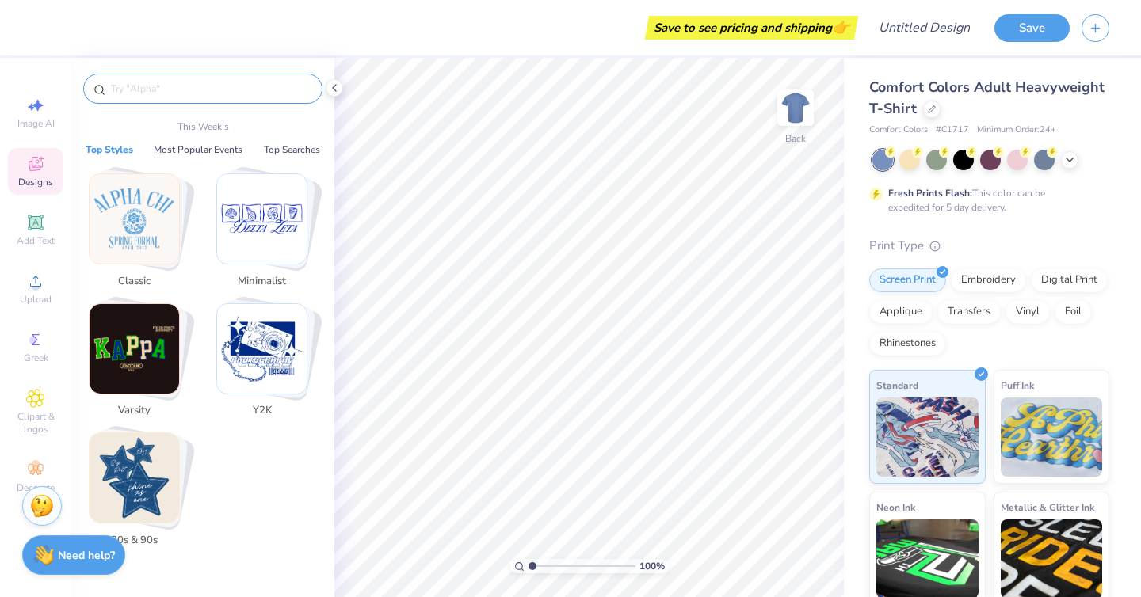
click at [260, 90] on input "text" at bounding box center [210, 89] width 203 height 16
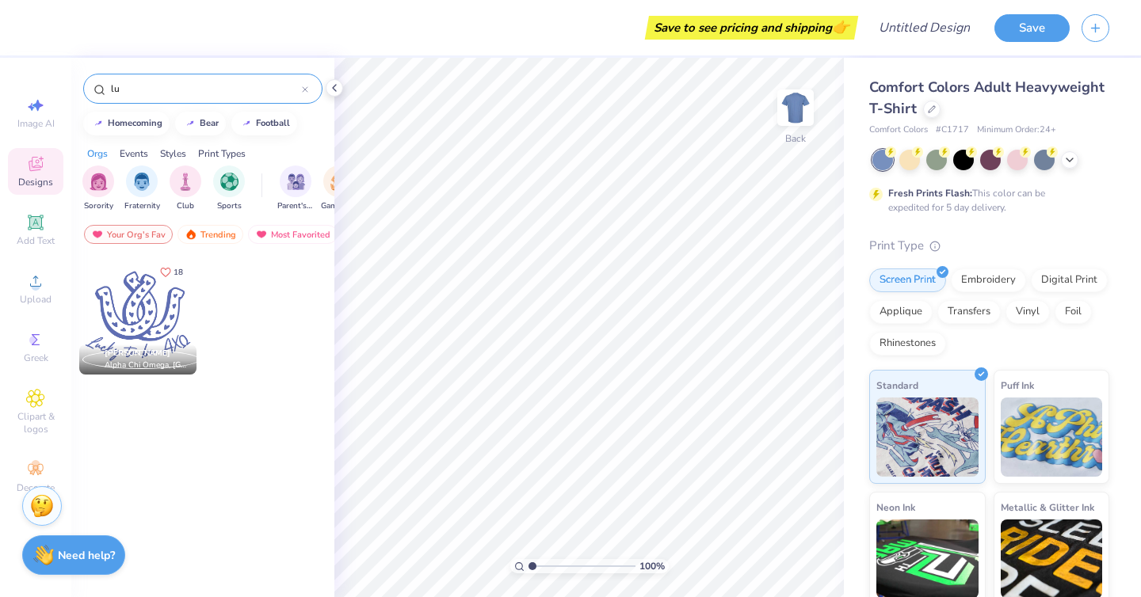
type input "l"
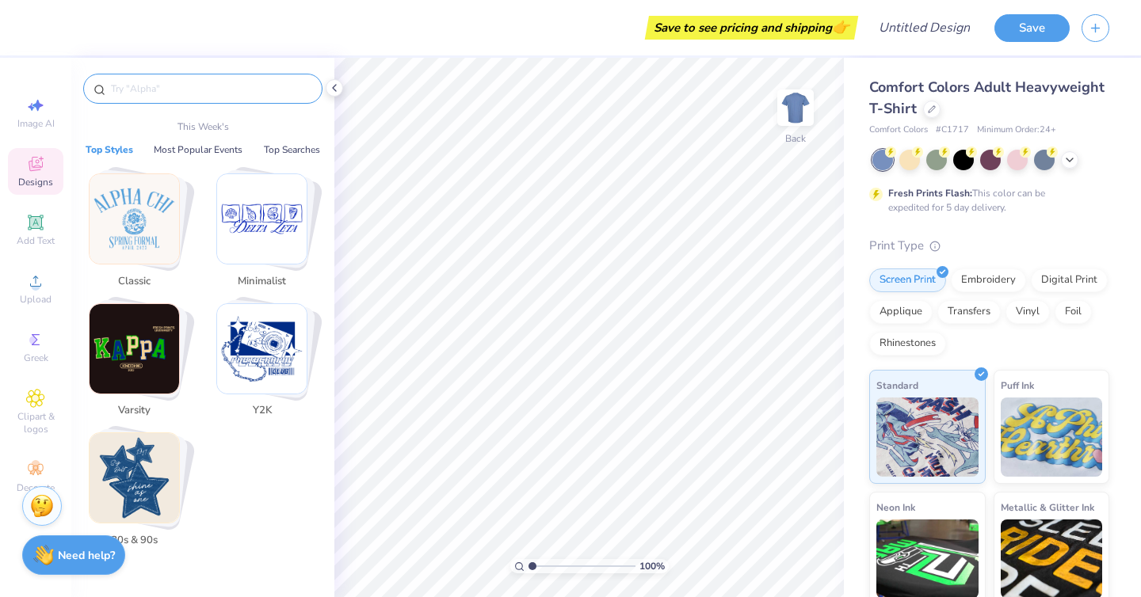
click at [146, 514] on img "Stack Card Button 80s & 90s" at bounding box center [135, 478] width 90 height 90
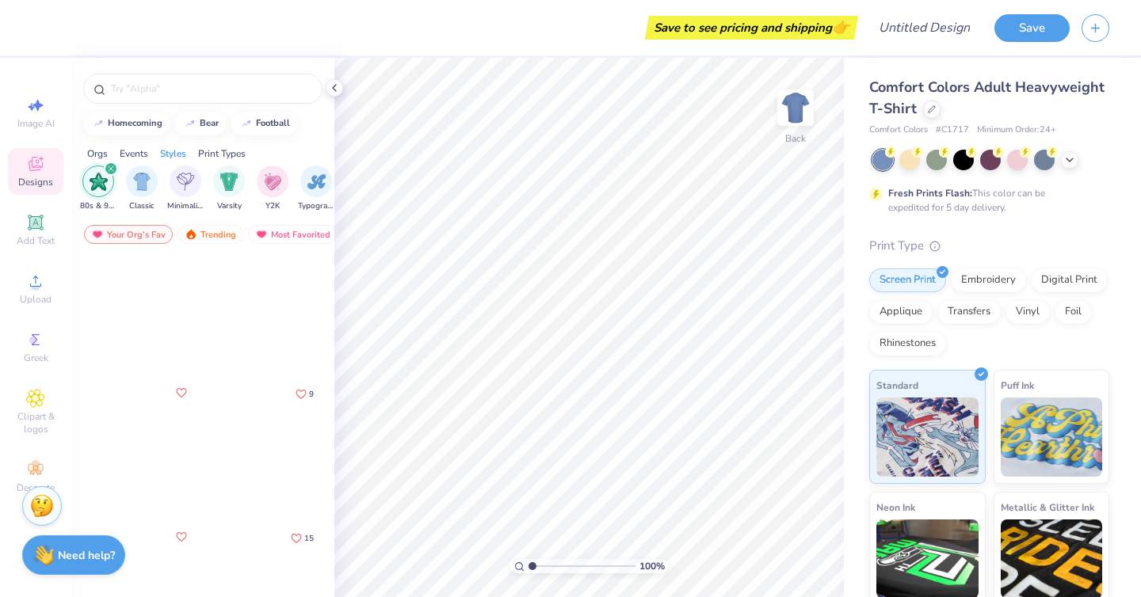
scroll to position [908, 0]
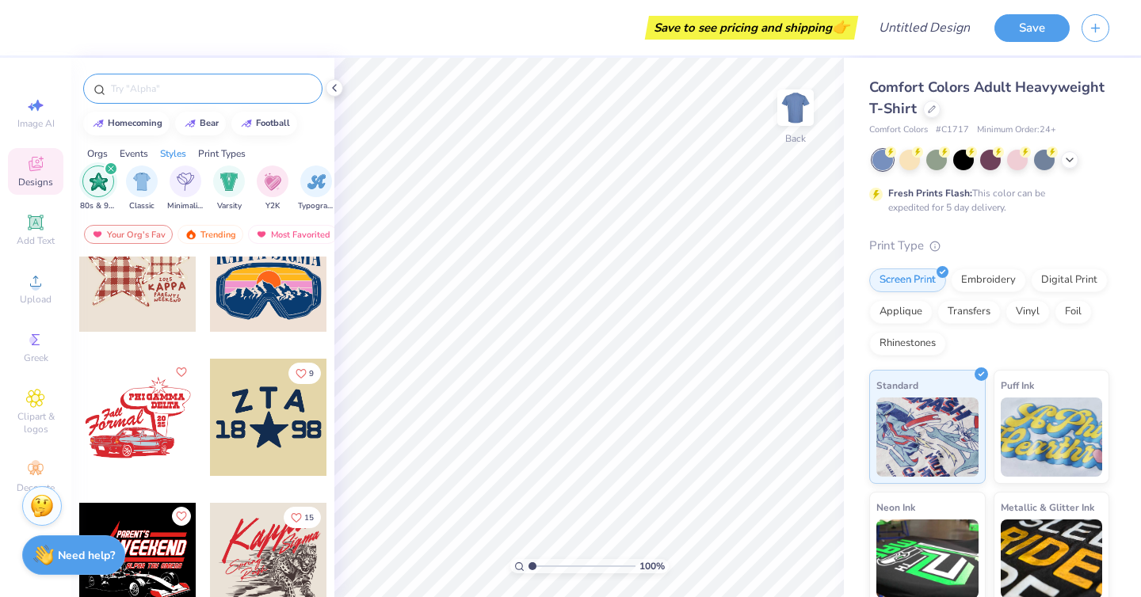
click at [182, 82] on input "text" at bounding box center [210, 89] width 203 height 16
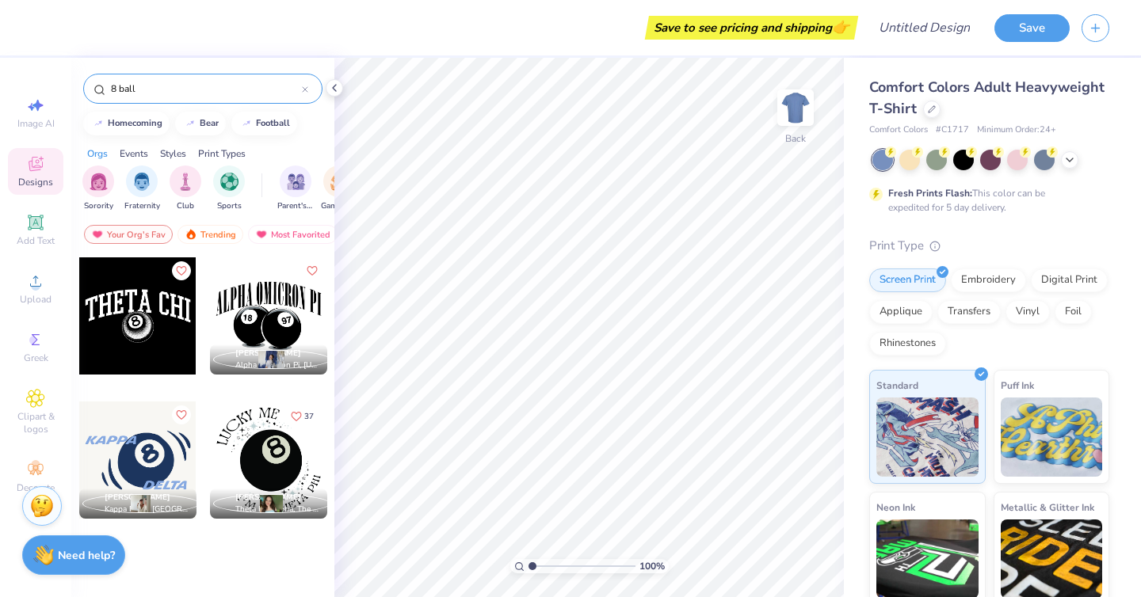
type input "8 ball"
click at [234, 443] on div at bounding box center [268, 460] width 117 height 117
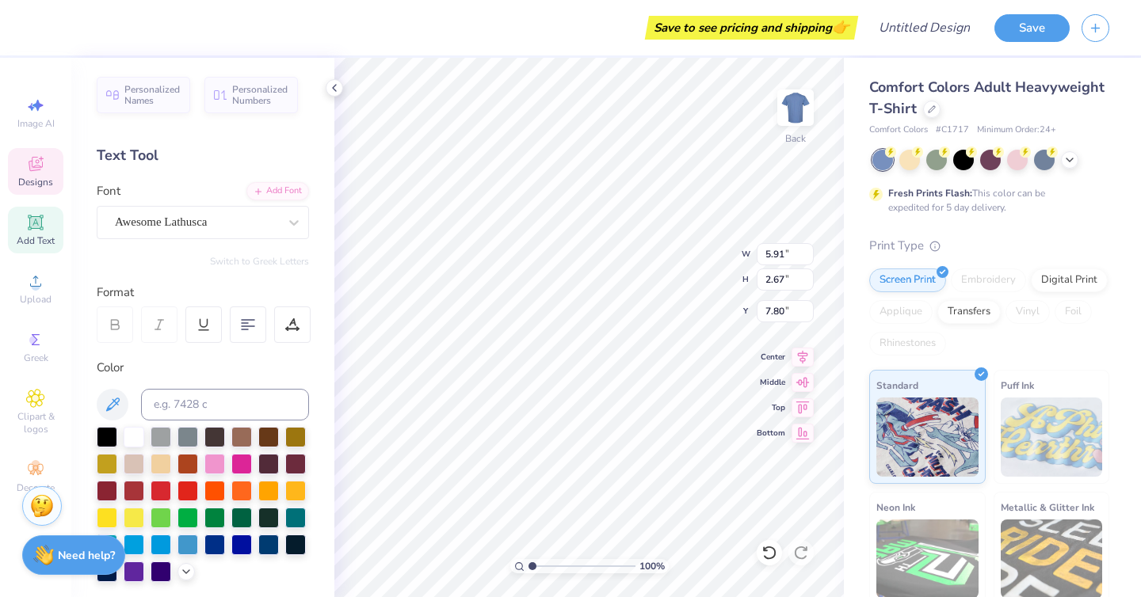
scroll to position [0, 3]
type textarea "i m a Delta Zeta"
click at [1069, 160] on icon at bounding box center [1069, 158] width 13 height 13
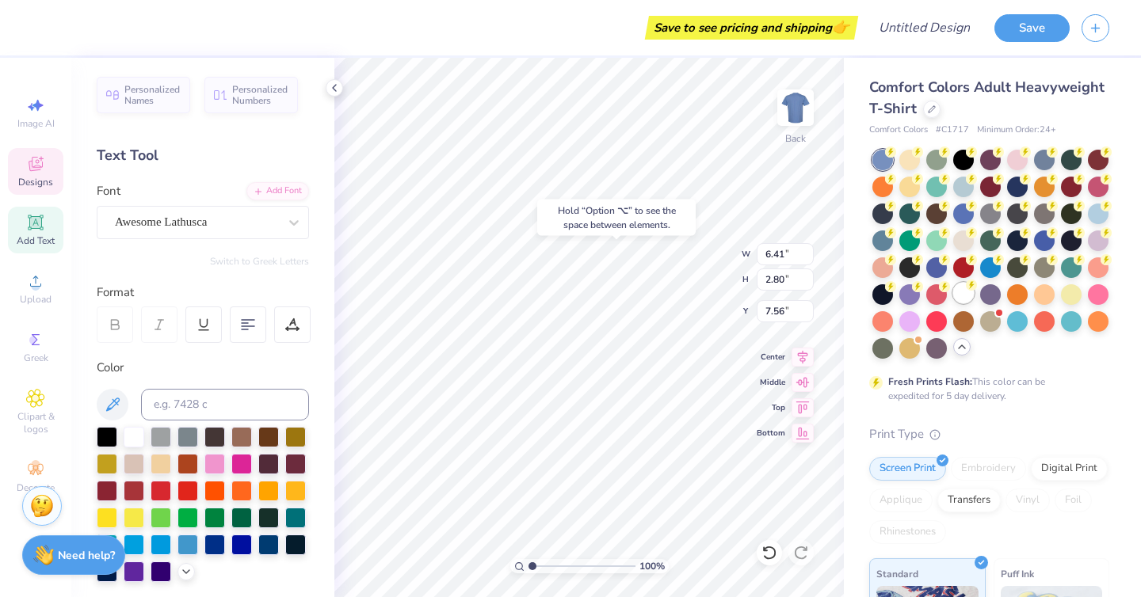
click at [963, 290] on div at bounding box center [963, 293] width 21 height 21
click at [914, 325] on div at bounding box center [909, 320] width 21 height 21
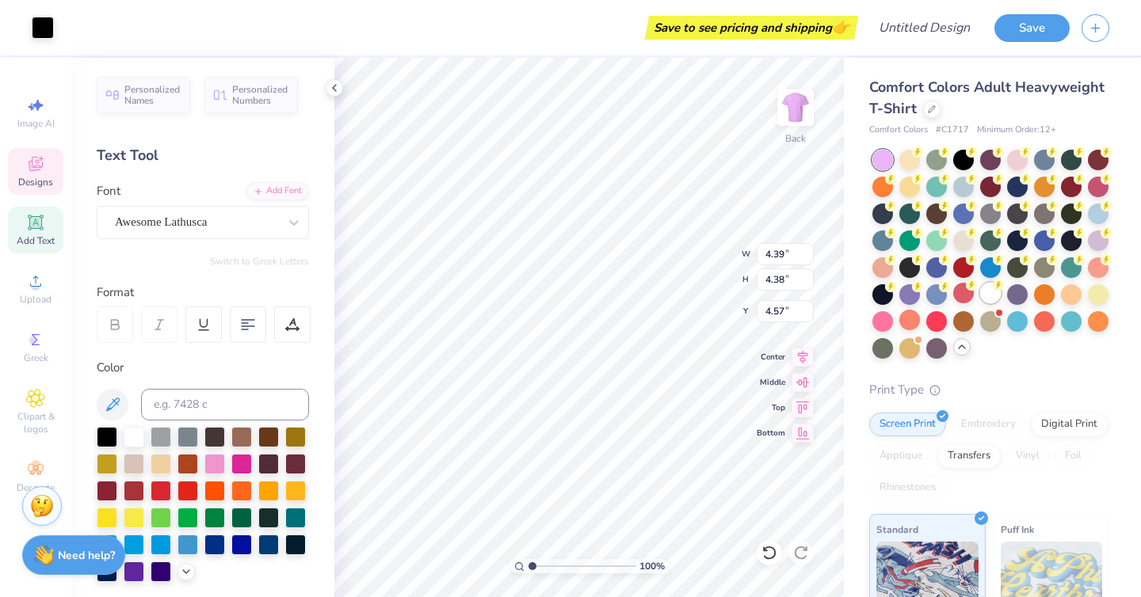
click at [993, 293] on div at bounding box center [990, 293] width 21 height 21
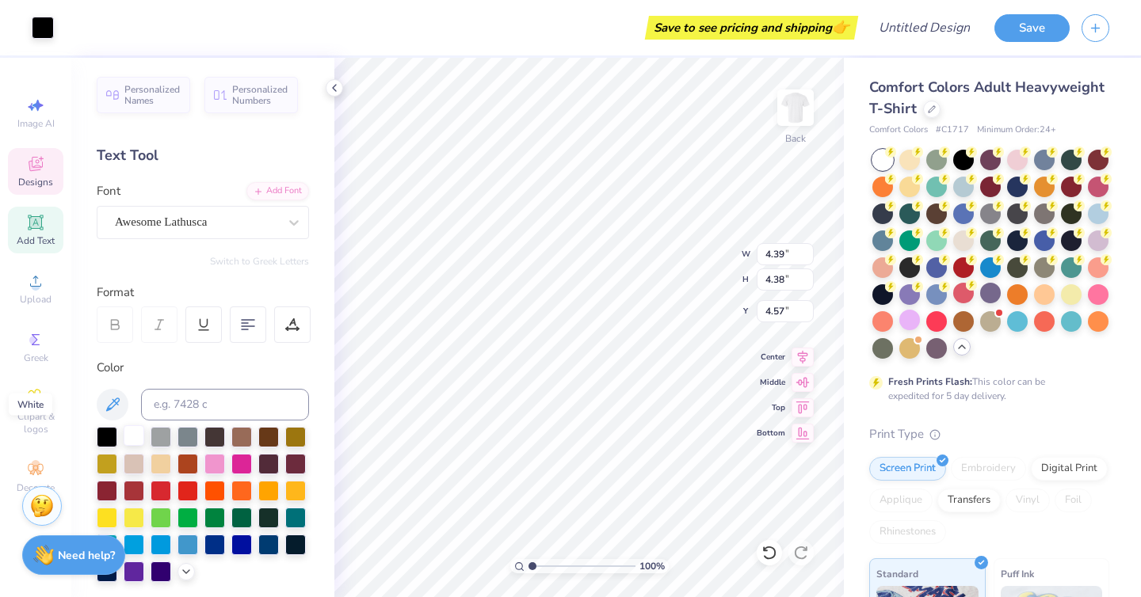
click at [128, 437] on div at bounding box center [134, 435] width 21 height 21
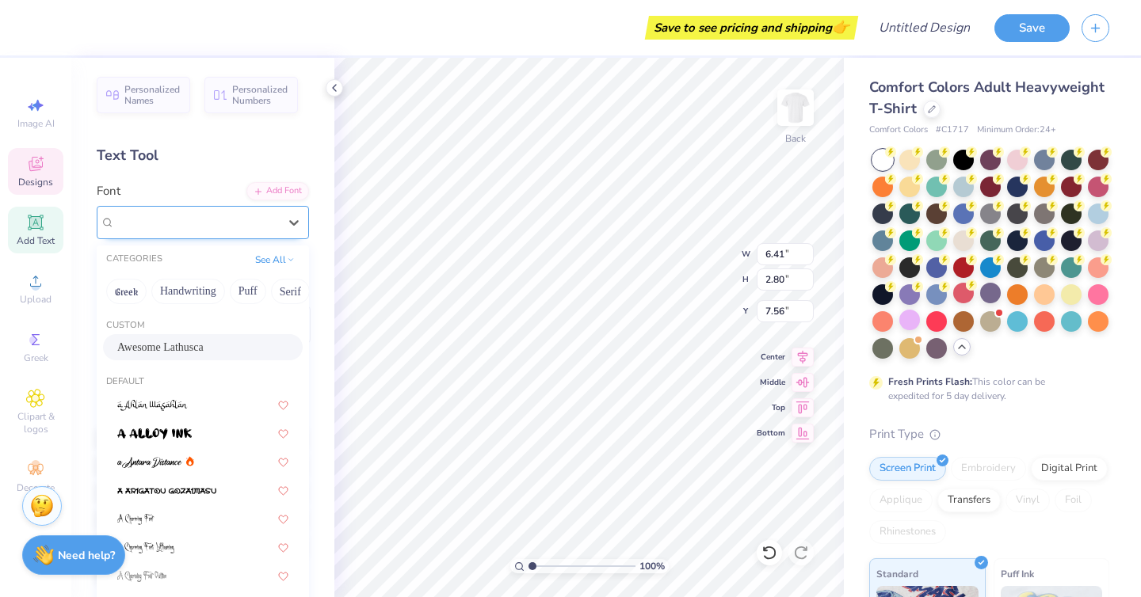
click at [277, 229] on div "Awesome Lathusca" at bounding box center [196, 222] width 166 height 25
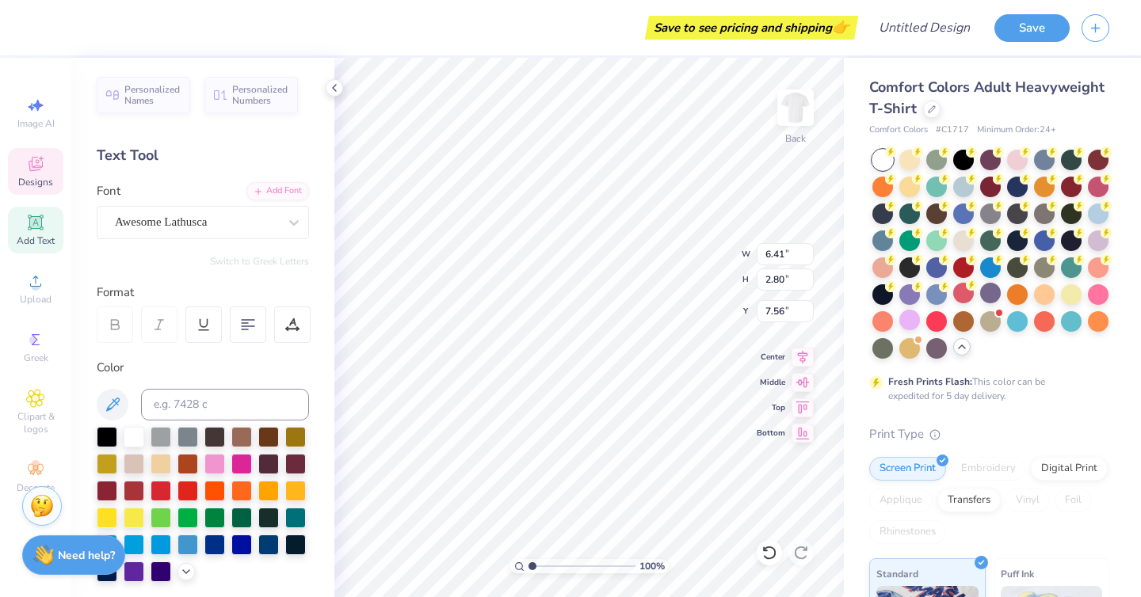
scroll to position [0, 0]
click at [181, 231] on div "Awesome Lathusca" at bounding box center [196, 222] width 166 height 25
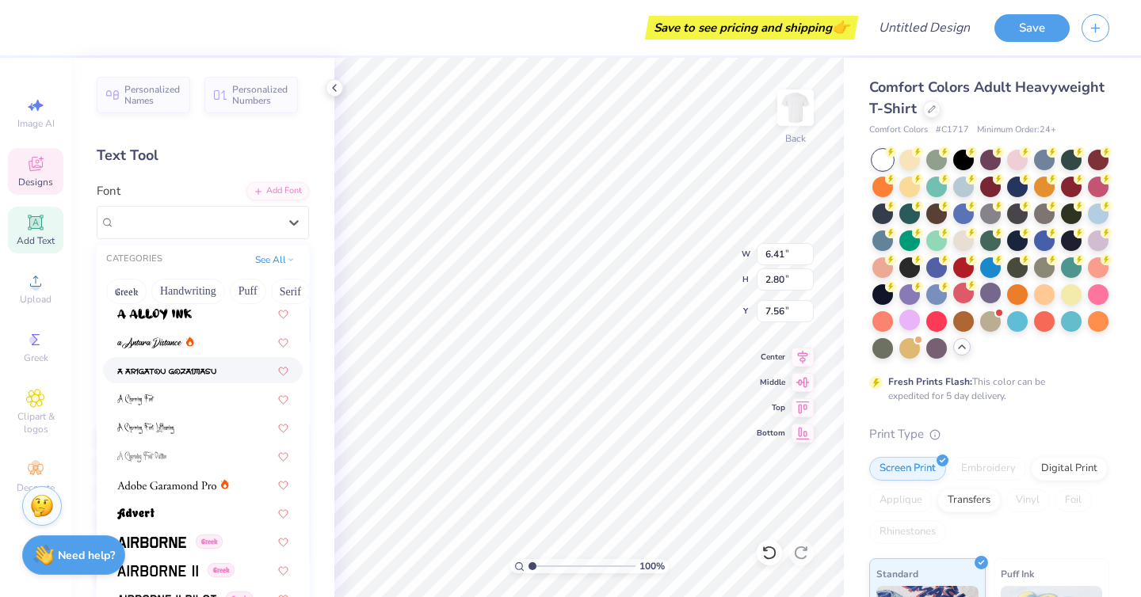
scroll to position [121, 0]
click at [164, 507] on div at bounding box center [202, 511] width 171 height 17
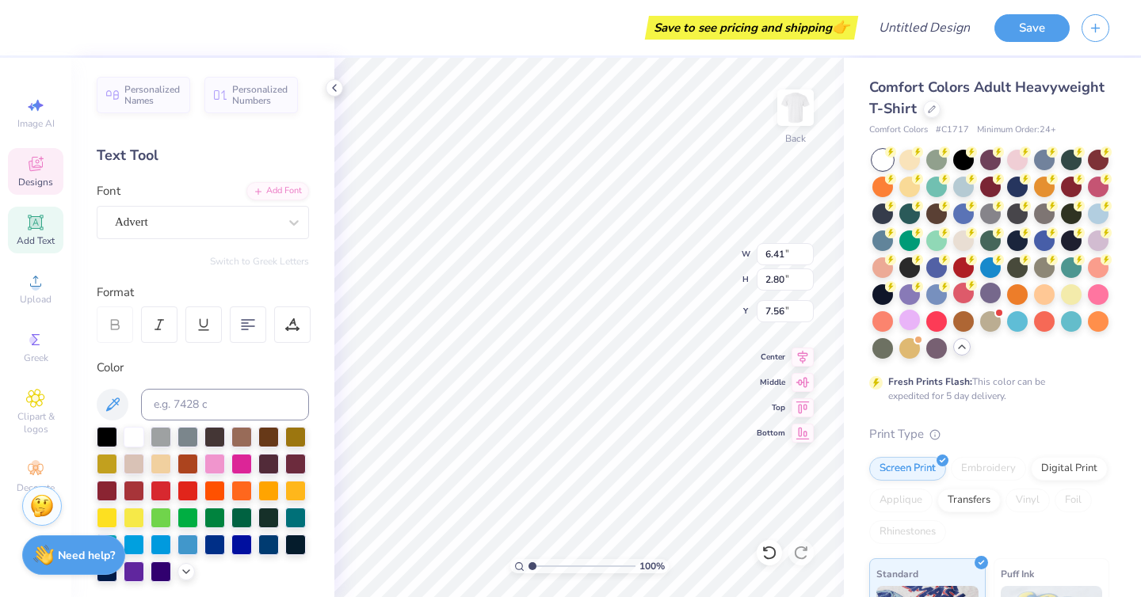
click at [335, 89] on icon at bounding box center [334, 88] width 13 height 13
type input "7.27"
type input "3.39"
type input "7.25"
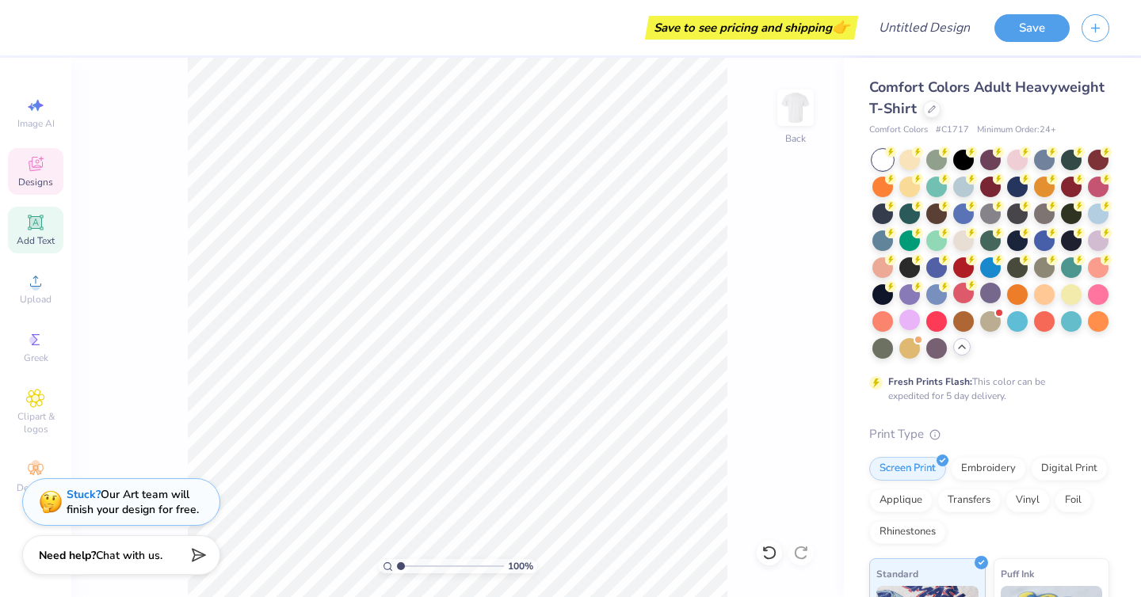
click at [32, 162] on icon at bounding box center [35, 163] width 19 height 19
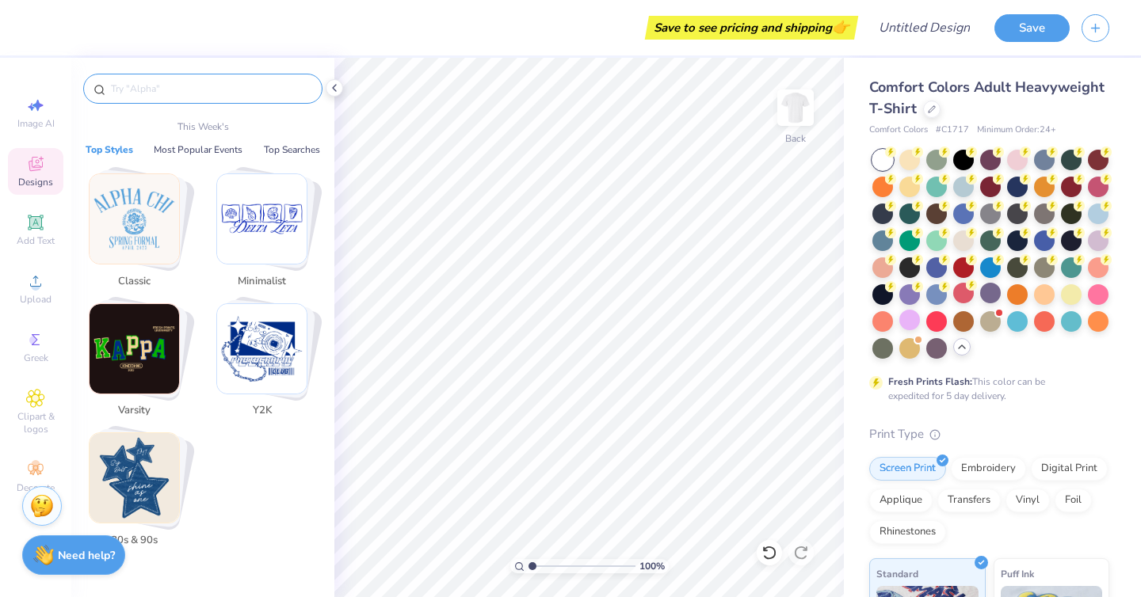
click at [127, 86] on input "text" at bounding box center [210, 89] width 203 height 16
click at [238, 357] on img "Stack Card Button Y2K" at bounding box center [262, 349] width 90 height 90
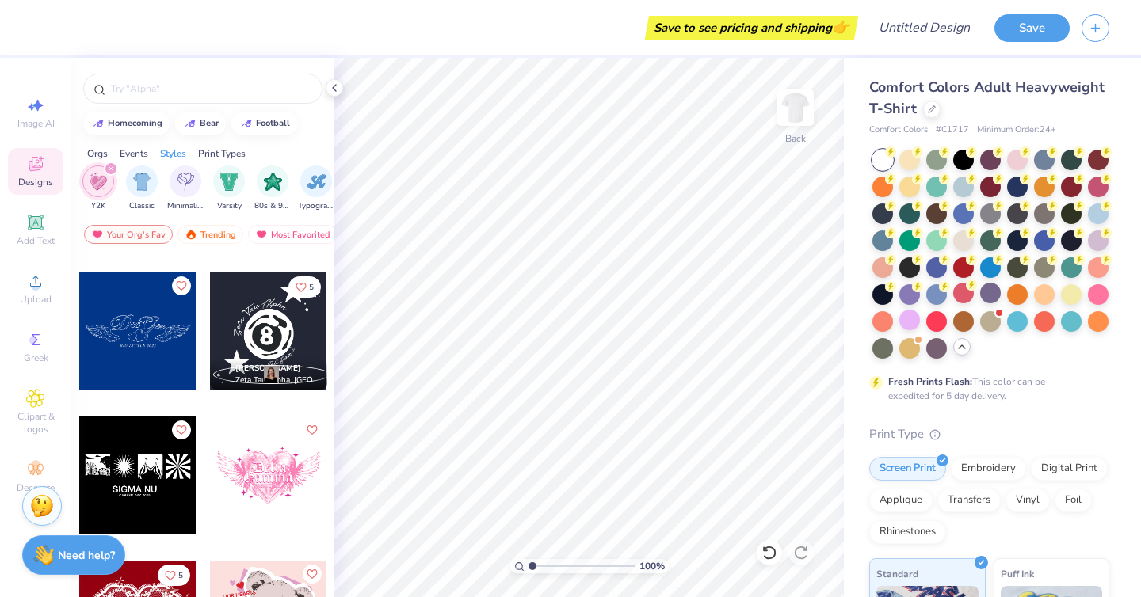
scroll to position [2867, 0]
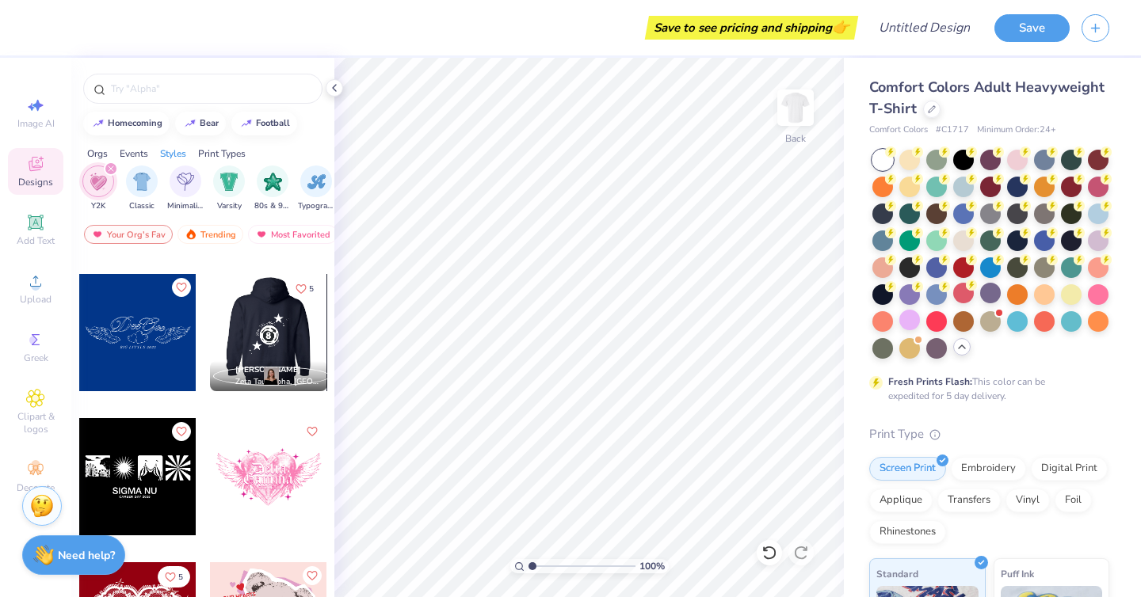
click at [242, 340] on div at bounding box center [267, 332] width 117 height 117
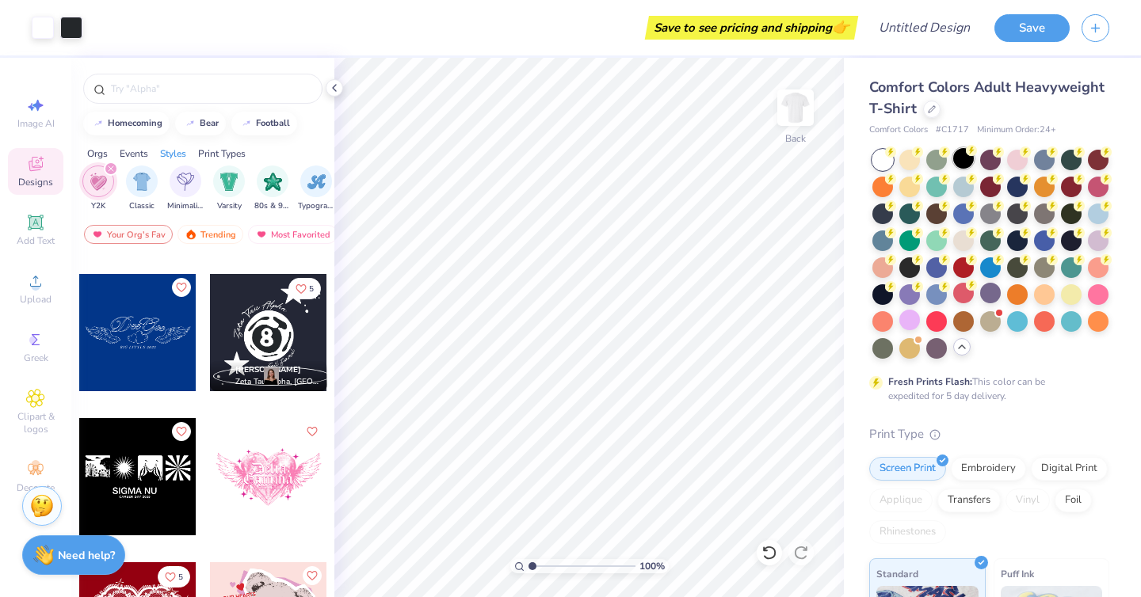
click at [971, 147] on g at bounding box center [971, 150] width 11 height 11
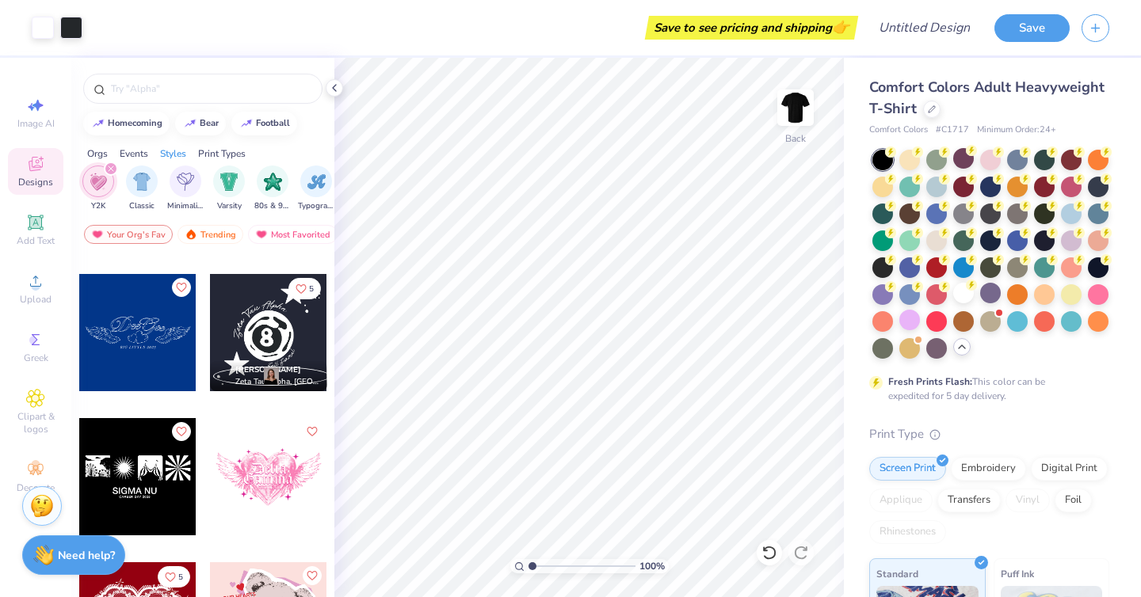
click at [970, 151] on icon at bounding box center [972, 151] width 6 height 8
click at [967, 150] on circle at bounding box center [971, 150] width 11 height 11
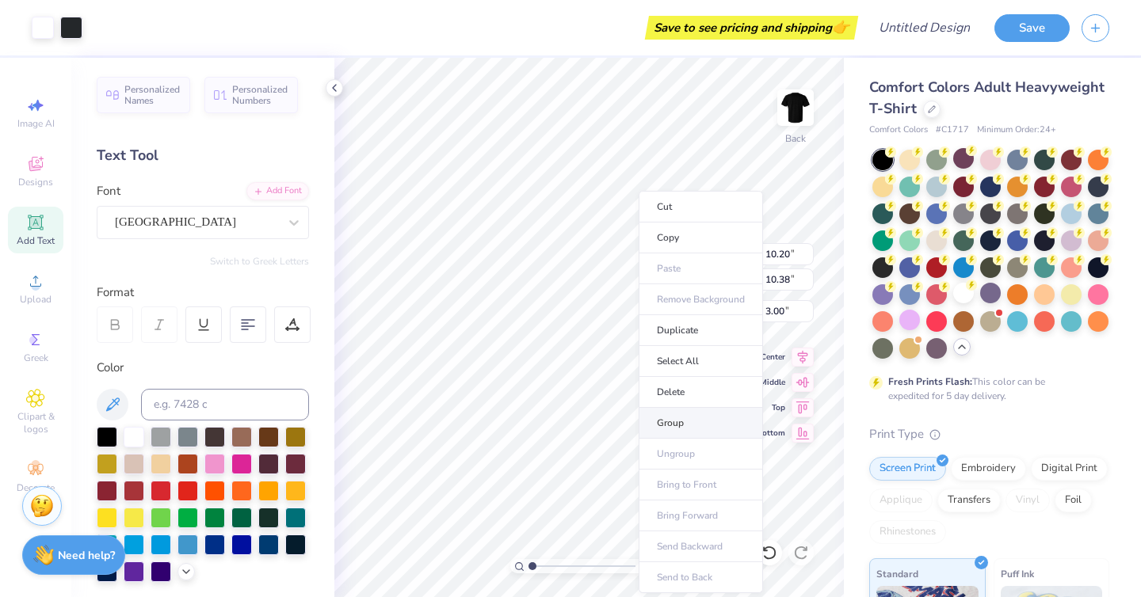
click at [683, 423] on li "Group" at bounding box center [701, 423] width 124 height 31
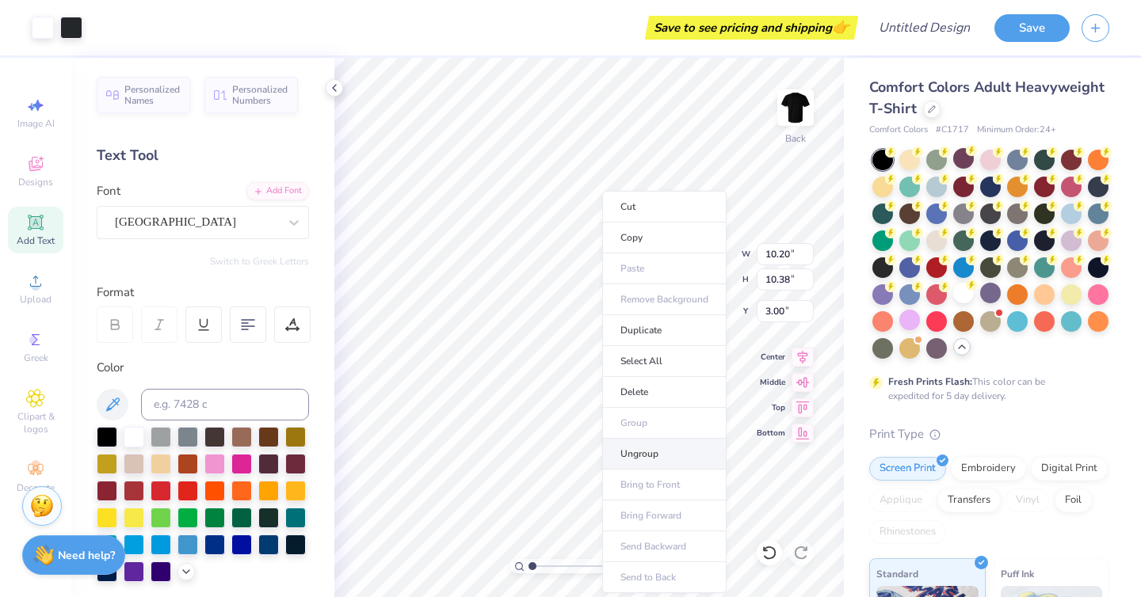
click at [638, 456] on li "Ungroup" at bounding box center [664, 454] width 124 height 31
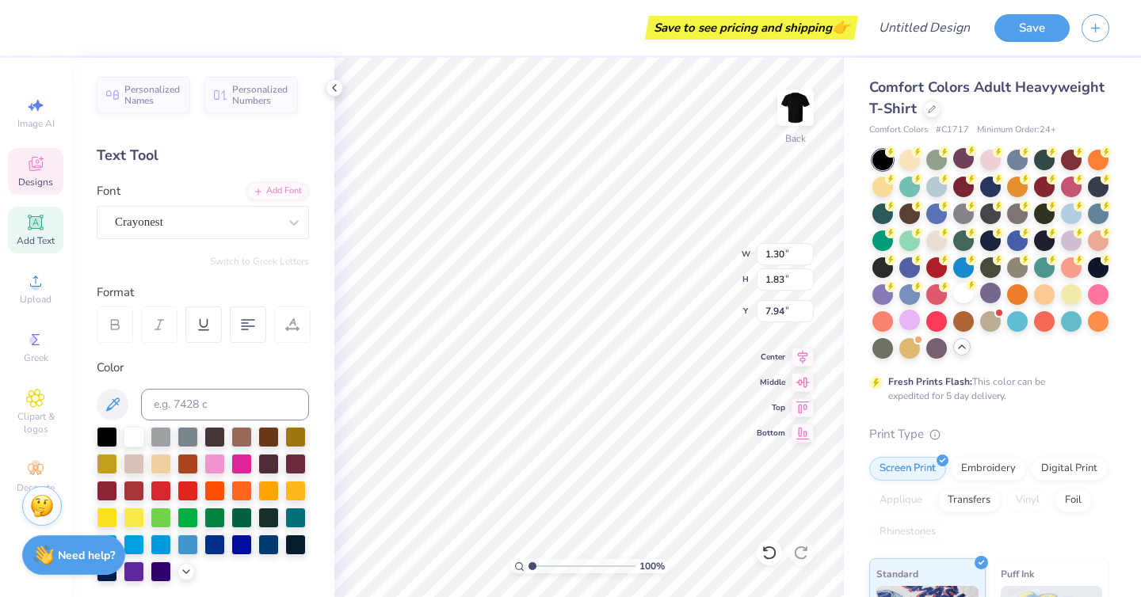
type input "5.24"
type input "3.76"
type input "5.09"
type textarea "lucky to be"
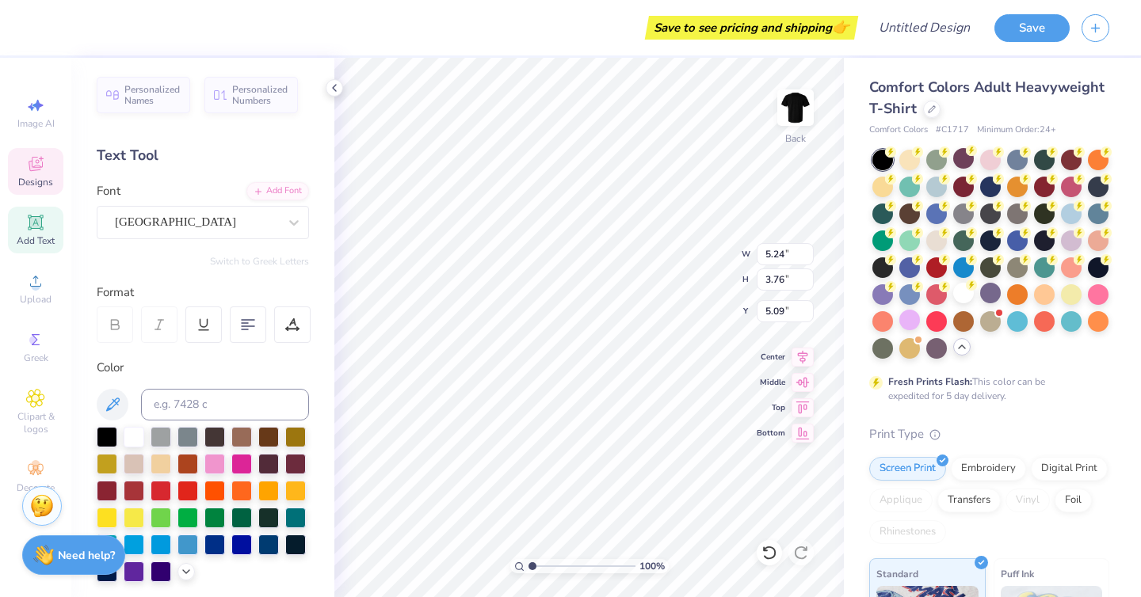
scroll to position [0, 2]
type input "4.90"
type textarea "F"
type textarea "A DZ"
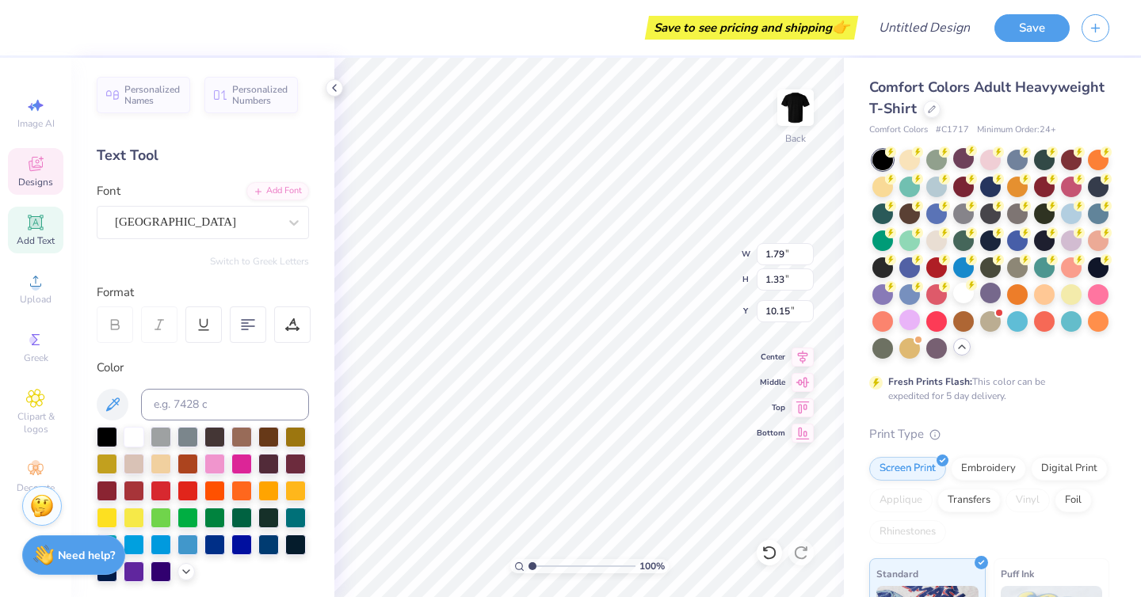
type input "10.36"
type input "4.57"
type input "3.40"
type input "9.50"
type textarea "DZ"
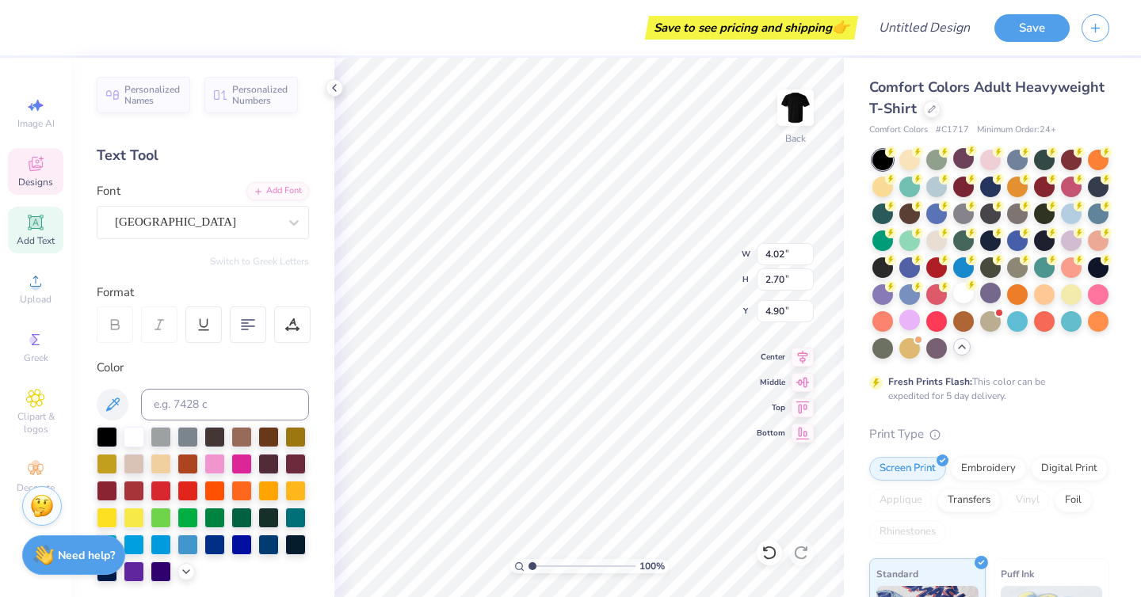
type textarea "lucky to be a"
type input "4.78"
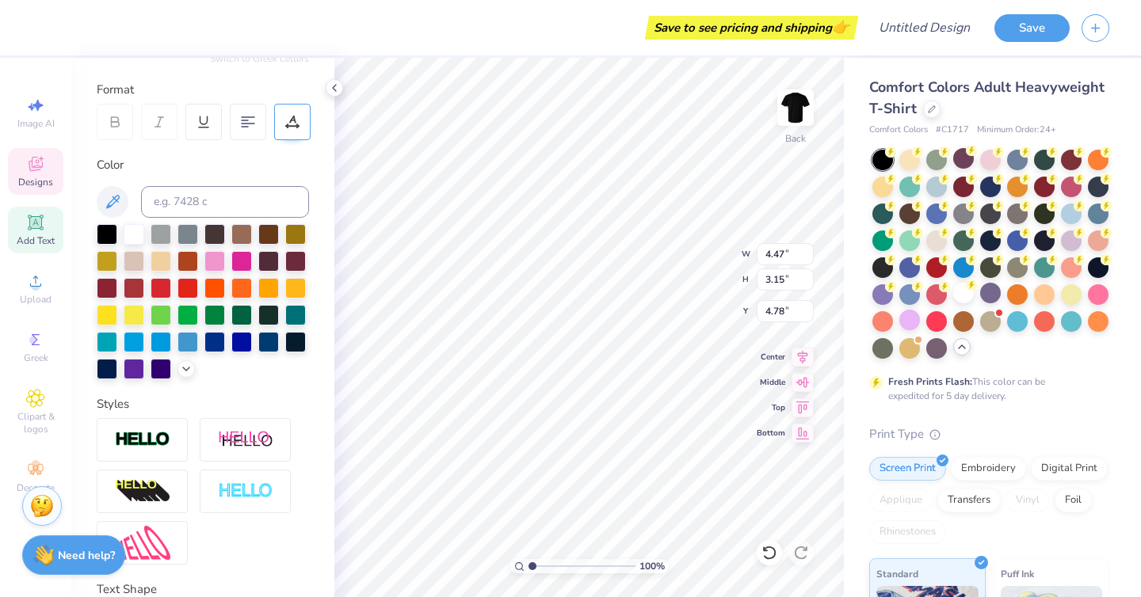
scroll to position [323, 0]
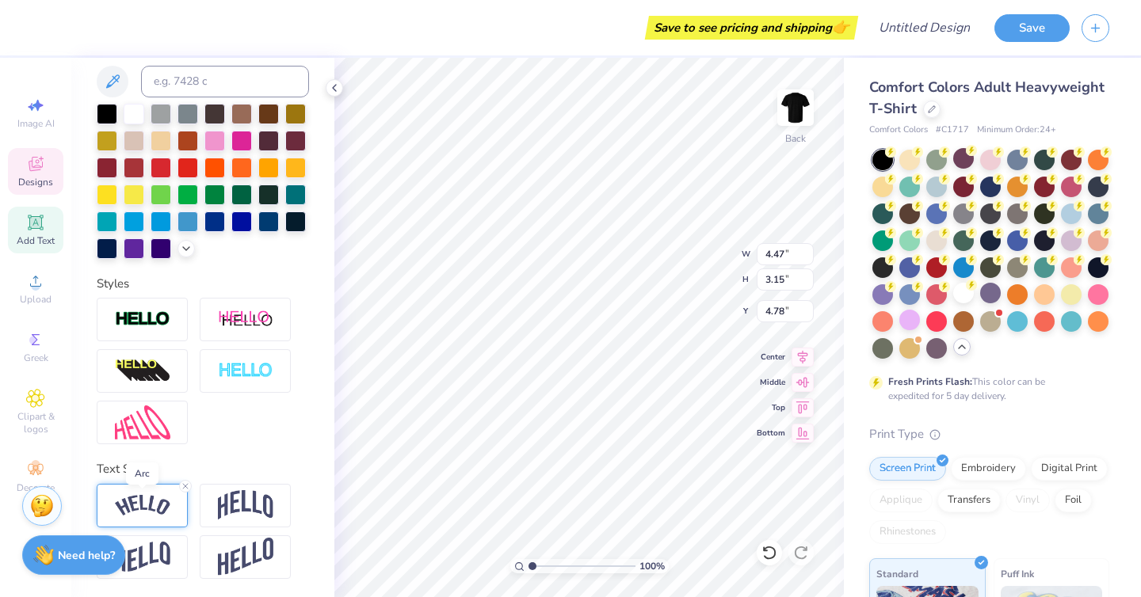
click at [157, 512] on img at bounding box center [142, 505] width 55 height 21
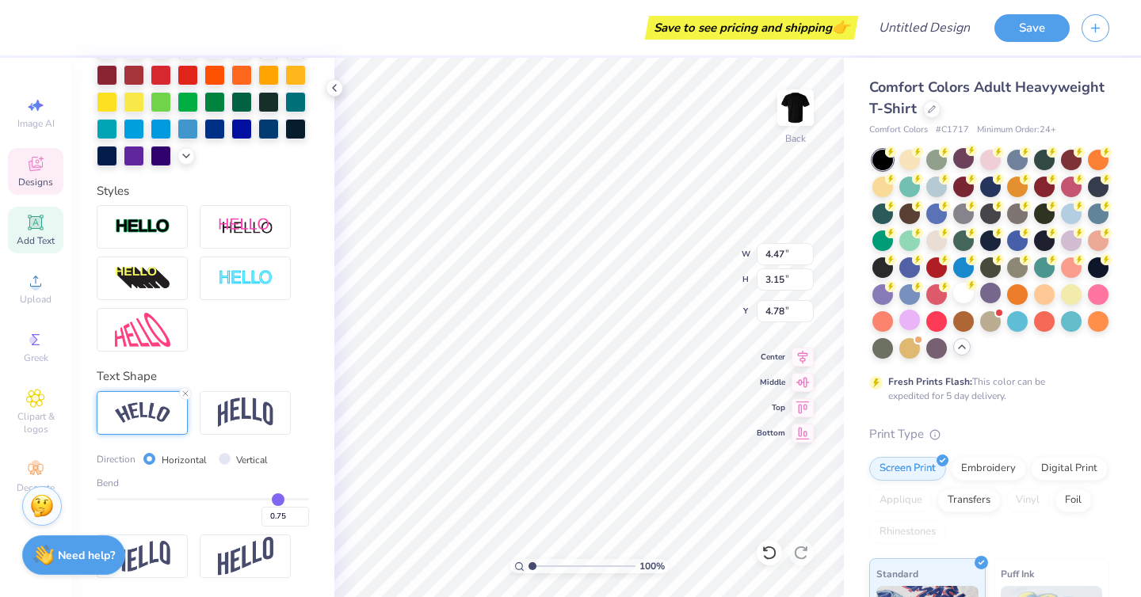
type input "0.72"
type input "0.71"
type input "0.7"
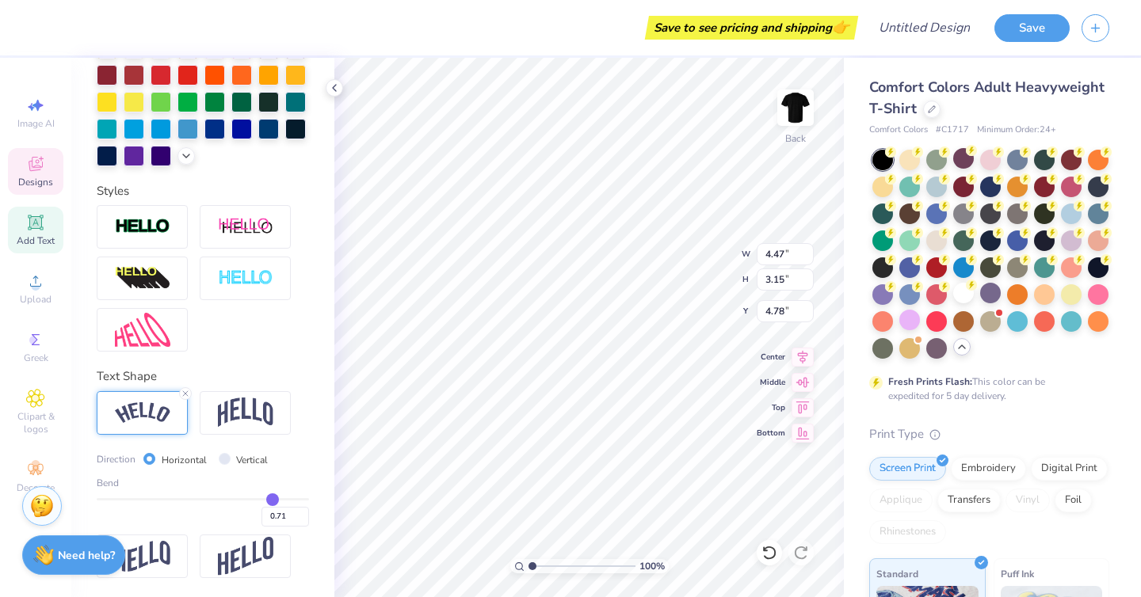
type input "0.70"
type input "0.69"
type input "0.68"
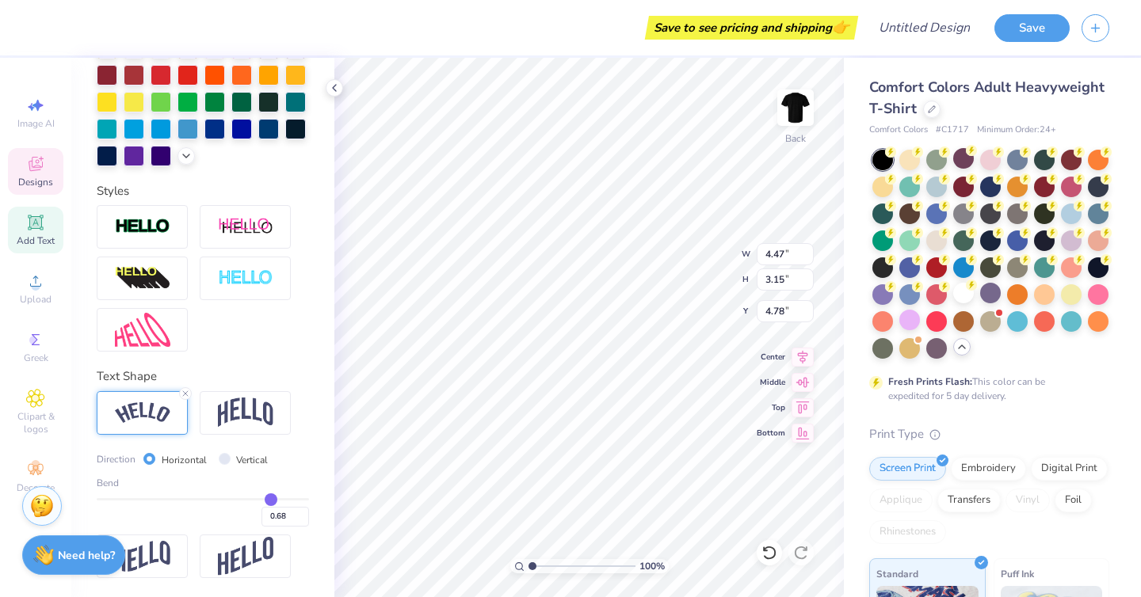
type input "0.67"
type input "0.66"
type input "0.65"
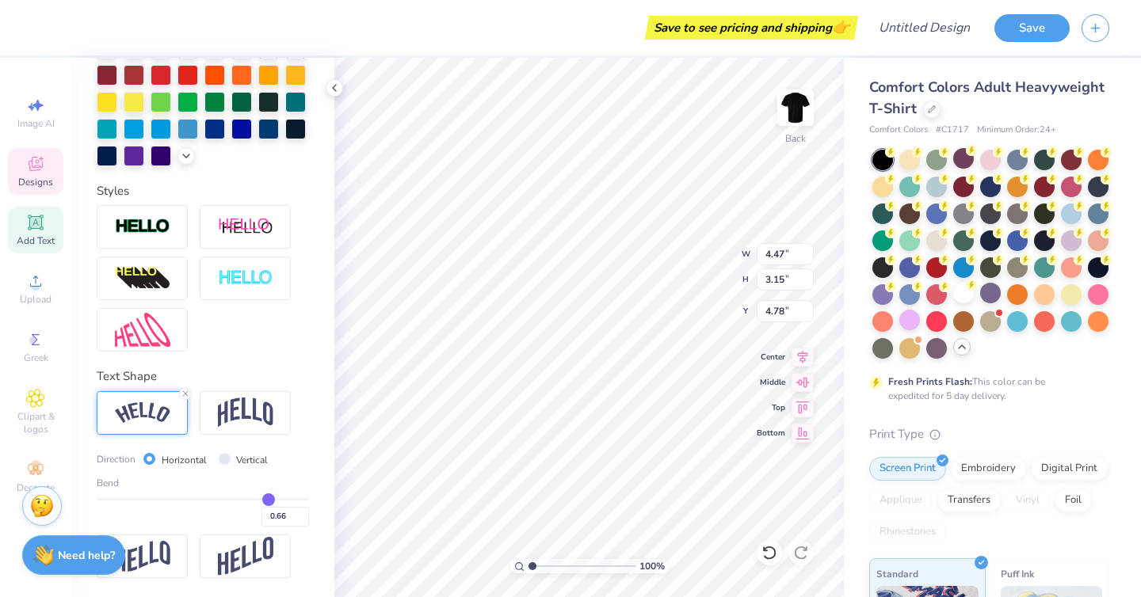
type input "0.65"
type input "0.64"
type input "0.63"
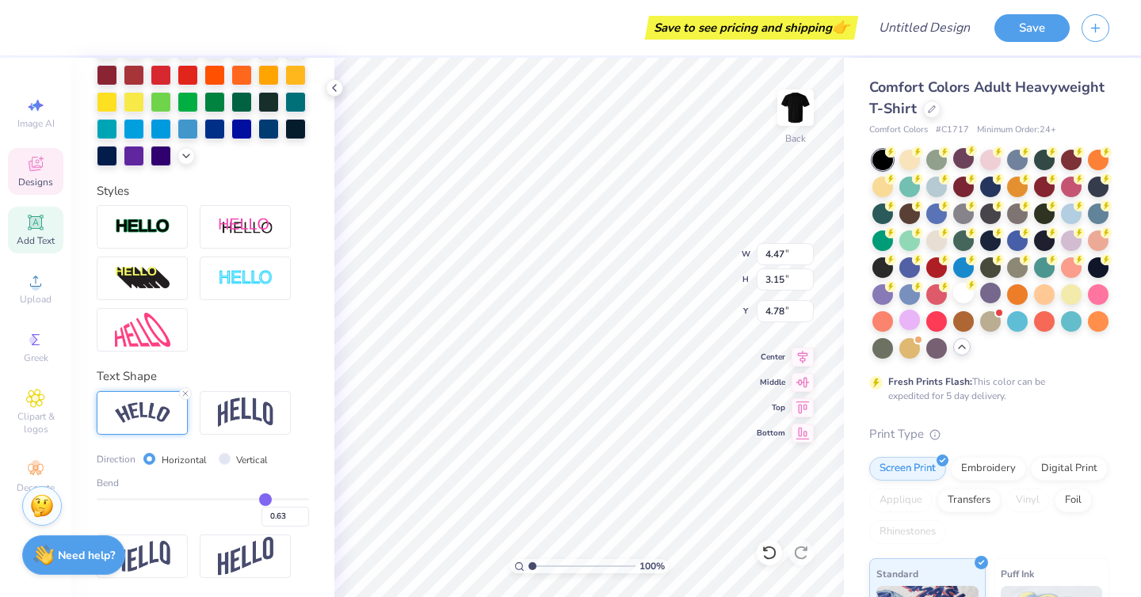
type input "0.62"
type input "0.61"
type input "0.6"
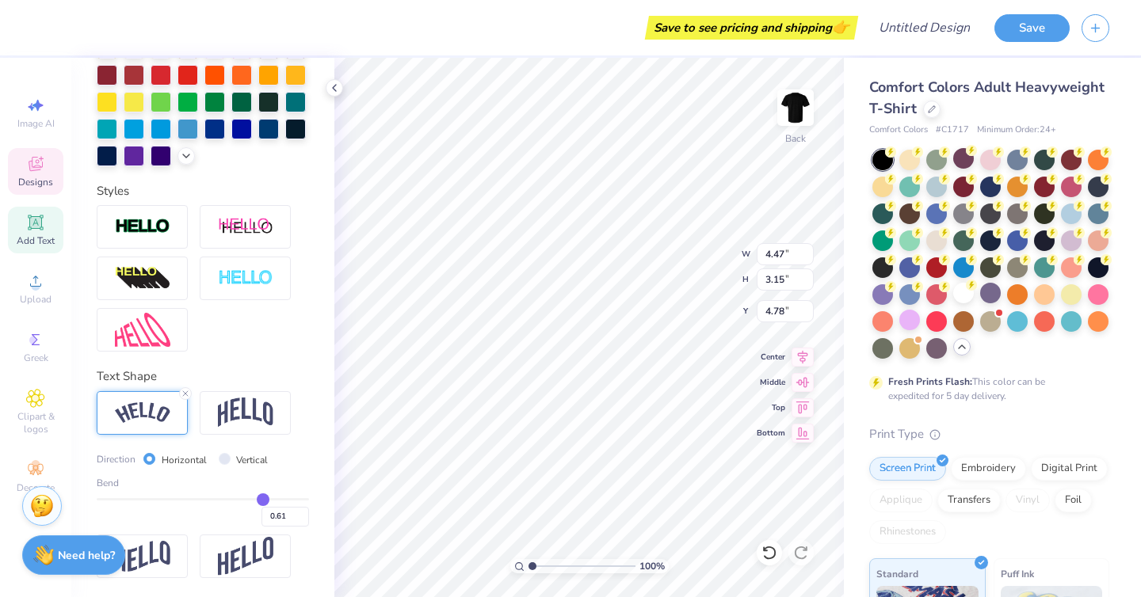
type input "0.60"
type input "0.59"
type input "0.58"
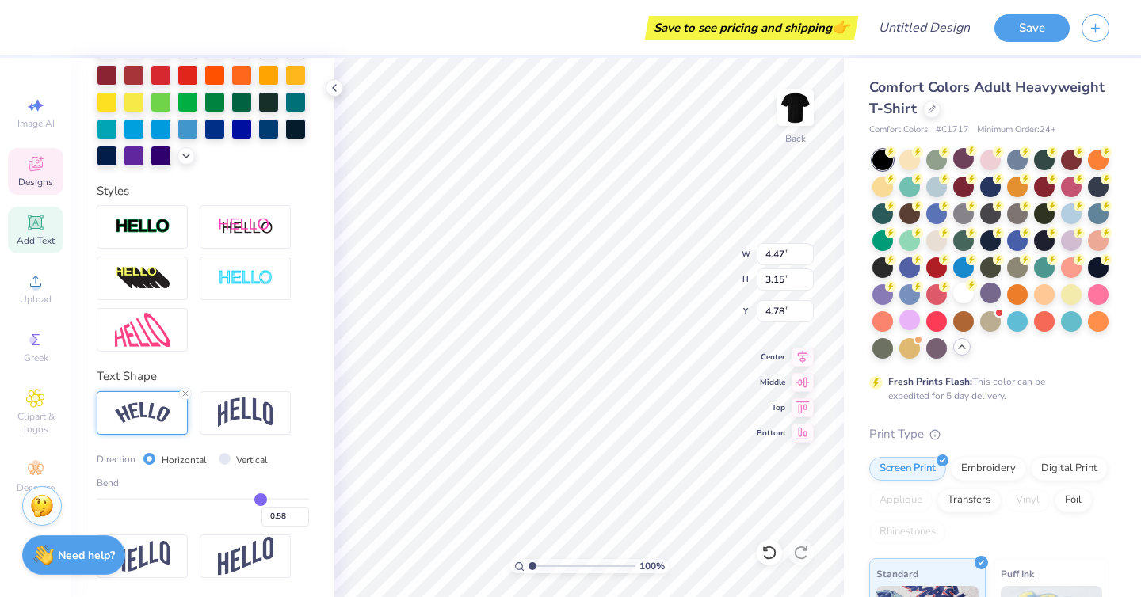
type input "0.57"
type input "0.56"
type input "0.55"
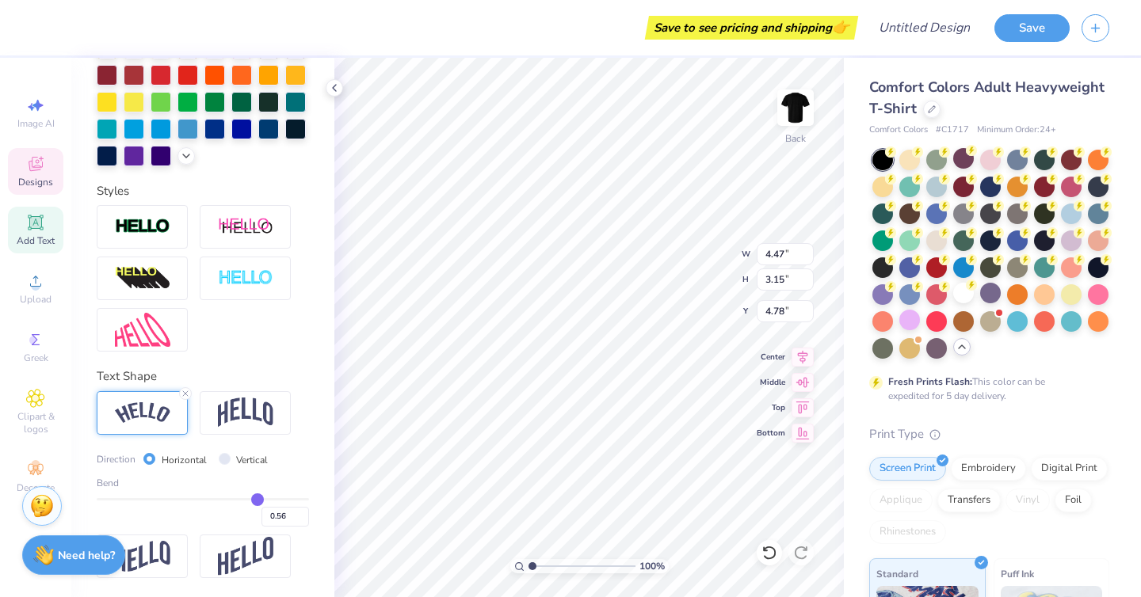
type input "0.55"
type input "0.54"
type input "0.53"
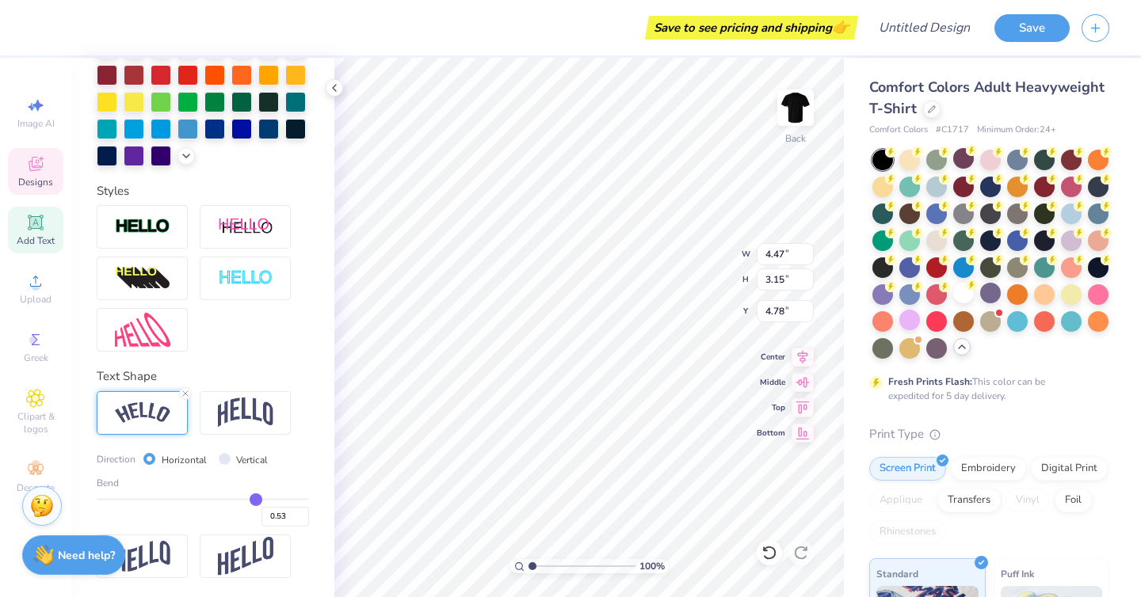
type input "0.52"
type input "0.51"
type input "0.5"
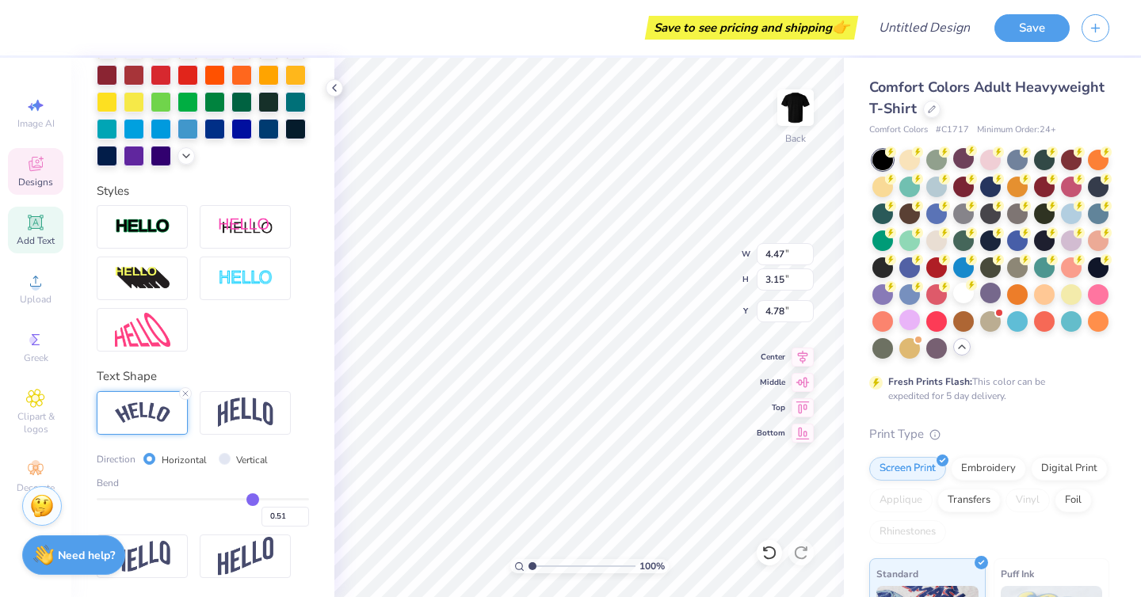
type input "0.50"
drag, startPoint x: 274, startPoint y: 497, endPoint x: 252, endPoint y: 498, distance: 22.2
type input "0.5"
click at [252, 498] on input "range" at bounding box center [203, 499] width 212 height 2
type input "4.09"
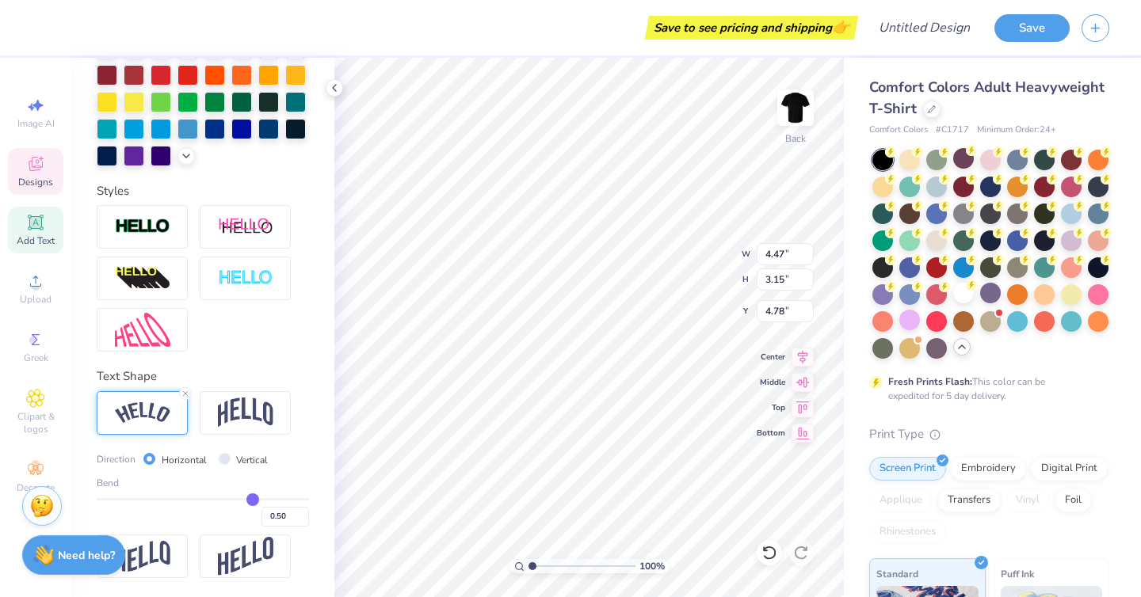
type input "2.55"
type input "5.10"
type input "0.51"
type input "0.53"
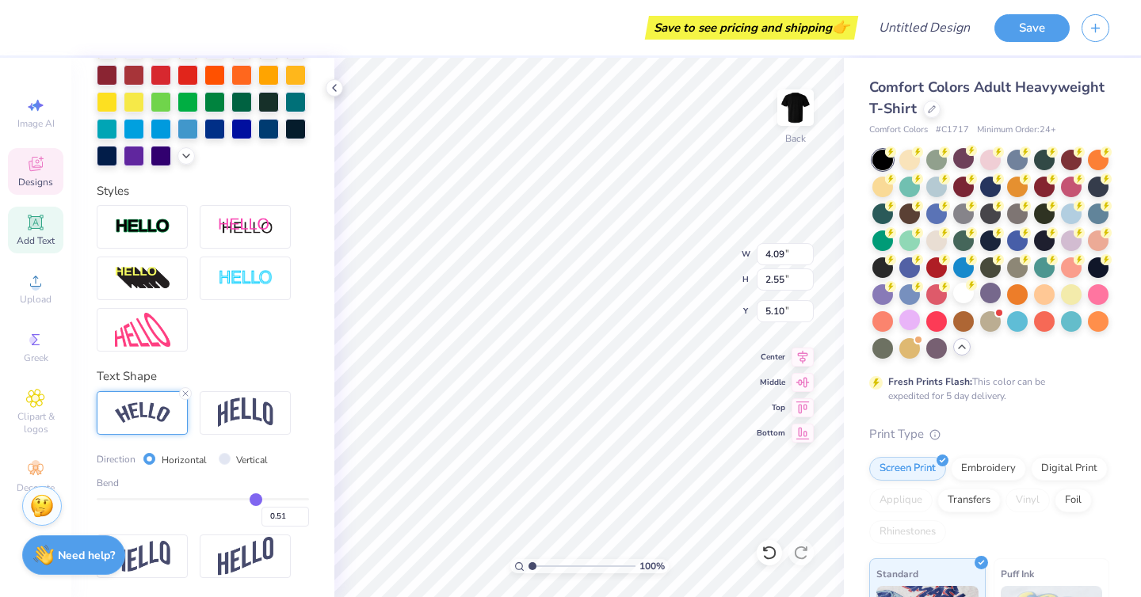
type input "0.53"
type input "0.54"
type input "0.56"
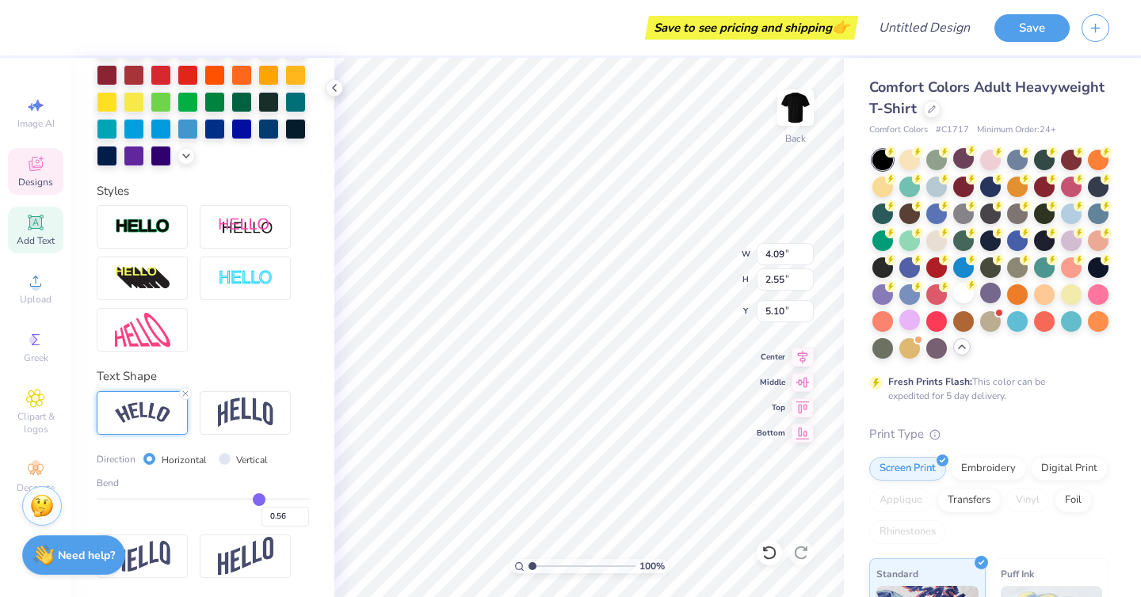
type input "0.57"
type input "0.58"
type input "0.59"
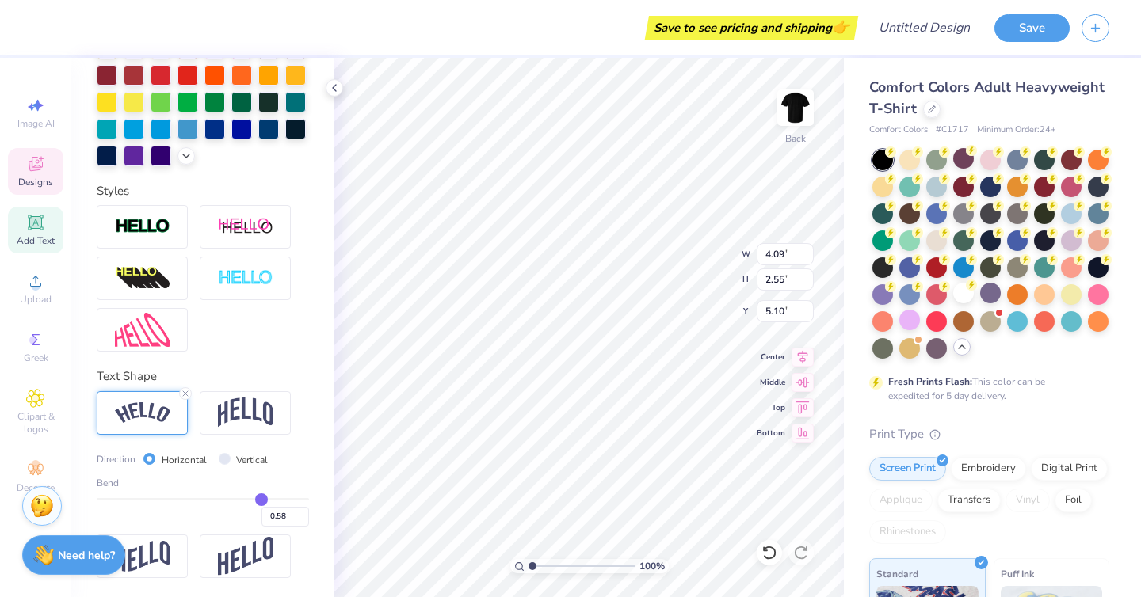
type input "0.59"
type input "0.6"
type input "0.60"
type input "0.61"
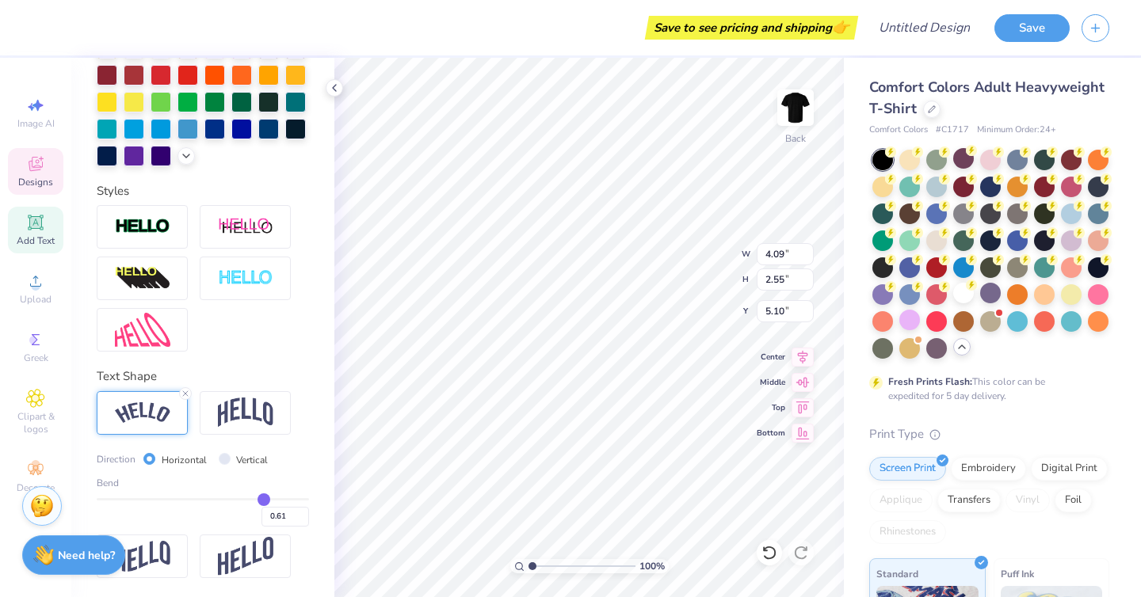
drag, startPoint x: 252, startPoint y: 498, endPoint x: 263, endPoint y: 499, distance: 11.1
type input "0.61"
click at [263, 499] on input "range" at bounding box center [203, 499] width 212 height 2
type input "4.27"
type input "2.80"
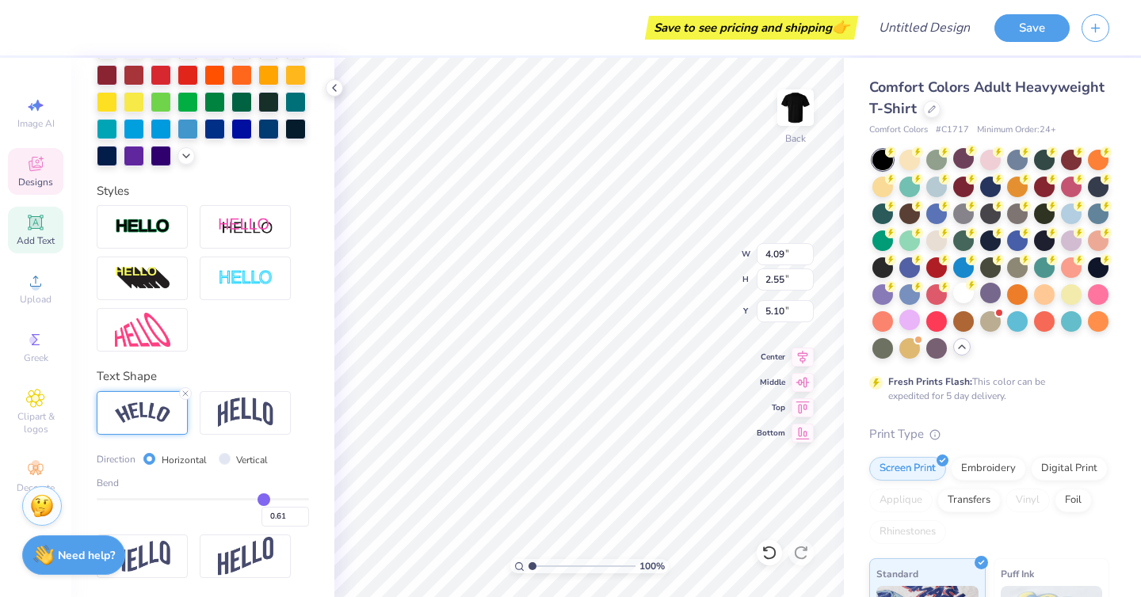
type input "4.95"
type input "4.85"
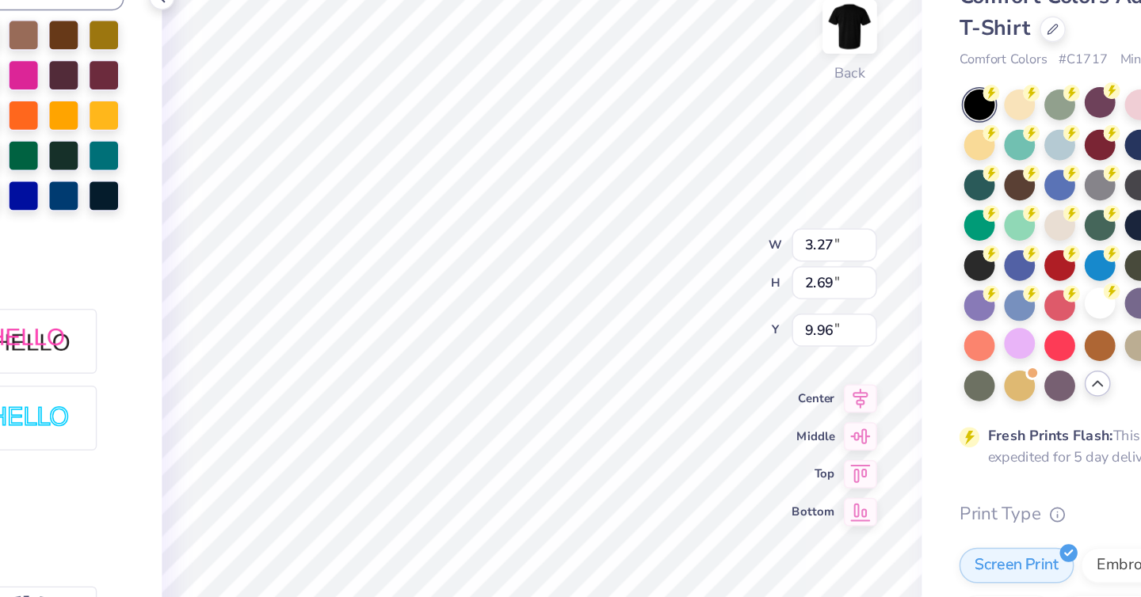
scroll to position [323, 0]
type input "10.20"
type input "4.24"
type input "4.00"
type input "6.51"
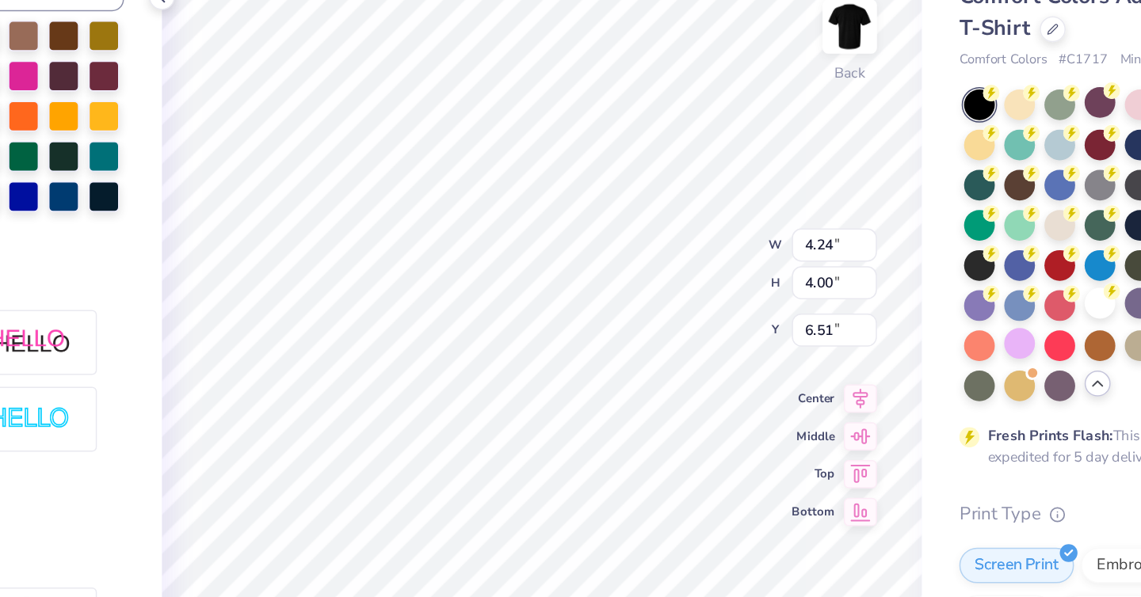
click at [871, 175] on div at bounding box center [989, 254] width 240 height 209
click at [875, 170] on div at bounding box center [990, 254] width 237 height 209
click at [305, 219] on div at bounding box center [295, 220] width 21 height 21
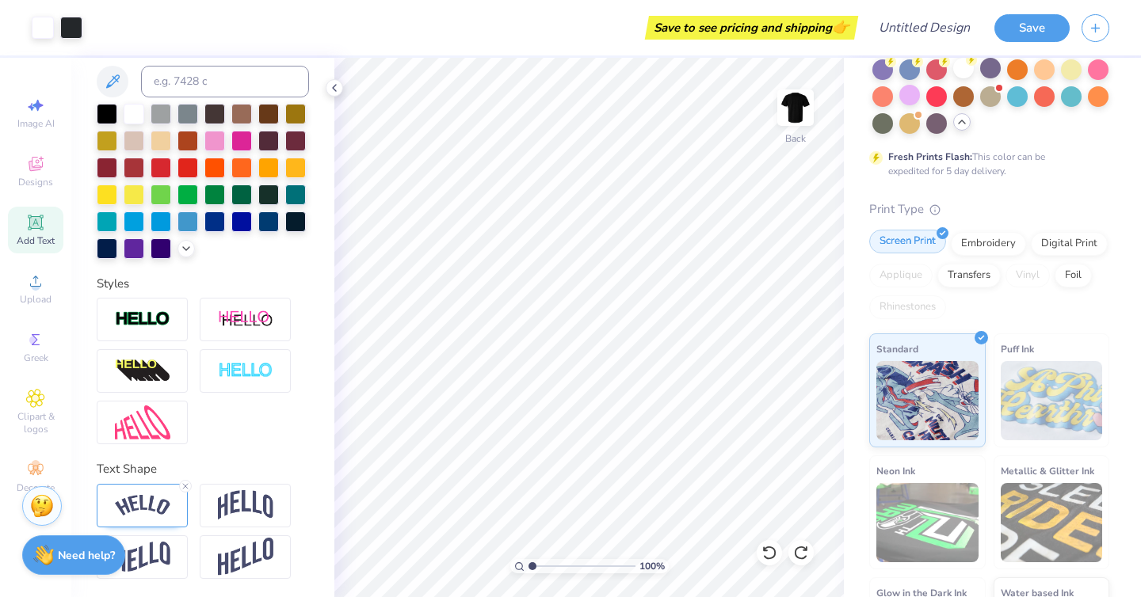
scroll to position [0, 0]
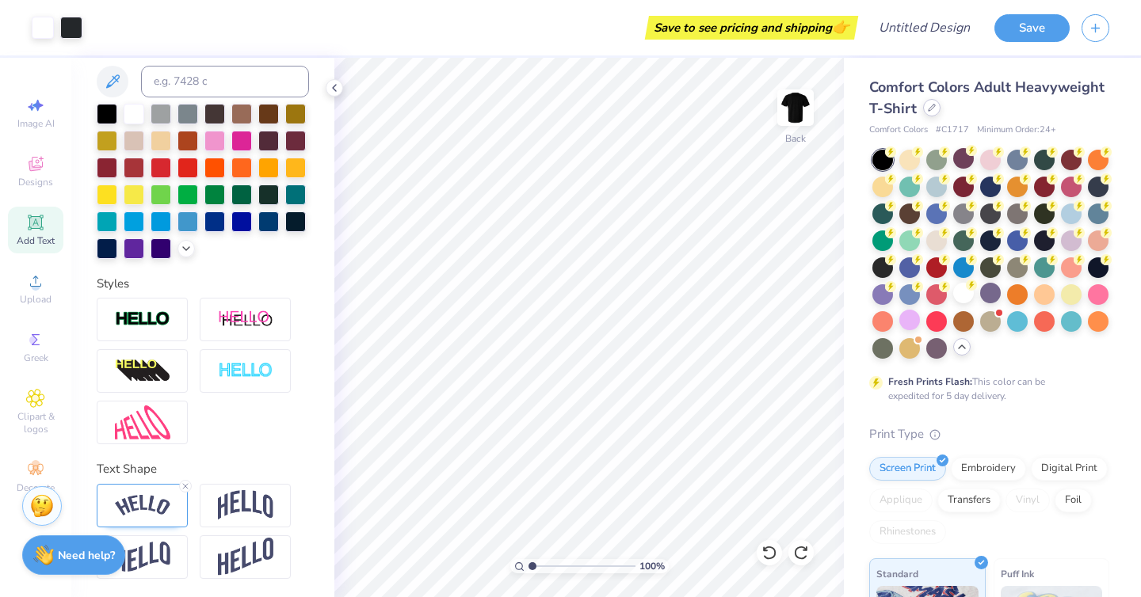
click at [931, 114] on div at bounding box center [931, 107] width 17 height 17
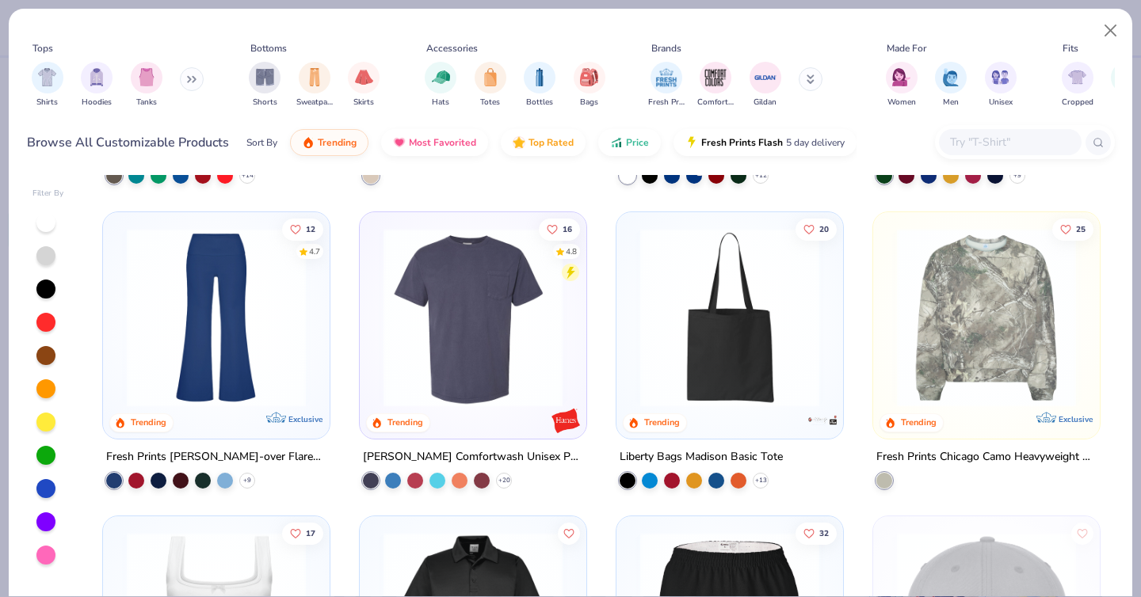
scroll to position [4412, 0]
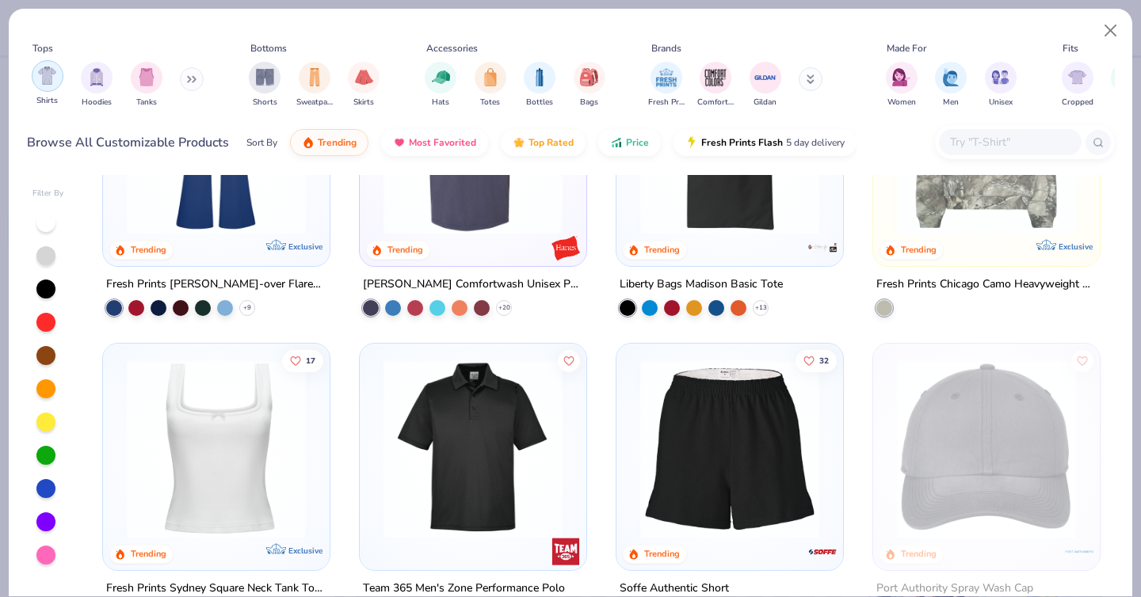
click at [40, 76] on img "filter for Shirts" at bounding box center [47, 76] width 18 height 18
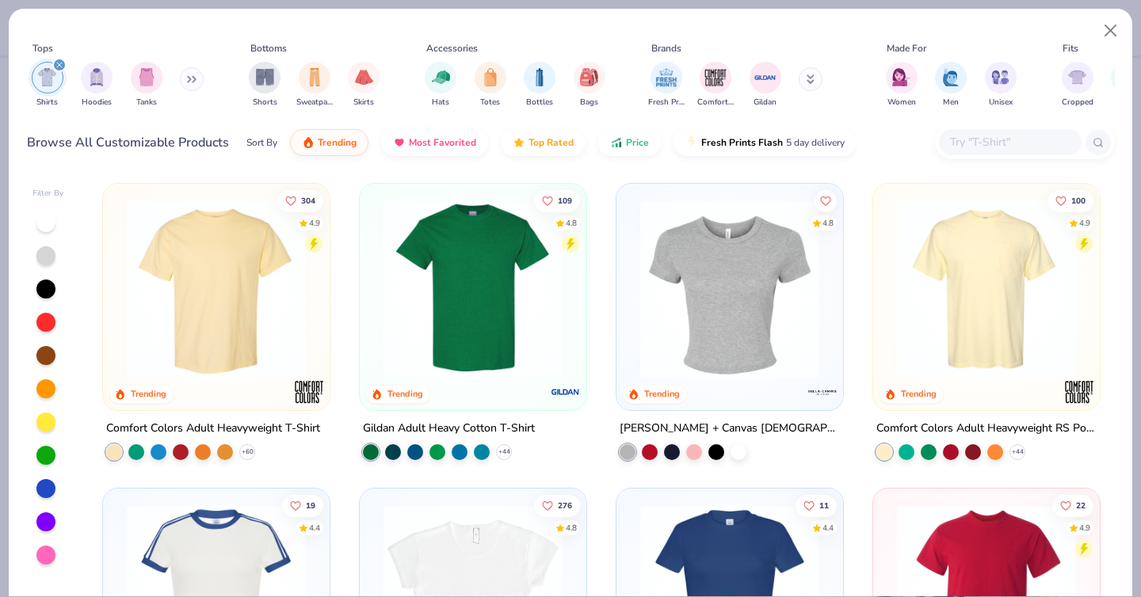
click at [776, 250] on img at bounding box center [729, 289] width 195 height 179
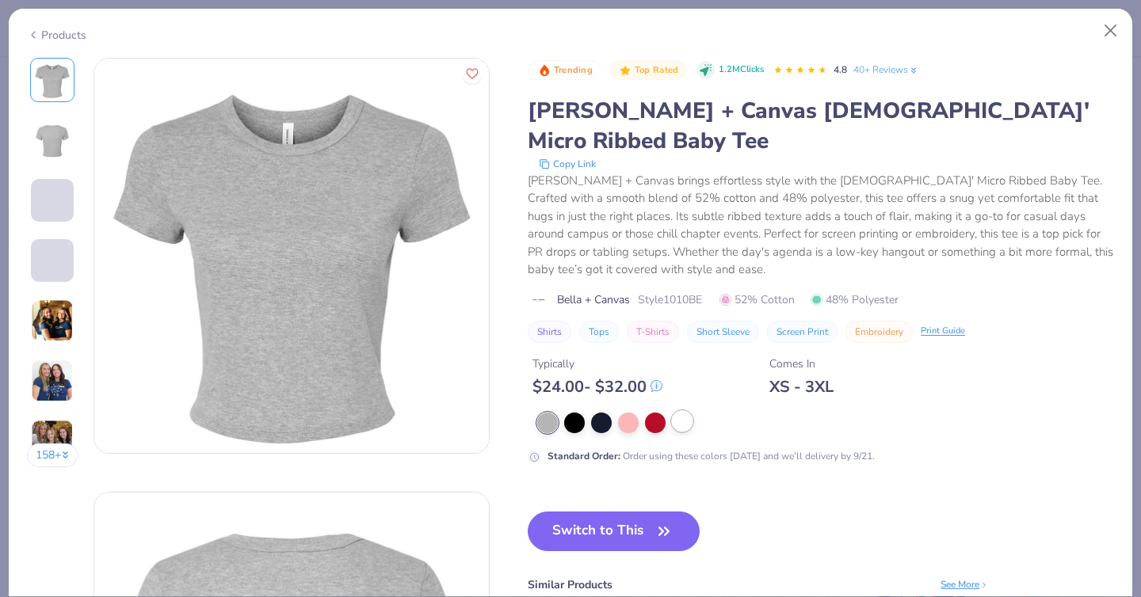
click at [678, 411] on div at bounding box center [682, 421] width 21 height 21
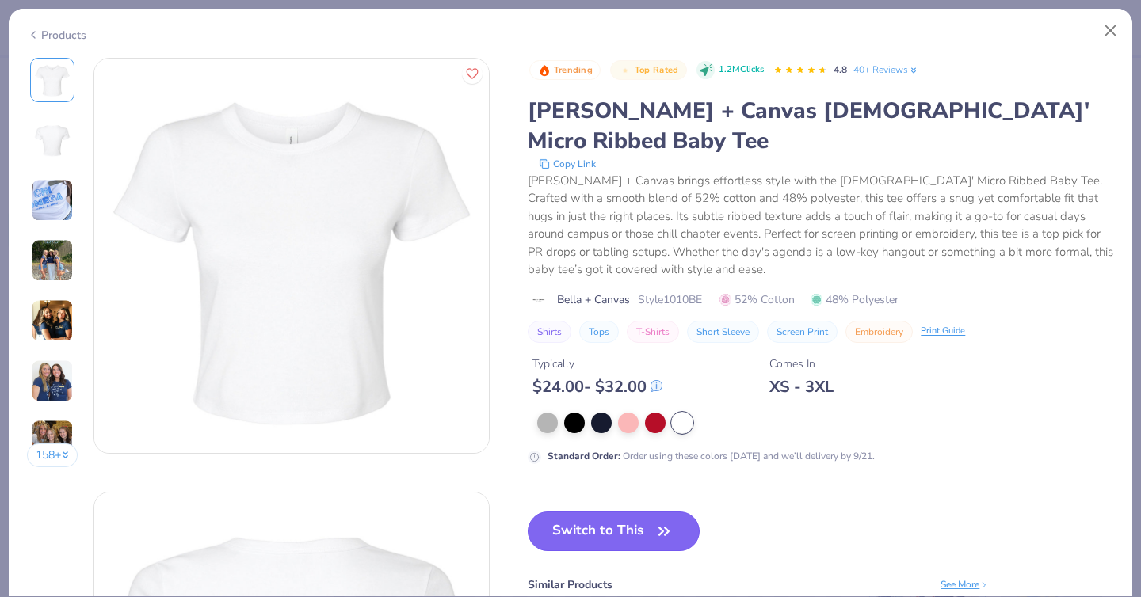
drag, startPoint x: 622, startPoint y: 509, endPoint x: 629, endPoint y: 487, distance: 23.3
click at [622, 512] on button "Switch to This" at bounding box center [614, 532] width 172 height 40
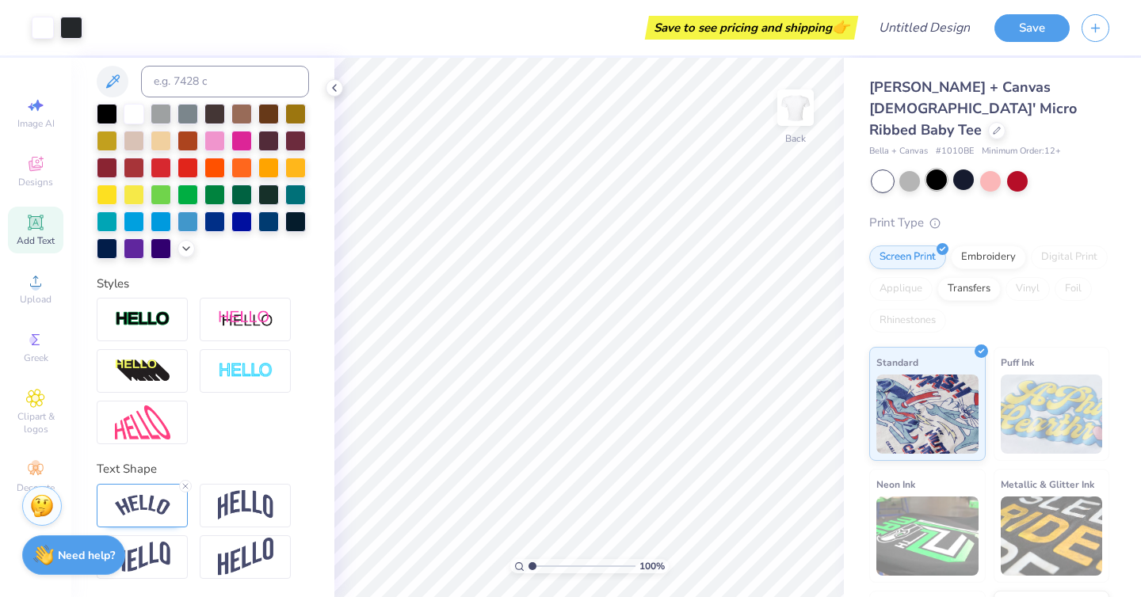
click at [932, 170] on div at bounding box center [936, 180] width 21 height 21
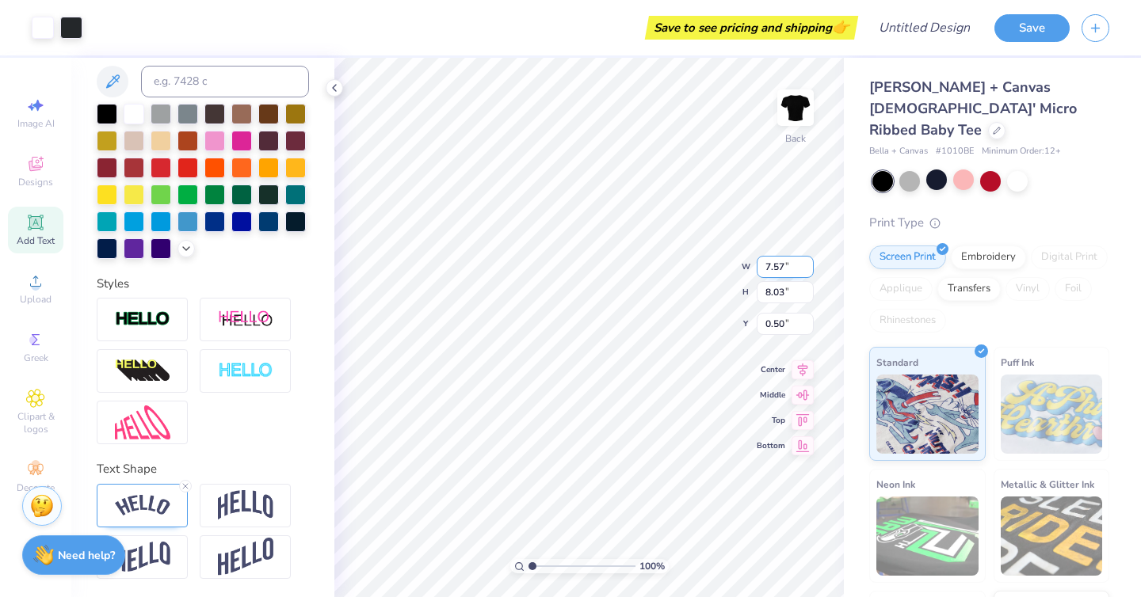
click at [710, 266] on div "100 % Back W 7.57 7.57 " H 8.03 8.03 " Y 0.50 0.50 " Center Middle Top Bottom" at bounding box center [588, 328] width 509 height 540
type input "3.00"
type input "5.52"
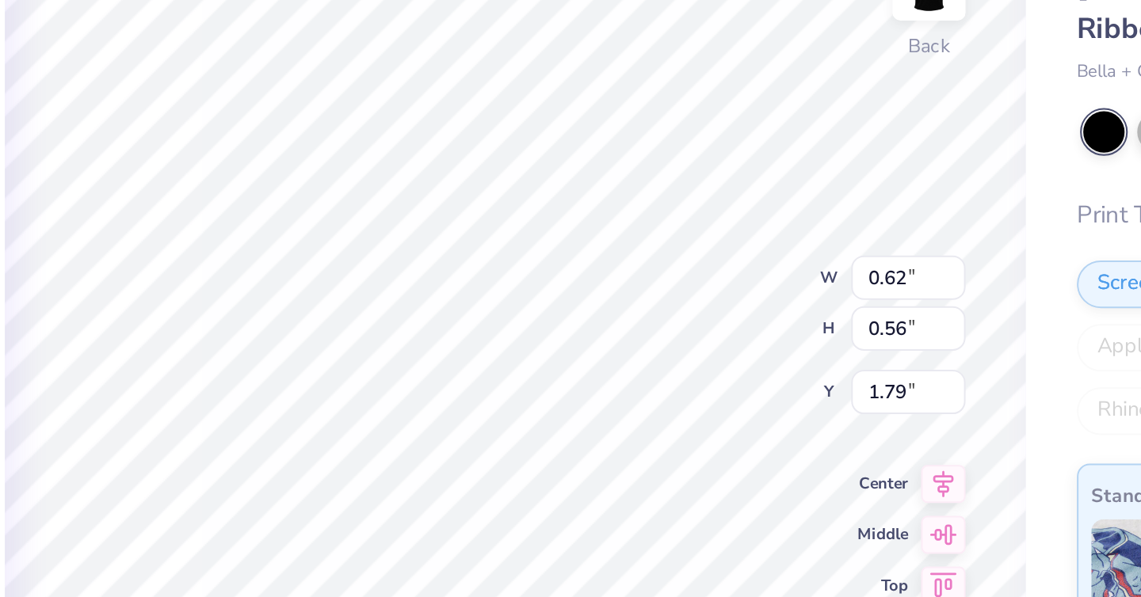
type input "0.65"
type input "0.59"
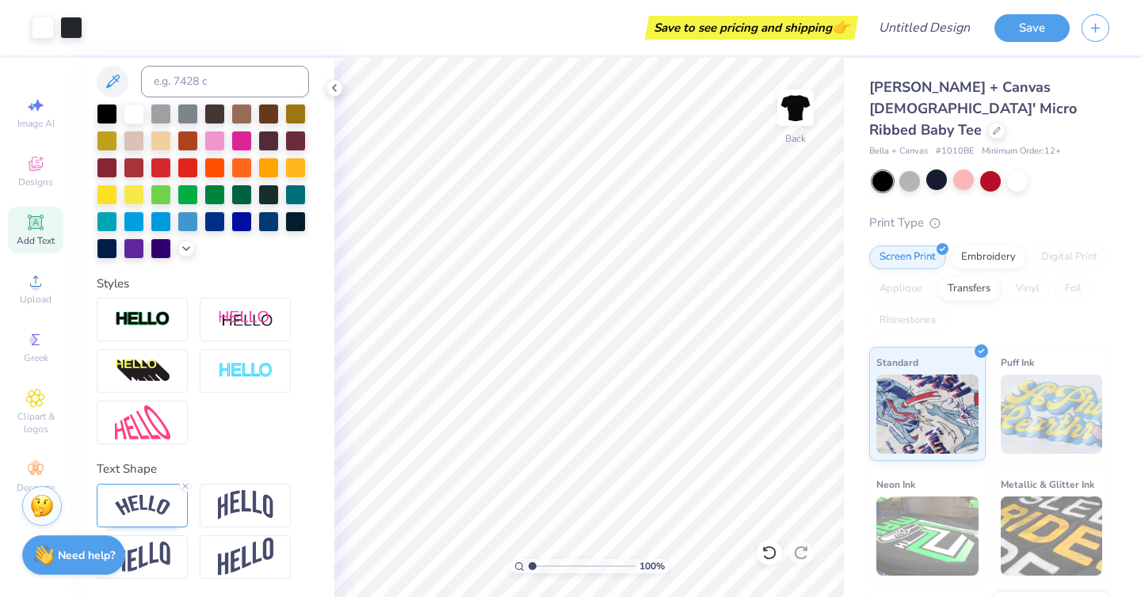
type input "1.03"
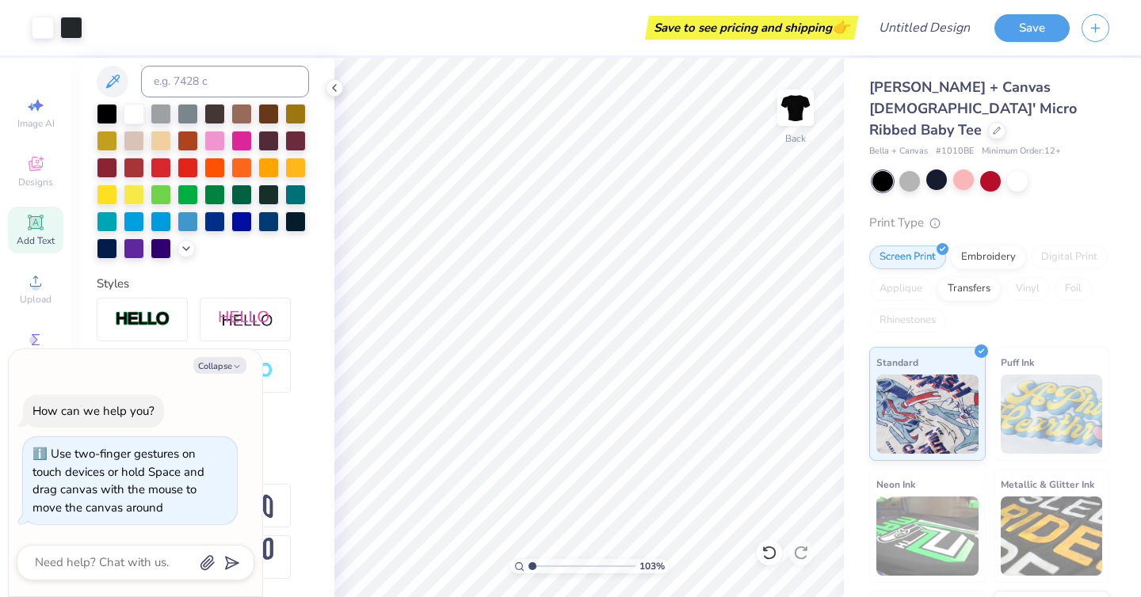
type textarea "x"
drag, startPoint x: 532, startPoint y: 565, endPoint x: 532, endPoint y: 541, distance: 23.8
click at [532, 559] on input "range" at bounding box center [581, 566] width 107 height 14
type input "1.5"
click at [537, 566] on input "range" at bounding box center [581, 566] width 107 height 14
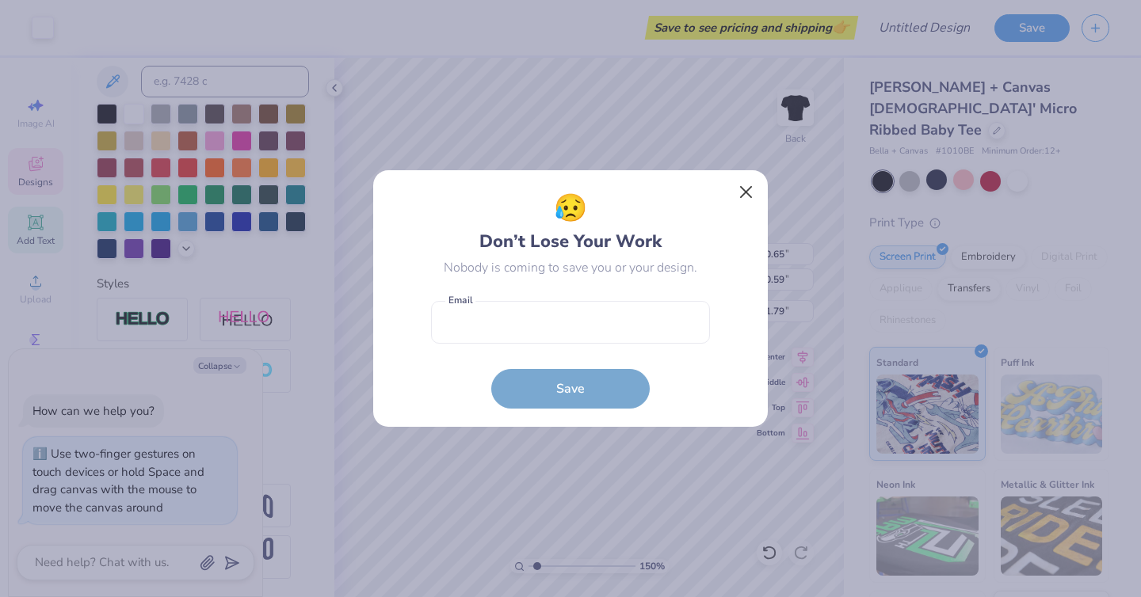
click at [752, 226] on body "Art colors Save to see pricing and shipping 👉 Design Title Save Image AI Design…" at bounding box center [570, 298] width 1141 height 597
click at [749, 186] on button "Close" at bounding box center [746, 192] width 30 height 30
type textarea "x"
type input "3.00"
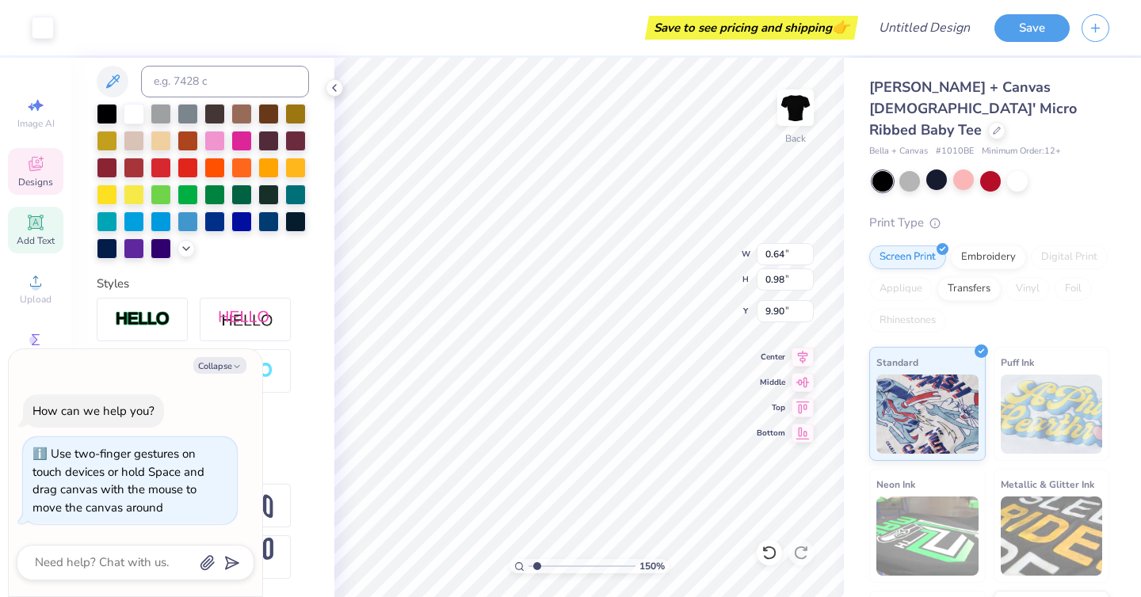
type textarea "x"
type input "6.60"
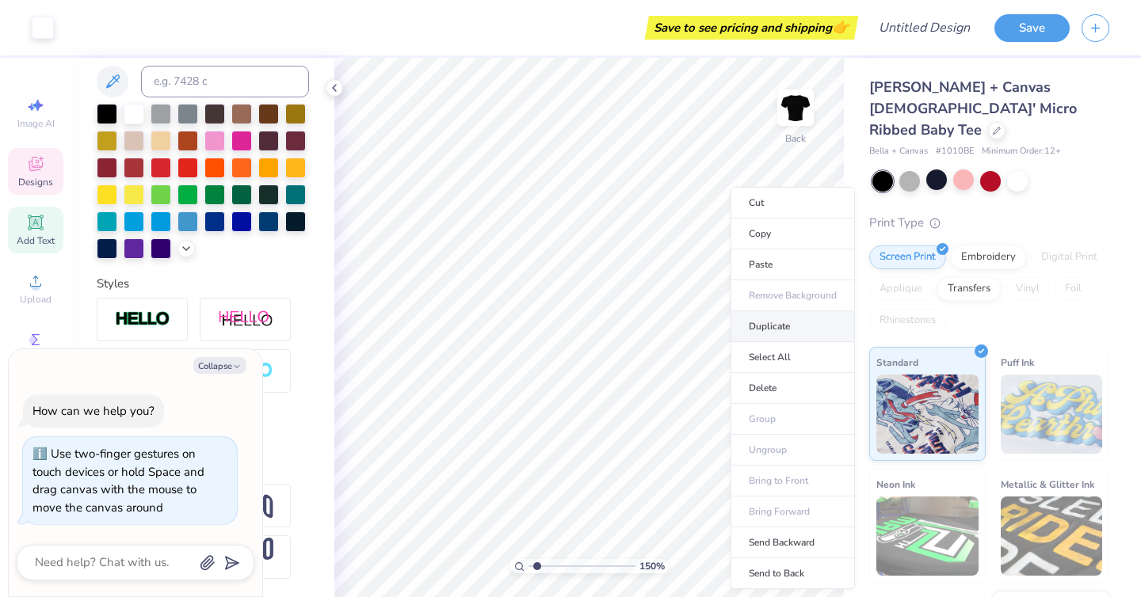
click at [768, 327] on li "Duplicate" at bounding box center [792, 326] width 124 height 31
type textarea "x"
type input "4.00"
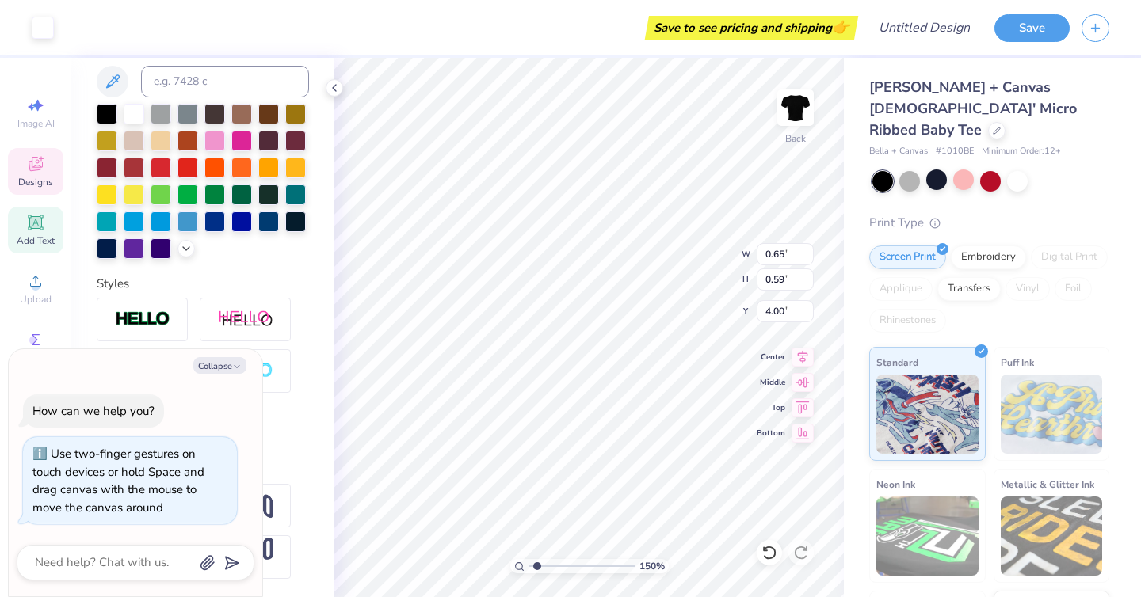
type textarea "x"
type input "9.05"
type textarea "x"
drag, startPoint x: 538, startPoint y: 566, endPoint x: 473, endPoint y: 566, distance: 65.0
type input "1"
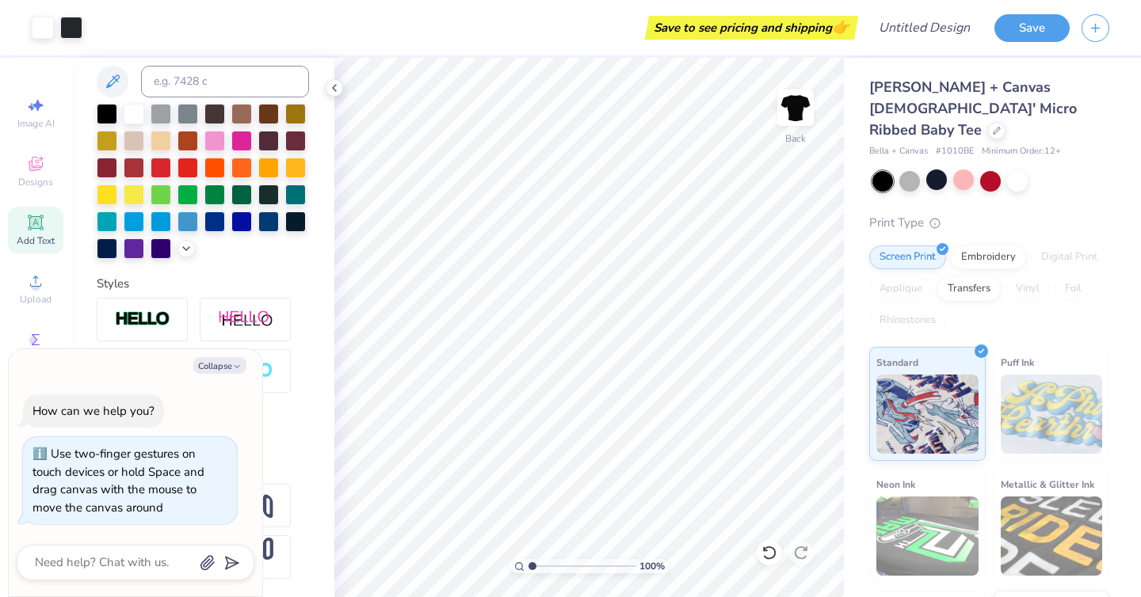
click at [528, 566] on input "range" at bounding box center [581, 566] width 107 height 14
click at [1044, 36] on button "Save" at bounding box center [1031, 26] width 75 height 28
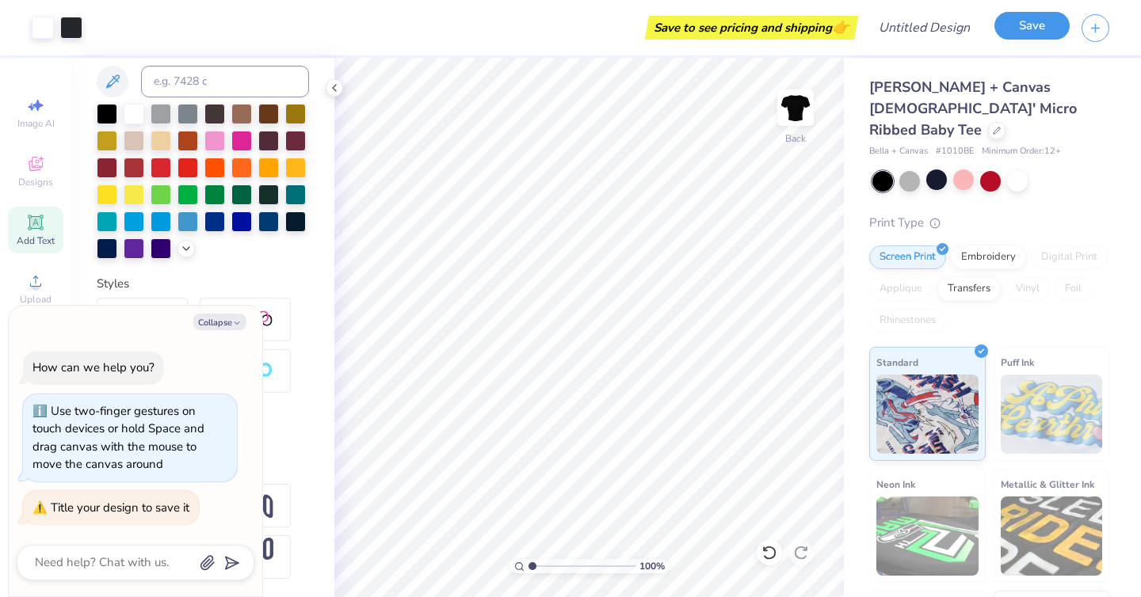
click at [999, 29] on button "Save" at bounding box center [1031, 26] width 75 height 28
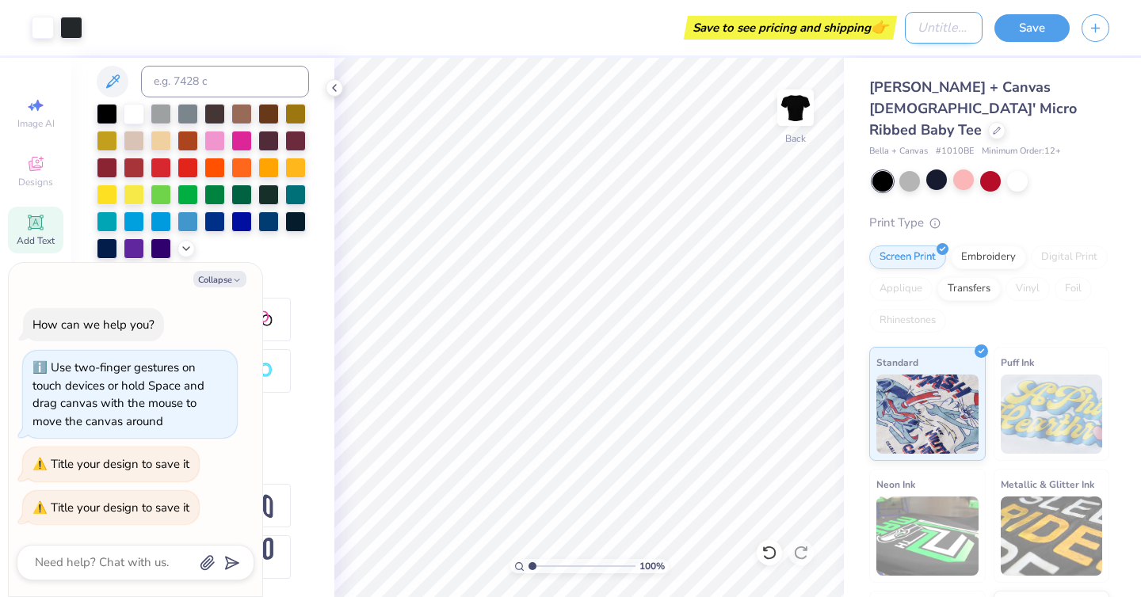
type textarea "x"
click at [915, 21] on input "Design Title" at bounding box center [944, 28] width 78 height 32
type input "L"
type textarea "x"
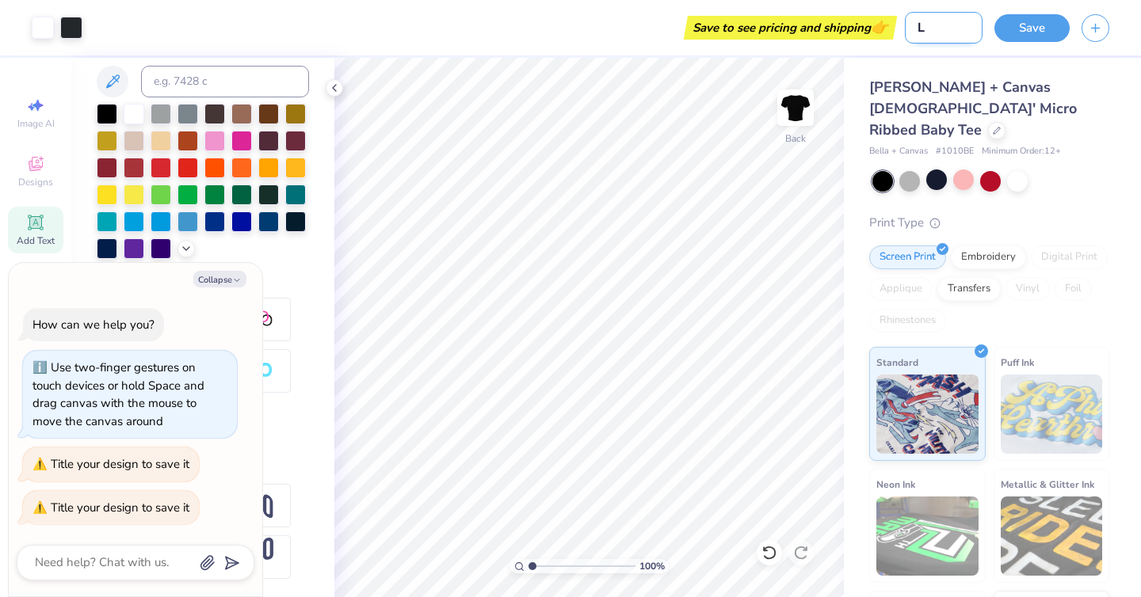
type input "Lu"
type textarea "x"
type input "Luc"
type textarea "x"
type input "Luck"
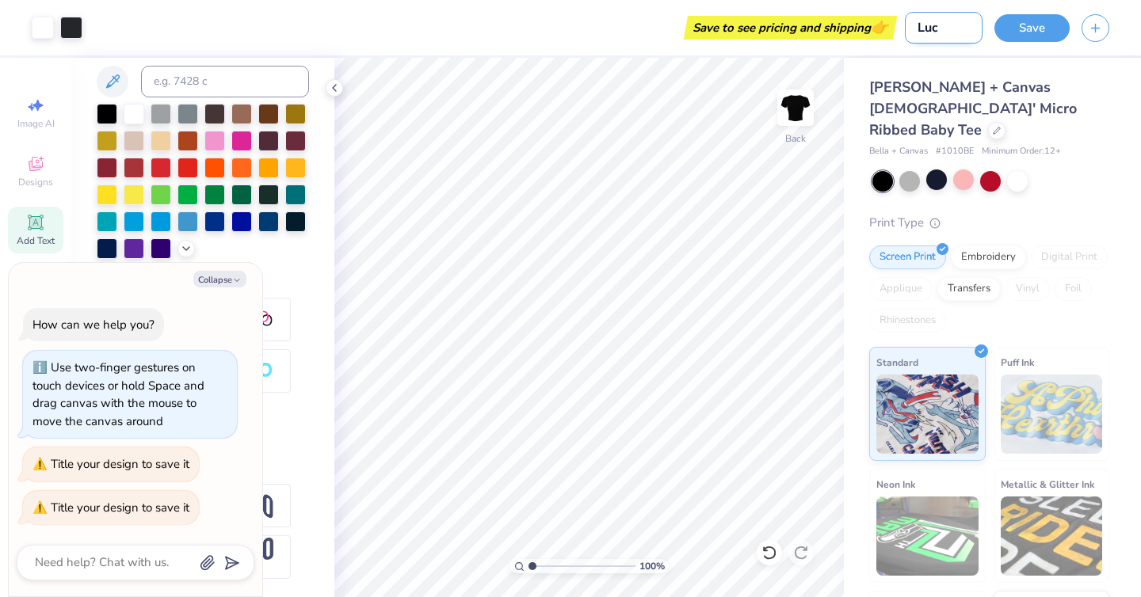
type textarea "x"
type input "Lucky"
type textarea "x"
type input "Lucky"
type textarea "x"
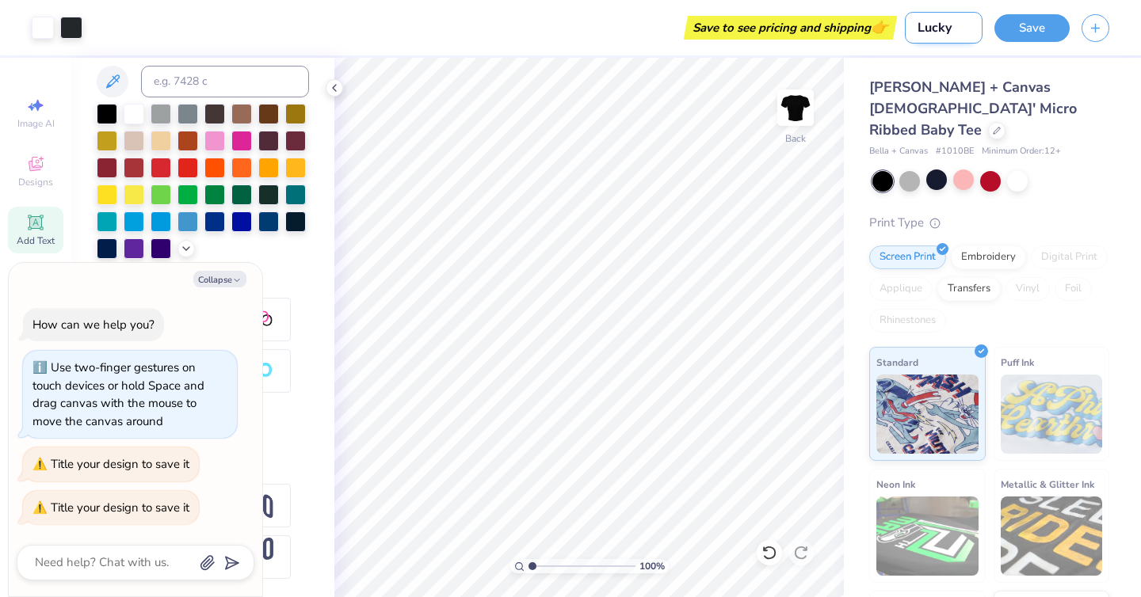
type input "Lucky"
type textarea "x"
type input "Lucky"
type textarea "x"
type input "Lucky t"
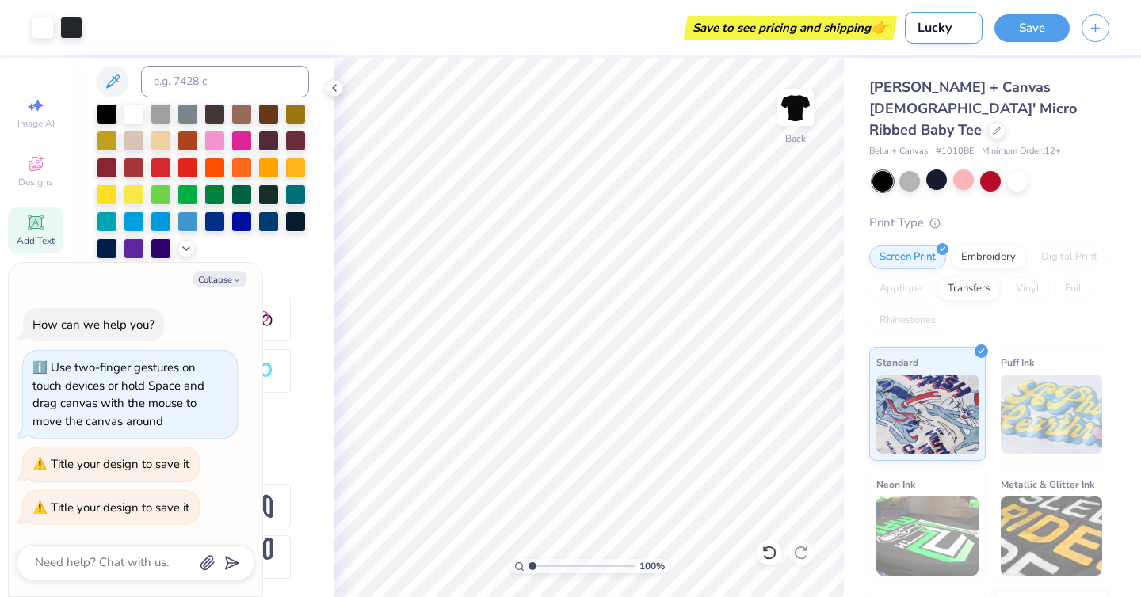
type textarea "x"
type input "Lucky to"
type textarea "x"
type input "Lucky to"
type textarea "x"
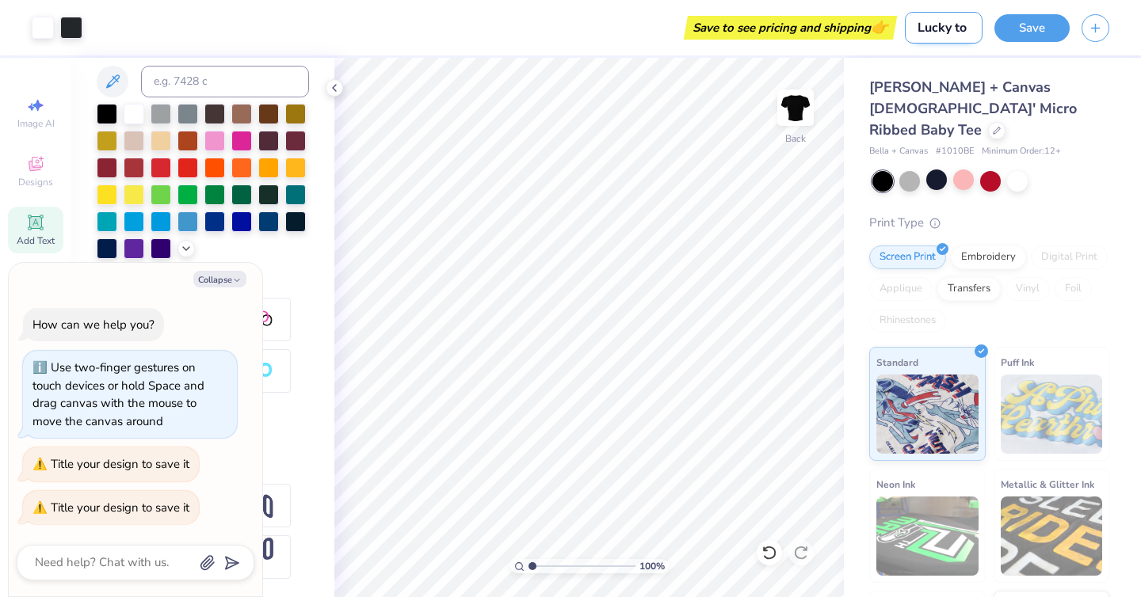
type input "Lucky to b"
type textarea "x"
type input "Lucky to be"
type textarea "x"
type input "Lucky to be"
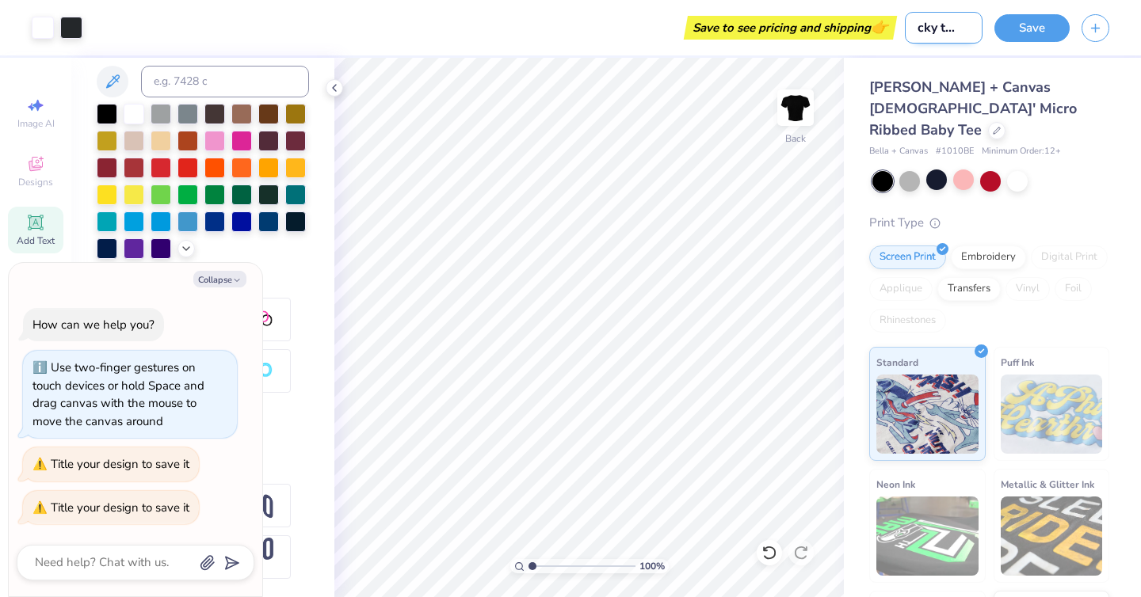
type textarea "x"
type input "Lucky to be a"
type textarea "x"
type input "Lucky to be a"
type textarea "x"
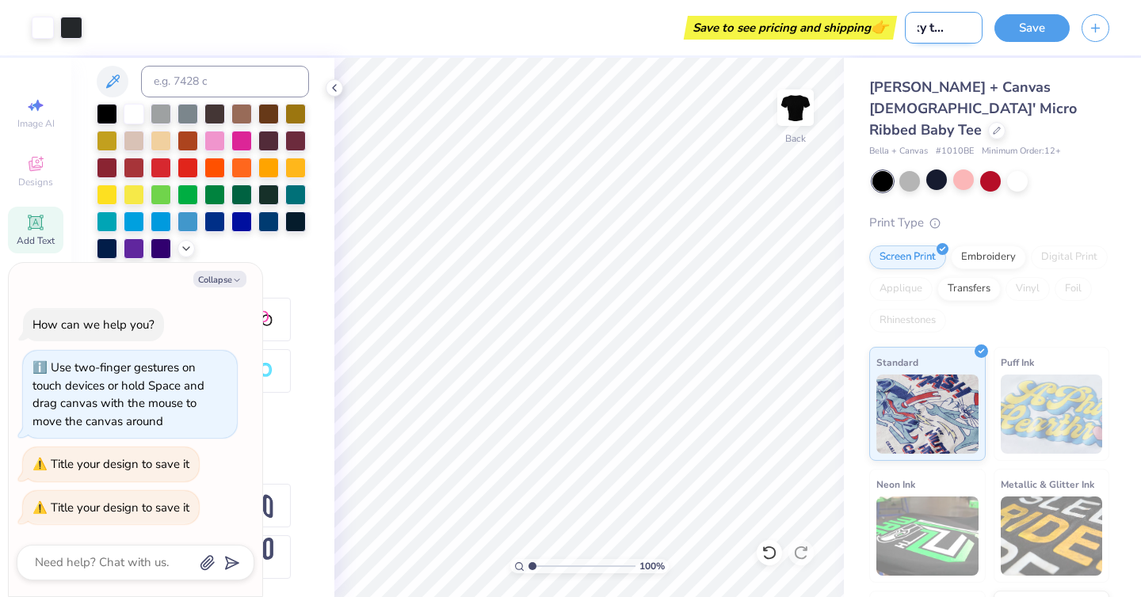
type input "Lucky to be a D"
type textarea "x"
type input "Lucky to be a DZ"
type textarea "x"
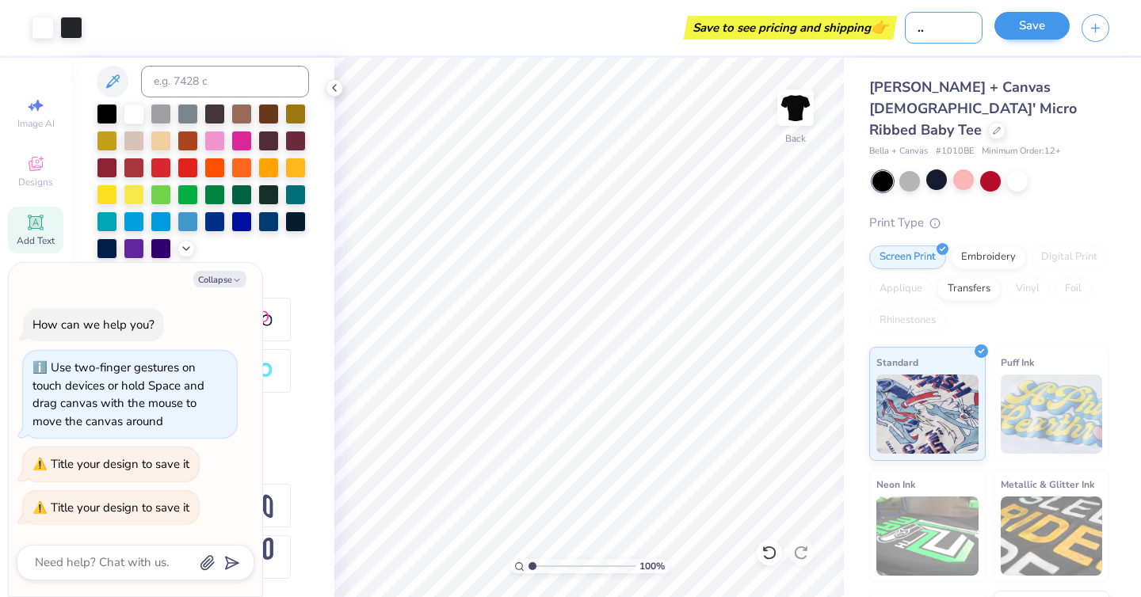
type input "Lucky to be a DZ"
click at [1058, 29] on button "Save" at bounding box center [1031, 26] width 75 height 28
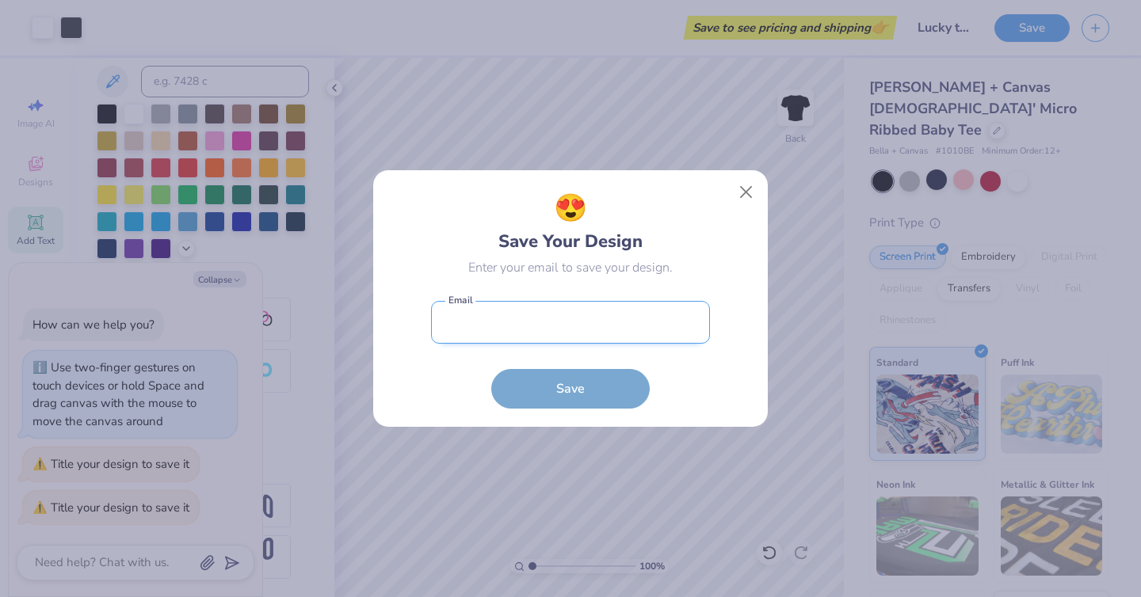
click at [586, 318] on input "email" at bounding box center [570, 323] width 279 height 44
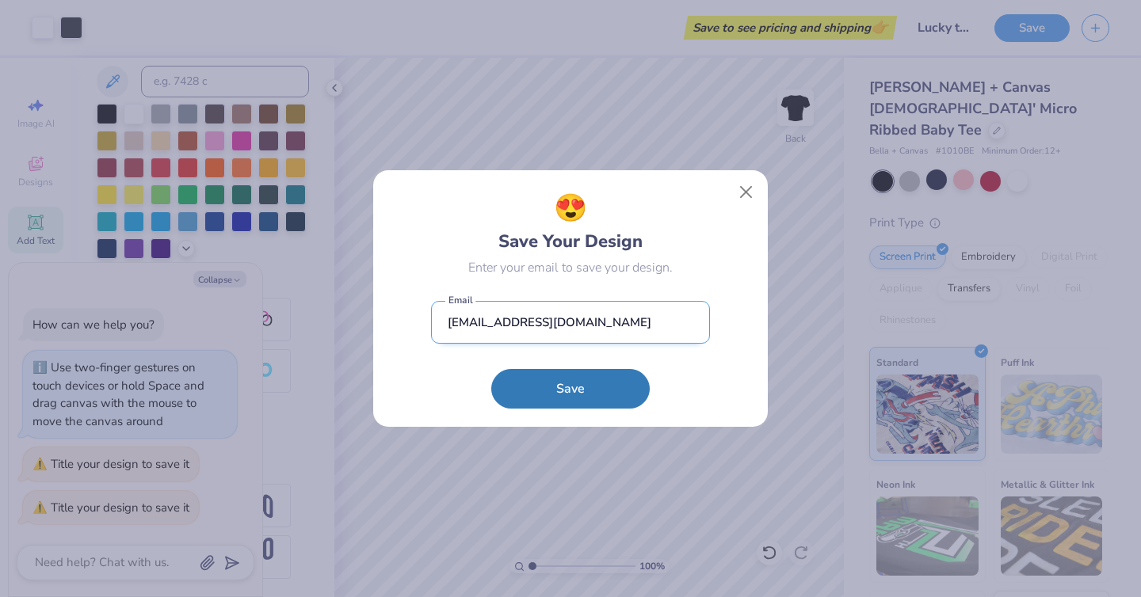
type input "shaniacarrasco@gmail.com"
click at [491, 369] on button "Save" at bounding box center [570, 389] width 158 height 40
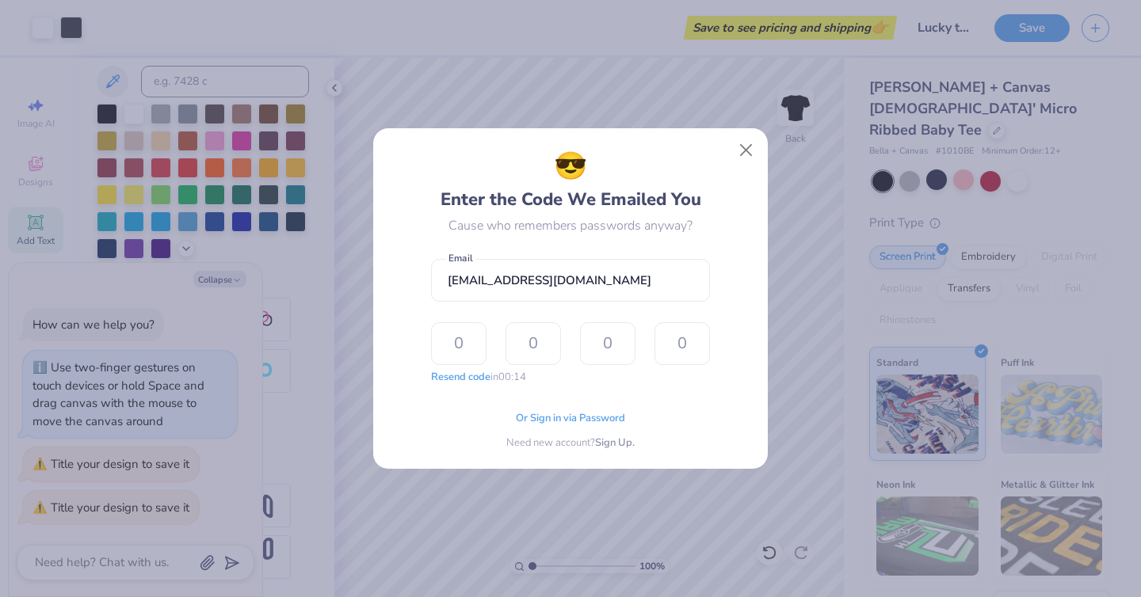
type input "8"
type input "9"
type input "4"
type input "0"
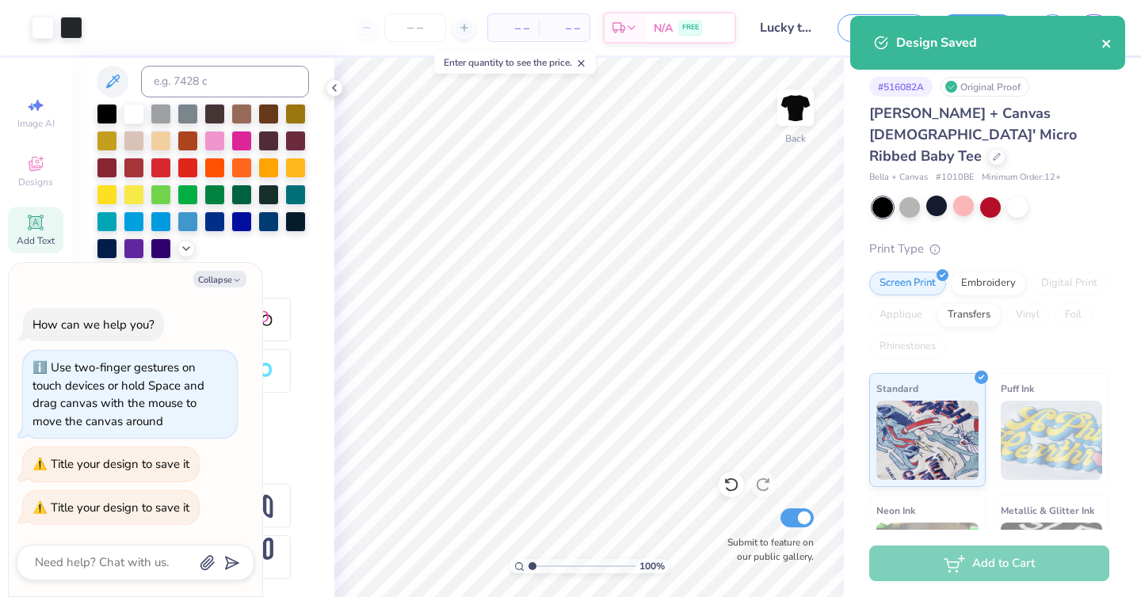
click at [1101, 48] on icon "close" at bounding box center [1106, 43] width 11 height 13
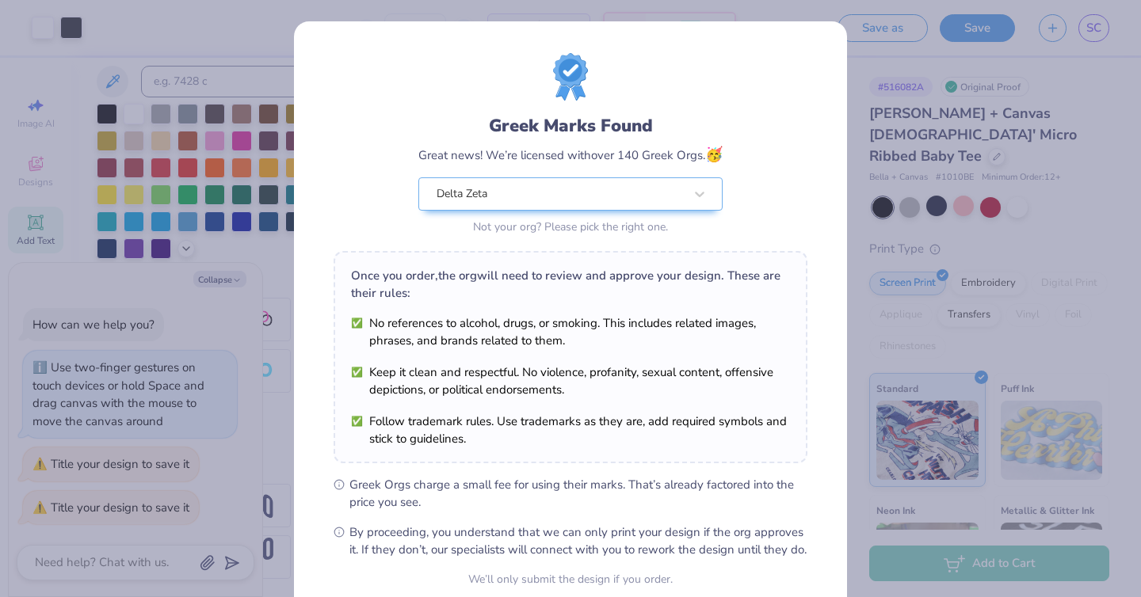
scroll to position [144, 0]
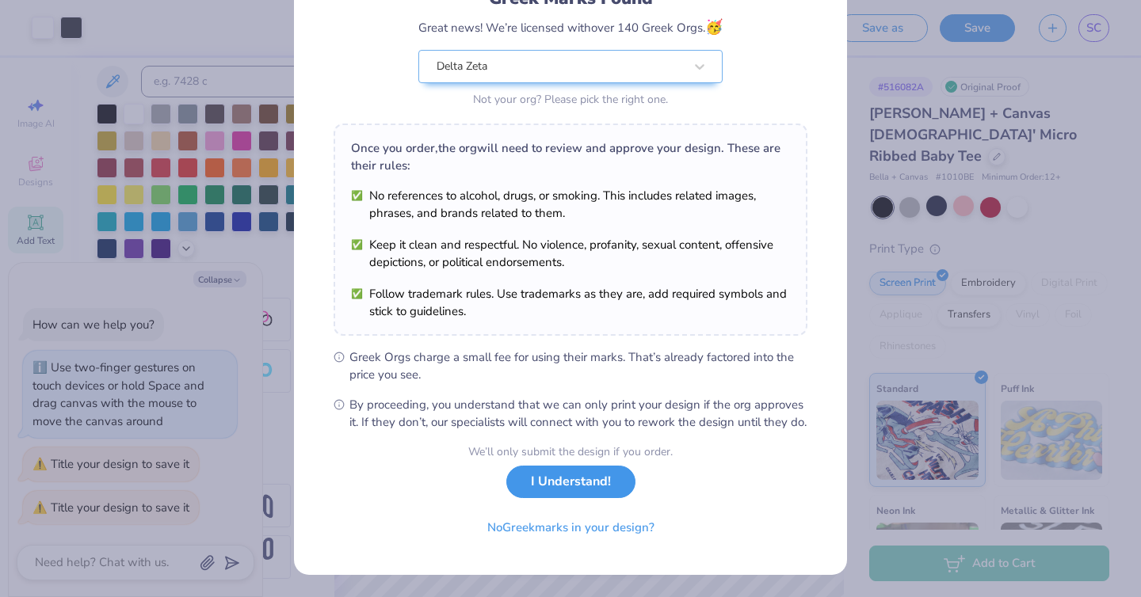
click at [549, 493] on button "I Understand!" at bounding box center [570, 482] width 129 height 32
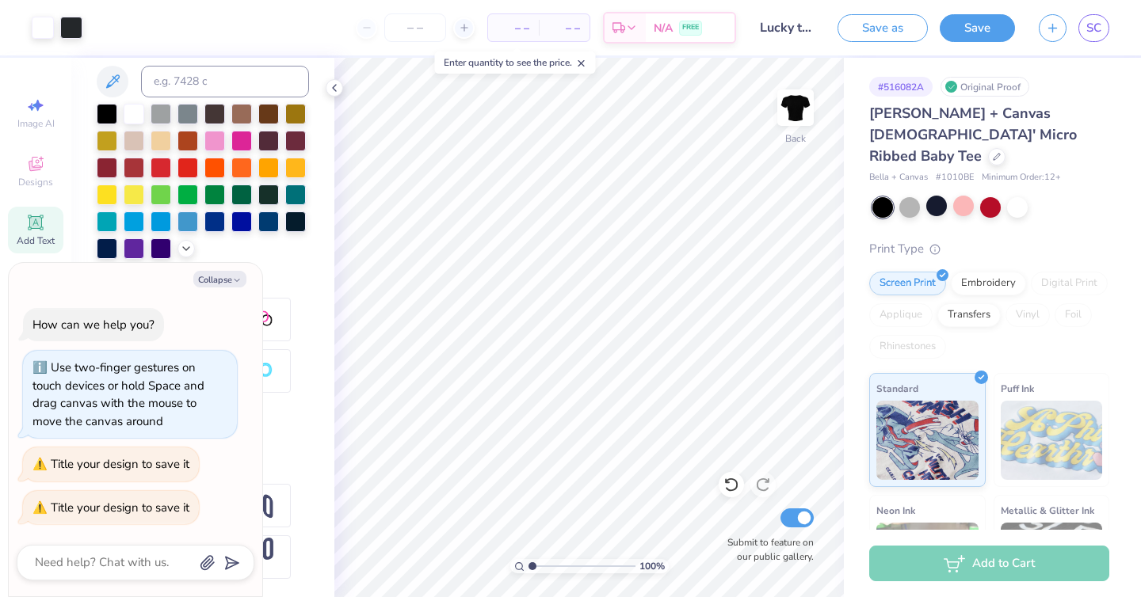
scroll to position [0, 0]
click at [961, 23] on button "Save" at bounding box center [977, 26] width 75 height 28
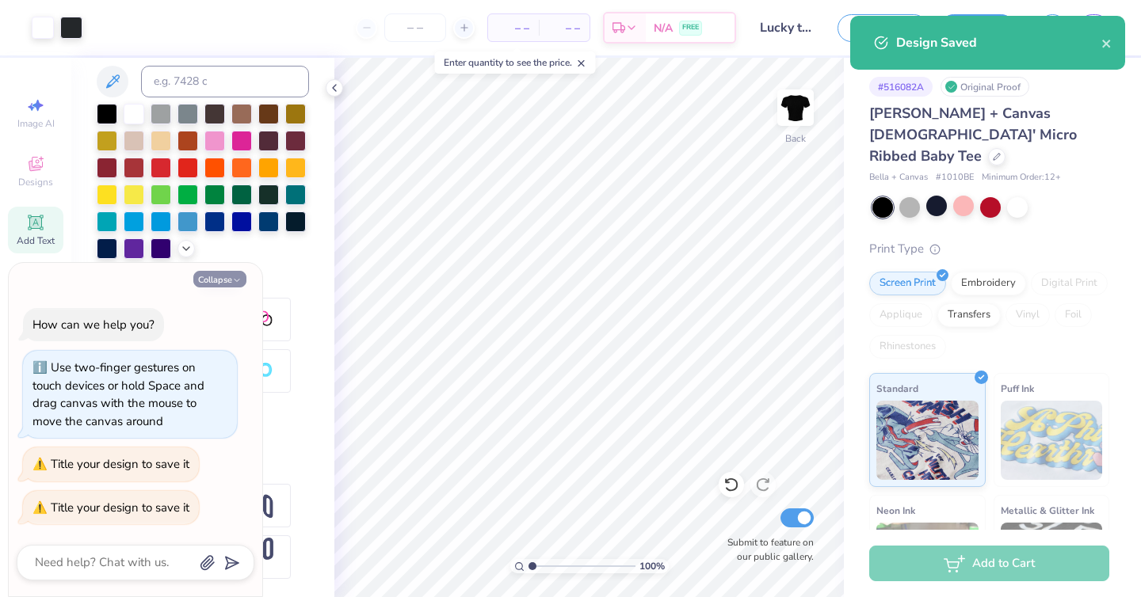
click at [227, 280] on button "Collapse" at bounding box center [219, 279] width 53 height 17
type textarea "x"
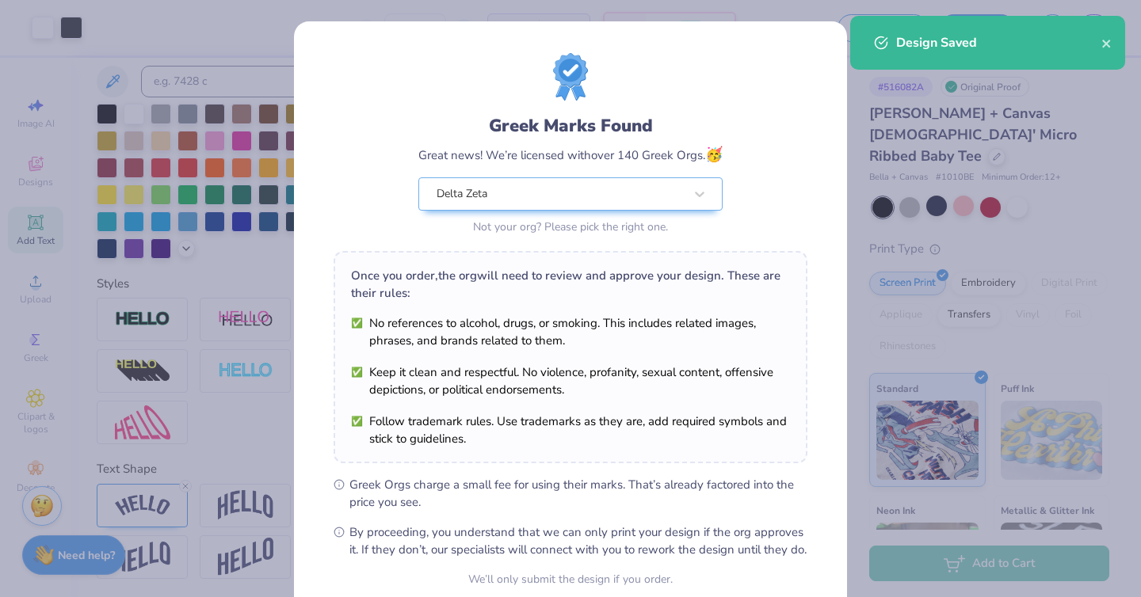
scroll to position [144, 0]
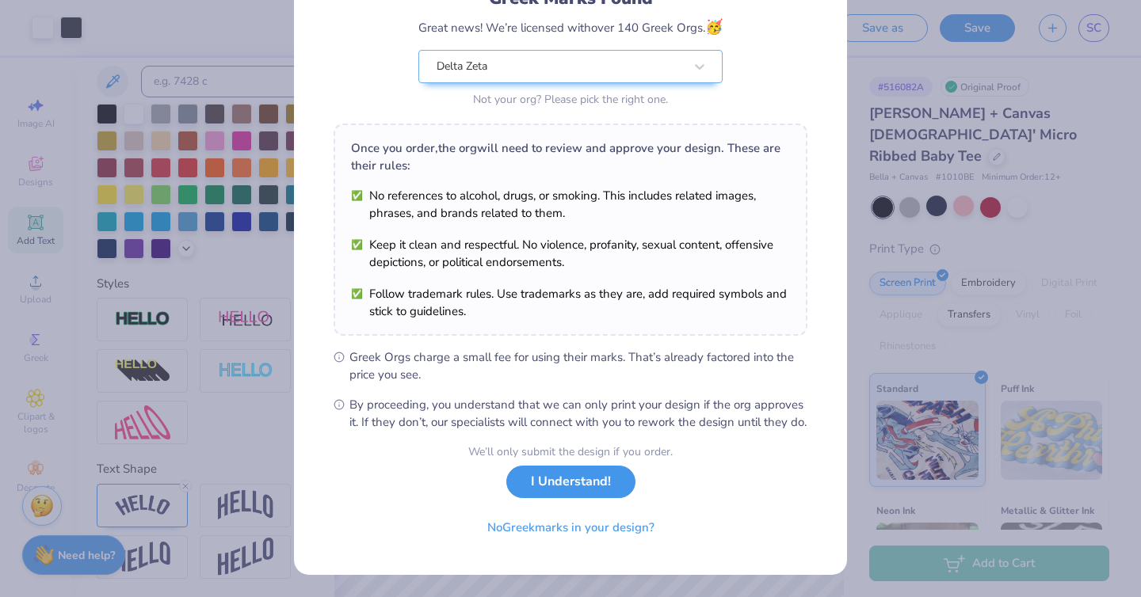
click at [545, 487] on button "I Understand!" at bounding box center [570, 482] width 129 height 32
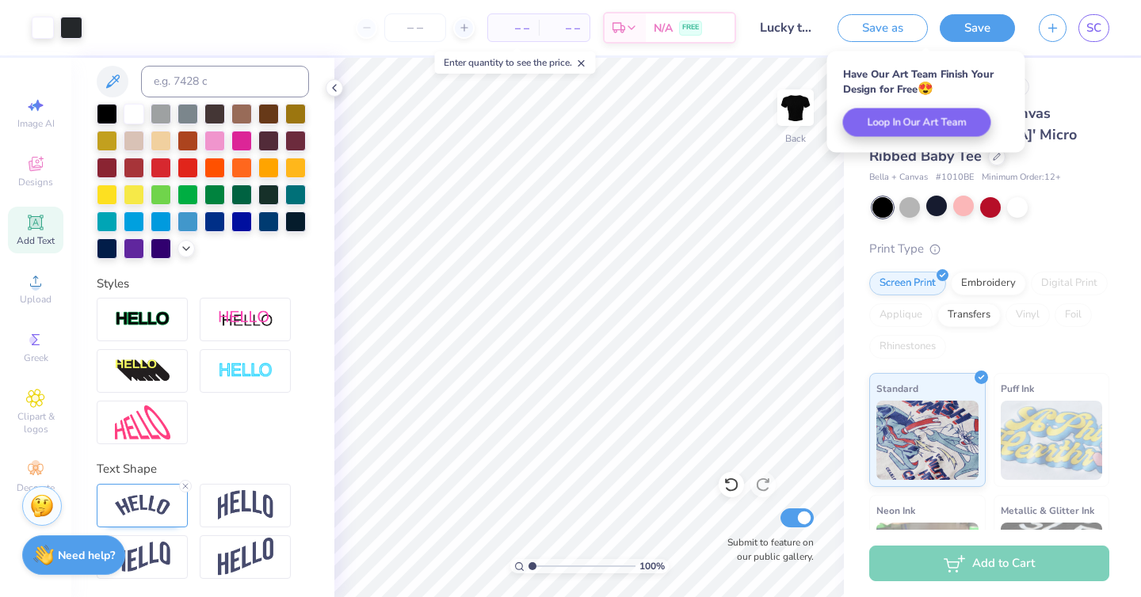
scroll to position [0, 0]
click at [873, 26] on button "Save as" at bounding box center [882, 26] width 90 height 28
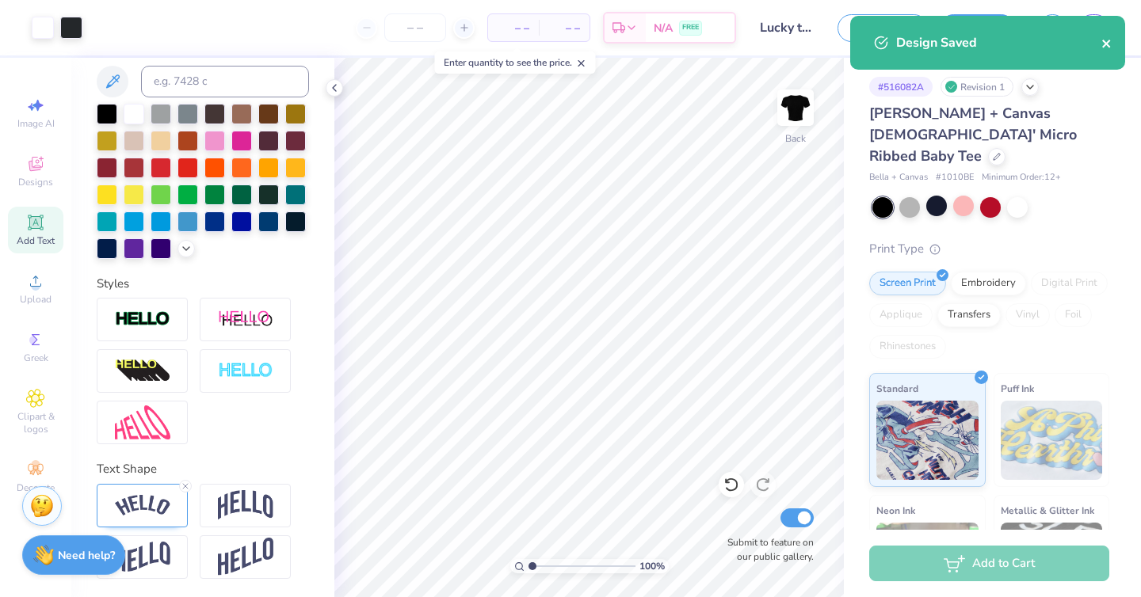
click at [1103, 38] on icon "close" at bounding box center [1106, 43] width 11 height 13
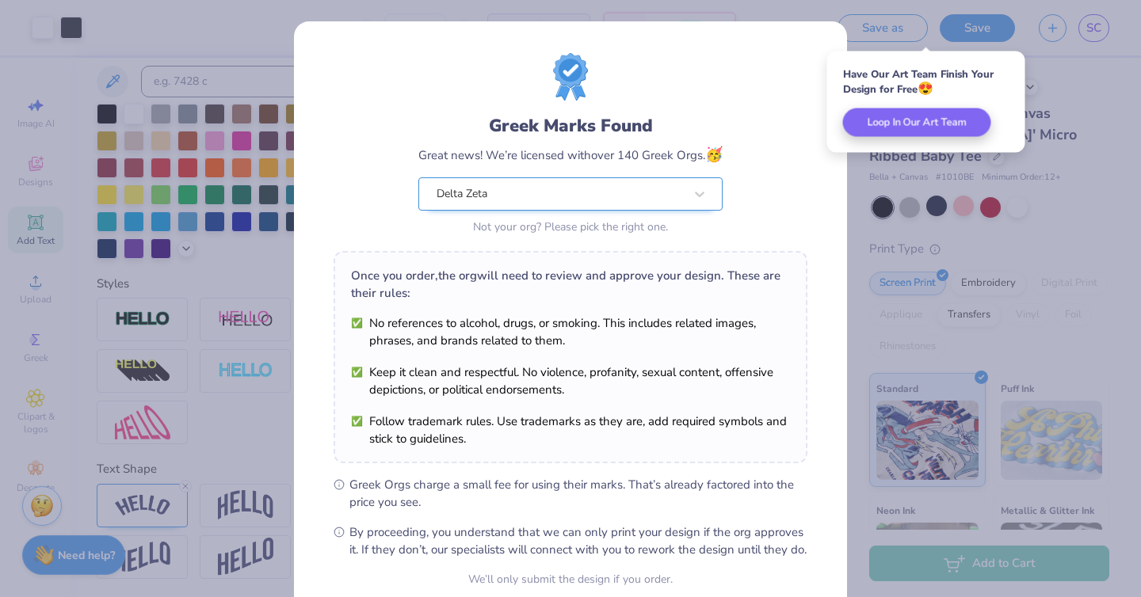
scroll to position [144, 0]
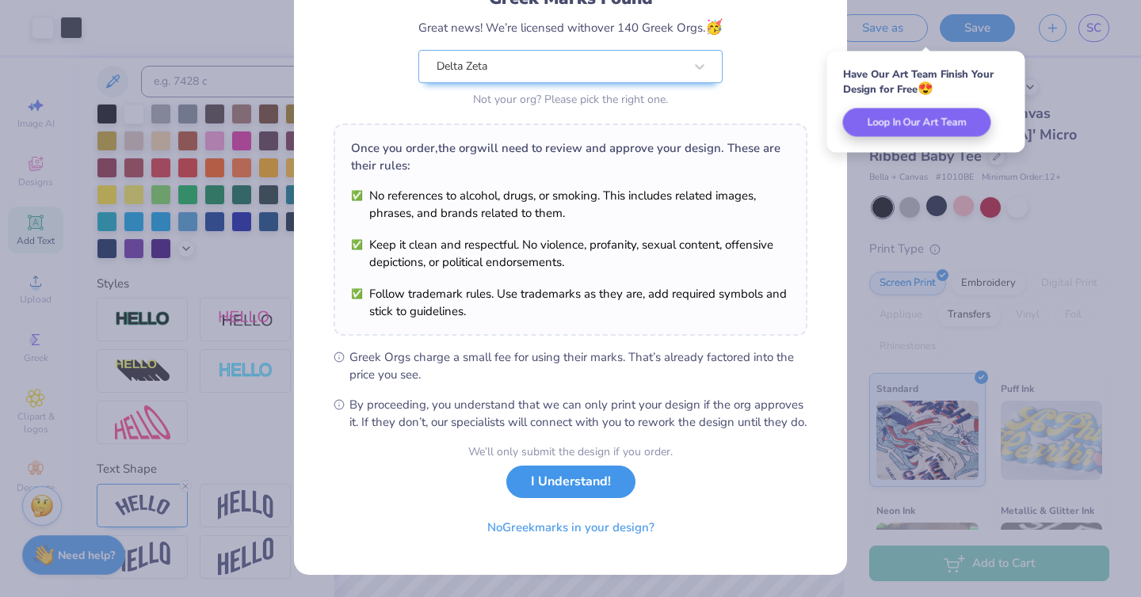
click at [590, 479] on button "I Understand!" at bounding box center [570, 482] width 129 height 32
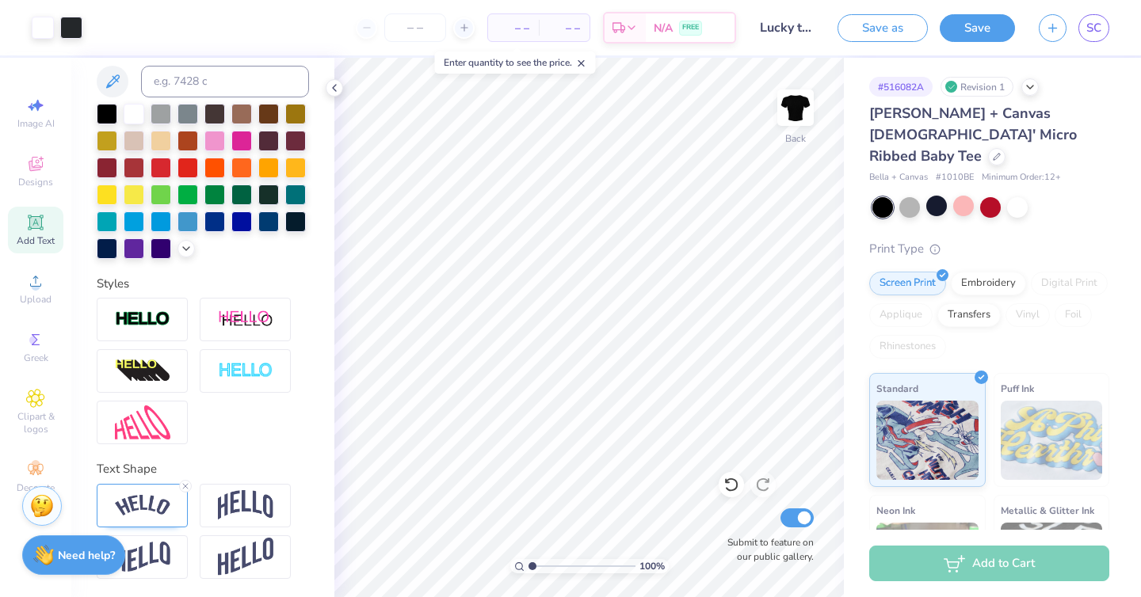
click at [587, 60] on icon at bounding box center [581, 63] width 11 height 11
click at [636, 24] on icon at bounding box center [631, 30] width 13 height 13
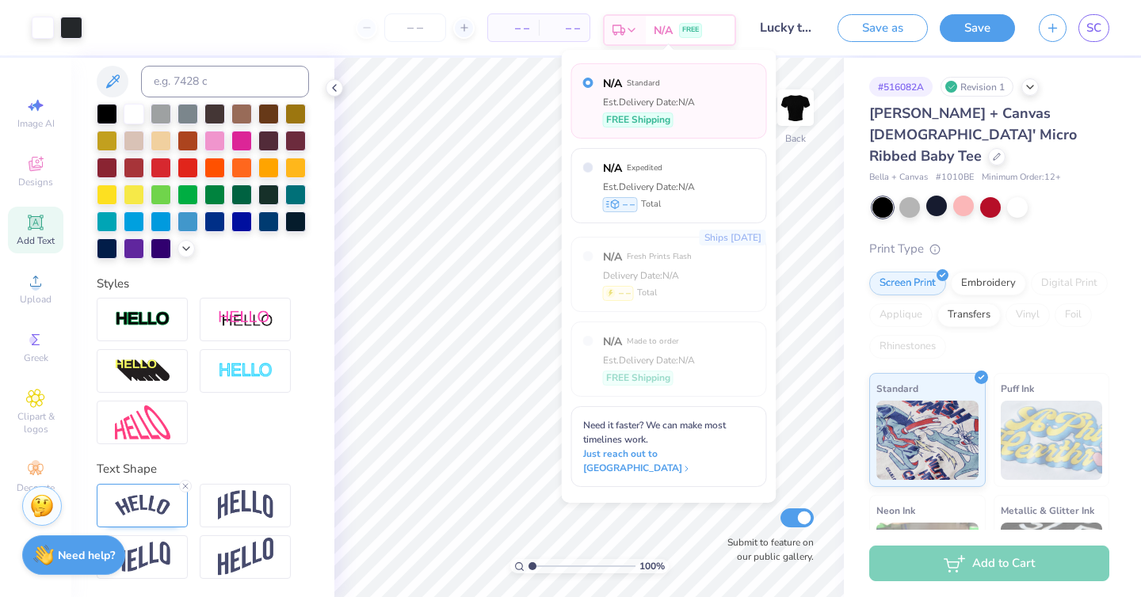
click at [638, 26] on div "Est. Delivery" at bounding box center [624, 30] width 41 height 29
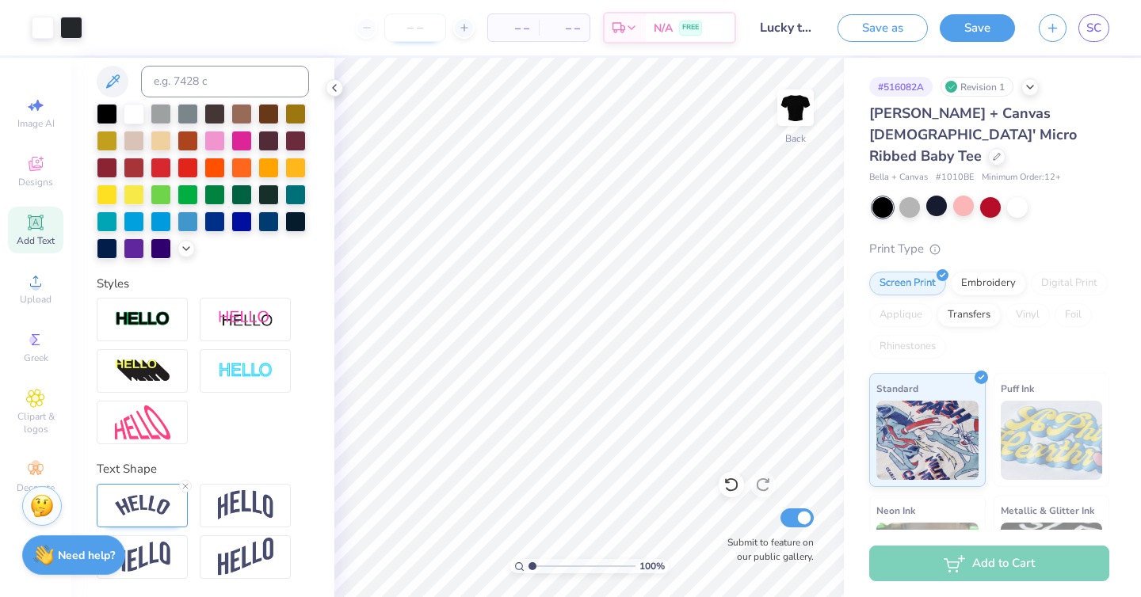
click at [418, 36] on input "number" at bounding box center [415, 27] width 62 height 29
click at [456, 31] on div at bounding box center [463, 27] width 21 height 21
type input "12"
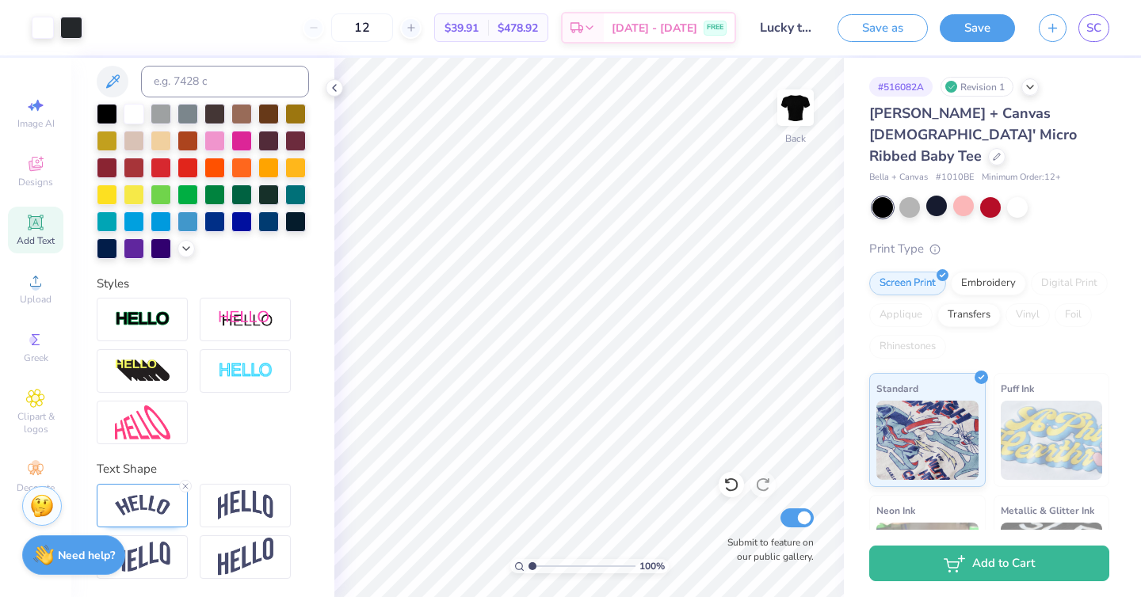
click at [334, 33] on div "12" at bounding box center [362, 27] width 119 height 29
click at [372, 35] on input "12" at bounding box center [362, 27] width 62 height 29
click at [879, 26] on button "Save as" at bounding box center [882, 26] width 90 height 28
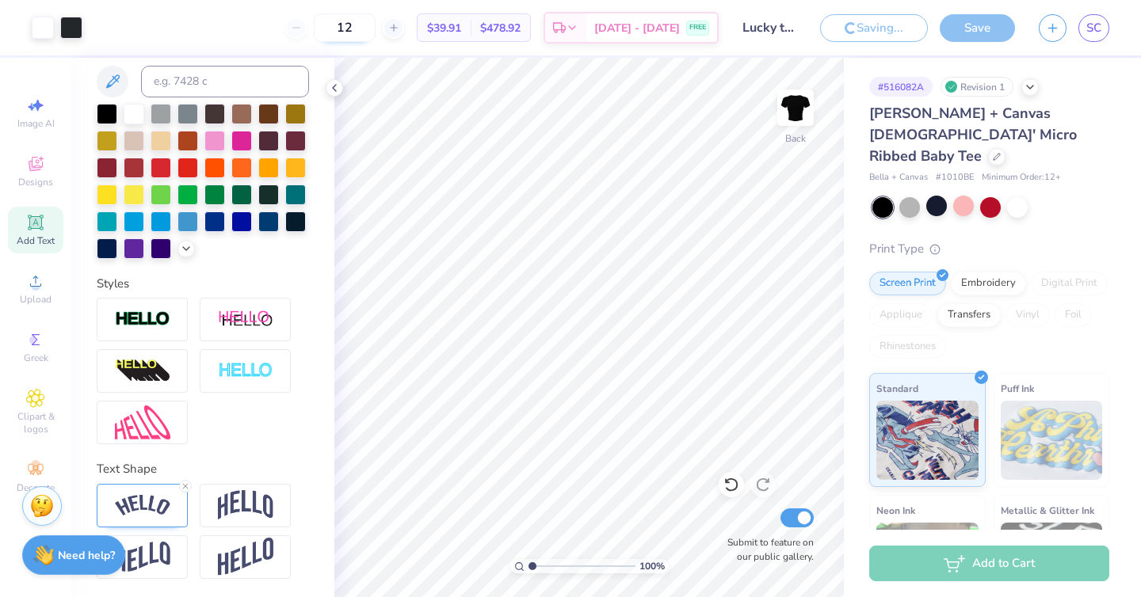
click at [364, 29] on input "12" at bounding box center [345, 27] width 62 height 29
click at [316, 32] on div "12" at bounding box center [344, 27] width 119 height 29
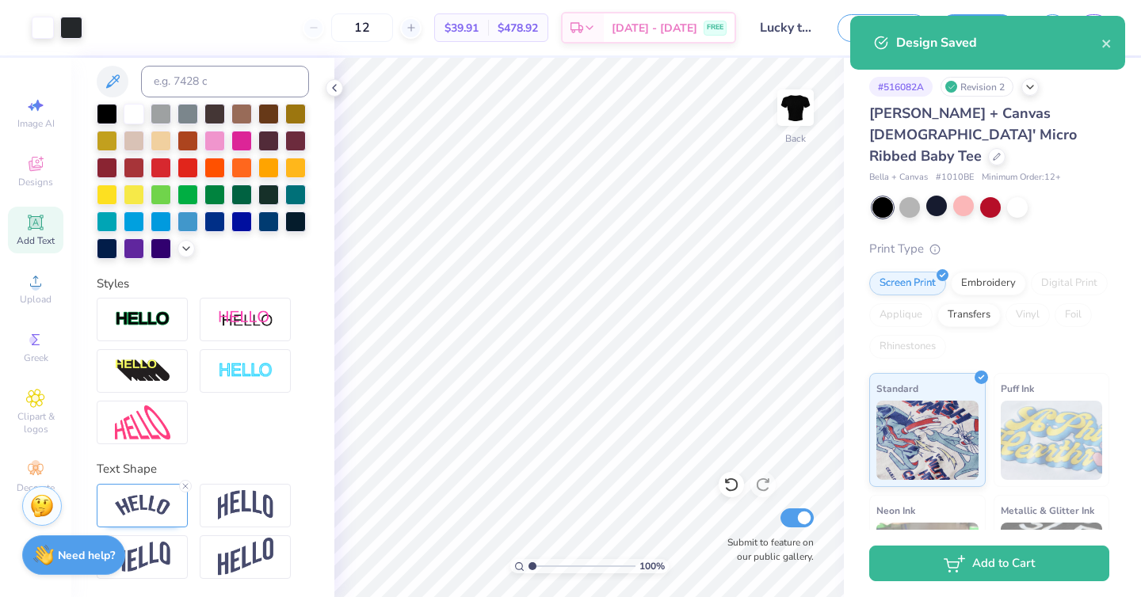
click at [316, 32] on div "12 $39.91 Per Item $478.92 Total Est. Delivery Sep 19 - 22 FREE" at bounding box center [415, 27] width 642 height 55
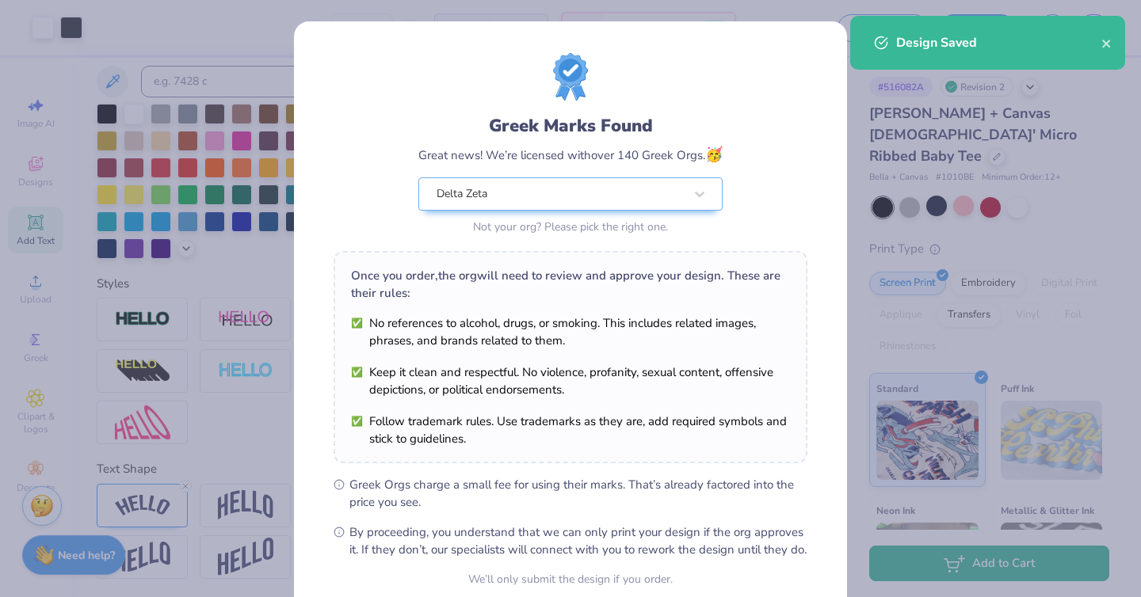
click at [1096, 48] on div "Design Saved" at bounding box center [998, 42] width 205 height 19
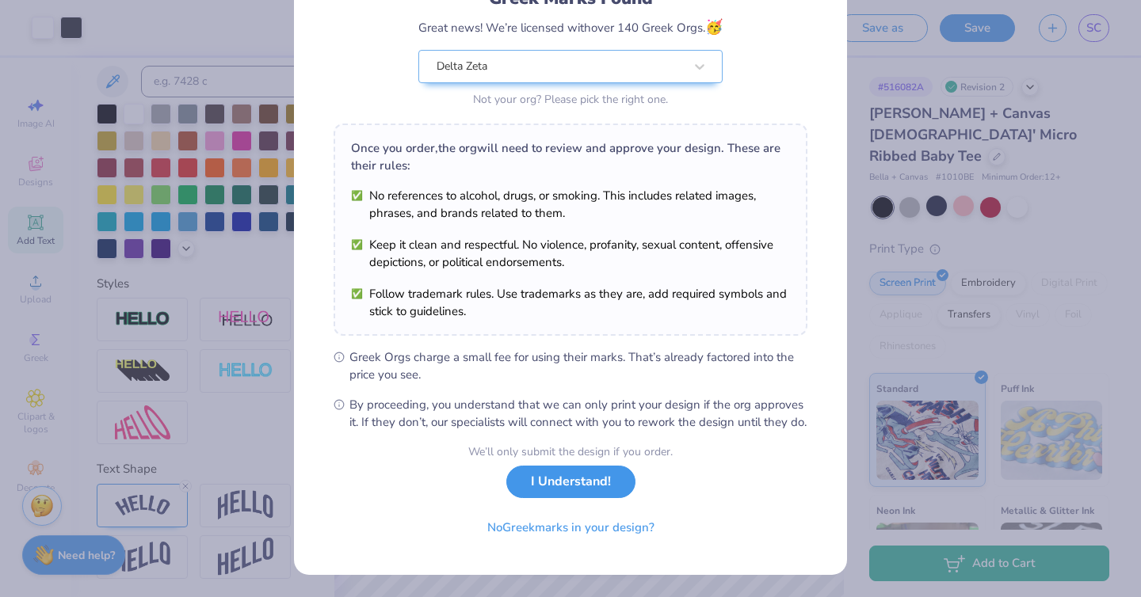
click at [591, 471] on button "I Understand!" at bounding box center [570, 482] width 129 height 32
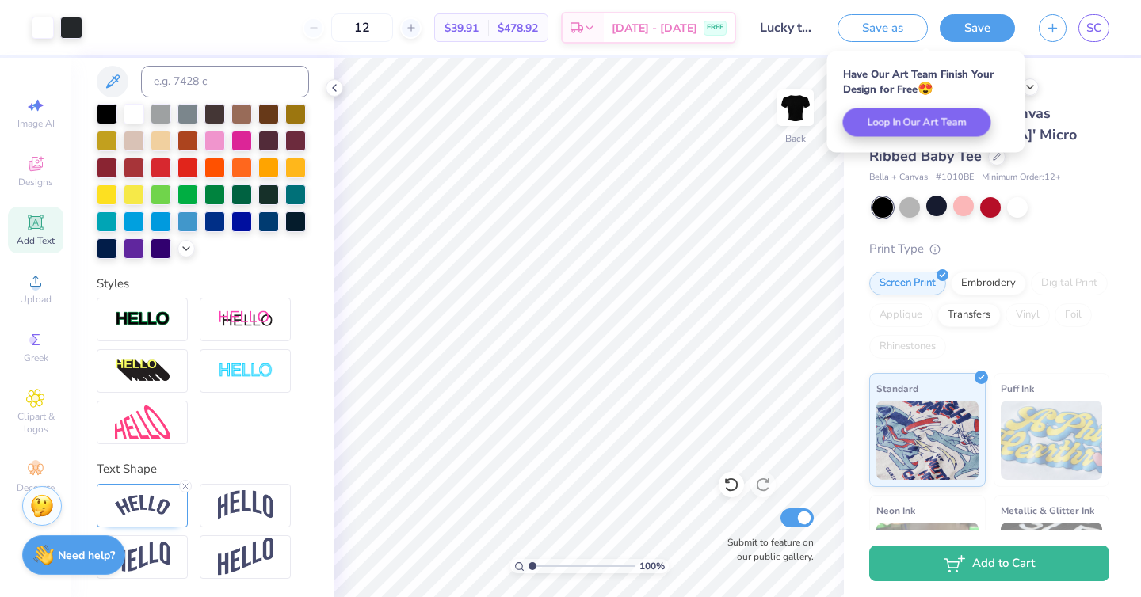
click at [999, 84] on div "Have Our Art Team Finish Your Design for Free 😍" at bounding box center [926, 81] width 166 height 29
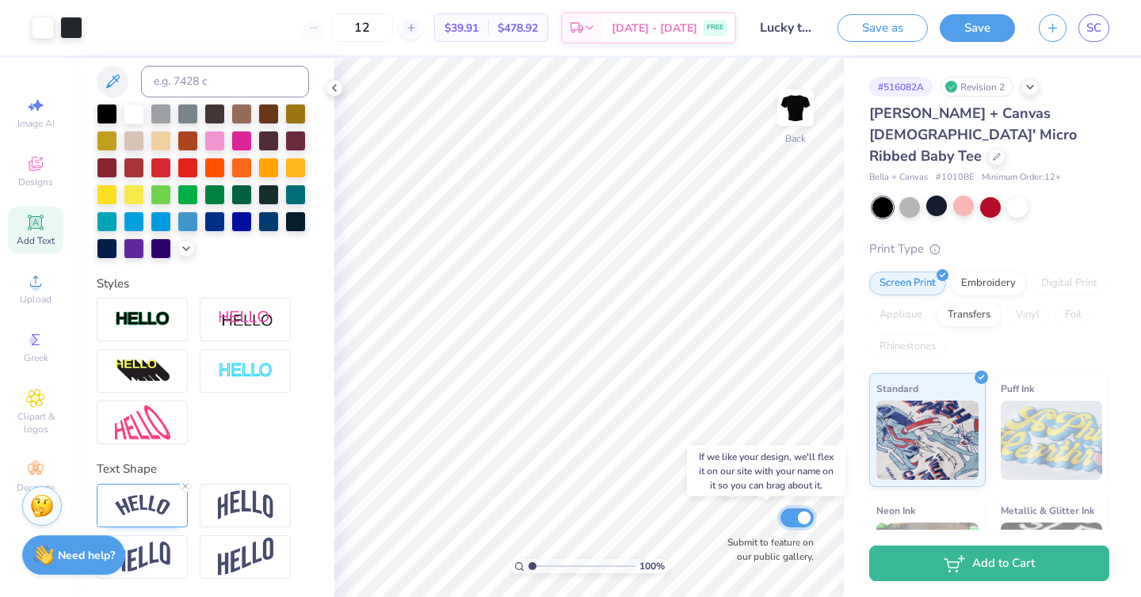
click at [798, 518] on input "Submit to feature on our public gallery." at bounding box center [796, 518] width 33 height 19
click at [796, 516] on input "Submit to feature on our public gallery." at bounding box center [796, 518] width 33 height 19
checkbox input "true"
click at [64, 554] on strong "Need help?" at bounding box center [86, 553] width 57 height 15
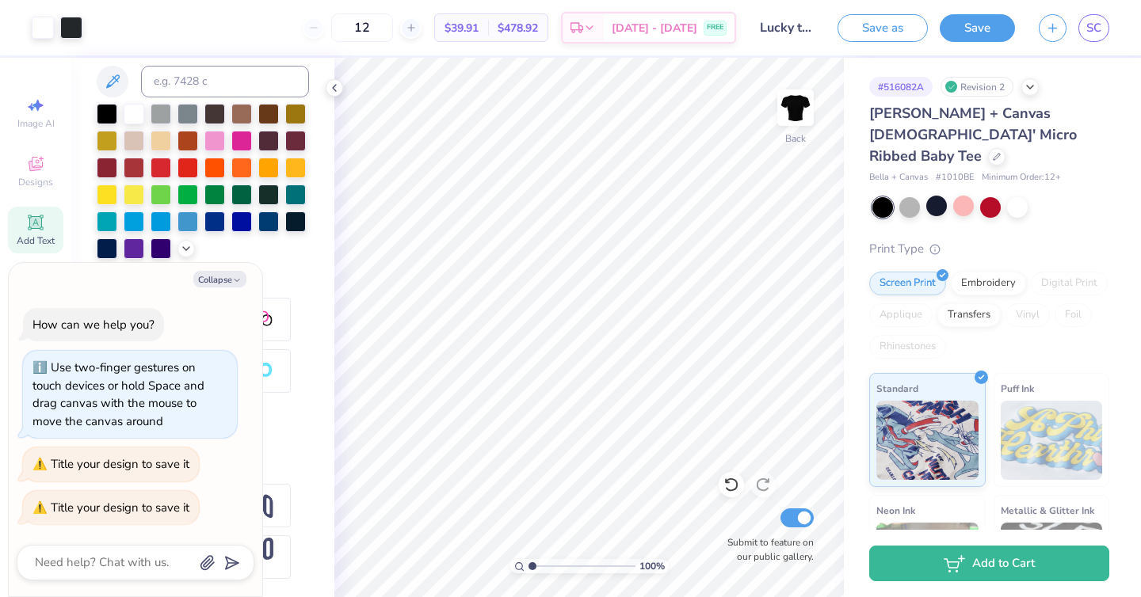
type textarea "x"
type textarea "c"
type textarea "x"
type textarea "ca"
type textarea "x"
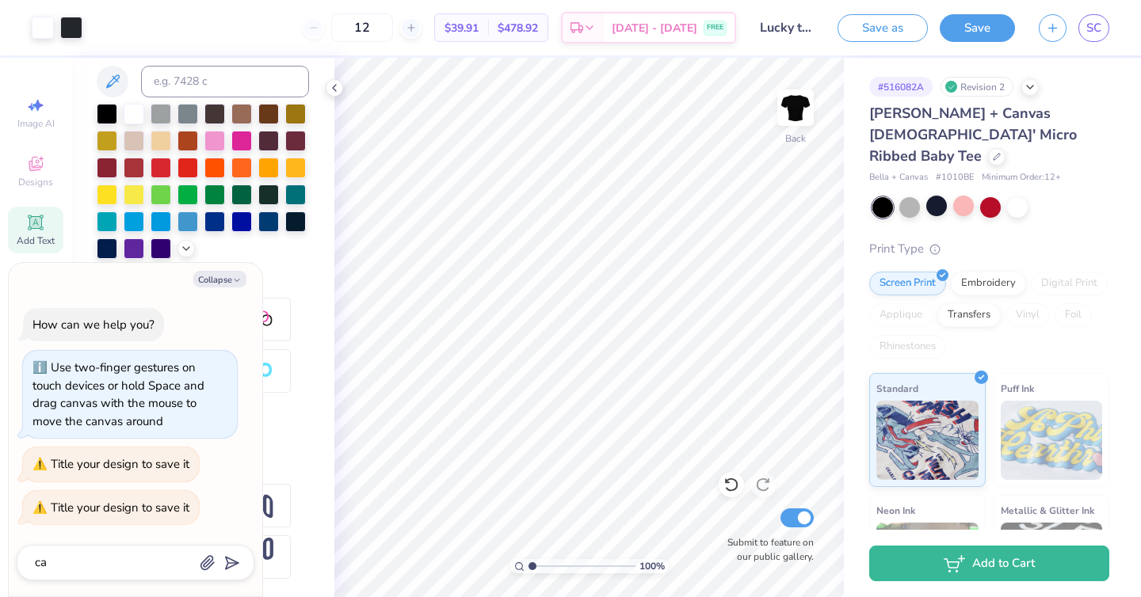
type textarea "can"
type textarea "x"
type textarea "can"
type textarea "x"
type textarea "can i"
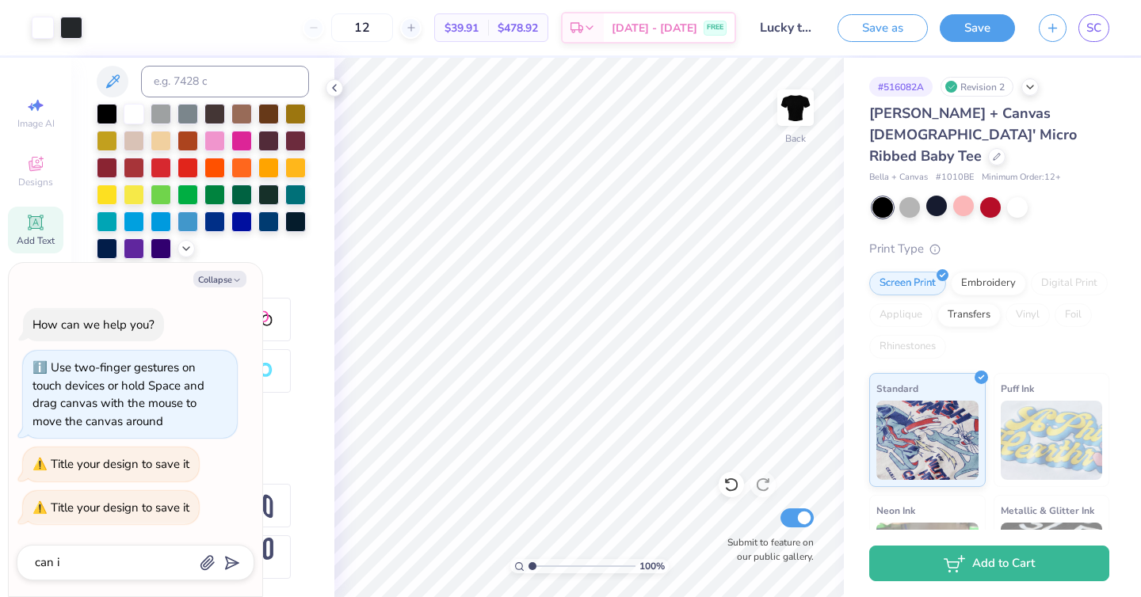
type textarea "x"
type textarea "can i"
type textarea "x"
type textarea "can i d"
type textarea "x"
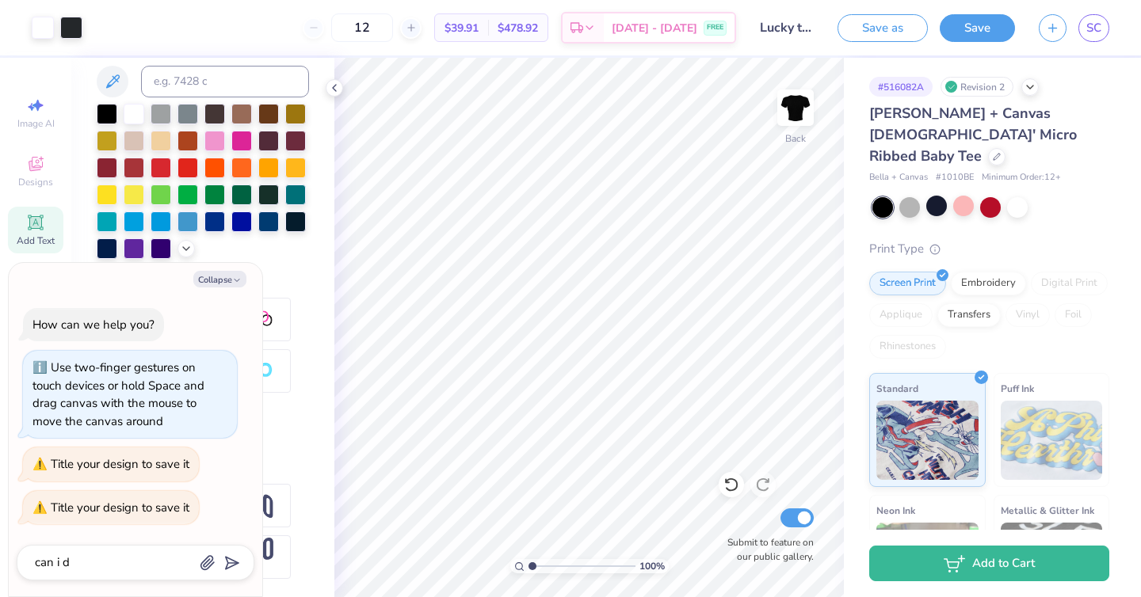
type textarea "can i do"
type textarea "x"
type textarea "can i down"
type textarea "x"
type textarea "can i downl"
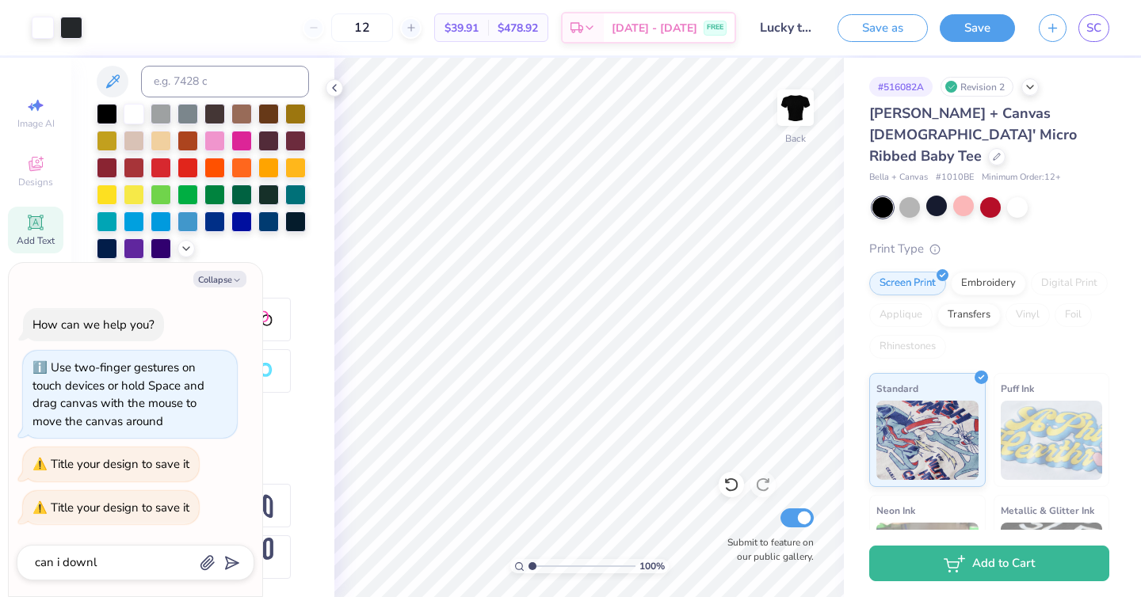
type textarea "x"
type textarea "can i downlo"
type textarea "x"
type textarea "can i downloa"
type textarea "x"
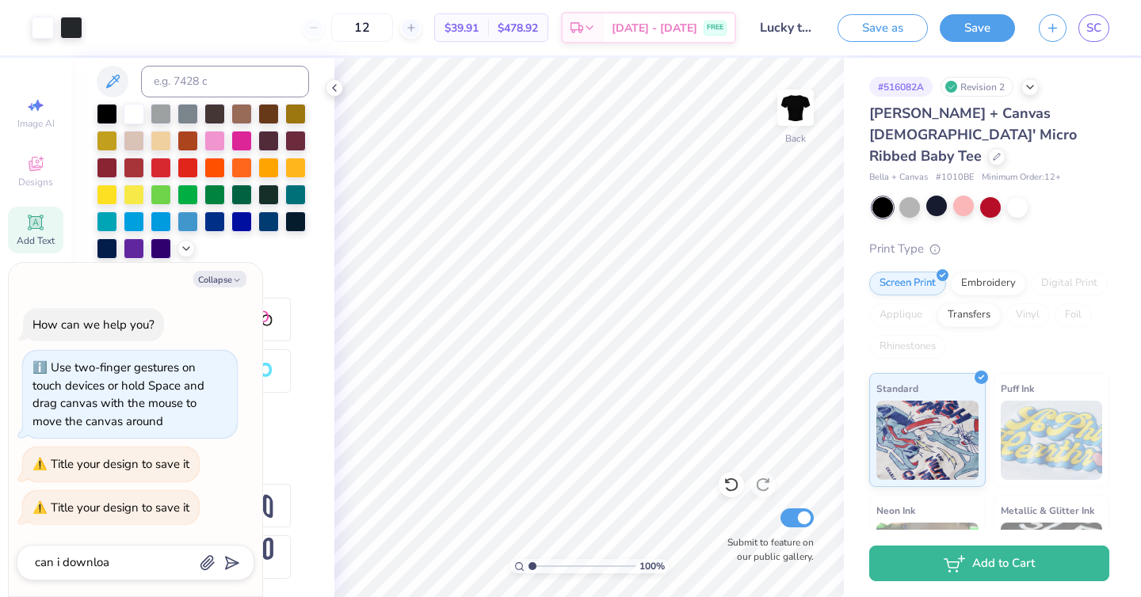
type textarea "can i download"
type textarea "x"
type textarea "can i download"
type textarea "x"
type textarea "can i download a"
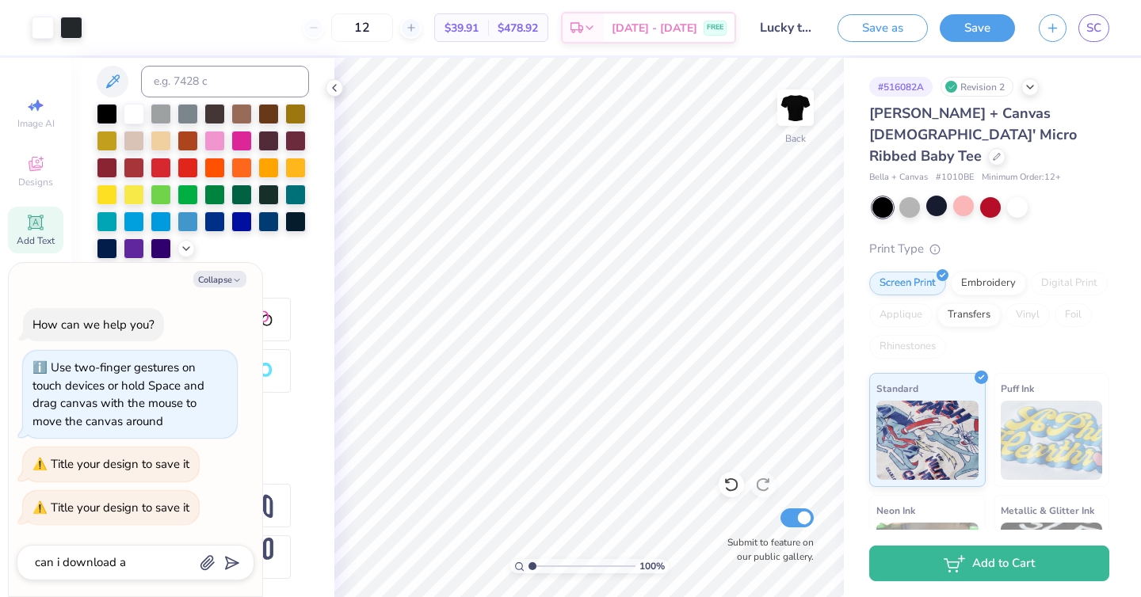
type textarea "x"
type textarea "can i download a d"
type textarea "x"
type textarea "can i download a de"
type textarea "x"
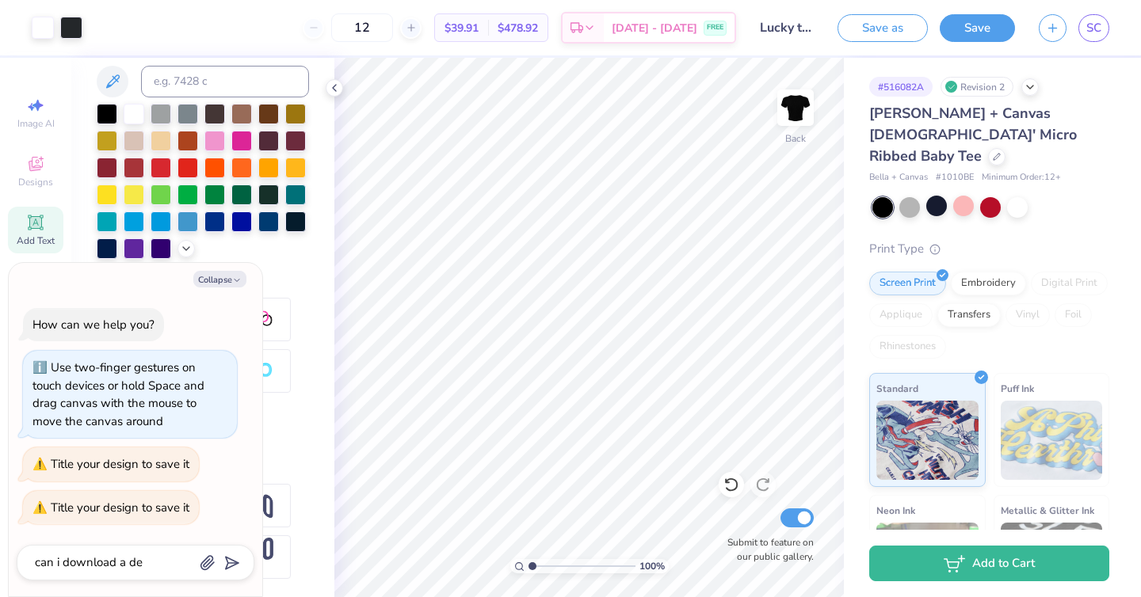
type textarea "can i download a des"
type textarea "x"
type textarea "can i download a desi"
type textarea "x"
type textarea "can i download a desin"
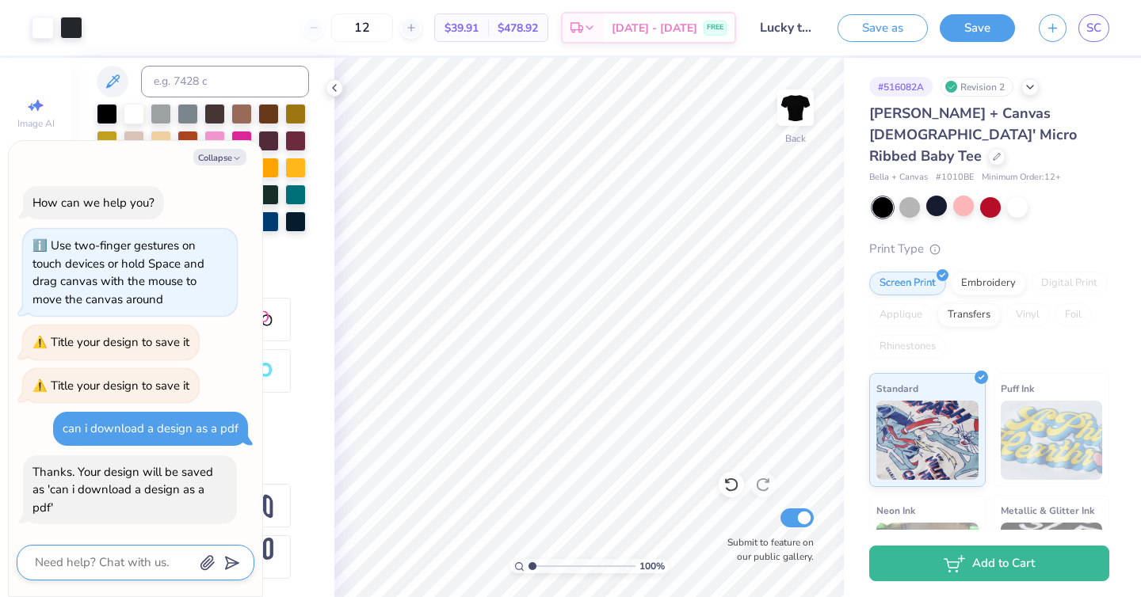
drag, startPoint x: 108, startPoint y: 567, endPoint x: 106, endPoint y: 555, distance: 12.0
click at [109, 567] on textarea at bounding box center [113, 562] width 161 height 21
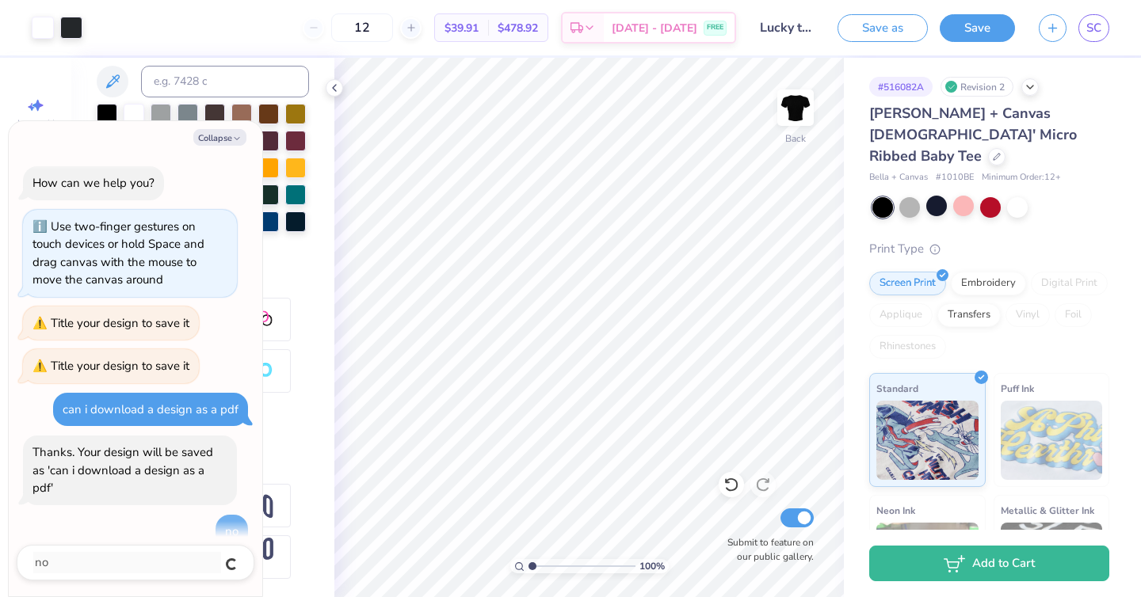
scroll to position [6, 0]
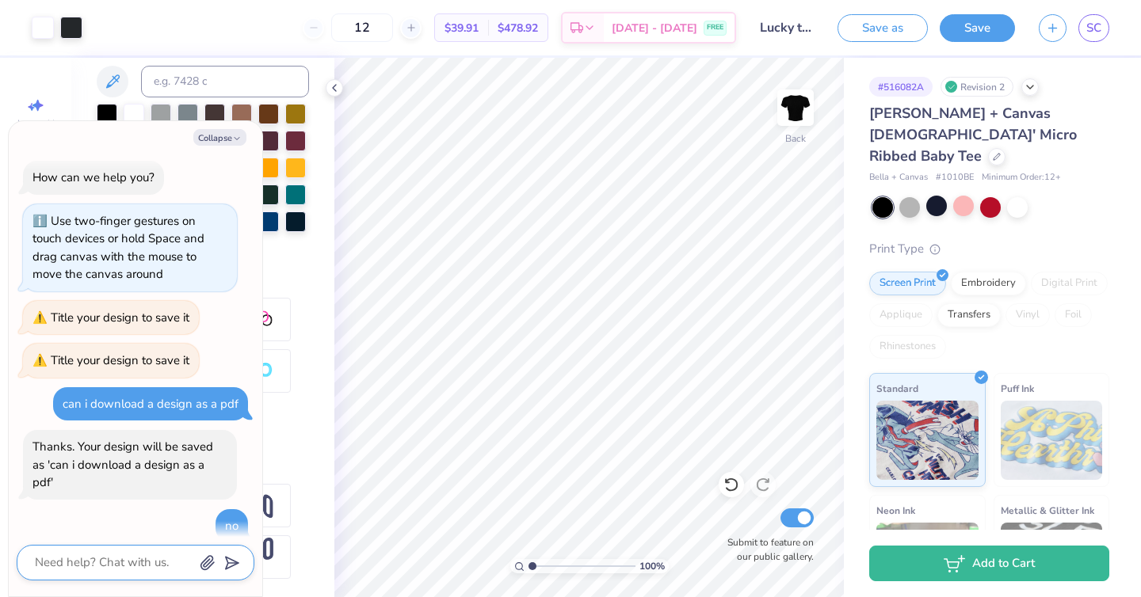
click at [120, 561] on textarea at bounding box center [113, 562] width 161 height 21
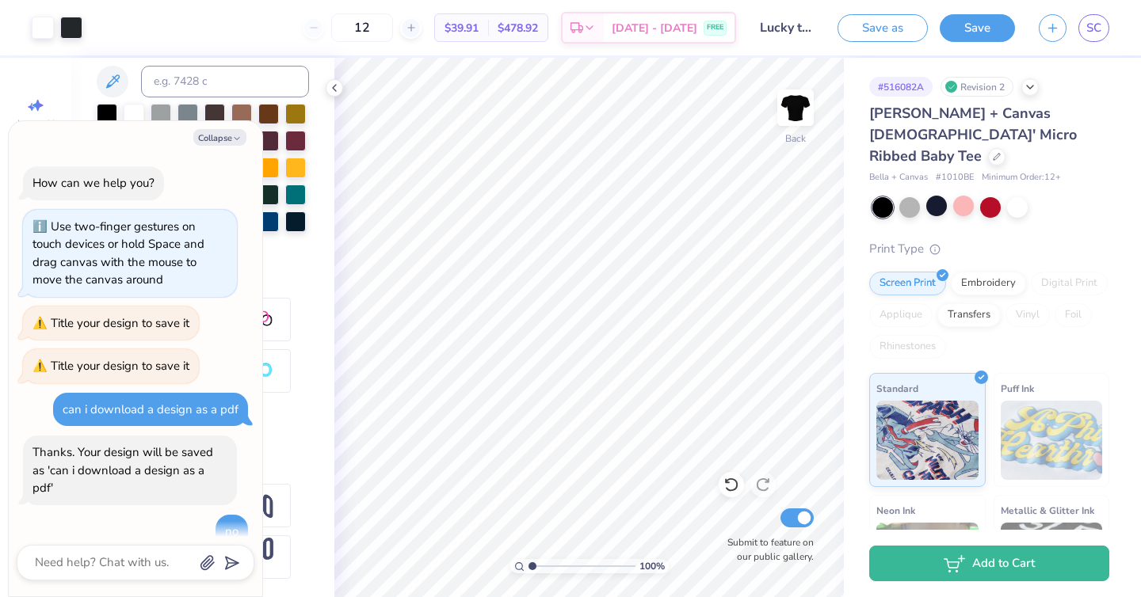
scroll to position [67, 0]
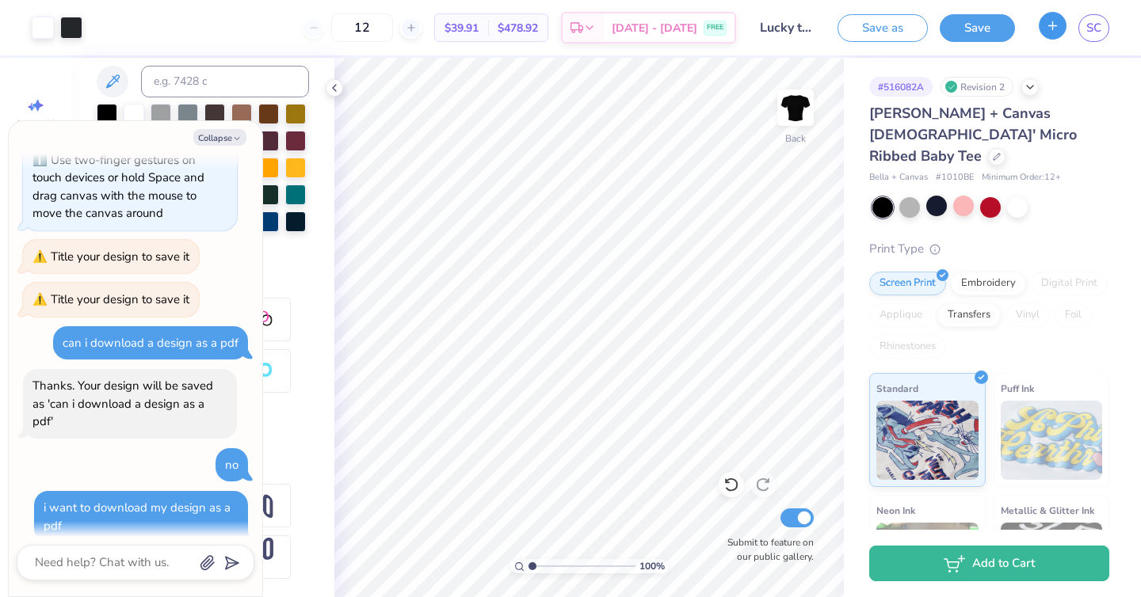
click at [1055, 26] on icon "button" at bounding box center [1052, 25] width 13 height 13
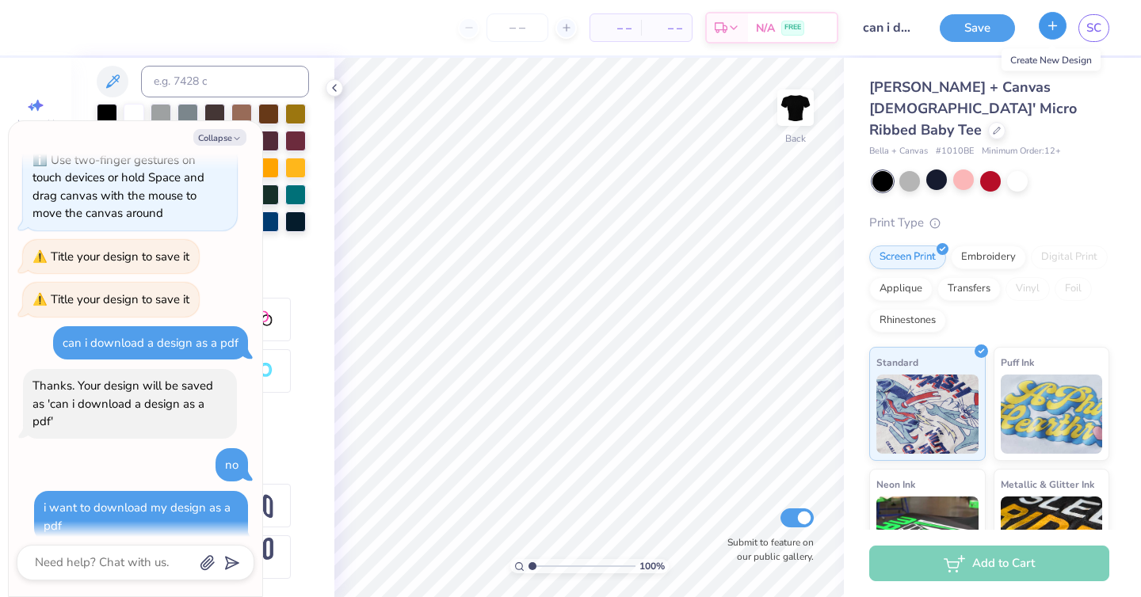
click at [1049, 30] on icon "button" at bounding box center [1052, 25] width 13 height 13
click at [1083, 32] on link "SC" at bounding box center [1093, 28] width 31 height 28
click at [1085, 14] on div "SC" at bounding box center [1093, 28] width 31 height 28
click at [1091, 27] on span "SC" at bounding box center [1093, 28] width 15 height 18
click at [235, 139] on icon "button" at bounding box center [237, 139] width 10 height 10
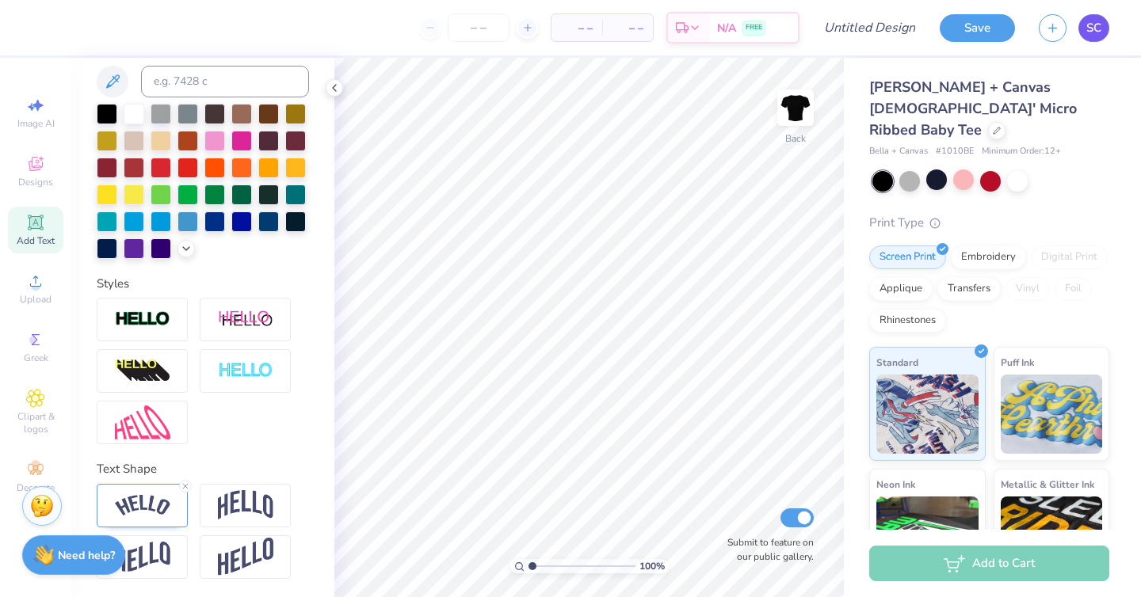
click at [1107, 24] on link "SC" at bounding box center [1093, 28] width 31 height 28
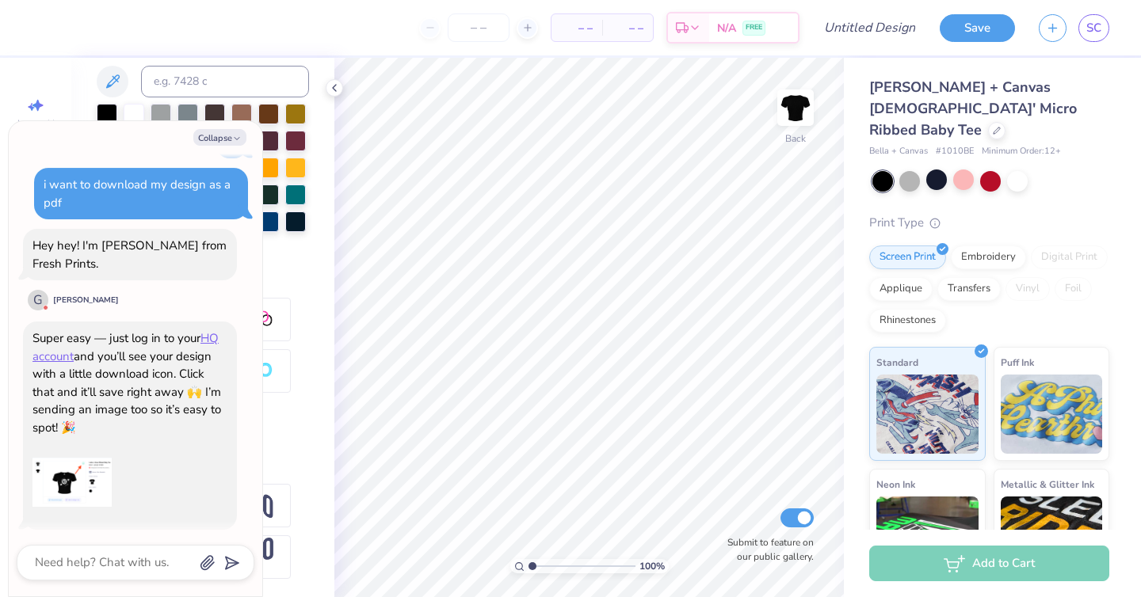
scroll to position [630, 0]
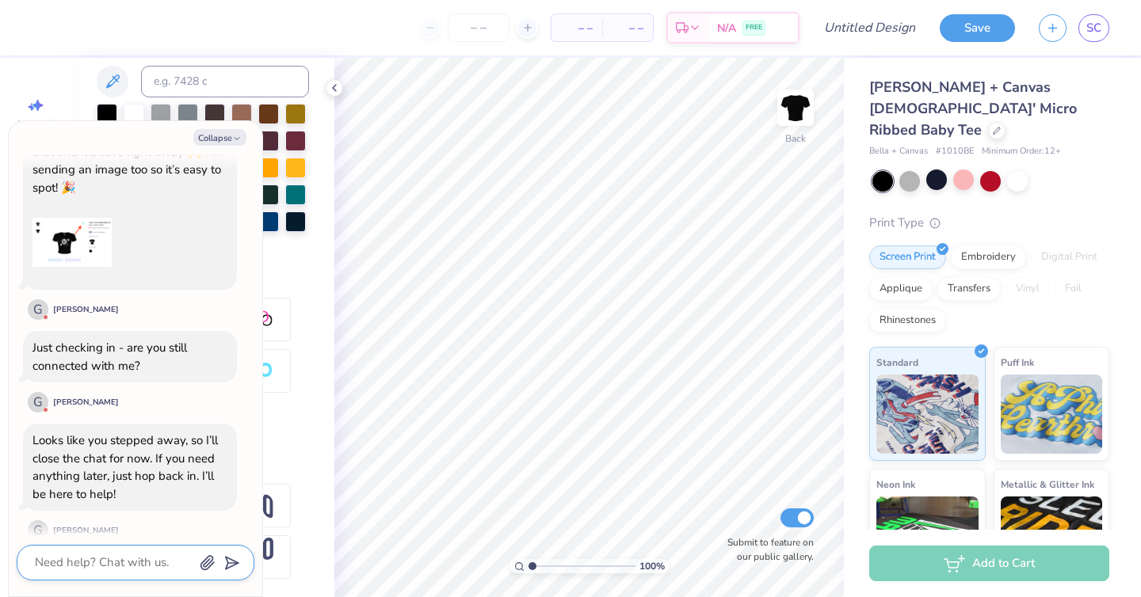
click at [110, 554] on textarea at bounding box center [113, 562] width 161 height 21
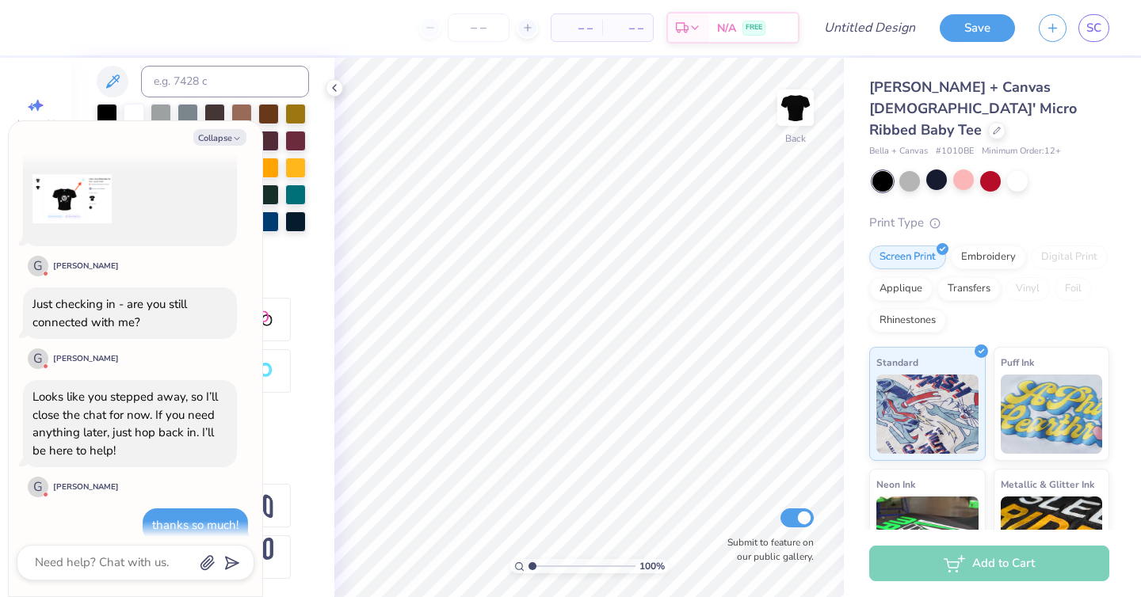
click at [99, 551] on div at bounding box center [136, 563] width 238 height 36
click at [97, 555] on textarea at bounding box center [113, 562] width 161 height 21
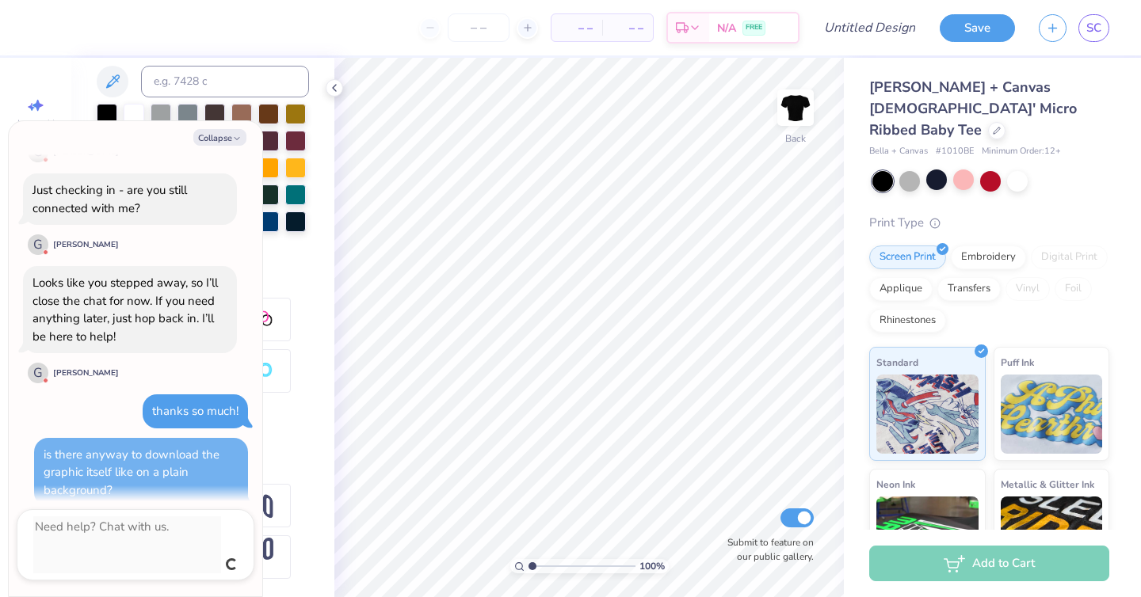
scroll to position [752, 0]
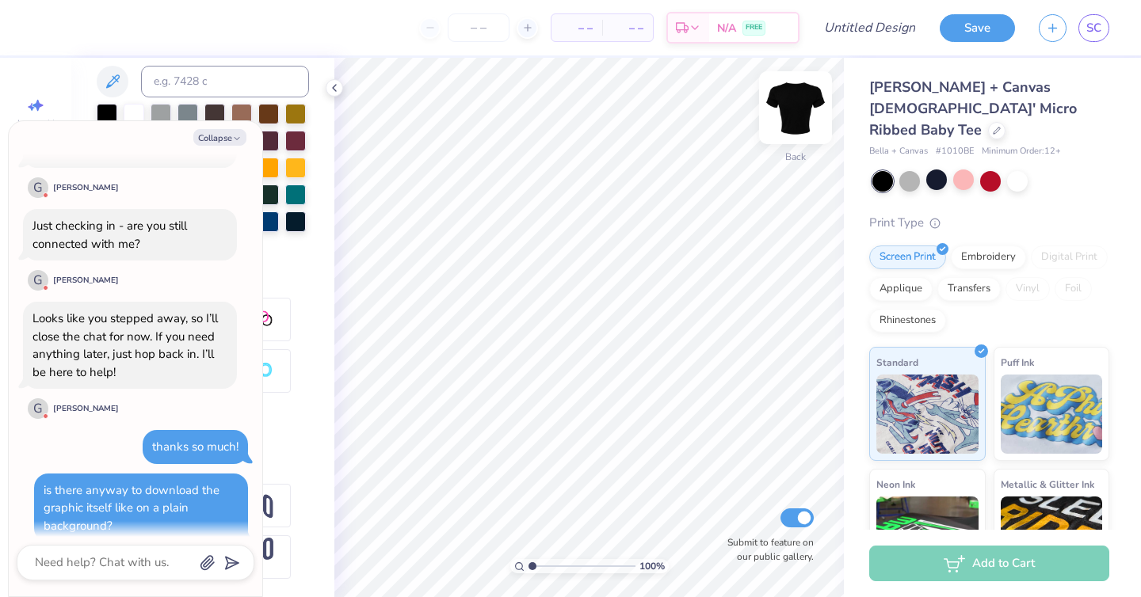
click at [797, 99] on img at bounding box center [795, 107] width 63 height 63
click at [212, 140] on button "Collapse" at bounding box center [219, 137] width 53 height 17
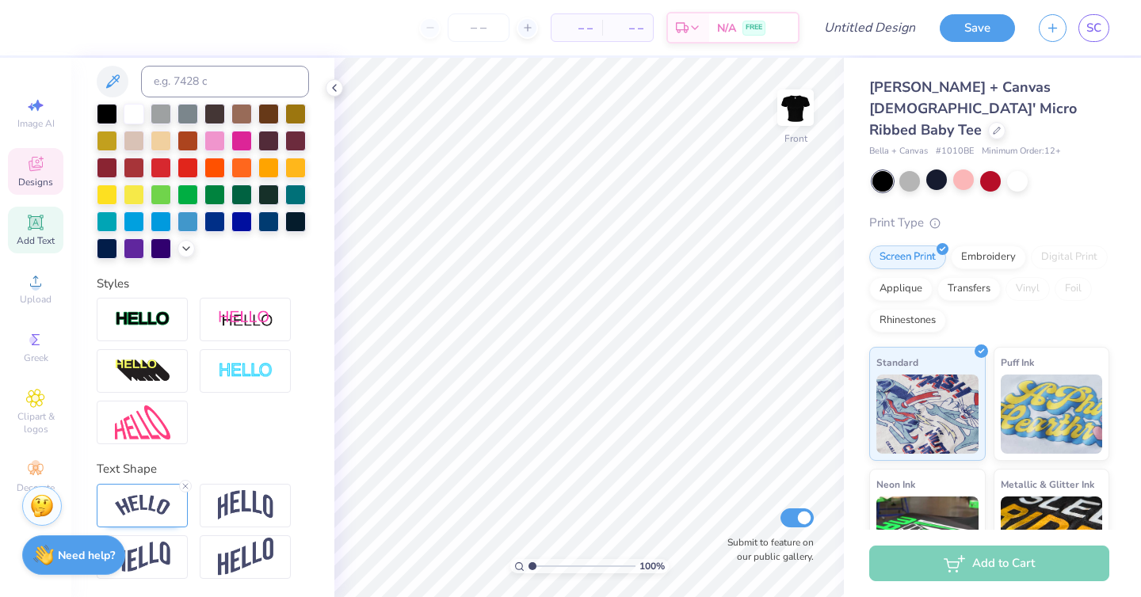
click at [44, 162] on icon at bounding box center [35, 163] width 19 height 19
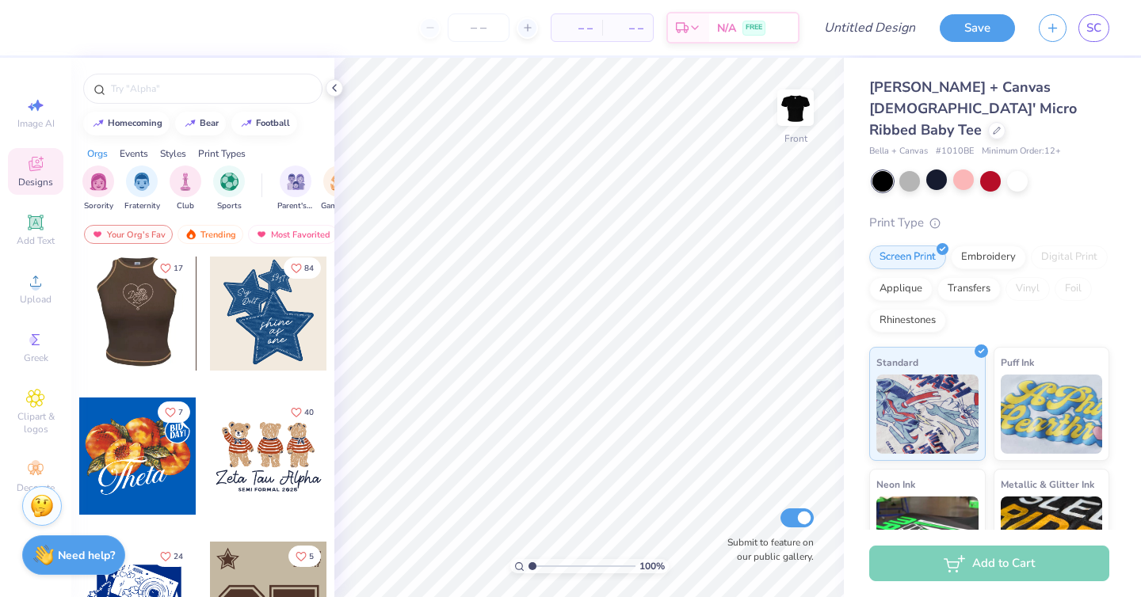
scroll to position [731, 0]
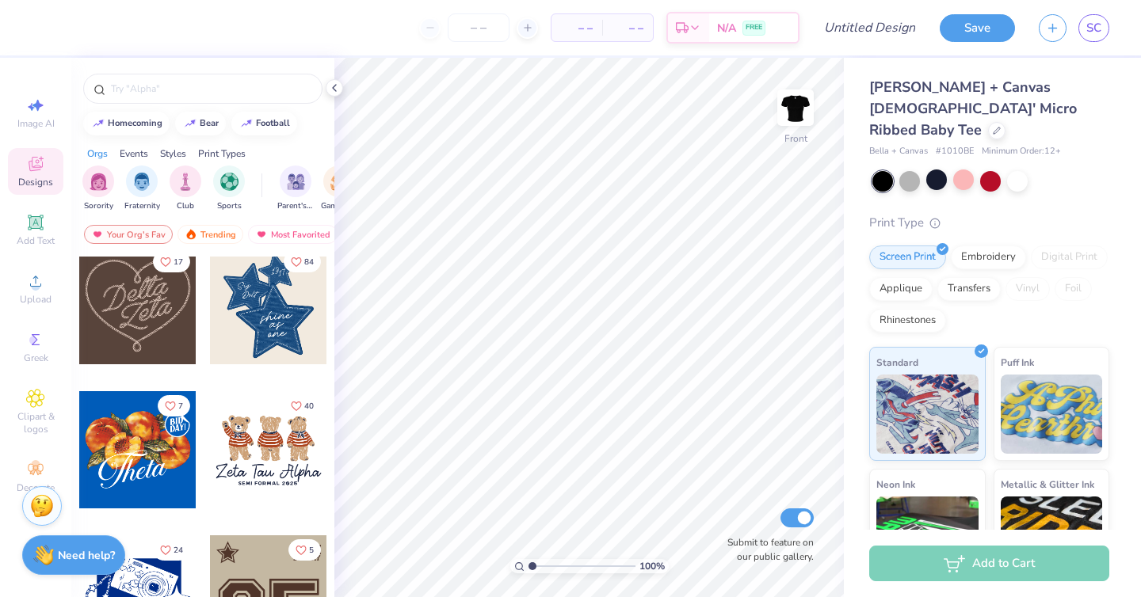
click at [284, 482] on div at bounding box center [268, 449] width 117 height 117
click at [988, 120] on div at bounding box center [996, 128] width 17 height 17
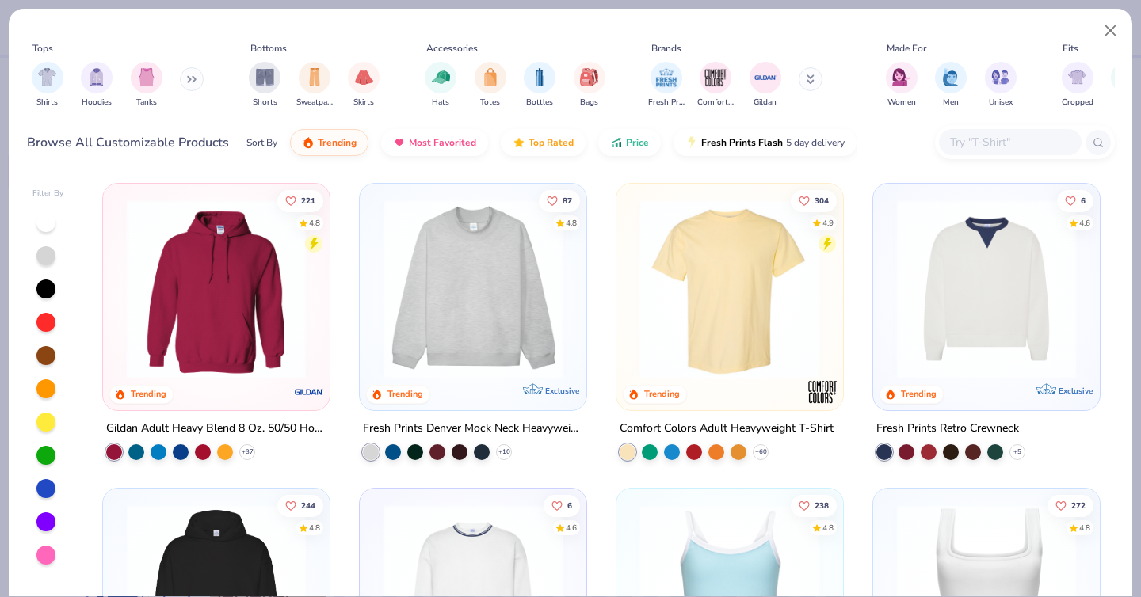
click at [188, 88] on button at bounding box center [192, 79] width 24 height 24
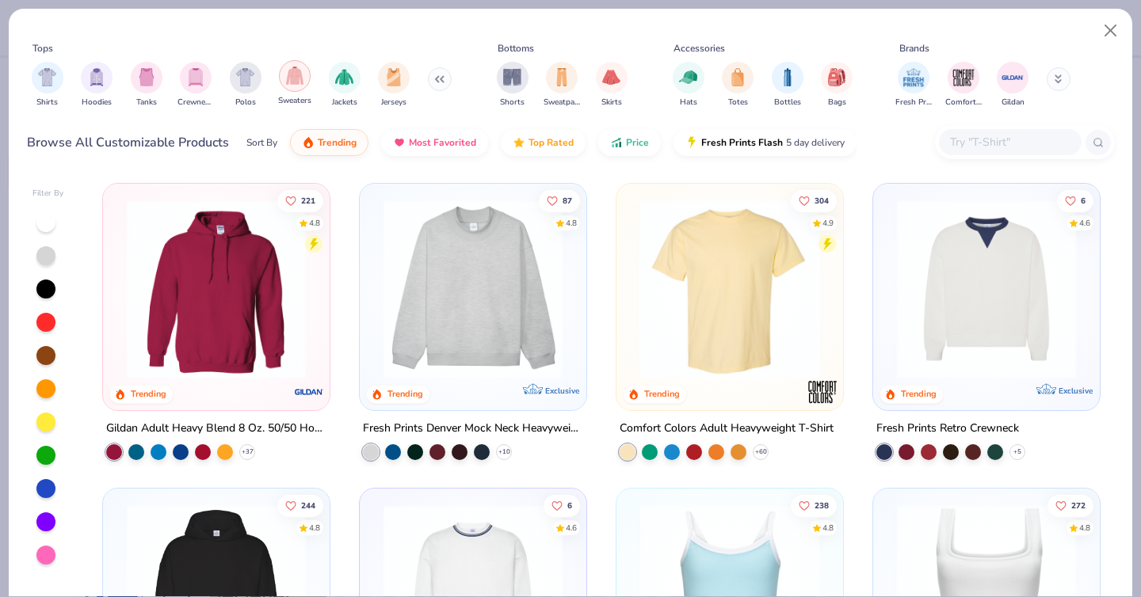
click at [282, 84] on div "filter for Sweaters" at bounding box center [295, 76] width 32 height 32
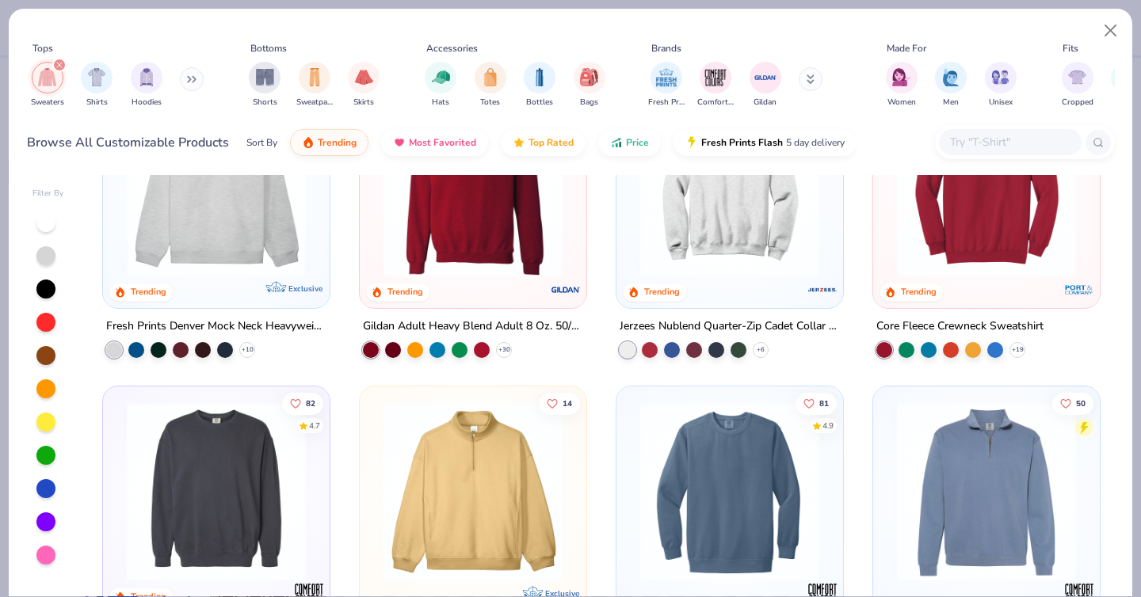
scroll to position [132, 0]
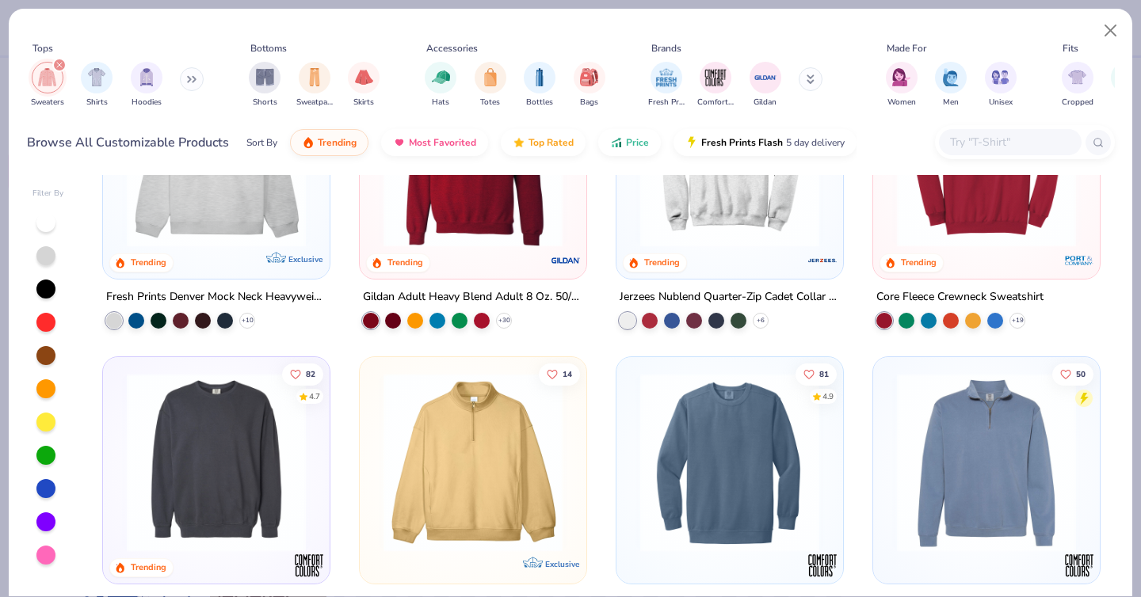
click at [873, 77] on div "Tops Sweaters Shirts Hoodies Bottoms Shorts Sweatpants Skirts Accessories Hats …" at bounding box center [571, 77] width 1088 height 73
click at [890, 77] on div "filter for Women" at bounding box center [902, 76] width 32 height 32
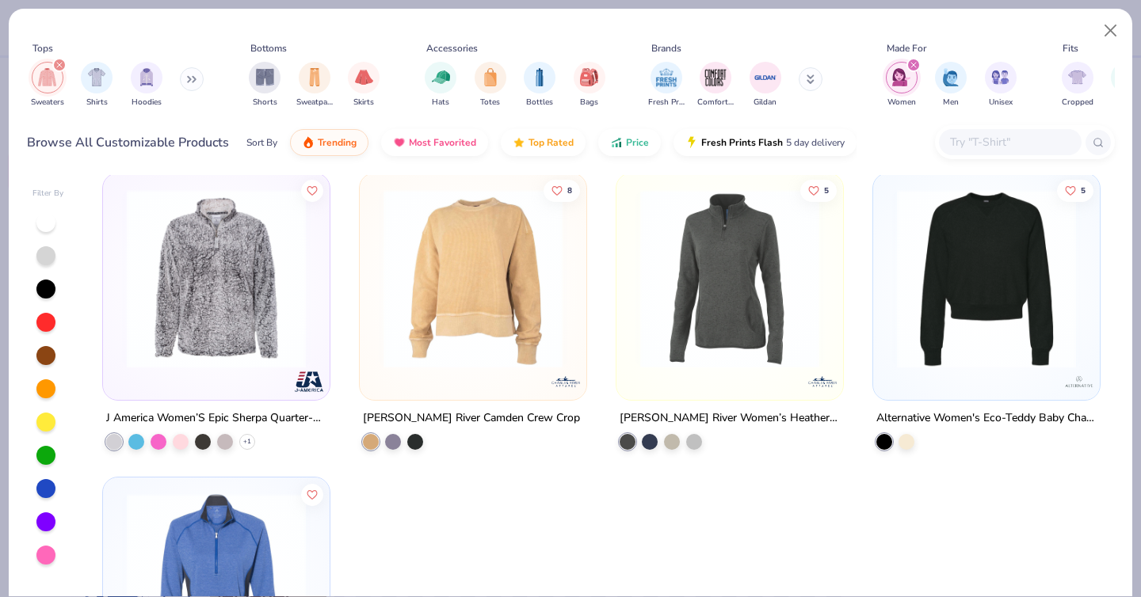
scroll to position [621, 0]
click at [910, 63] on icon "filter for Women" at bounding box center [913, 65] width 6 height 6
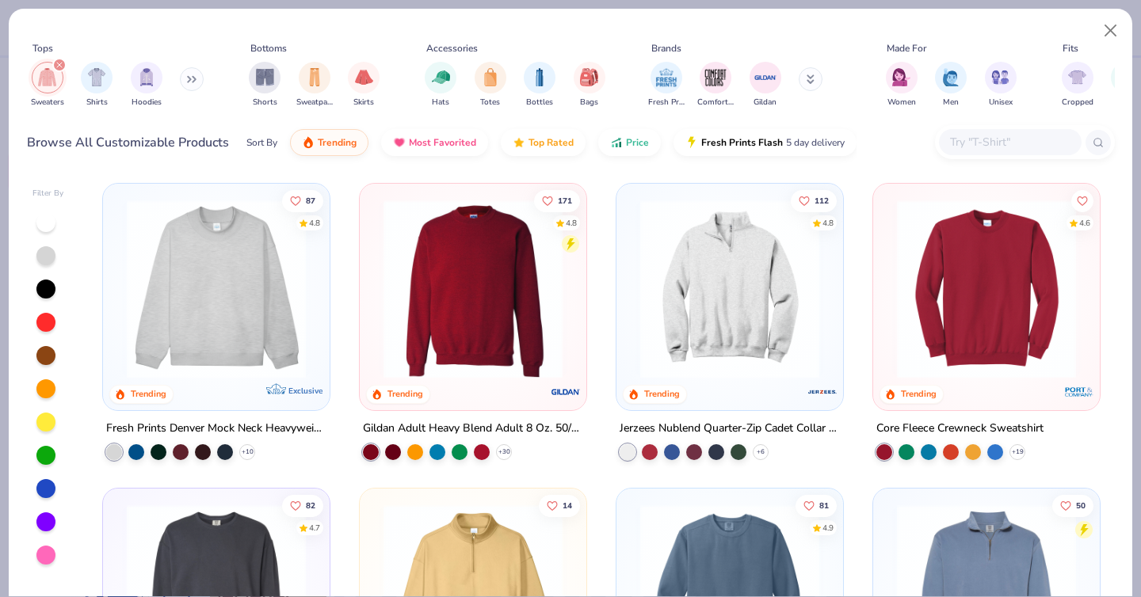
click at [318, 328] on div at bounding box center [216, 285] width 211 height 187
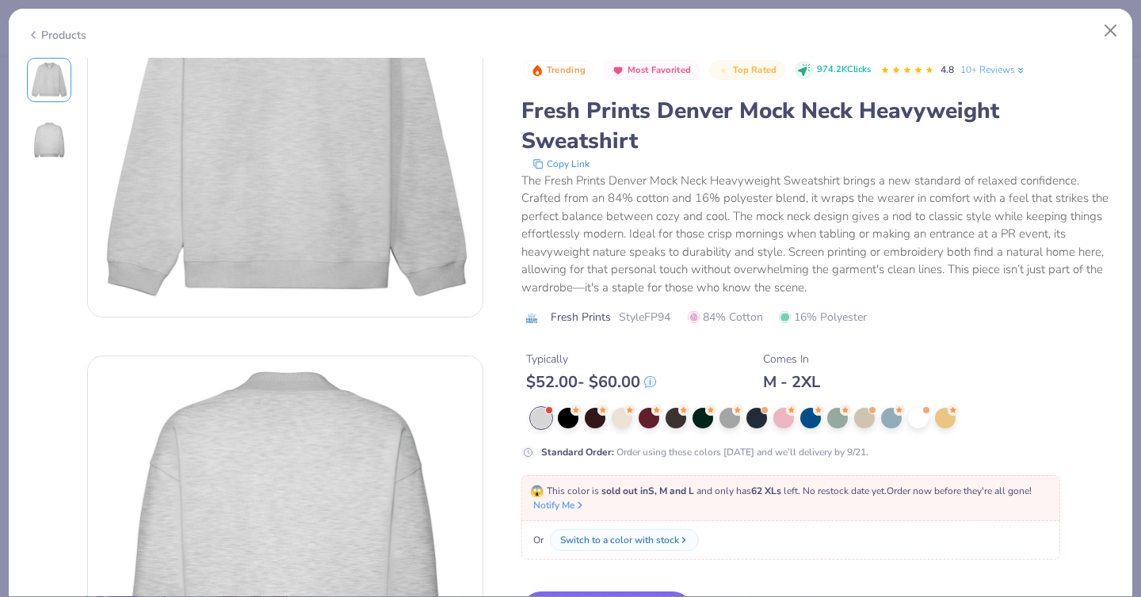
scroll to position [441, 0]
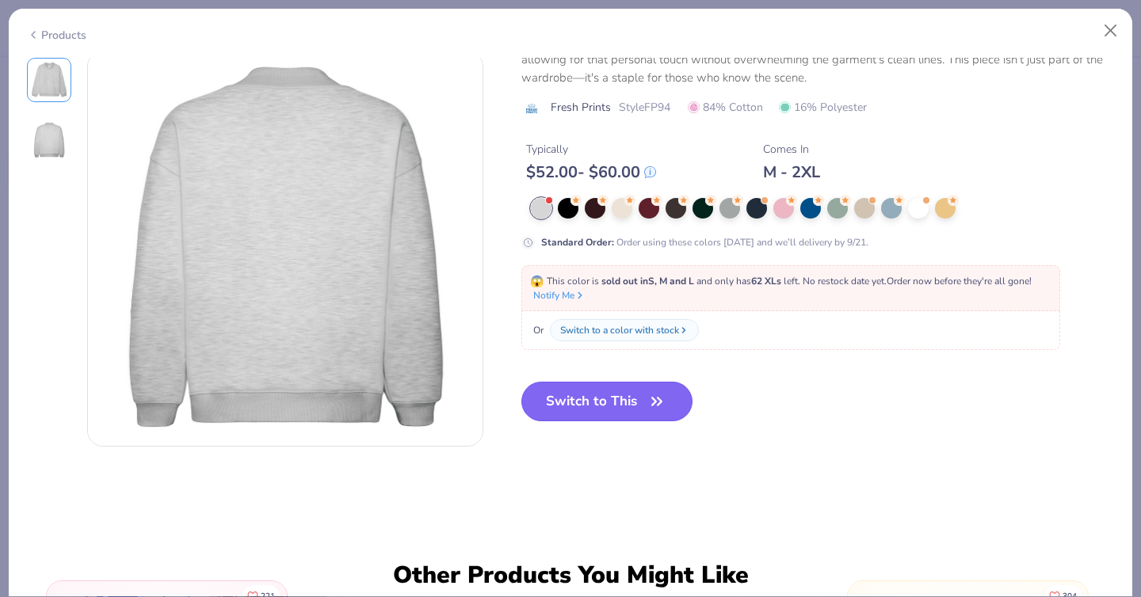
click at [566, 400] on button "Switch to This" at bounding box center [607, 402] width 172 height 40
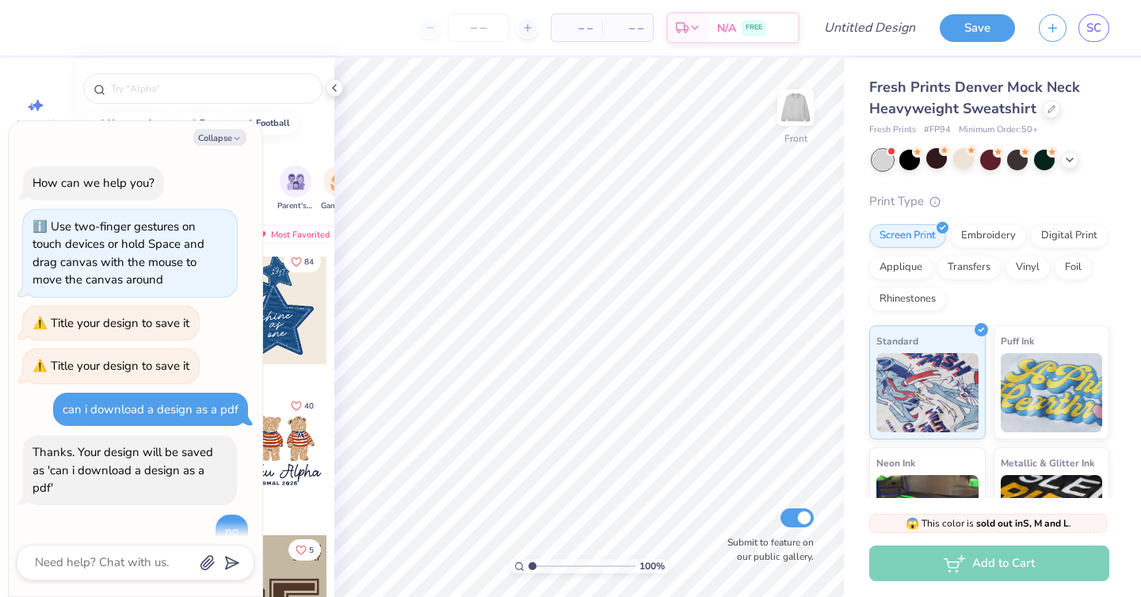
scroll to position [976, 0]
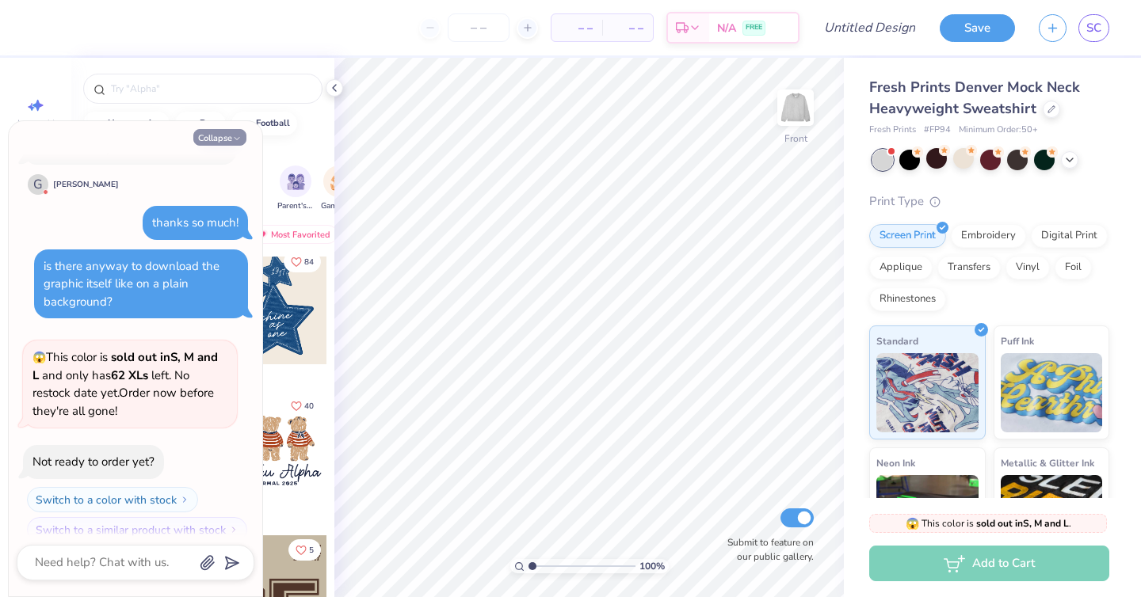
click at [233, 141] on icon "button" at bounding box center [237, 139] width 10 height 10
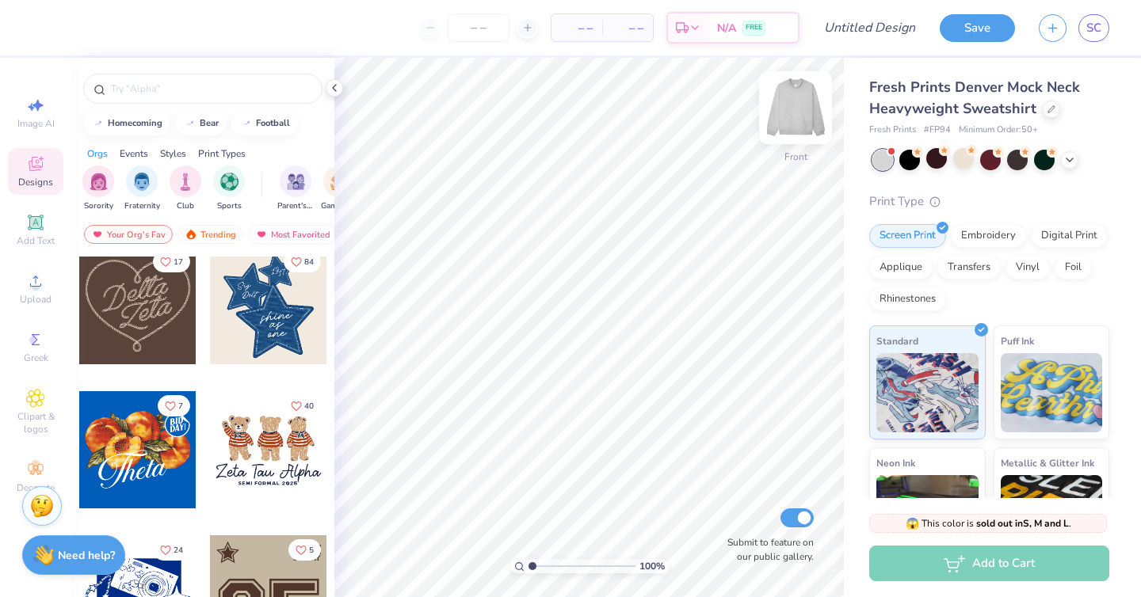
click at [791, 116] on img at bounding box center [795, 107] width 63 height 63
click at [334, 86] on icon at bounding box center [334, 88] width 13 height 13
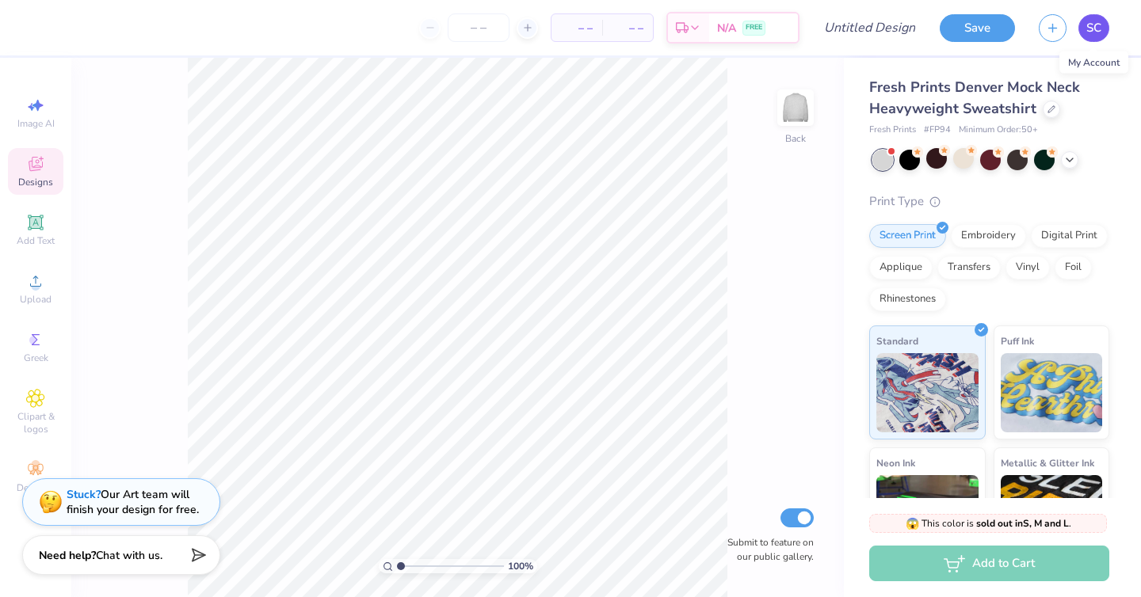
click at [1093, 33] on span "SC" at bounding box center [1093, 28] width 15 height 18
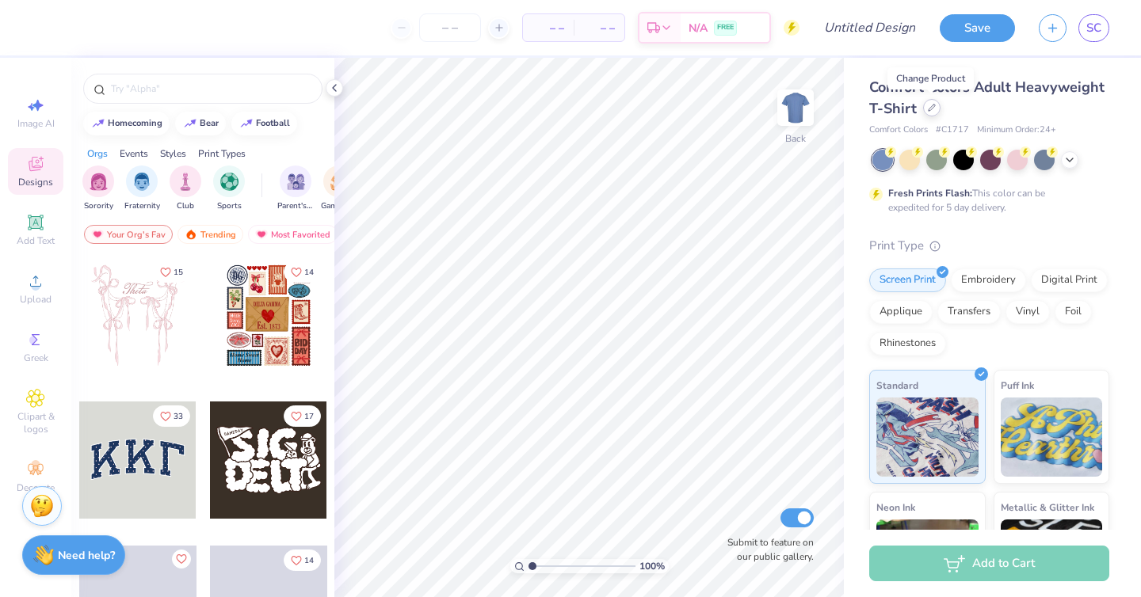
click at [930, 106] on icon at bounding box center [931, 108] width 6 height 6
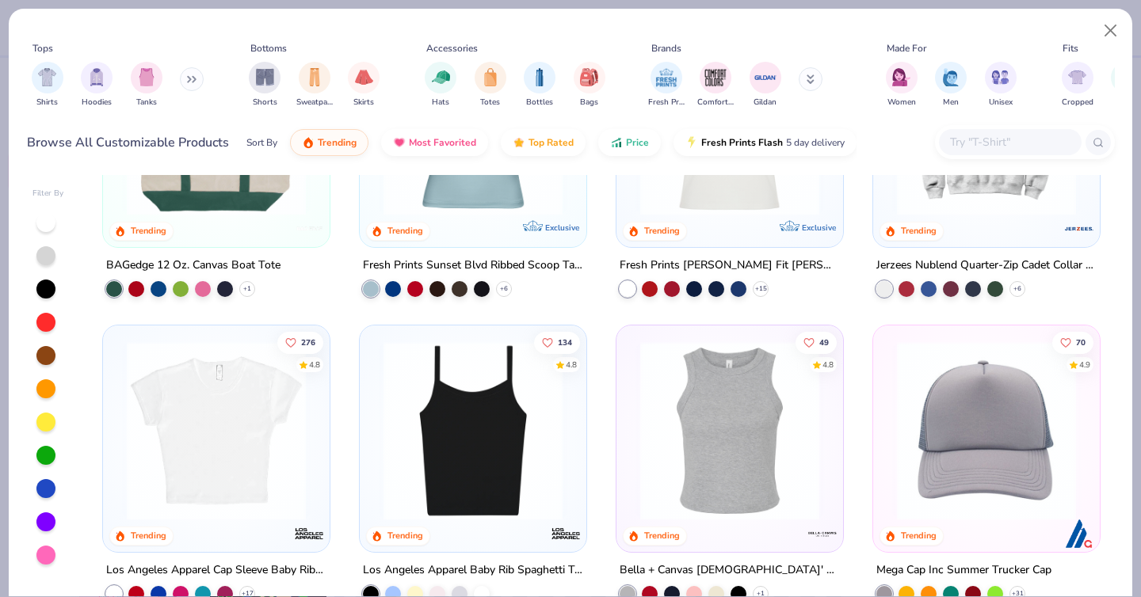
scroll to position [1711, 0]
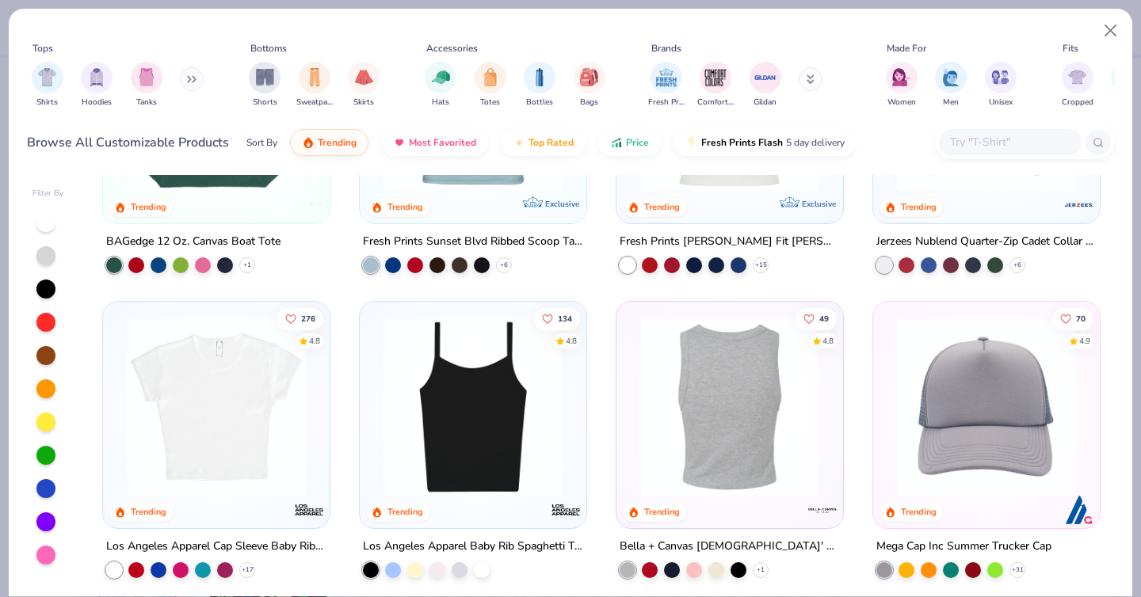
click at [772, 372] on img at bounding box center [729, 406] width 195 height 179
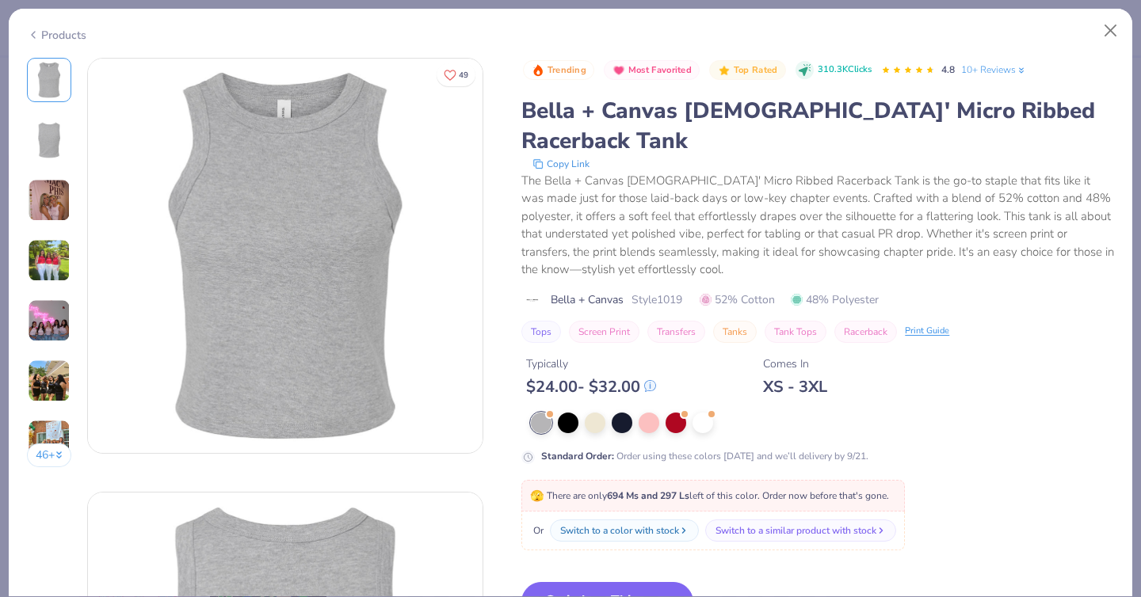
click at [692, 413] on div at bounding box center [822, 423] width 583 height 21
click at [697, 411] on div at bounding box center [702, 421] width 21 height 21
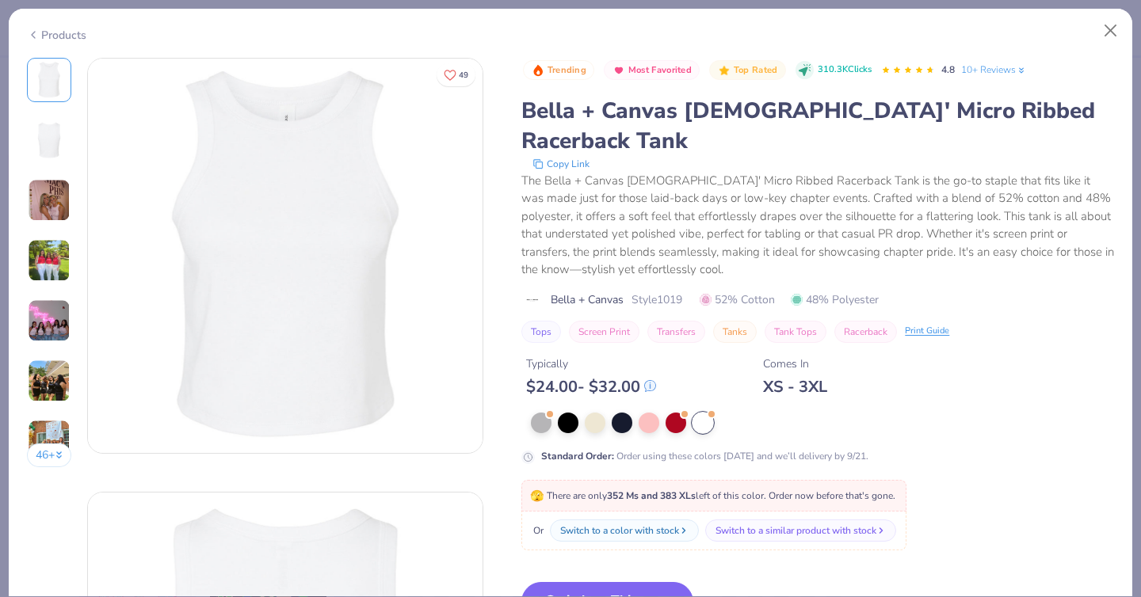
click at [29, 196] on img at bounding box center [49, 200] width 43 height 43
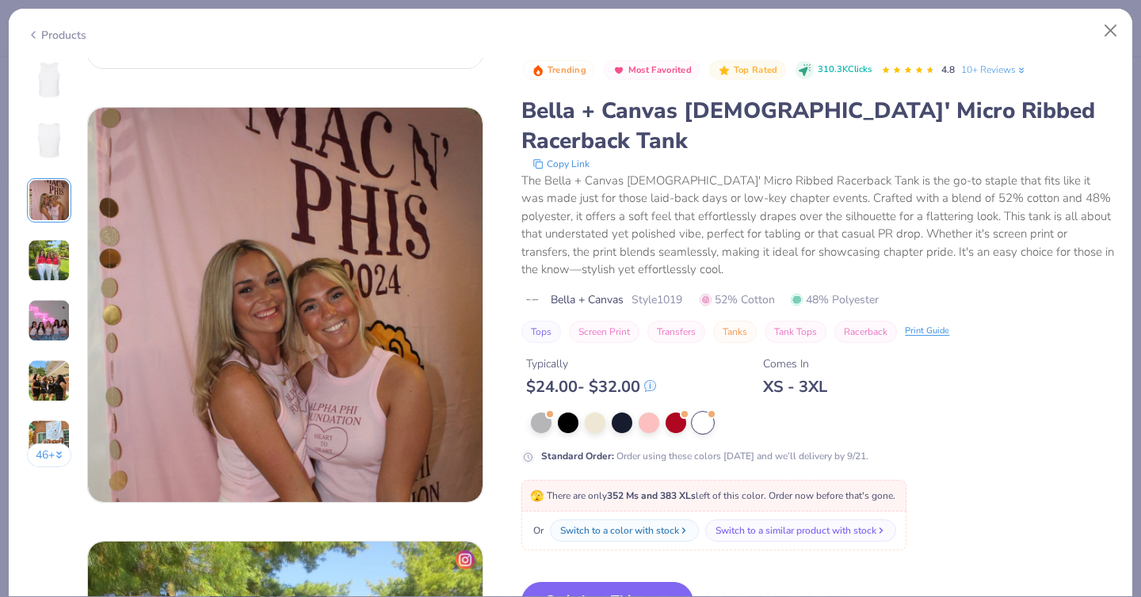
scroll to position [868, 0]
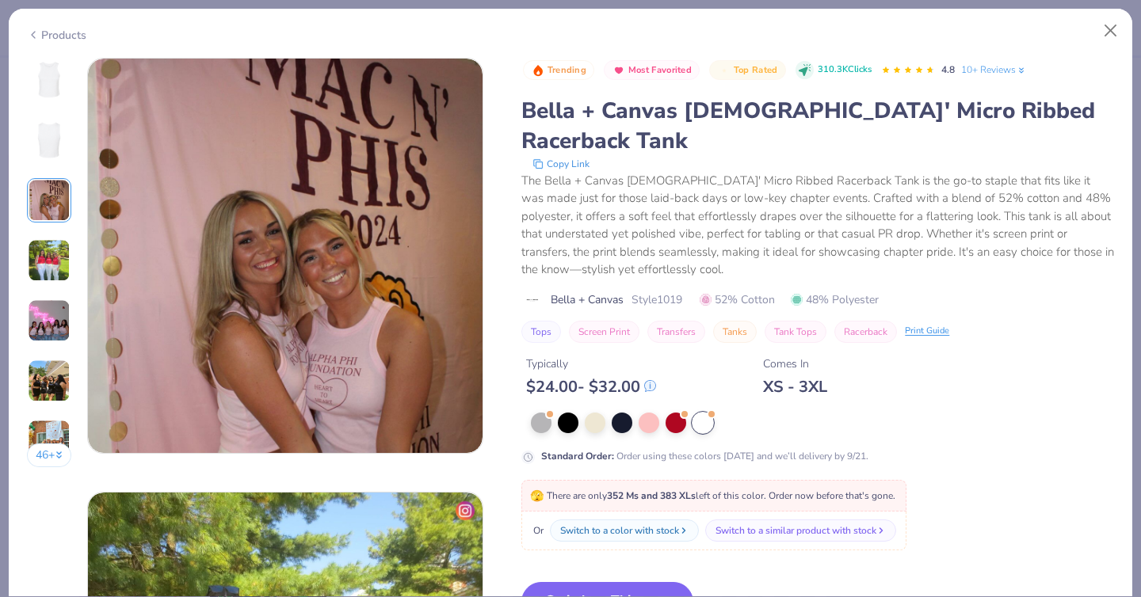
click at [39, 235] on div "46 +" at bounding box center [49, 268] width 45 height 421
click at [45, 94] on img at bounding box center [49, 80] width 38 height 38
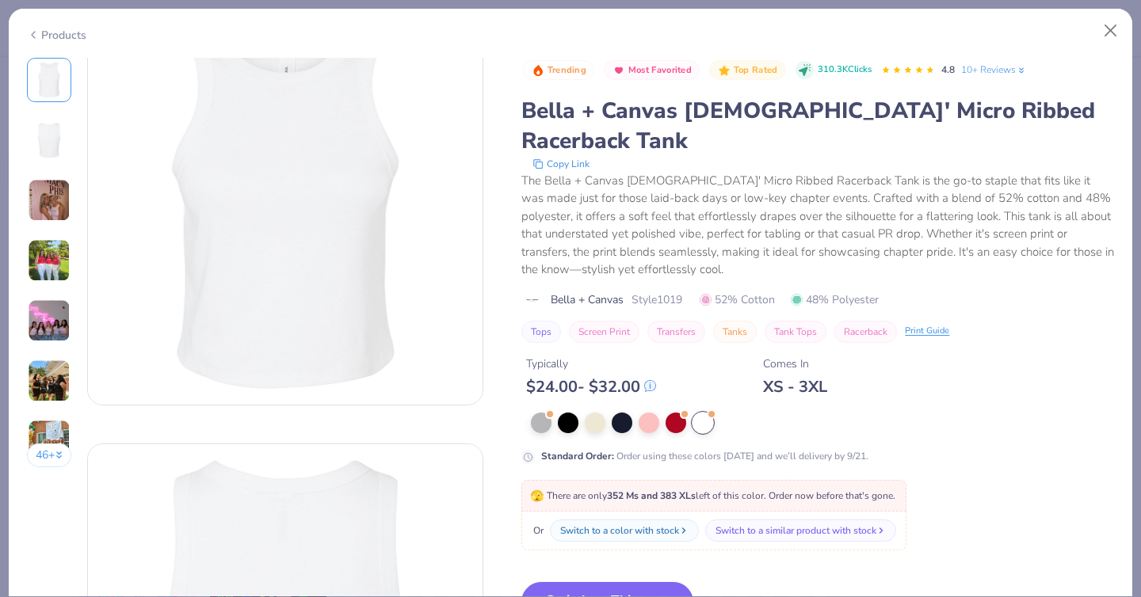
scroll to position [0, 0]
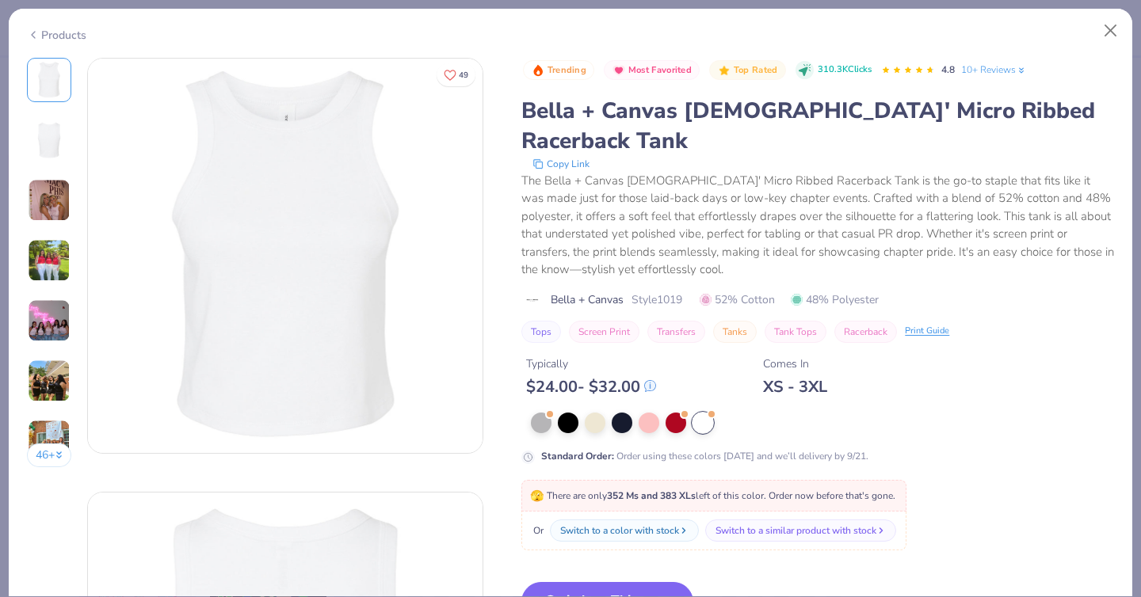
click at [59, 132] on img at bounding box center [49, 140] width 38 height 38
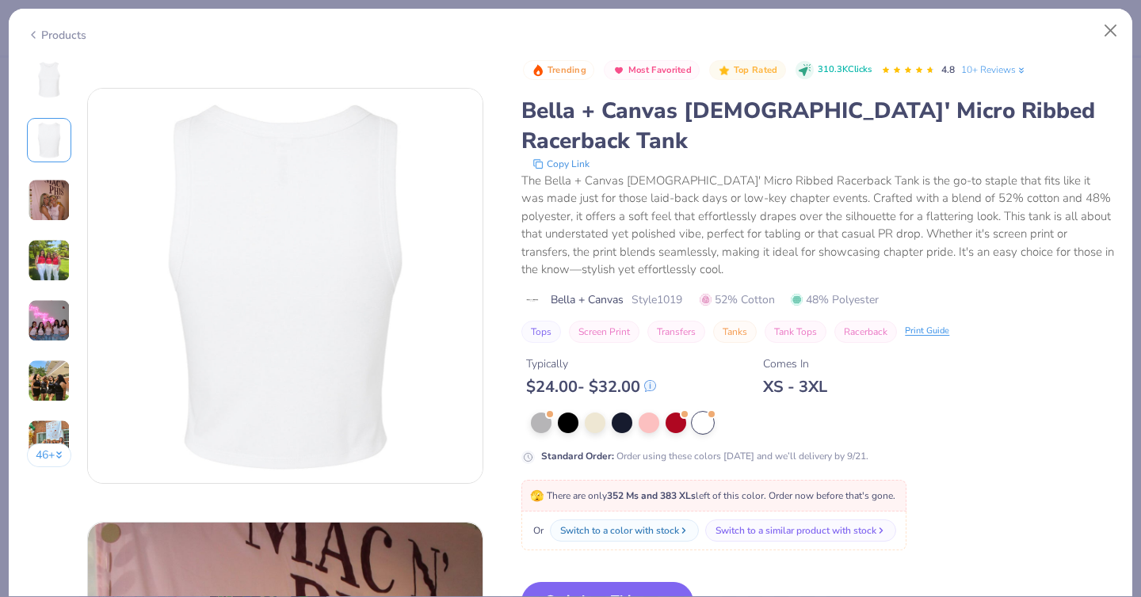
scroll to position [434, 0]
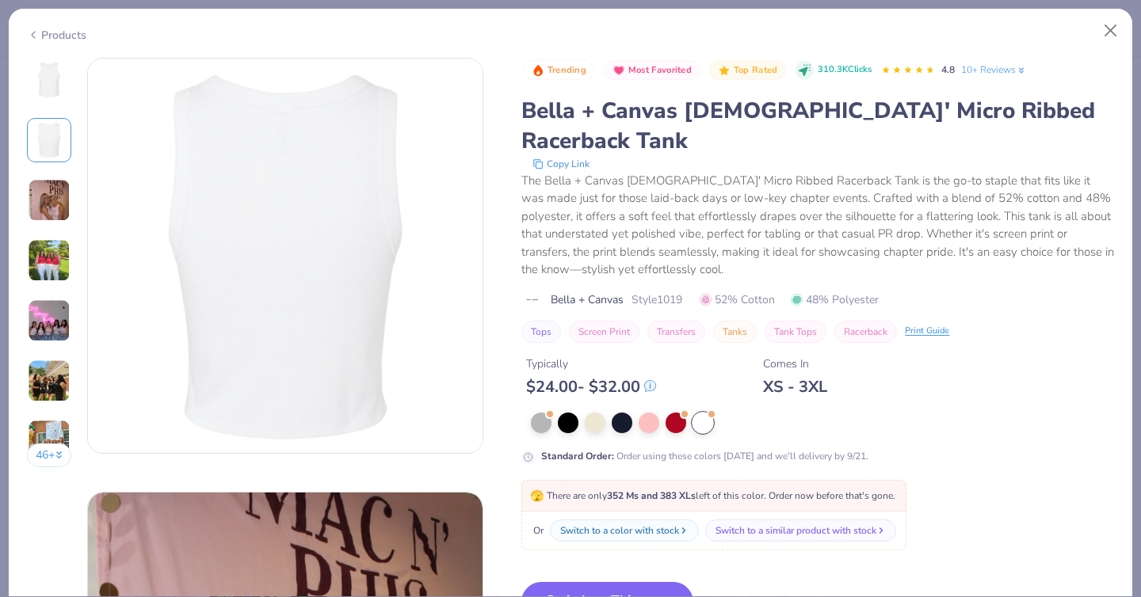
click at [55, 80] on img at bounding box center [49, 80] width 38 height 38
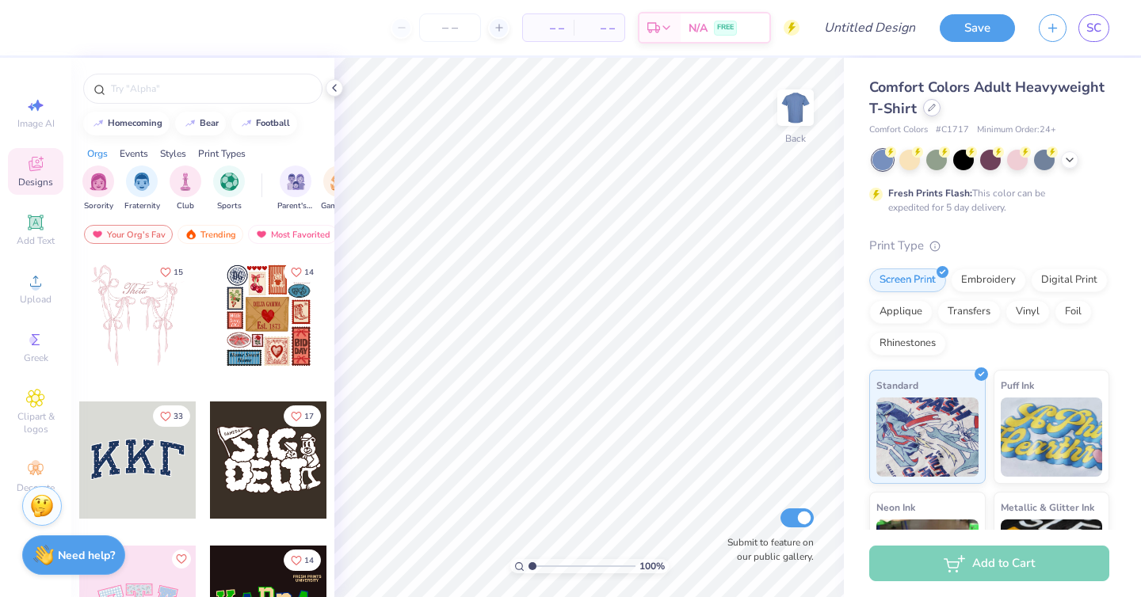
click at [928, 110] on icon at bounding box center [932, 108] width 8 height 8
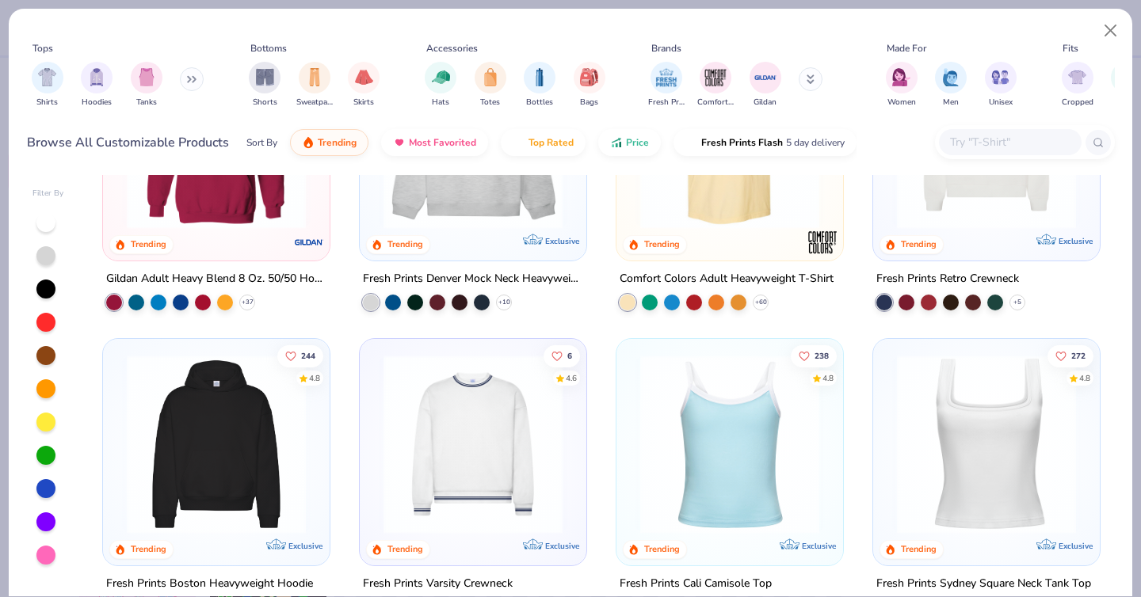
scroll to position [158, 0]
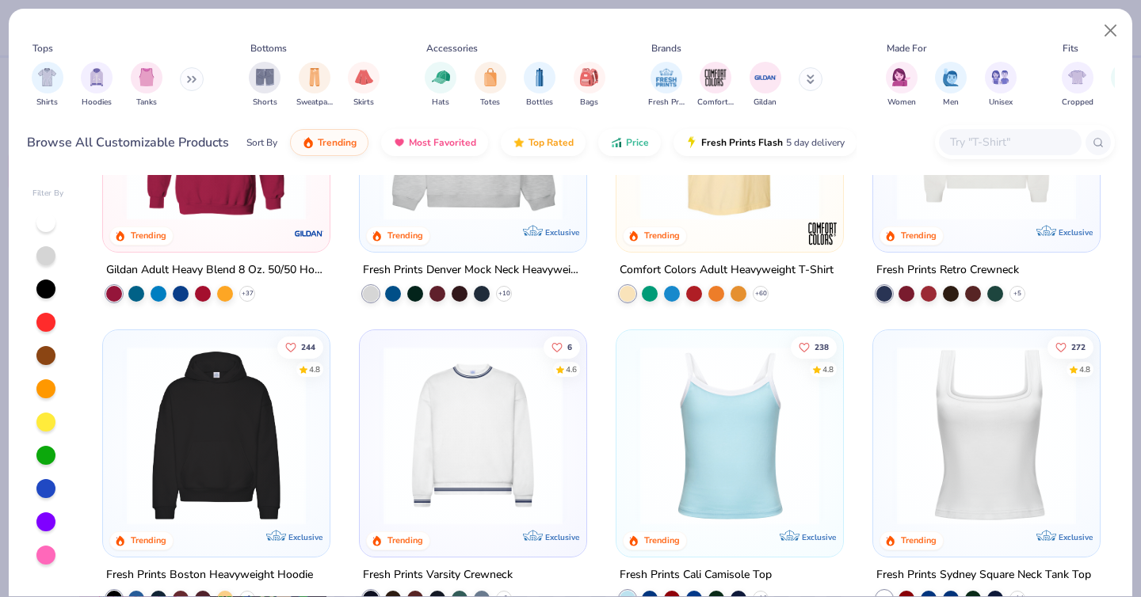
click at [951, 432] on img at bounding box center [986, 435] width 195 height 179
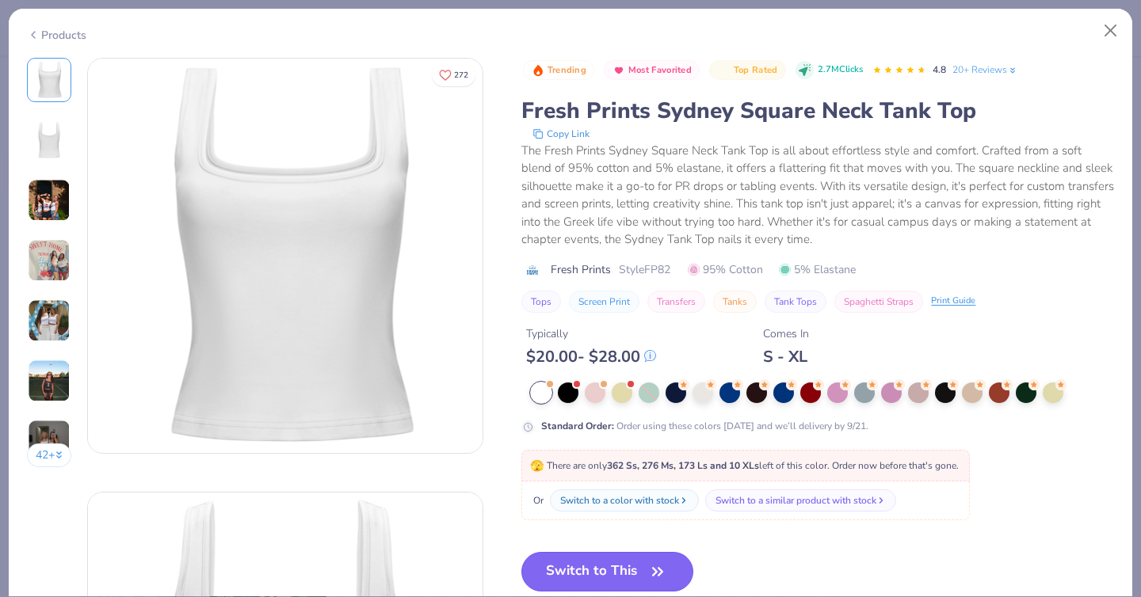
click at [597, 566] on button "Switch to This" at bounding box center [607, 572] width 172 height 40
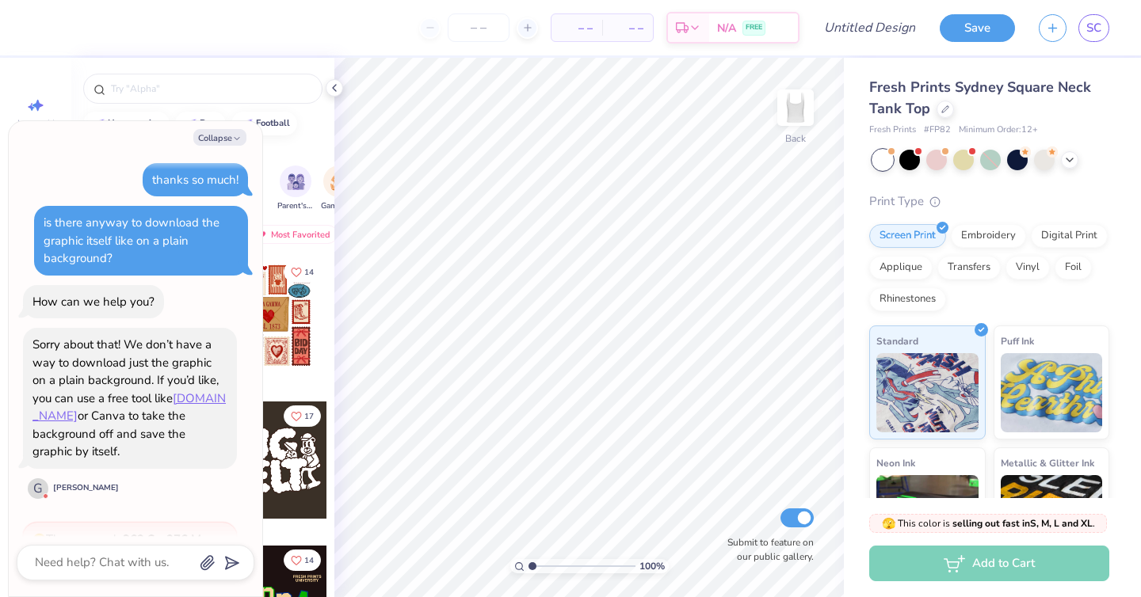
scroll to position [835, 0]
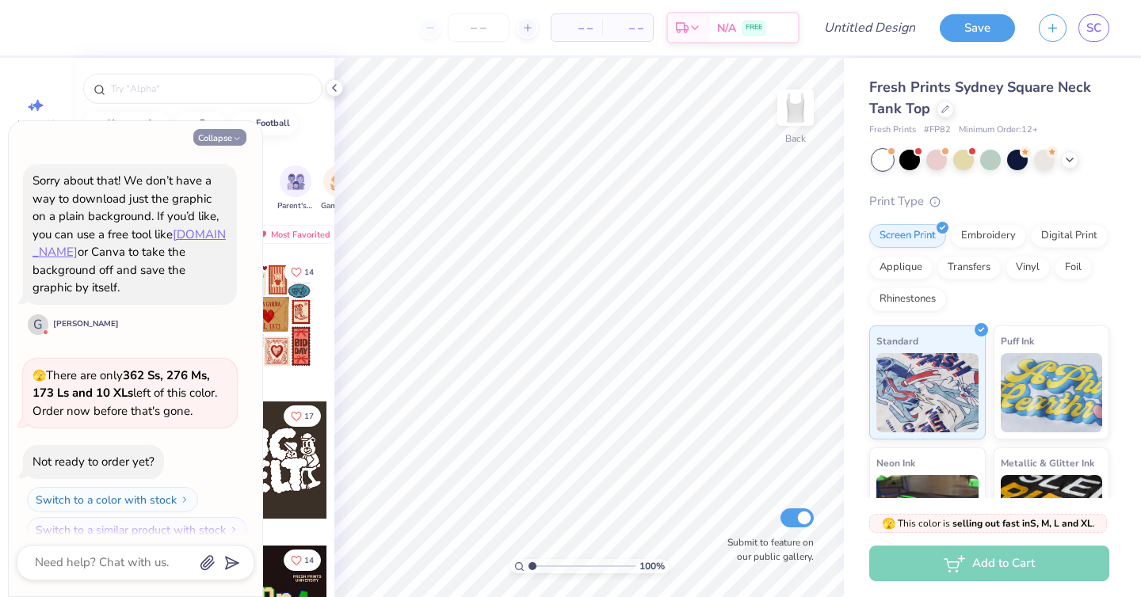
click at [236, 139] on icon "button" at bounding box center [237, 139] width 10 height 10
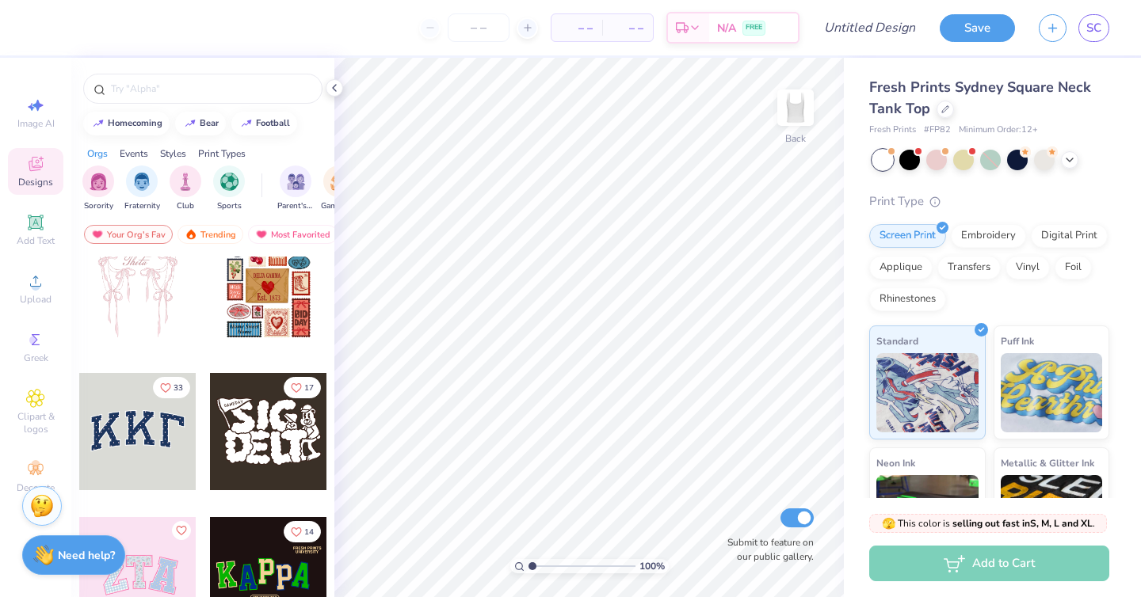
scroll to position [29, 0]
click at [82, 551] on strong "Need help?" at bounding box center [86, 553] width 57 height 15
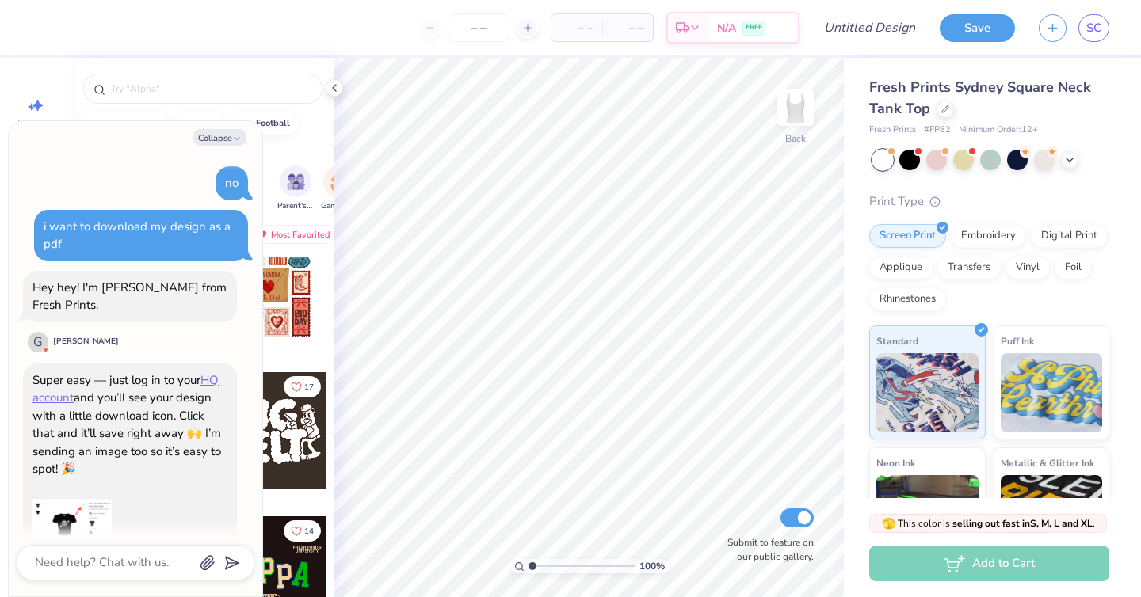
scroll to position [835, 0]
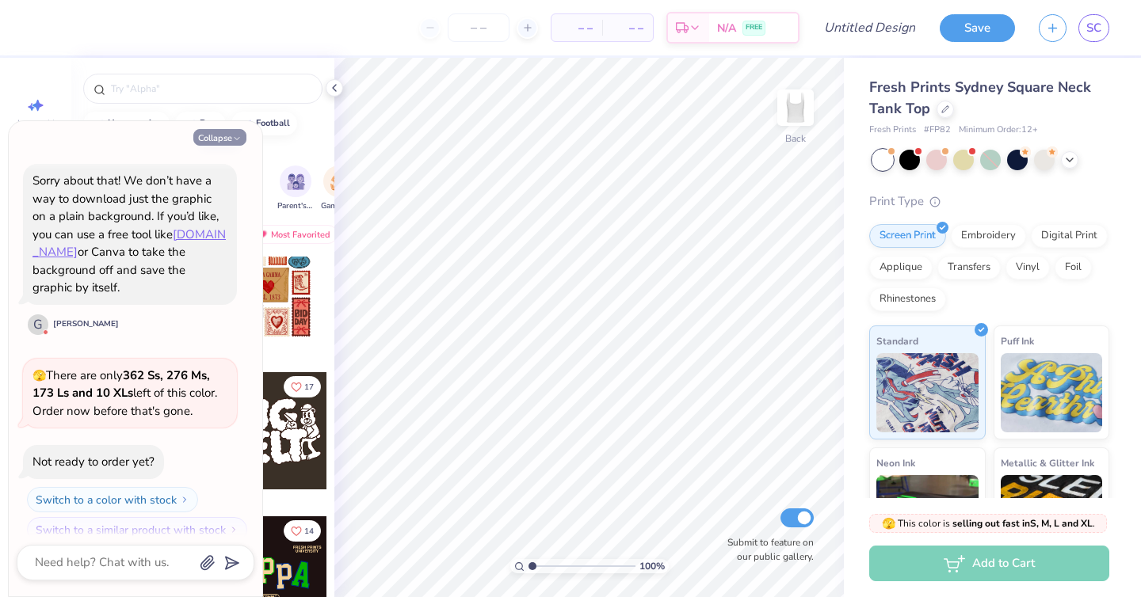
click at [210, 139] on button "Collapse" at bounding box center [219, 137] width 53 height 17
type textarea "x"
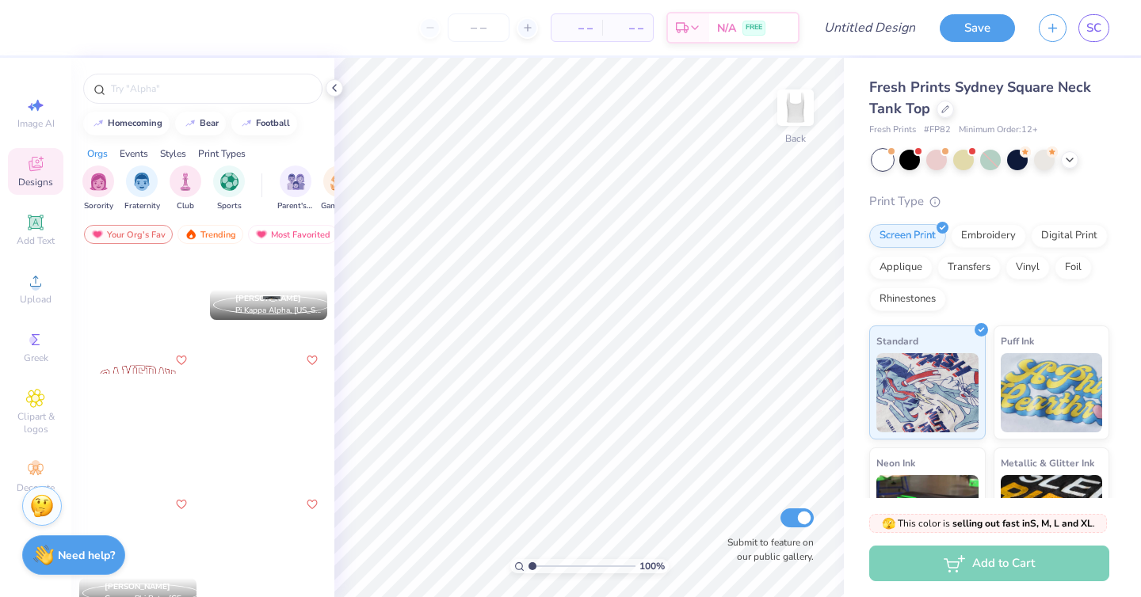
scroll to position [3827, 0]
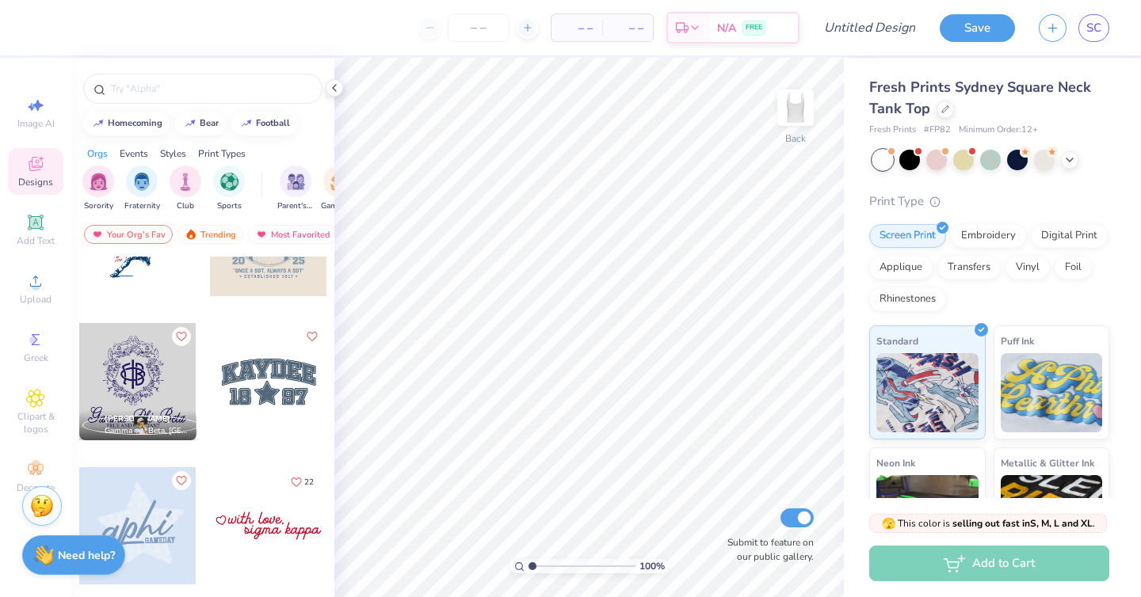
click at [259, 393] on div at bounding box center [268, 381] width 117 height 117
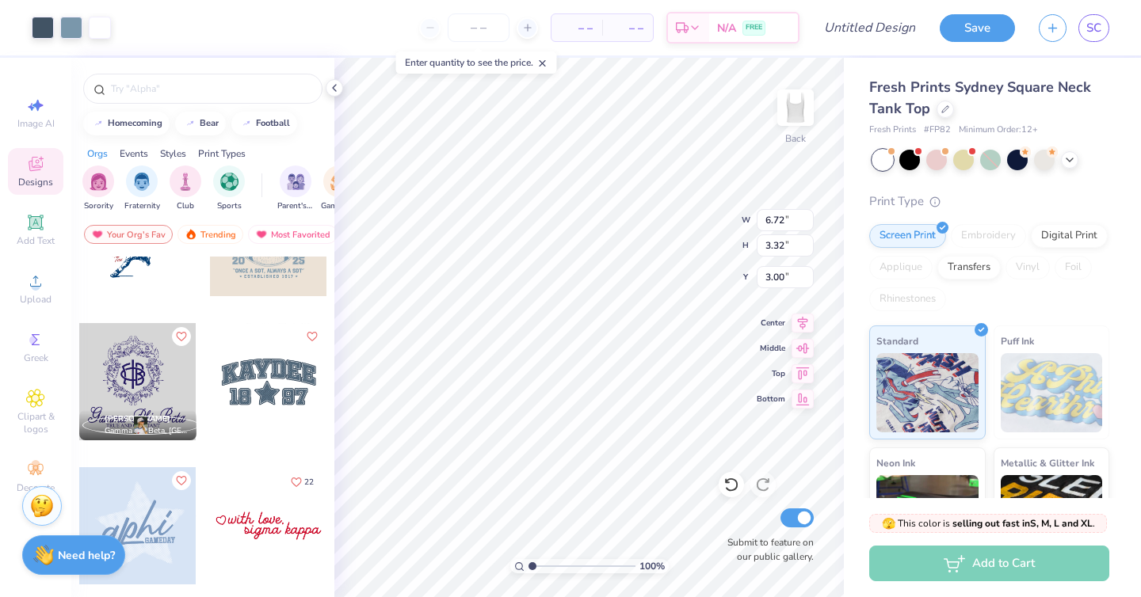
click at [548, 60] on icon at bounding box center [542, 63] width 11 height 11
type input "2.65"
type input "1.66"
click at [539, 566] on input "range" at bounding box center [581, 566] width 107 height 14
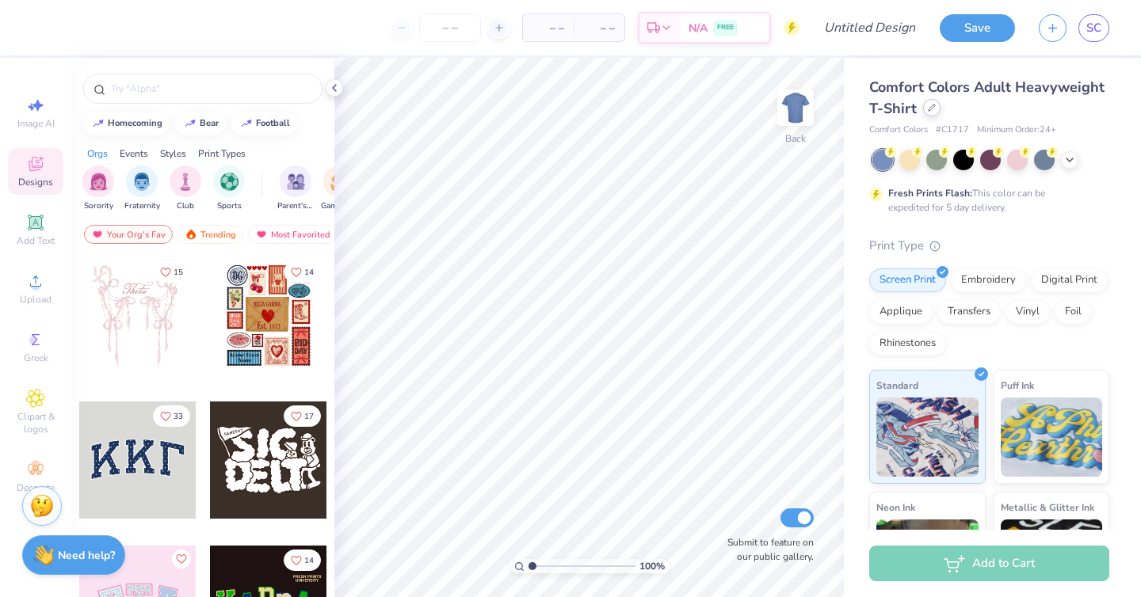
click at [934, 111] on icon at bounding box center [932, 108] width 8 height 8
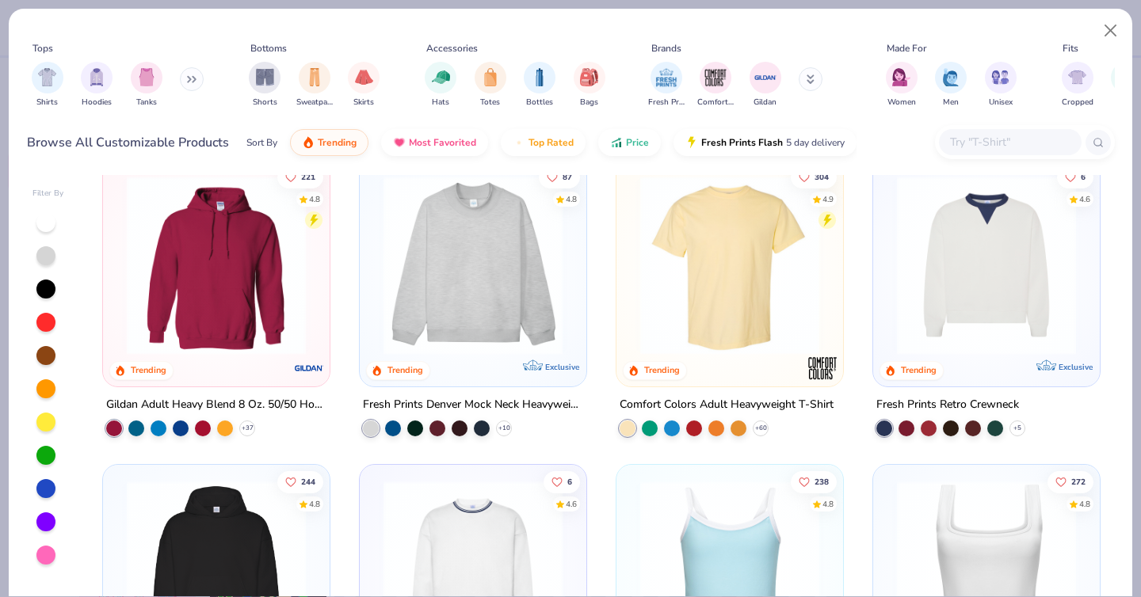
scroll to position [21, 0]
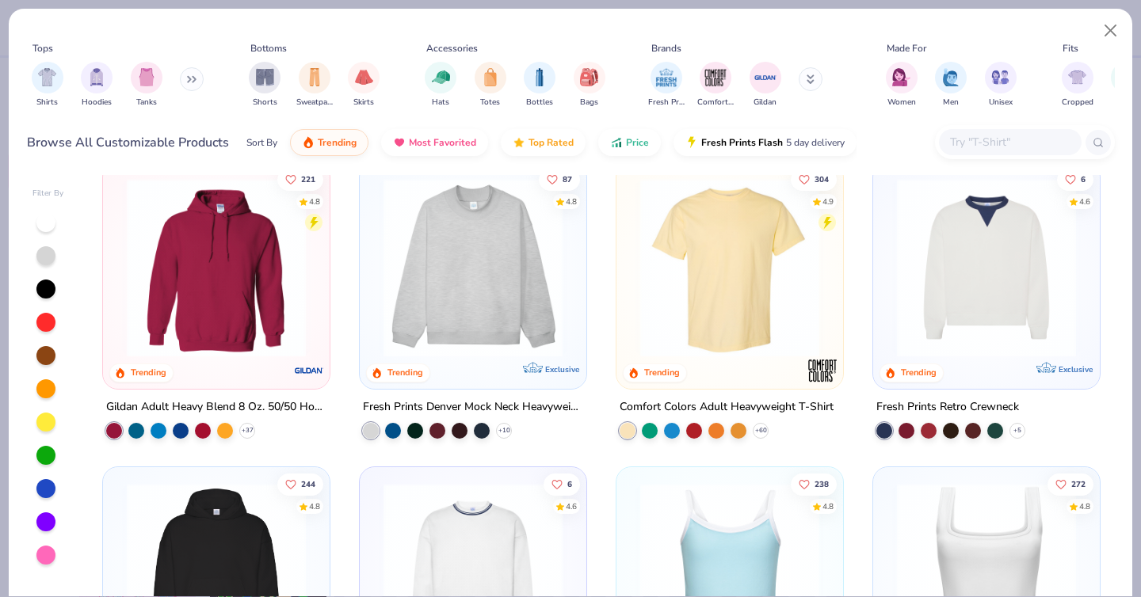
click at [933, 517] on div "221 4.8 Trending Gildan Adult Heavy Blend 8 Oz. 50/50 Hooded Sweatshirt + 37 87…" at bounding box center [601, 385] width 1027 height 421
click at [933, 517] on img at bounding box center [986, 572] width 195 height 179
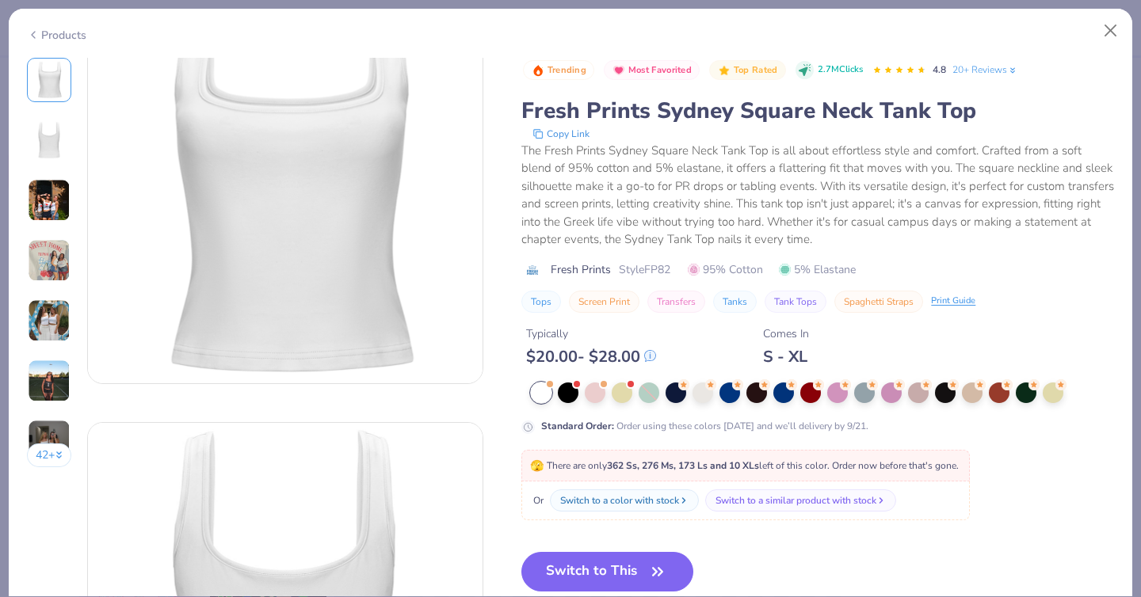
scroll to position [69, 0]
click at [620, 569] on button "Switch to This" at bounding box center [607, 572] width 172 height 40
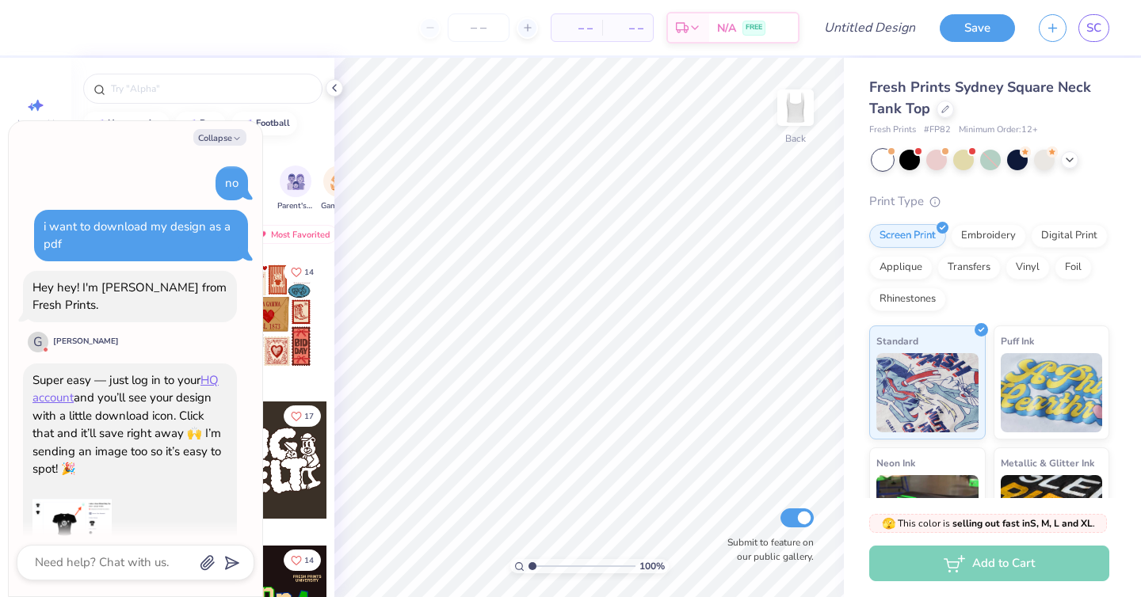
scroll to position [835, 0]
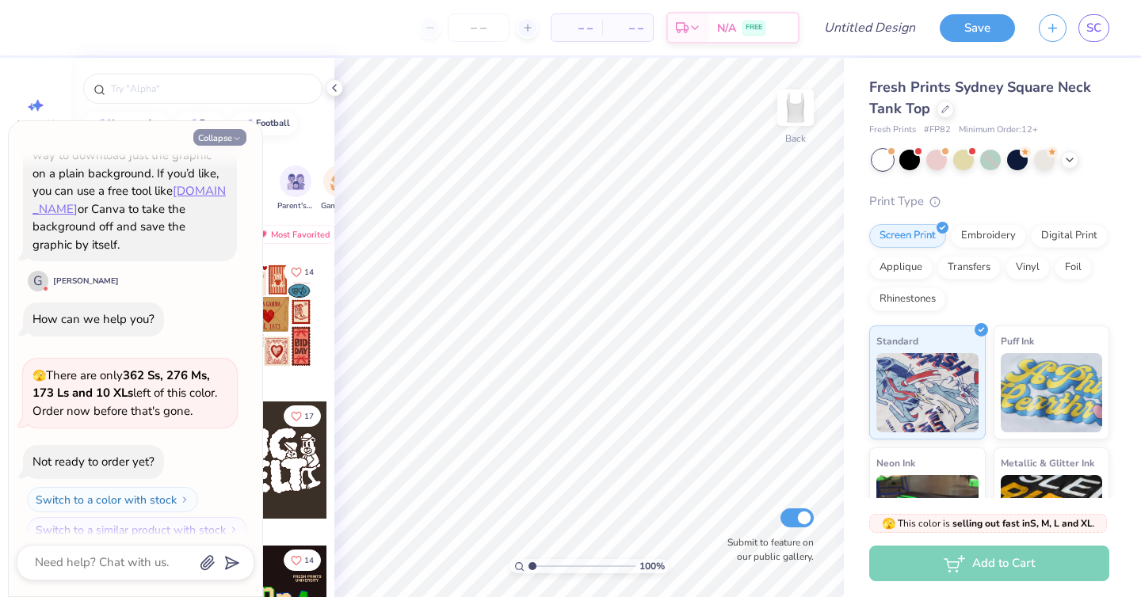
click at [231, 142] on button "Collapse" at bounding box center [219, 137] width 53 height 17
type textarea "x"
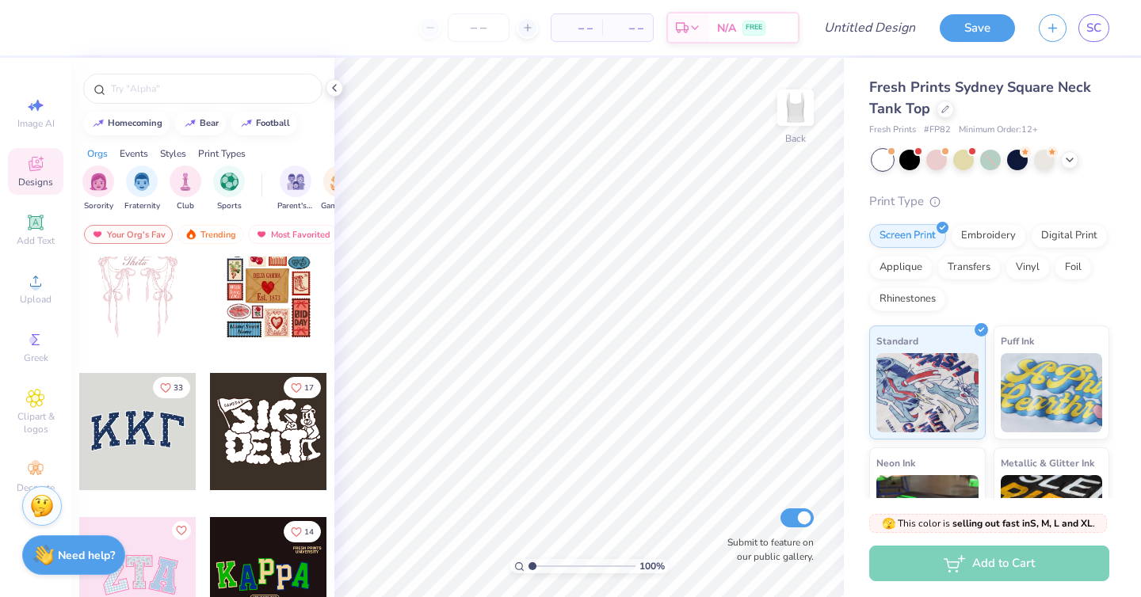
scroll to position [35, 0]
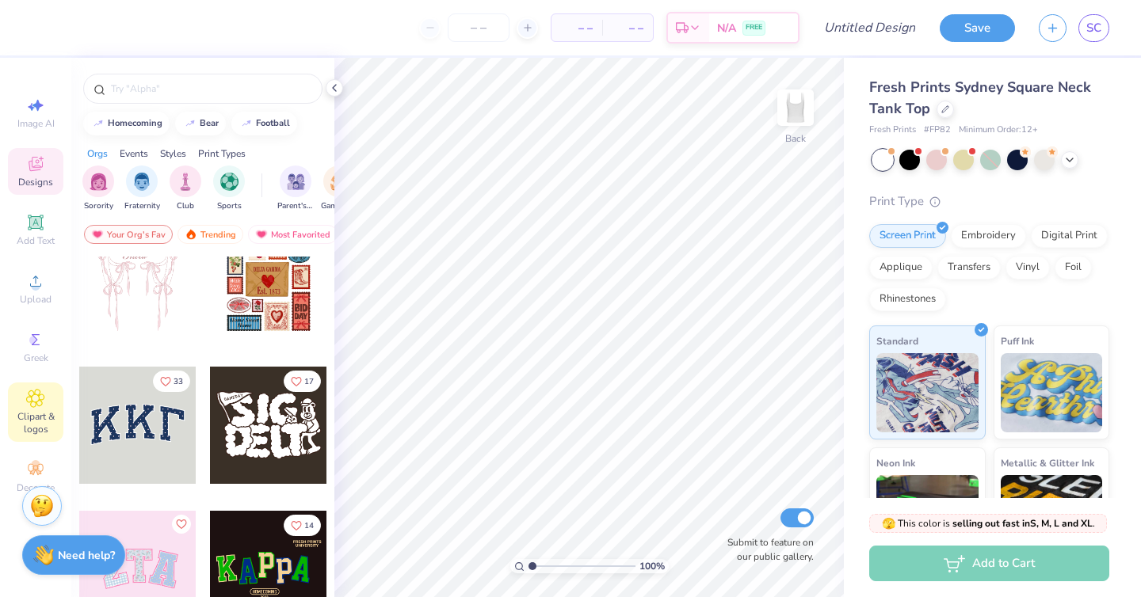
click at [43, 383] on div "Clipart & logos" at bounding box center [35, 412] width 55 height 59
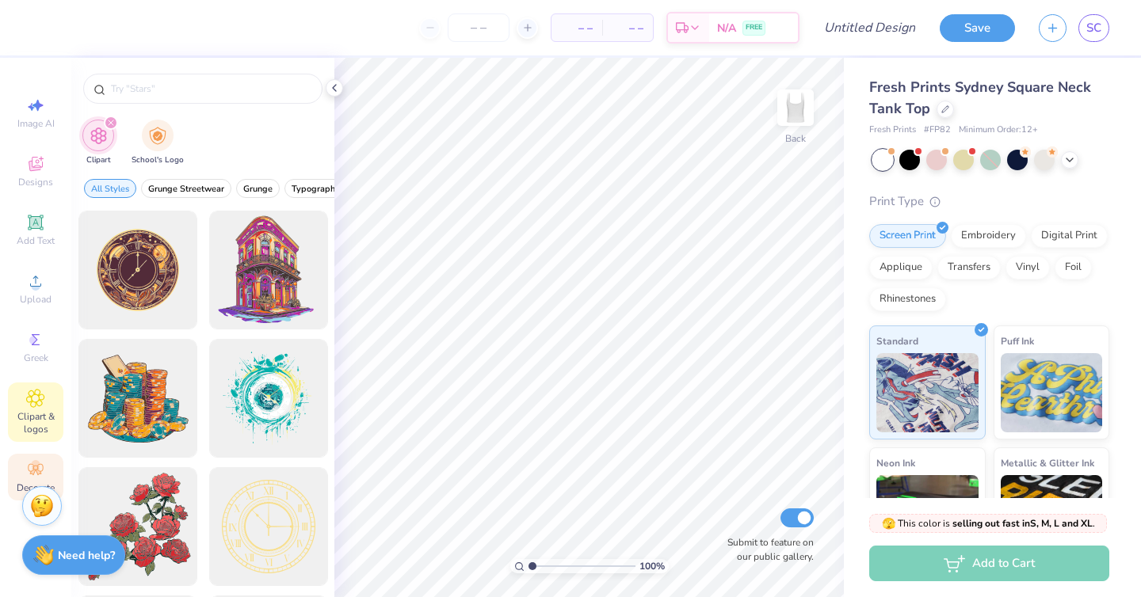
click at [29, 458] on div "Decorate" at bounding box center [35, 477] width 55 height 47
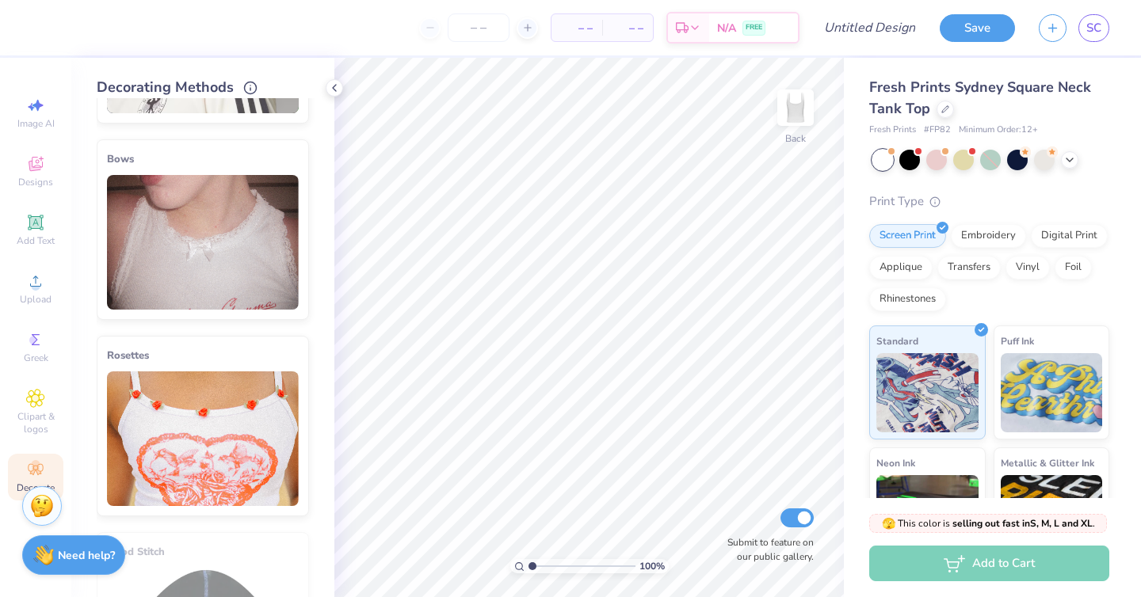
scroll to position [889, 0]
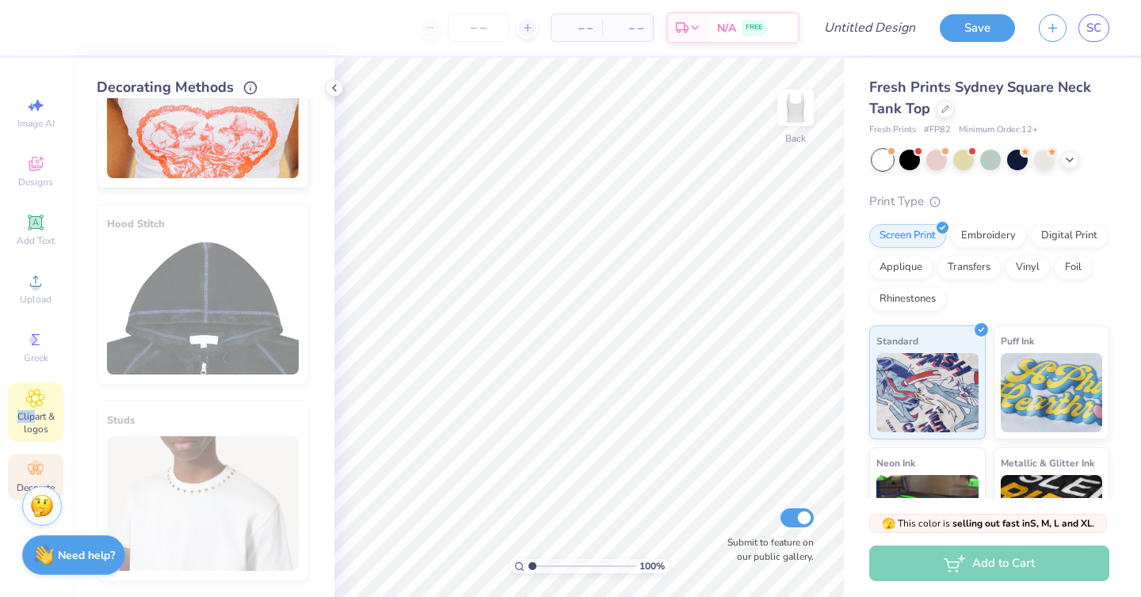
click at [34, 410] on span "Clipart & logos" at bounding box center [35, 422] width 55 height 25
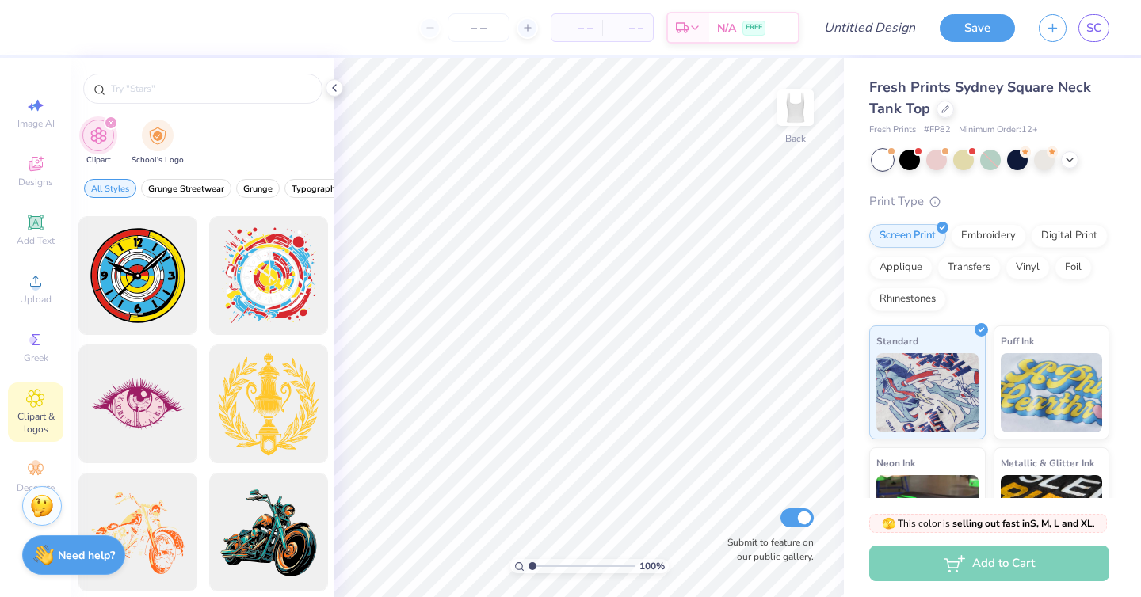
scroll to position [1566, 0]
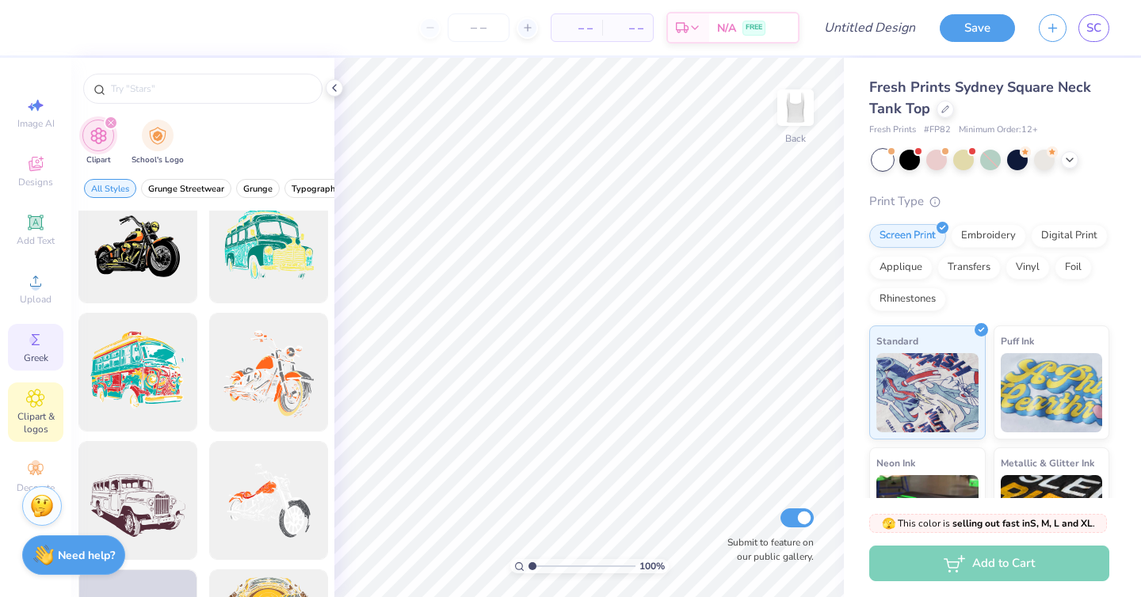
click at [48, 344] on div "Greek" at bounding box center [35, 347] width 55 height 47
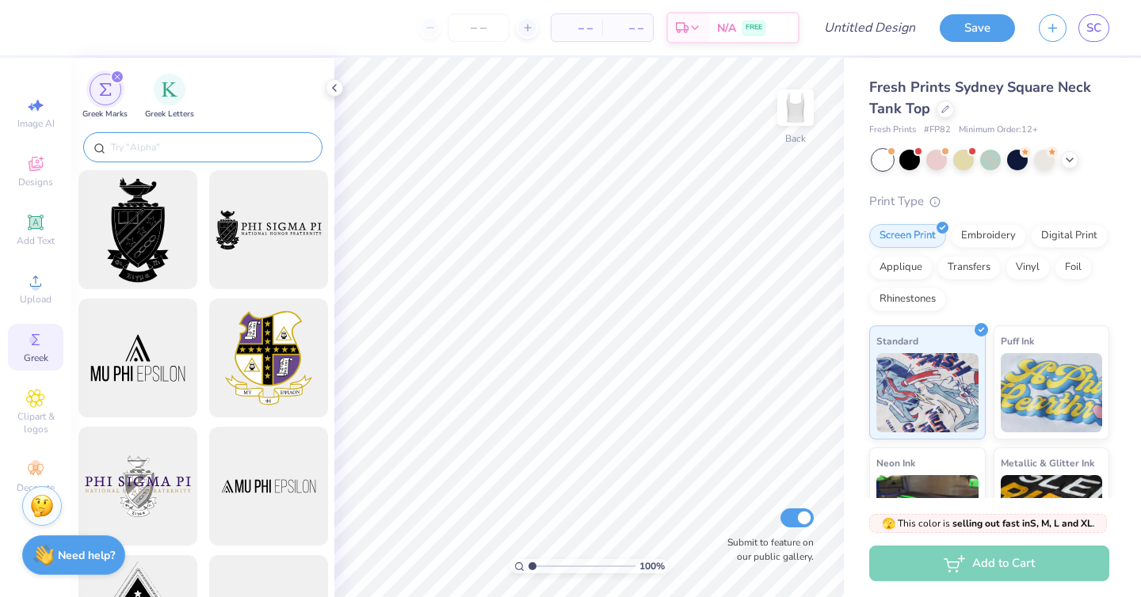
click at [147, 139] on input "text" at bounding box center [210, 147] width 203 height 16
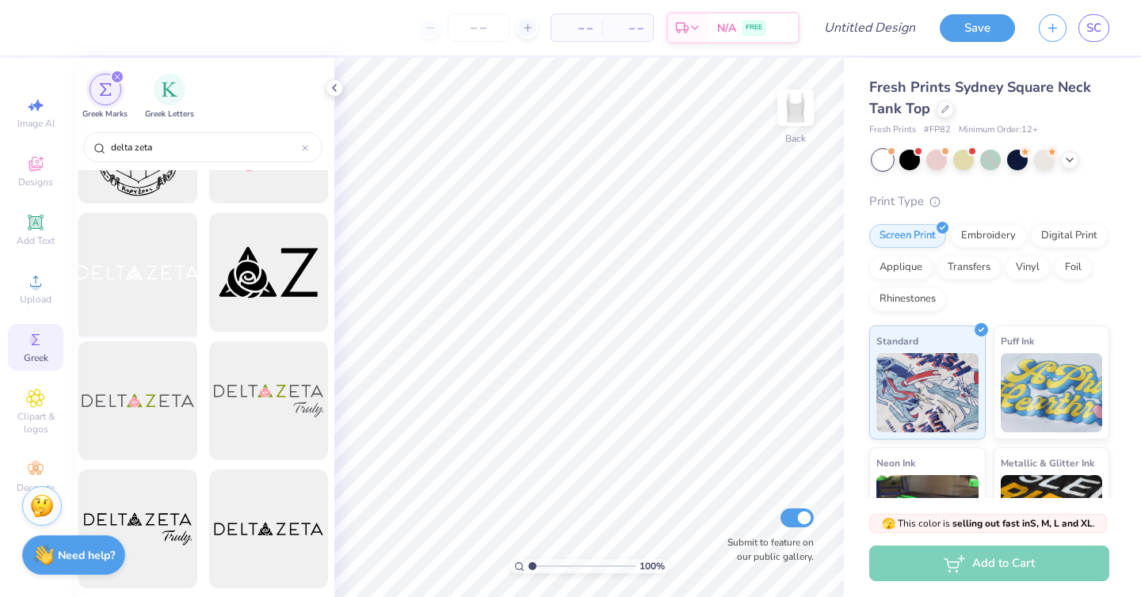
scroll to position [0, 0]
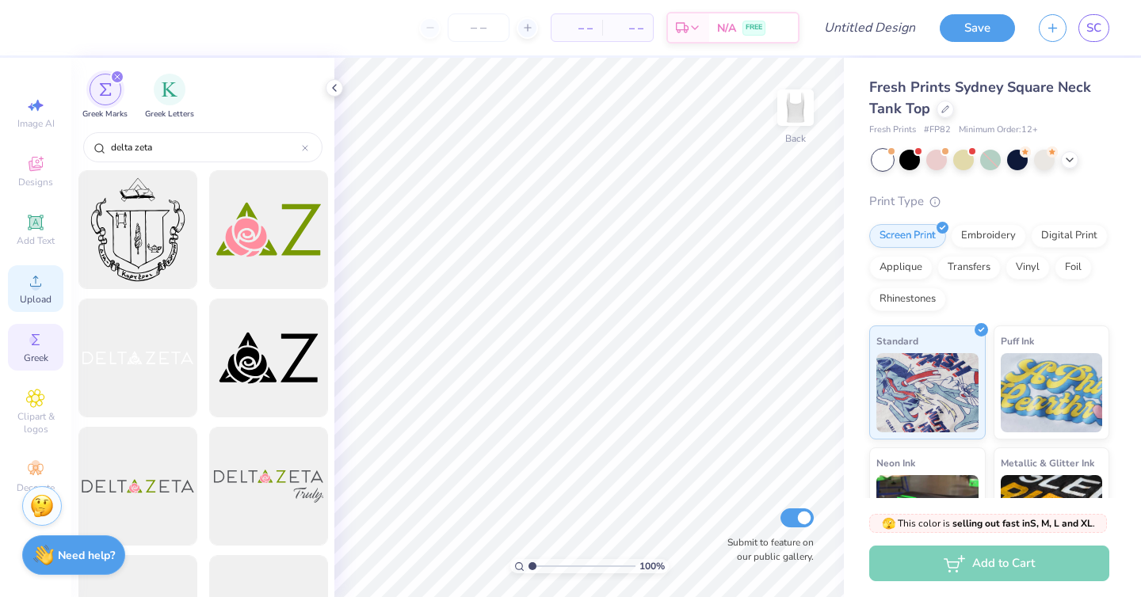
type input "delta zeta"
click at [17, 285] on div "Upload" at bounding box center [35, 288] width 55 height 47
click at [51, 155] on div "Designs" at bounding box center [35, 171] width 55 height 47
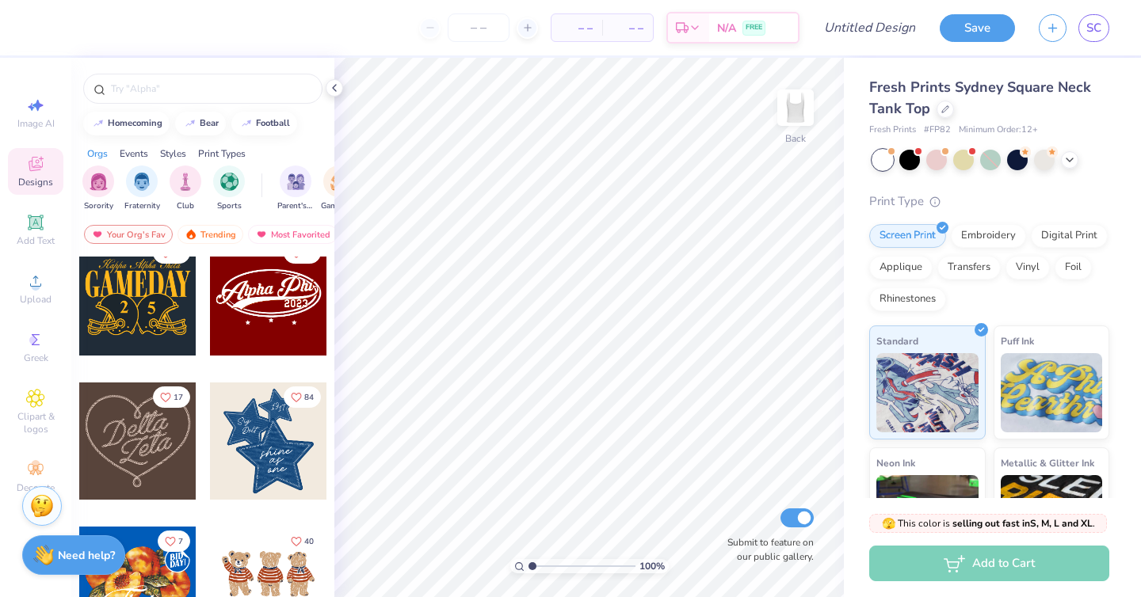
scroll to position [768, 0]
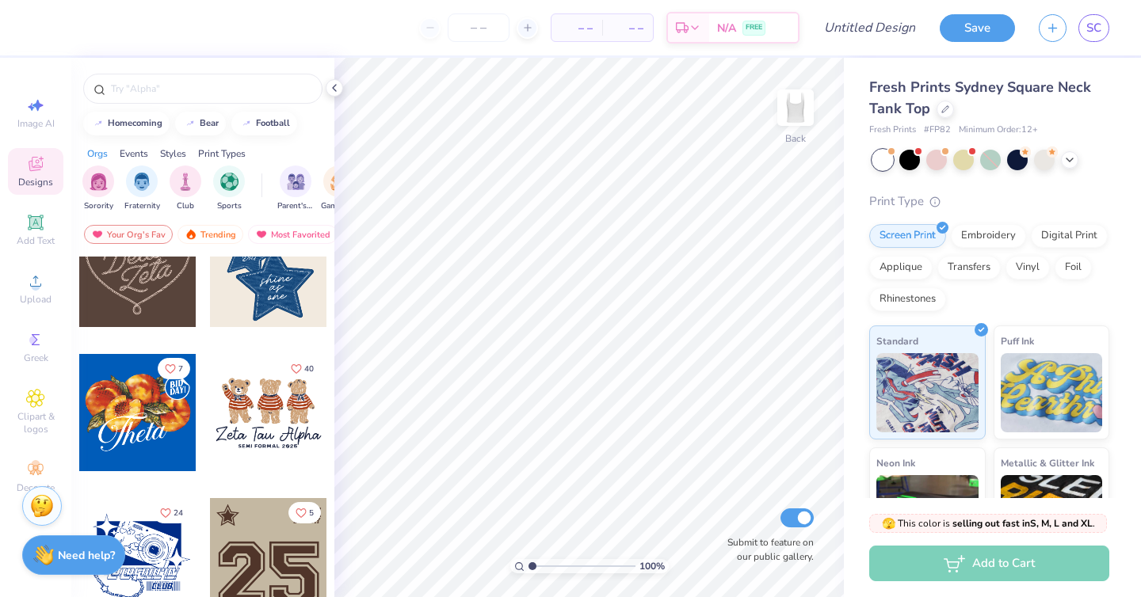
click at [262, 289] on div at bounding box center [268, 268] width 117 height 117
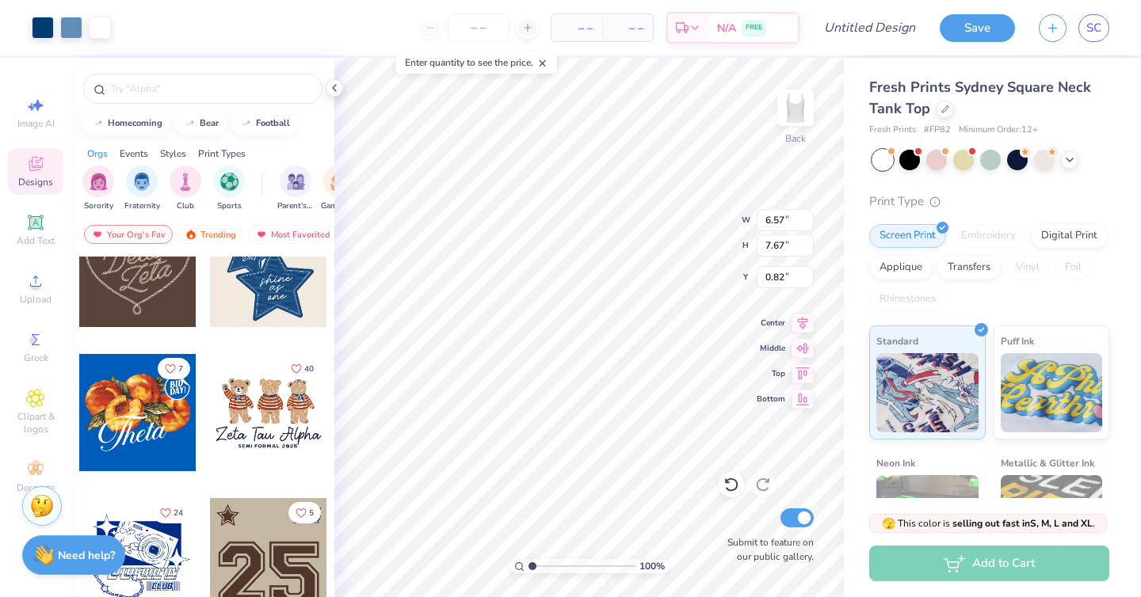
type input "0.82"
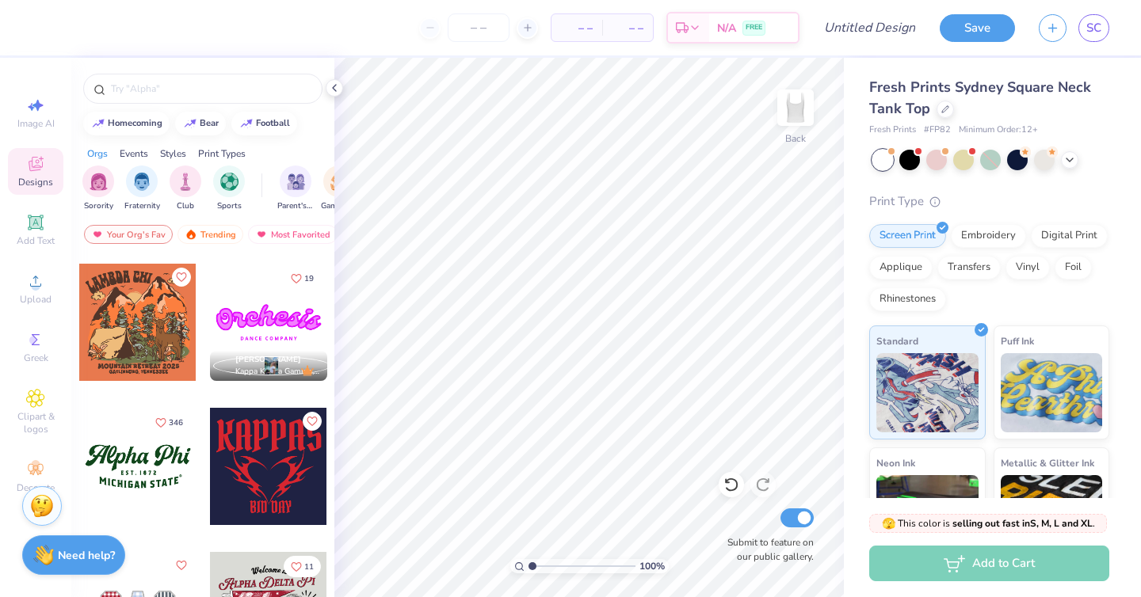
scroll to position [1474, 0]
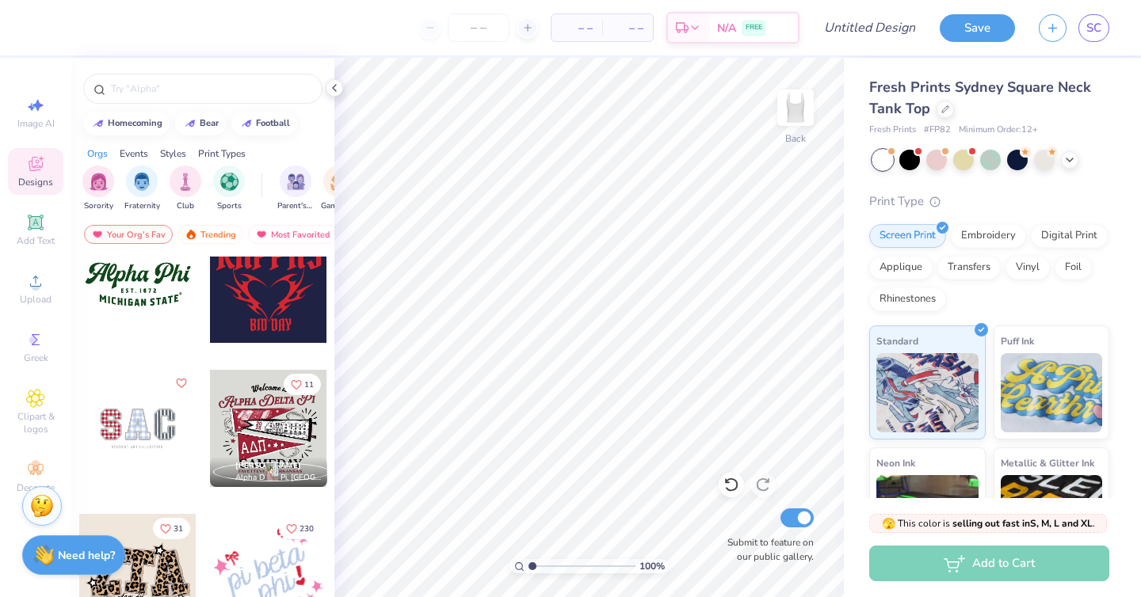
click at [151, 313] on div at bounding box center [137, 284] width 117 height 117
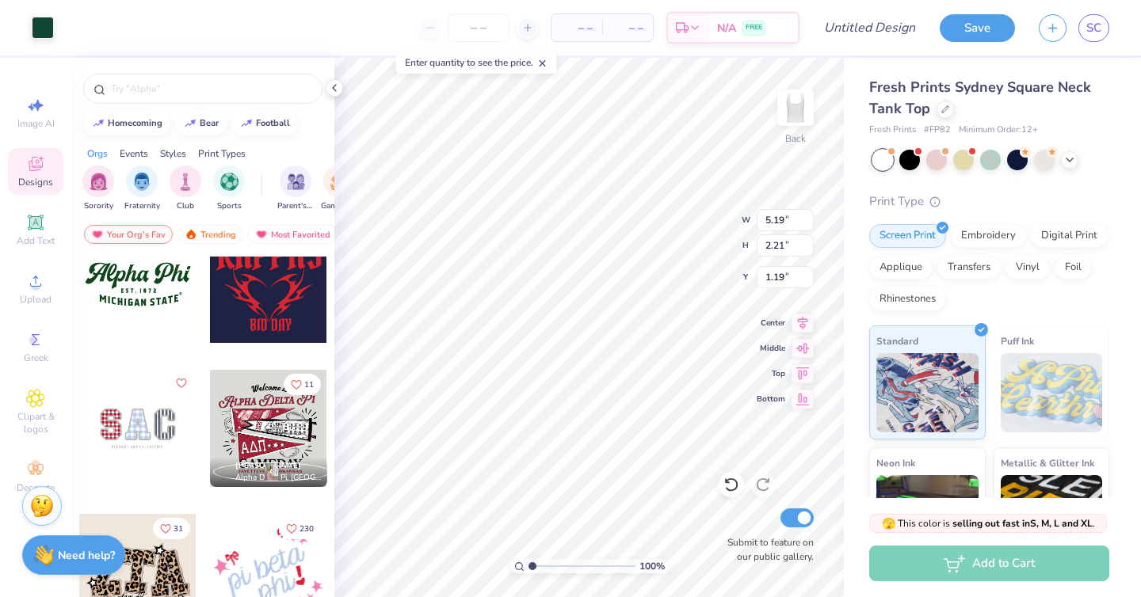
type input "1.19"
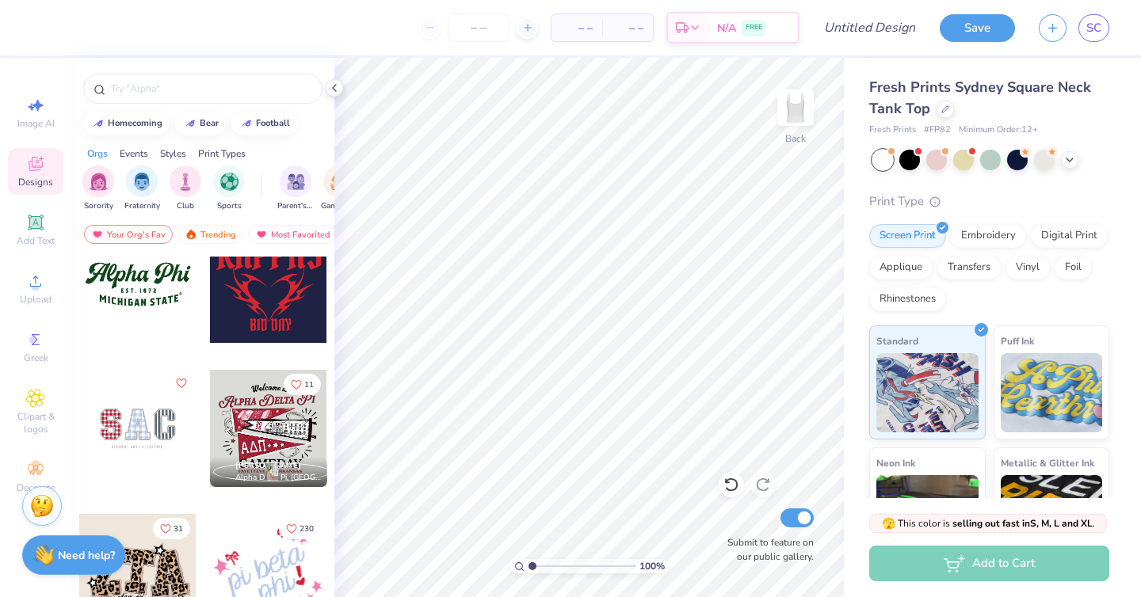
click at [153, 321] on div at bounding box center [137, 284] width 117 height 117
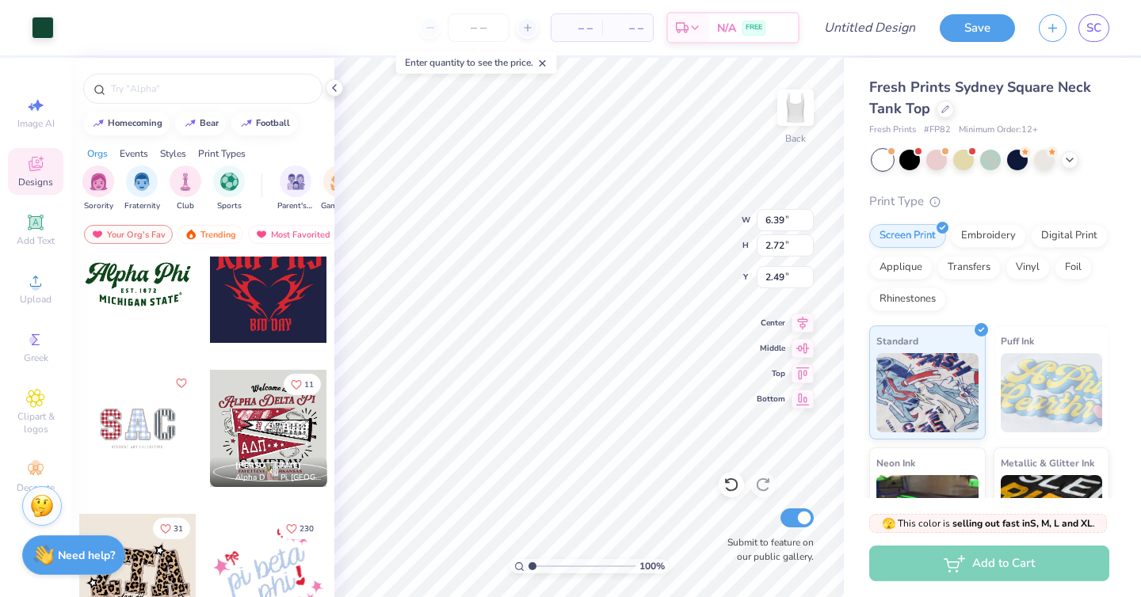
type input "6.39"
type input "2.72"
type input "2.49"
type input "6.53"
type input "2.78"
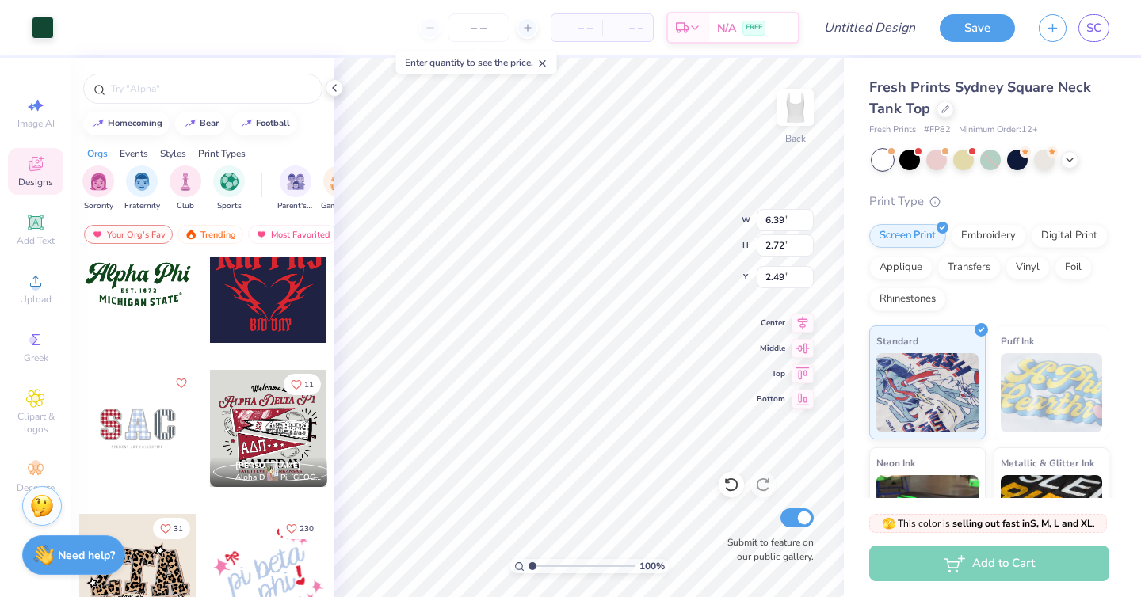
type input "2.43"
type input "6.80"
type input "2.89"
type input "2.32"
type input "6.77"
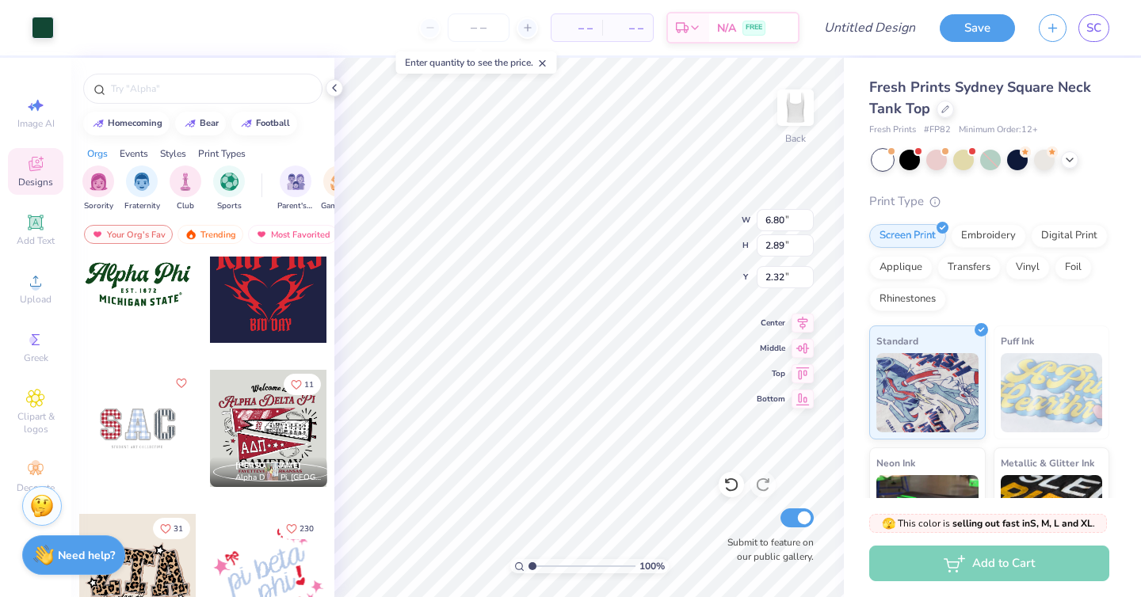
type input "1.71"
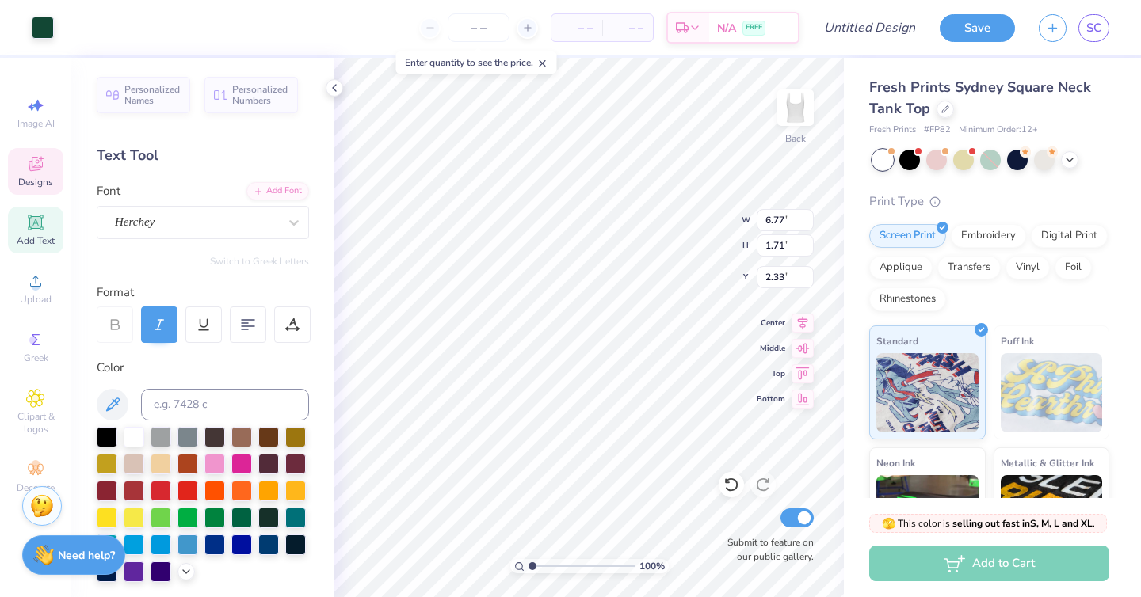
type input "2.36"
type textarea "A"
type textarea "Delta Zeta"
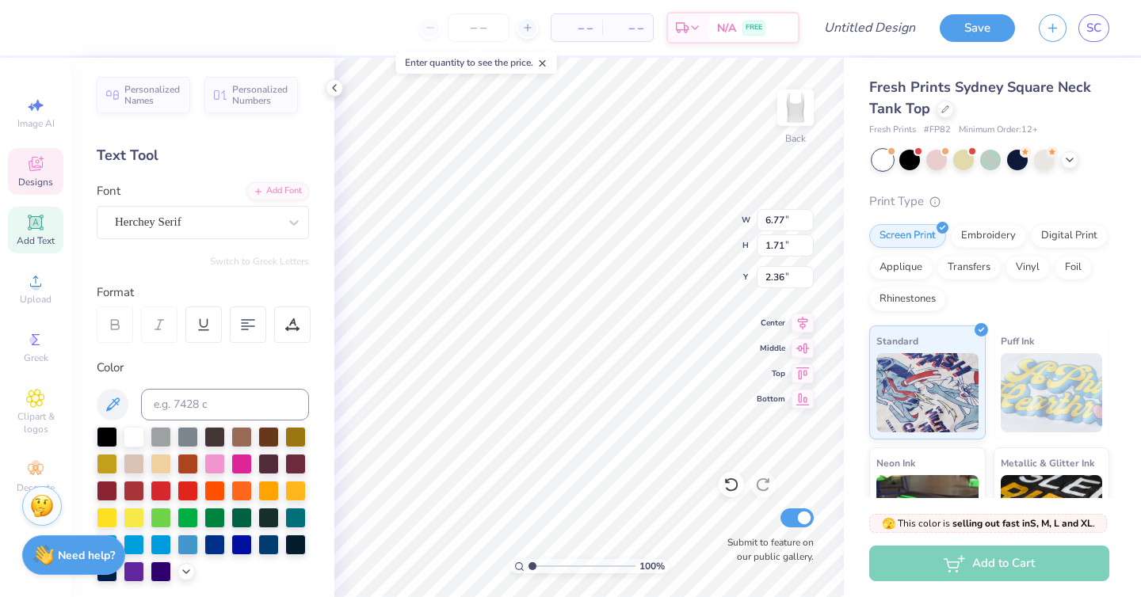
type input "5.19"
type input "0.77"
type input "4.41"
type input "2.31"
type input "0.28"
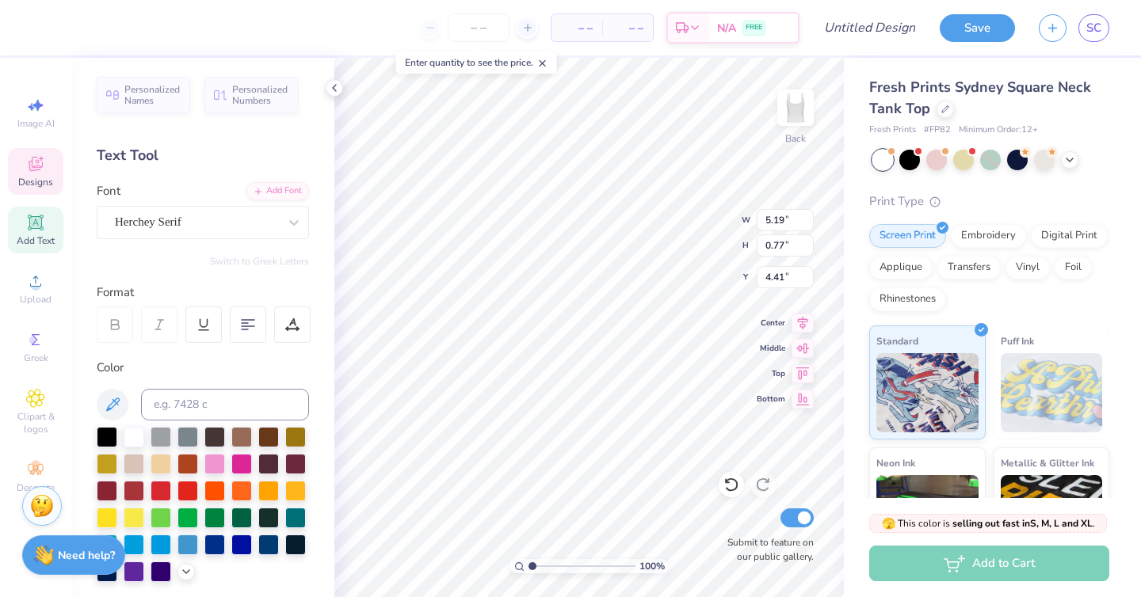
type input "4.07"
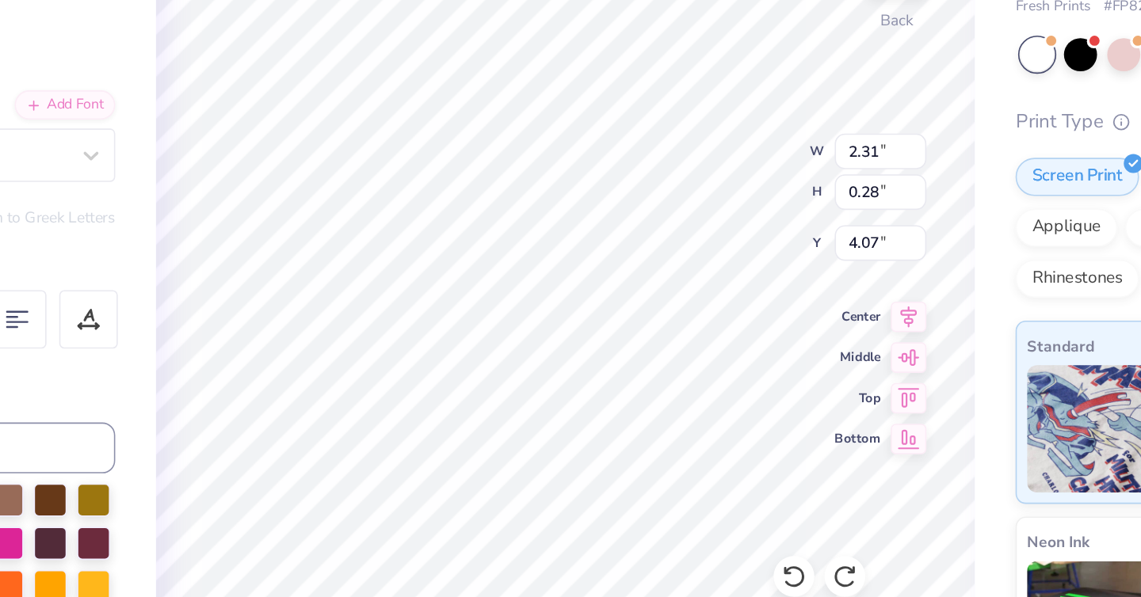
scroll to position [0, 3]
type textarea "E S T . 1 902"
type input "5.19"
type input "0.77"
type input "4.41"
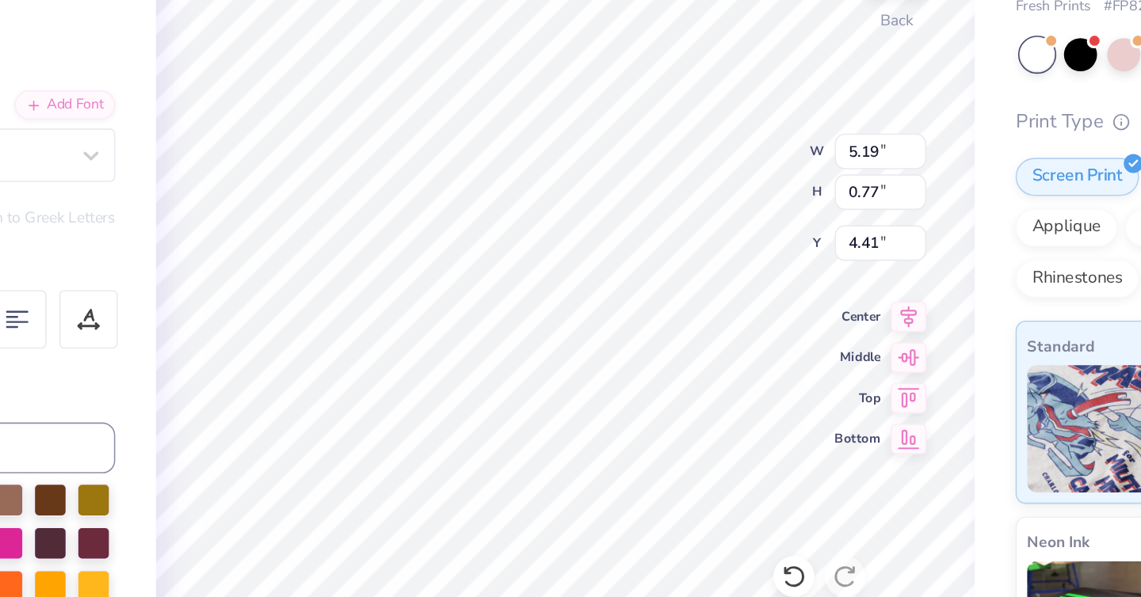
scroll to position [0, 0]
type textarea "M"
type textarea "muhlenberg college"
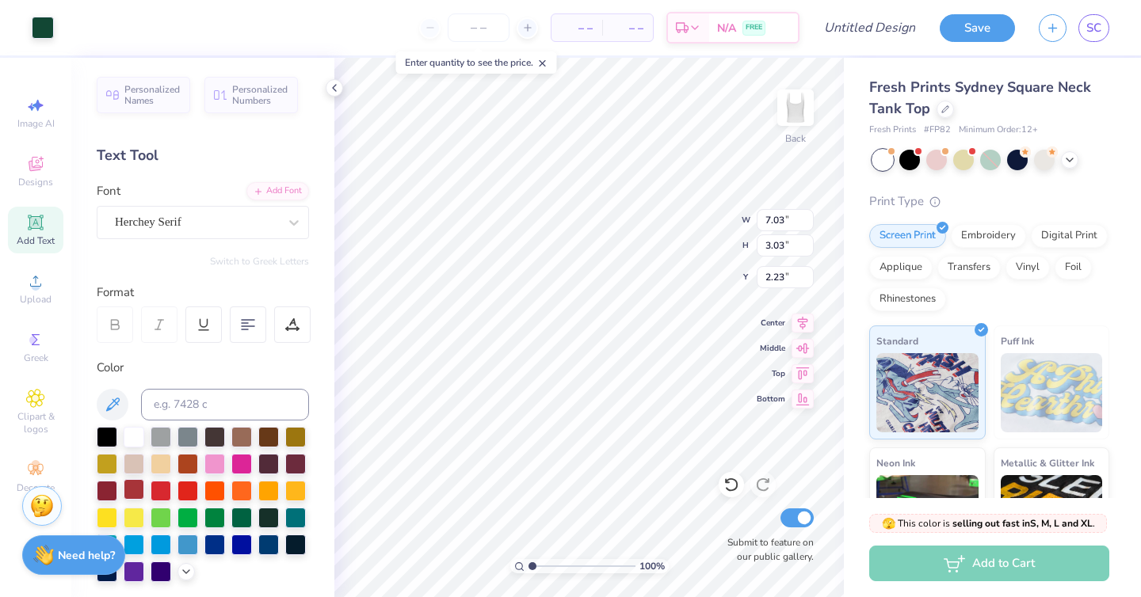
click at [128, 490] on div at bounding box center [134, 489] width 21 height 21
click at [136, 490] on div at bounding box center [134, 489] width 21 height 21
type input "7.02"
click at [135, 486] on div at bounding box center [134, 489] width 21 height 21
type input "2.12"
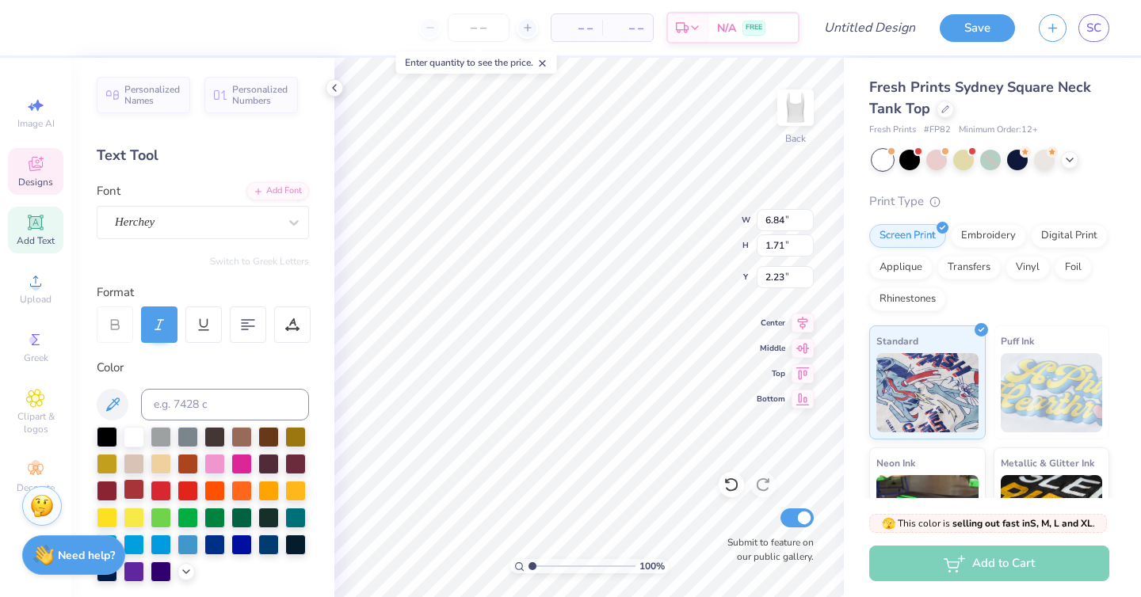
type input "0.27"
type input "4.14"
click at [132, 487] on div at bounding box center [134, 489] width 21 height 21
type input "1.10"
type input "1.49"
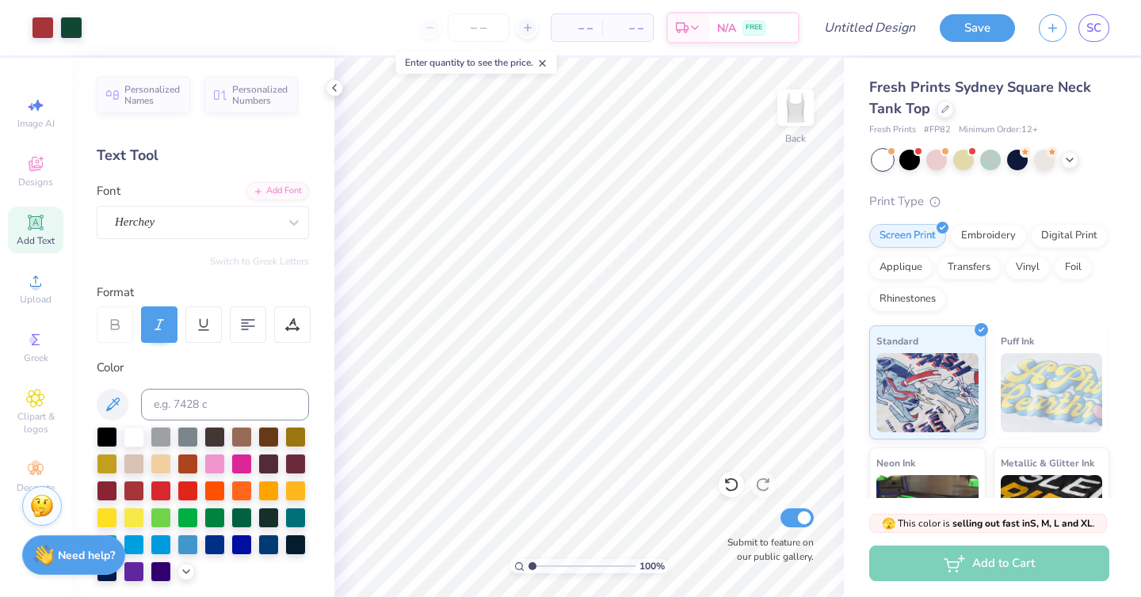
type input "1"
drag, startPoint x: 532, startPoint y: 563, endPoint x: 475, endPoint y: 560, distance: 57.9
click at [528, 560] on input "range" at bounding box center [581, 566] width 107 height 14
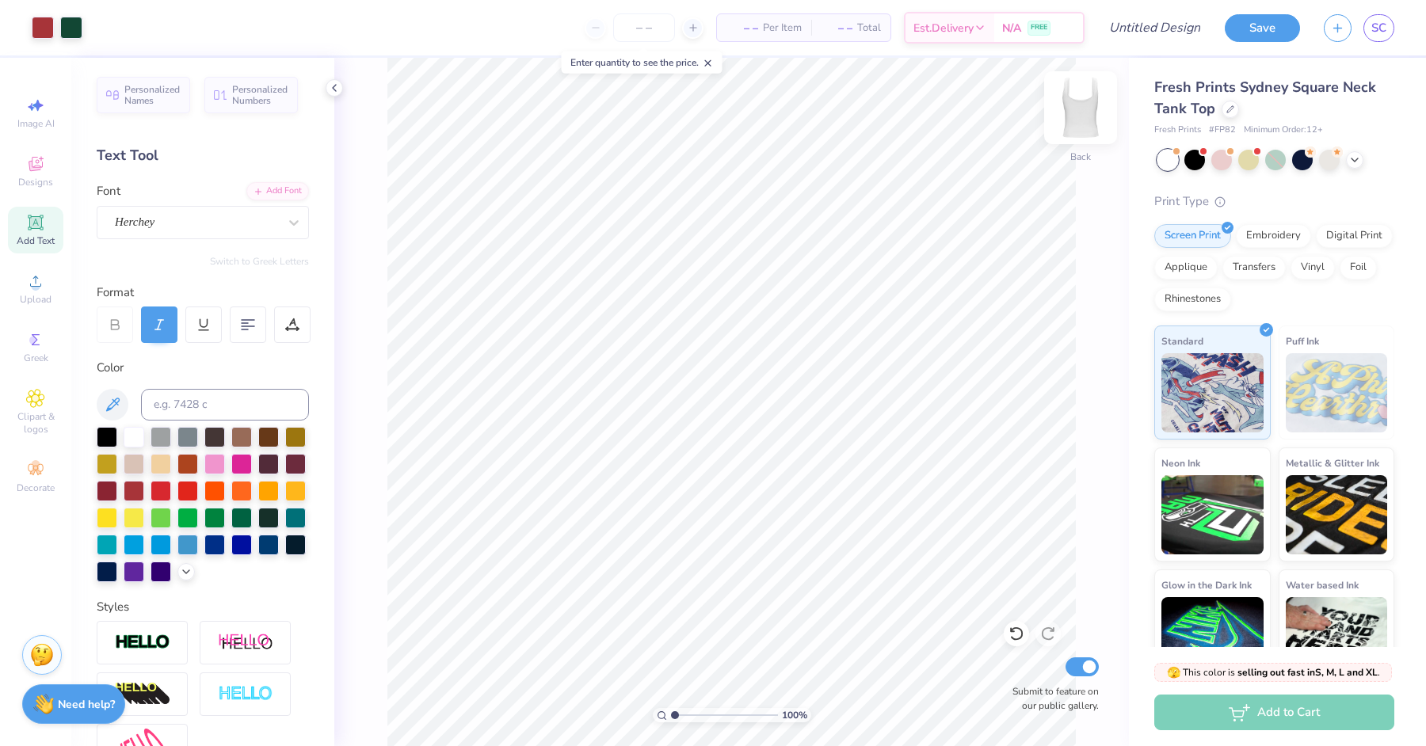
click at [1074, 116] on img at bounding box center [1080, 107] width 63 height 63
click at [1095, 118] on img at bounding box center [1080, 107] width 63 height 63
click at [1070, 127] on img at bounding box center [1080, 107] width 63 height 63
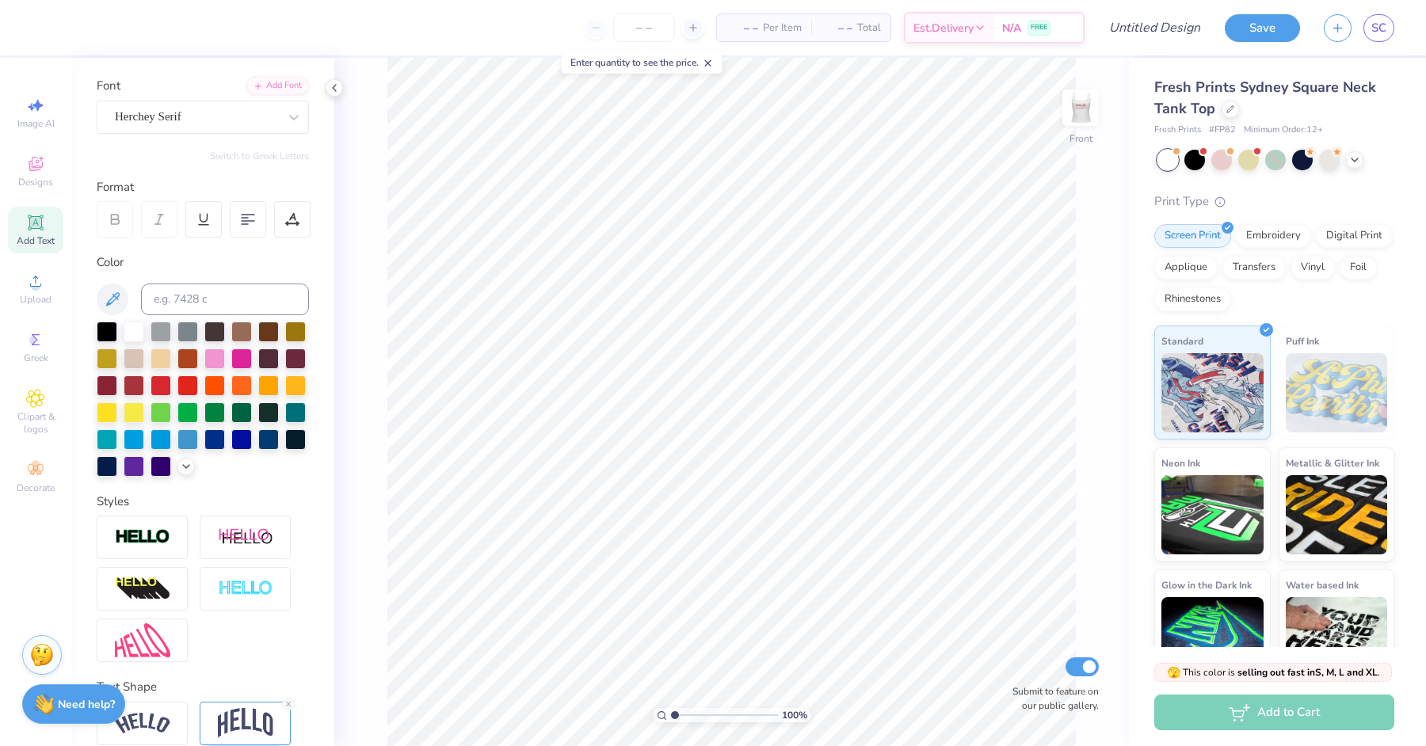
scroll to position [173, 0]
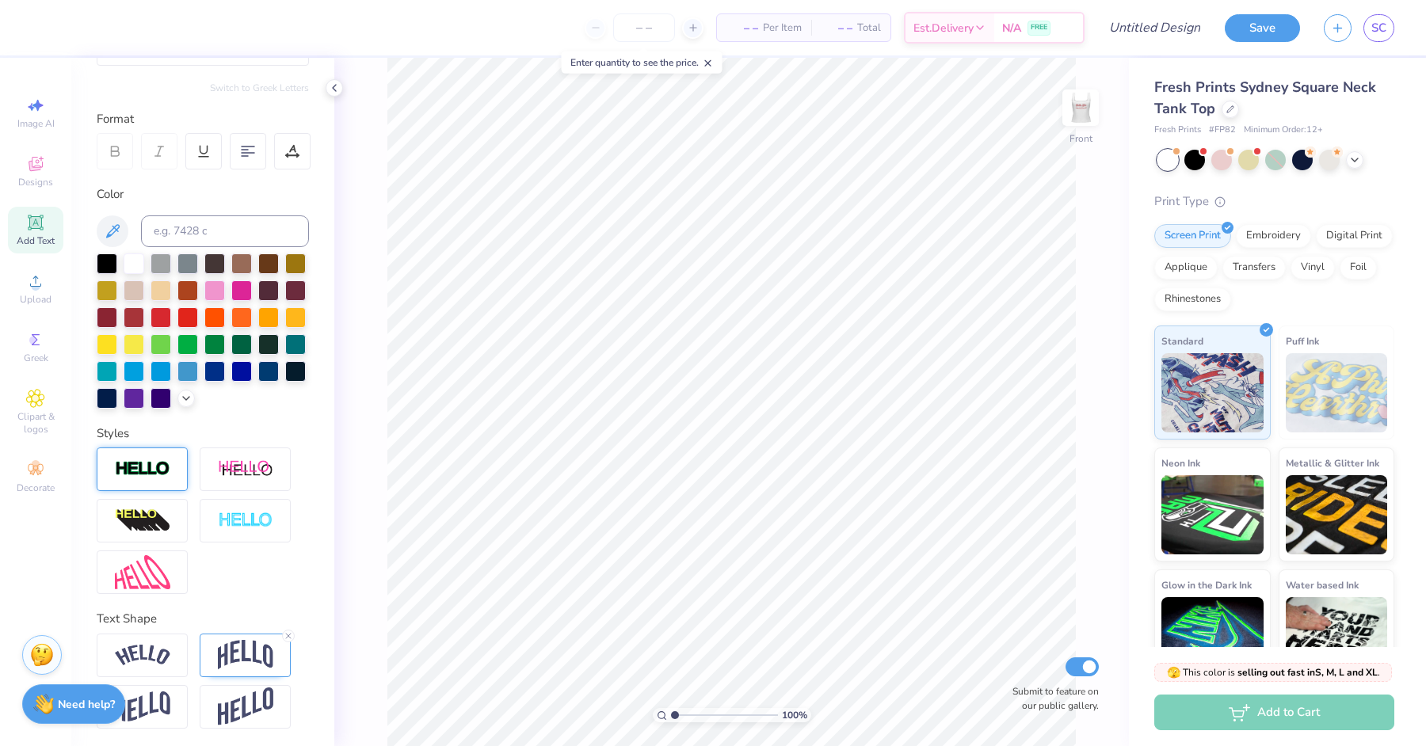
click at [154, 455] on div at bounding box center [142, 470] width 91 height 44
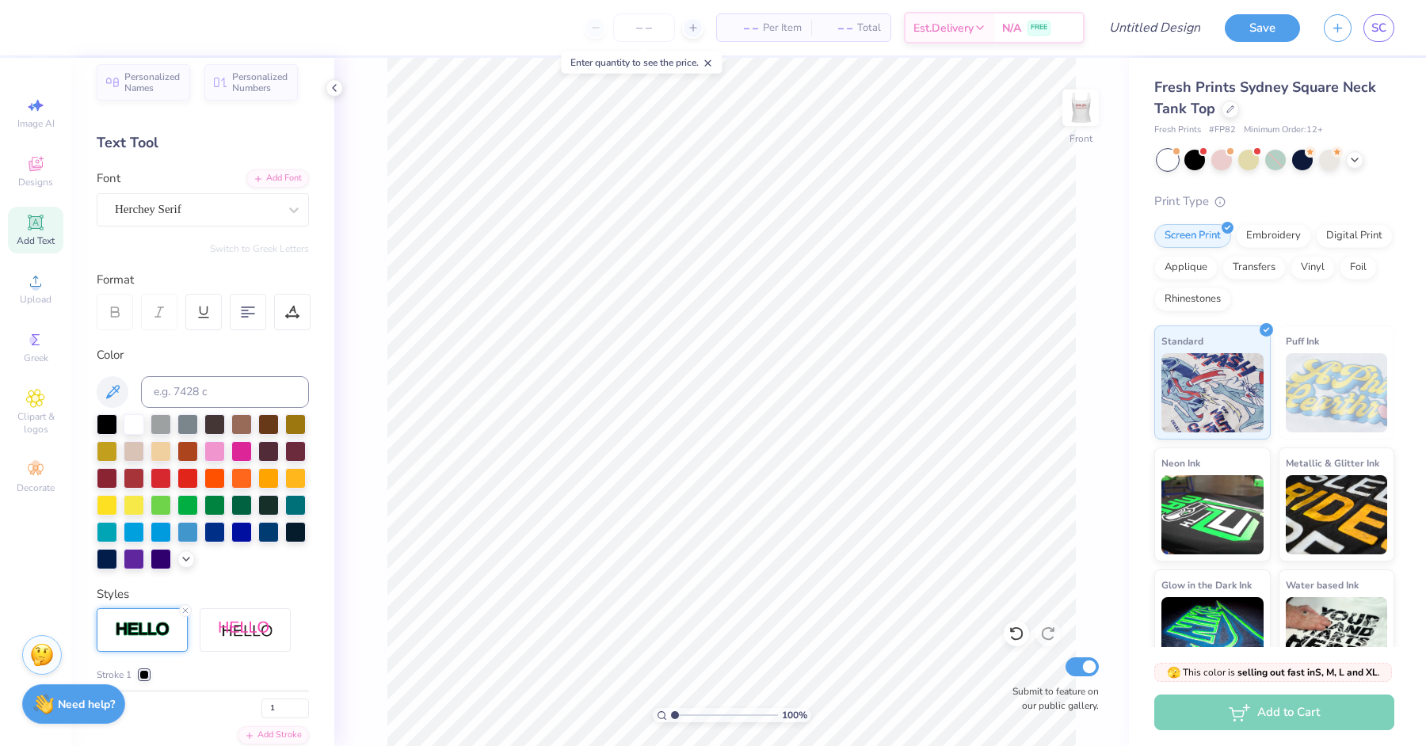
scroll to position [0, 0]
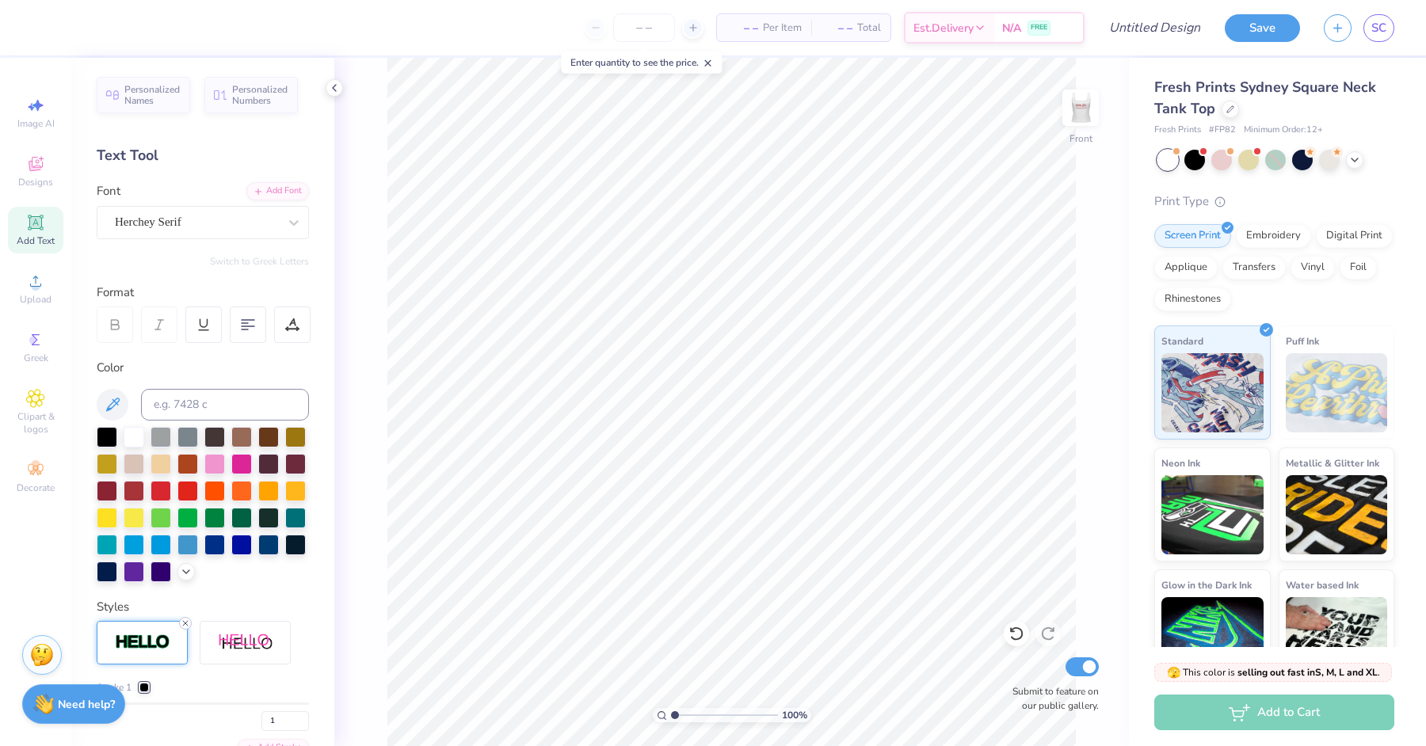
click at [187, 597] on icon at bounding box center [186, 624] width 10 height 10
click at [243, 218] on div "Herchey Serif" at bounding box center [196, 222] width 166 height 25
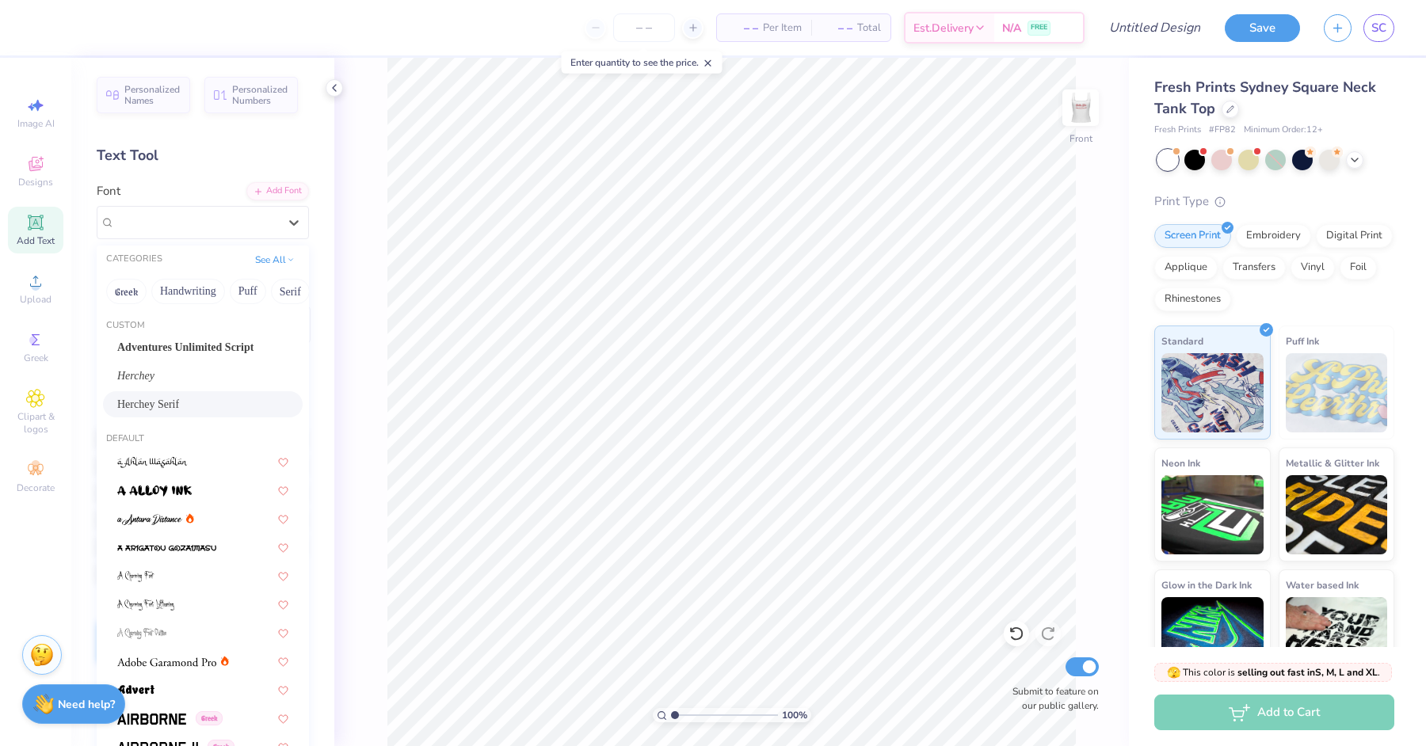
click at [214, 403] on div "Herchey Serif" at bounding box center [202, 404] width 171 height 17
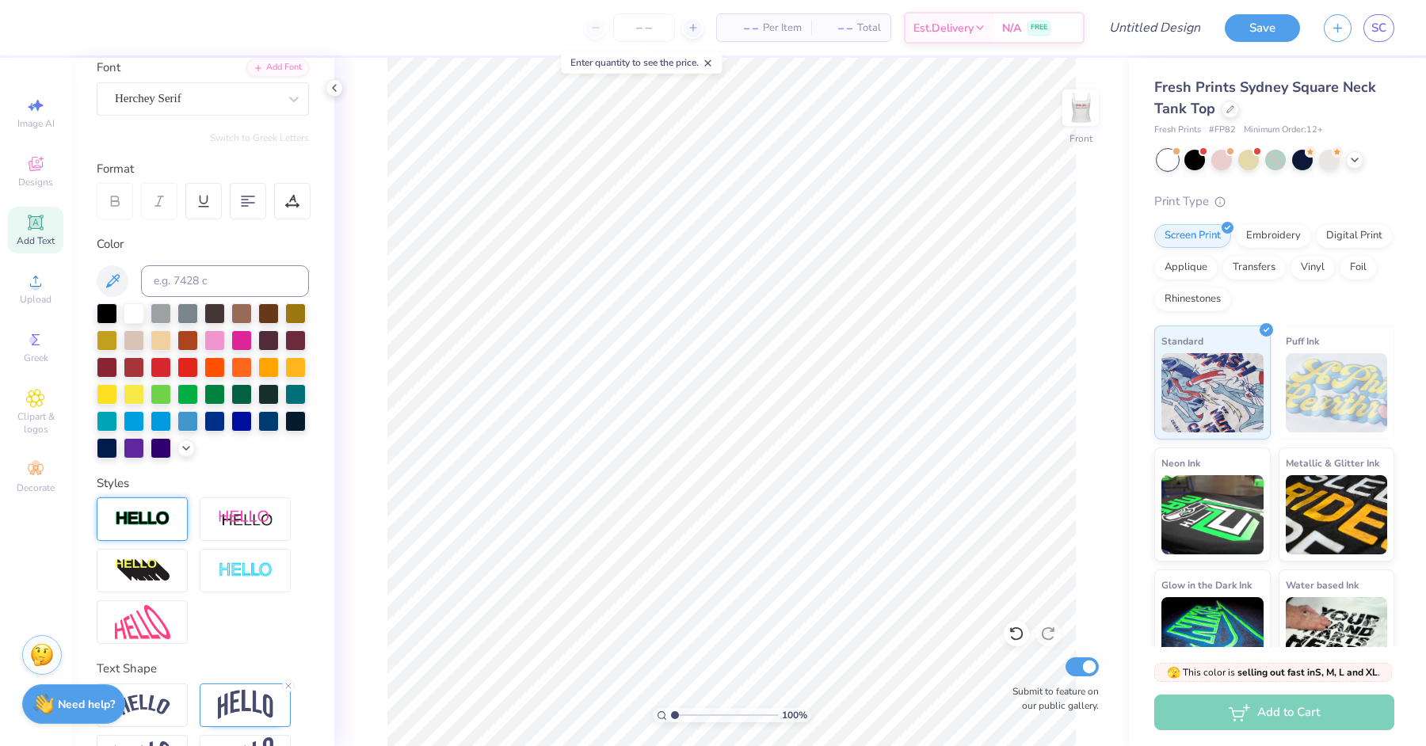
scroll to position [173, 0]
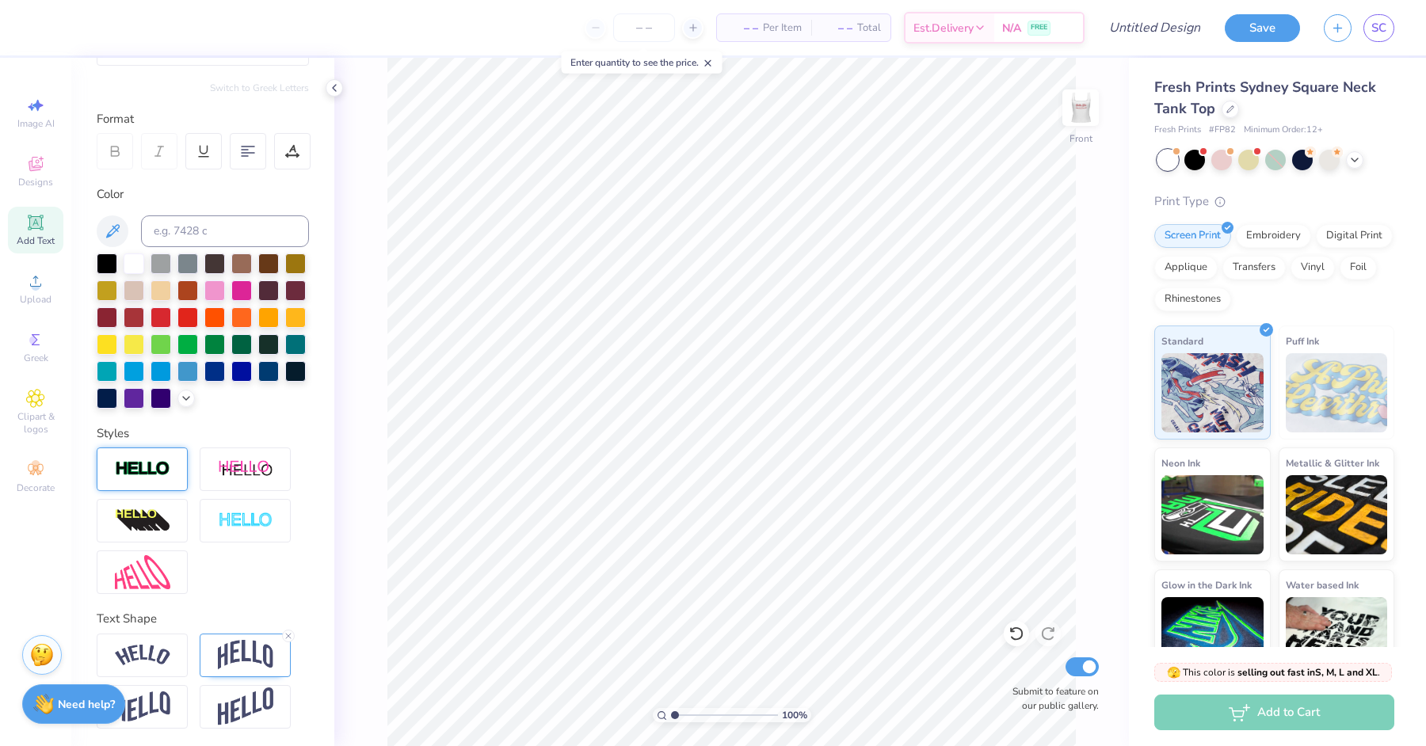
click at [39, 216] on icon at bounding box center [35, 222] width 19 height 19
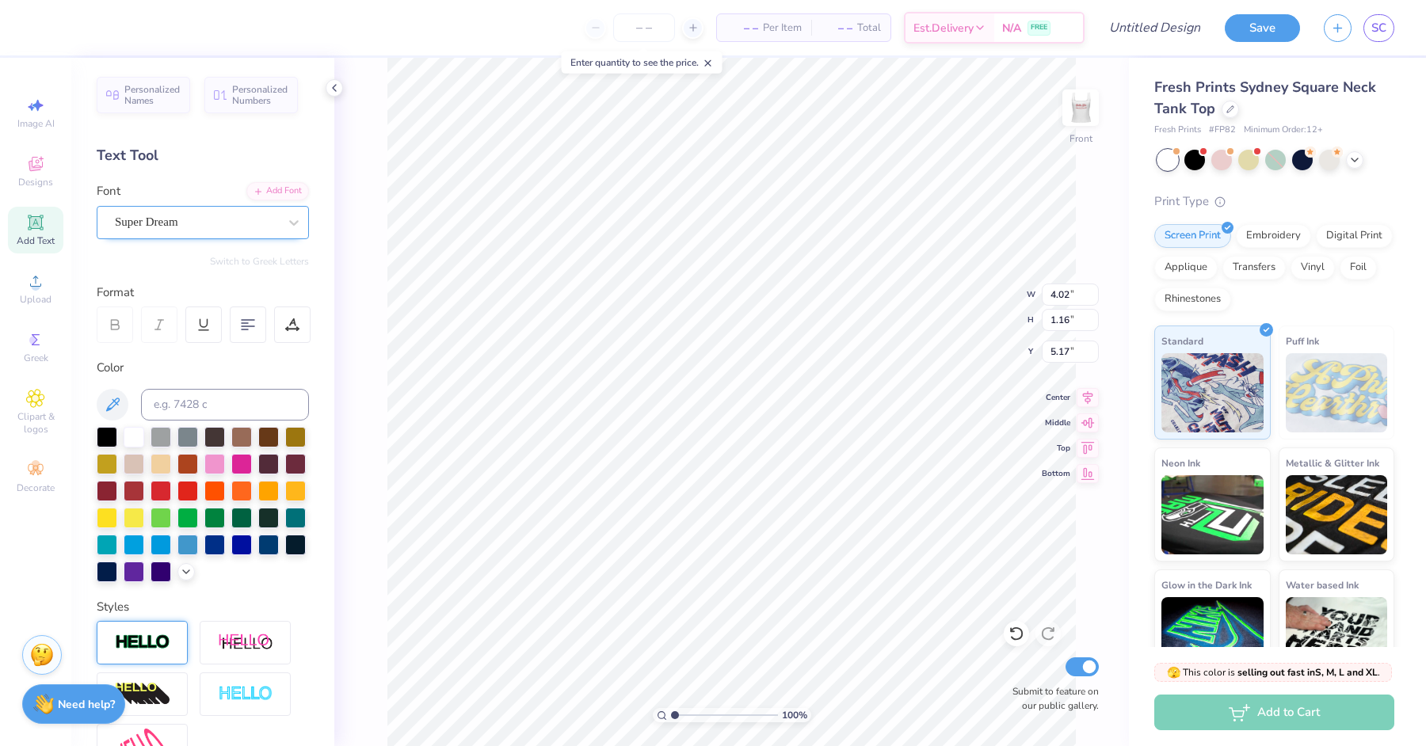
click at [178, 215] on div "Super Dream" at bounding box center [196, 222] width 166 height 25
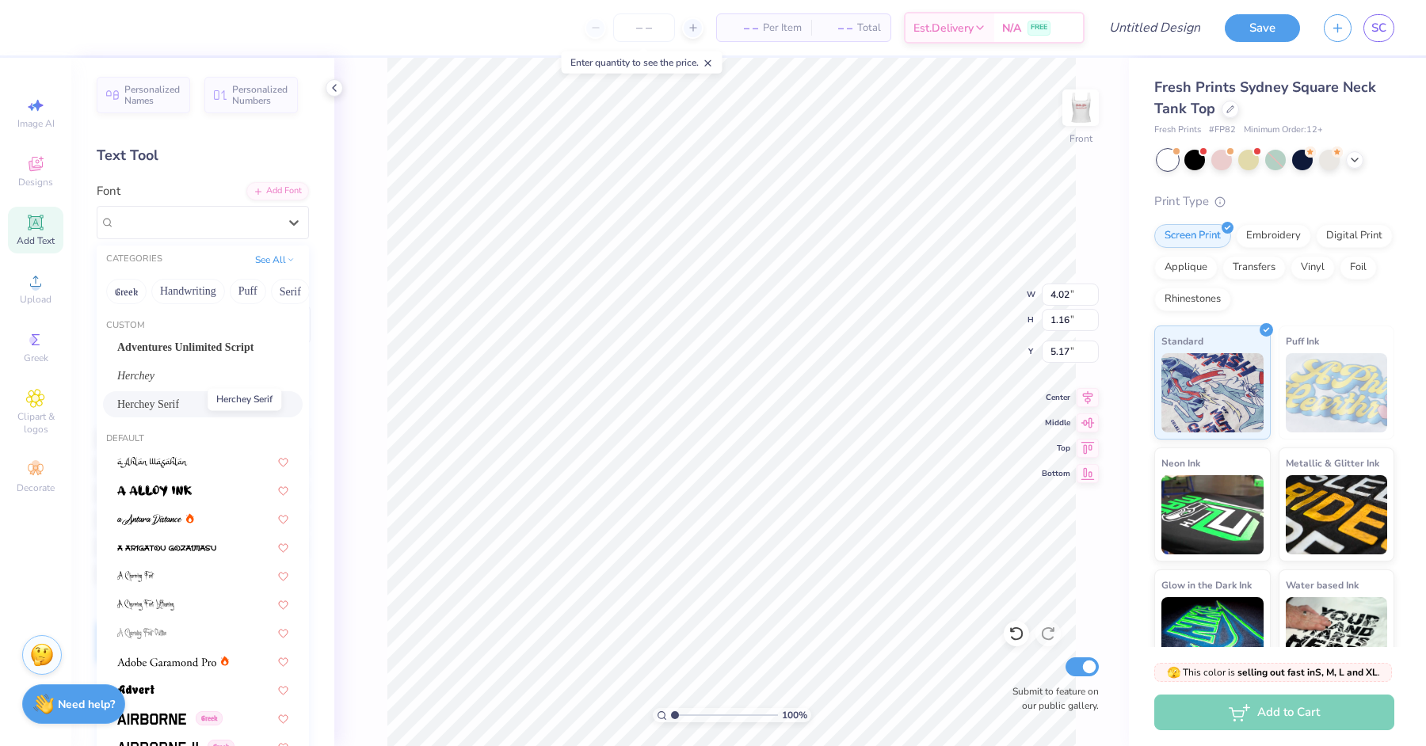
click at [179, 408] on span "Herchey Serif" at bounding box center [148, 404] width 62 height 17
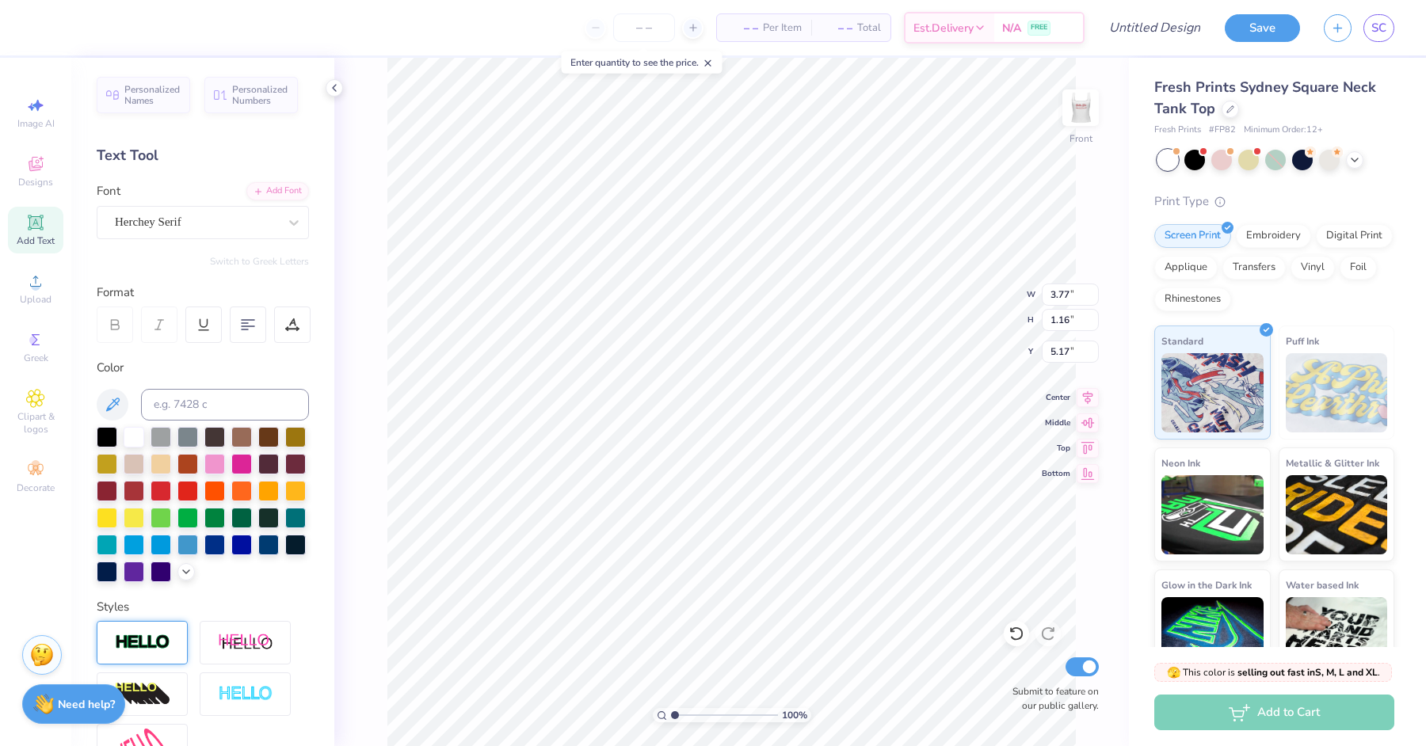
type textarea "XI IOTA"
type input "1.29"
drag, startPoint x: 138, startPoint y: 480, endPoint x: 180, endPoint y: 463, distance: 45.5
click at [138, 481] on div at bounding box center [134, 491] width 21 height 21
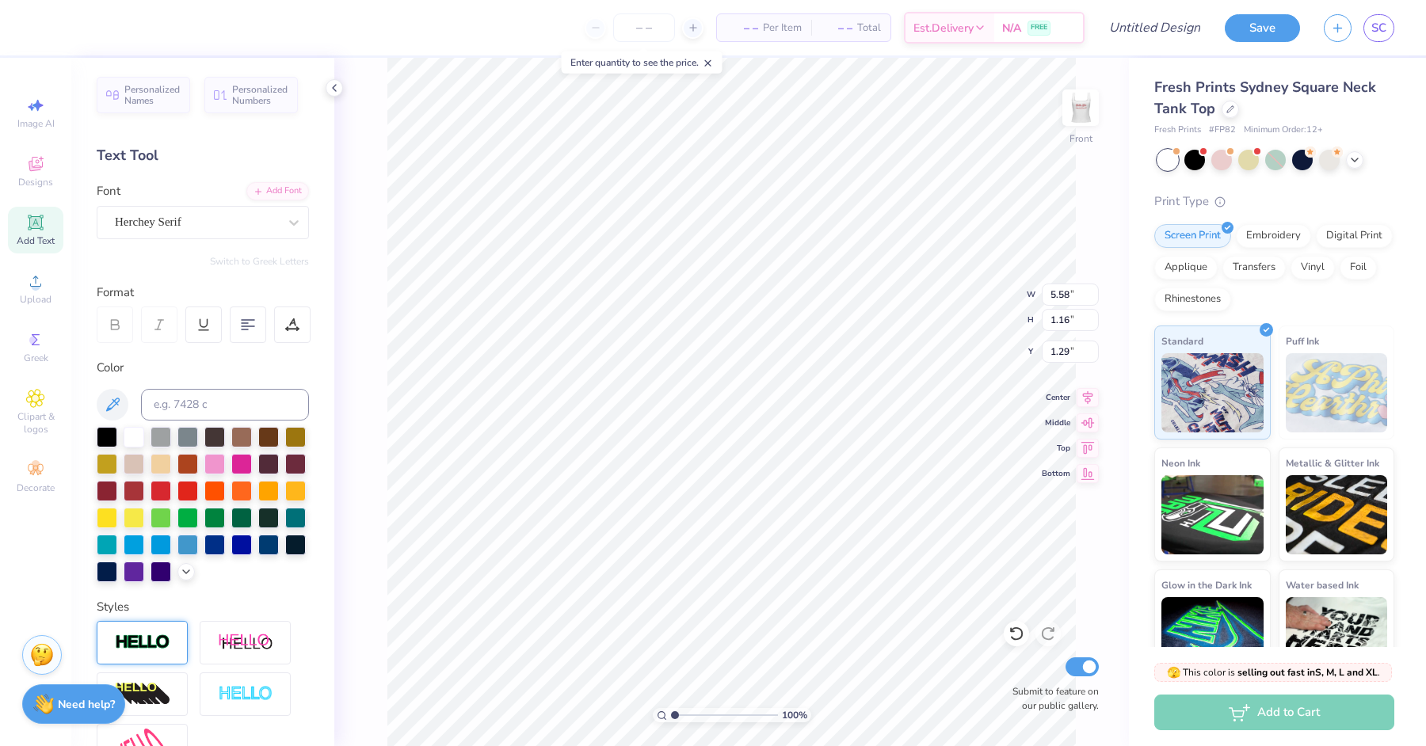
type input "6.15"
type input "1.28"
type input "1.17"
type input "6.74"
type input "1.41"
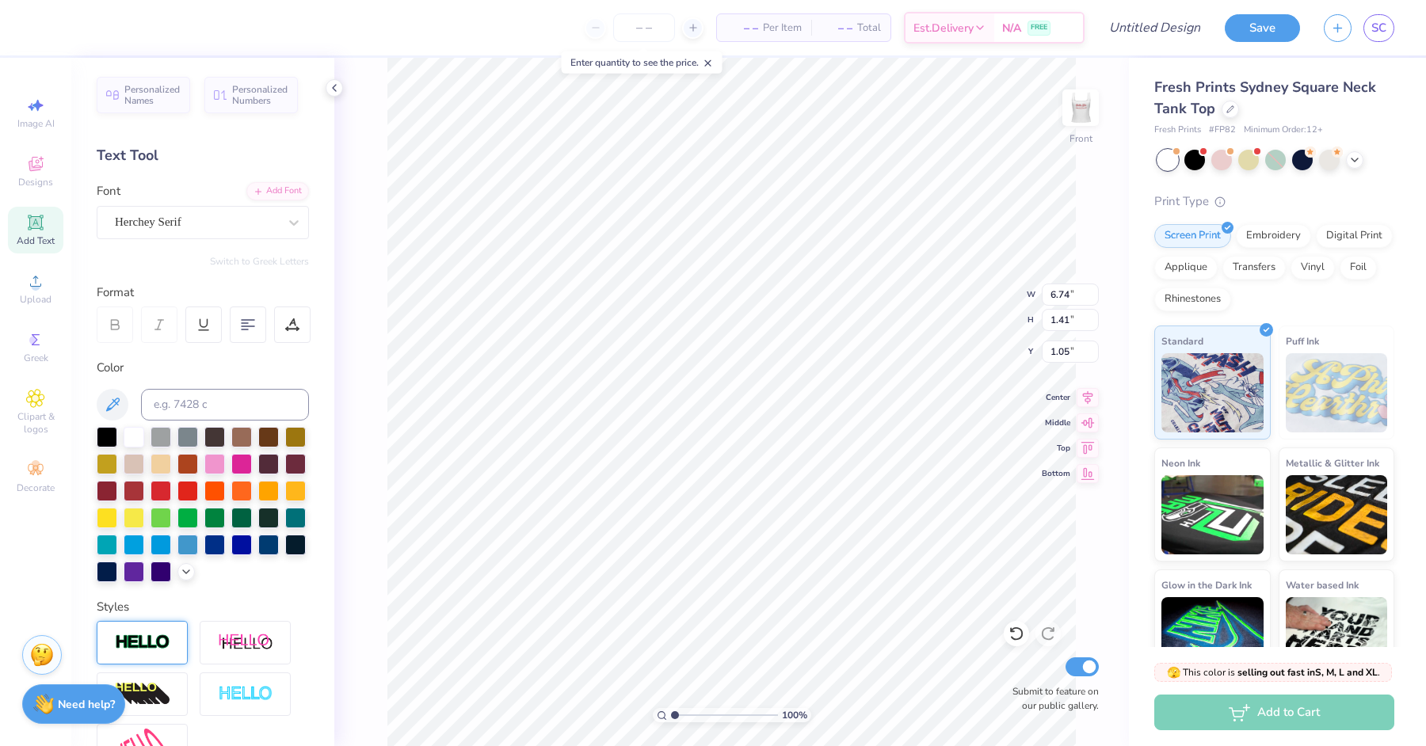
type input "1.08"
type input "1.37"
click at [32, 157] on icon at bounding box center [36, 164] width 14 height 14
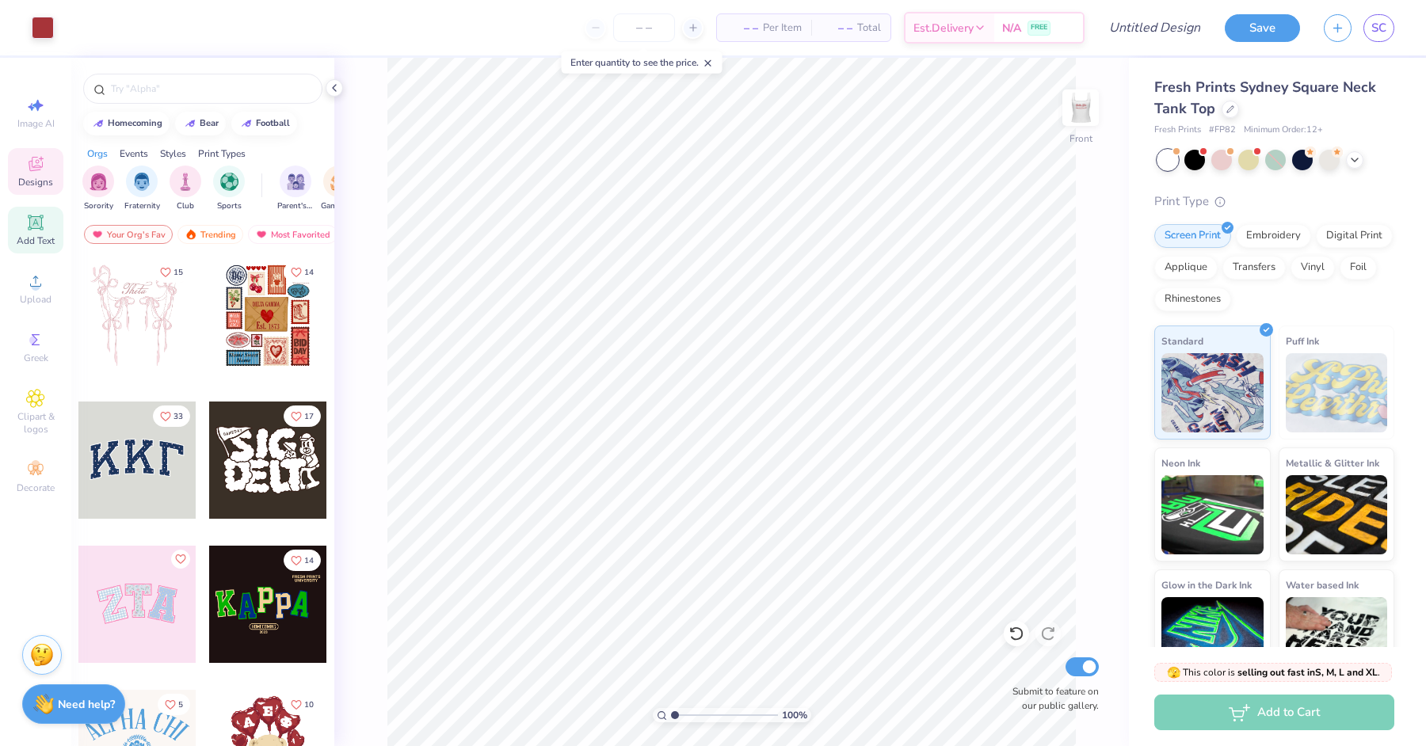
click at [44, 219] on icon at bounding box center [35, 222] width 19 height 19
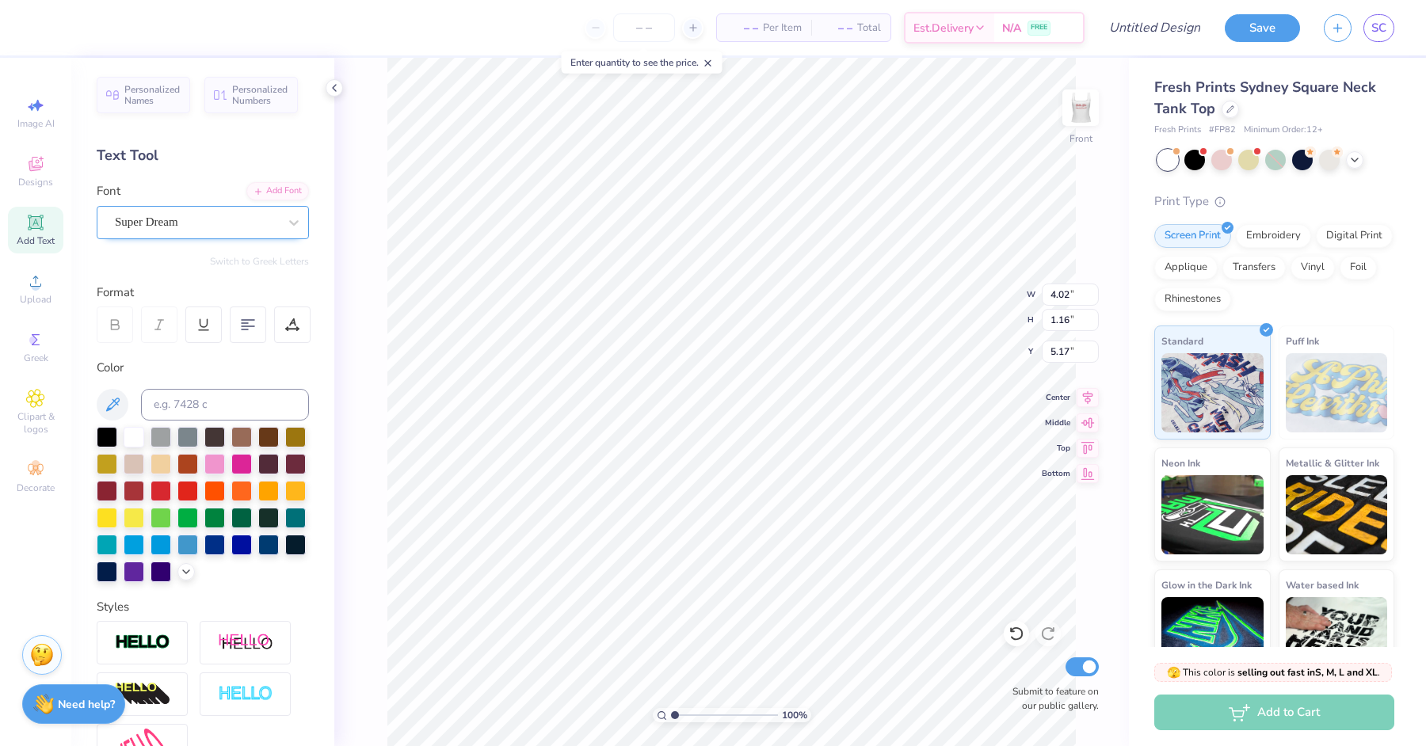
click at [205, 220] on div "Super Dream" at bounding box center [196, 222] width 166 height 25
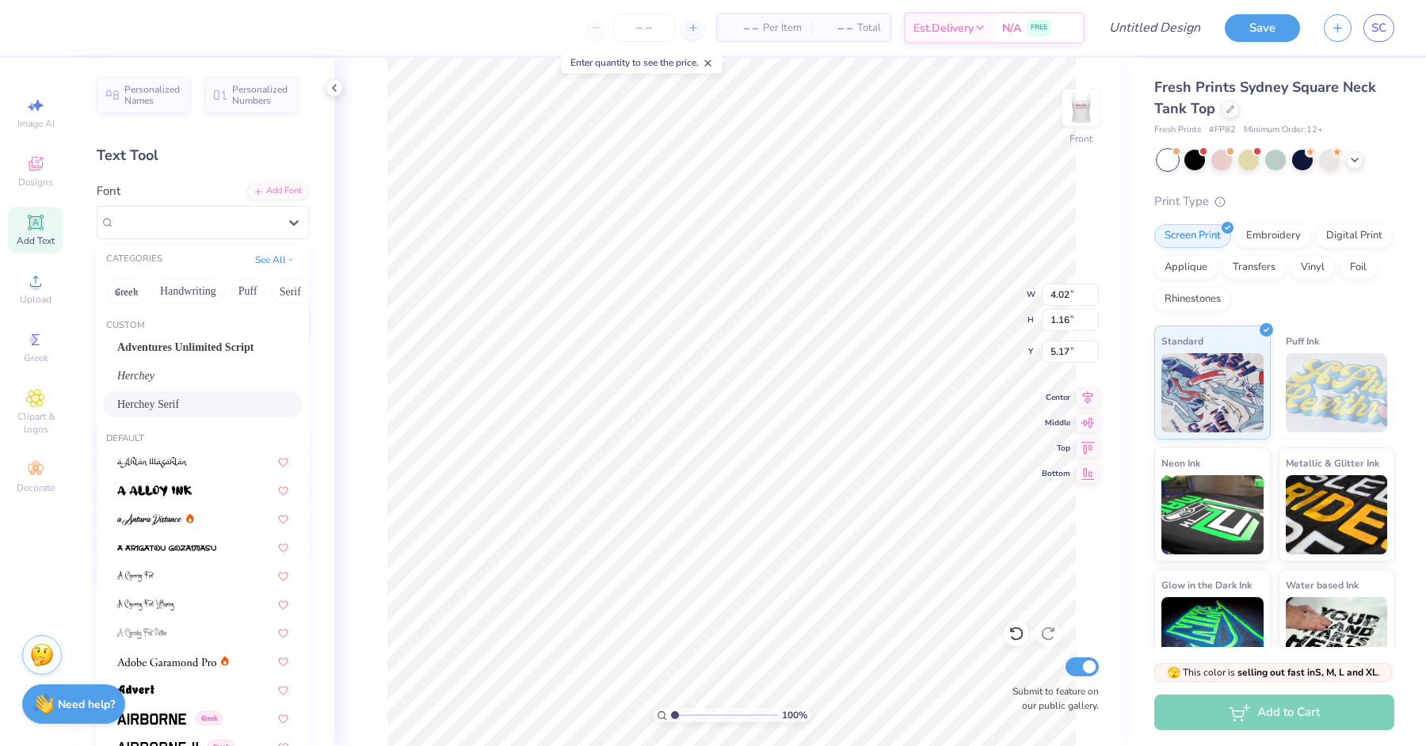
click at [184, 414] on div "Herchey Serif" at bounding box center [203, 404] width 200 height 26
type input "3.77"
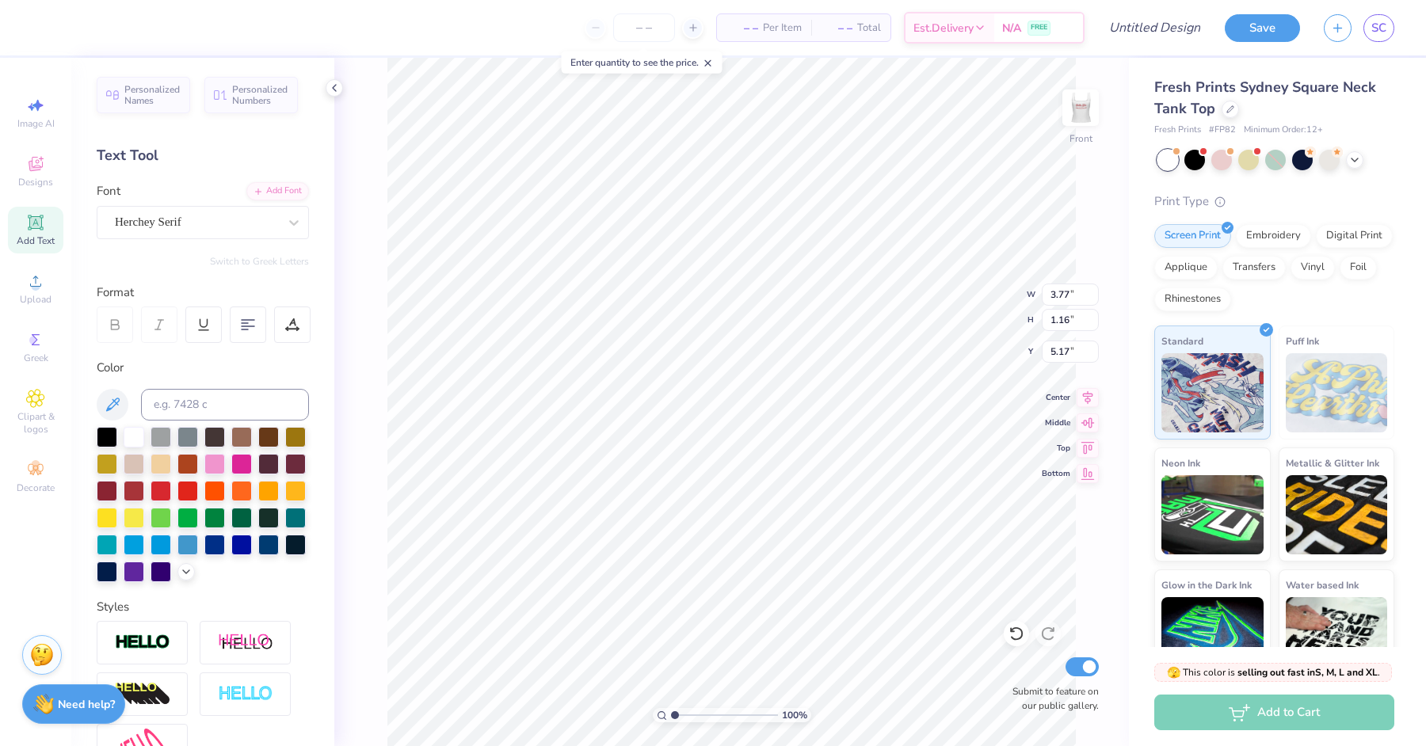
type textarea "0"
type textarea "'02"
type input "3.56"
type input "6.72"
type input "3.74"
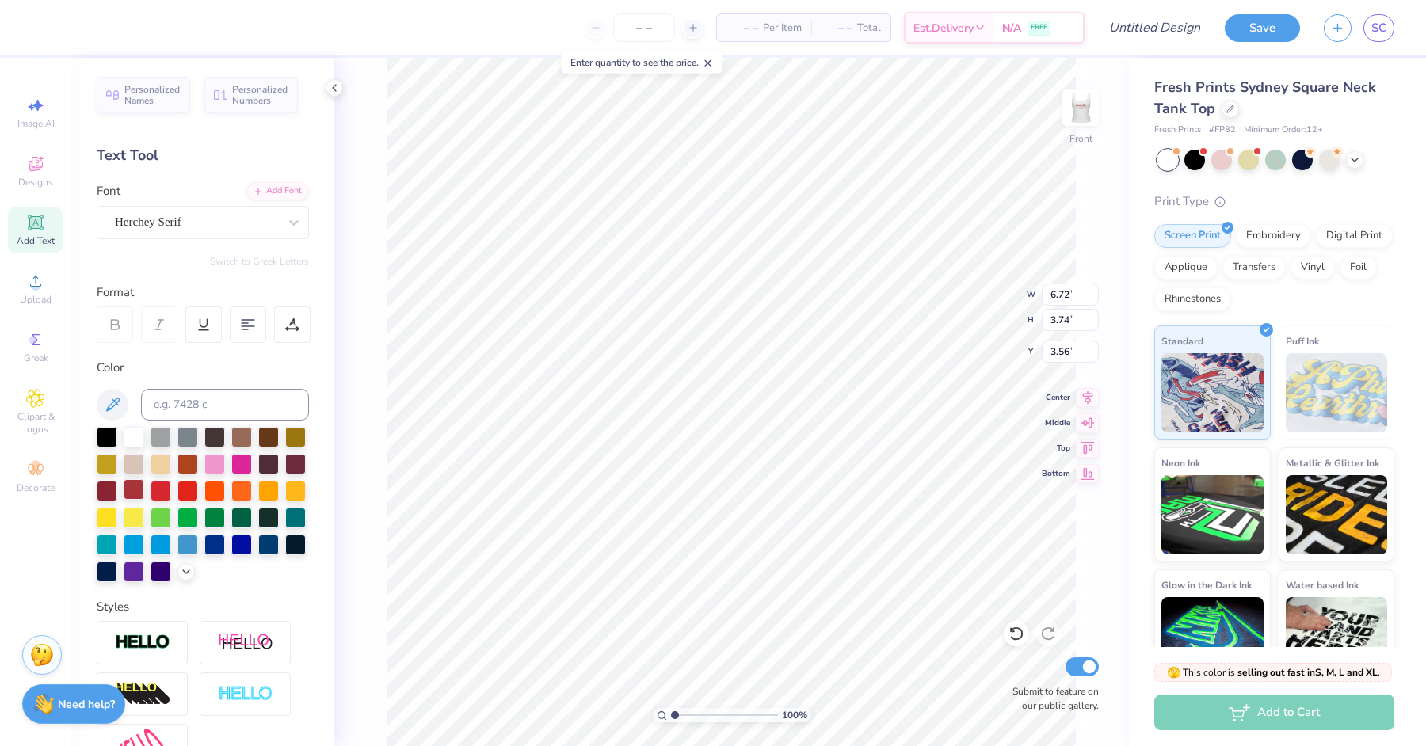
click at [132, 482] on div at bounding box center [134, 489] width 21 height 21
type input "4.49"
click at [1088, 123] on img at bounding box center [1080, 107] width 63 height 63
click at [1090, 124] on img at bounding box center [1080, 107] width 63 height 63
click at [1090, 124] on img at bounding box center [1081, 108] width 32 height 32
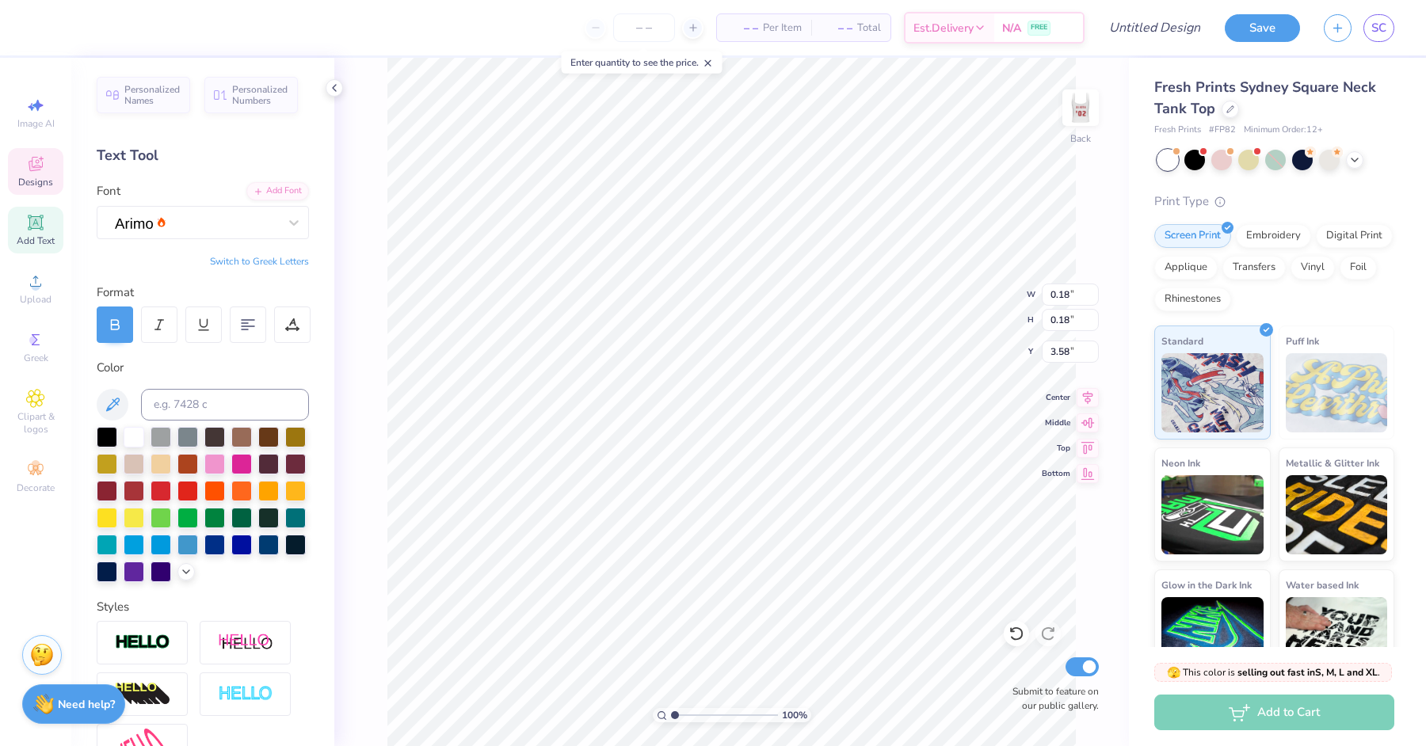
click at [120, 484] on div at bounding box center [203, 504] width 212 height 155
click at [128, 486] on div at bounding box center [134, 489] width 21 height 21
type input "0.17"
type input "3.60"
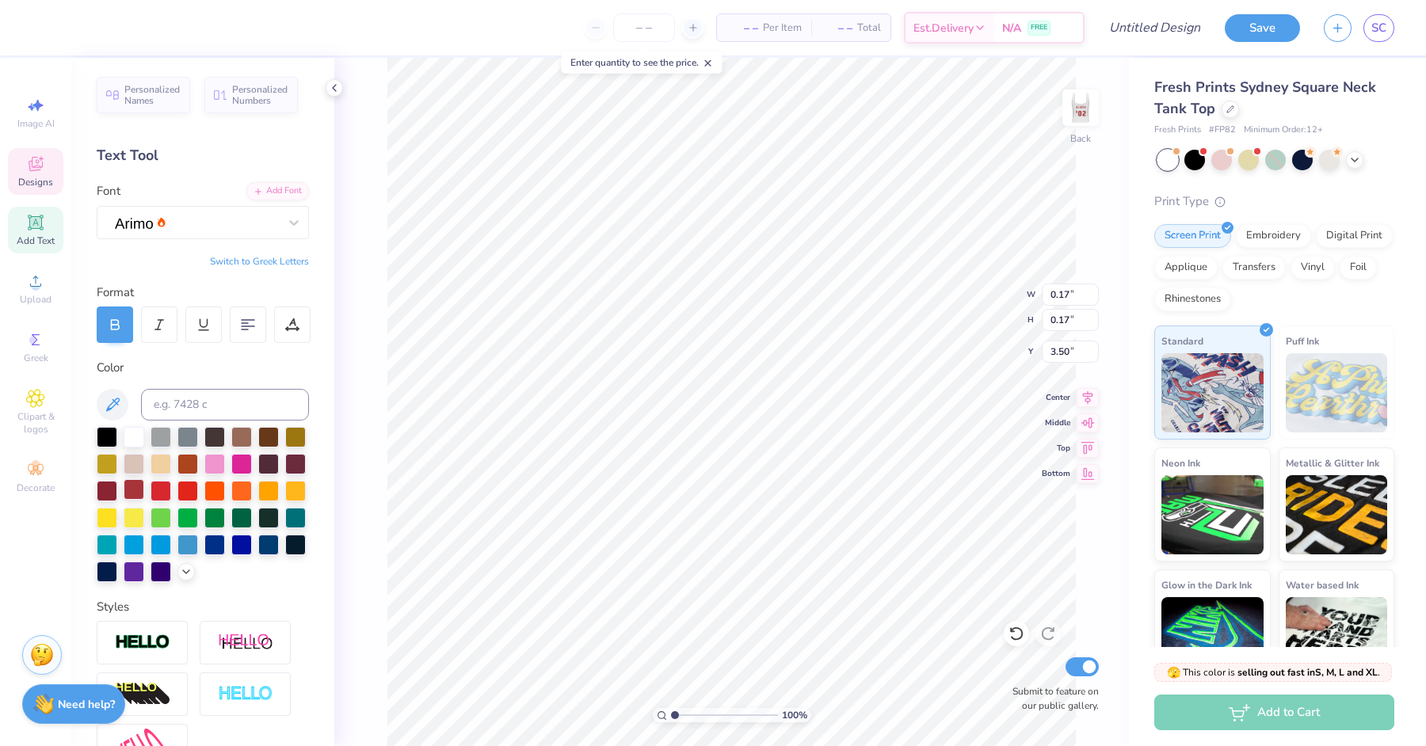
type input "3.50"
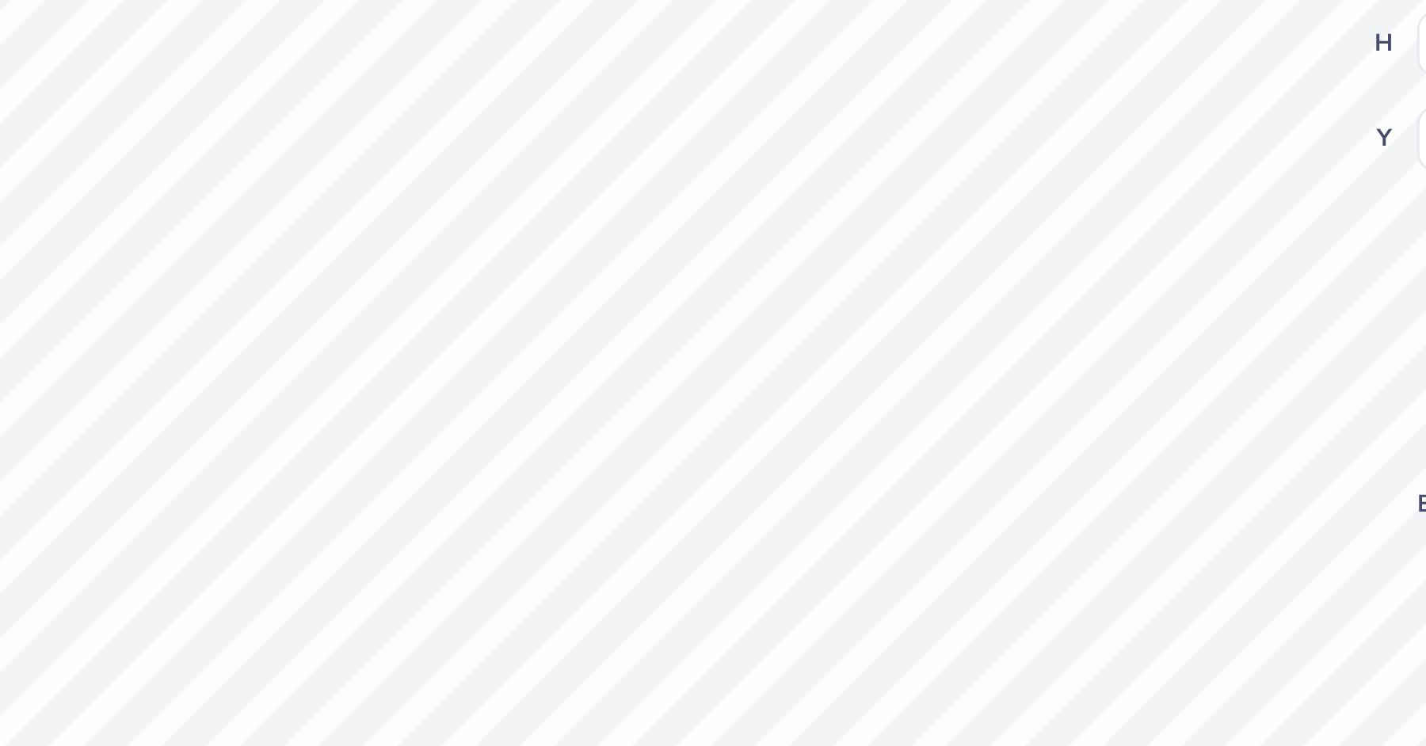
type input "3.36"
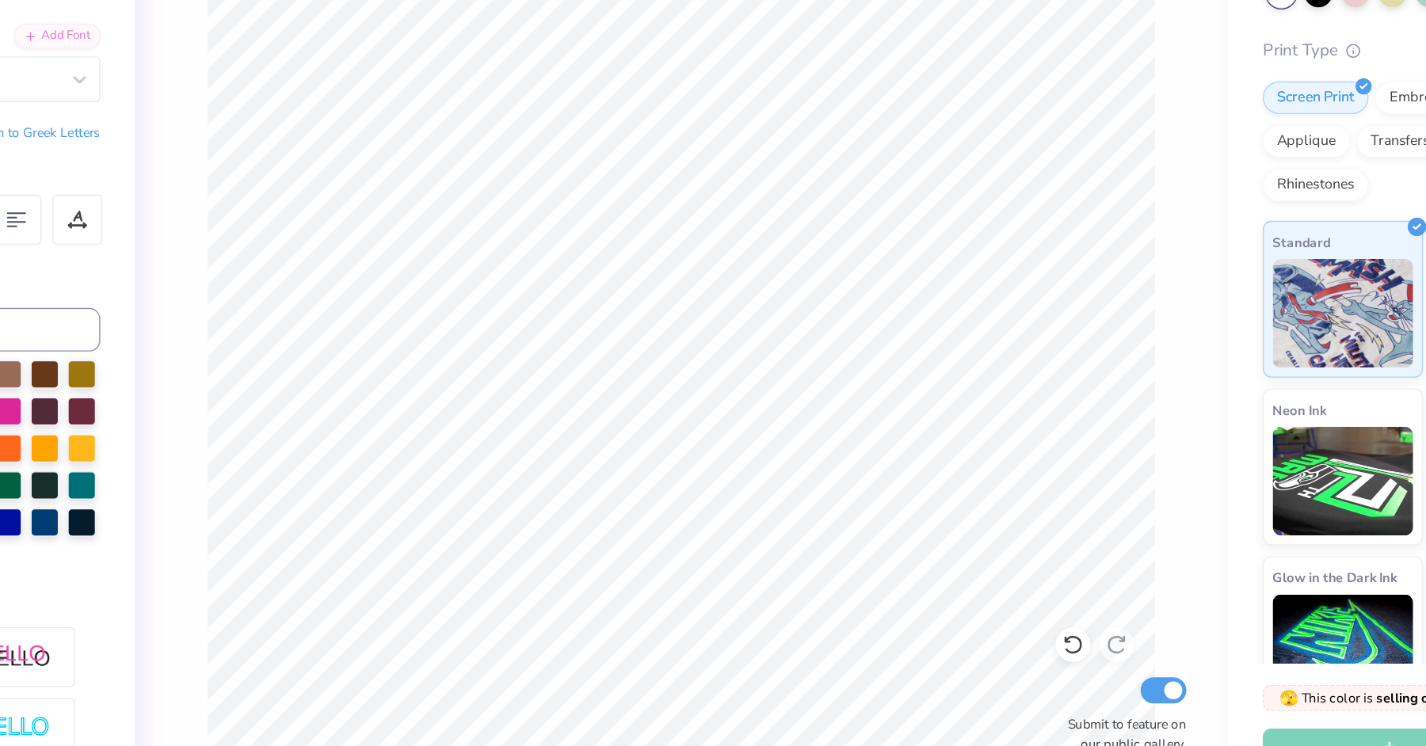
scroll to position [0, 0]
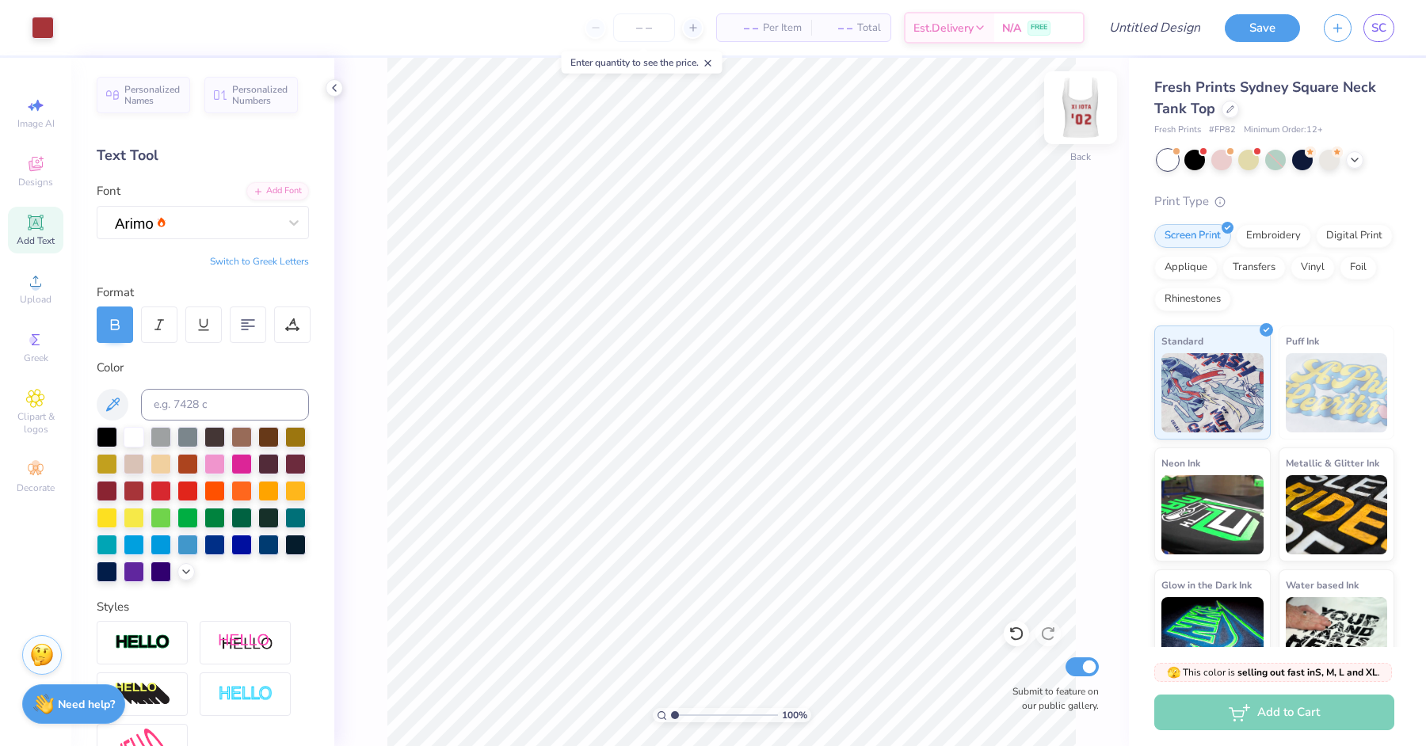
click at [1081, 133] on img at bounding box center [1080, 107] width 63 height 63
click at [1060, 109] on img at bounding box center [1080, 107] width 63 height 63
click at [1140, 51] on div "Design Title" at bounding box center [1154, 27] width 116 height 55
click at [1140, 34] on input "Design Title" at bounding box center [1135, 28] width 155 height 32
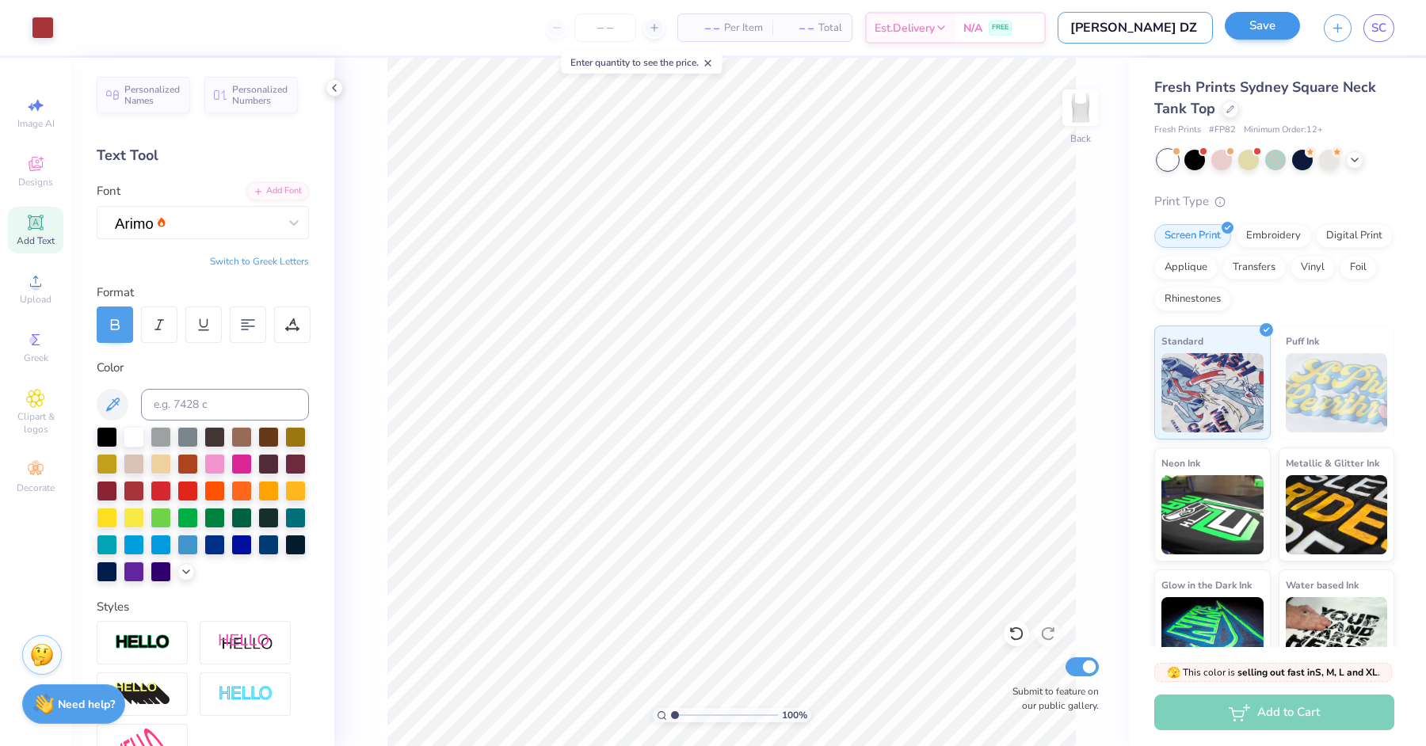
type input "Berg DZ"
click at [1140, 38] on button "Save" at bounding box center [1262, 28] width 75 height 28
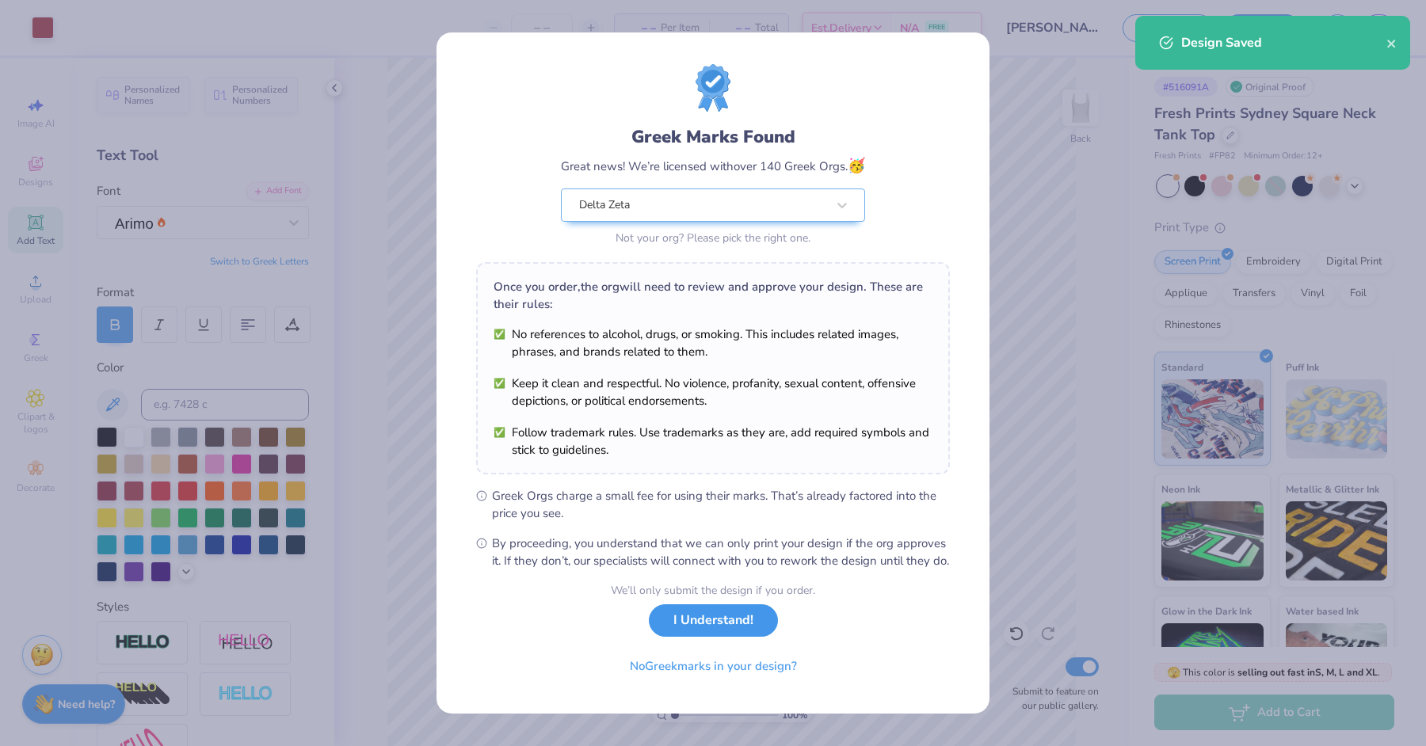
click at [741, 597] on button "I Understand!" at bounding box center [713, 620] width 129 height 32
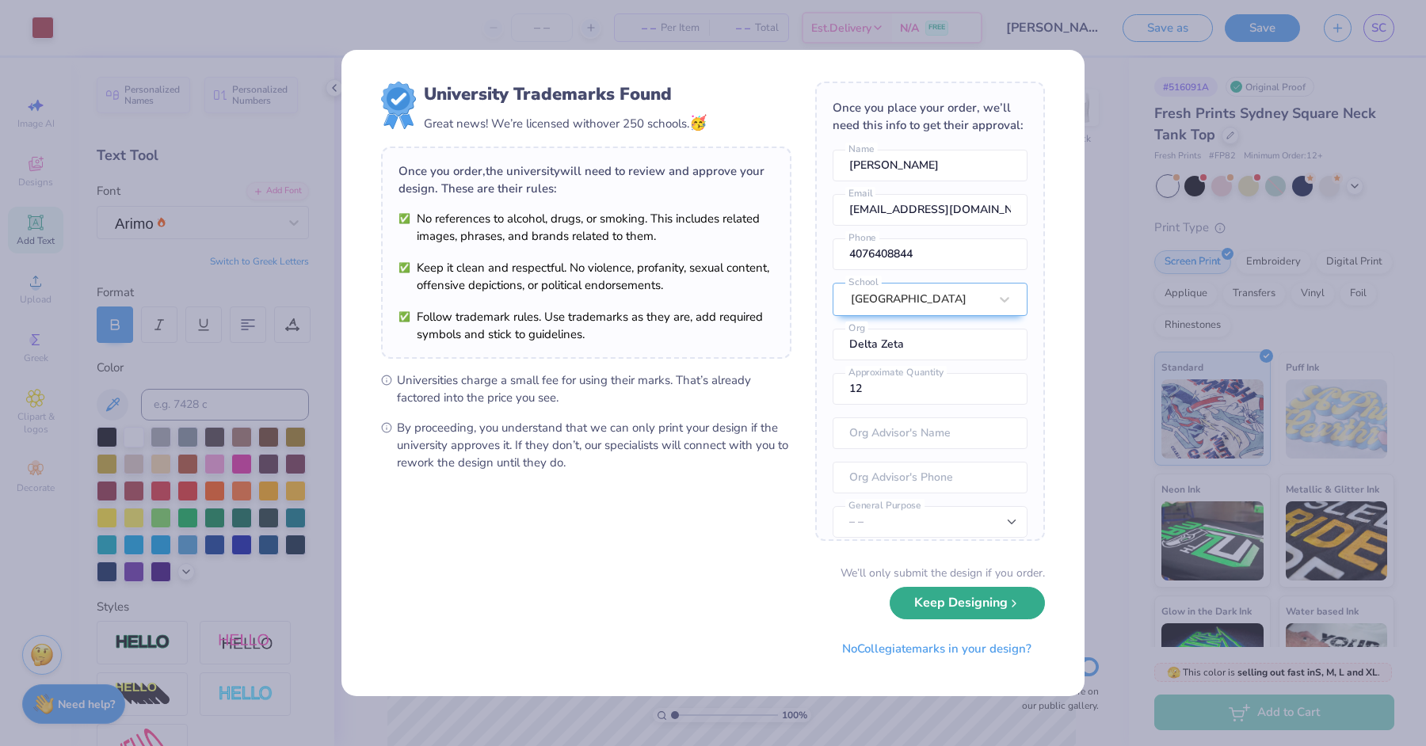
click at [959, 597] on button "Keep Designing" at bounding box center [967, 603] width 155 height 32
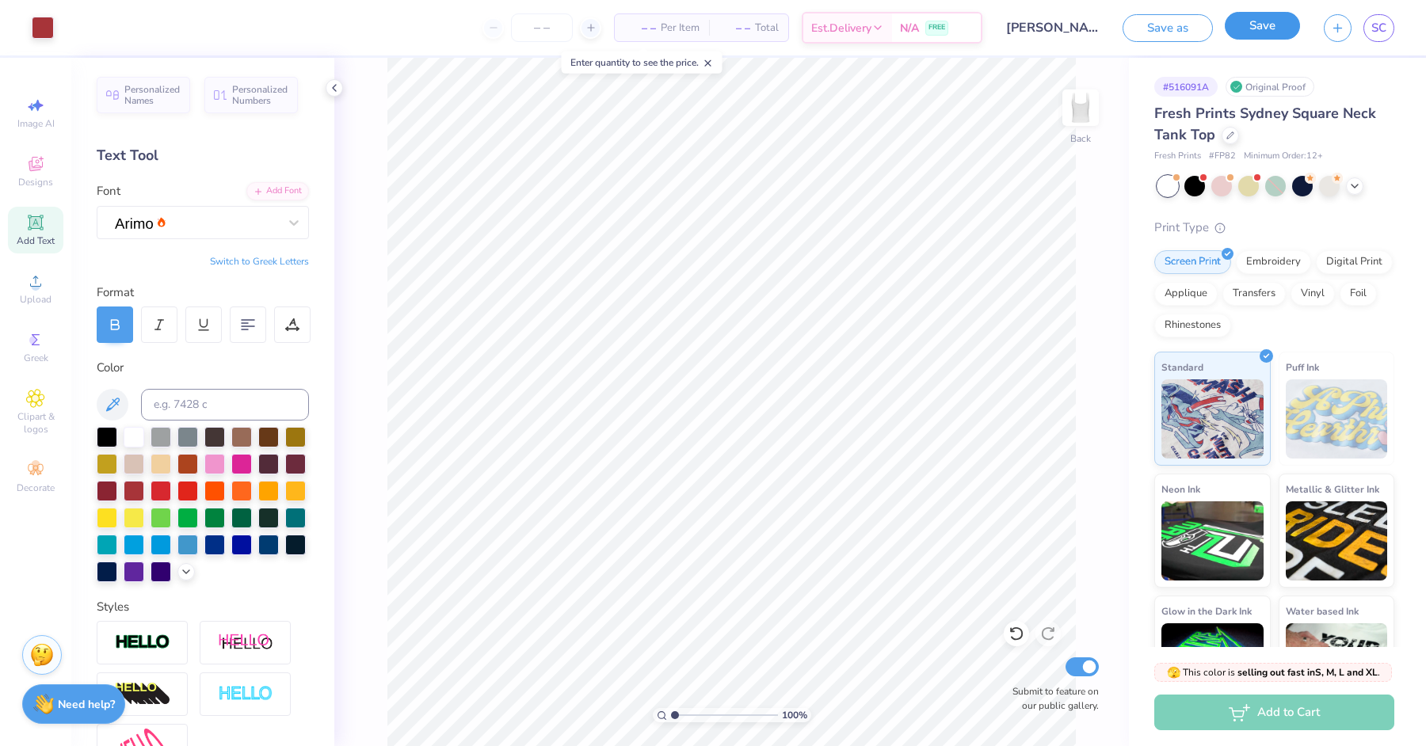
click at [1140, 34] on button "Save" at bounding box center [1262, 26] width 75 height 28
click at [1140, 13] on div "Save as Saving... SC" at bounding box center [1258, 27] width 336 height 55
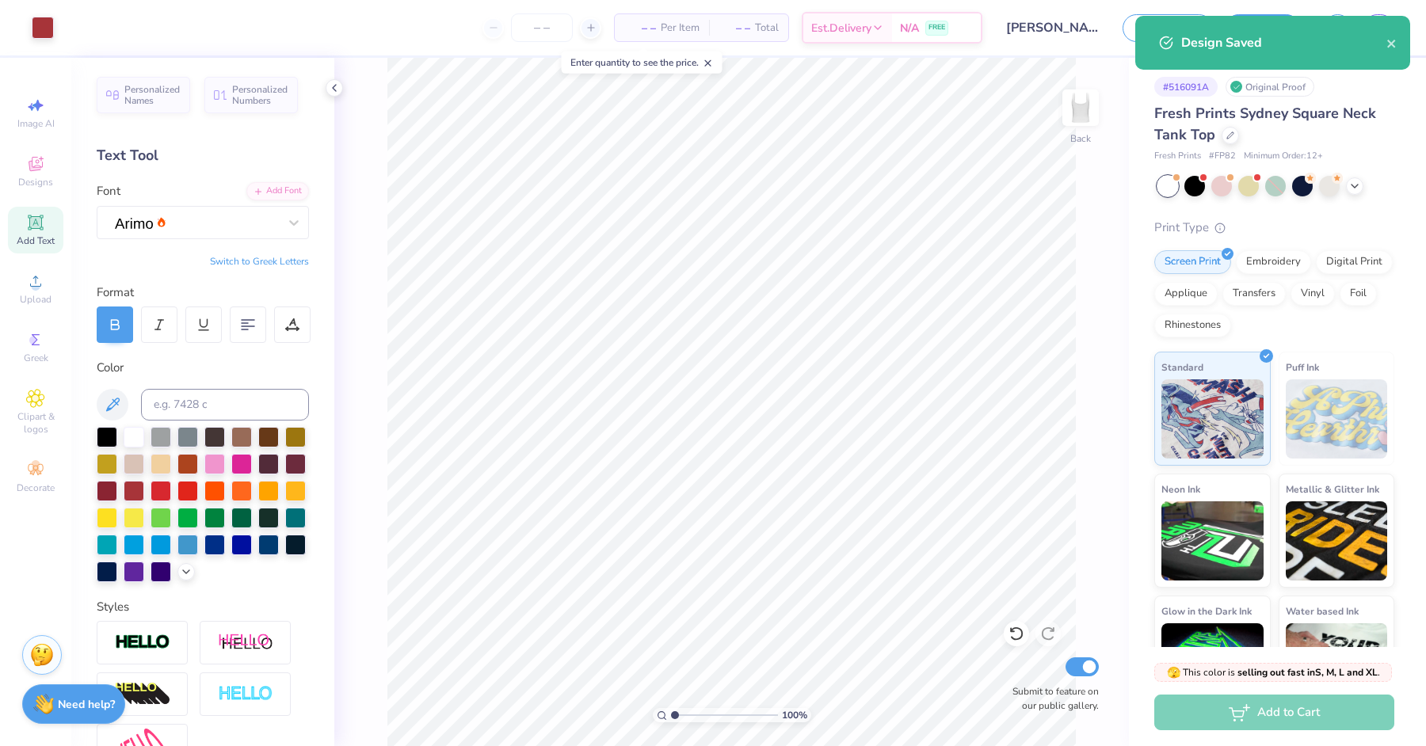
click at [1140, 29] on div "Design Saved" at bounding box center [1272, 43] width 275 height 54
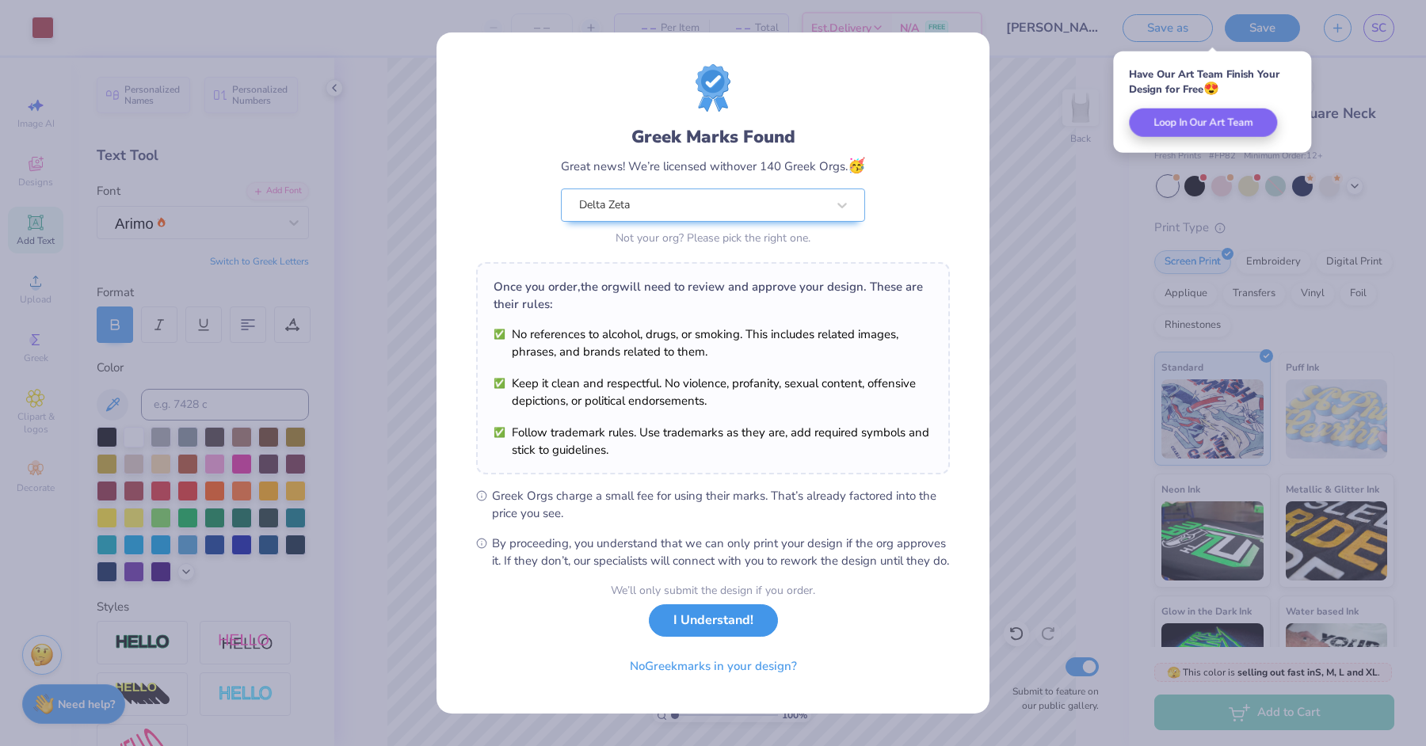
click at [723, 597] on button "I Understand!" at bounding box center [713, 620] width 129 height 32
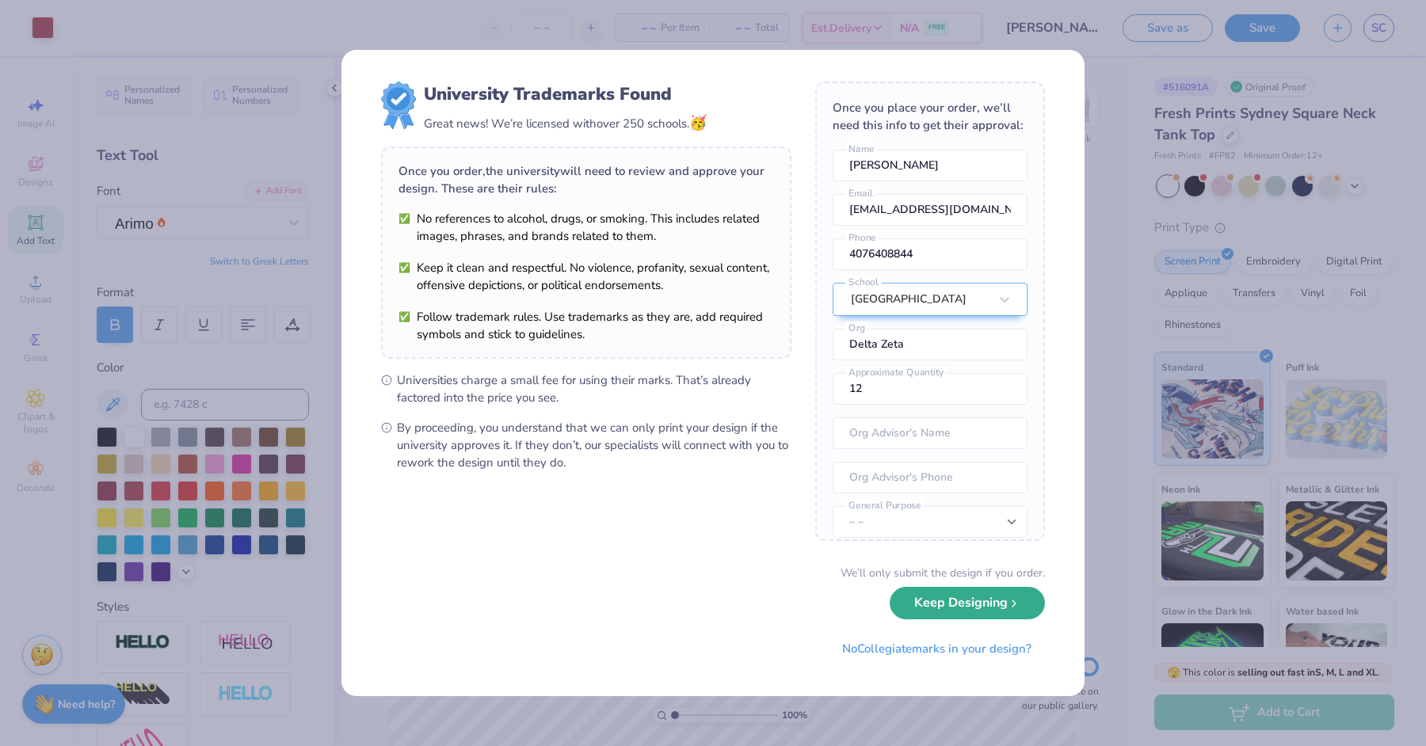
click at [956, 597] on button "Keep Designing" at bounding box center [967, 603] width 155 height 32
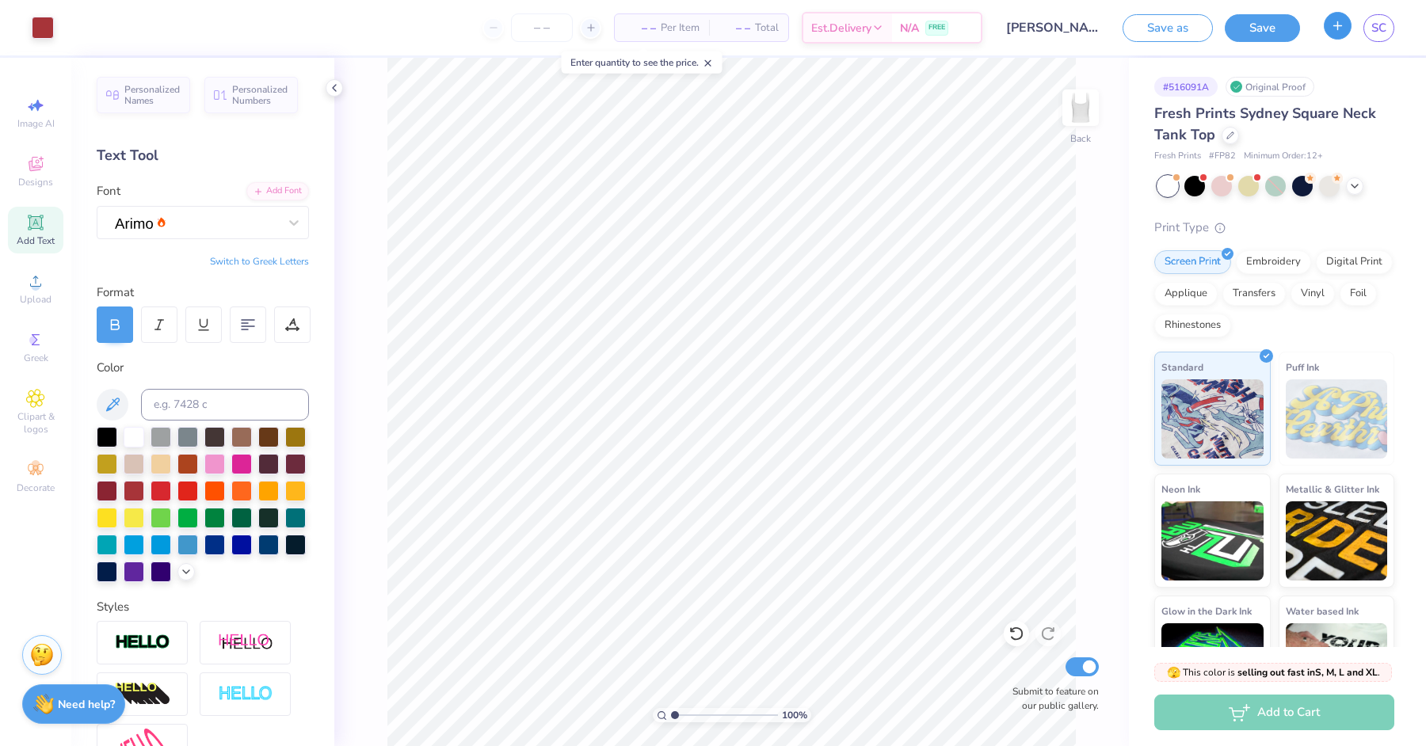
click at [1140, 38] on button "button" at bounding box center [1338, 26] width 28 height 28
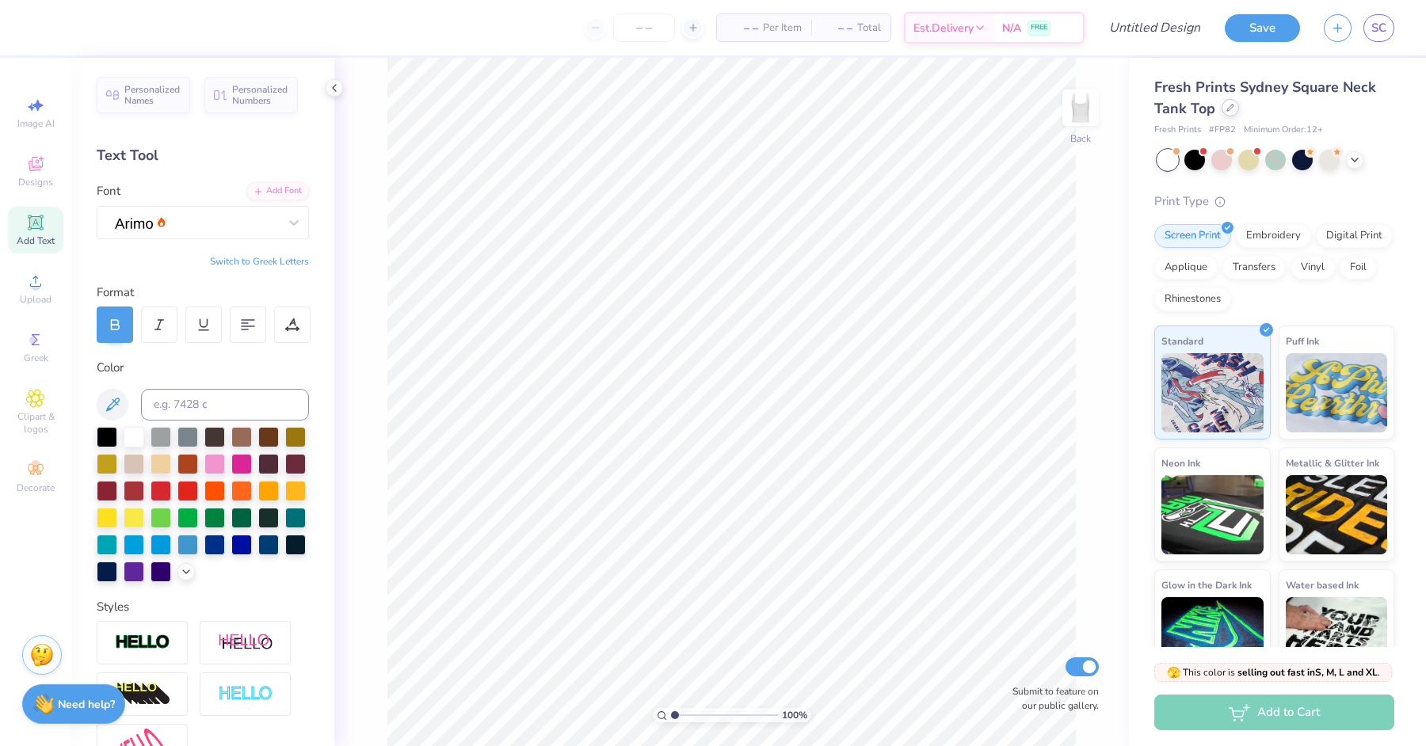
click at [1140, 112] on icon at bounding box center [1230, 108] width 8 height 8
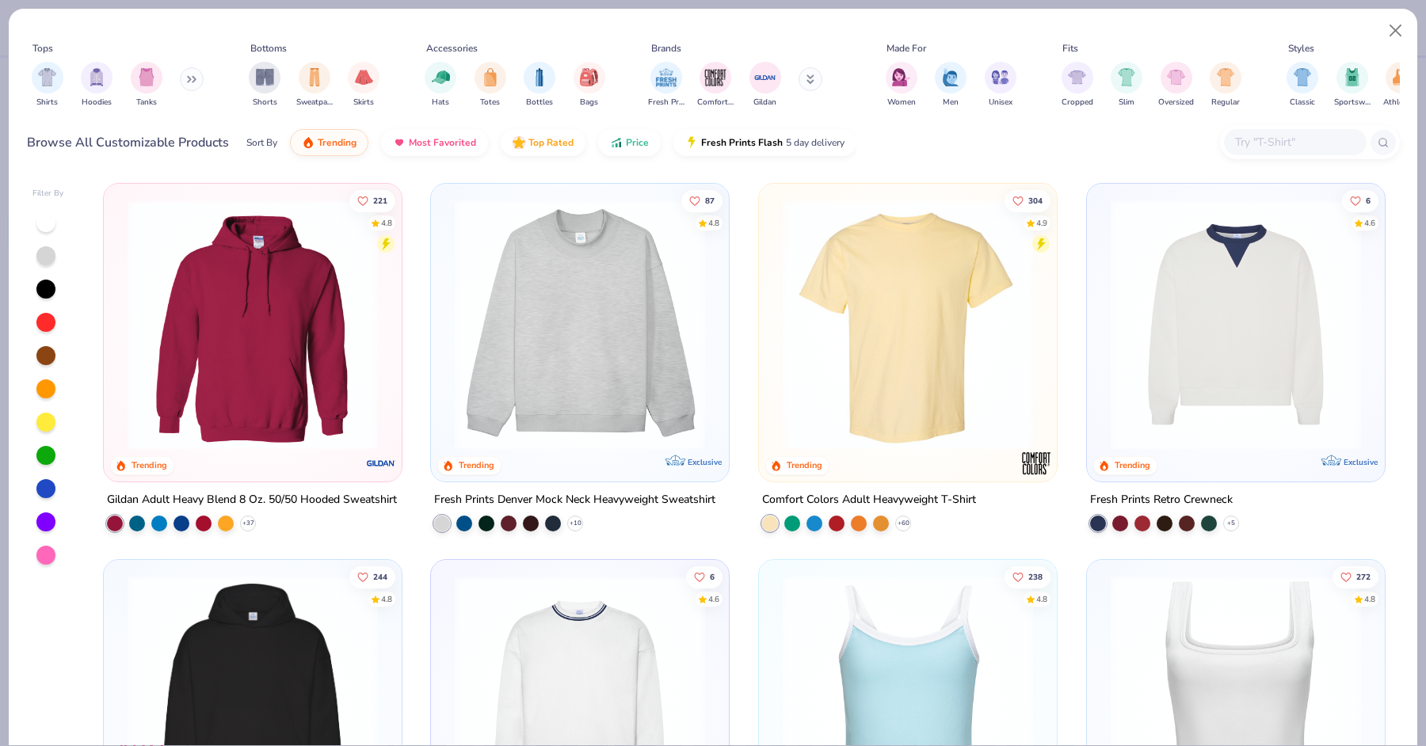
click at [580, 365] on img at bounding box center [580, 325] width 266 height 250
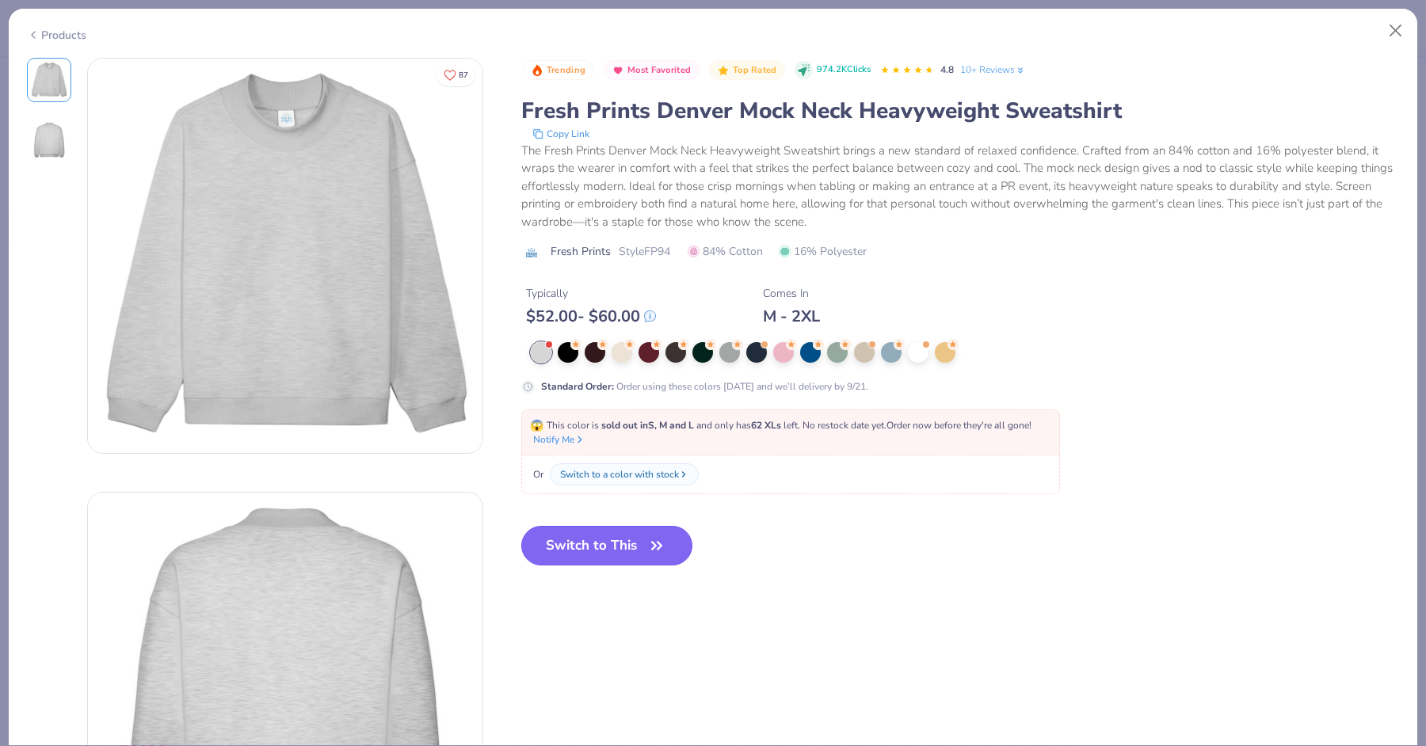
click at [577, 539] on button "Switch to This" at bounding box center [607, 546] width 172 height 40
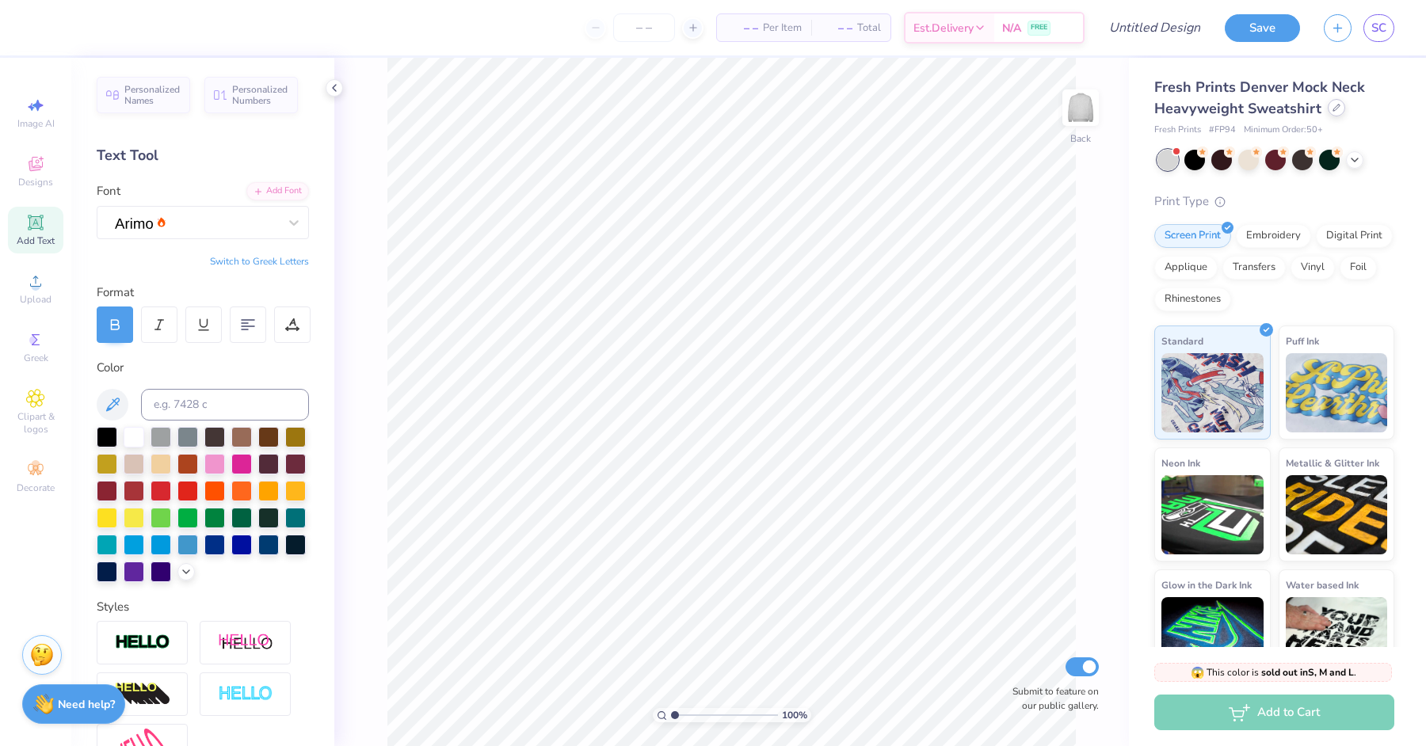
click at [1140, 103] on div at bounding box center [1336, 107] width 17 height 17
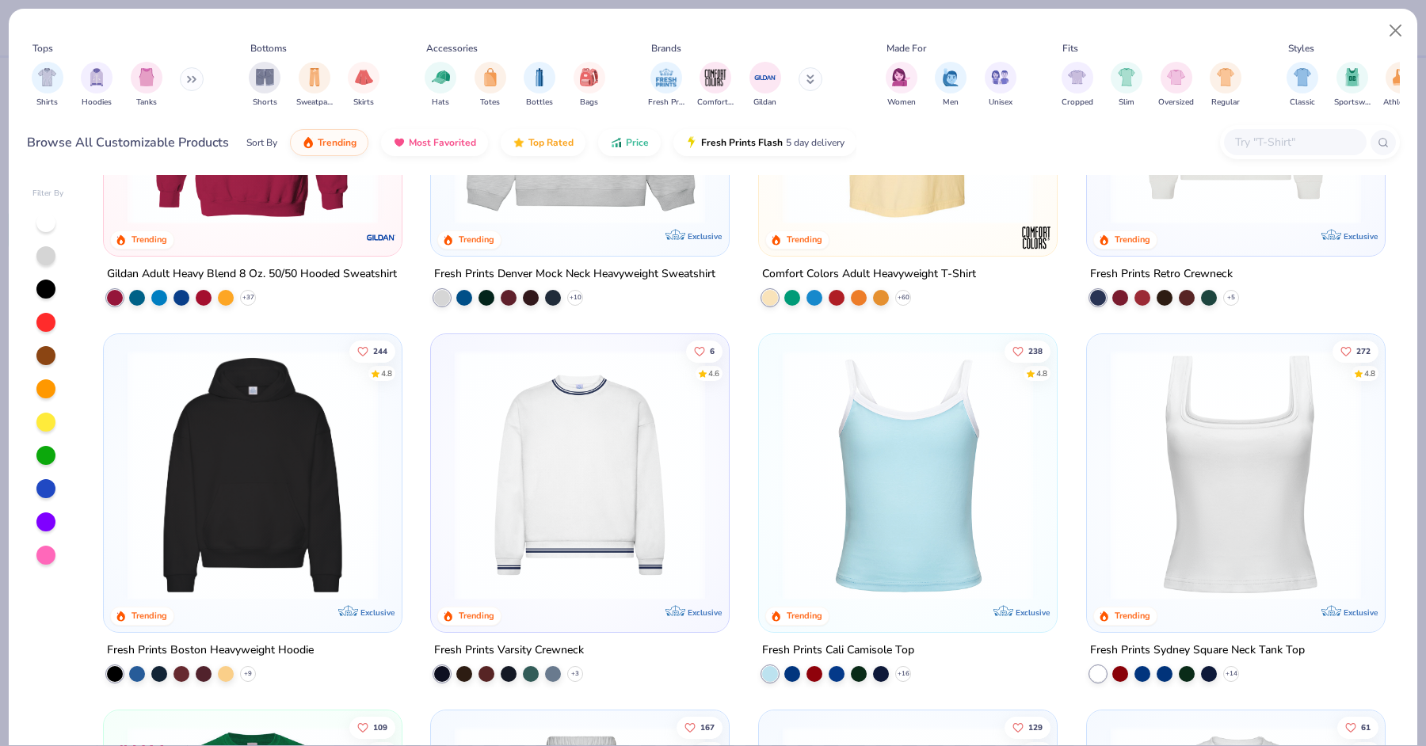
scroll to position [848, 0]
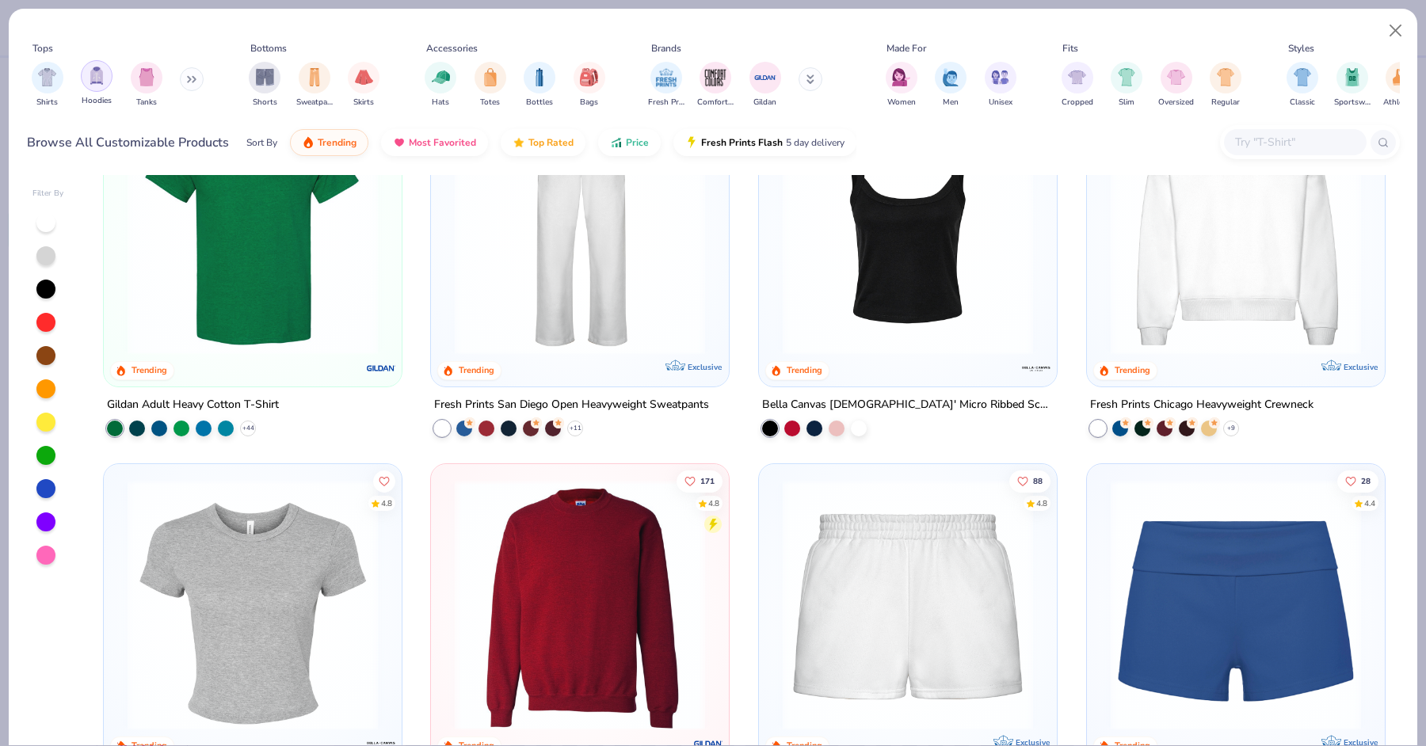
click at [90, 75] on img "filter for Hoodies" at bounding box center [96, 76] width 17 height 18
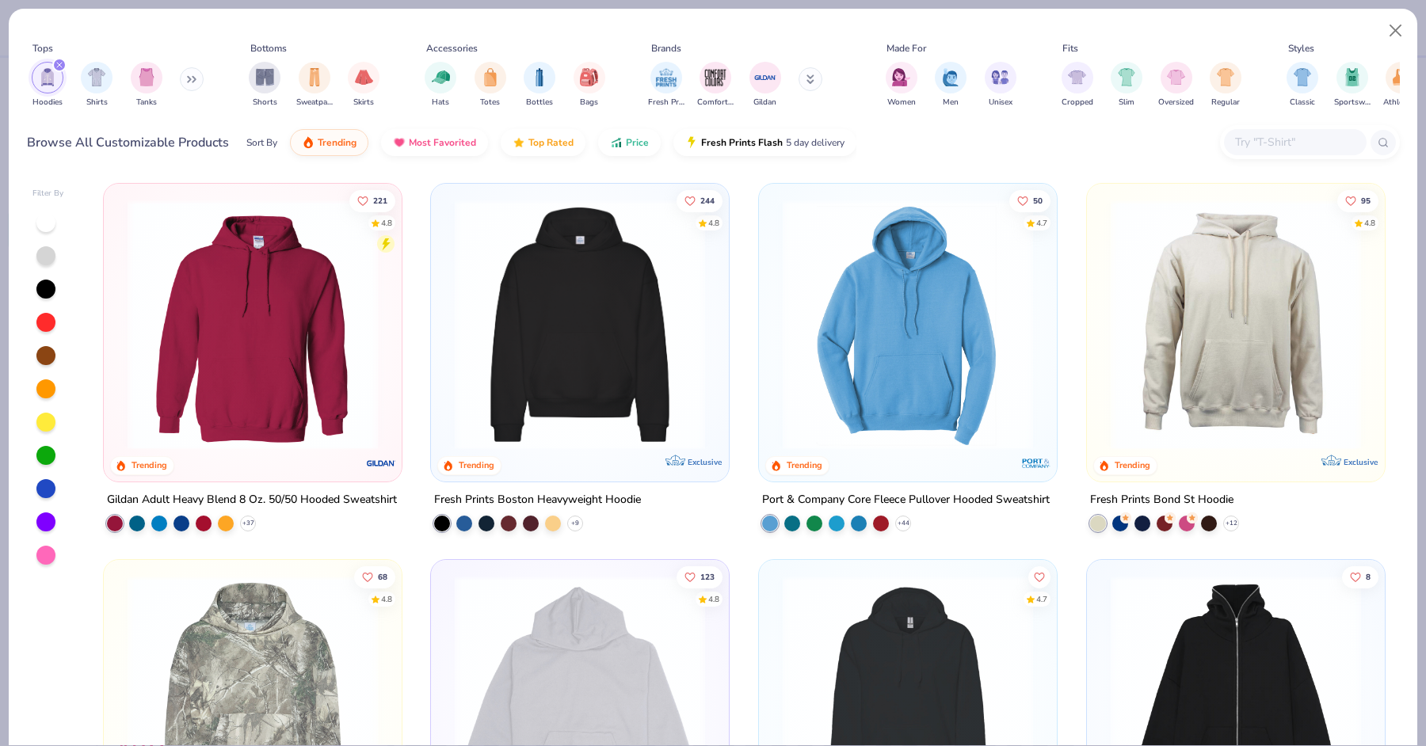
click at [273, 427] on img at bounding box center [253, 325] width 266 height 250
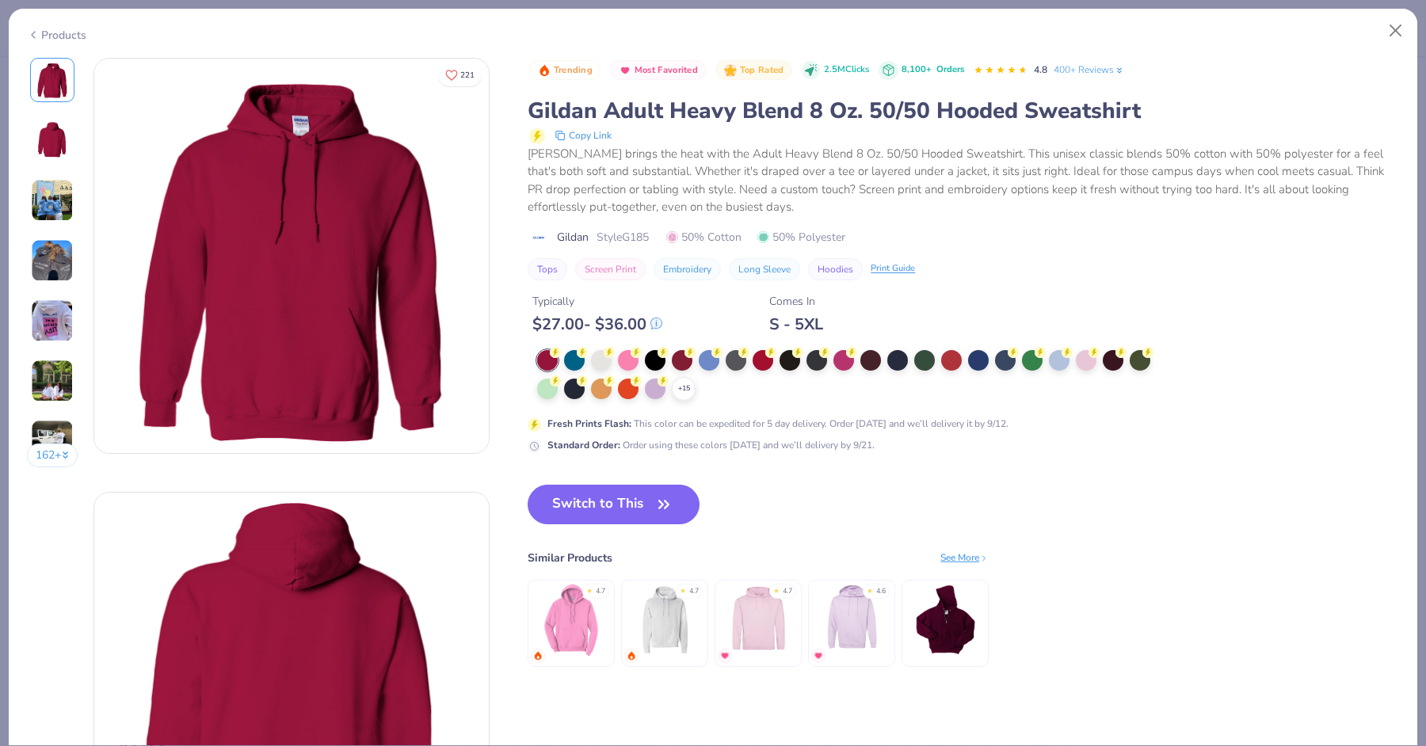
click at [50, 249] on img at bounding box center [52, 260] width 43 height 43
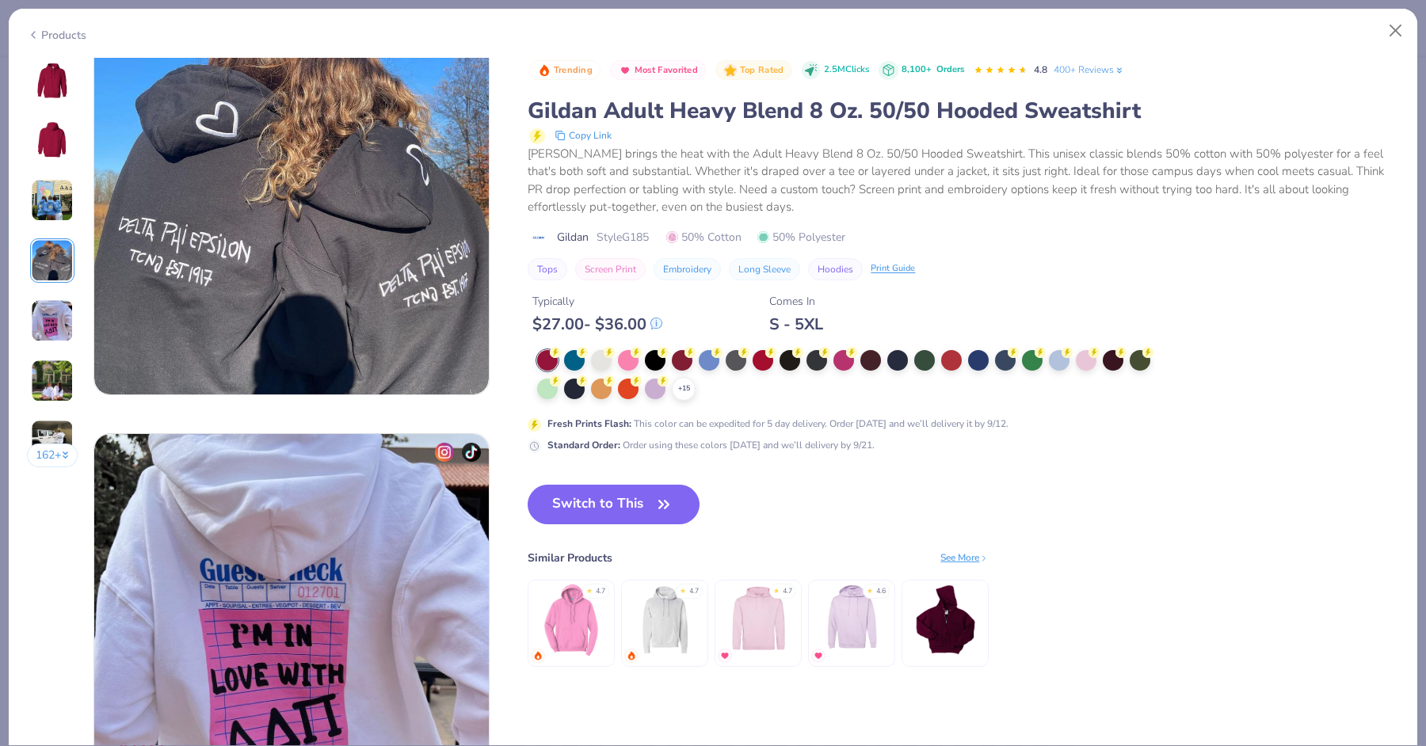
scroll to position [1409, 0]
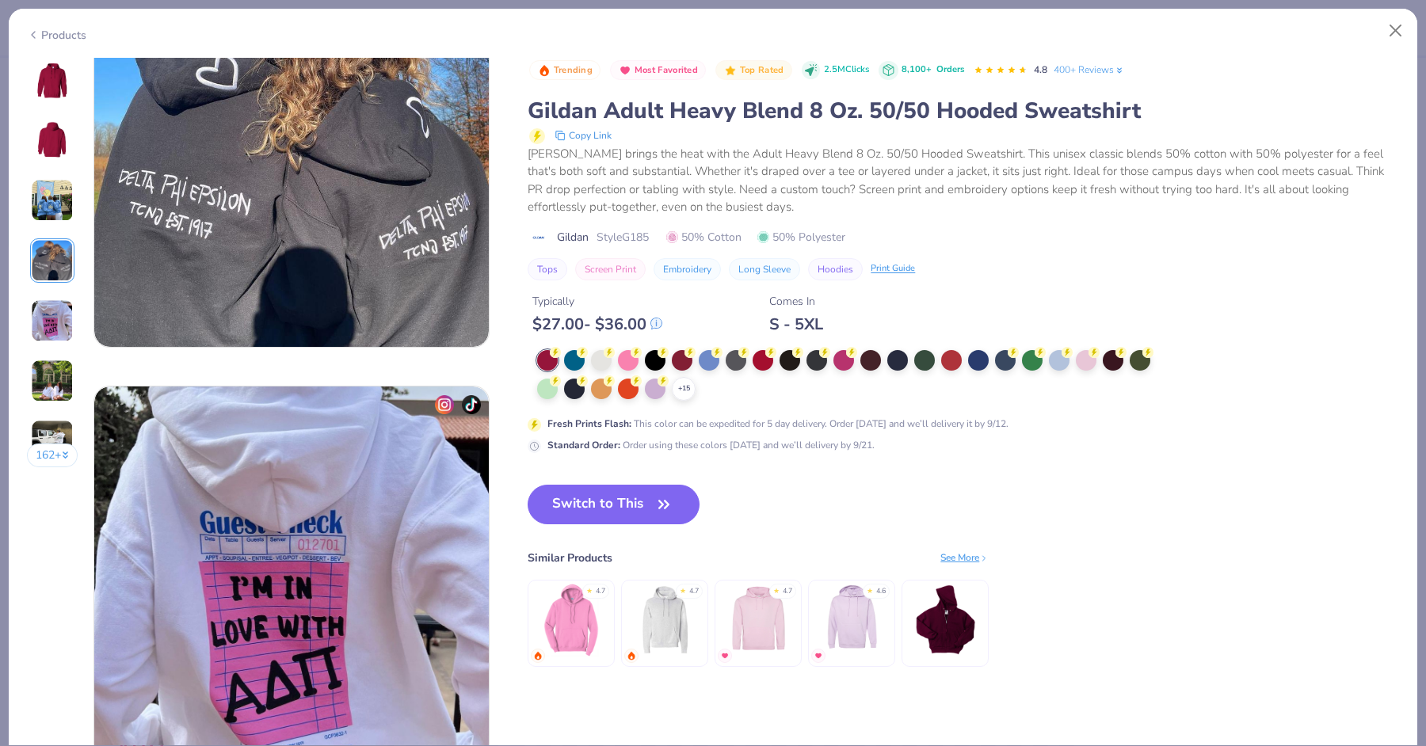
click at [49, 262] on img at bounding box center [52, 260] width 43 height 43
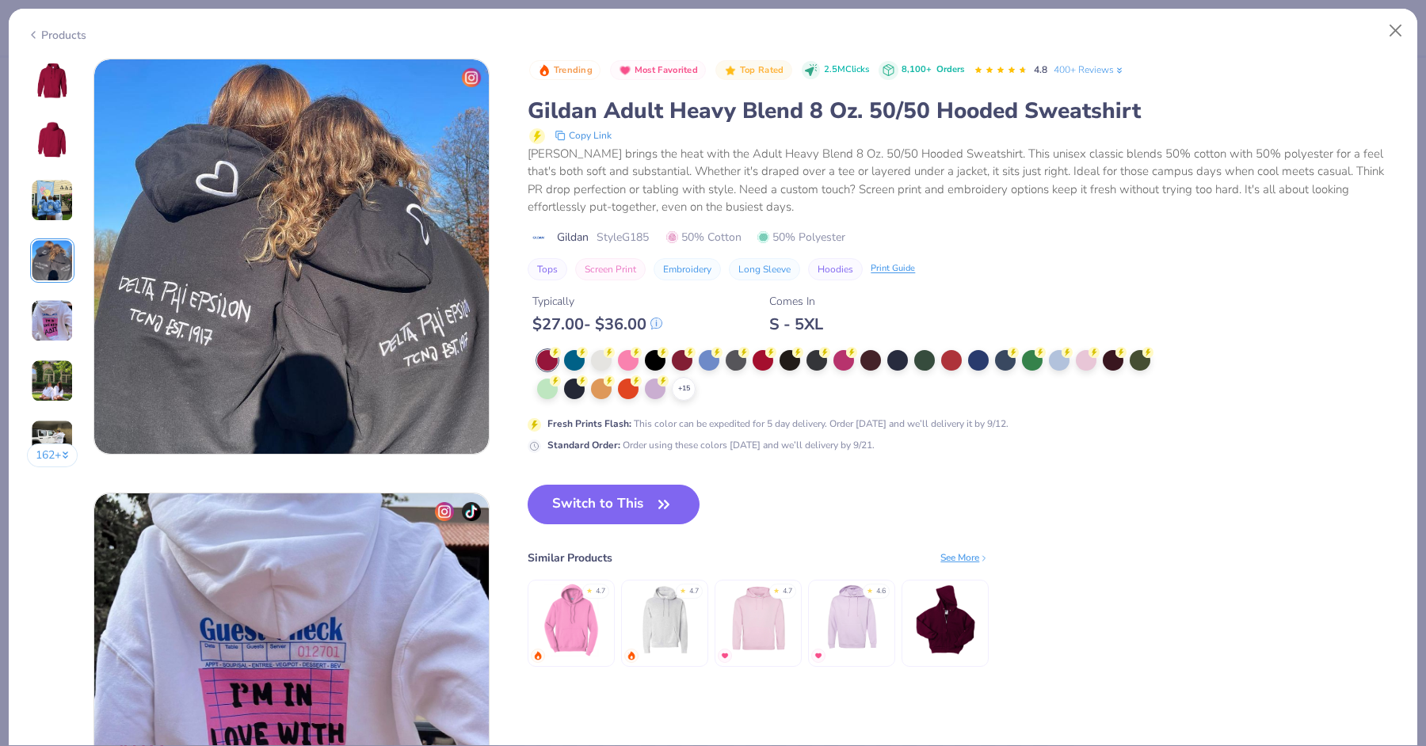
click at [50, 334] on img at bounding box center [52, 320] width 43 height 43
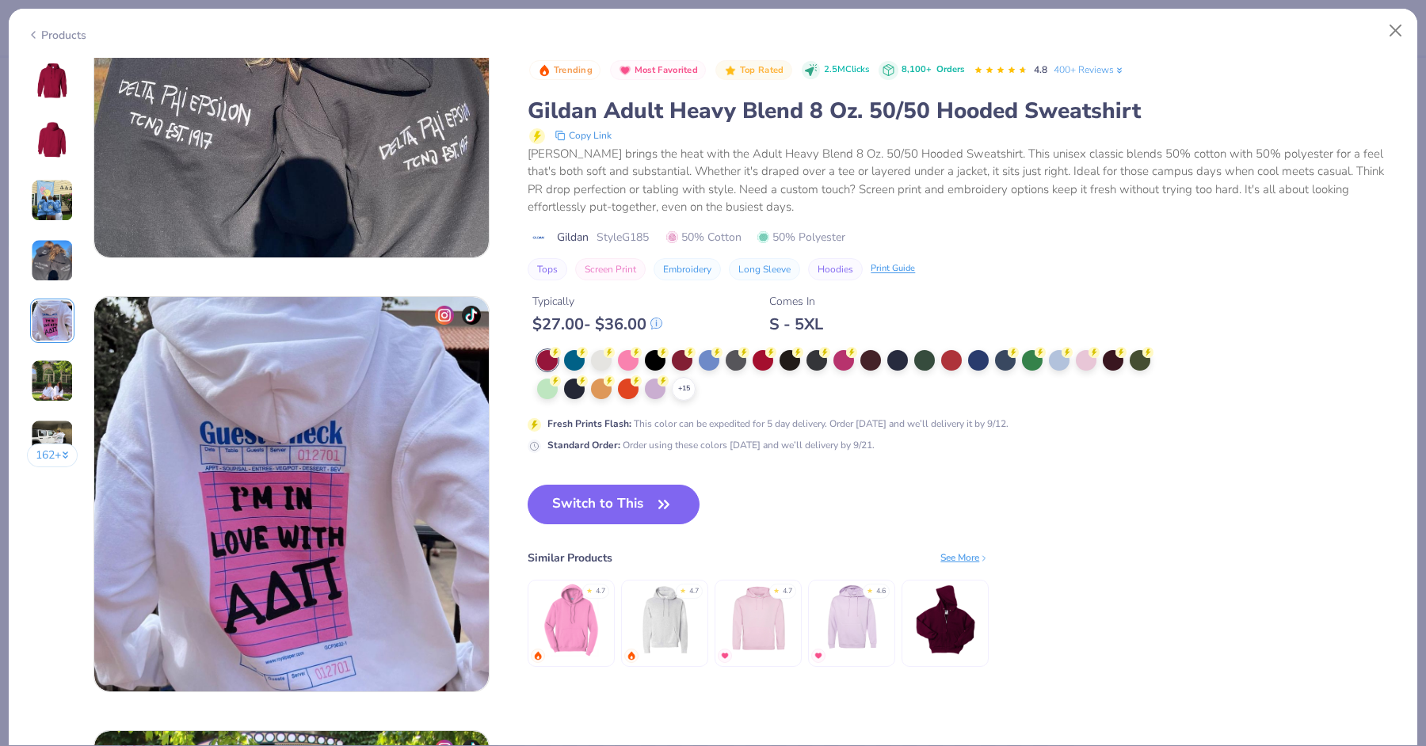
click at [50, 401] on img at bounding box center [52, 381] width 43 height 43
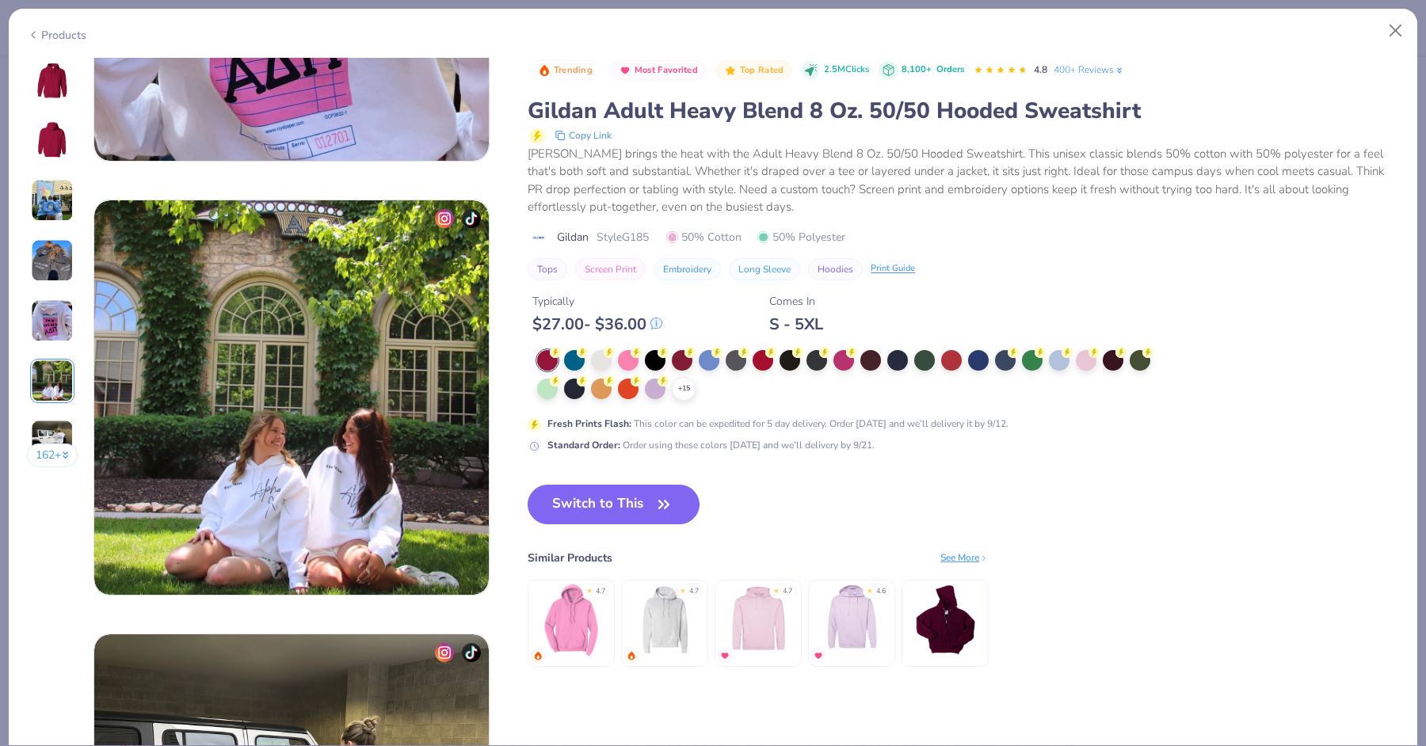
scroll to position [2171, 0]
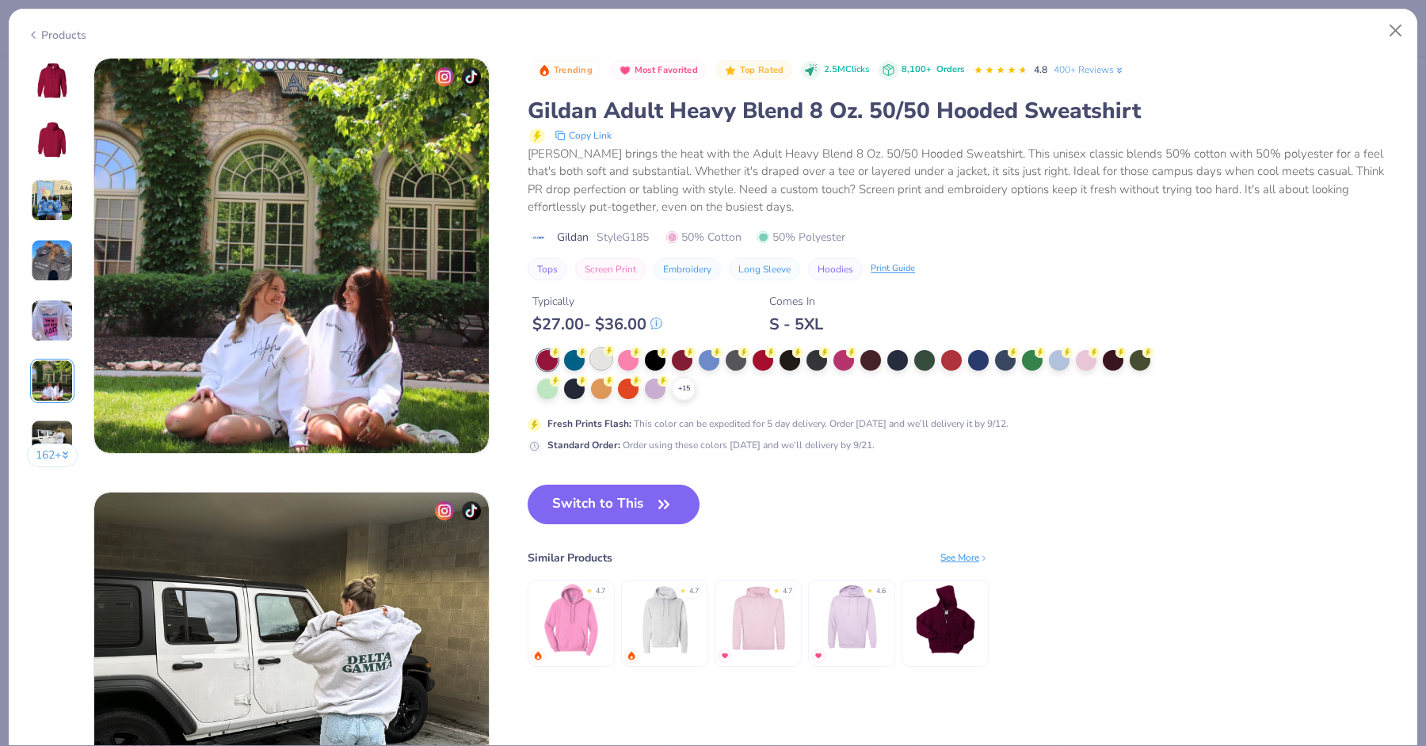
click at [603, 357] on div at bounding box center [601, 359] width 21 height 21
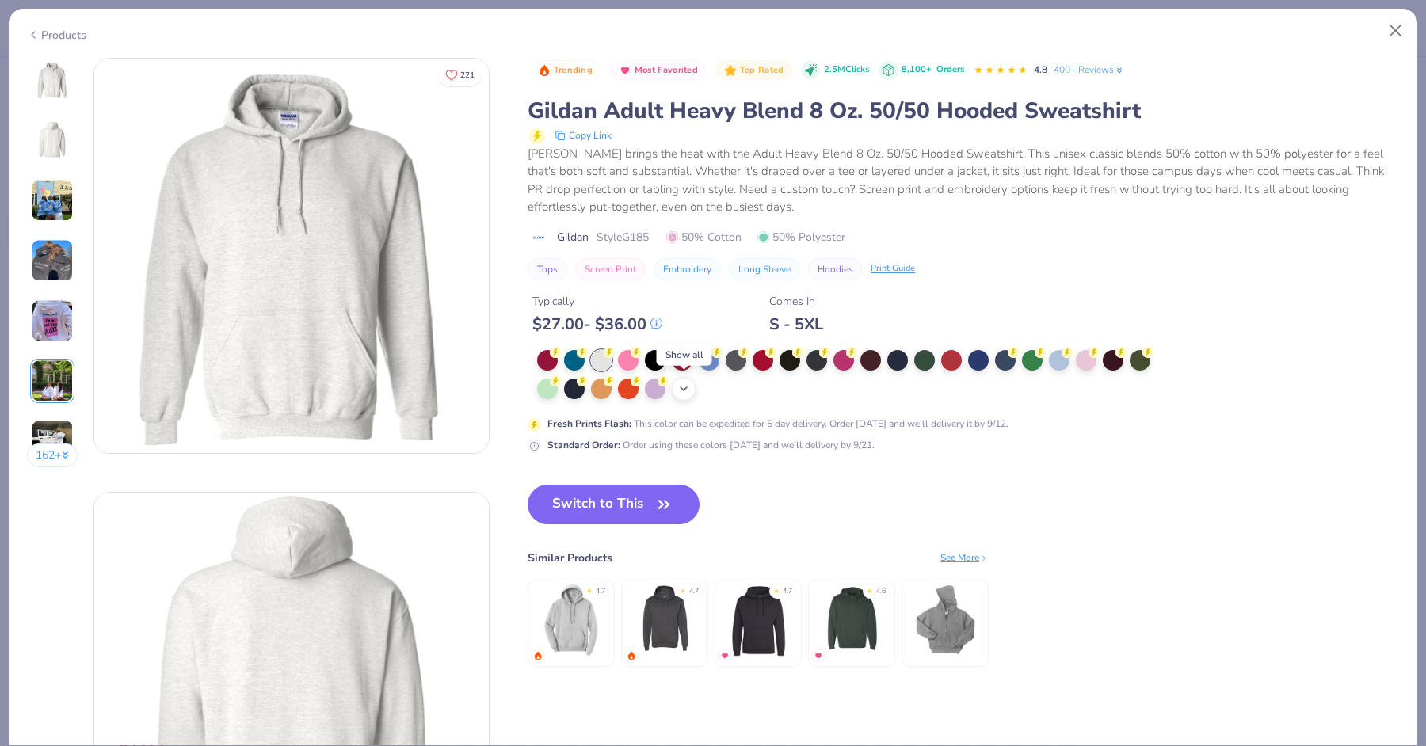
click at [681, 380] on div "+ 15" at bounding box center [684, 389] width 24 height 24
click at [906, 391] on div at bounding box center [897, 387] width 21 height 21
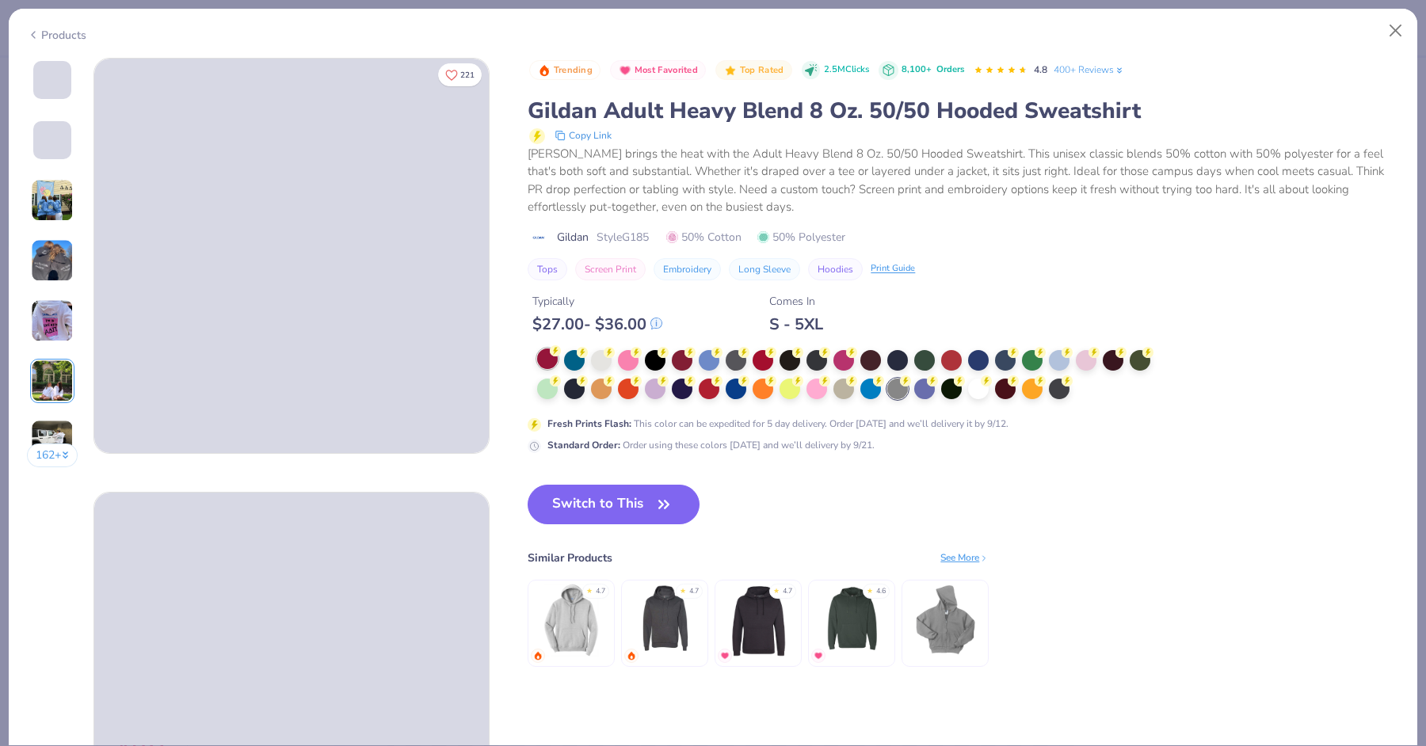
click at [555, 359] on div at bounding box center [547, 359] width 21 height 21
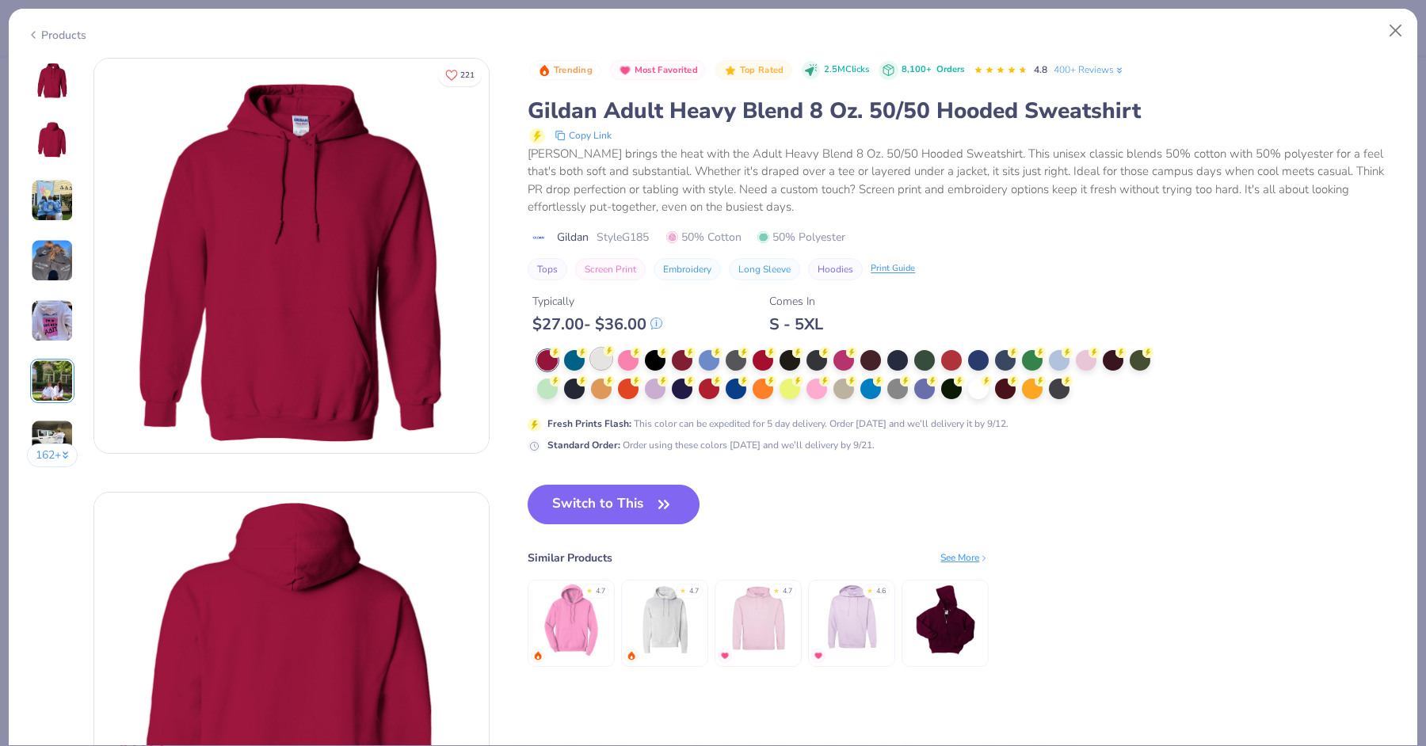
click at [603, 364] on div at bounding box center [601, 359] width 21 height 21
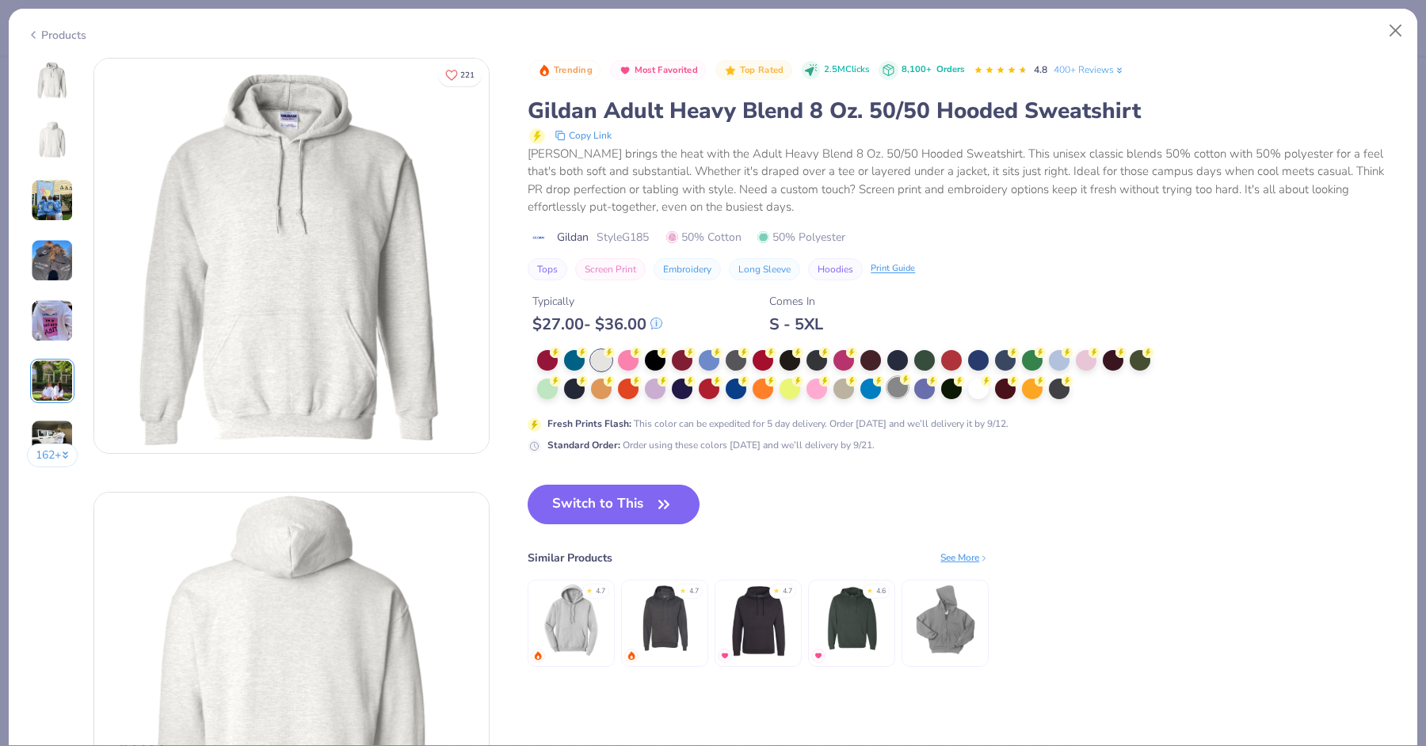
click at [895, 387] on div at bounding box center [897, 387] width 21 height 21
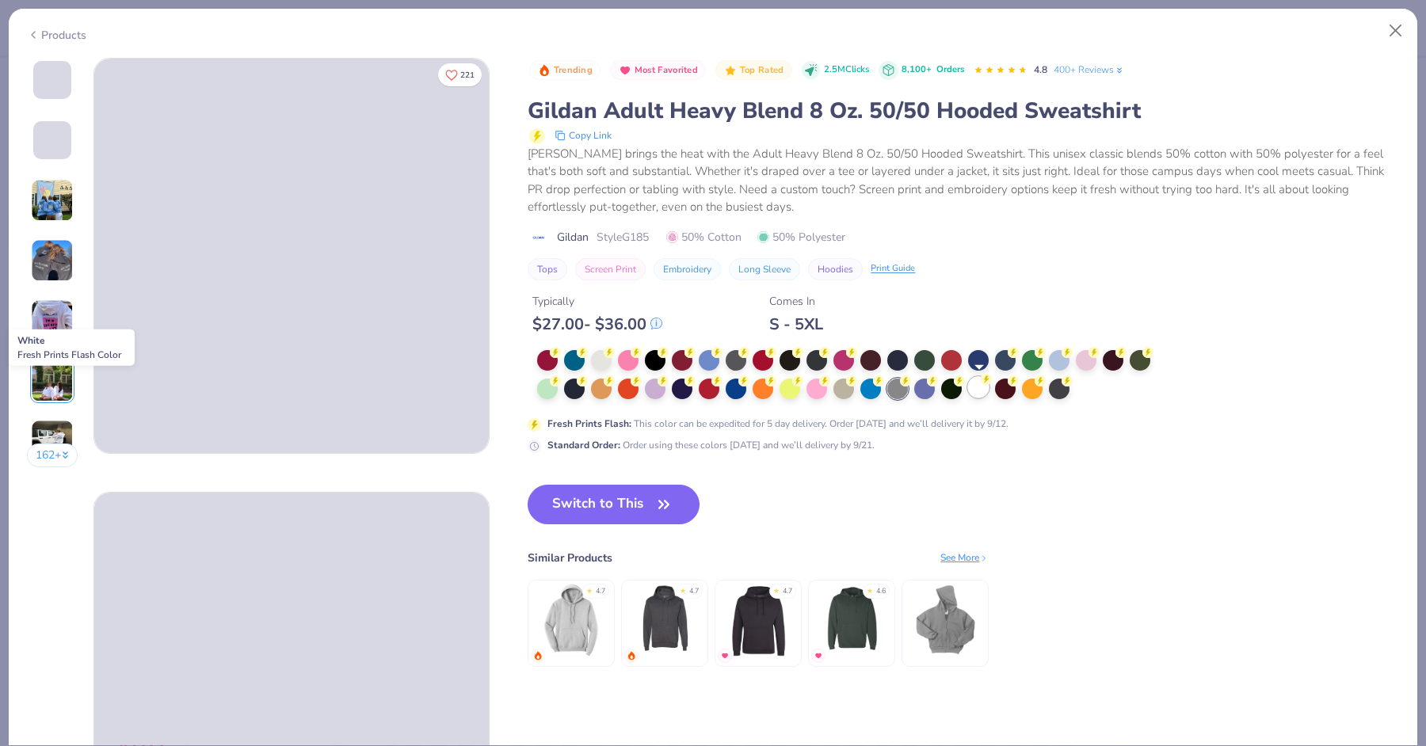
click at [986, 390] on div at bounding box center [978, 387] width 21 height 21
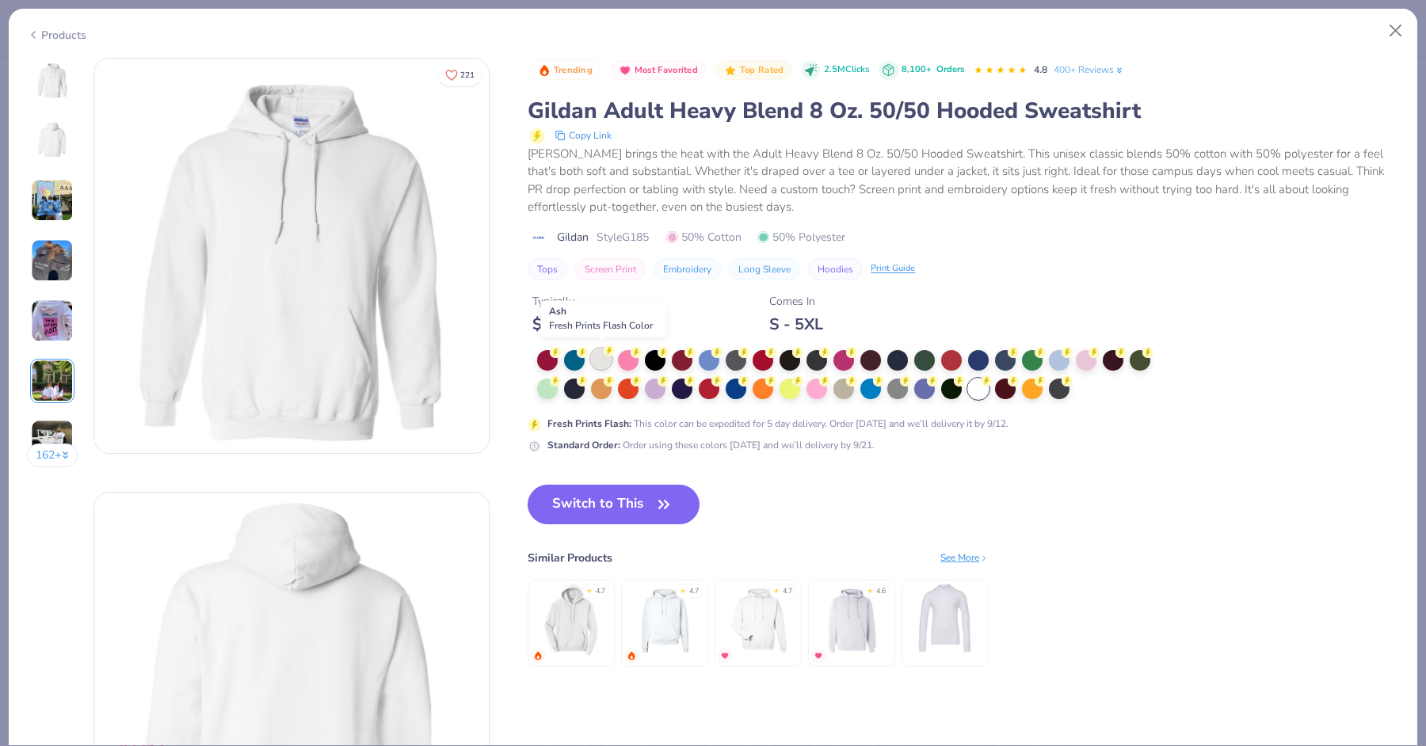
click at [601, 360] on div at bounding box center [601, 359] width 21 height 21
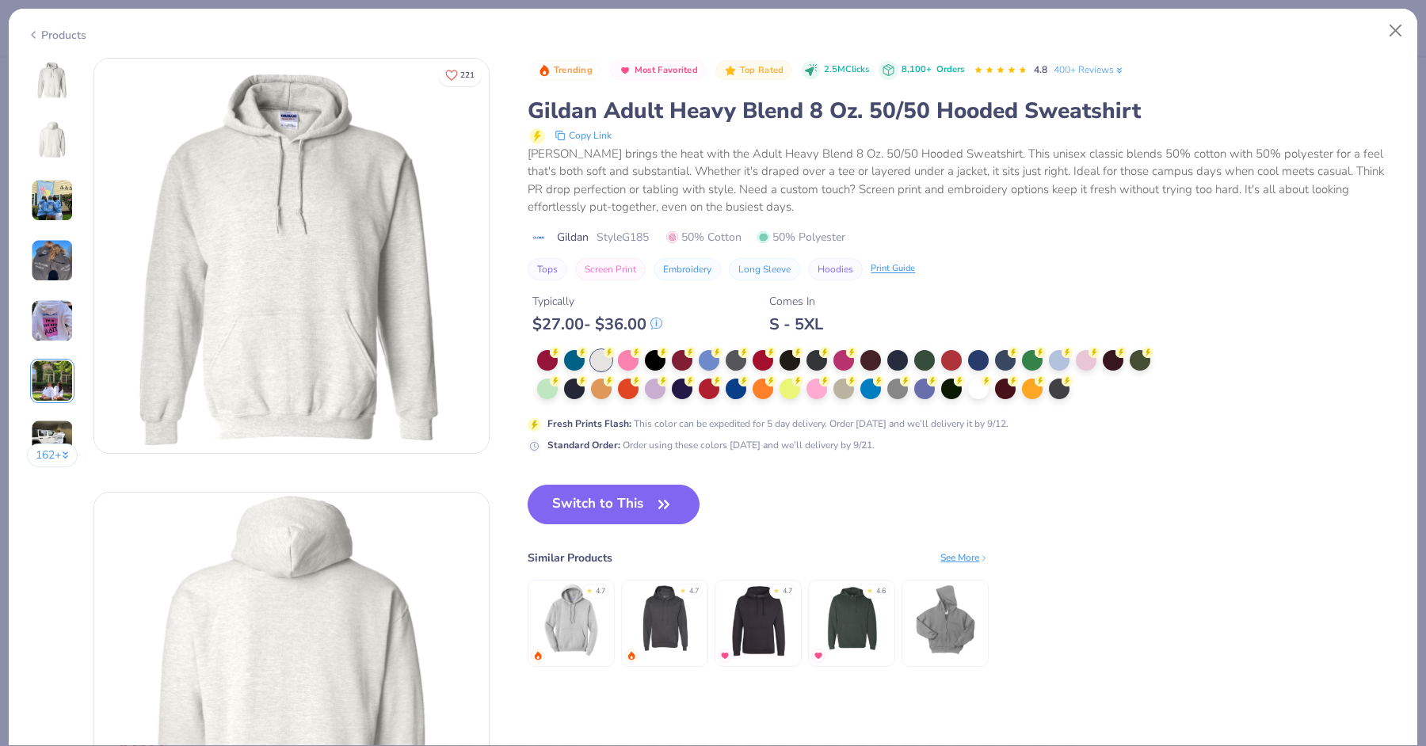
click at [620, 525] on div "Switch to This Similar Products See More ★ 4.7 ★ 4.7 ★ 4.7 ★ 4.6" at bounding box center [758, 592] width 461 height 214
click at [618, 504] on button "Switch to This" at bounding box center [614, 505] width 172 height 40
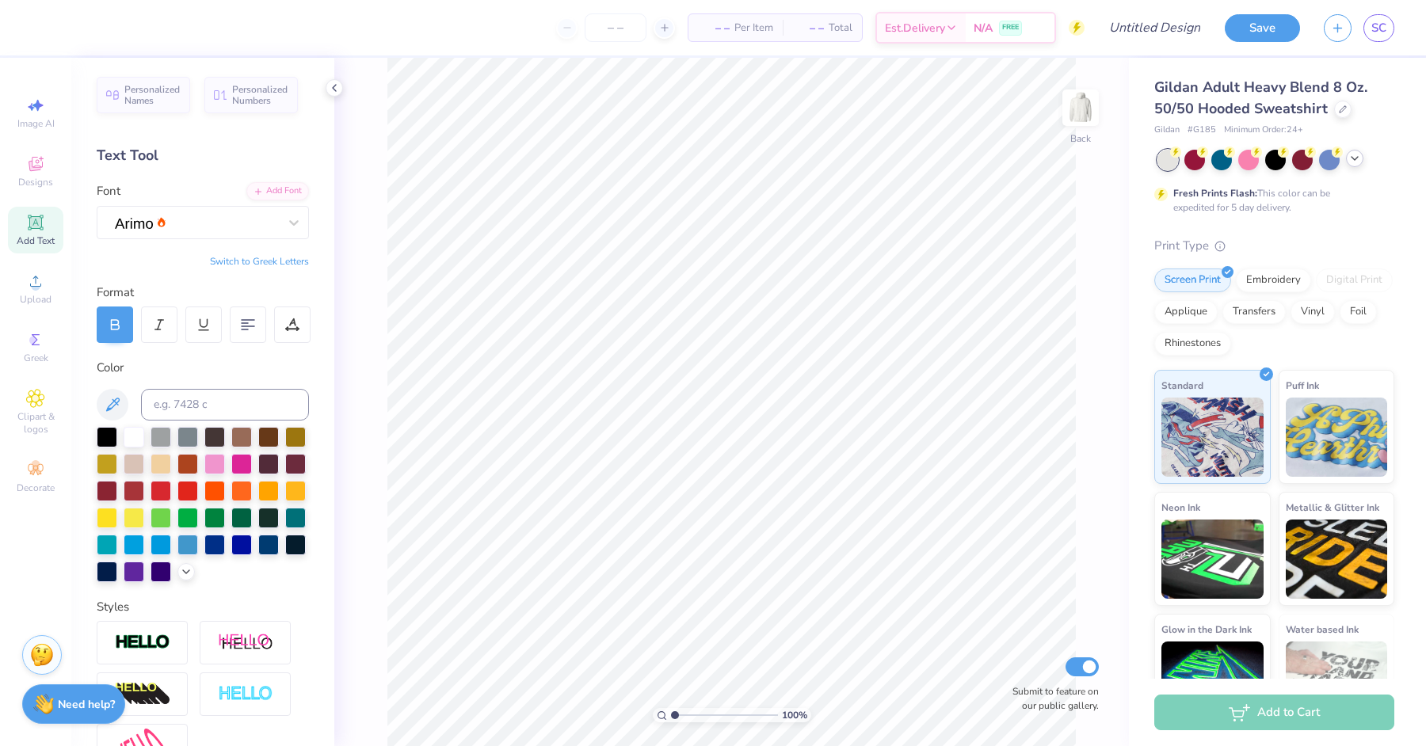
click at [1140, 160] on icon at bounding box center [1354, 158] width 13 height 13
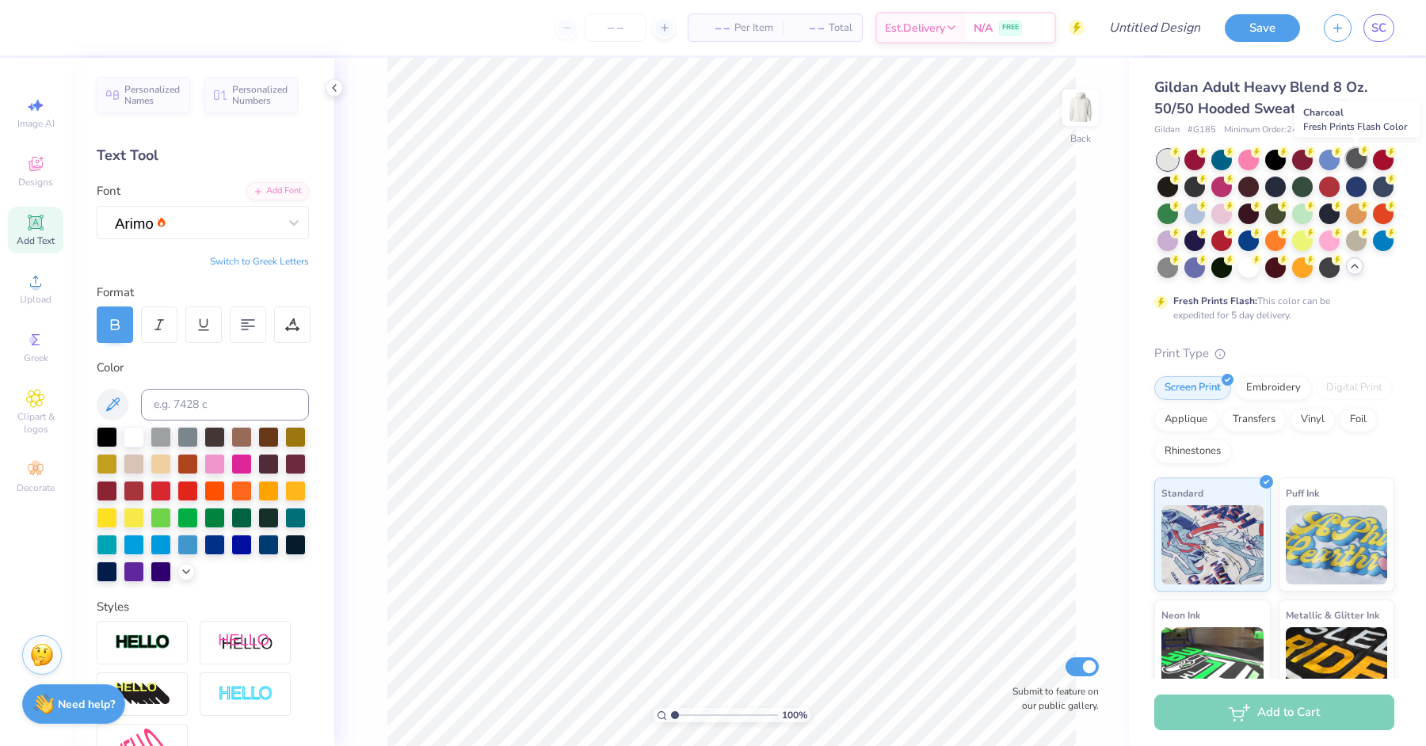
click at [1140, 157] on div at bounding box center [1356, 158] width 21 height 21
click at [1140, 149] on div at bounding box center [1248, 158] width 21 height 21
click at [1140, 265] on div at bounding box center [1167, 266] width 21 height 21
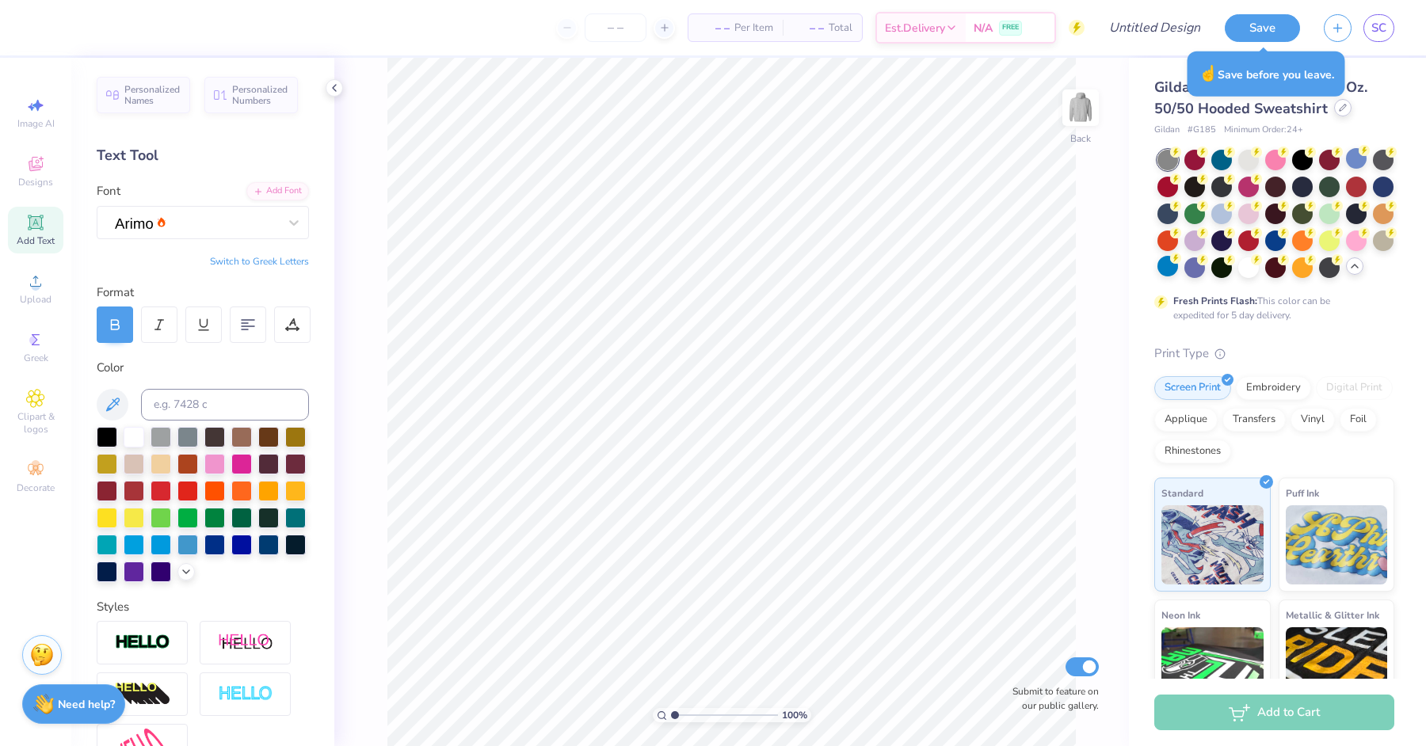
click at [1140, 111] on icon at bounding box center [1343, 108] width 8 height 8
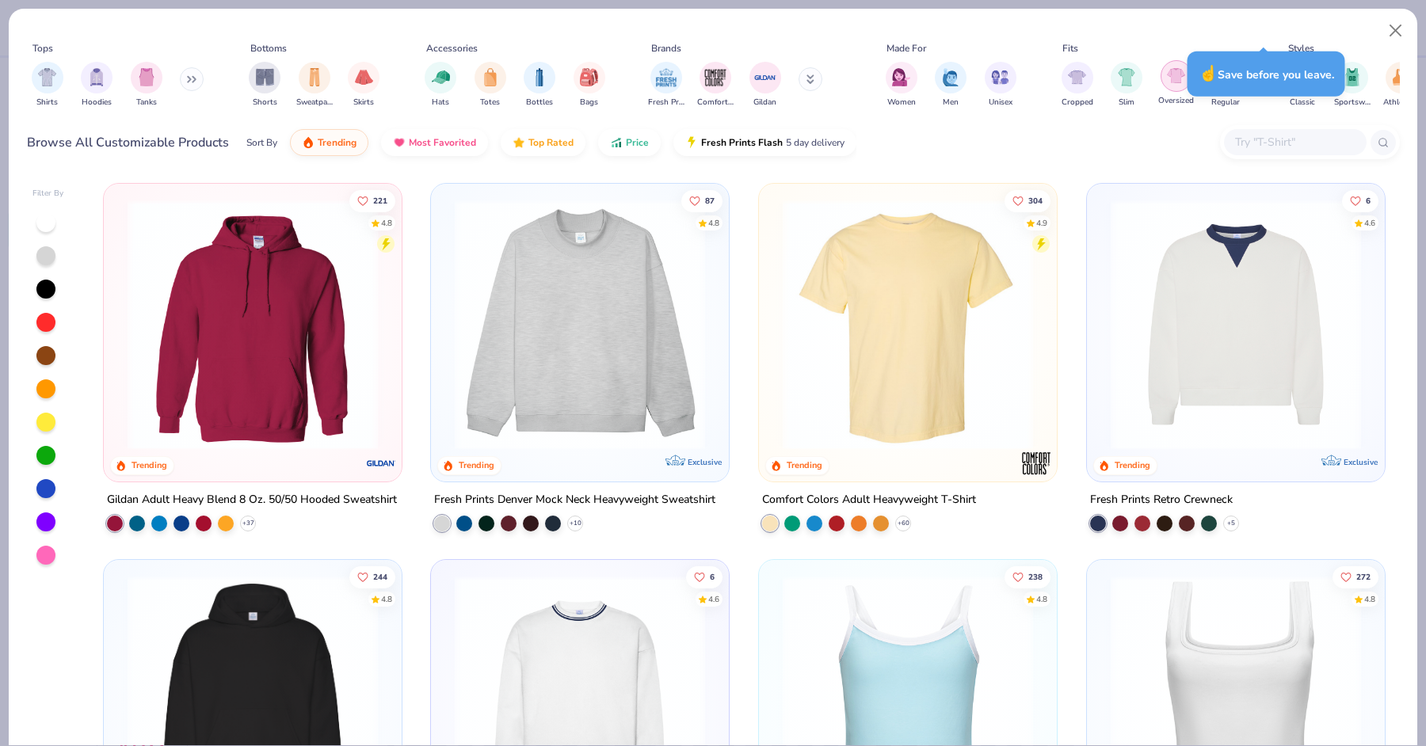
click at [1140, 78] on img "filter for Oversized" at bounding box center [1176, 76] width 18 height 18
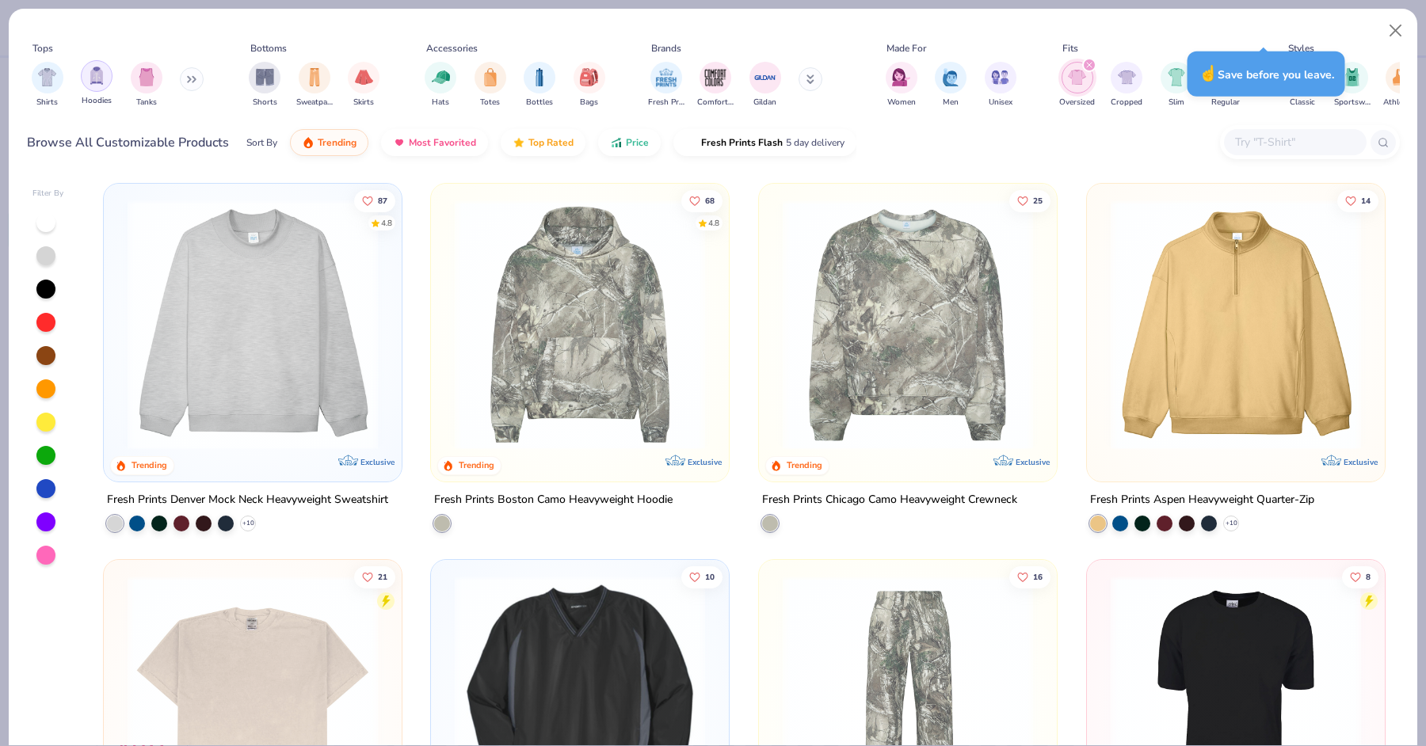
click at [99, 80] on img "filter for Hoodies" at bounding box center [96, 76] width 17 height 18
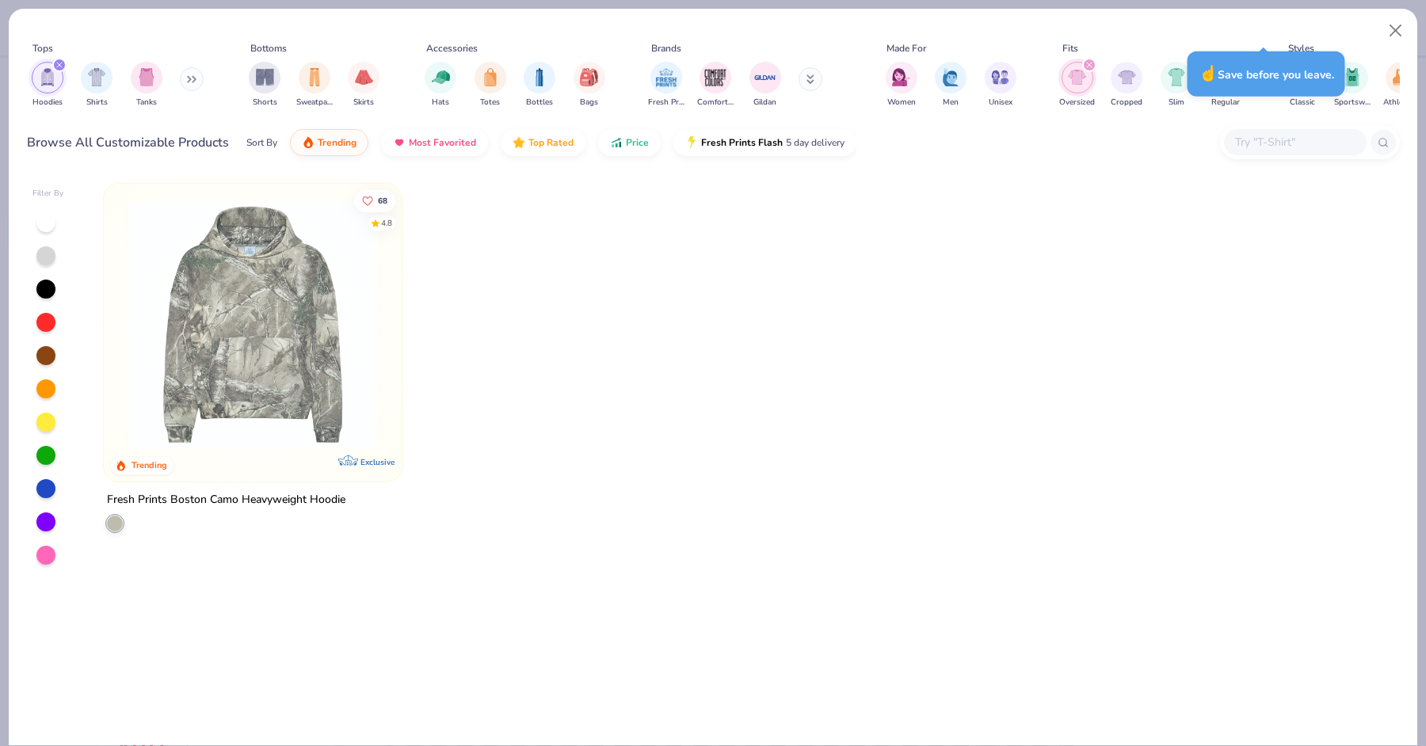
click at [1081, 74] on img "filter for Oversized" at bounding box center [1077, 77] width 18 height 18
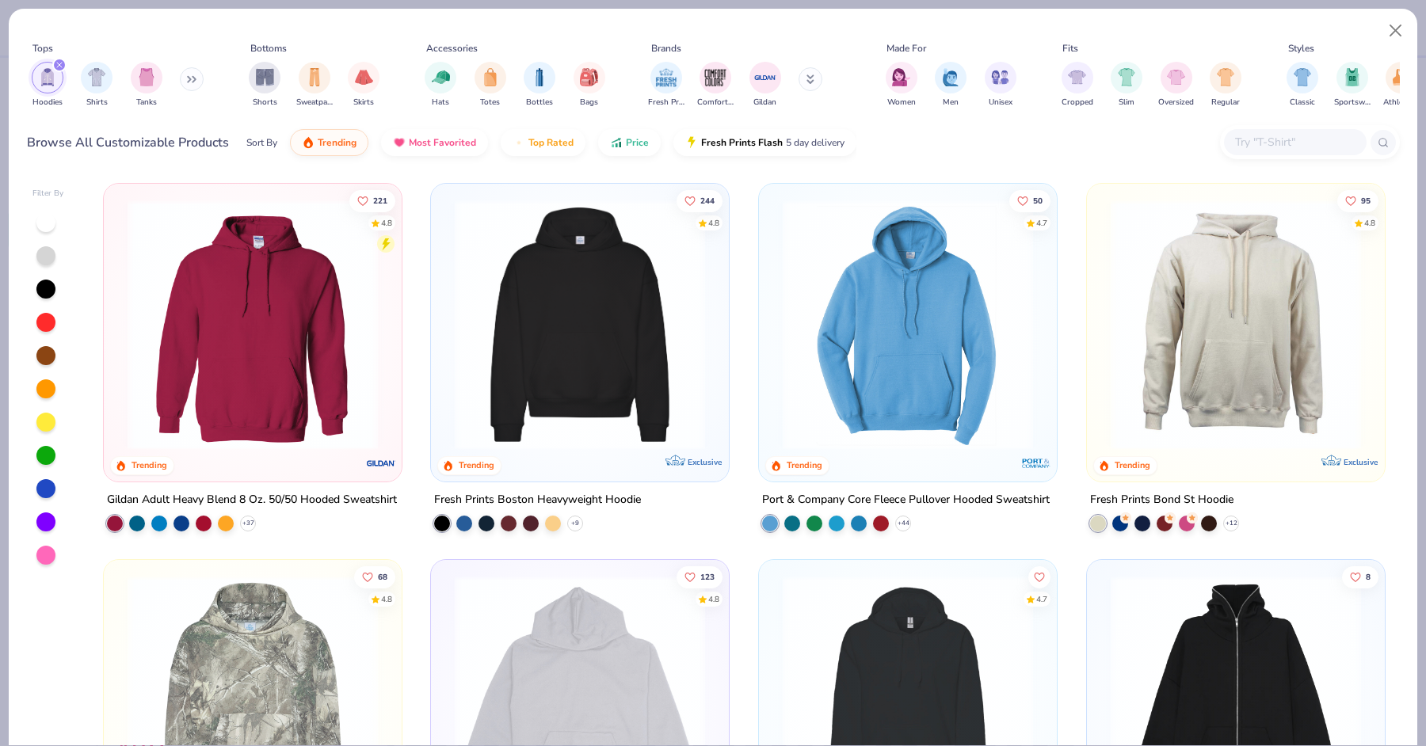
click at [327, 365] on img at bounding box center [253, 325] width 266 height 250
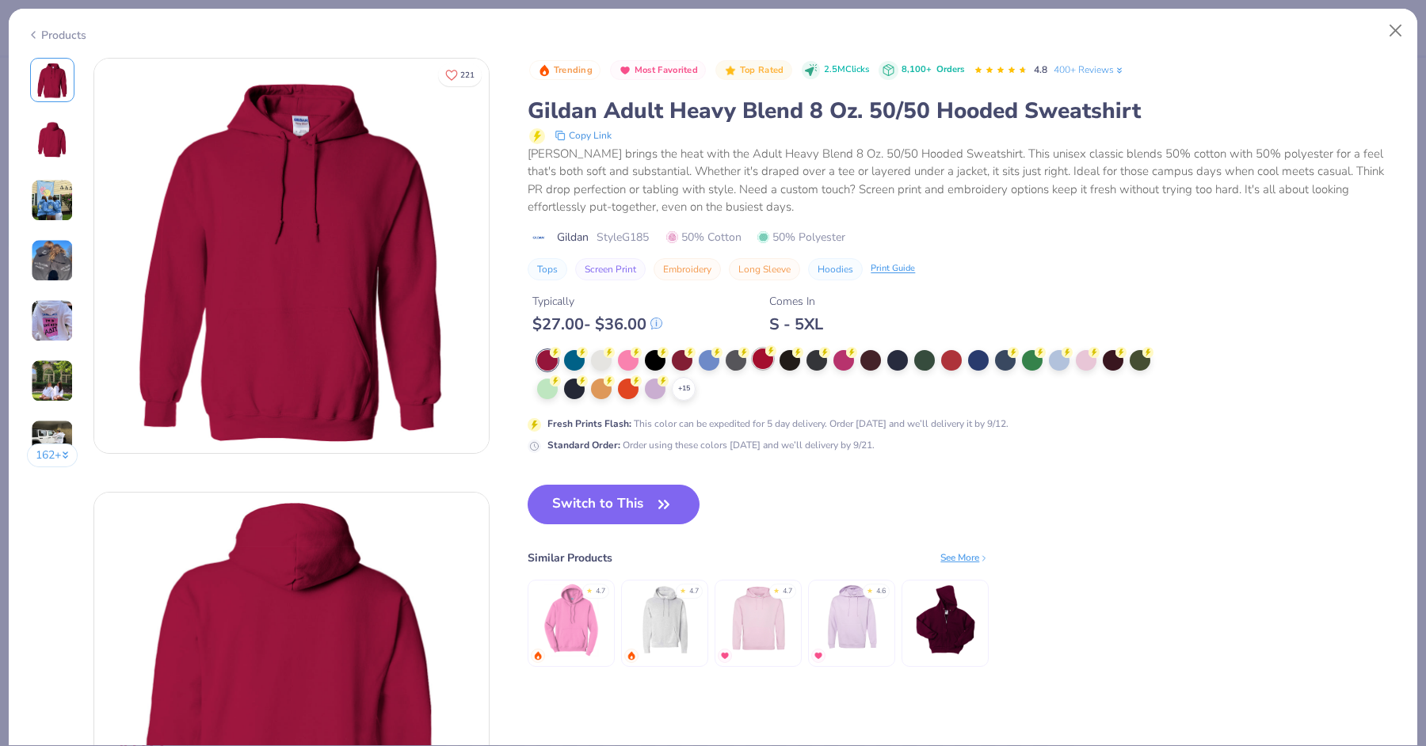
click at [753, 364] on div at bounding box center [763, 359] width 21 height 21
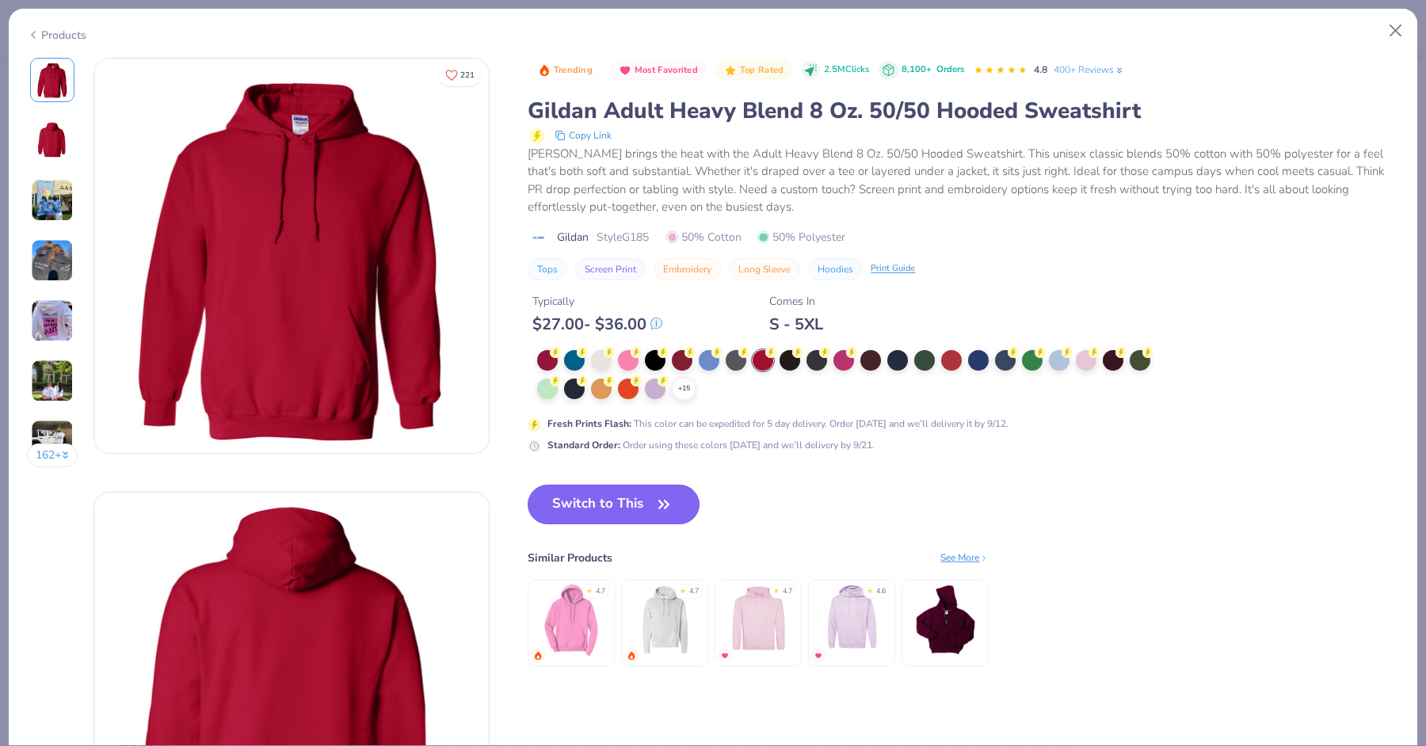
click at [658, 494] on icon "button" at bounding box center [664, 505] width 22 height 22
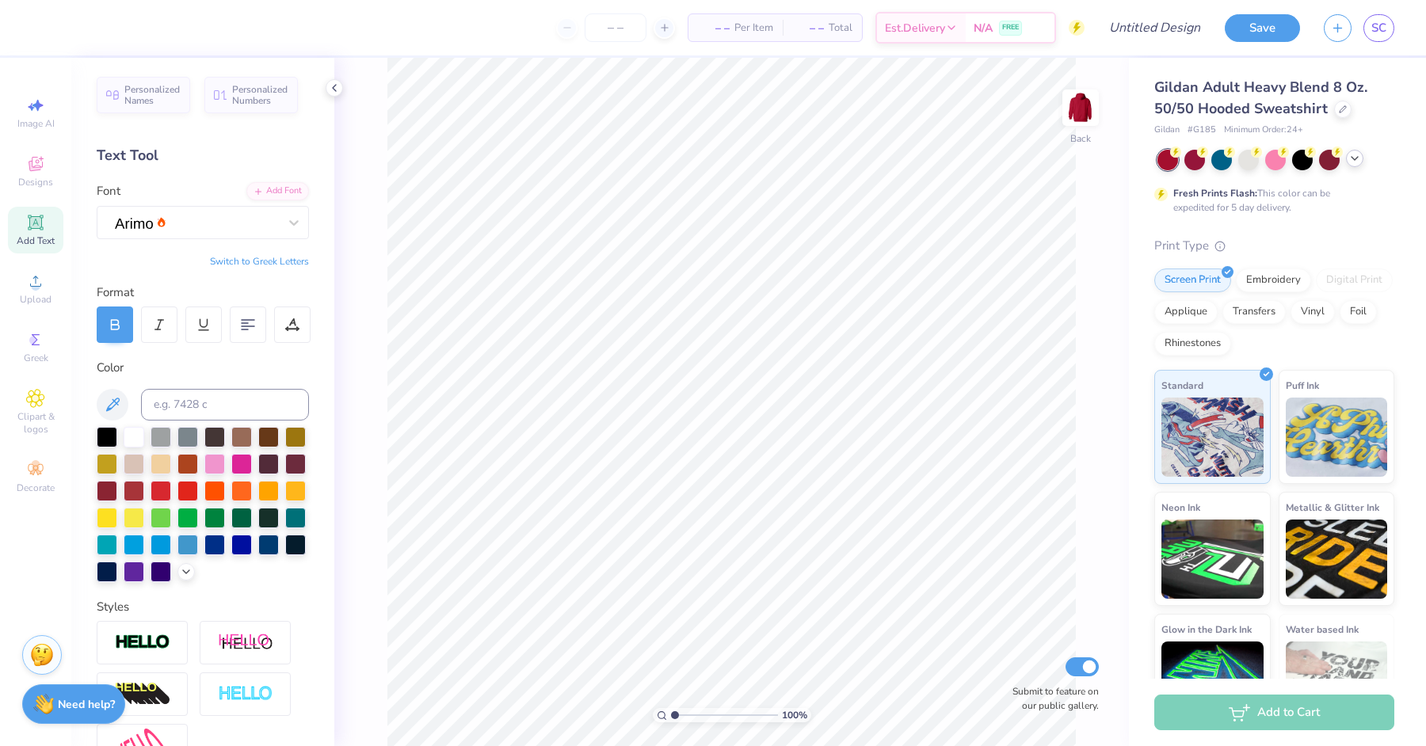
click at [1140, 165] on div at bounding box center [1354, 158] width 17 height 17
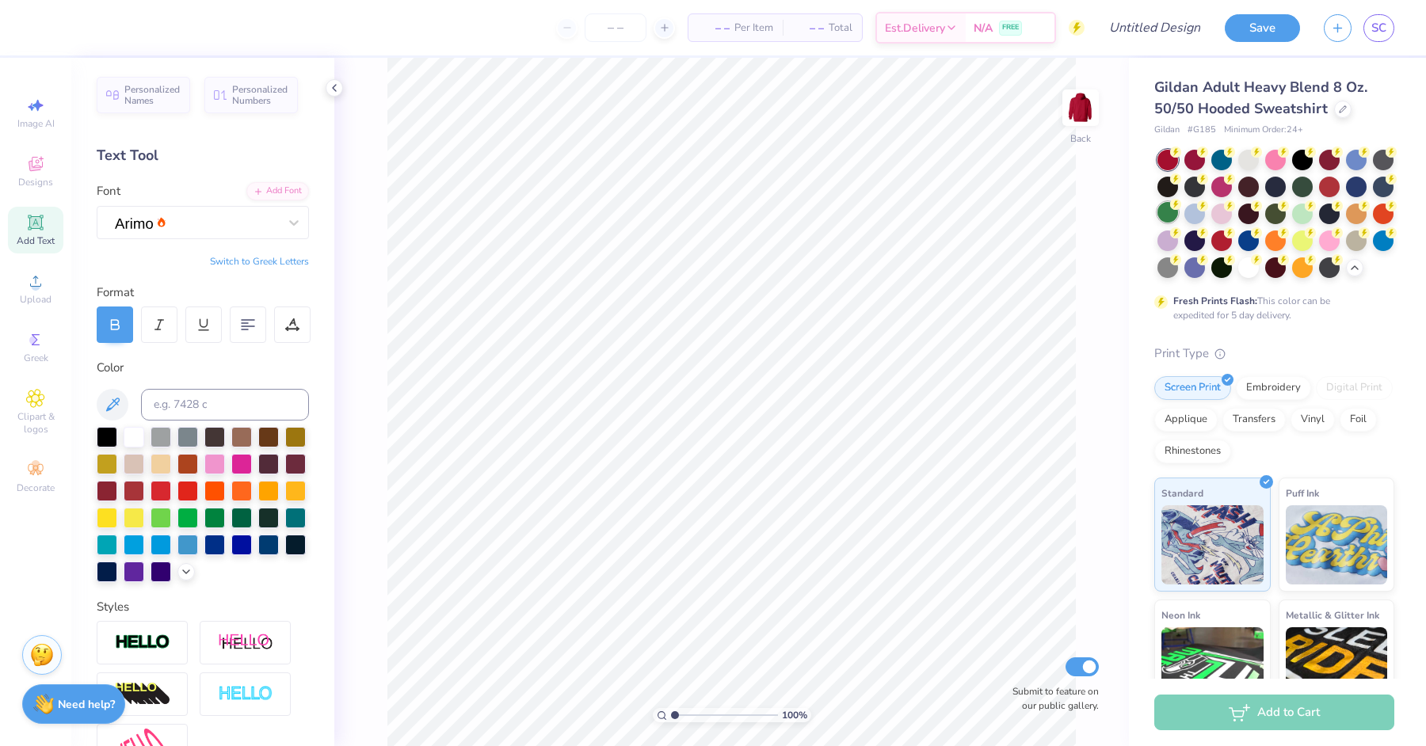
click at [1140, 212] on div at bounding box center [1167, 212] width 21 height 21
click at [1140, 189] on div at bounding box center [1329, 185] width 21 height 21
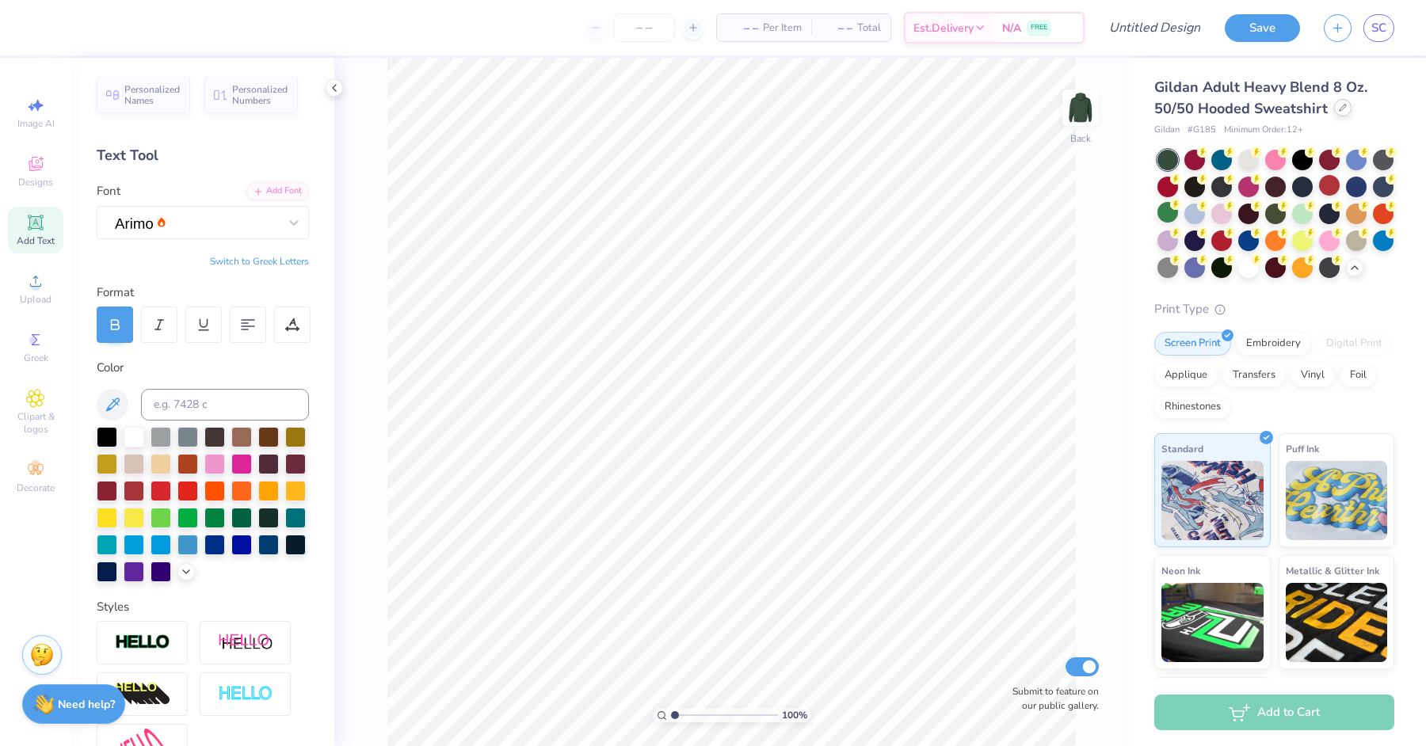
click at [1140, 106] on icon at bounding box center [1343, 108] width 8 height 8
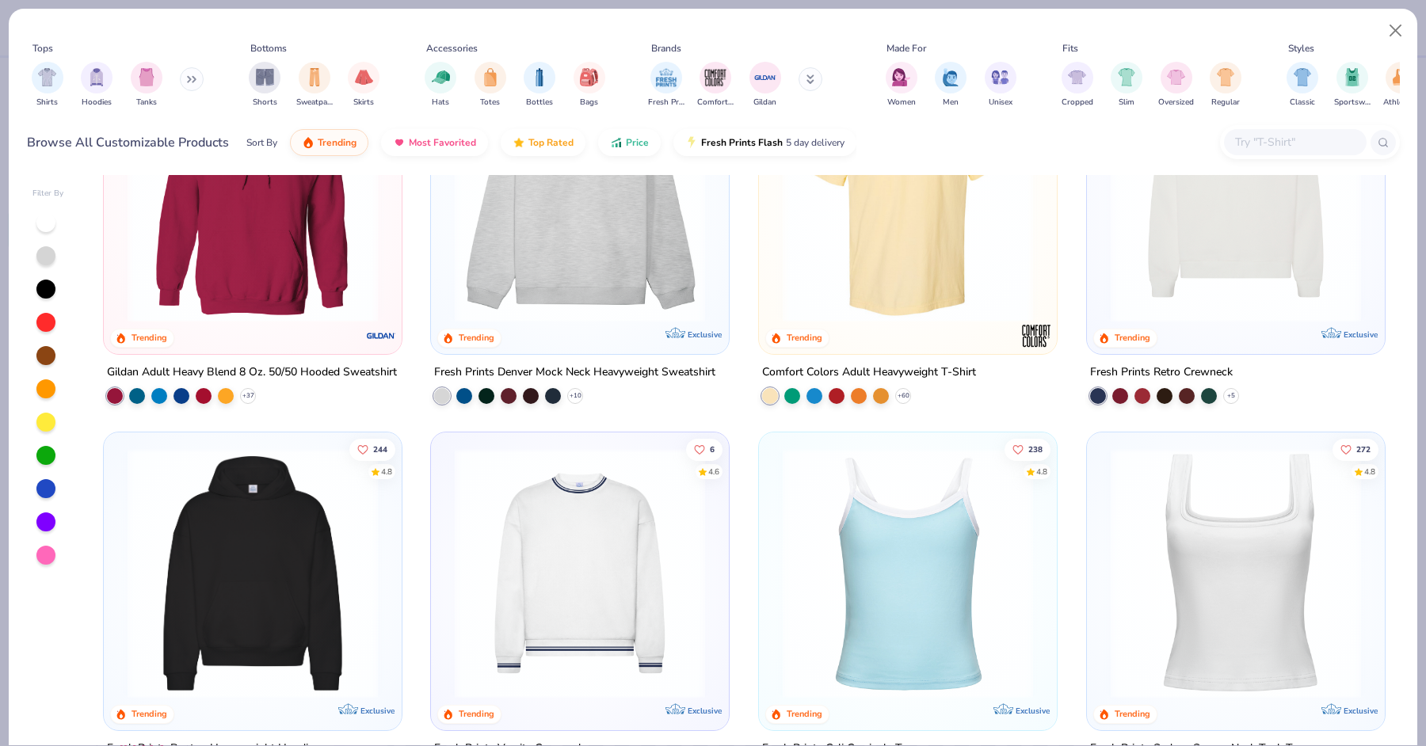
scroll to position [376, 0]
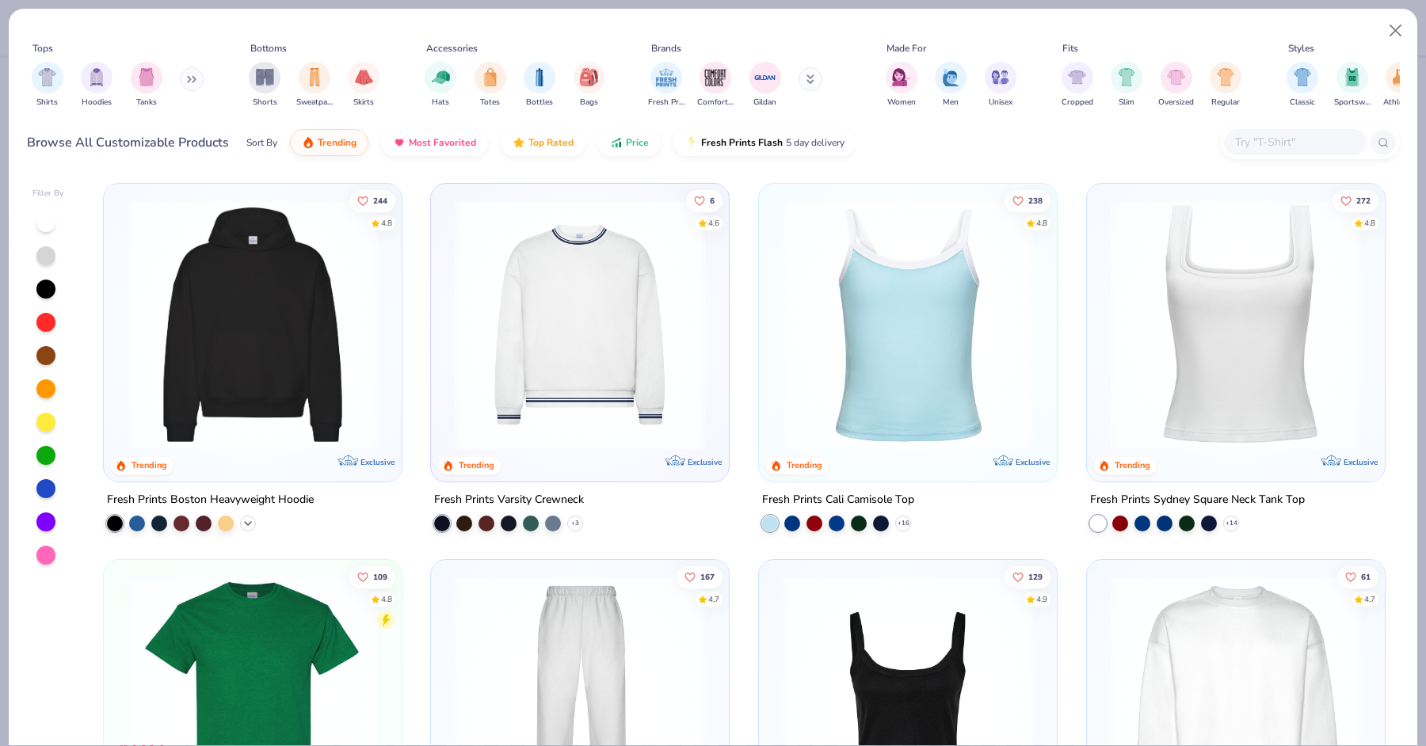
click at [253, 517] on icon at bounding box center [248, 523] width 13 height 13
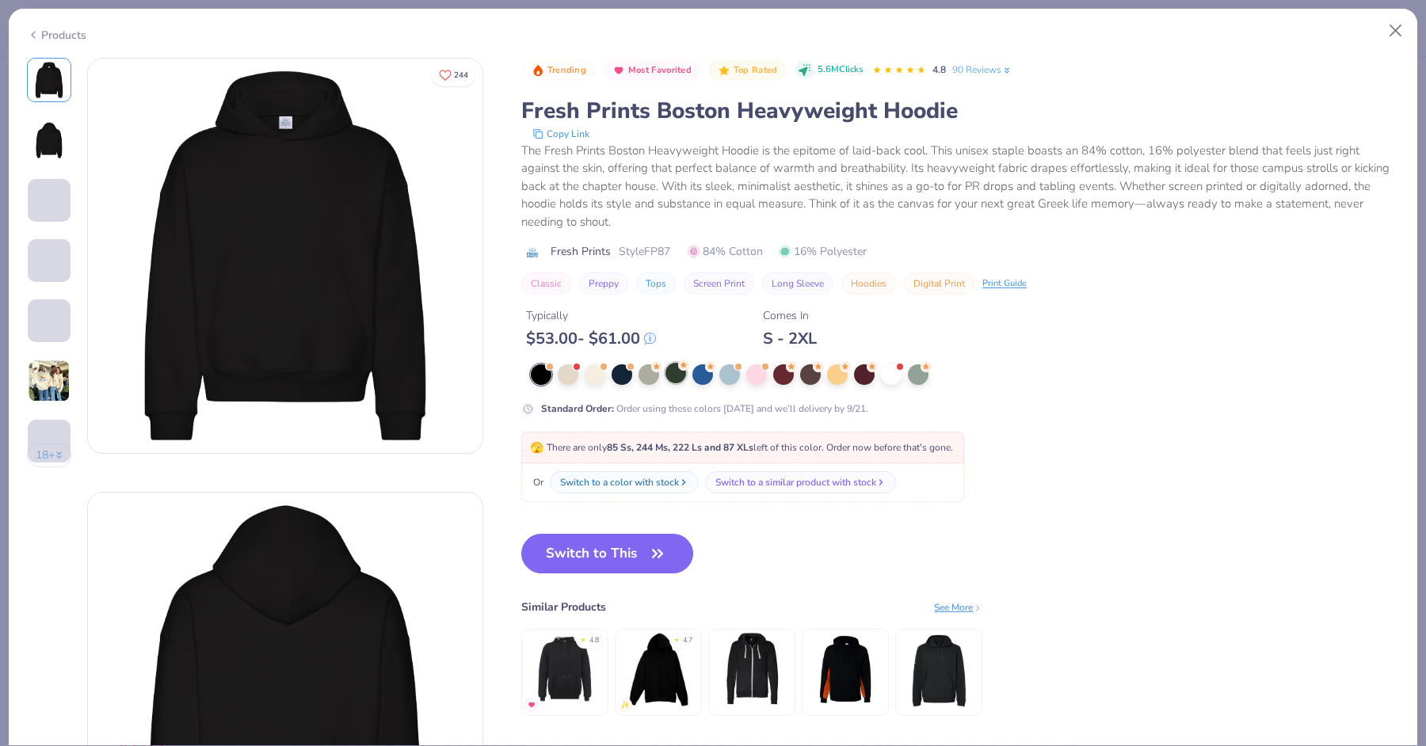
click at [669, 374] on div at bounding box center [675, 373] width 21 height 21
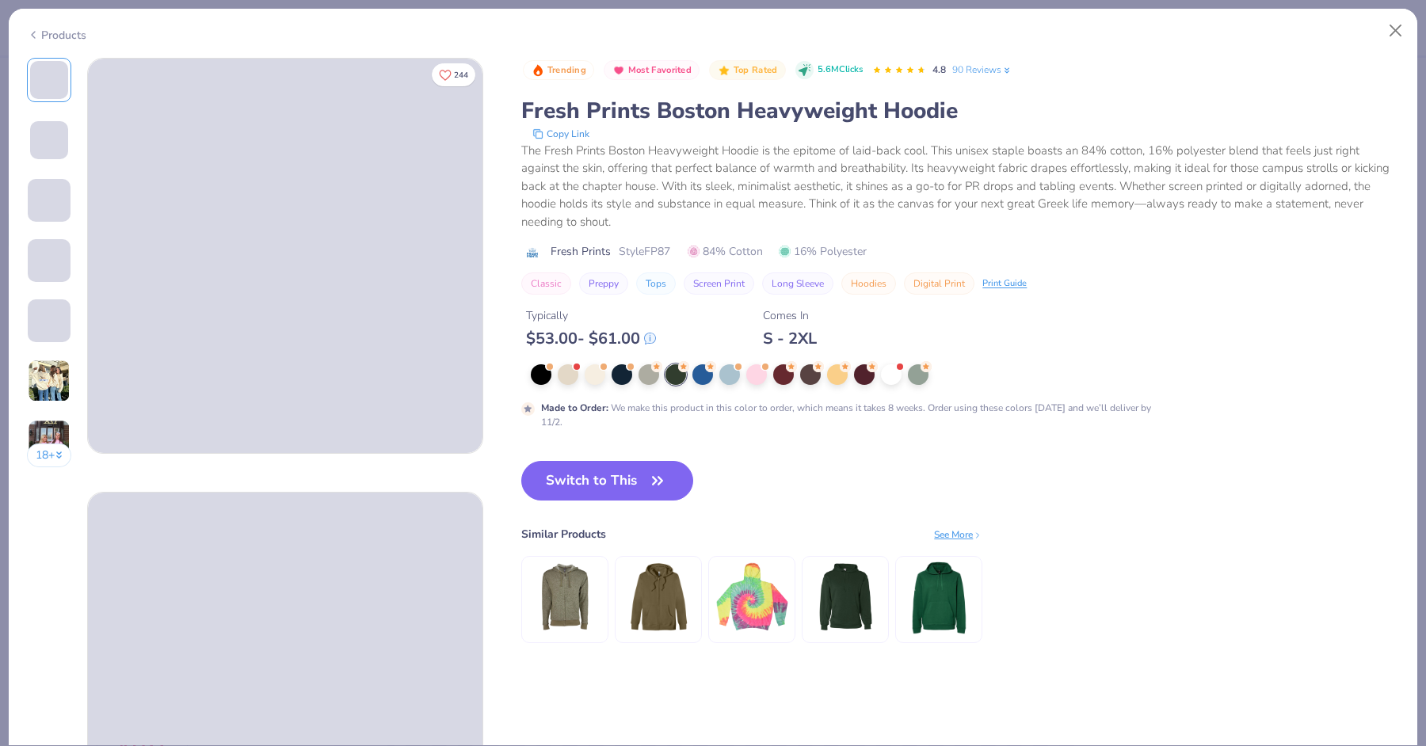
click at [55, 452] on button "18 +" at bounding box center [49, 456] width 45 height 24
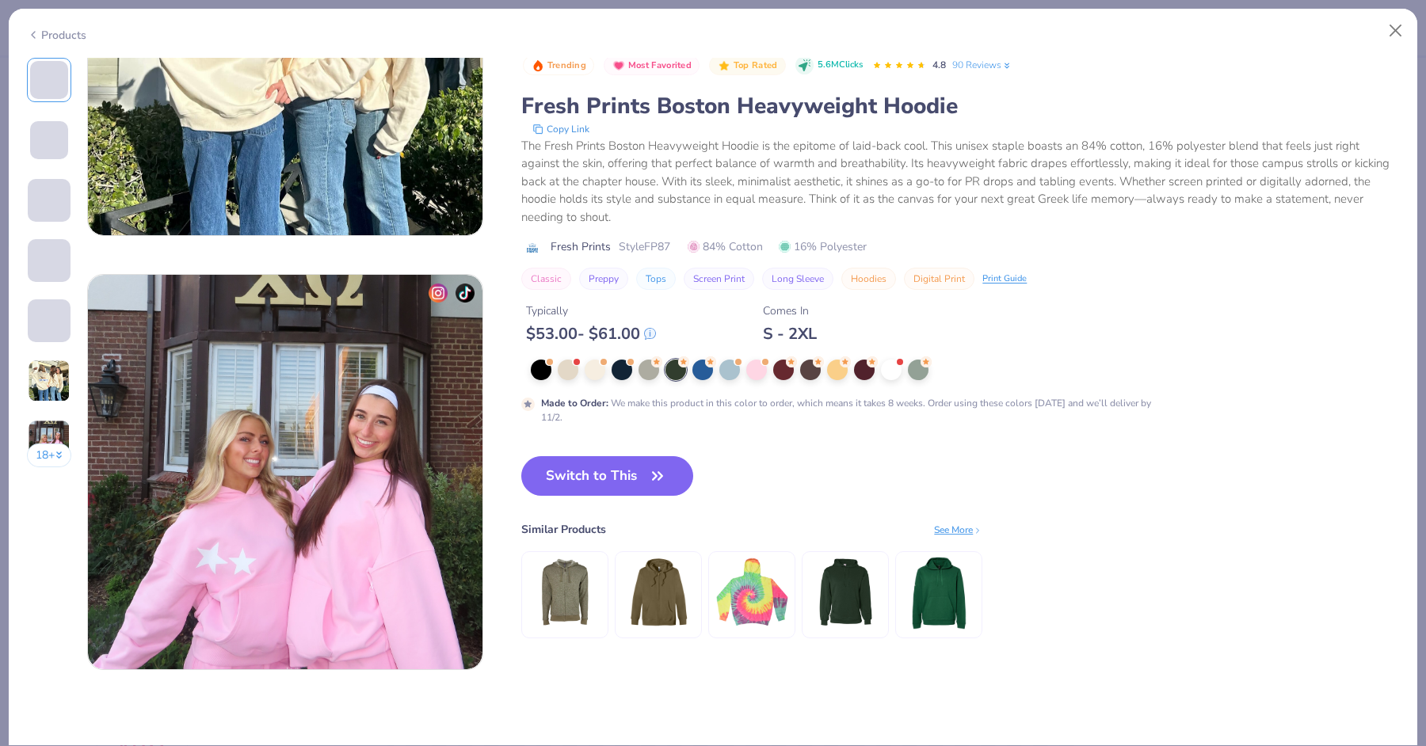
scroll to position [2210, 0]
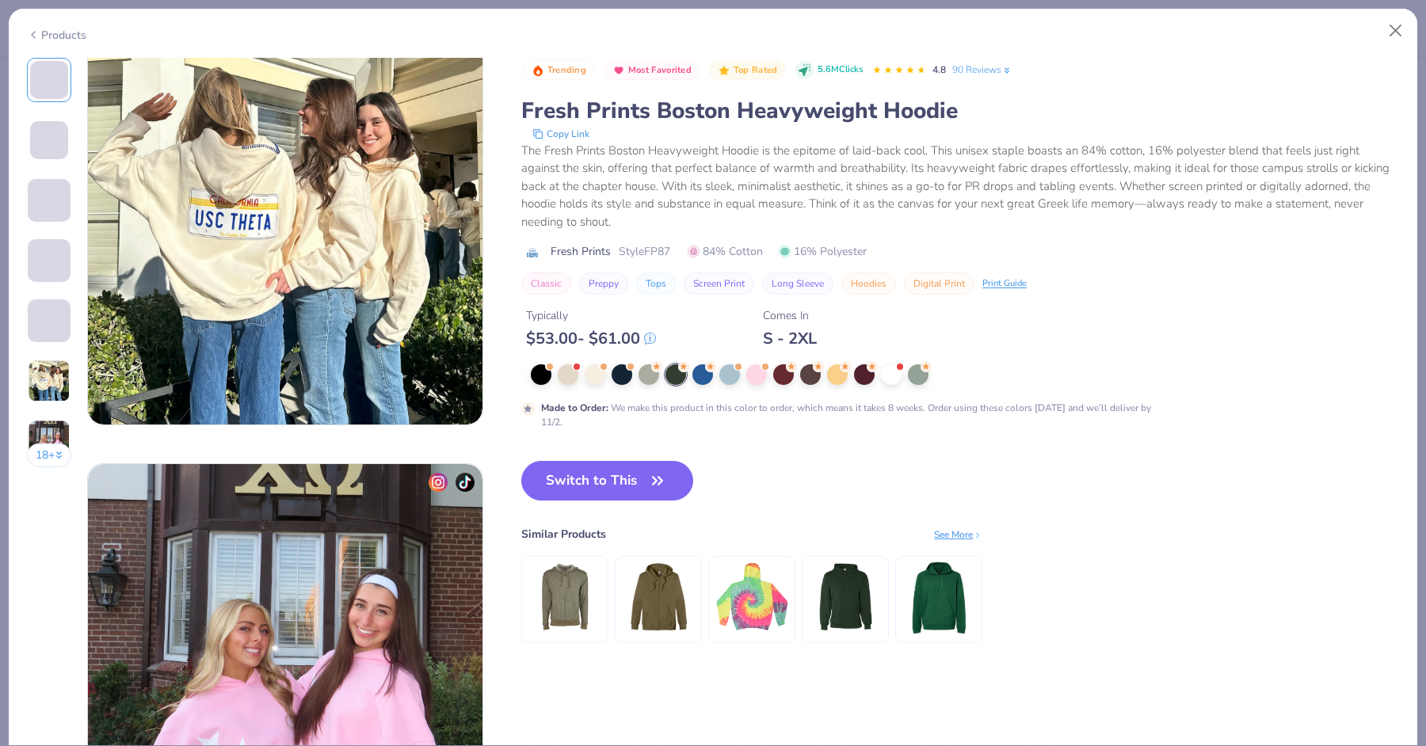
click at [55, 387] on img at bounding box center [49, 381] width 43 height 43
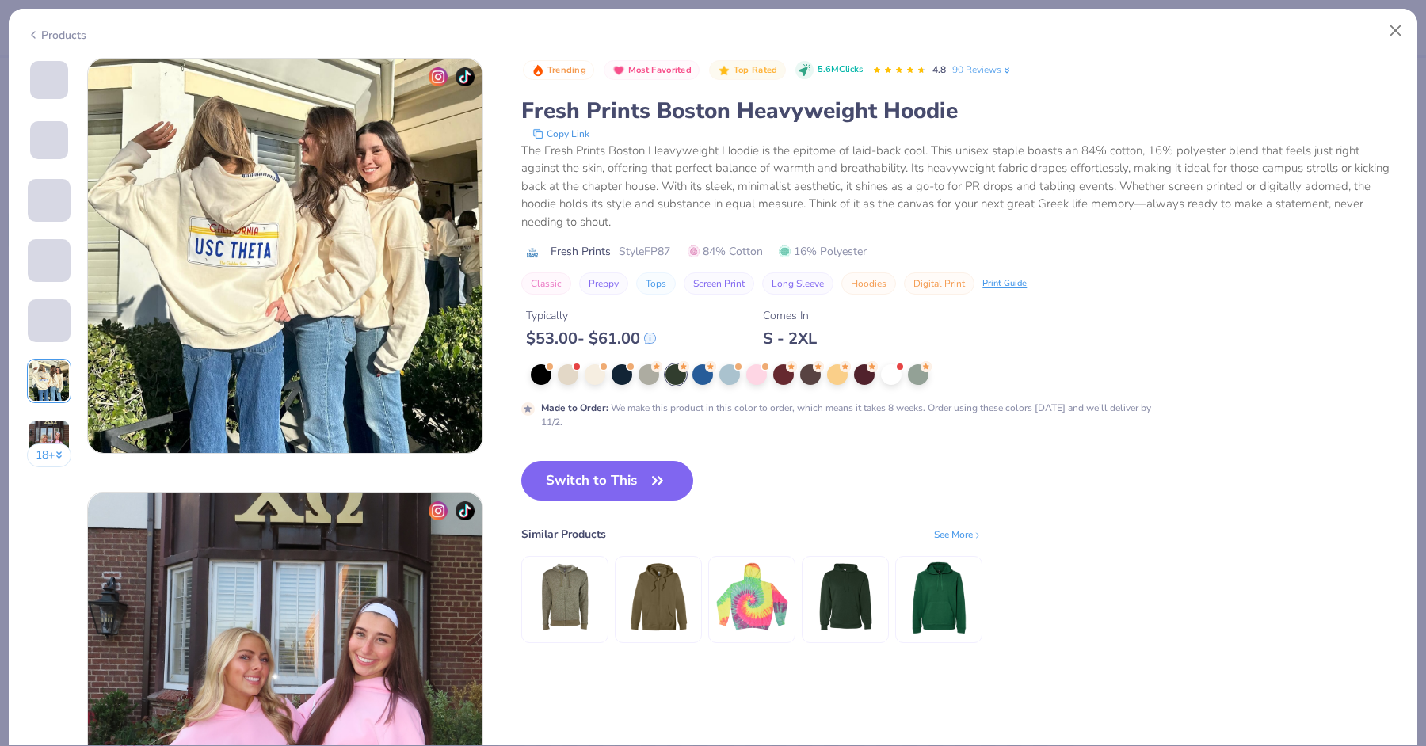
click at [44, 343] on div at bounding box center [49, 321] width 44 height 44
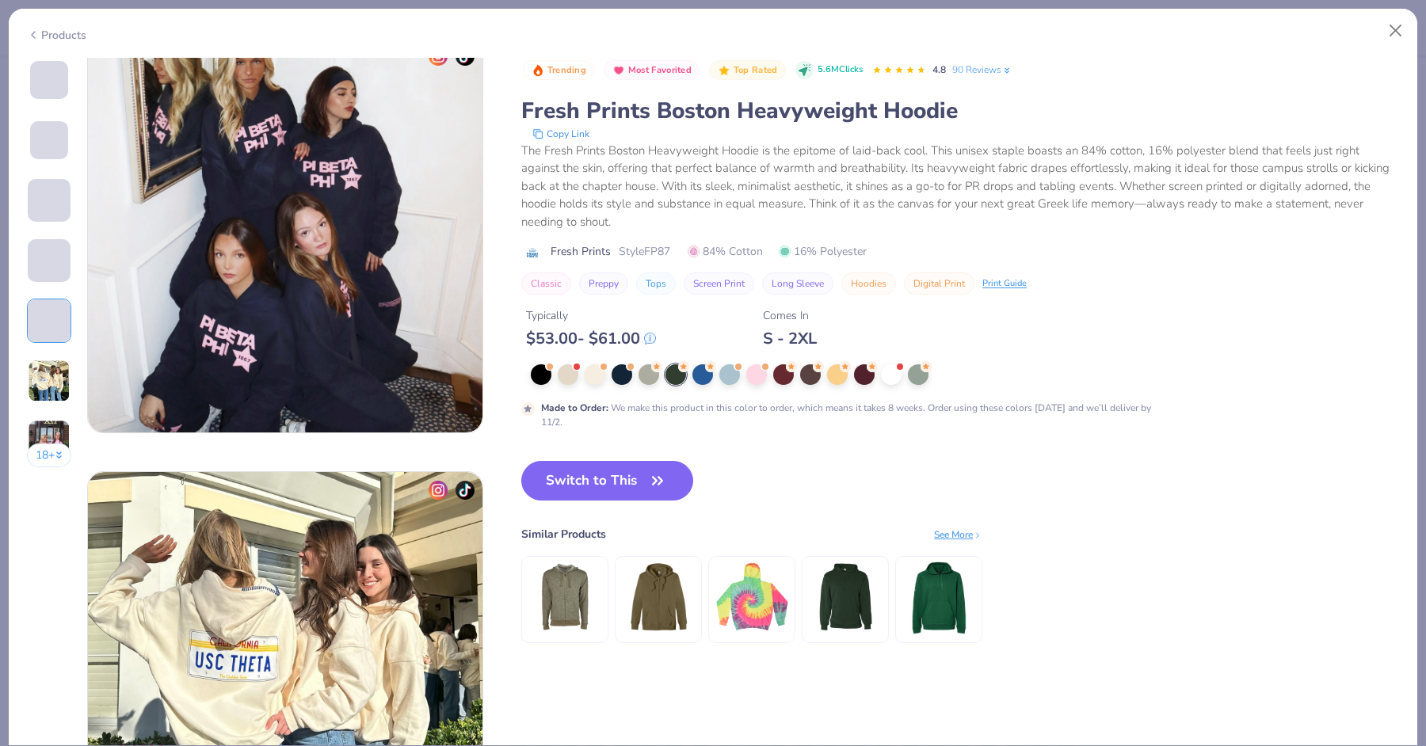
scroll to position [1736, 0]
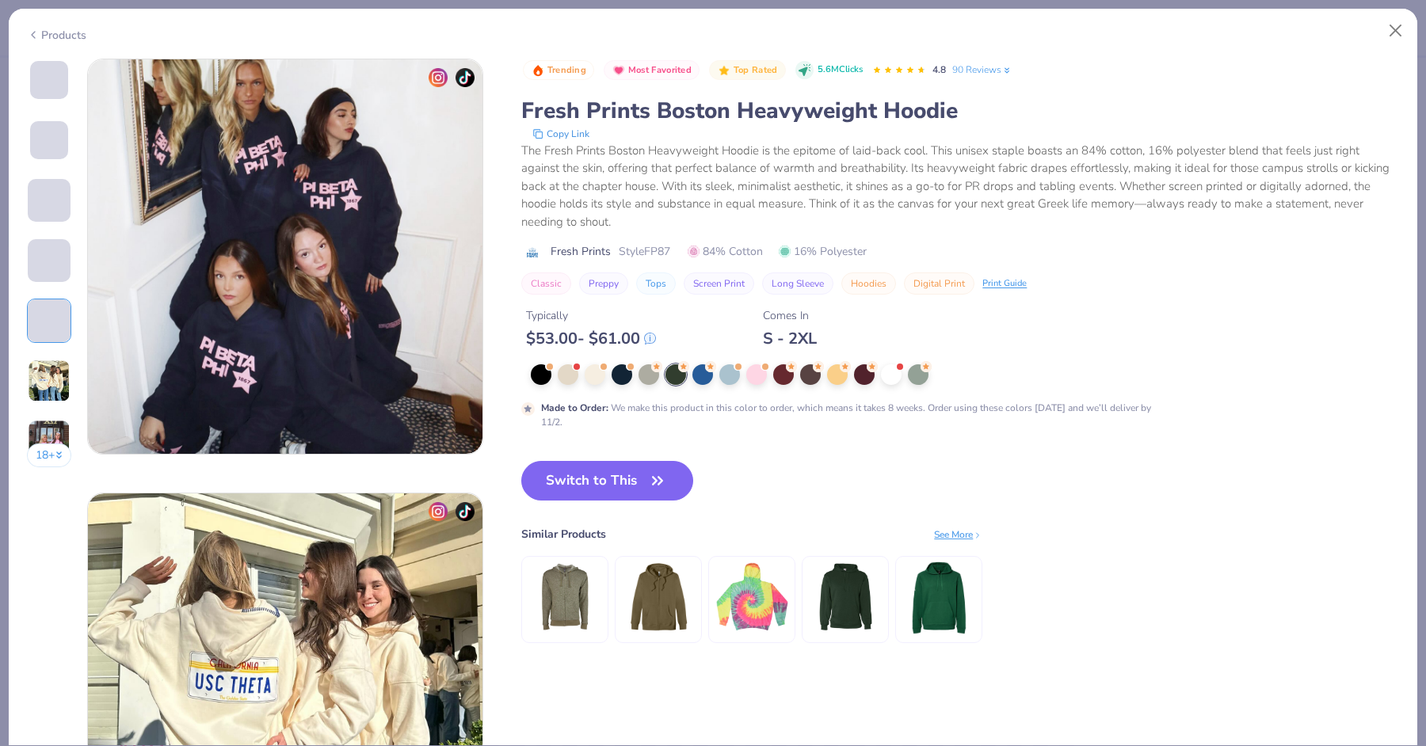
click at [40, 283] on div at bounding box center [49, 260] width 44 height 44
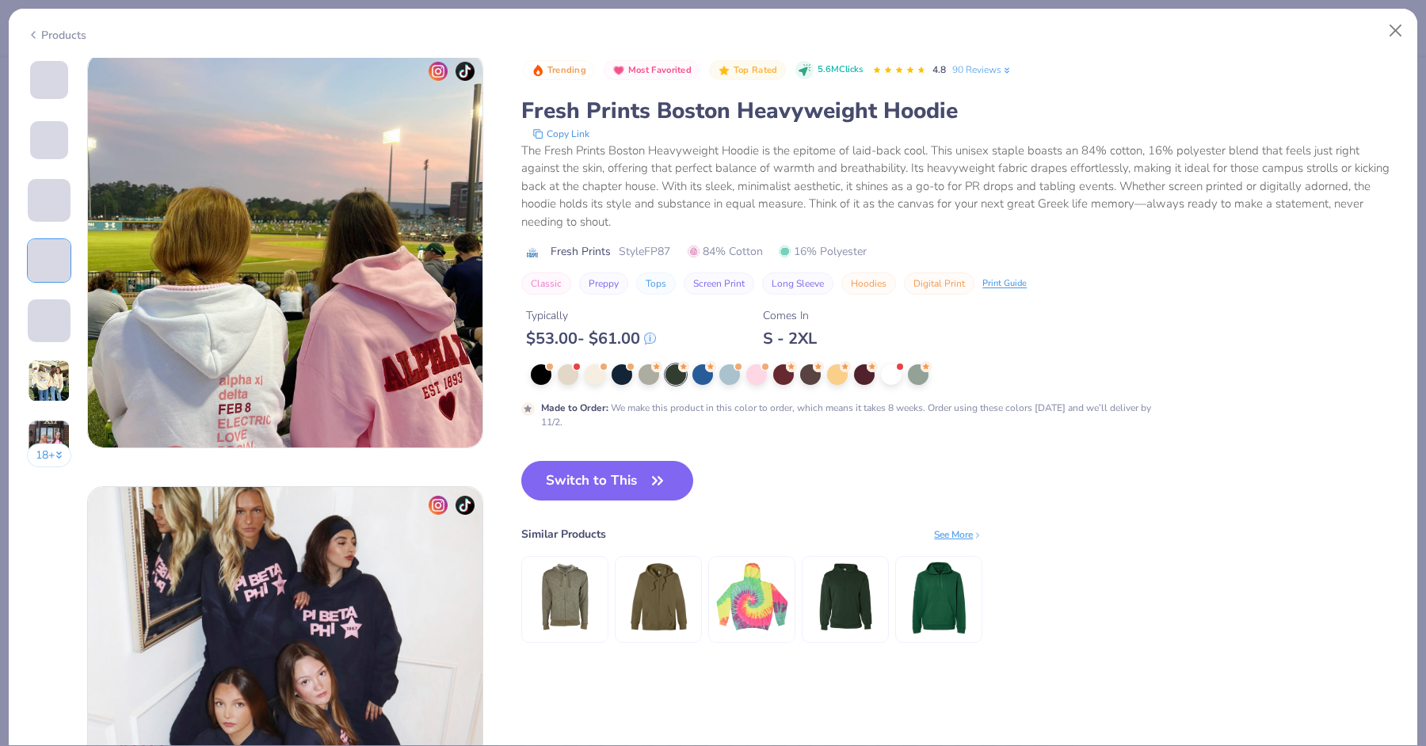
scroll to position [1302, 0]
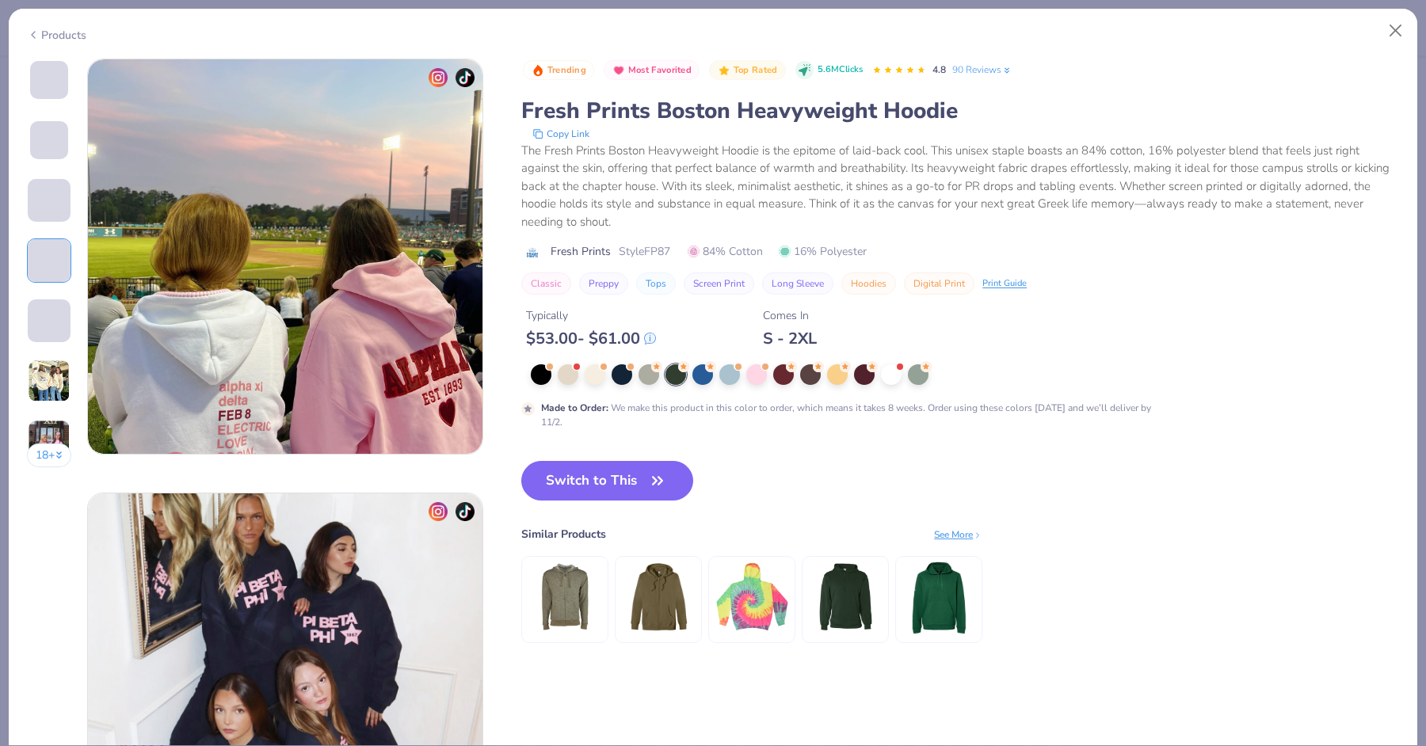
click at [45, 268] on span at bounding box center [49, 260] width 43 height 43
click at [543, 471] on button "Switch to This" at bounding box center [607, 481] width 172 height 40
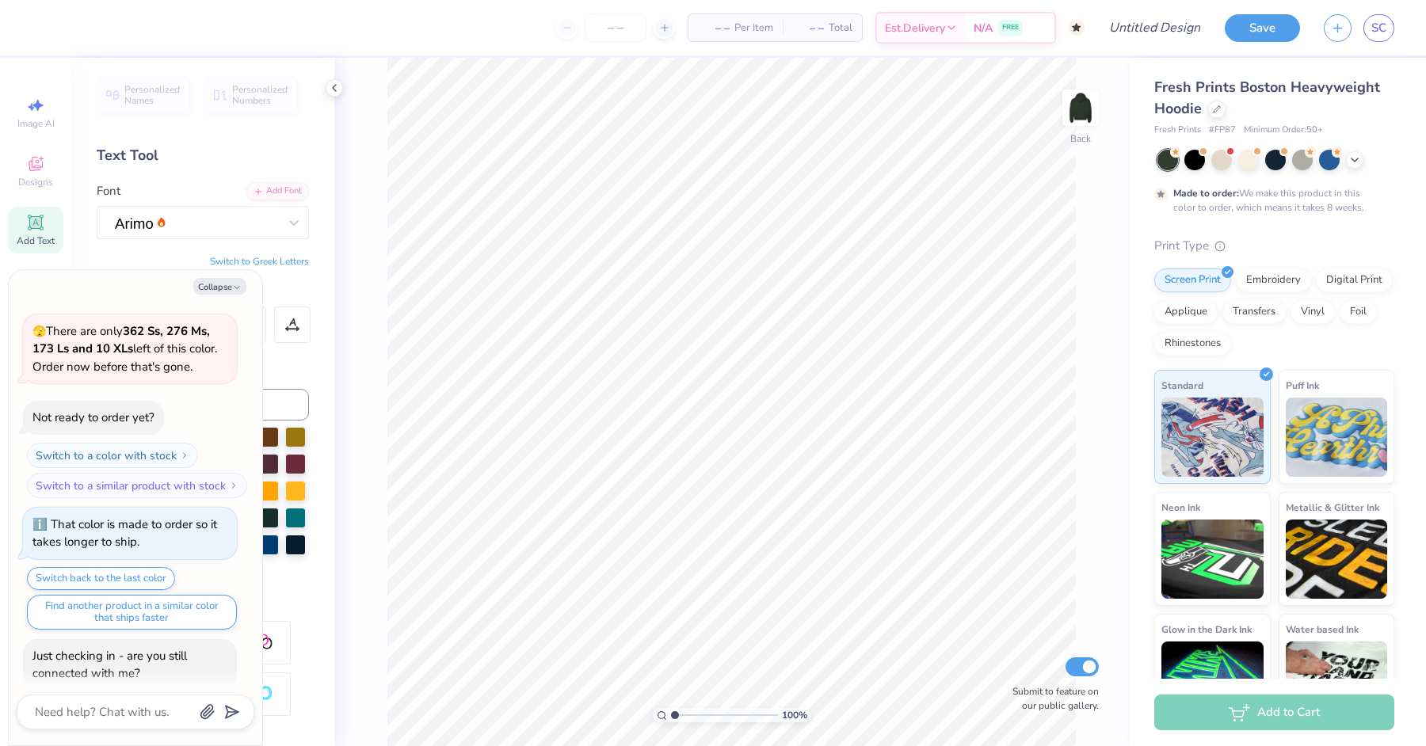
scroll to position [1056, 0]
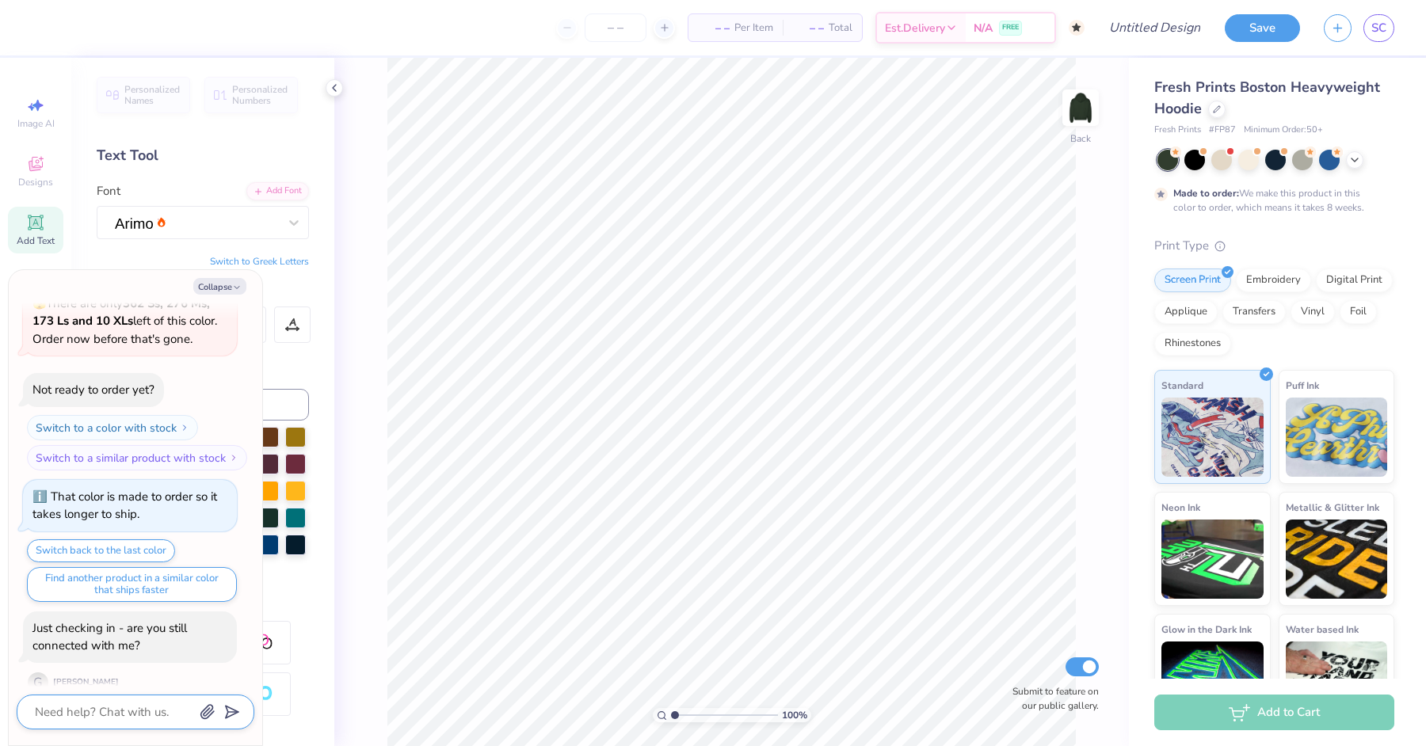
click at [103, 597] on textarea at bounding box center [113, 712] width 161 height 21
click at [227, 281] on button "Collapse" at bounding box center [219, 286] width 53 height 17
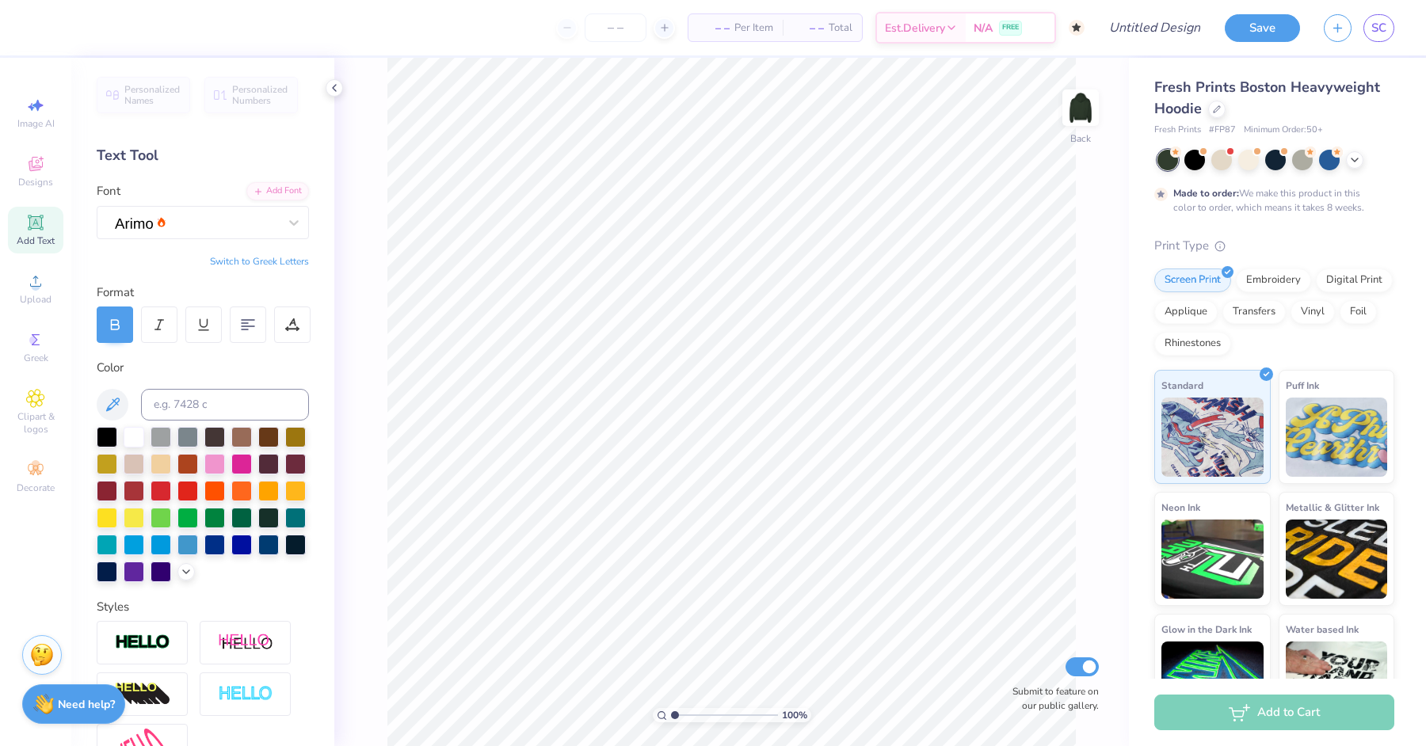
click at [257, 261] on button "Switch to Greek Letters" at bounding box center [259, 261] width 99 height 13
click at [37, 170] on icon at bounding box center [35, 166] width 13 height 10
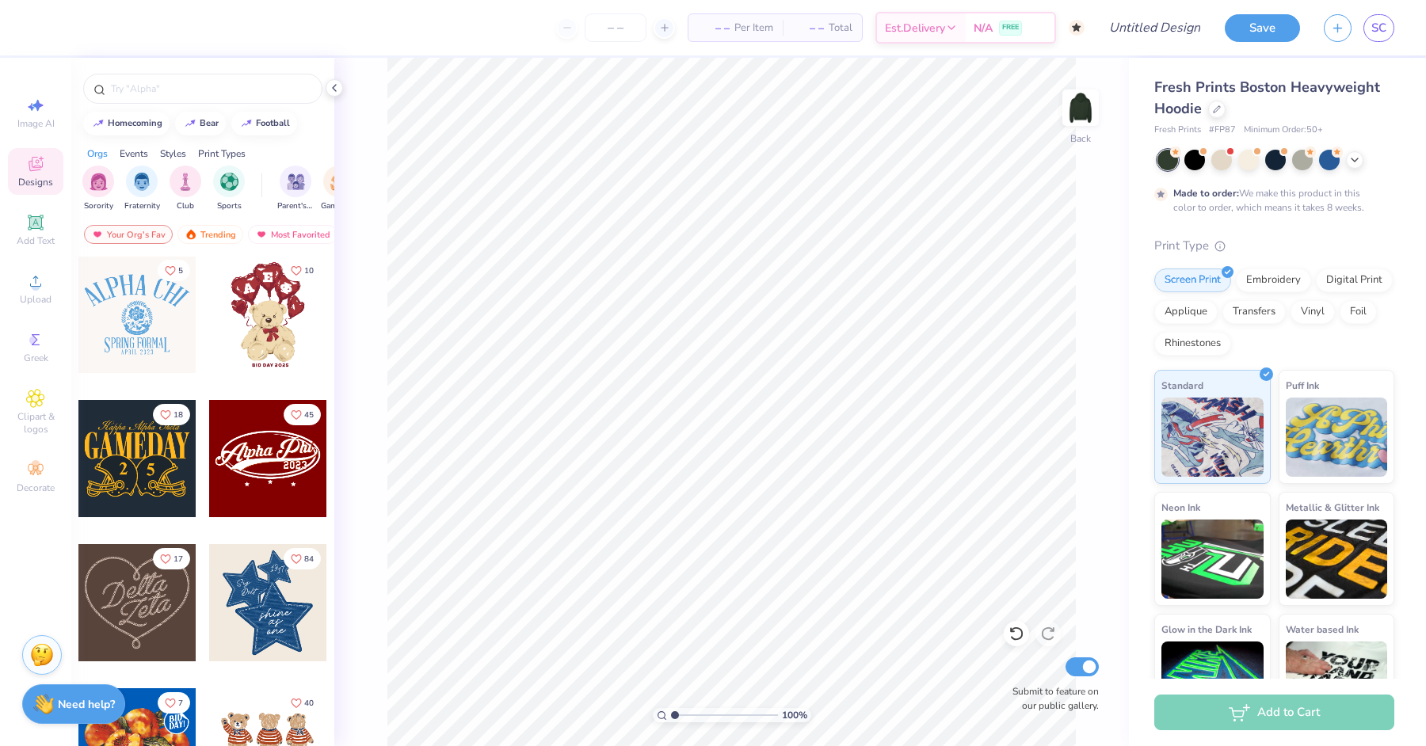
scroll to position [787, 0]
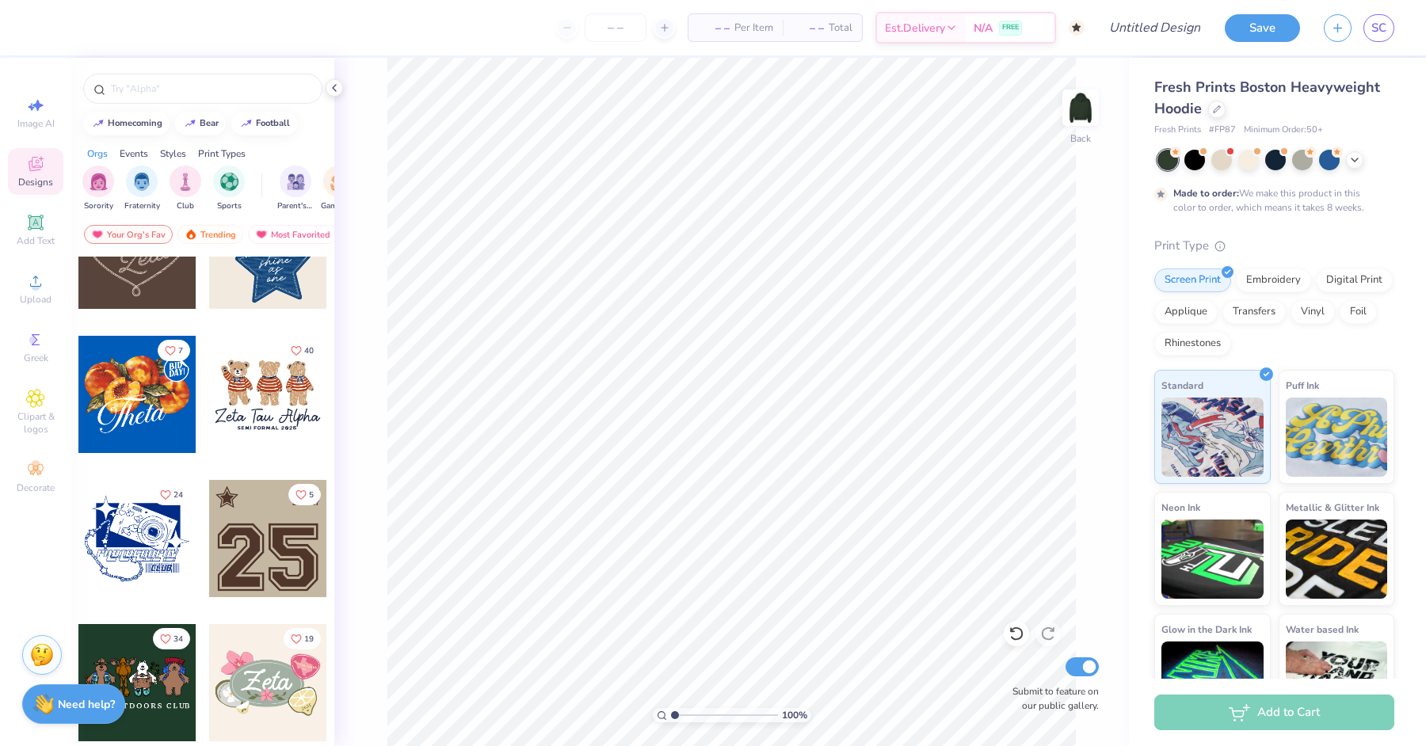
click at [242, 544] on div at bounding box center [267, 538] width 117 height 117
click at [1079, 115] on img at bounding box center [1080, 107] width 63 height 63
click at [303, 520] on div at bounding box center [267, 538] width 117 height 117
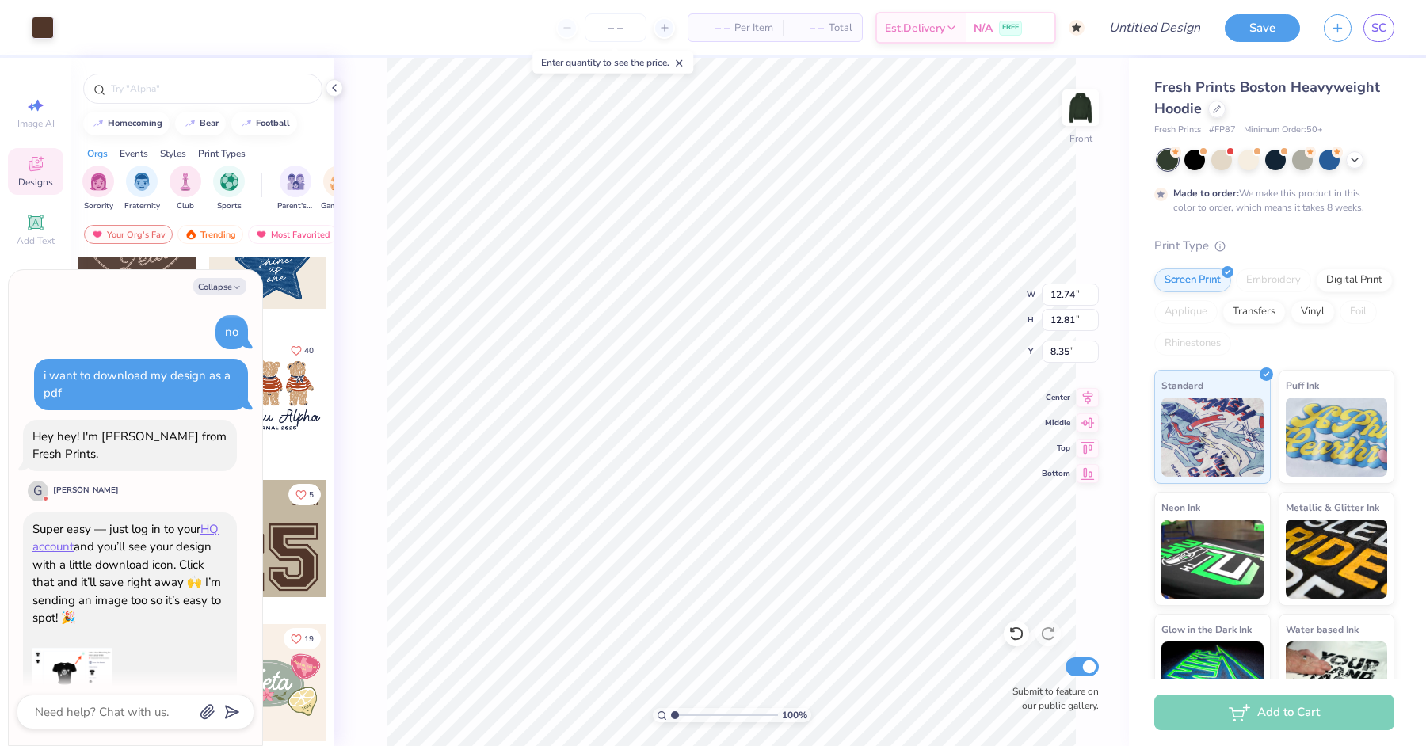
scroll to position [1187, 0]
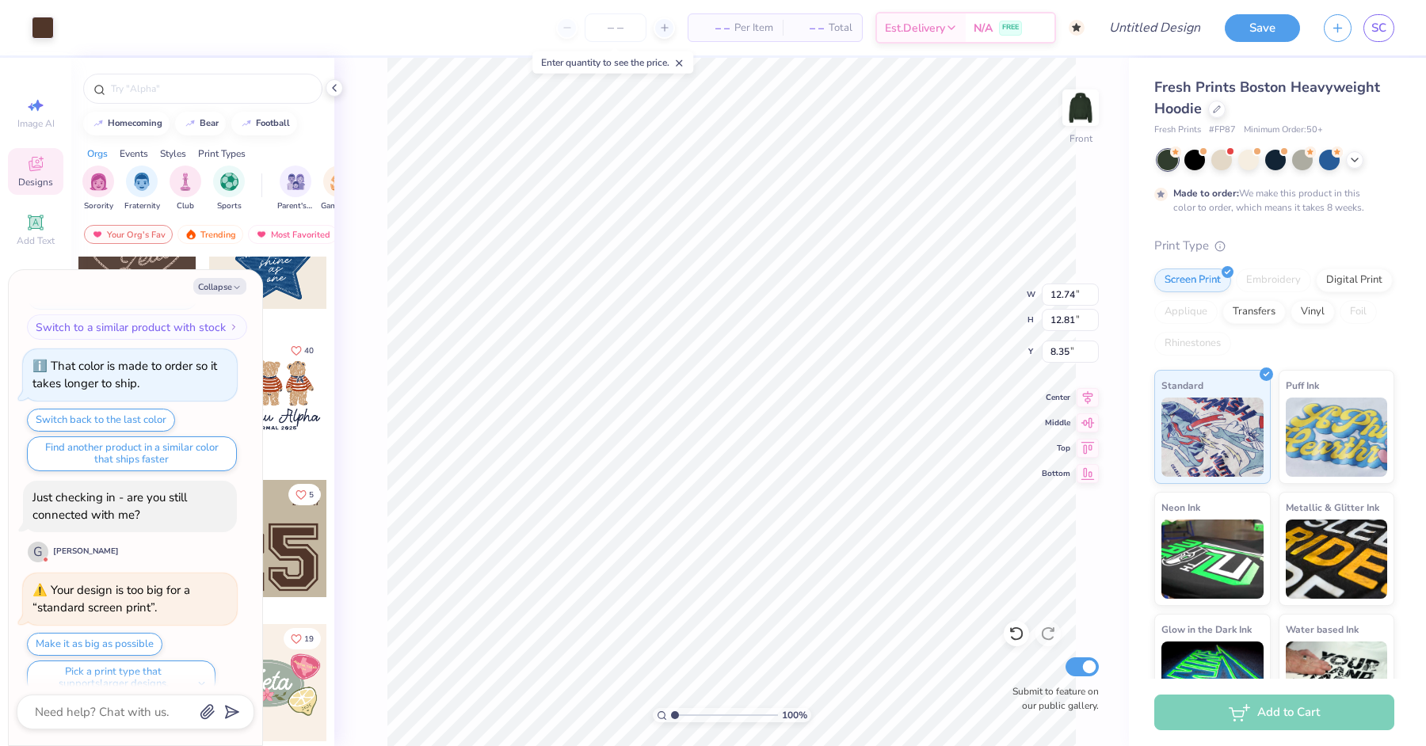
type textarea "x"
type input "10.92"
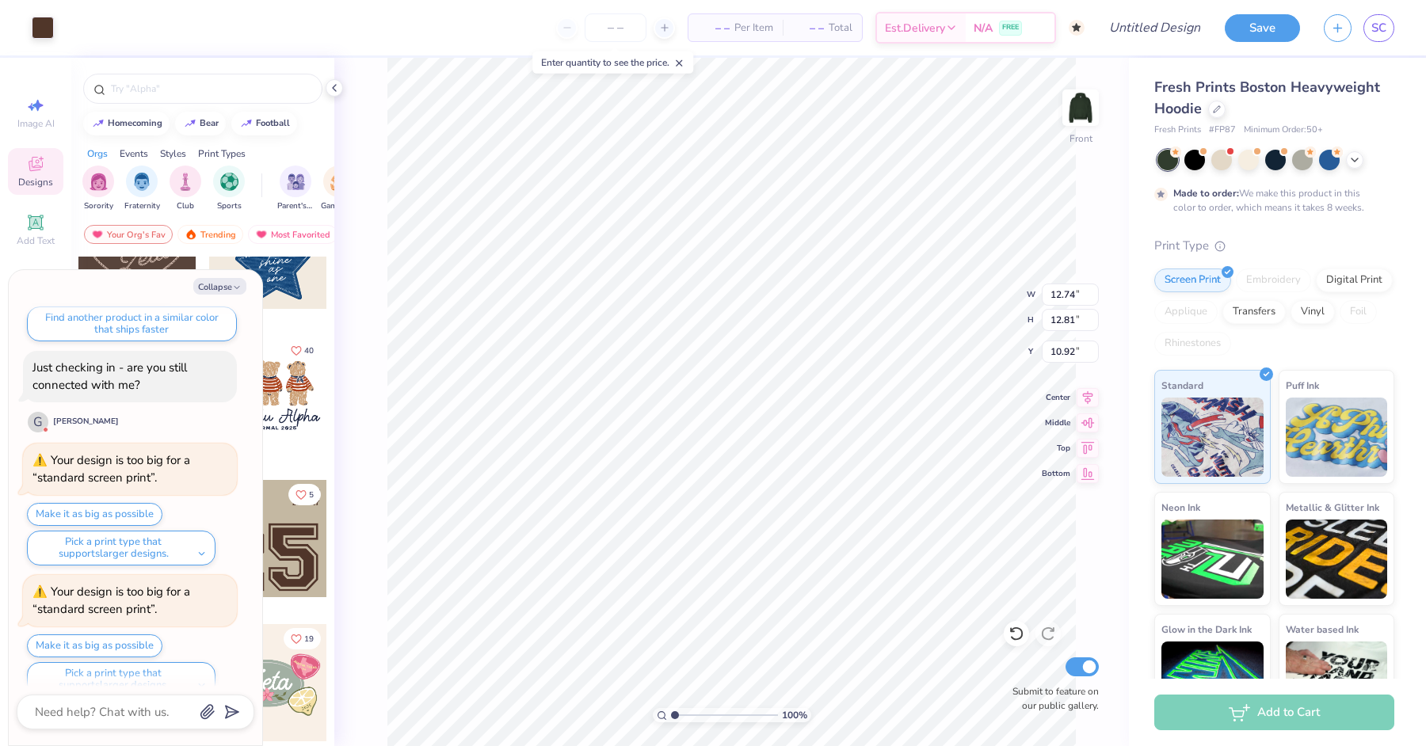
type textarea "x"
type input "5.87"
click at [99, 597] on button "Make it as big as possible" at bounding box center [94, 646] width 135 height 23
type textarea "x"
type input "34.01"
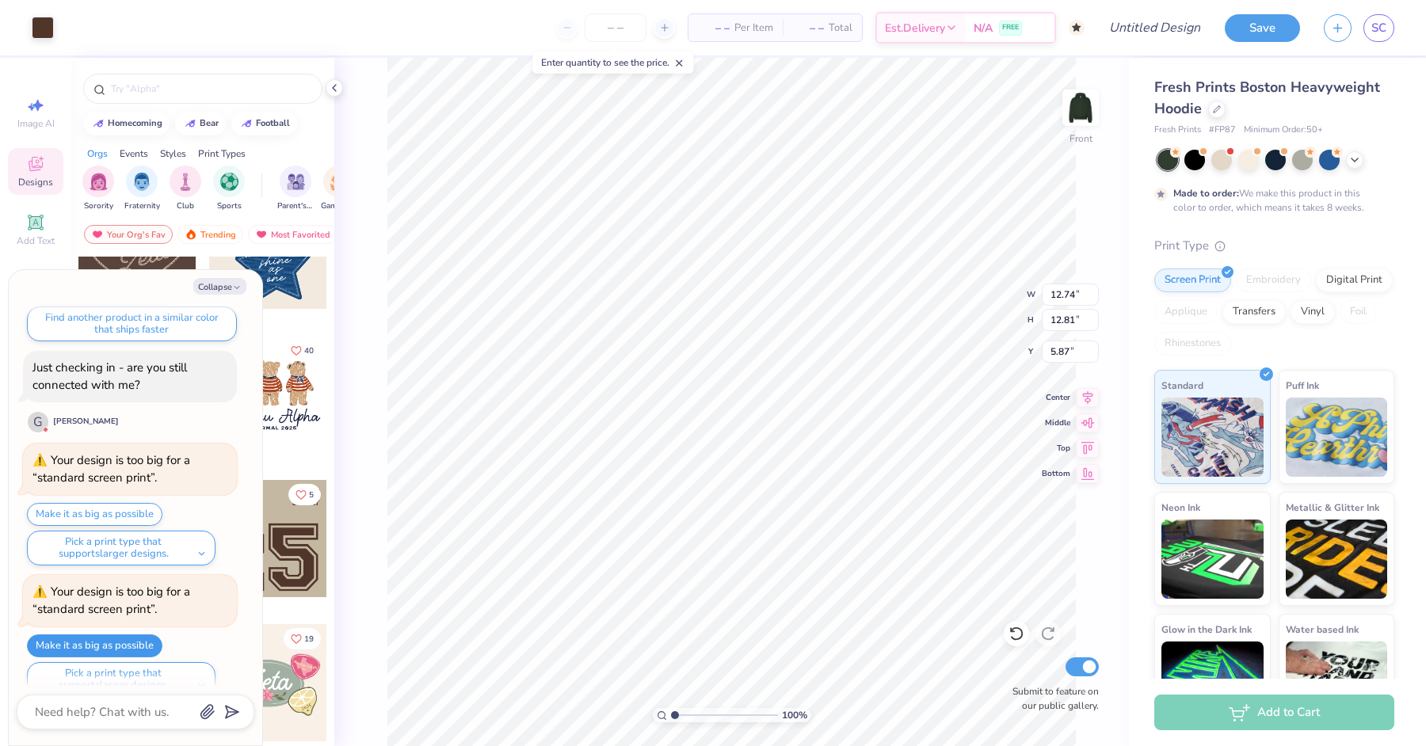
type input "32.16"
type input "-7.90"
type textarea "x"
type input "12.74"
type input "12.81"
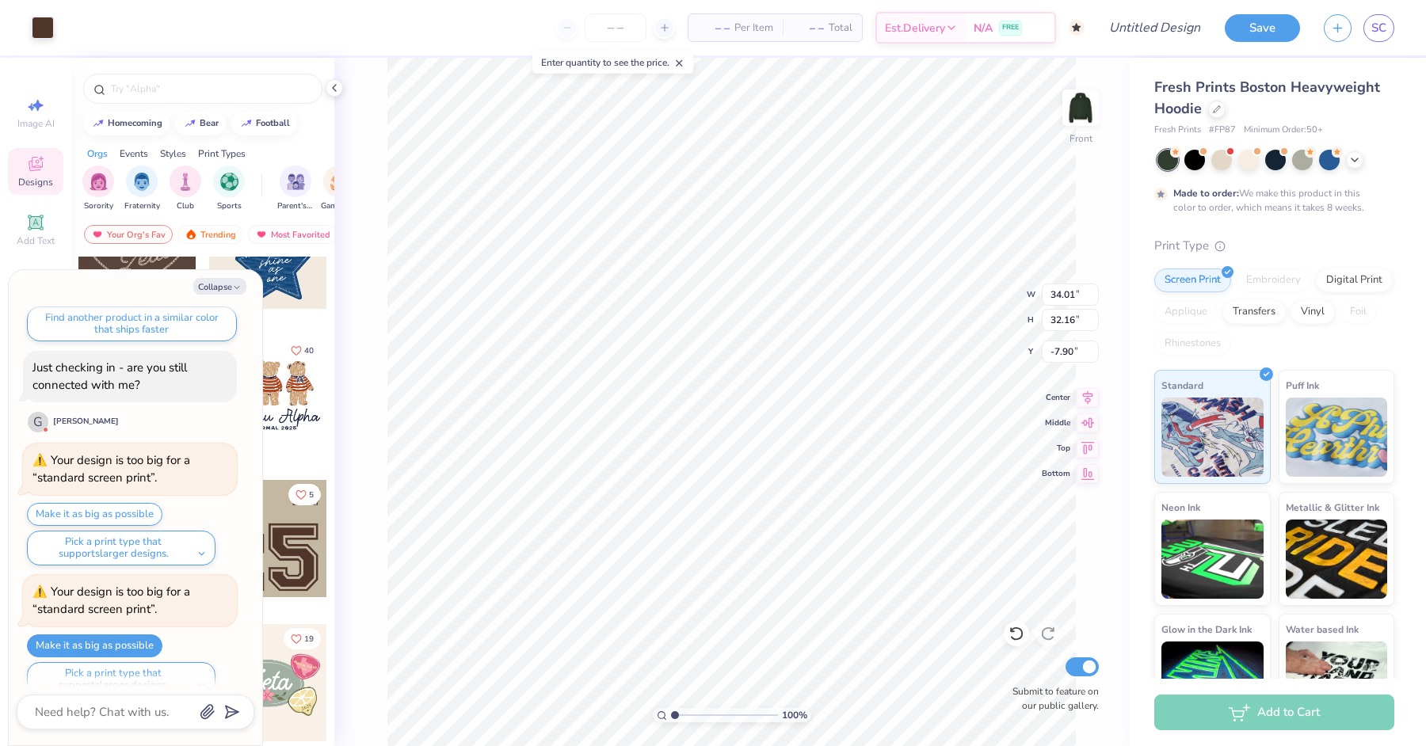
type input "5.87"
type textarea "x"
type input "8.35"
click at [122, 597] on button "Make it as big as possible" at bounding box center [94, 646] width 135 height 23
type textarea "x"
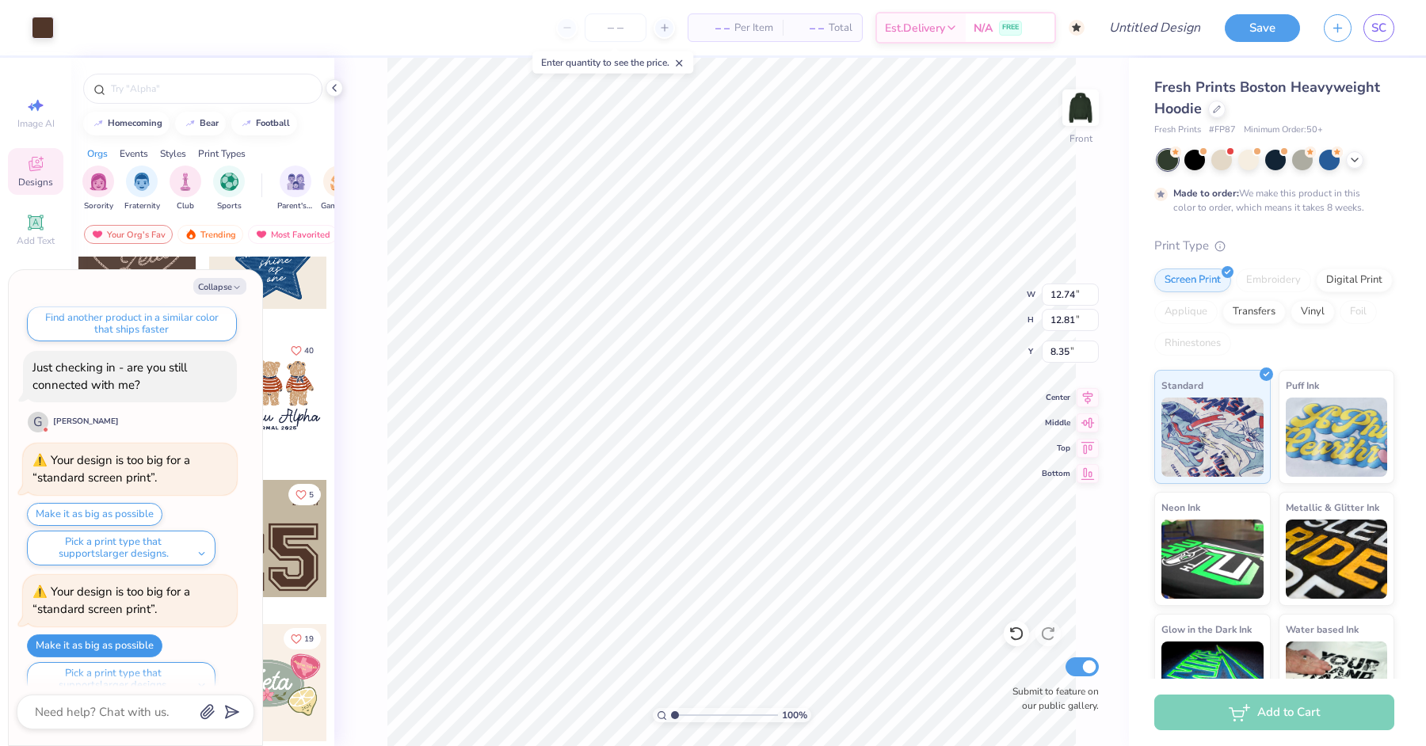
type input "42.15"
type input "45.42"
type input "-7.90"
click at [156, 597] on button "Pick a print type that supports larger designs." at bounding box center [121, 679] width 189 height 35
click at [146, 597] on button "screen transfer transfers" at bounding box center [108, 642] width 150 height 26
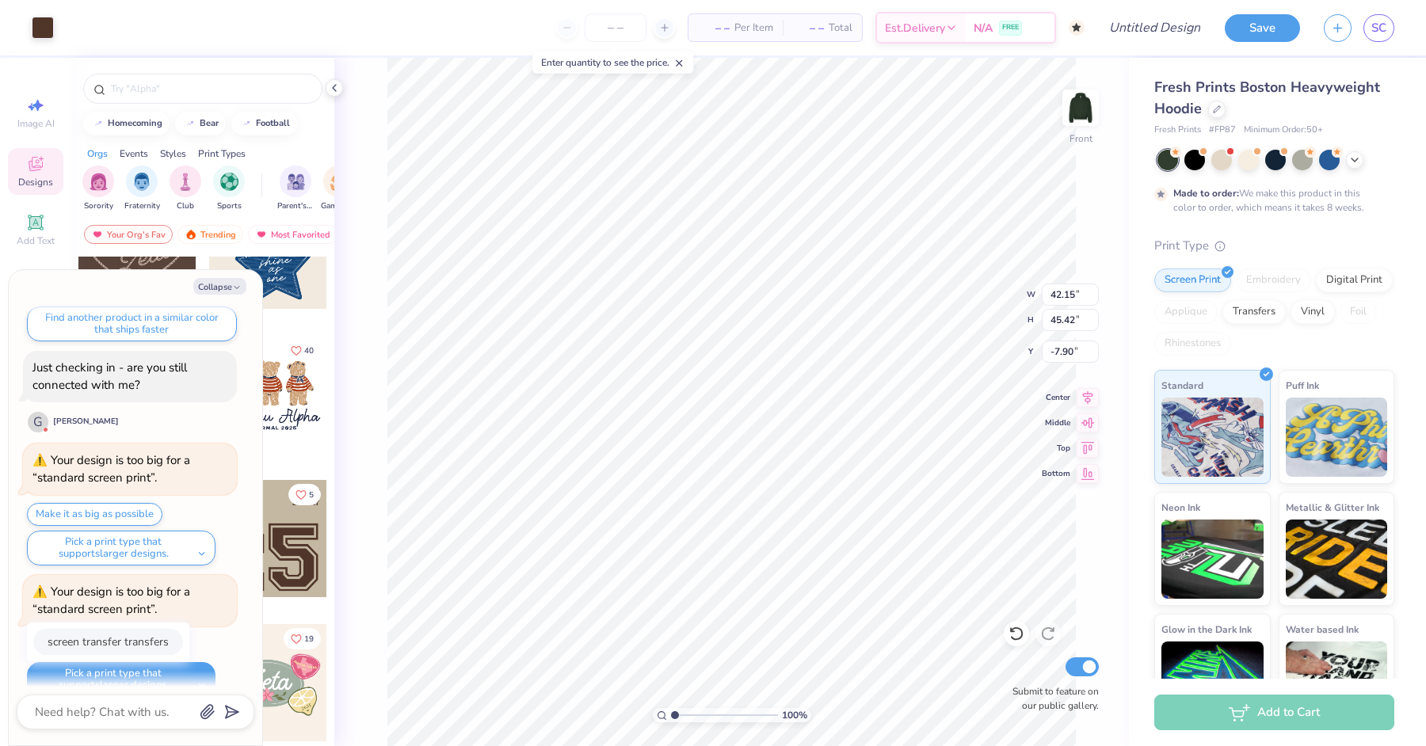
type textarea "x"
type input "12.74"
type input "12.81"
type input "8.35"
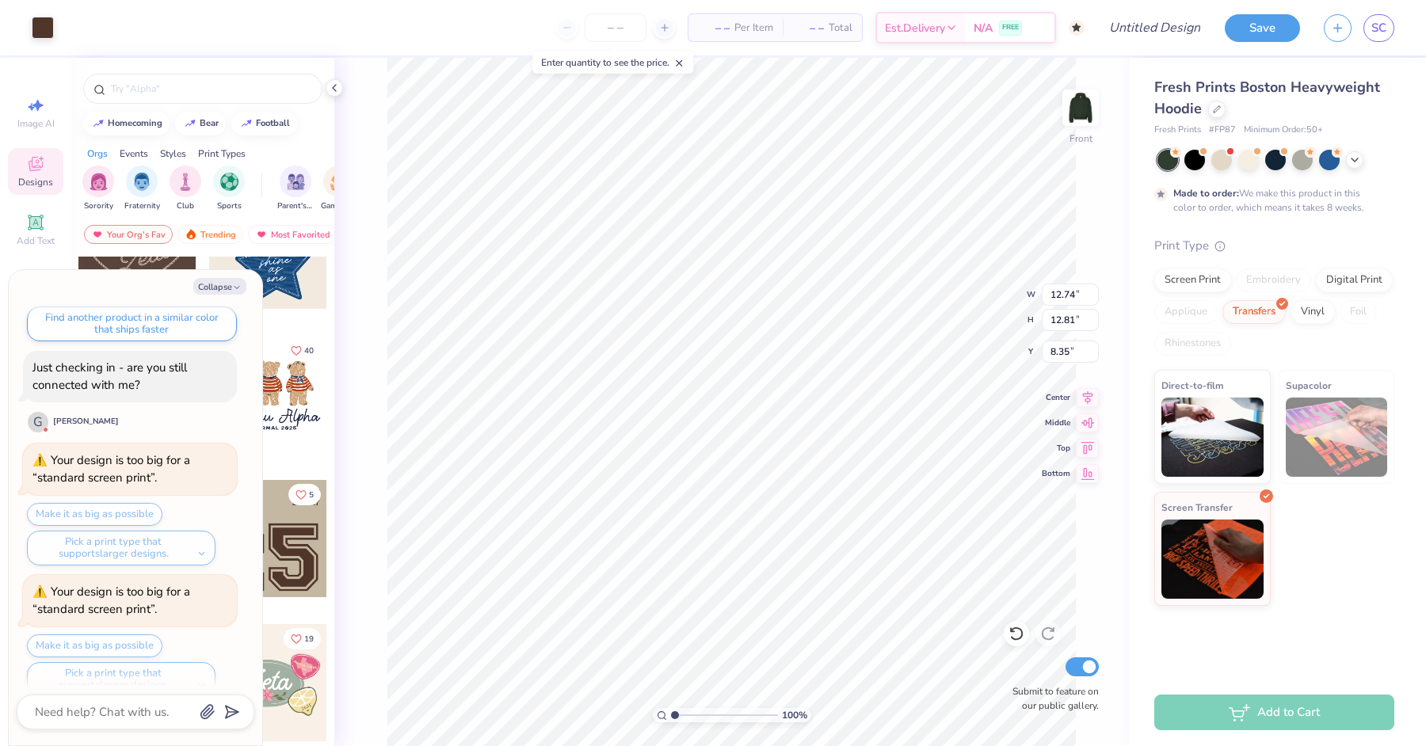
scroll to position [1339, 0]
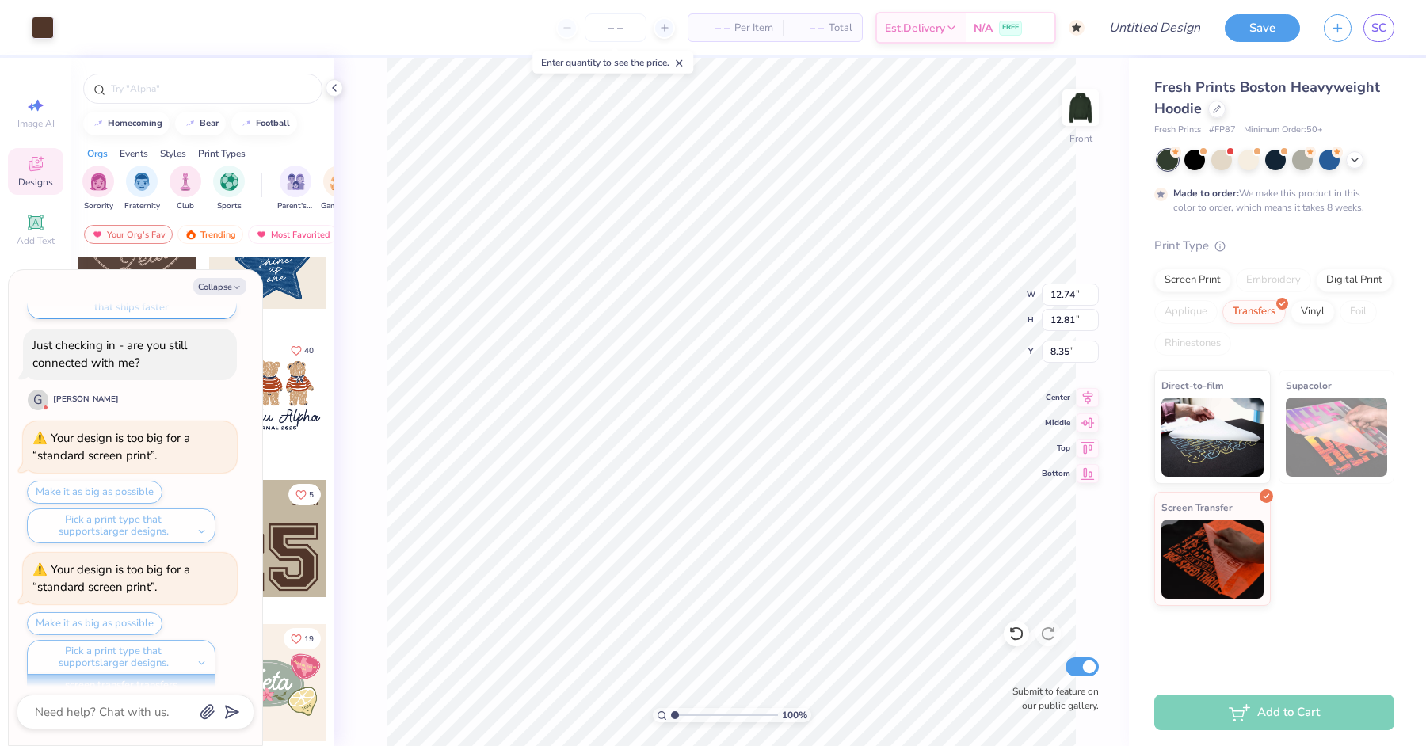
type textarea "x"
type input "14.46"
type input "14.54"
type input "6.61"
type textarea "x"
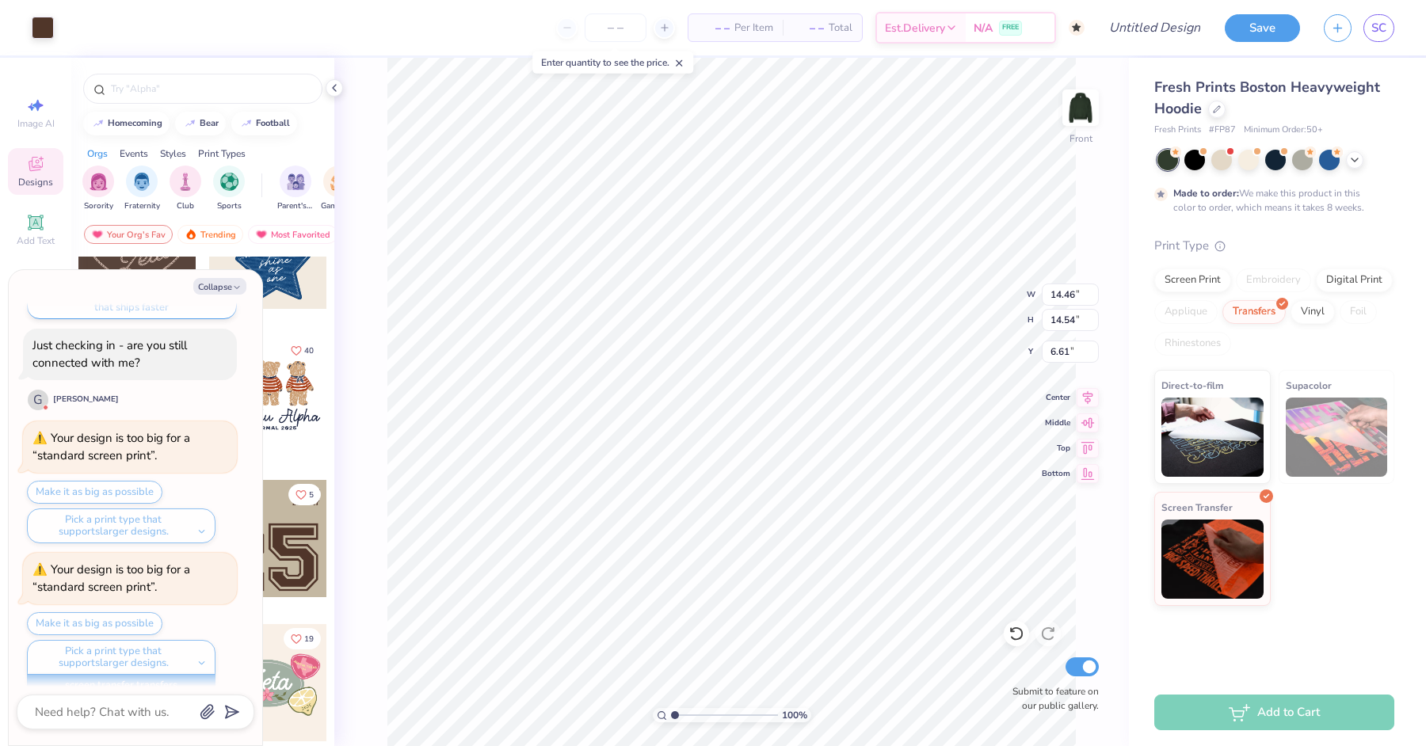
type input "15.96"
type input "16.05"
type input "5.11"
type textarea "x"
type input "5.23"
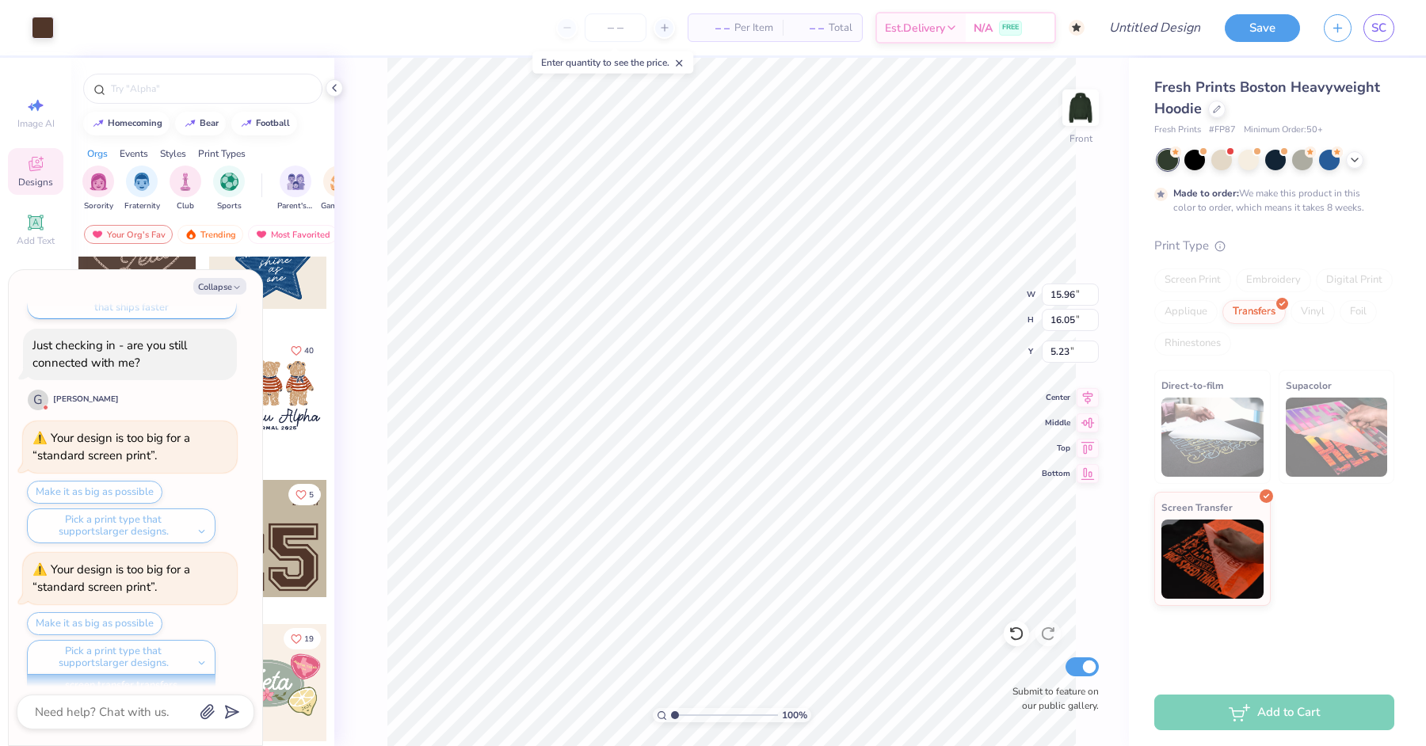
type textarea "x"
type input "5.25"
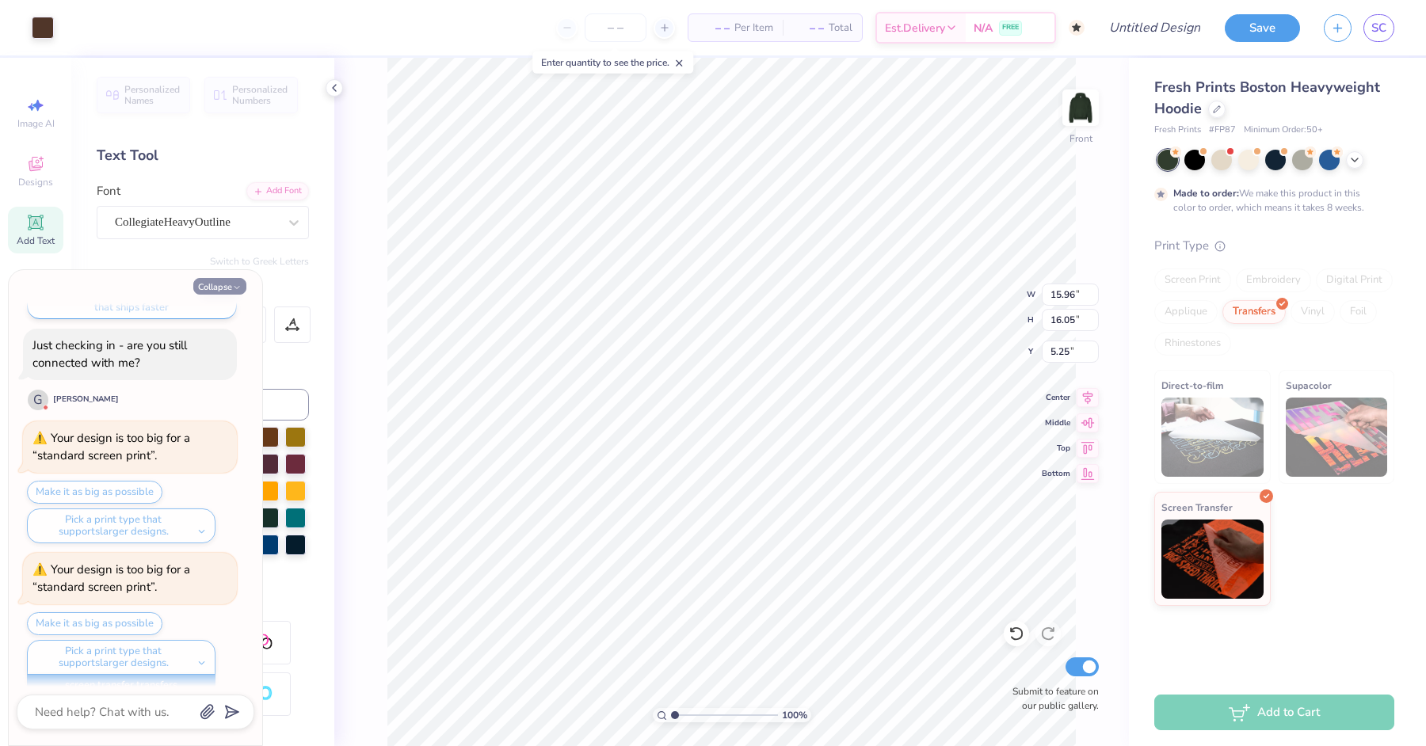
click at [227, 292] on button "Collapse" at bounding box center [219, 286] width 53 height 17
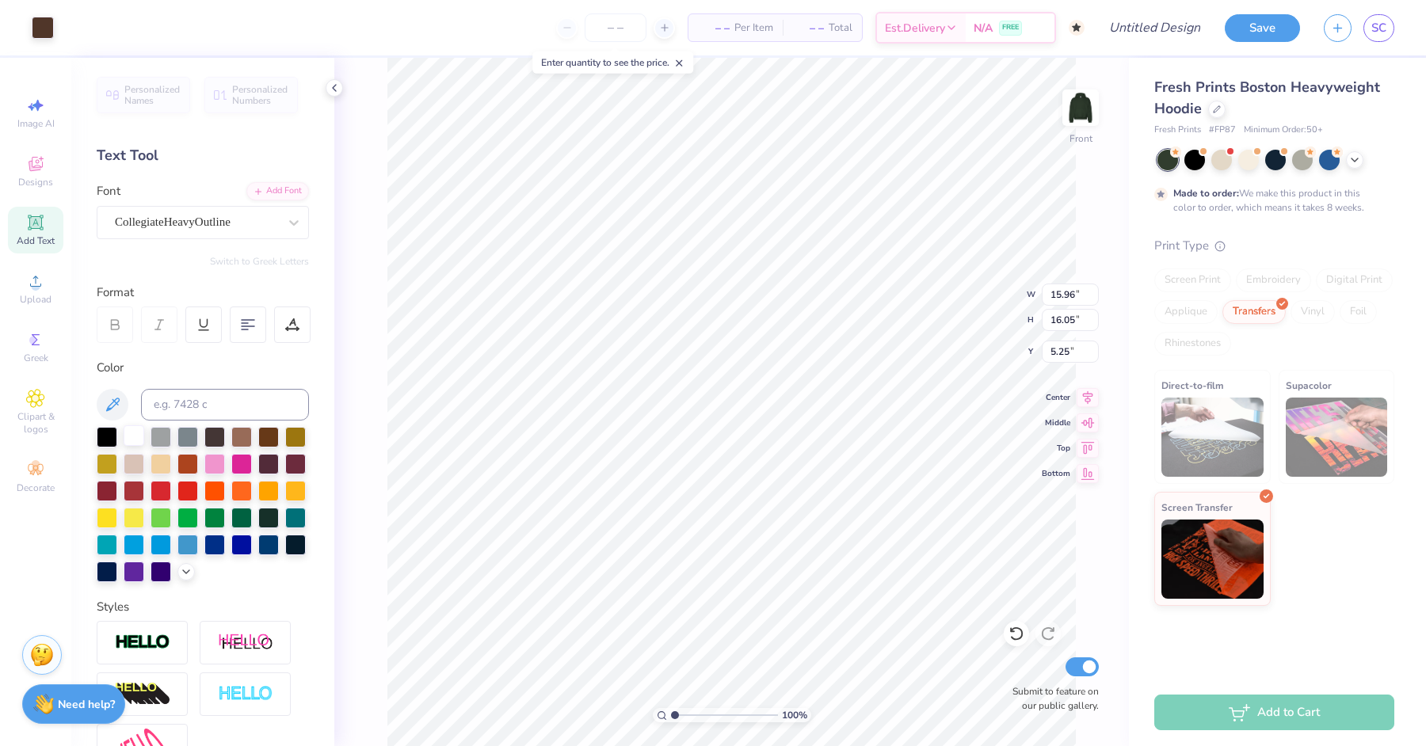
click at [127, 434] on div at bounding box center [134, 435] width 21 height 21
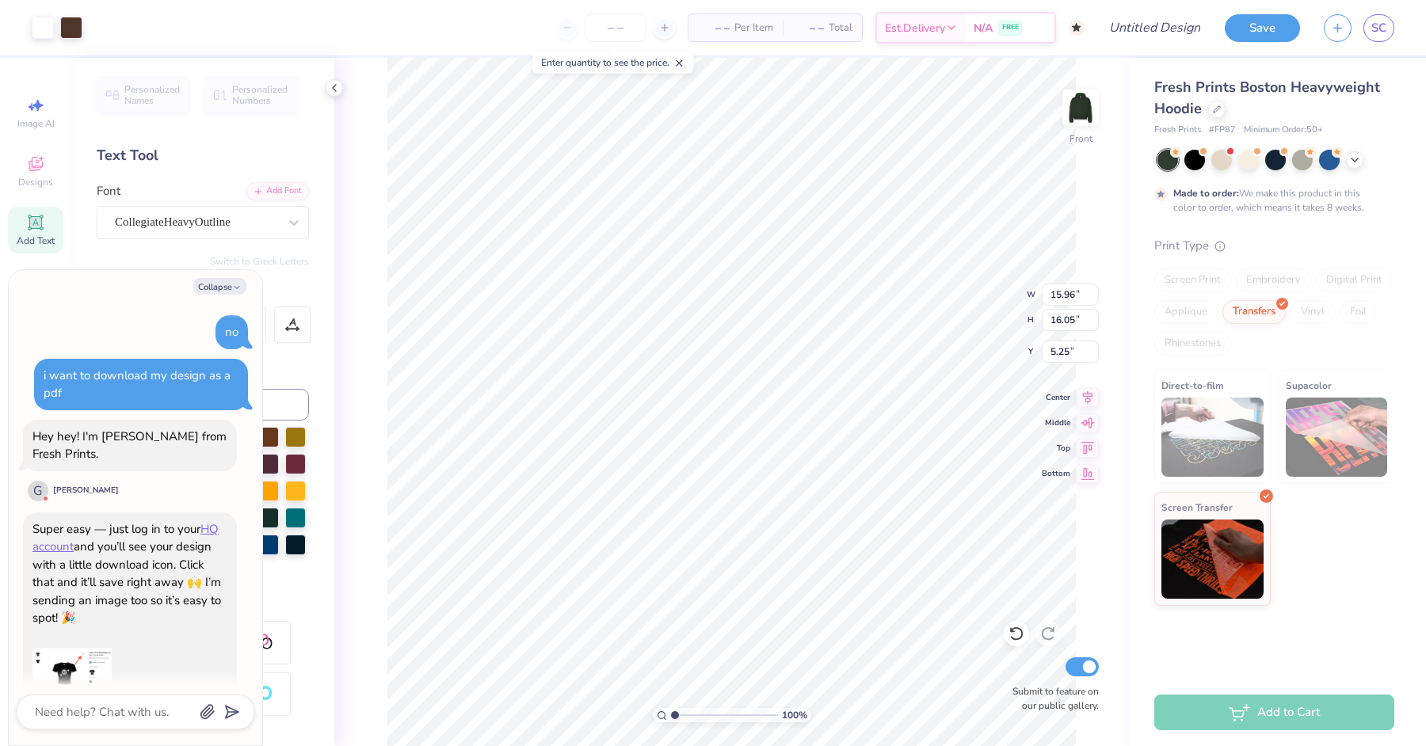
scroll to position [1461, 0]
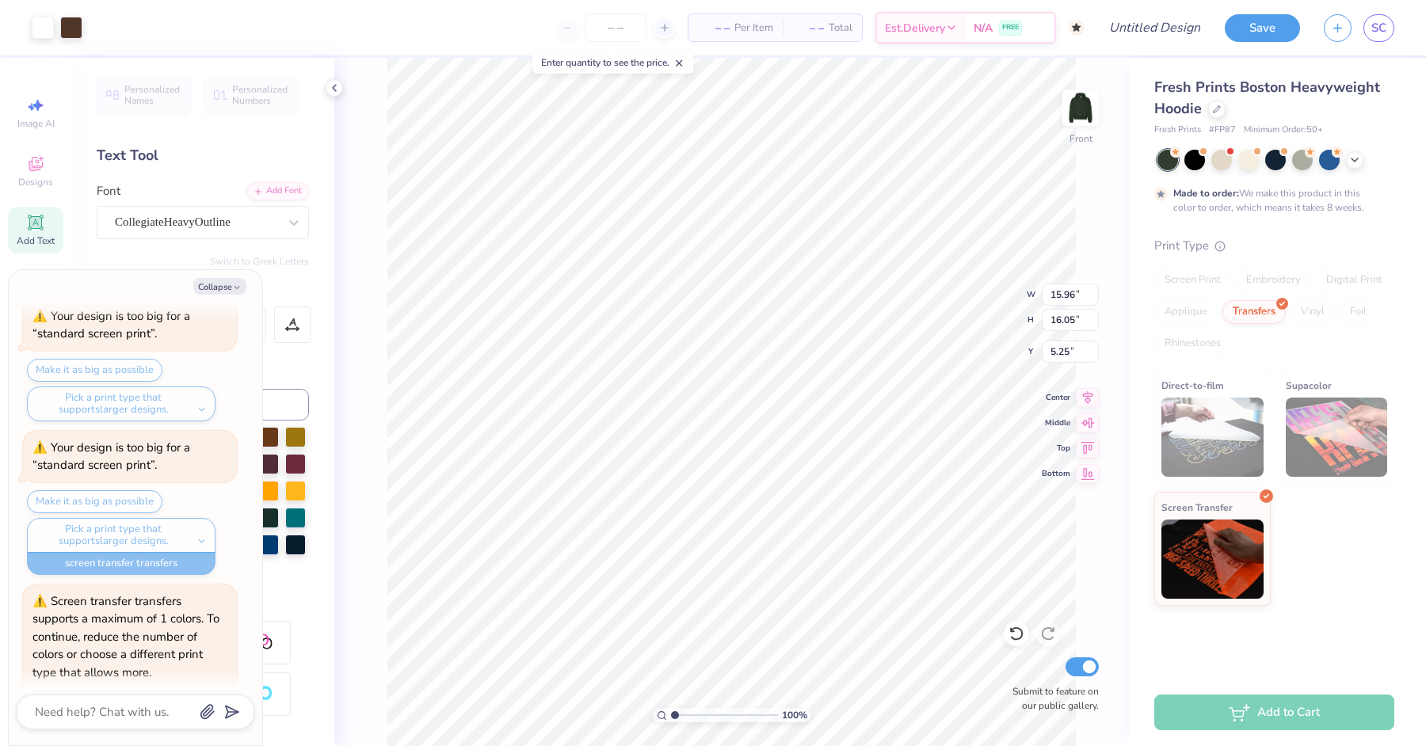
type textarea "x"
type input "5.26"
click at [223, 280] on button "Collapse" at bounding box center [219, 286] width 53 height 17
type textarea "x"
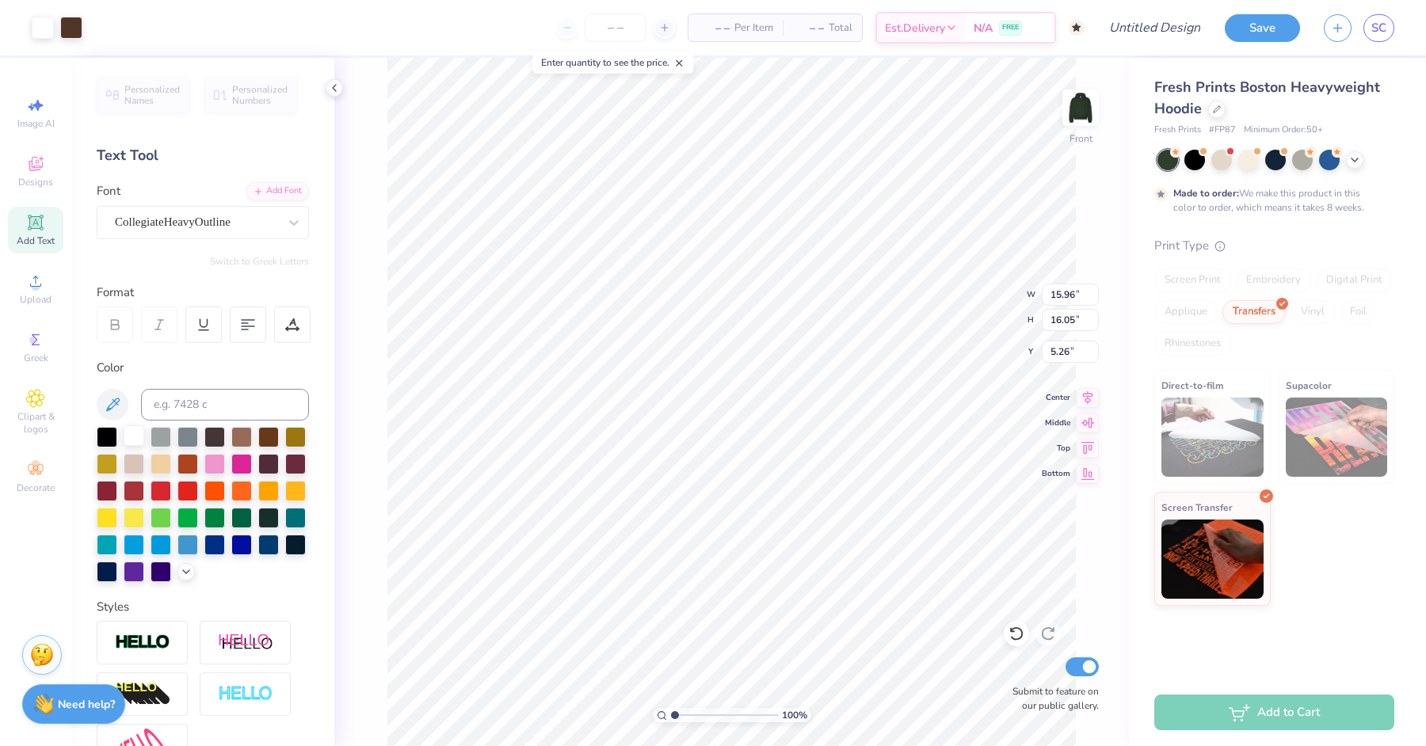
click at [134, 435] on div at bounding box center [134, 435] width 21 height 21
type input "16.04"
type input "5.28"
click at [136, 434] on div at bounding box center [134, 435] width 21 height 21
type input "16.03"
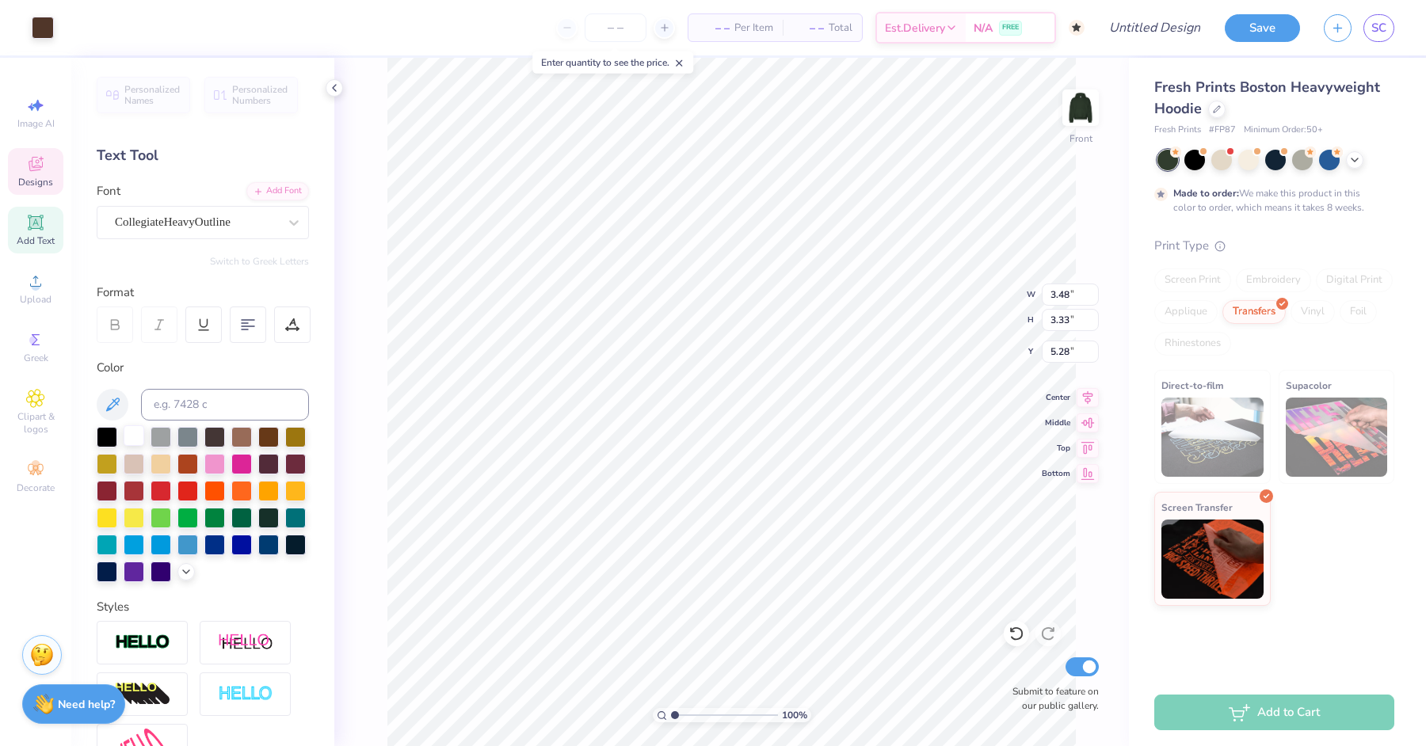
click at [131, 437] on div at bounding box center [134, 435] width 21 height 21
click at [134, 435] on div at bounding box center [134, 435] width 21 height 21
type input "4.32"
type input "1.44"
type input "5.83"
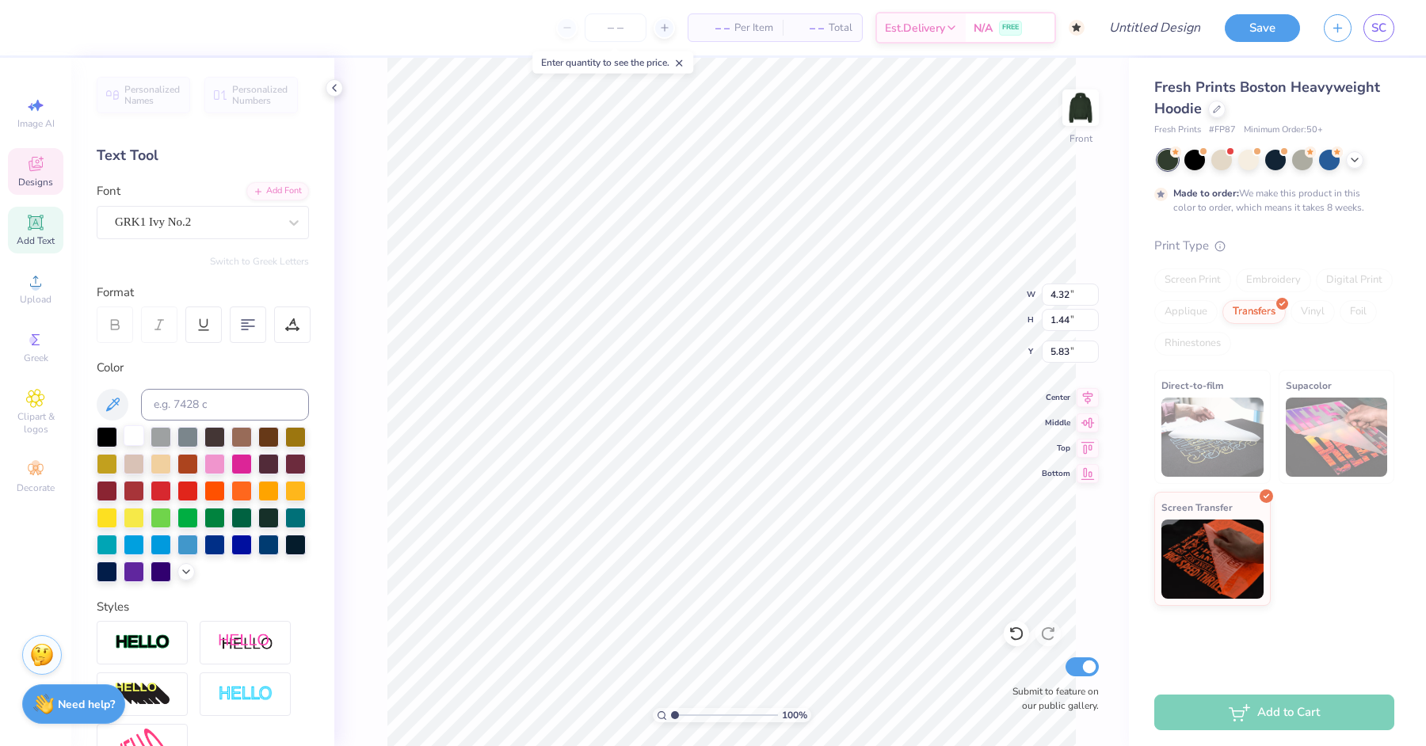
click at [138, 433] on div at bounding box center [134, 435] width 21 height 21
type input "4.29"
type input "1.42"
type input "6.00"
click at [137, 436] on div at bounding box center [134, 435] width 21 height 21
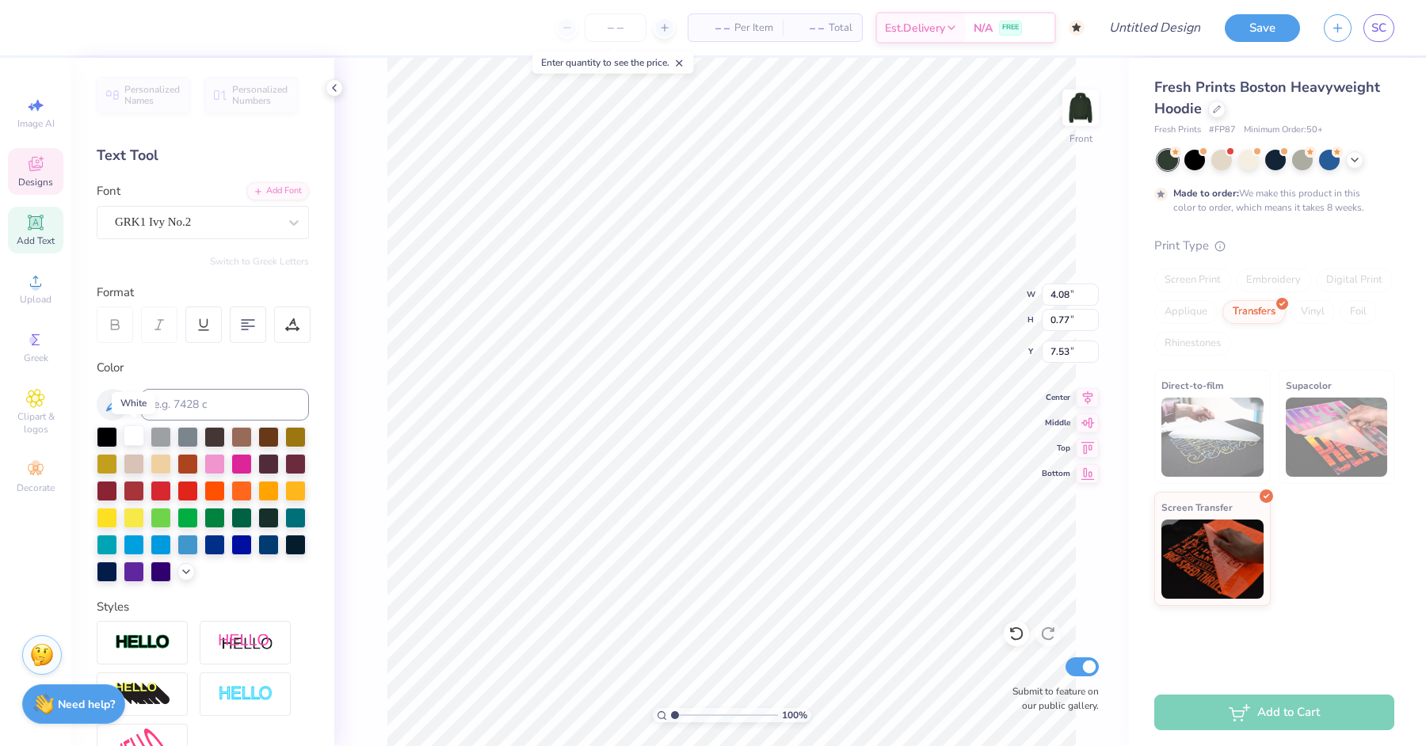
type input "4.08"
type input "0.77"
type input "7.53"
type input "3.48"
type input "3.33"
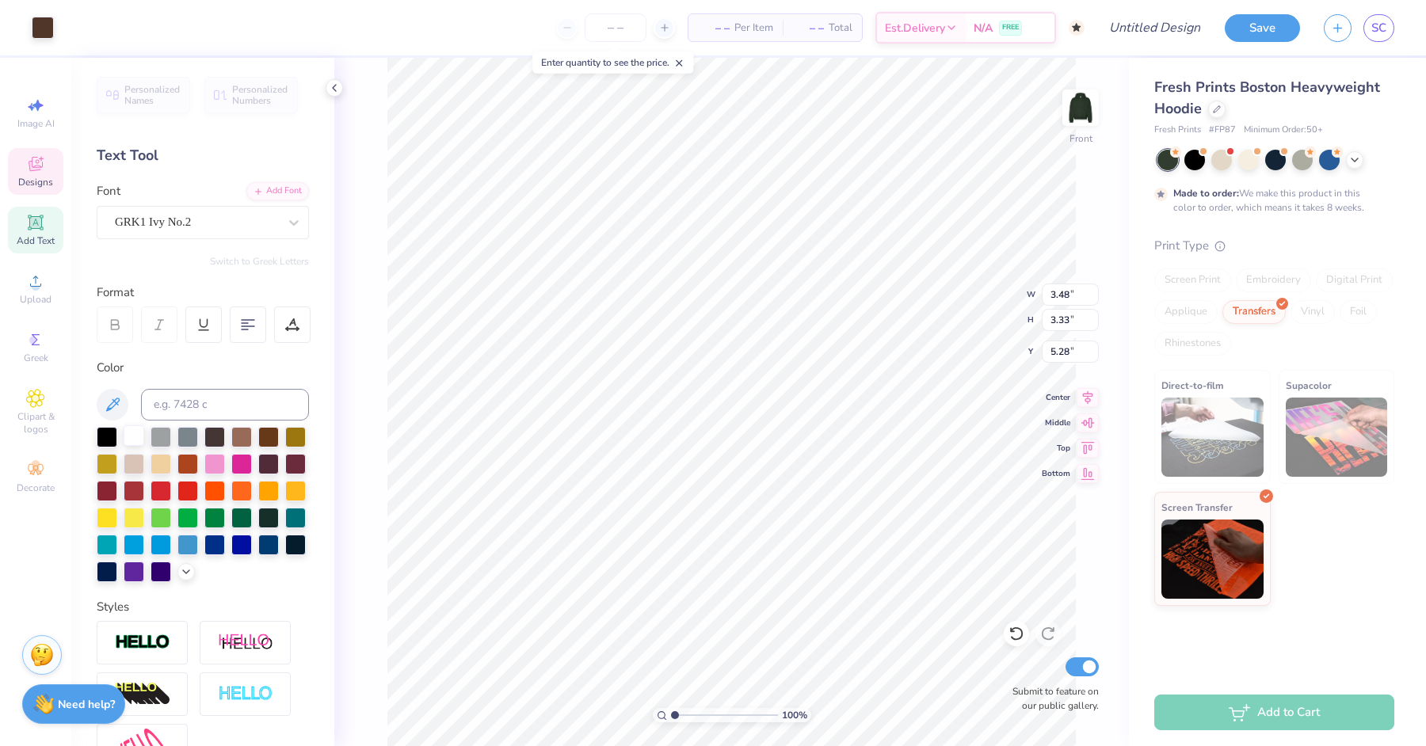
click at [137, 432] on div at bounding box center [134, 435] width 21 height 21
type input "5.31"
click at [125, 440] on div at bounding box center [134, 435] width 21 height 21
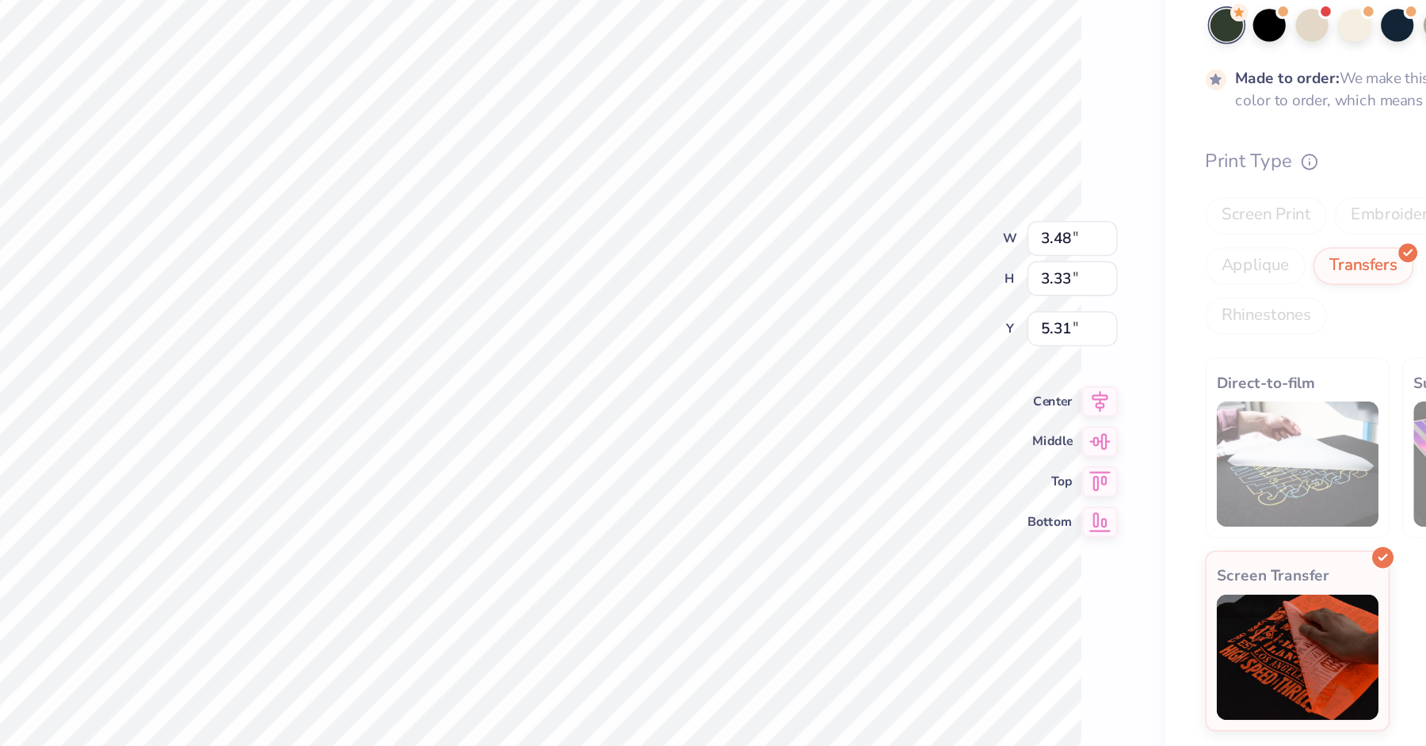
type input "15.34"
type input "10.35"
type input "10.97"
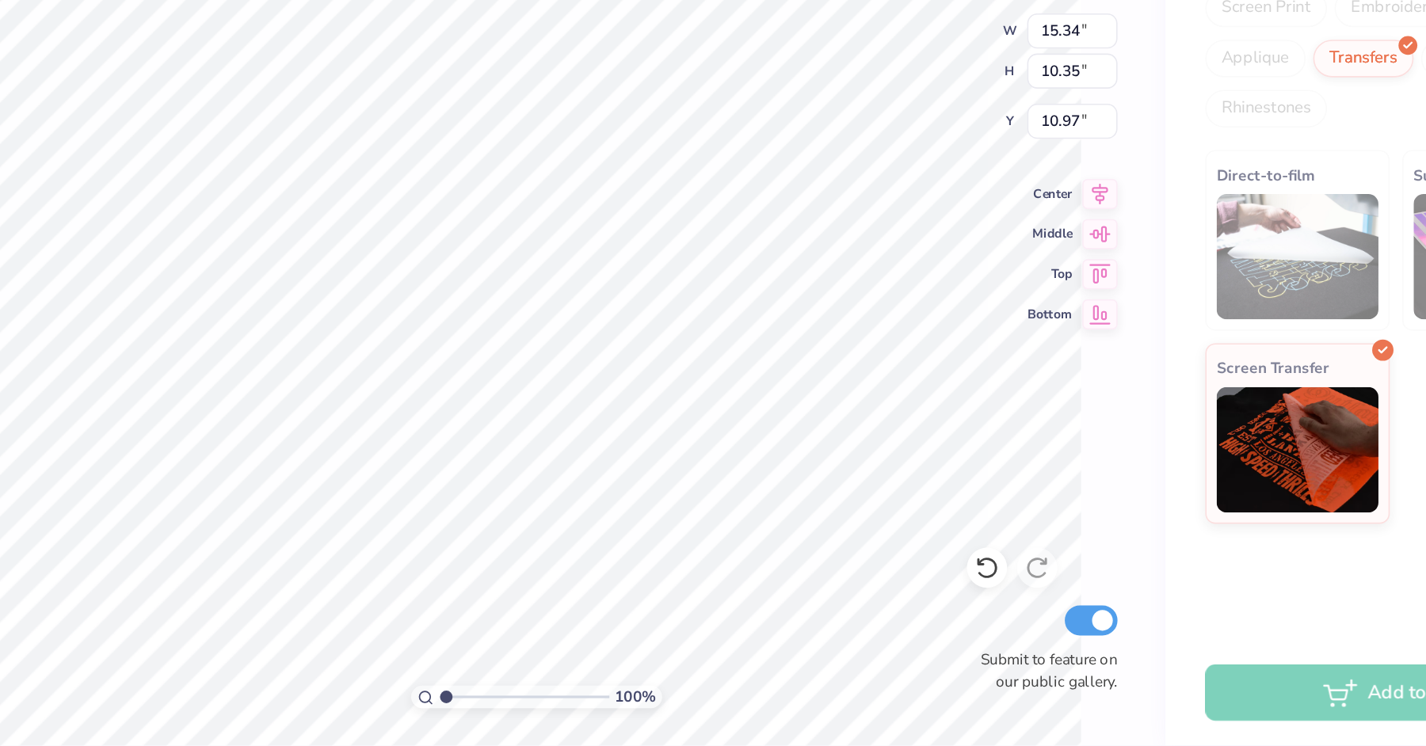
type textarea "02"
type input "4.29"
type input "1.42"
type input "6.00"
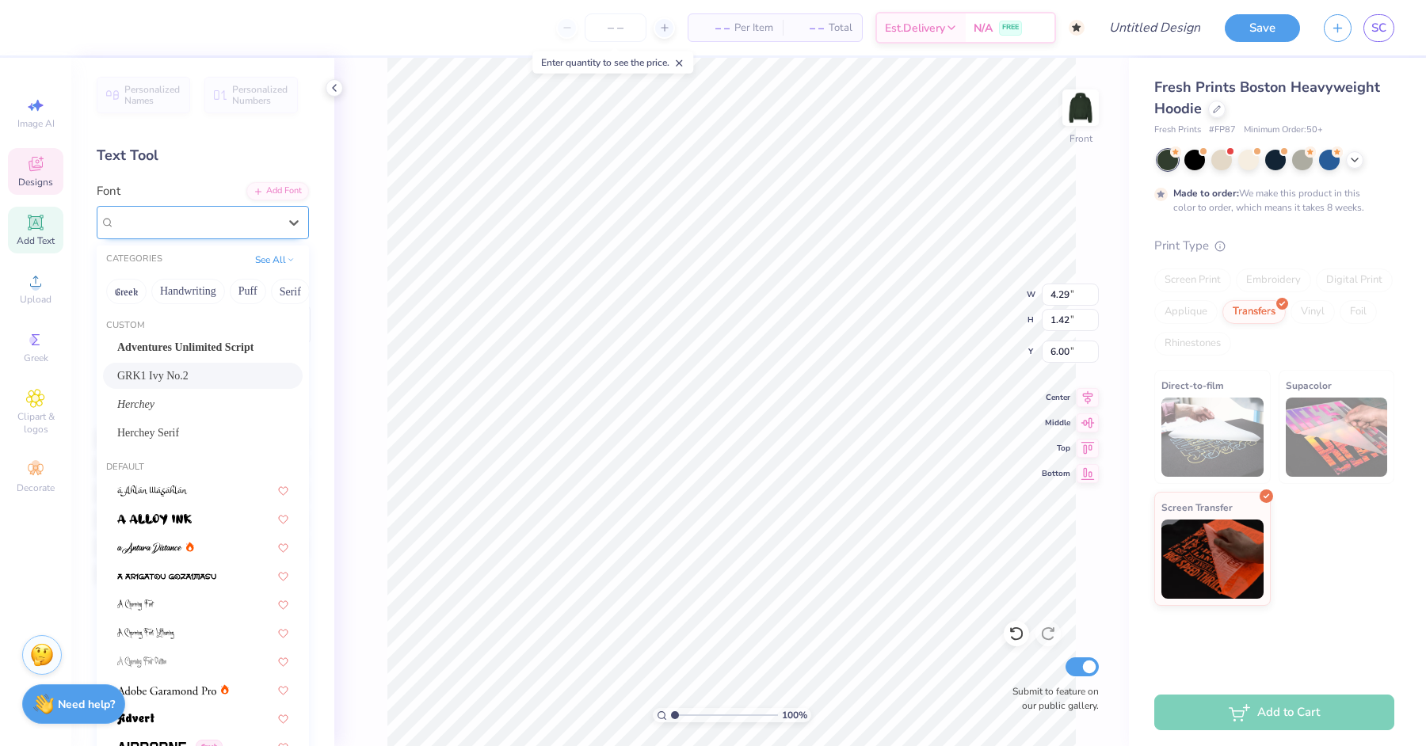
click at [212, 218] on div "GRK1 Ivy No.2" at bounding box center [196, 222] width 166 height 25
click at [212, 218] on div "GRK1 Ivy No.2" at bounding box center [196, 222] width 163 height 18
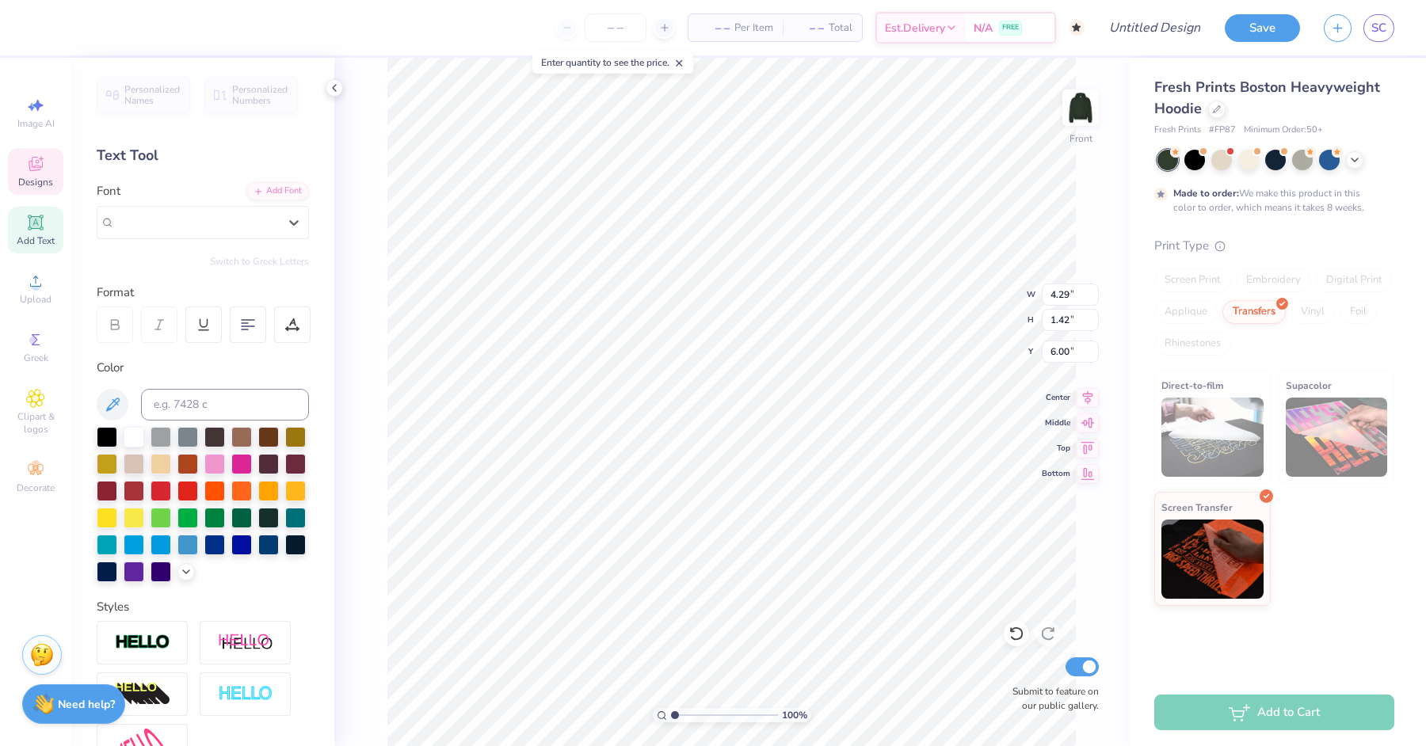
type input "d"
type textarea "Dz"
type input "4.08"
type input "0.77"
type input "7.53"
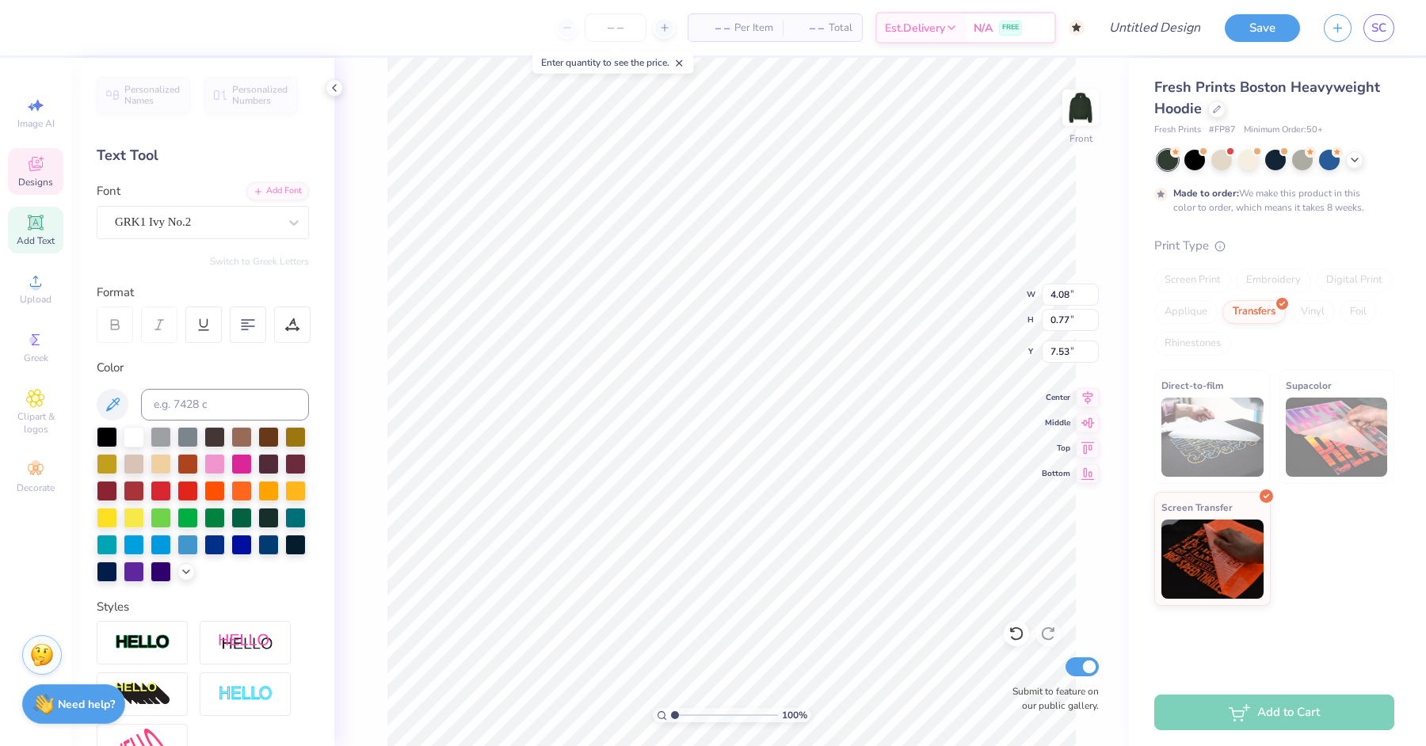
type textarea "b"
type textarea "fall 2025"
type input "5.32"
click at [133, 431] on div at bounding box center [134, 435] width 21 height 21
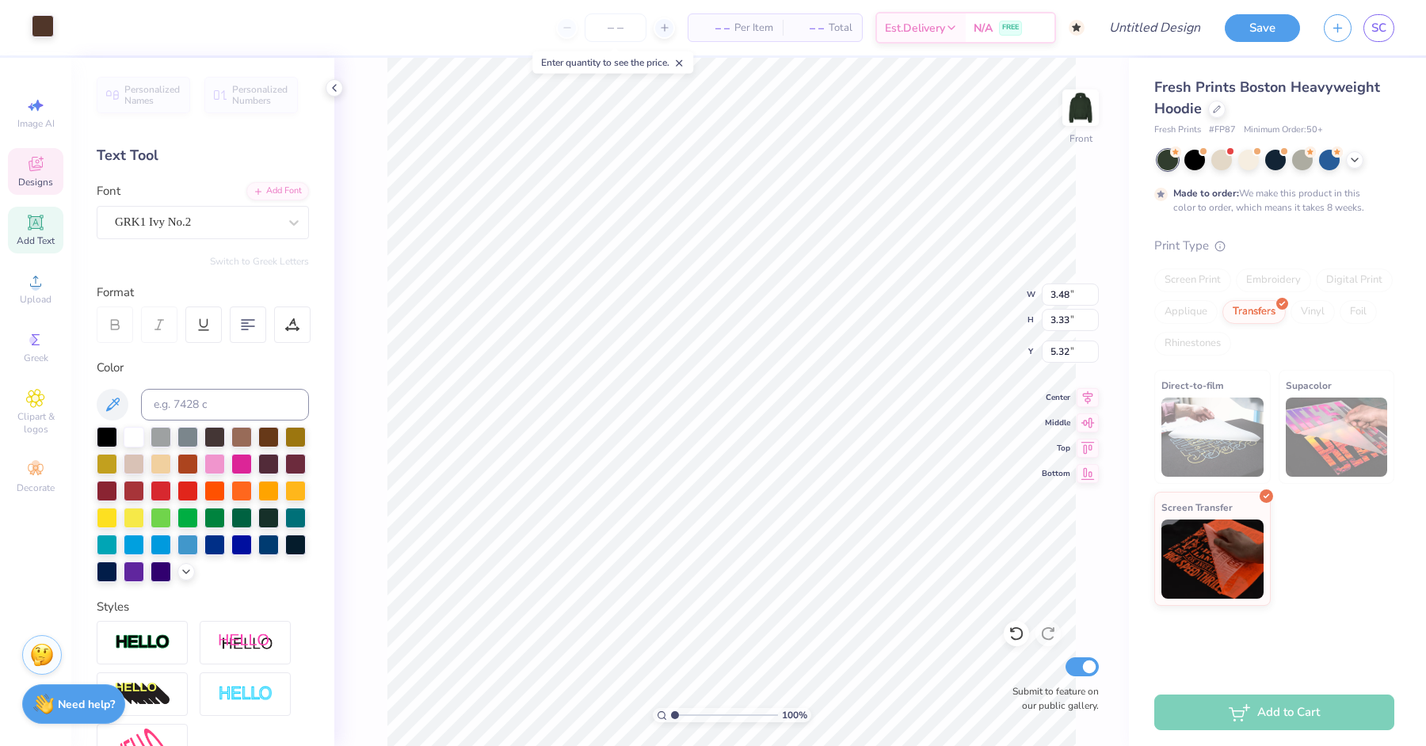
click at [47, 23] on div at bounding box center [43, 26] width 22 height 22
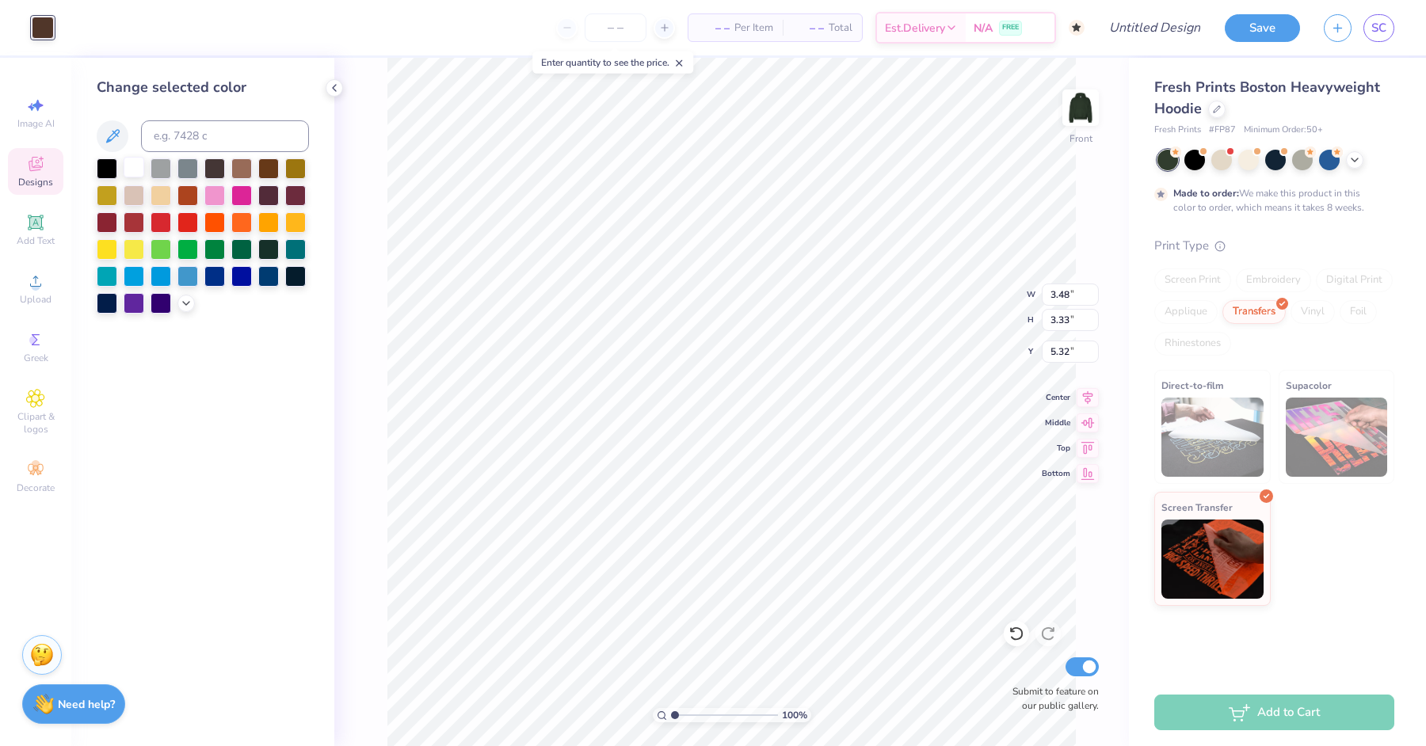
click at [135, 158] on div at bounding box center [134, 167] width 21 height 21
click at [379, 286] on div "100 % Front W 3.48 3.48 " H 3.33 3.33 " Y 5.32 5.32 " Center Middle Top Bottom …" at bounding box center [731, 402] width 795 height 688
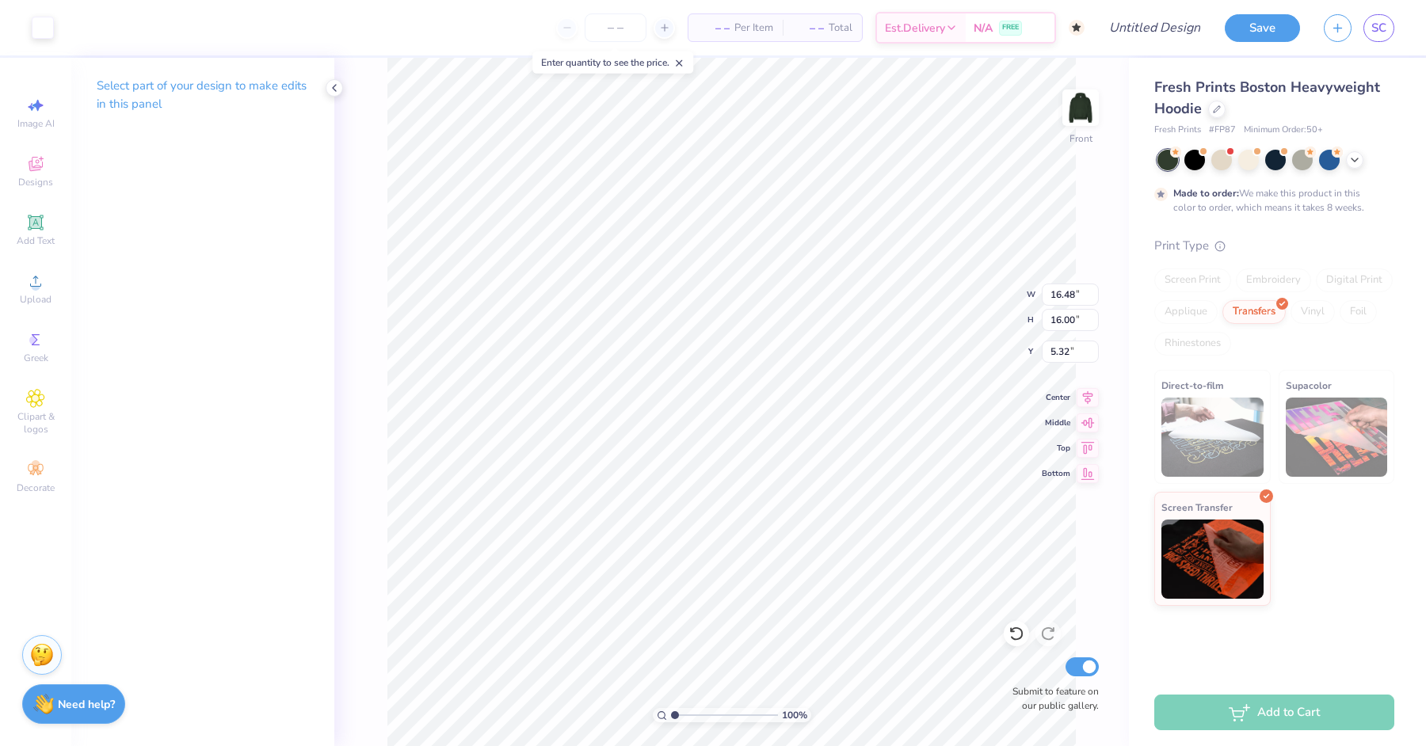
type input "14.58"
type input "14.15"
type input "6.54"
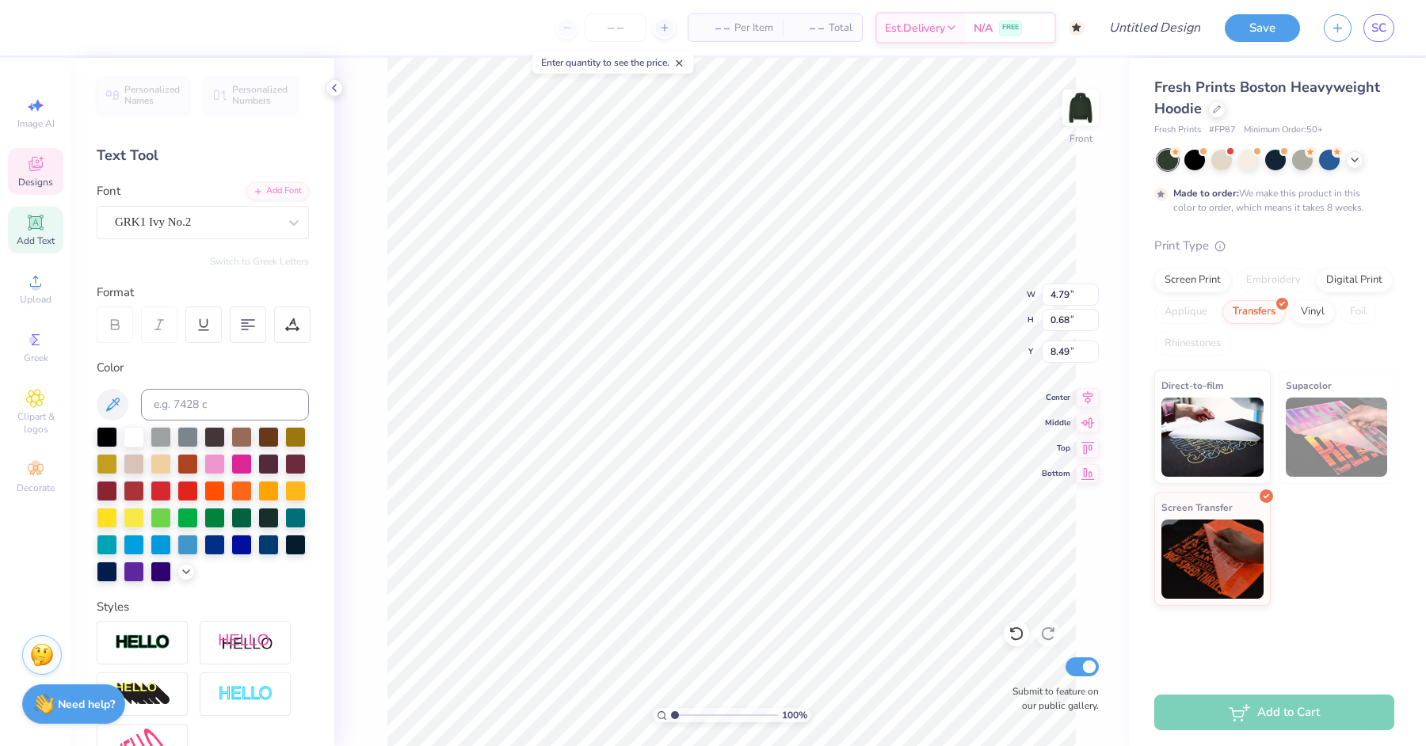
scroll to position [0, 0]
type textarea "f"
type textarea "xi iota"
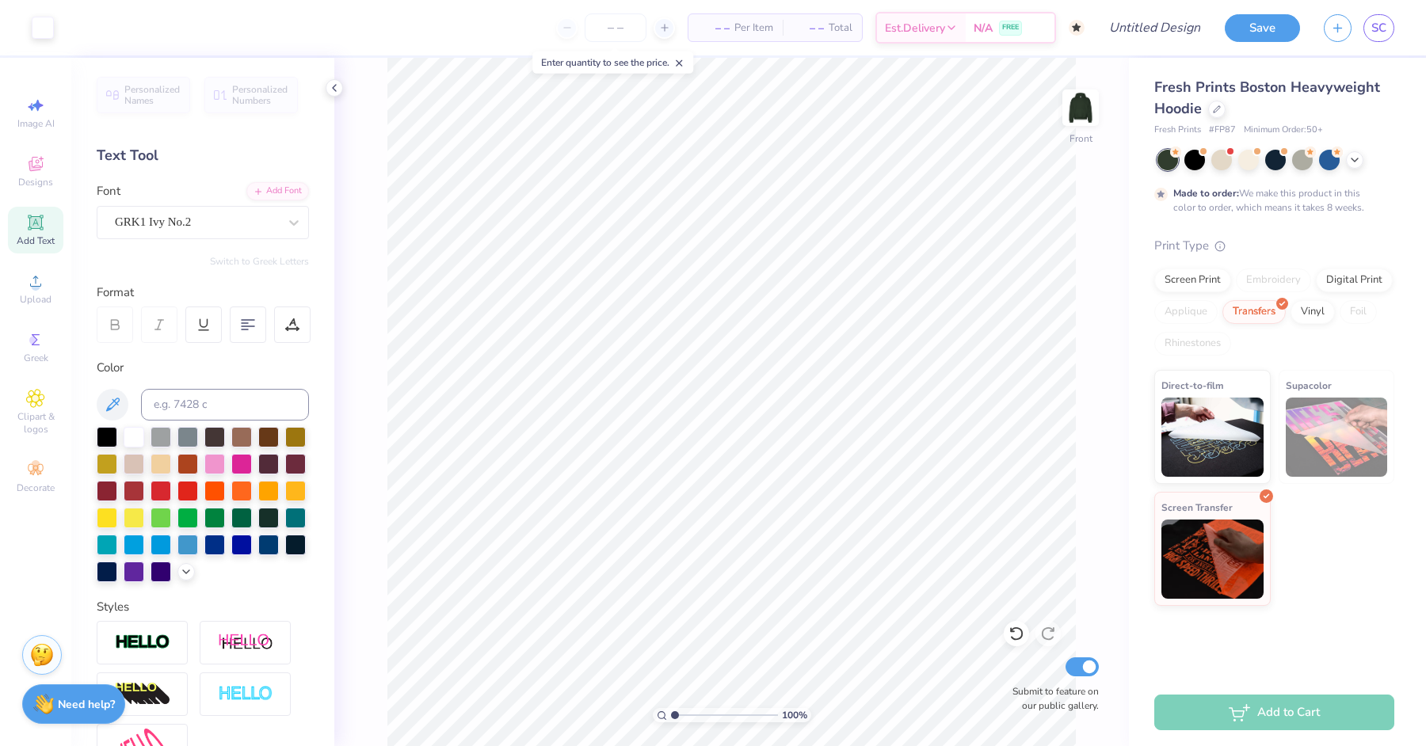
click at [1119, 91] on div "100 % Front Submit to feature on our public gallery." at bounding box center [731, 402] width 795 height 688
click at [1102, 96] on div "100 % Front Submit to feature on our public gallery." at bounding box center [731, 402] width 795 height 688
click at [1092, 104] on img at bounding box center [1080, 107] width 63 height 63
click at [33, 166] on icon at bounding box center [36, 164] width 14 height 14
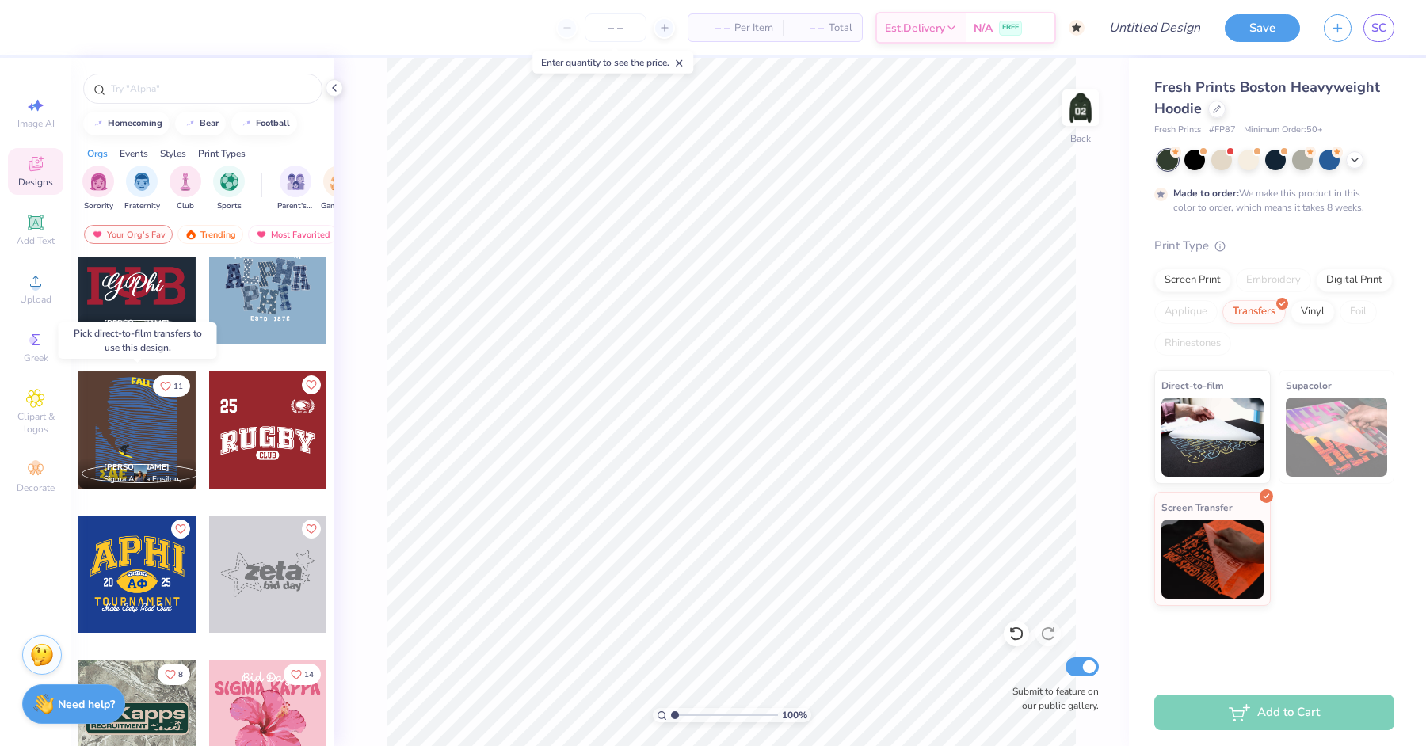
scroll to position [6088, 0]
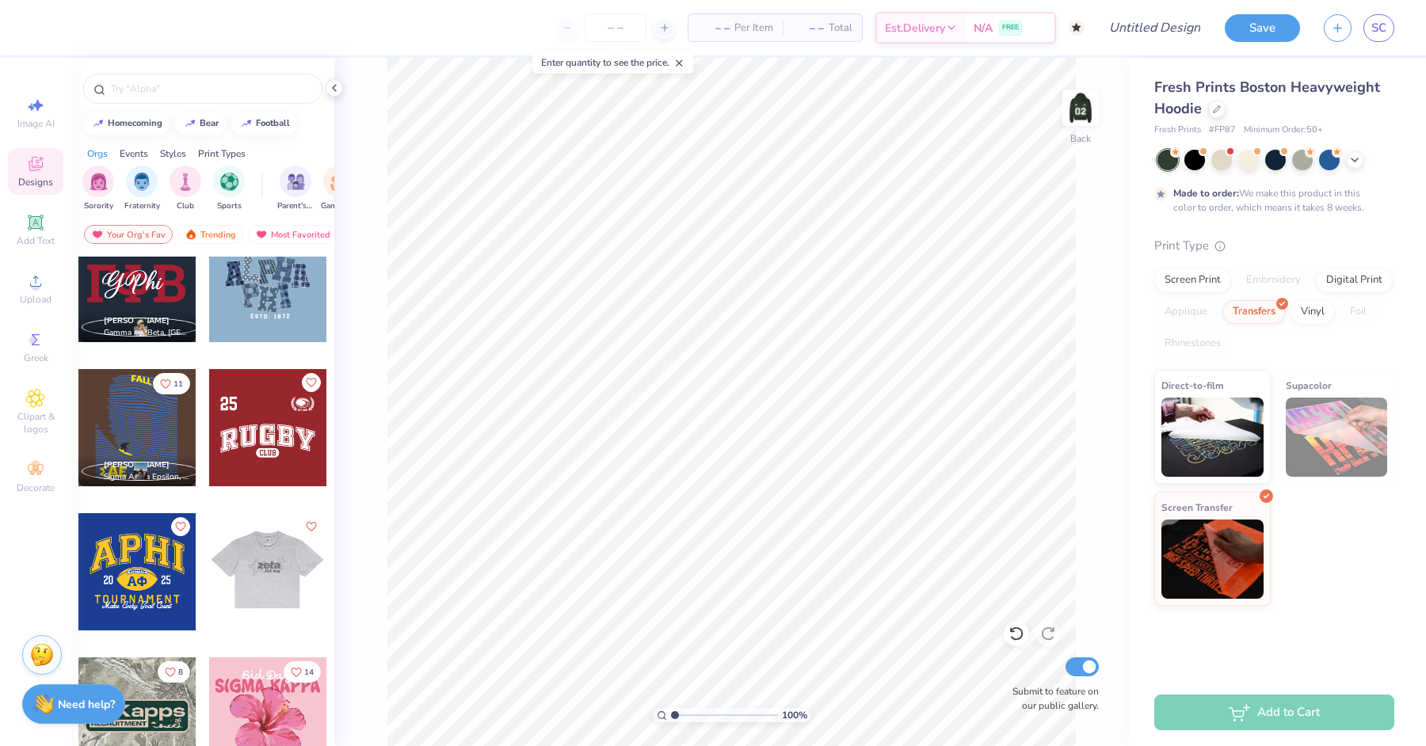
click at [209, 555] on div at bounding box center [150, 571] width 117 height 117
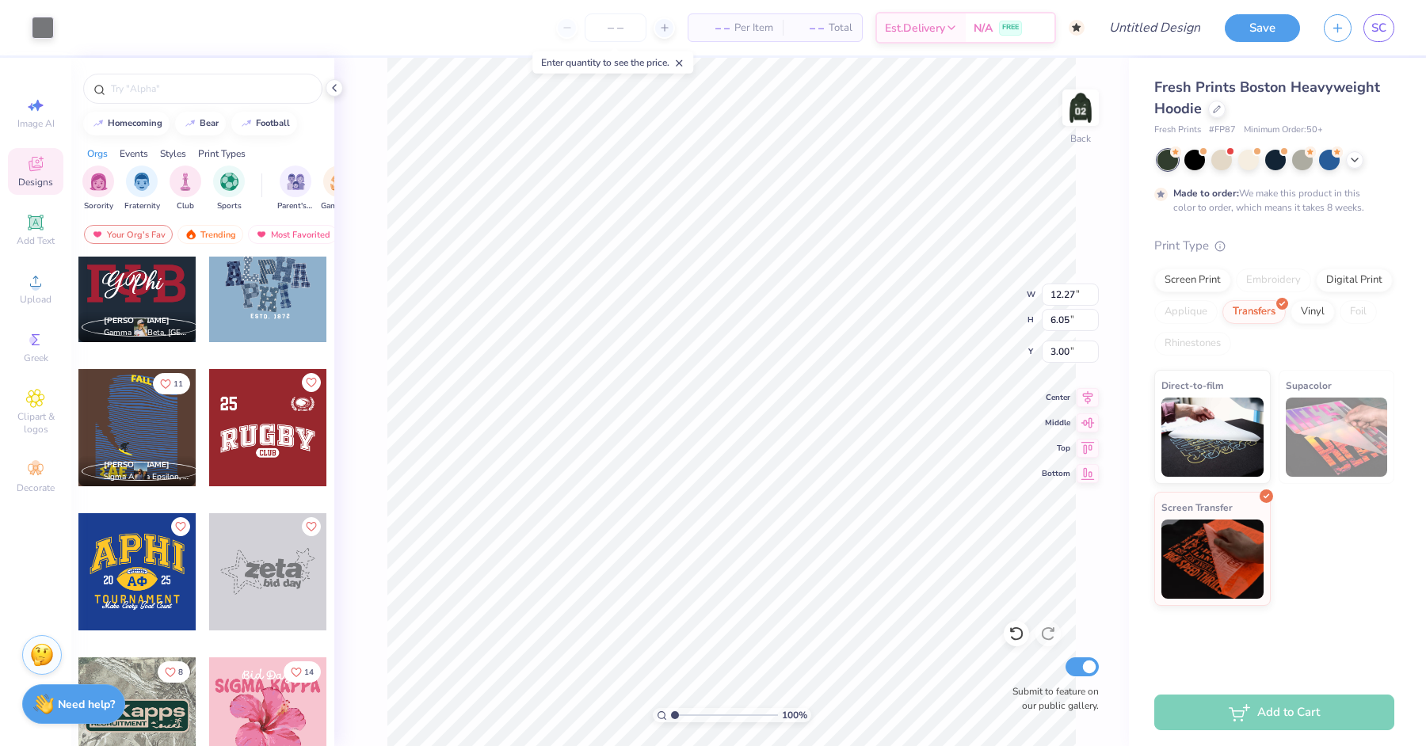
type input "4.64"
click at [42, 21] on div at bounding box center [43, 26] width 22 height 22
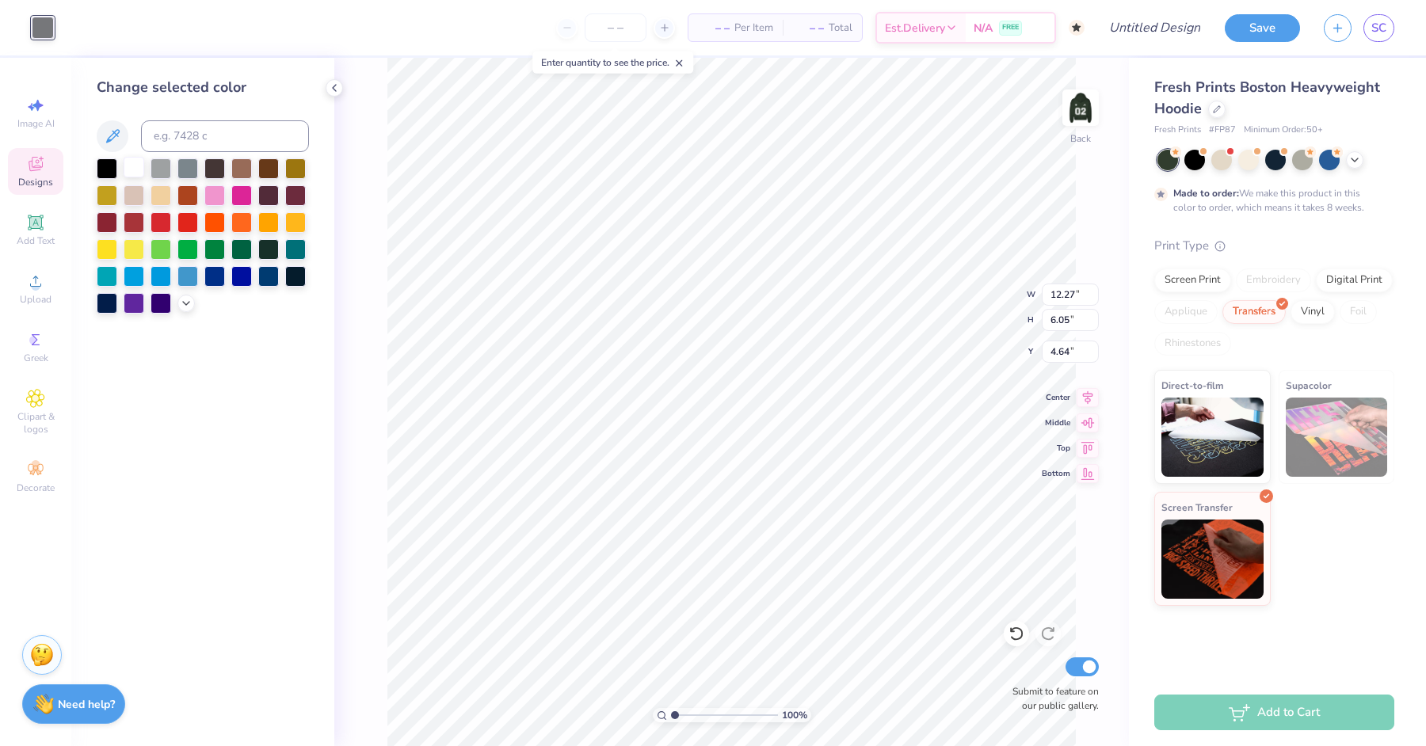
click at [140, 162] on div at bounding box center [134, 167] width 21 height 21
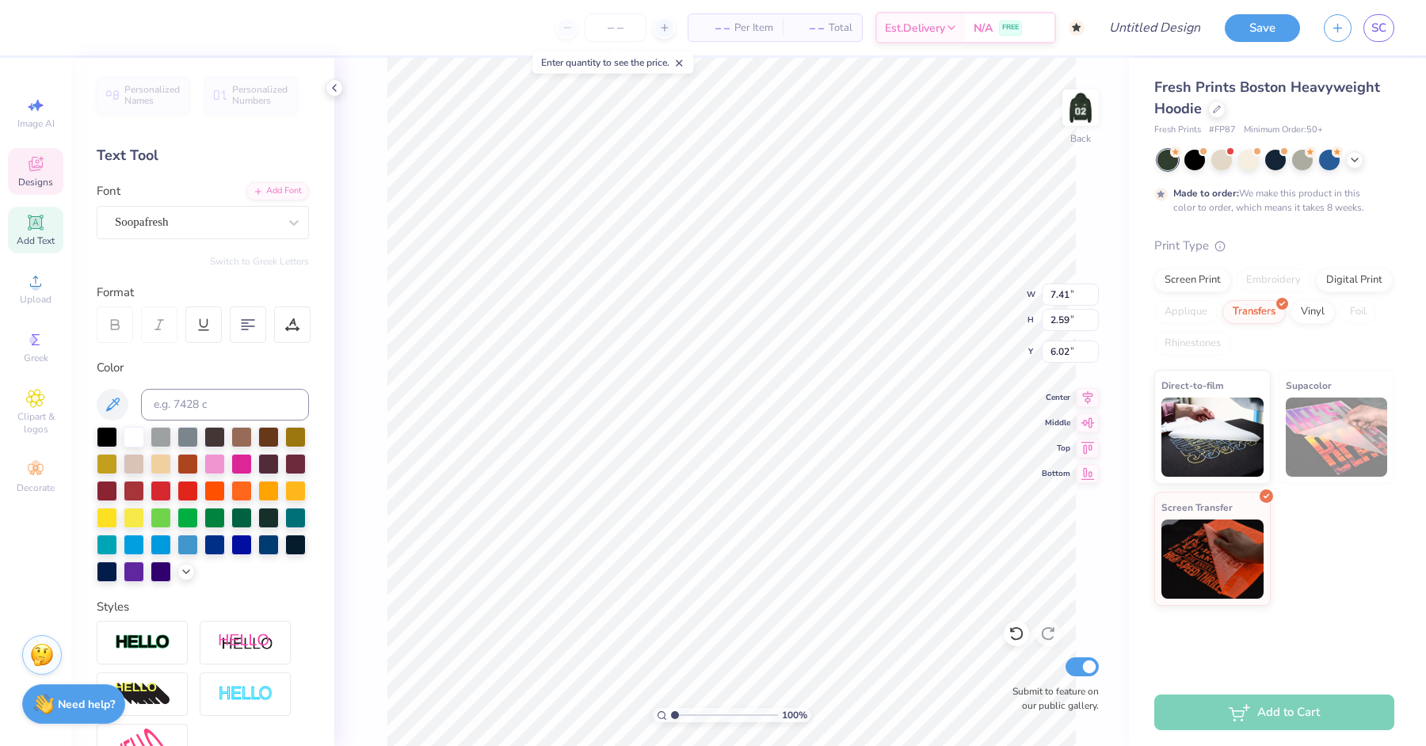
type textarea "delta"
type input "4.93"
type input "1.35"
type input "8.61"
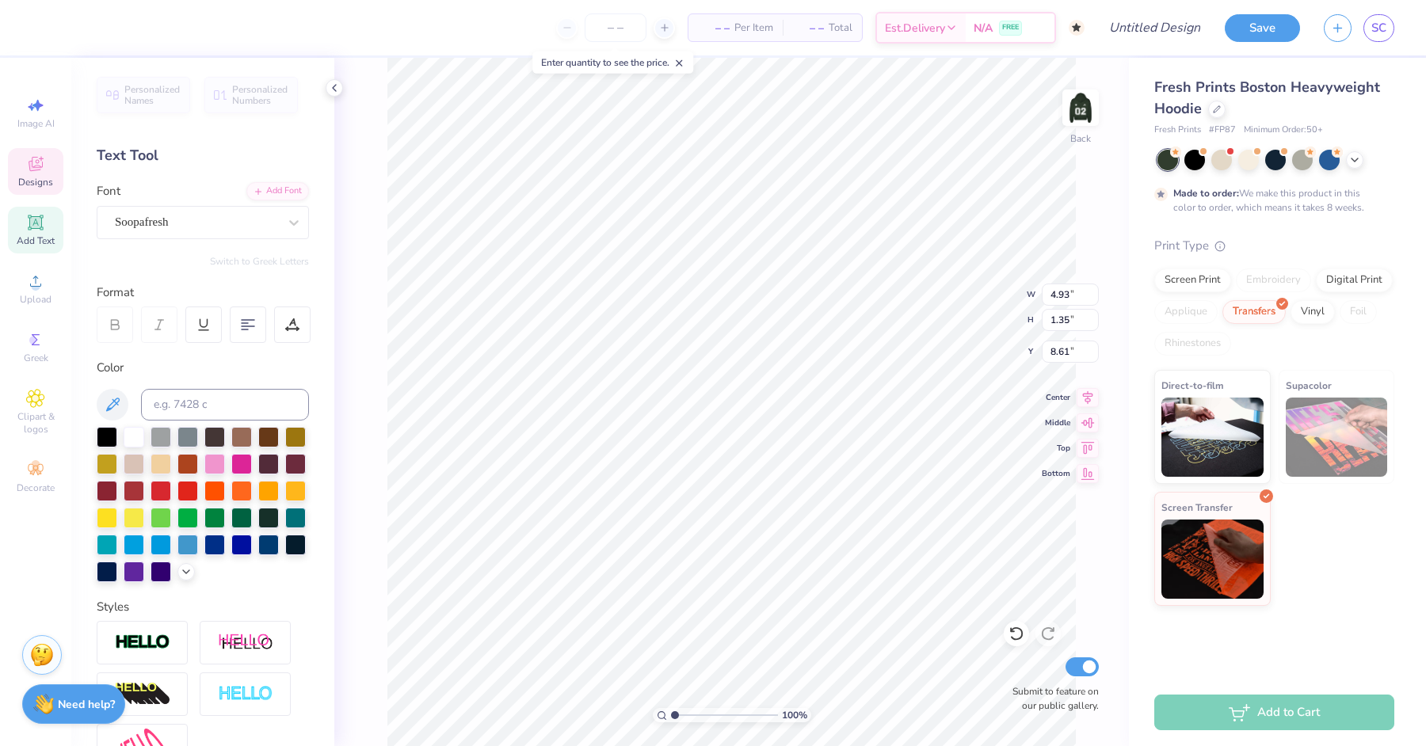
type textarea "zeta"
click at [1090, 105] on img at bounding box center [1080, 107] width 63 height 63
click at [1090, 109] on img at bounding box center [1080, 107] width 63 height 63
click at [1140, 25] on input "Design Title" at bounding box center [1135, 28] width 155 height 32
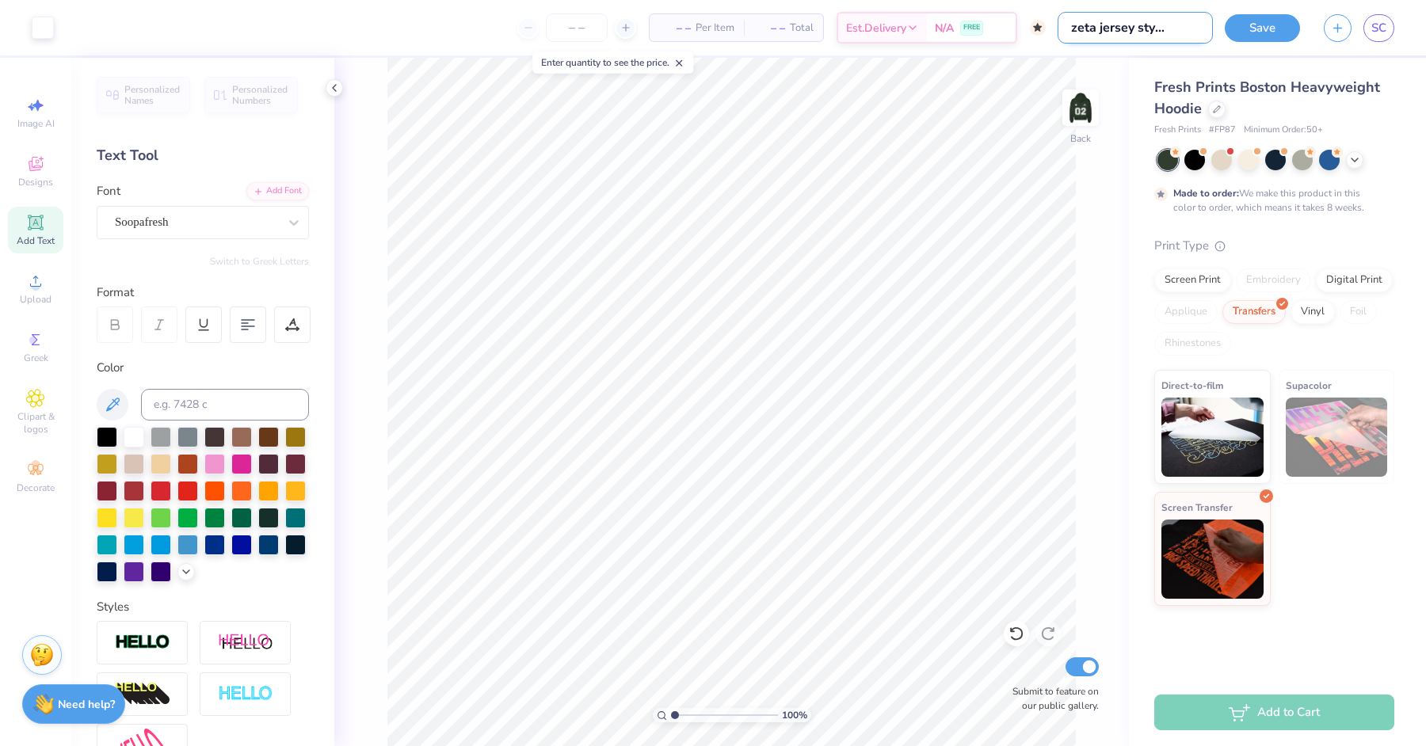
scroll to position [0, 40]
type input "delta zeta jersey style hoodie"
click at [1140, 37] on div "Art colors – – Per Item – – Total Est. Delivery N/A FREE Design Title delta zet…" at bounding box center [713, 27] width 1426 height 55
click at [1140, 32] on button "Save" at bounding box center [1262, 26] width 75 height 28
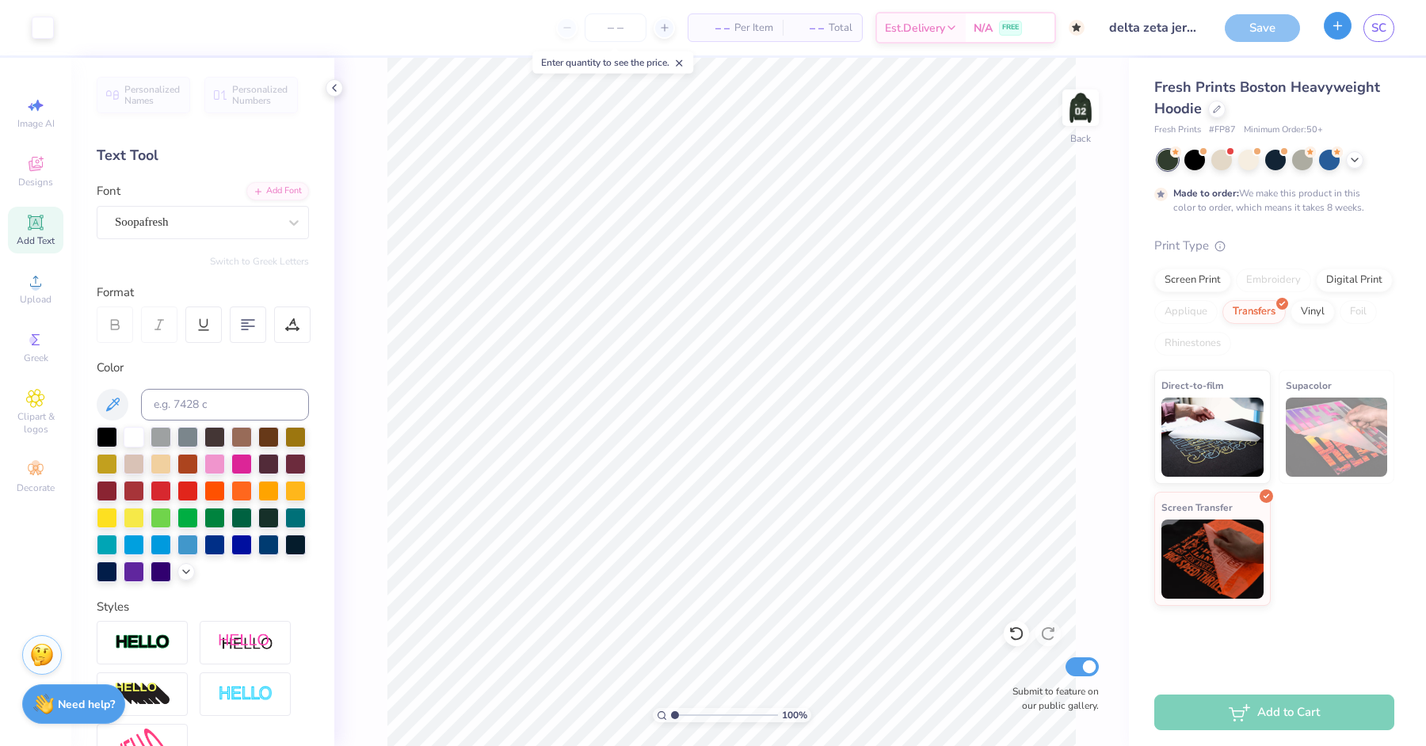
click at [1140, 32] on button "button" at bounding box center [1338, 26] width 28 height 28
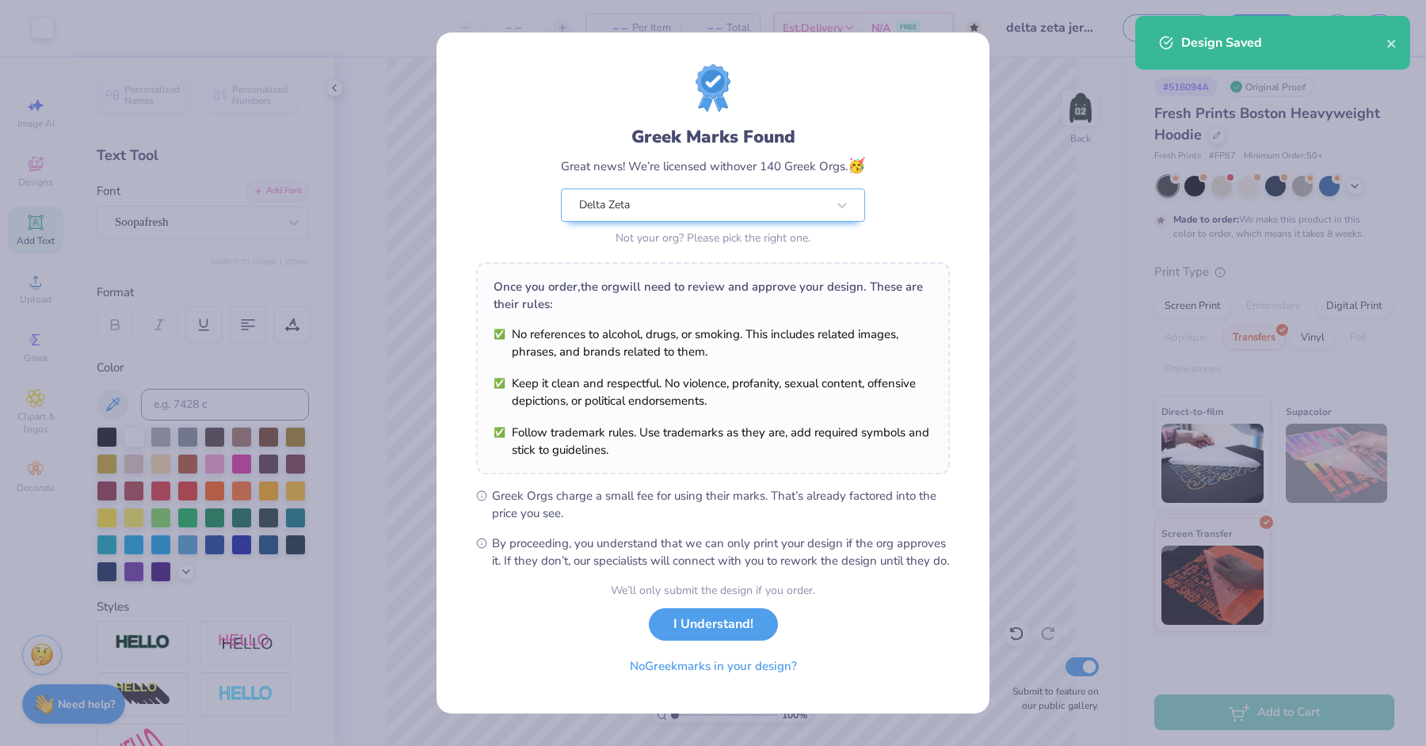
click at [1140, 47] on div "Design Saved" at bounding box center [1283, 42] width 205 height 19
click at [702, 597] on button "I Understand!" at bounding box center [713, 620] width 129 height 32
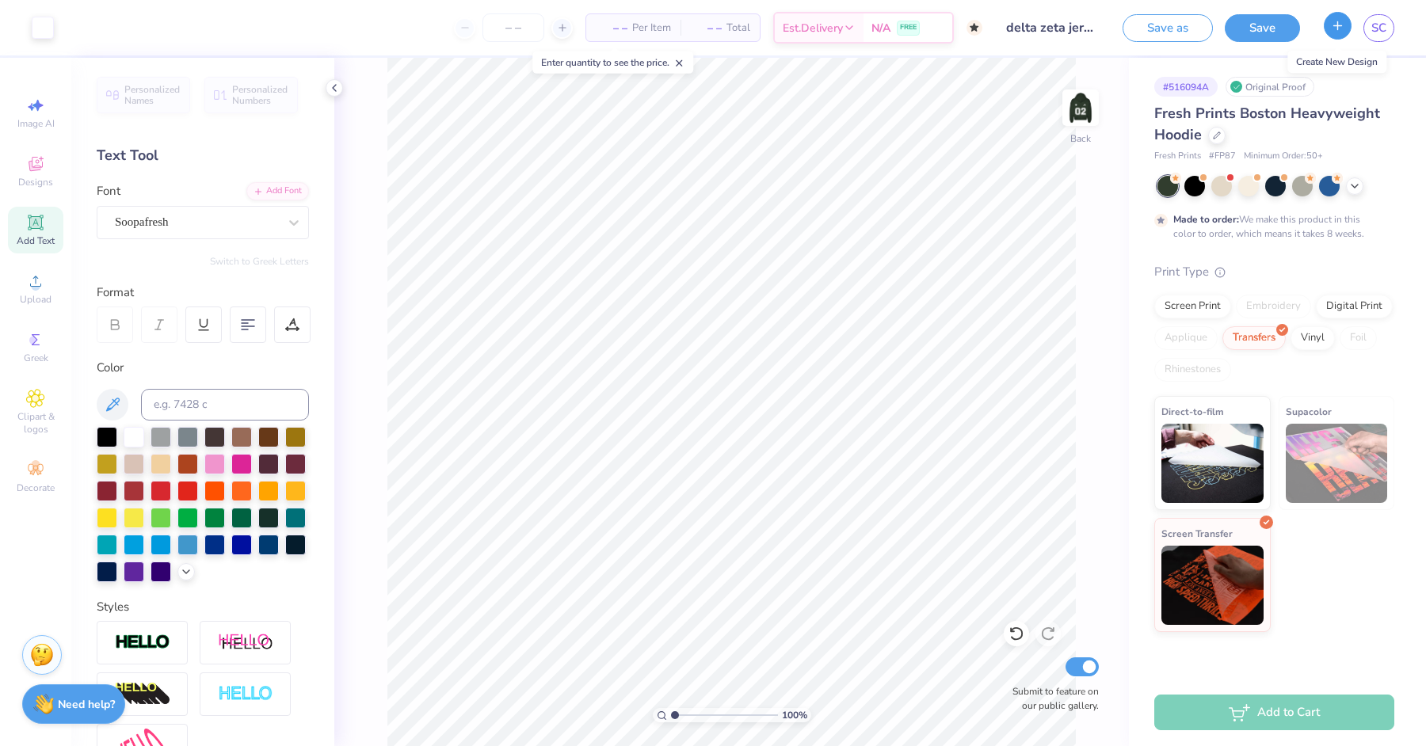
click at [1140, 36] on button "button" at bounding box center [1338, 26] width 28 height 28
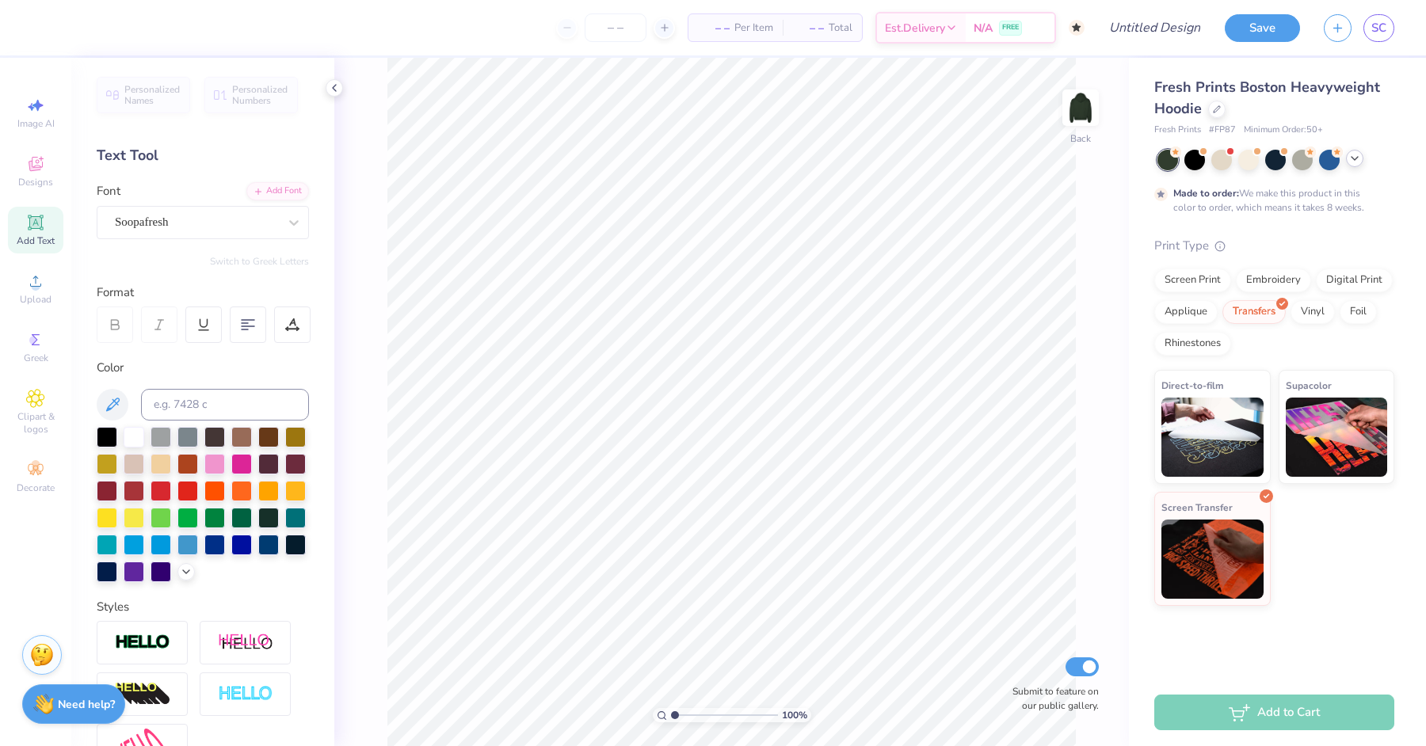
click at [1140, 154] on icon at bounding box center [1354, 158] width 13 height 13
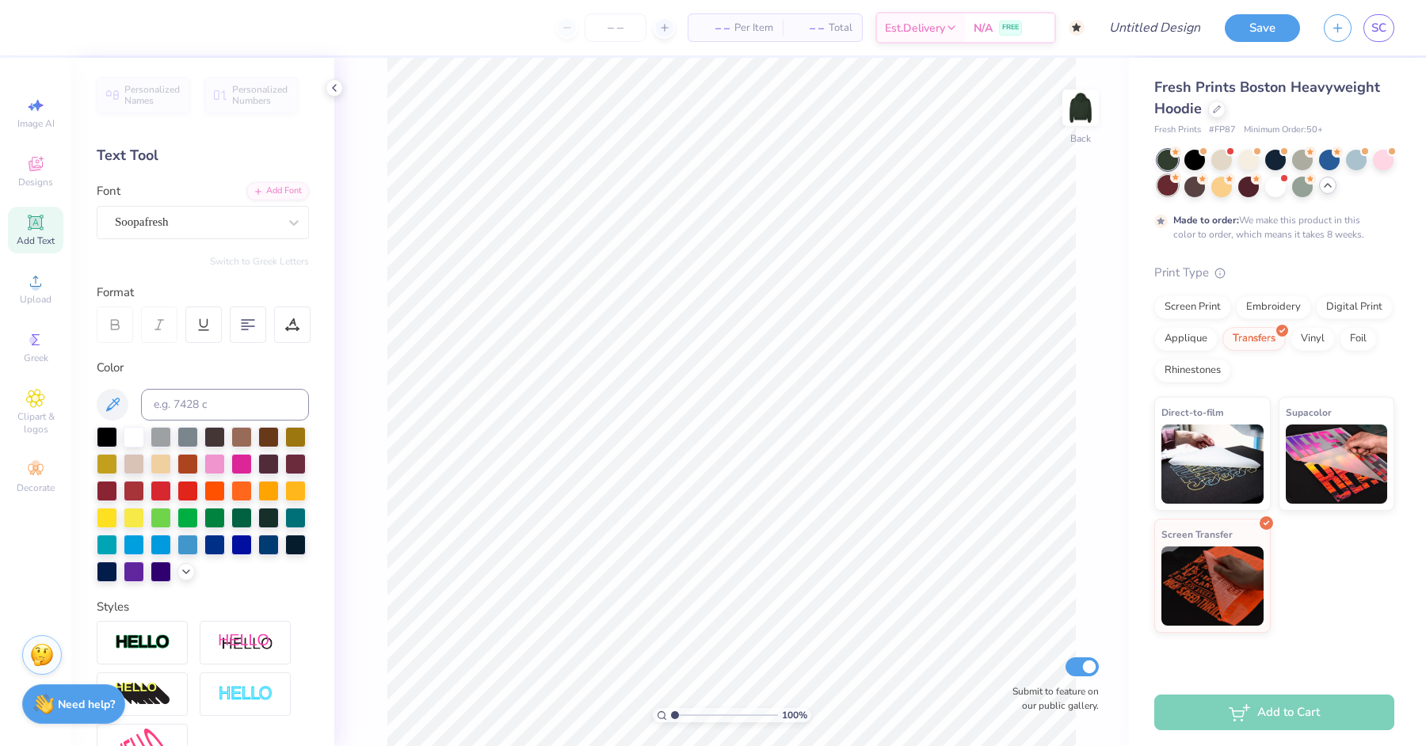
click at [1140, 181] on div at bounding box center [1167, 185] width 21 height 21
click at [57, 166] on div "Designs" at bounding box center [35, 171] width 55 height 47
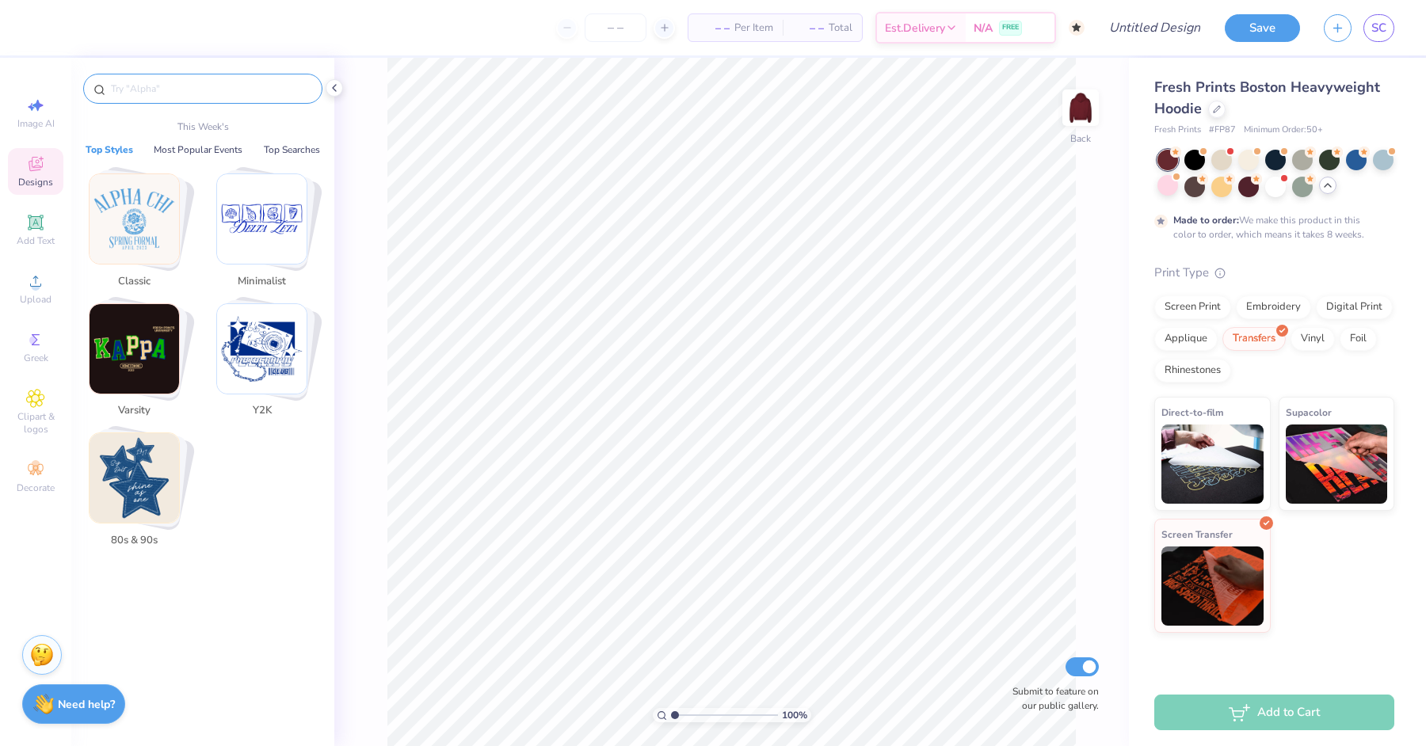
click at [154, 93] on input "text" at bounding box center [210, 89] width 203 height 16
click at [144, 349] on img "Stack Card Button Varsity" at bounding box center [135, 349] width 90 height 90
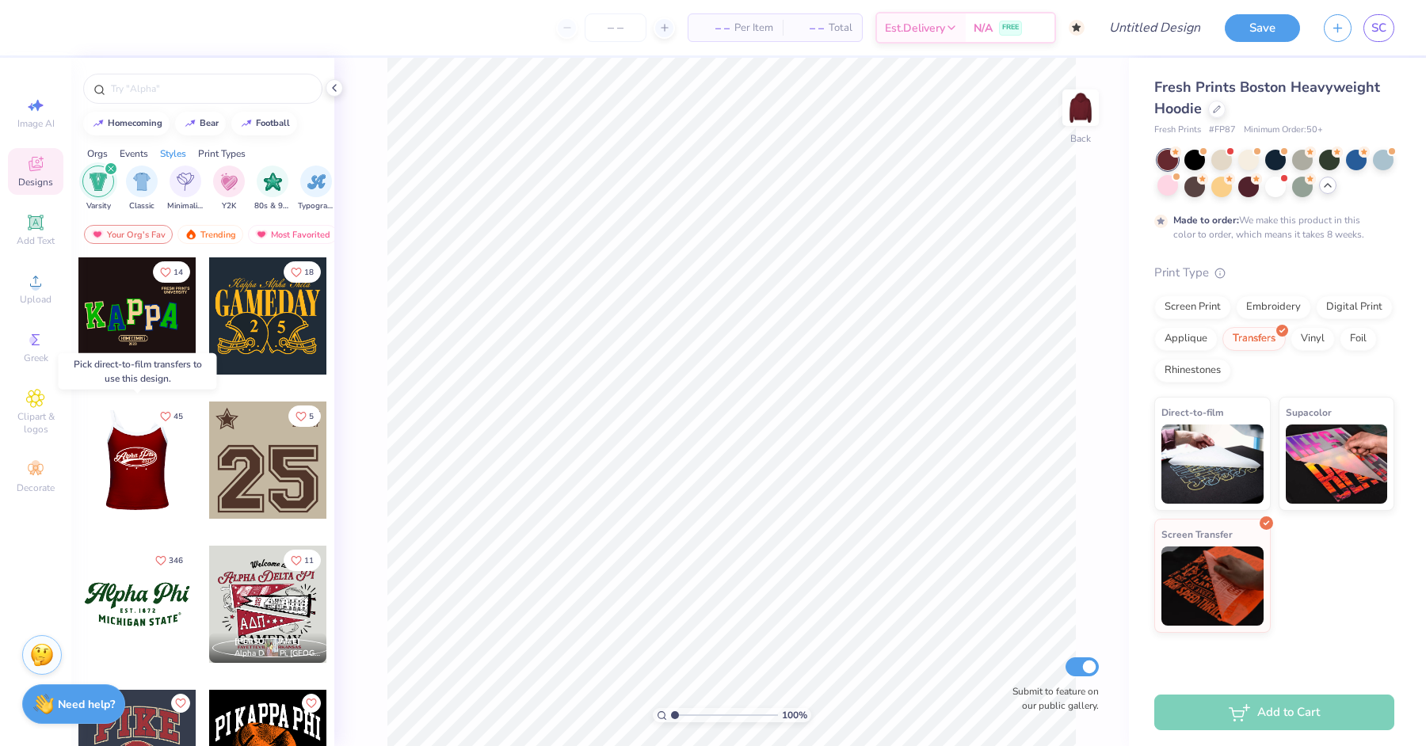
scroll to position [472, 0]
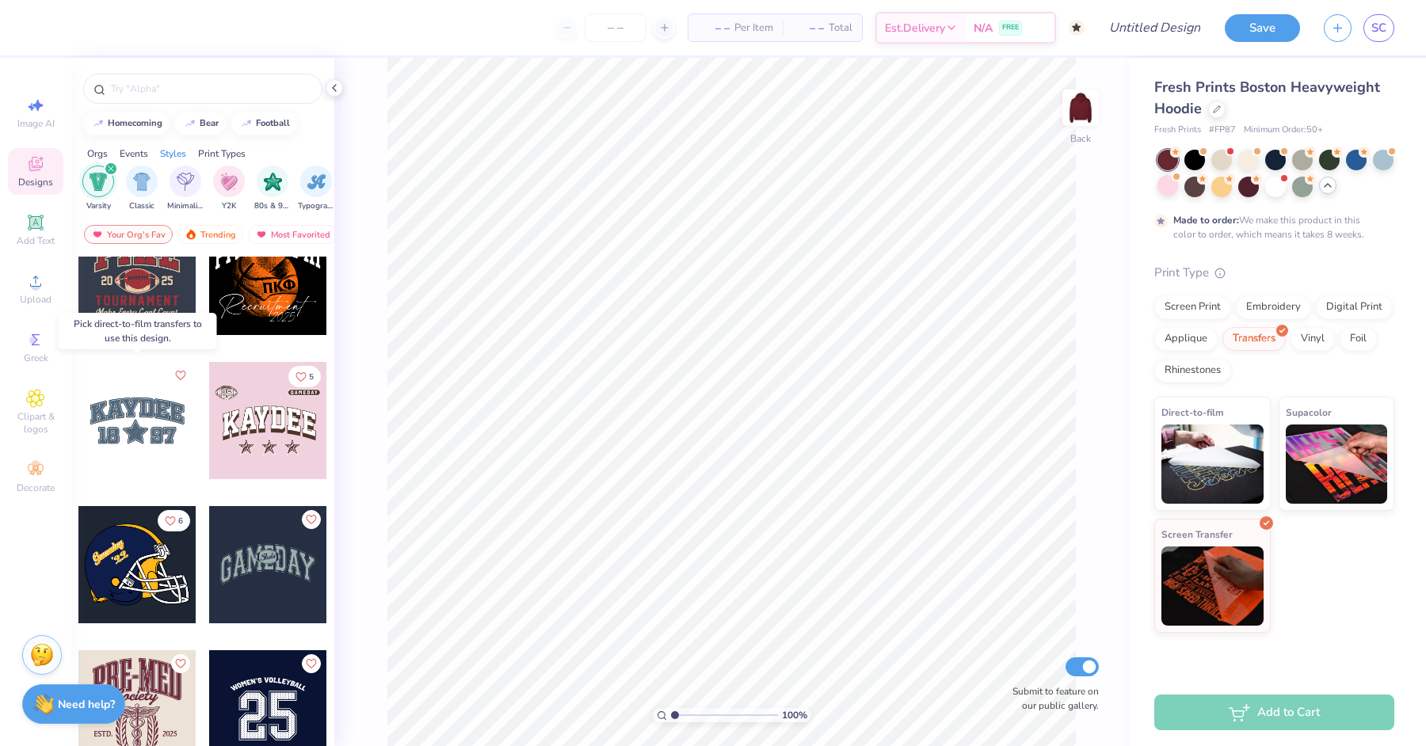
click at [139, 421] on div at bounding box center [136, 420] width 117 height 117
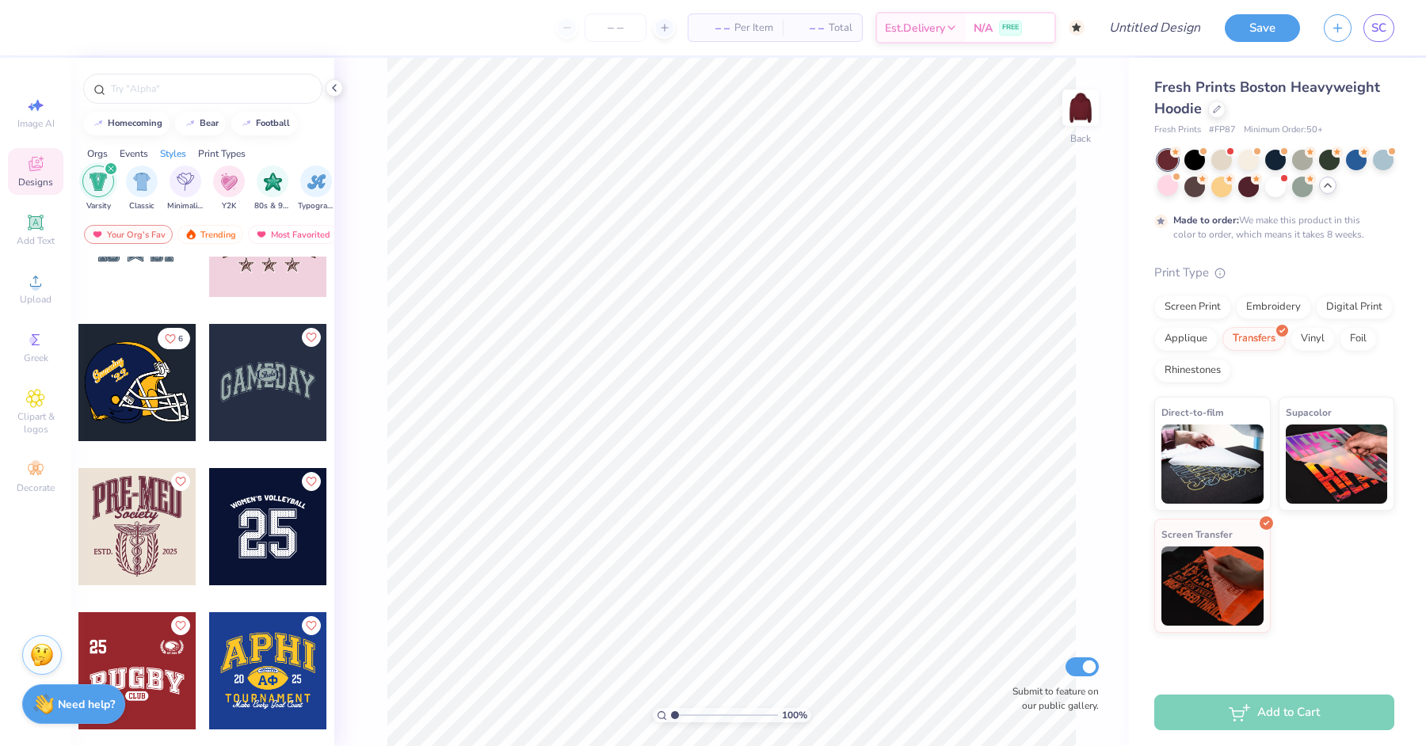
scroll to position [535, 0]
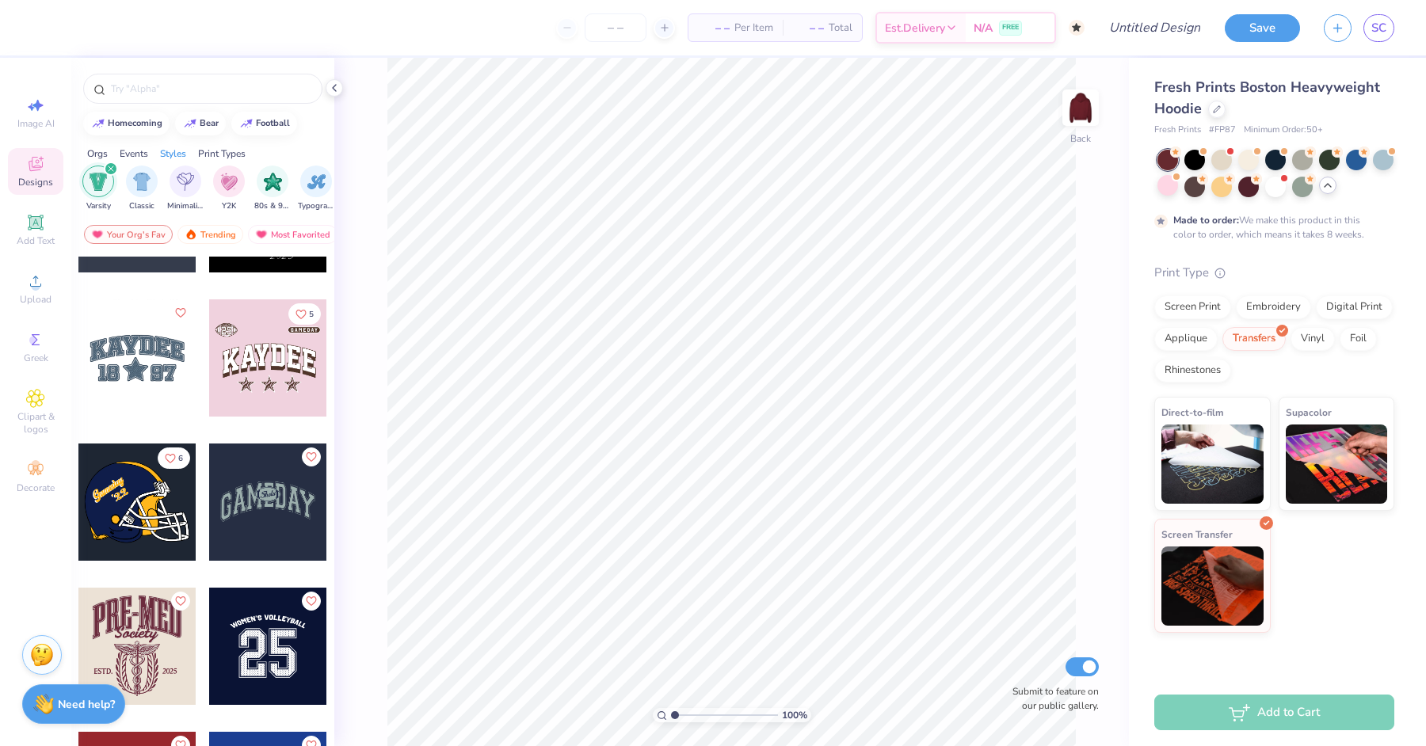
click at [158, 394] on div at bounding box center [136, 357] width 117 height 117
click at [1140, 334] on div "Vinyl" at bounding box center [1313, 337] width 44 height 24
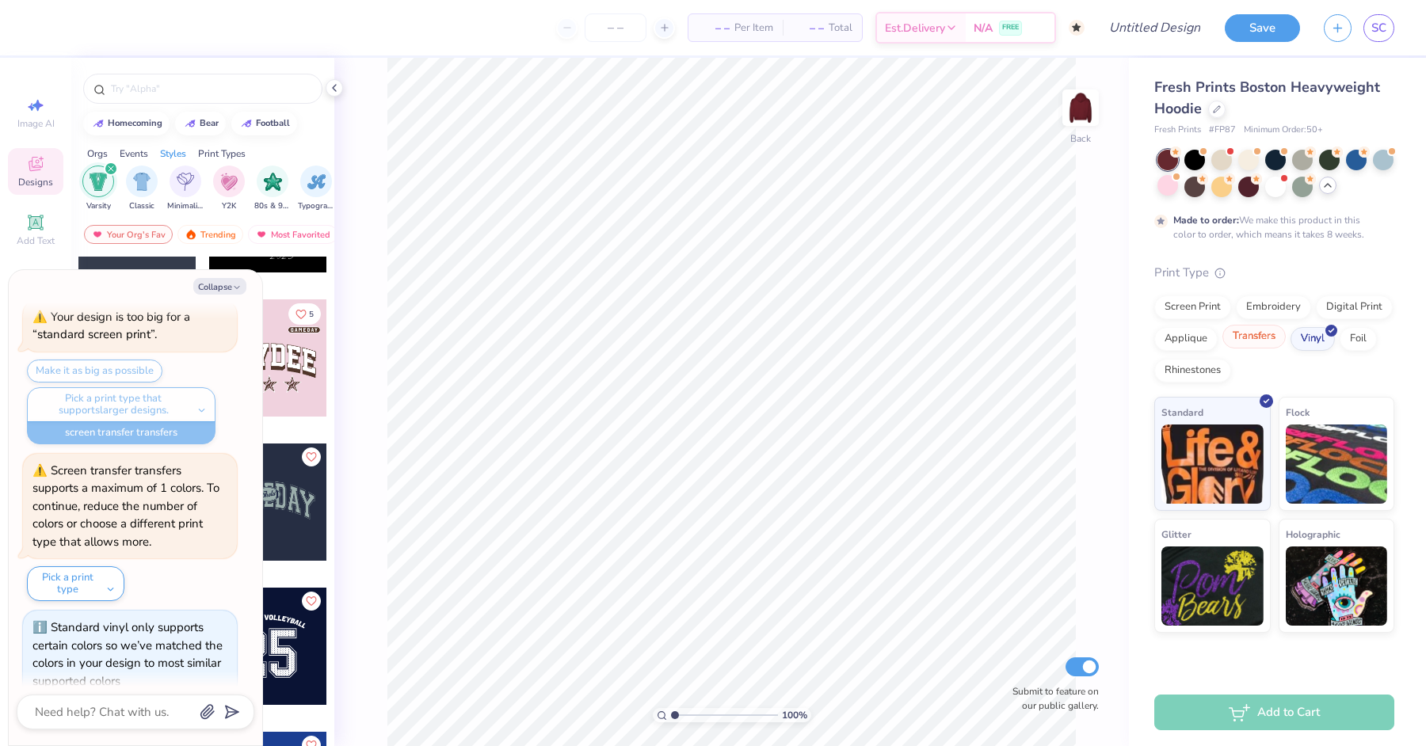
click at [1140, 342] on div "Transfers" at bounding box center [1253, 337] width 63 height 24
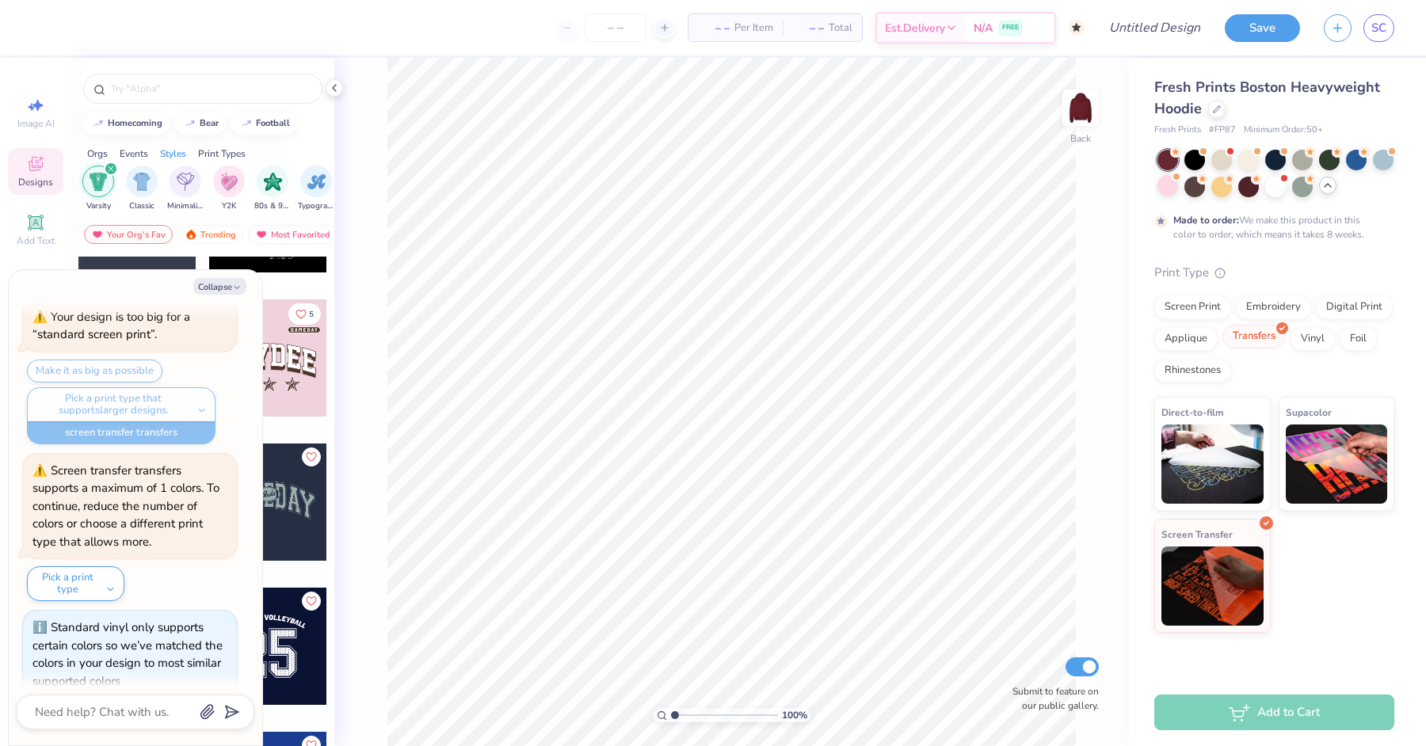
scroll to position [1688, 0]
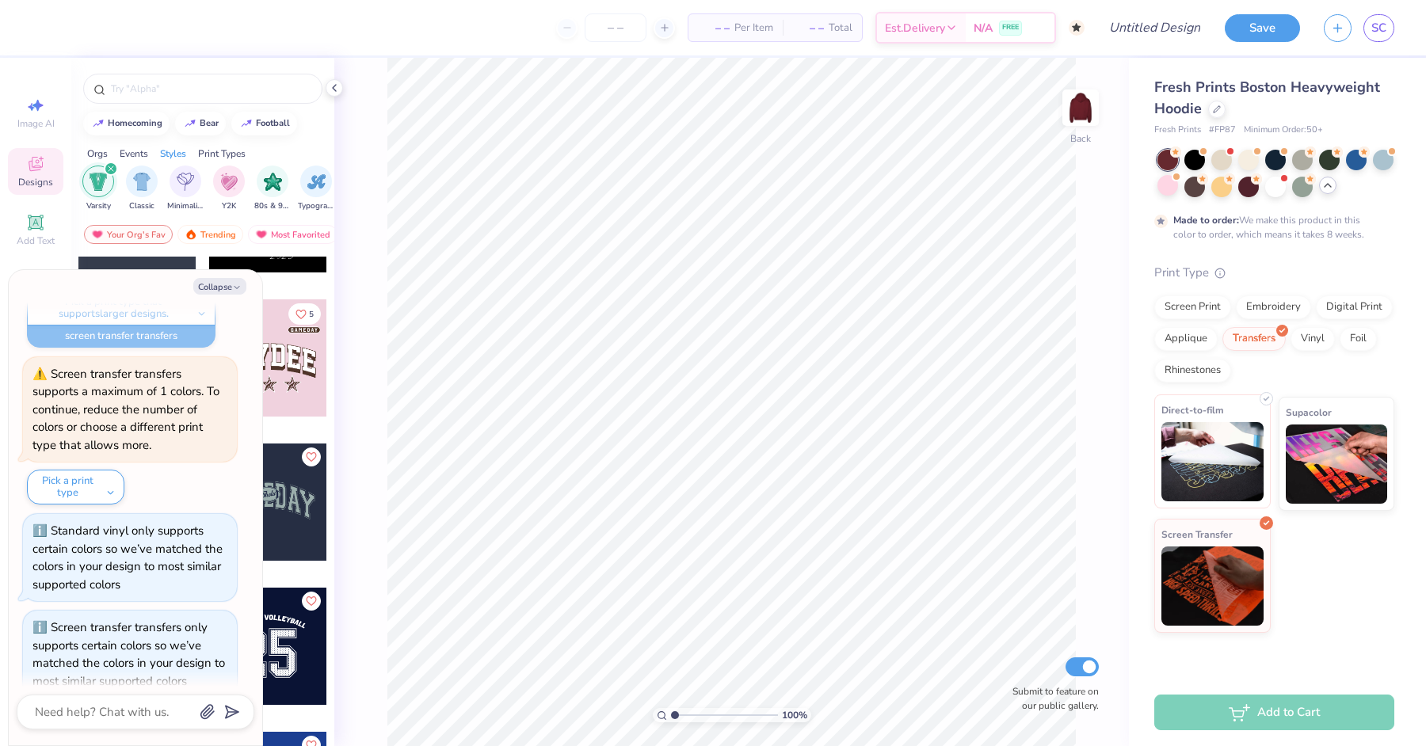
click at [1140, 438] on img at bounding box center [1212, 461] width 102 height 79
click at [234, 281] on button "Collapse" at bounding box center [219, 286] width 53 height 17
type textarea "x"
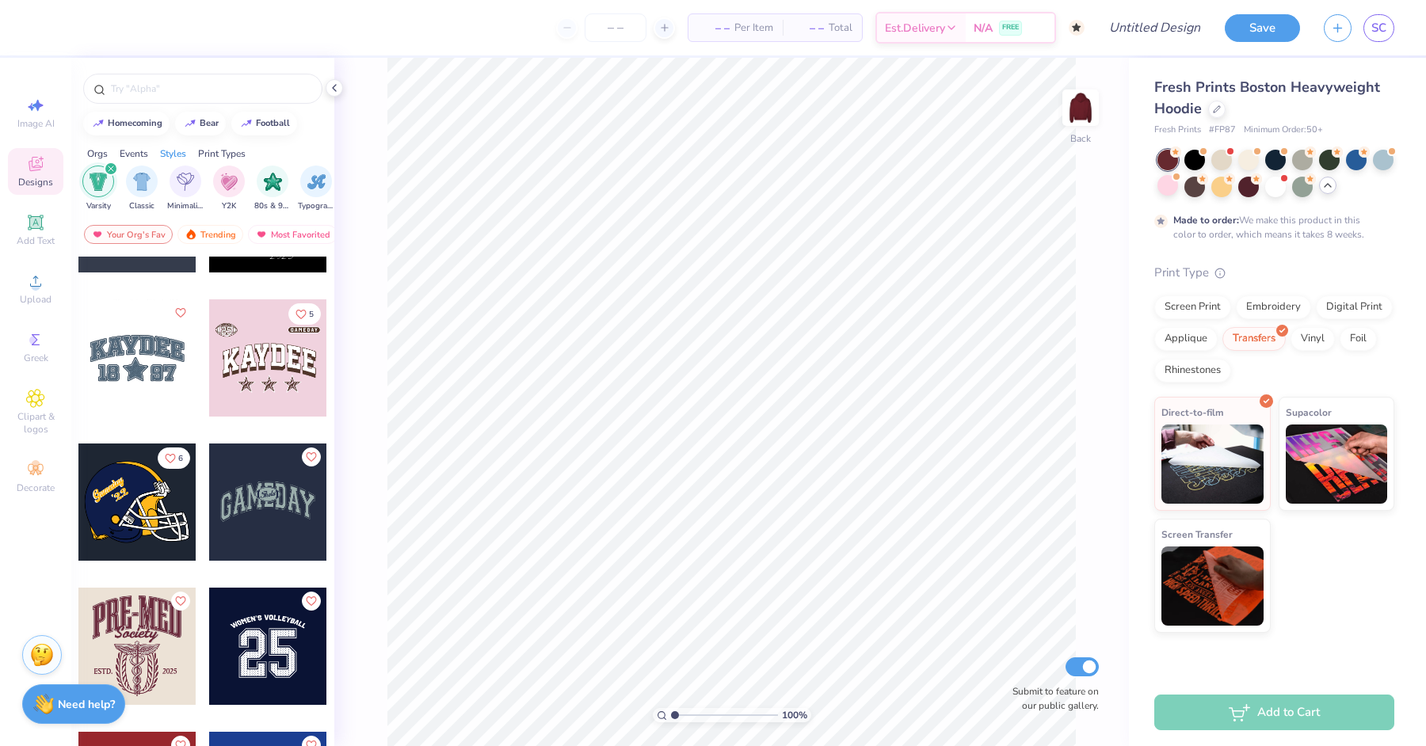
click at [147, 355] on div at bounding box center [136, 357] width 117 height 117
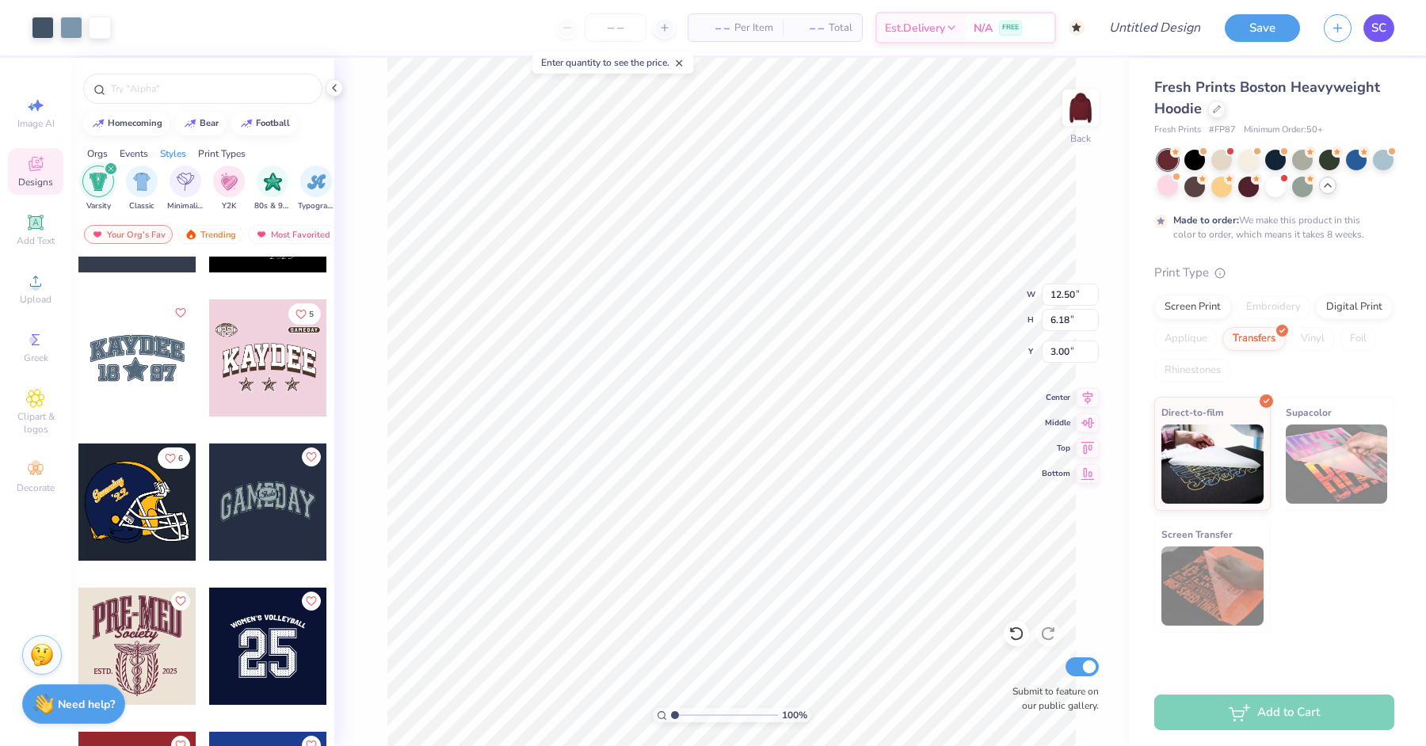
click at [1140, 20] on span "SC" at bounding box center [1378, 28] width 15 height 18
type input "3.61"
type input "1.84"
type input "2.79"
type input "3.23"
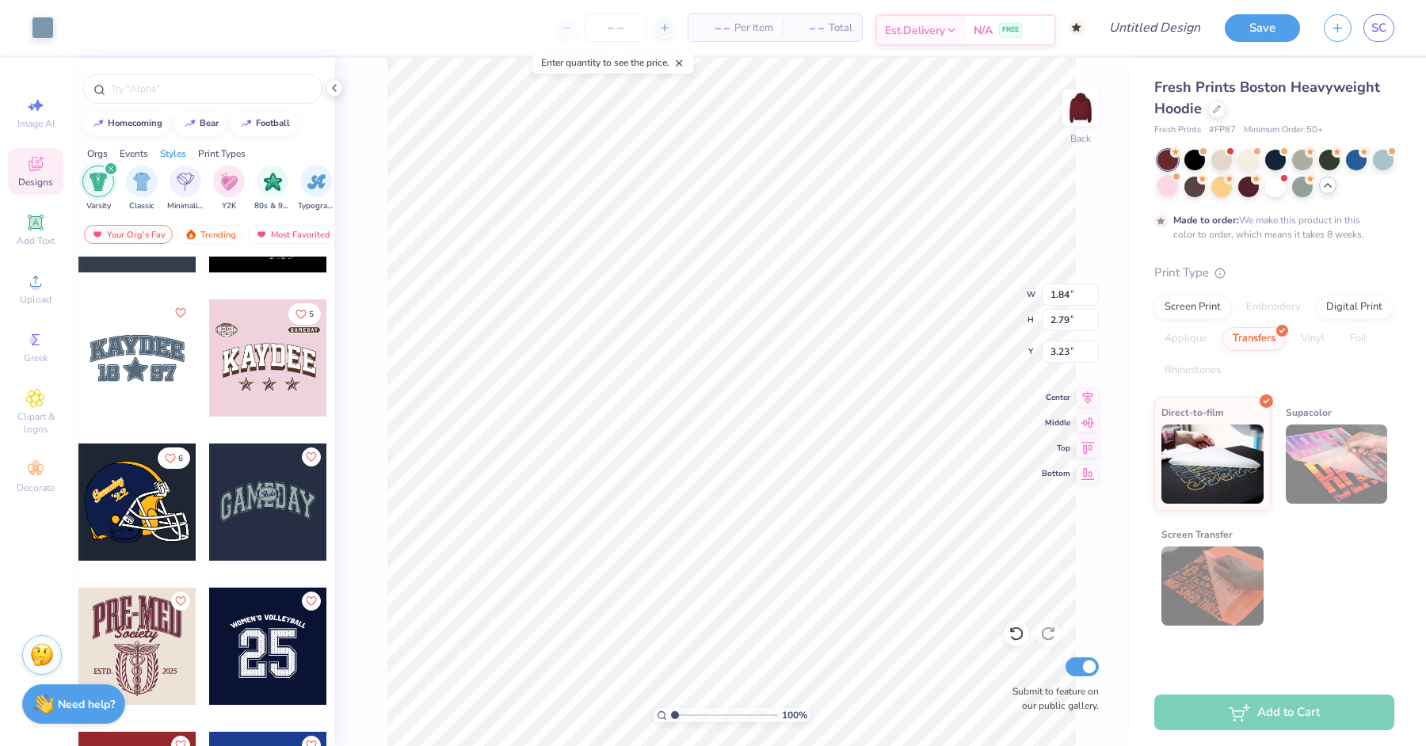
type input "0.43"
type input "0.56"
type input "4.33"
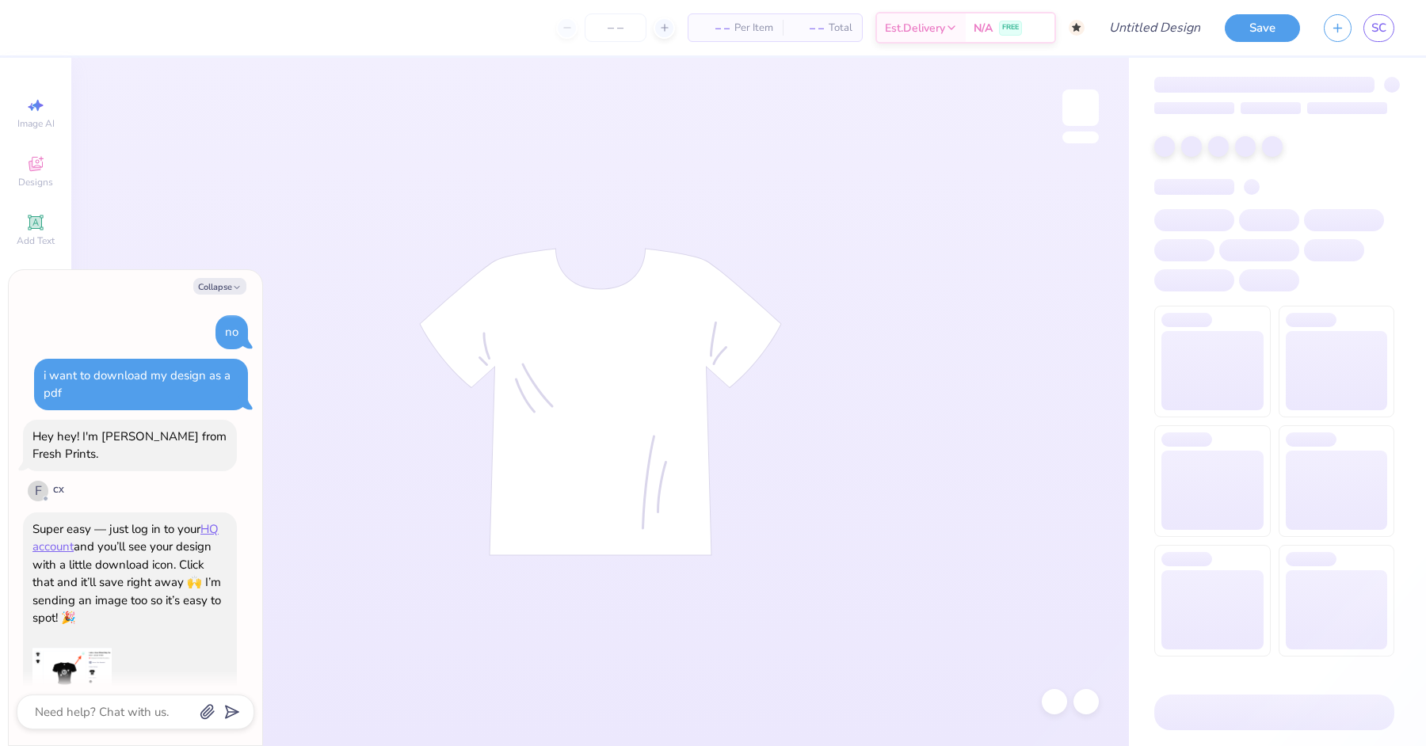
scroll to position [947, 0]
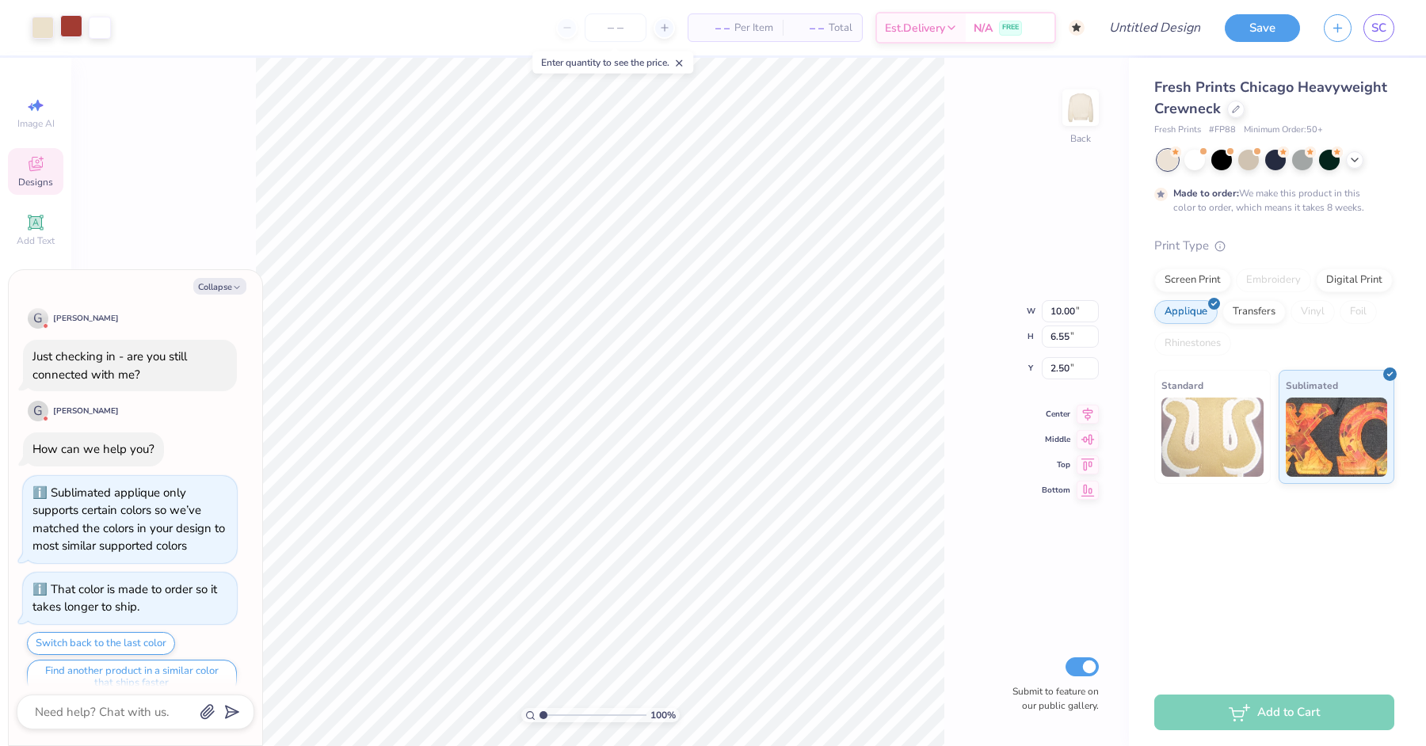
click at [74, 31] on div at bounding box center [71, 26] width 22 height 22
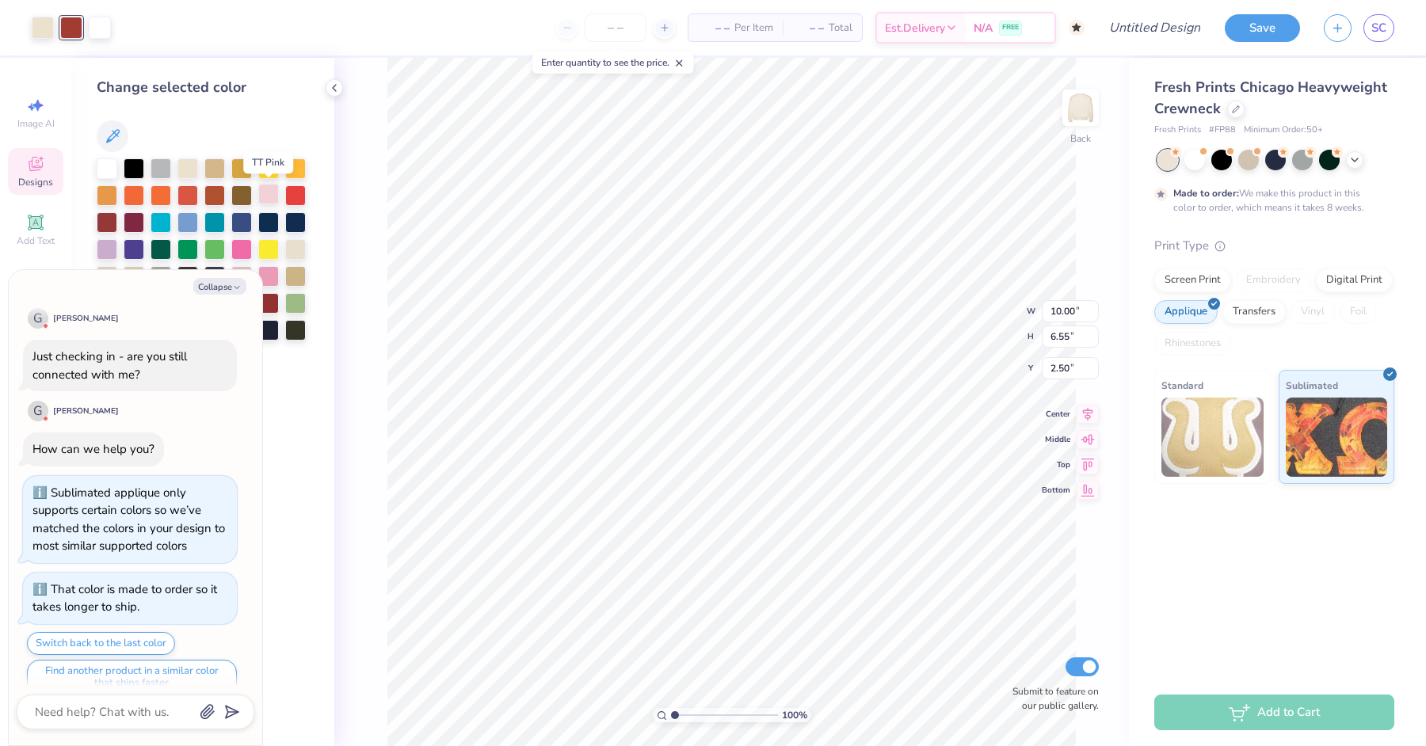
click at [272, 196] on div at bounding box center [268, 194] width 21 height 21
click at [48, 26] on div at bounding box center [43, 26] width 22 height 22
click at [265, 193] on div at bounding box center [268, 194] width 21 height 21
click at [63, 25] on div at bounding box center [71, 26] width 22 height 22
click at [189, 162] on div at bounding box center [187, 167] width 21 height 21
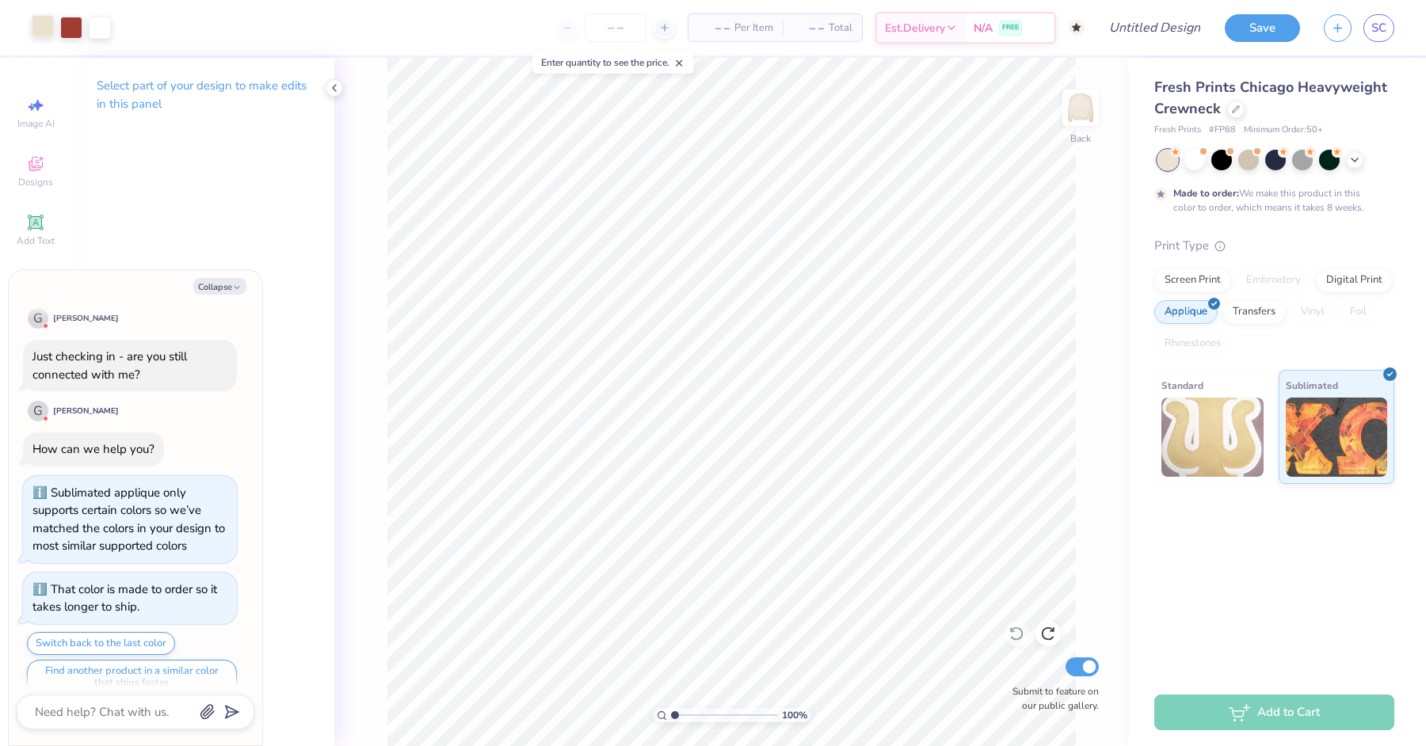
click at [47, 37] on div at bounding box center [43, 26] width 22 height 22
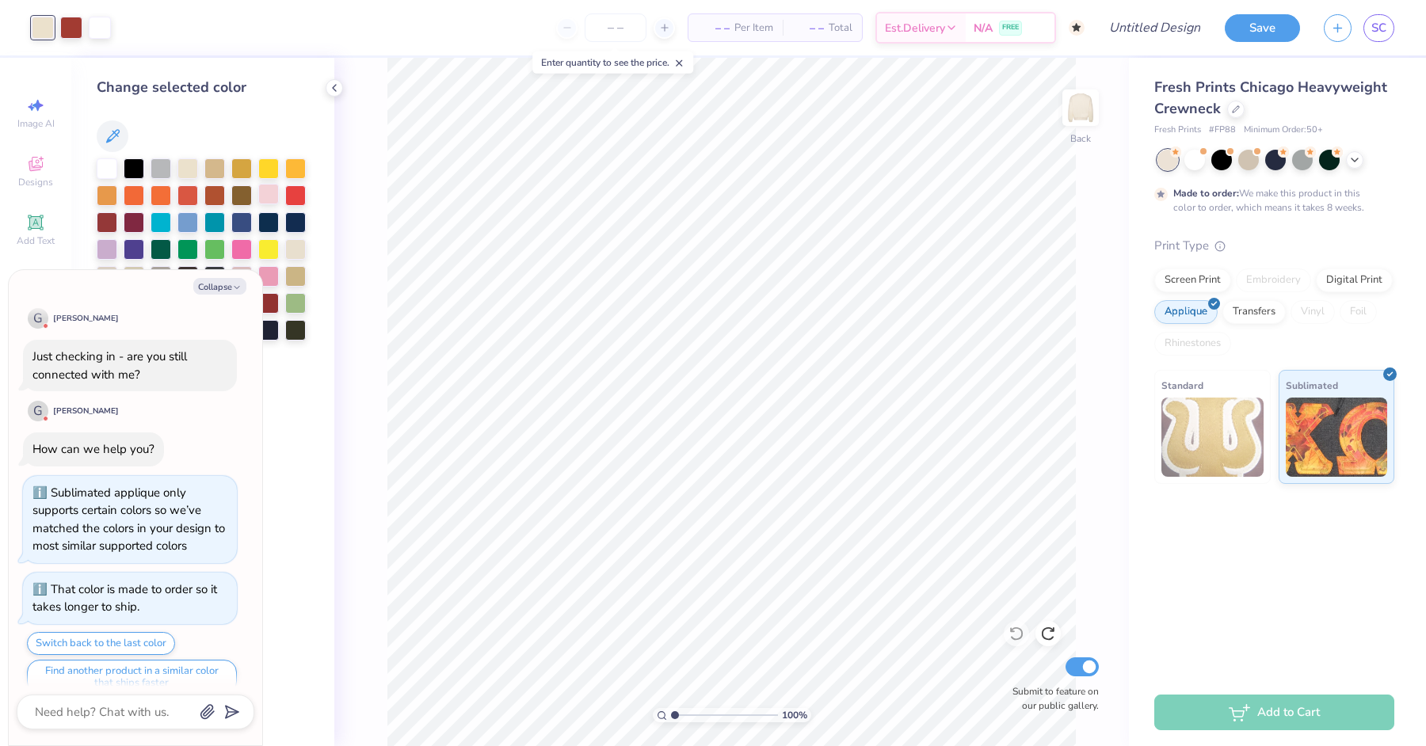
click at [279, 194] on div at bounding box center [268, 194] width 21 height 21
click at [70, 20] on div at bounding box center [71, 26] width 22 height 22
click at [191, 162] on div at bounding box center [187, 167] width 21 height 21
click at [1194, 157] on div at bounding box center [1194, 158] width 21 height 21
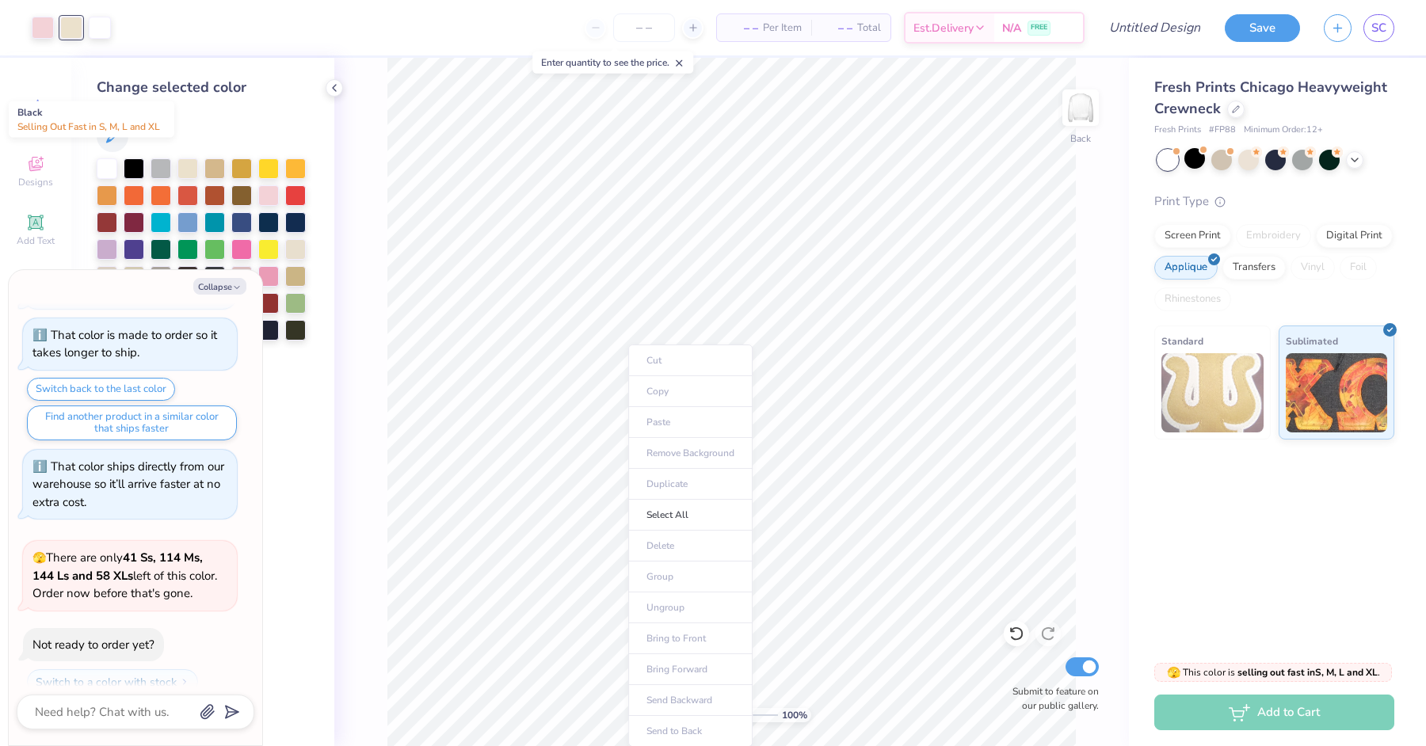
scroll to position [1378, 0]
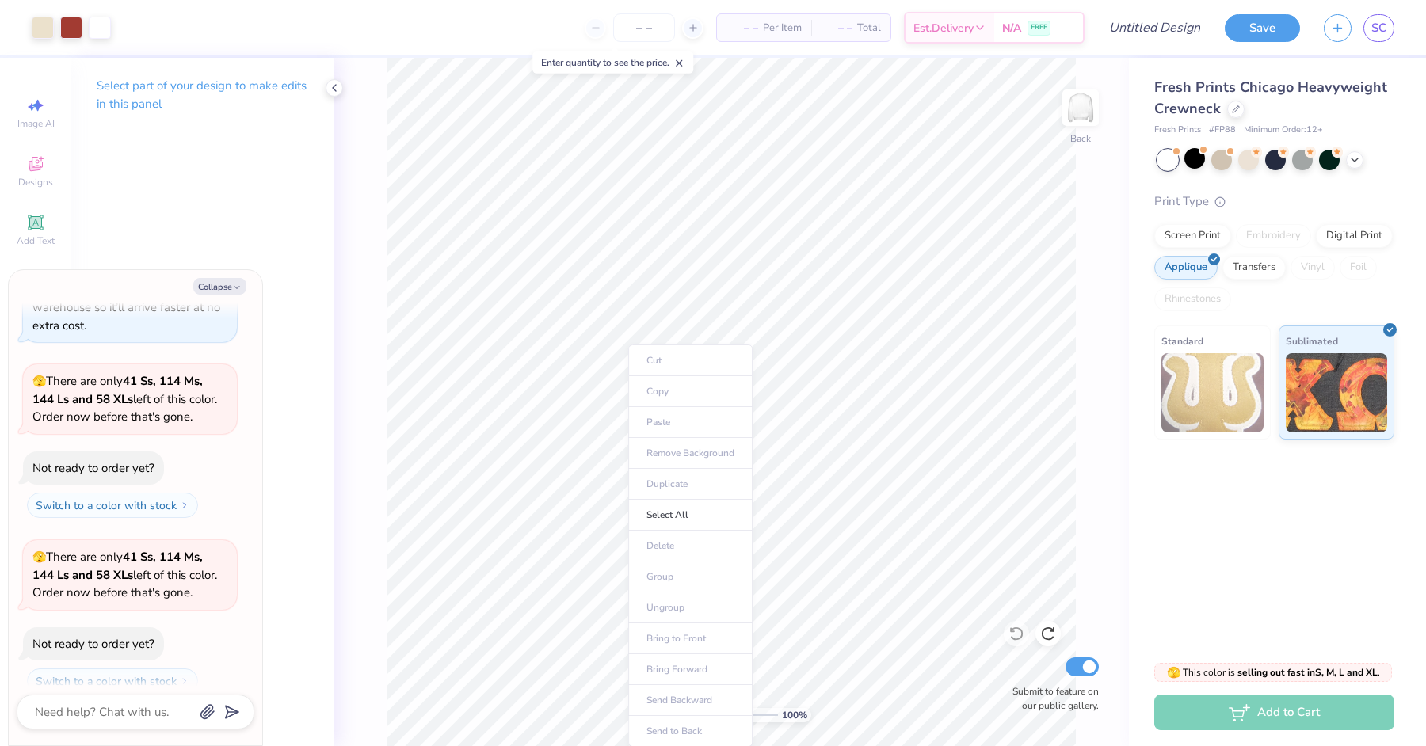
click at [44, 40] on div "Art colors" at bounding box center [55, 27] width 111 height 55
click at [41, 24] on div at bounding box center [43, 26] width 22 height 22
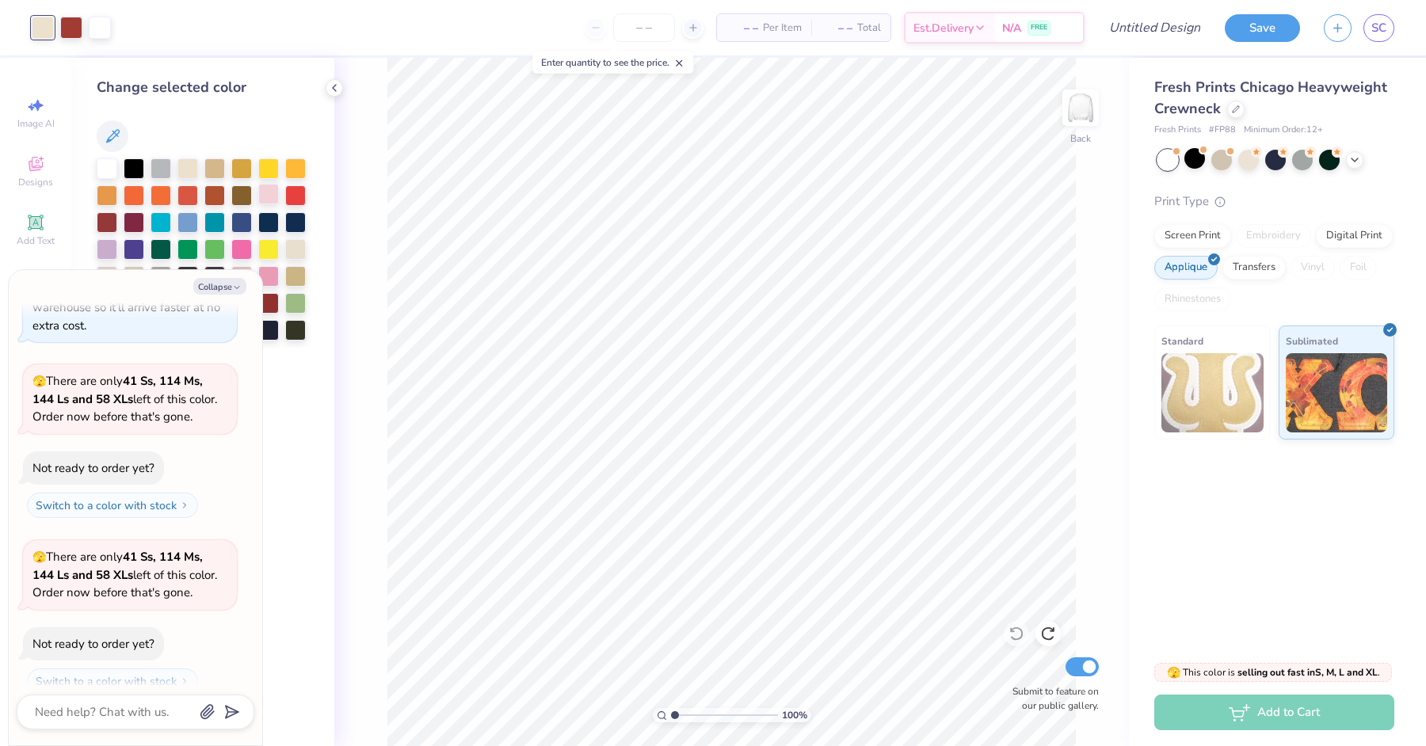
click at [269, 192] on div at bounding box center [268, 194] width 21 height 21
click at [187, 167] on div at bounding box center [187, 167] width 21 height 21
click at [67, 27] on div at bounding box center [71, 26] width 22 height 22
click at [279, 200] on div at bounding box center [268, 194] width 21 height 21
click at [34, 35] on div at bounding box center [43, 26] width 22 height 22
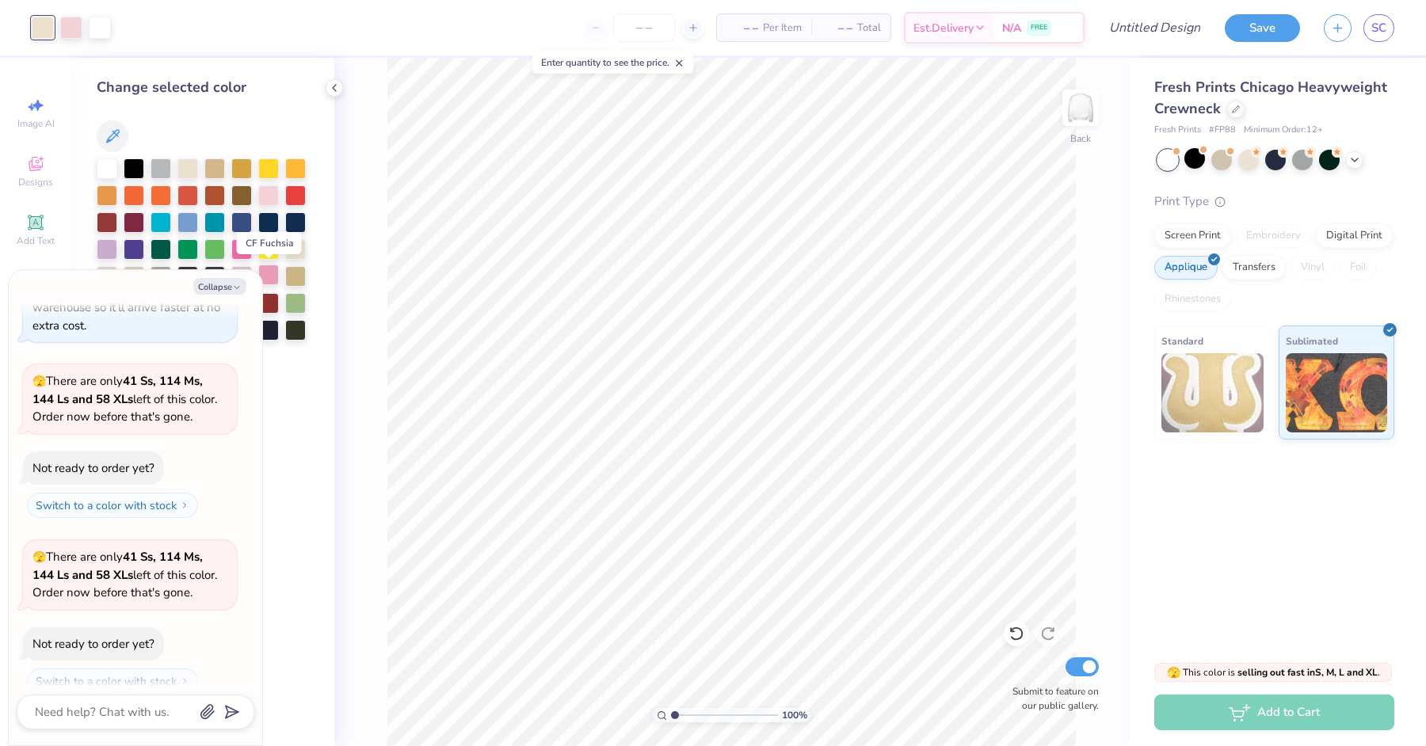
click at [269, 273] on div at bounding box center [268, 275] width 21 height 21
click at [238, 292] on icon "button" at bounding box center [237, 288] width 10 height 10
type textarea "x"
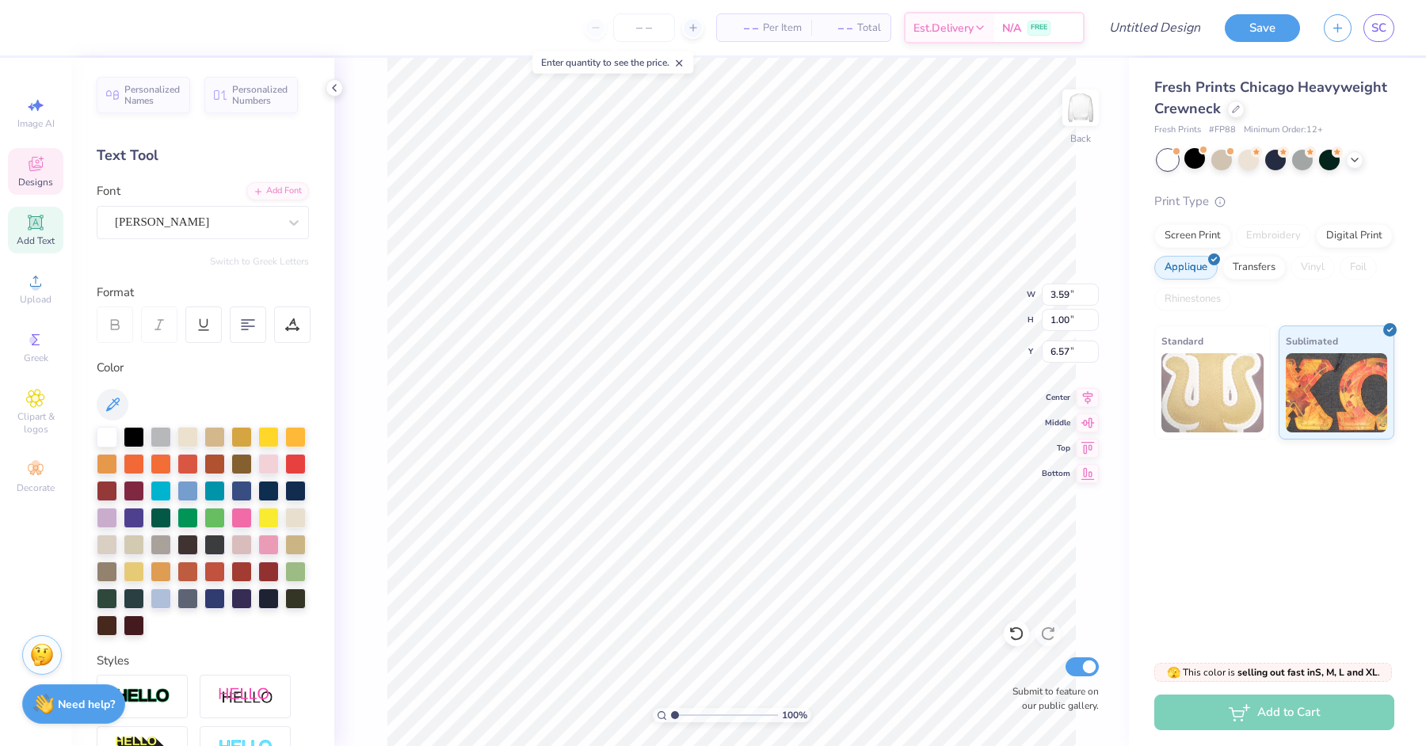
type textarea "delta"
type input "2.54"
type input "0.52"
type input "8.01"
type input "2.39"
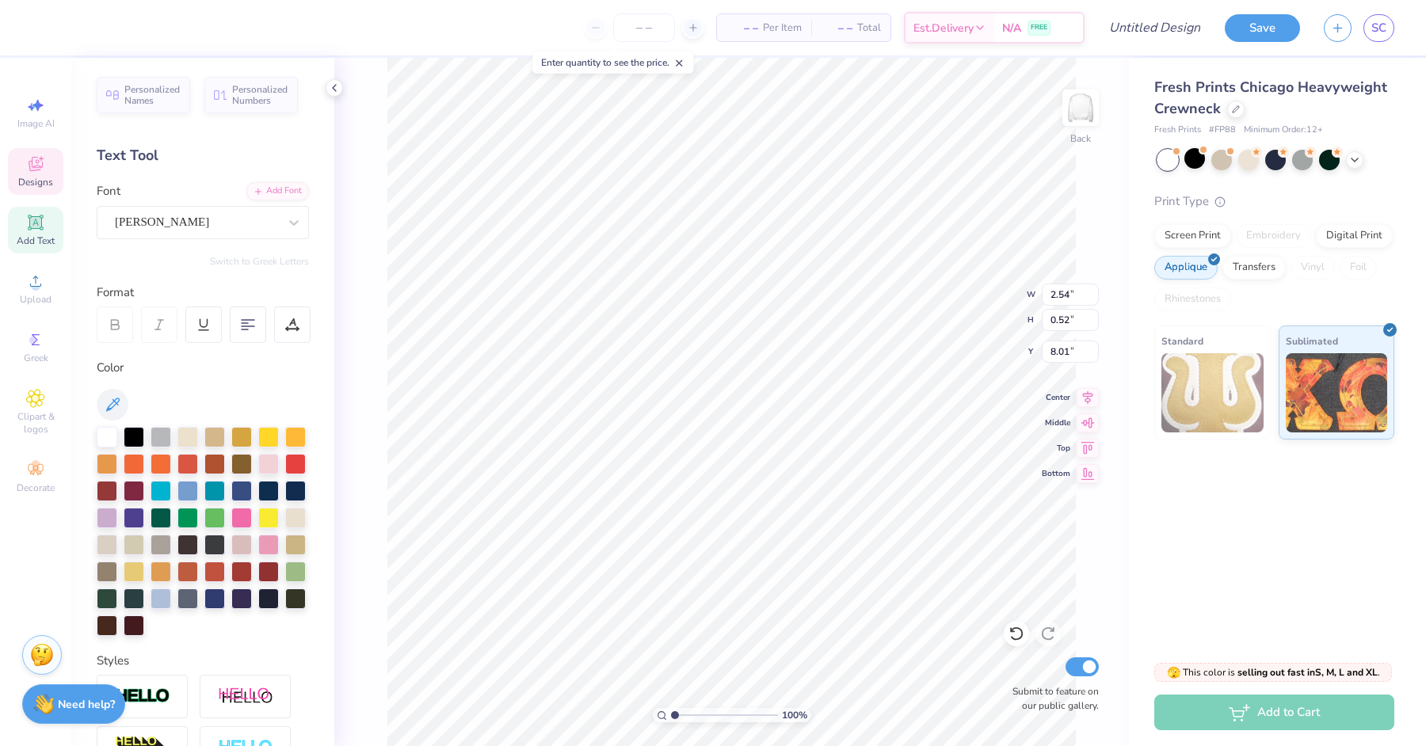
type input "0.55"
type input "7.58"
type textarea "zeta"
type input "8.07"
type input "2.16"
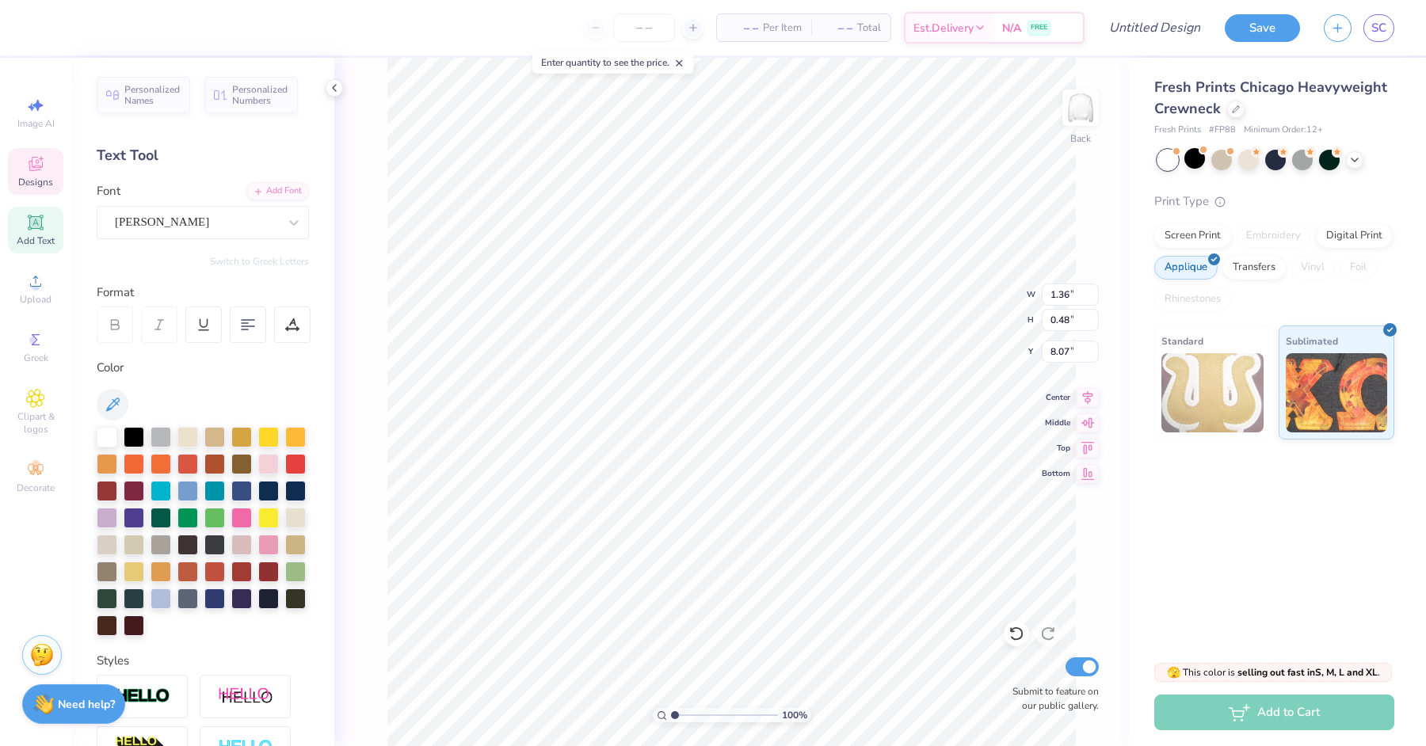
type input "0.76"
type input "7.75"
click at [1233, 109] on icon at bounding box center [1236, 108] width 6 height 6
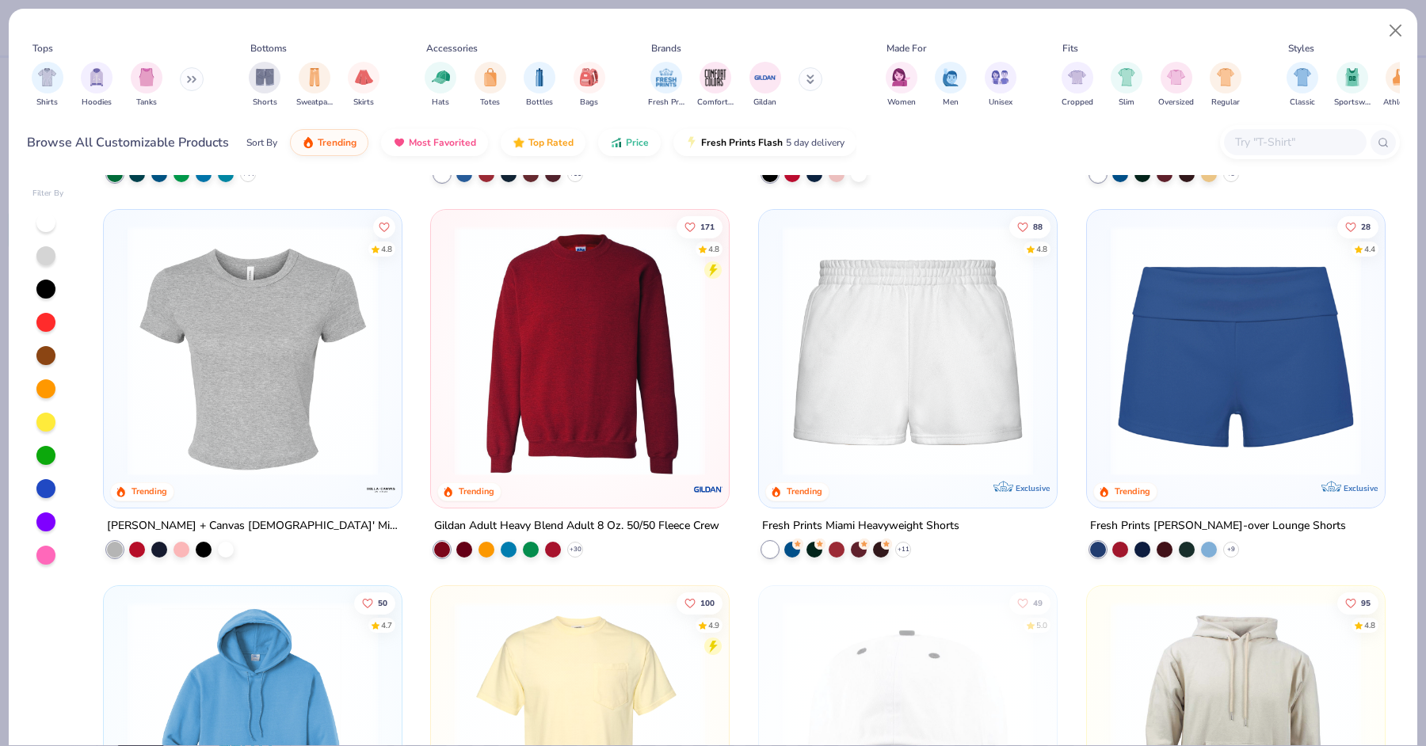
scroll to position [1097, 0]
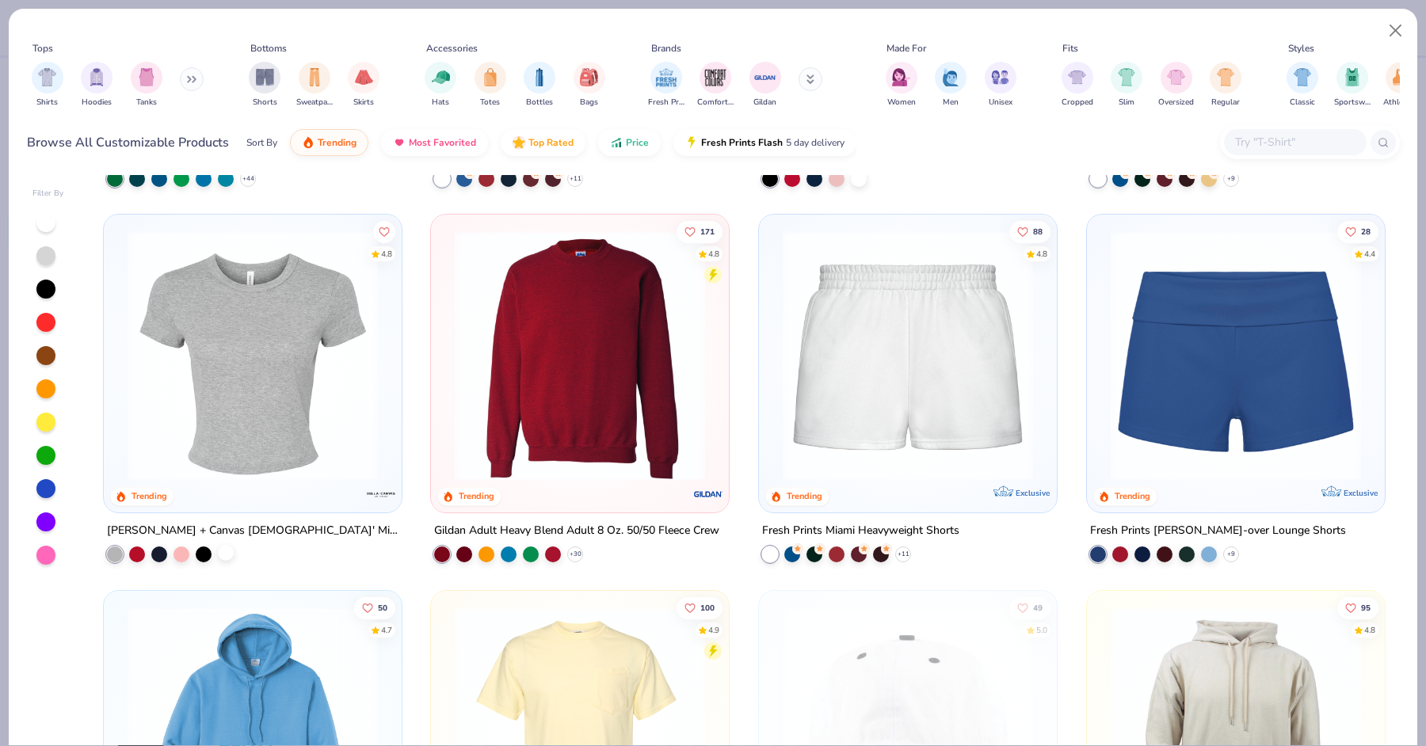
click at [231, 550] on div at bounding box center [226, 553] width 16 height 16
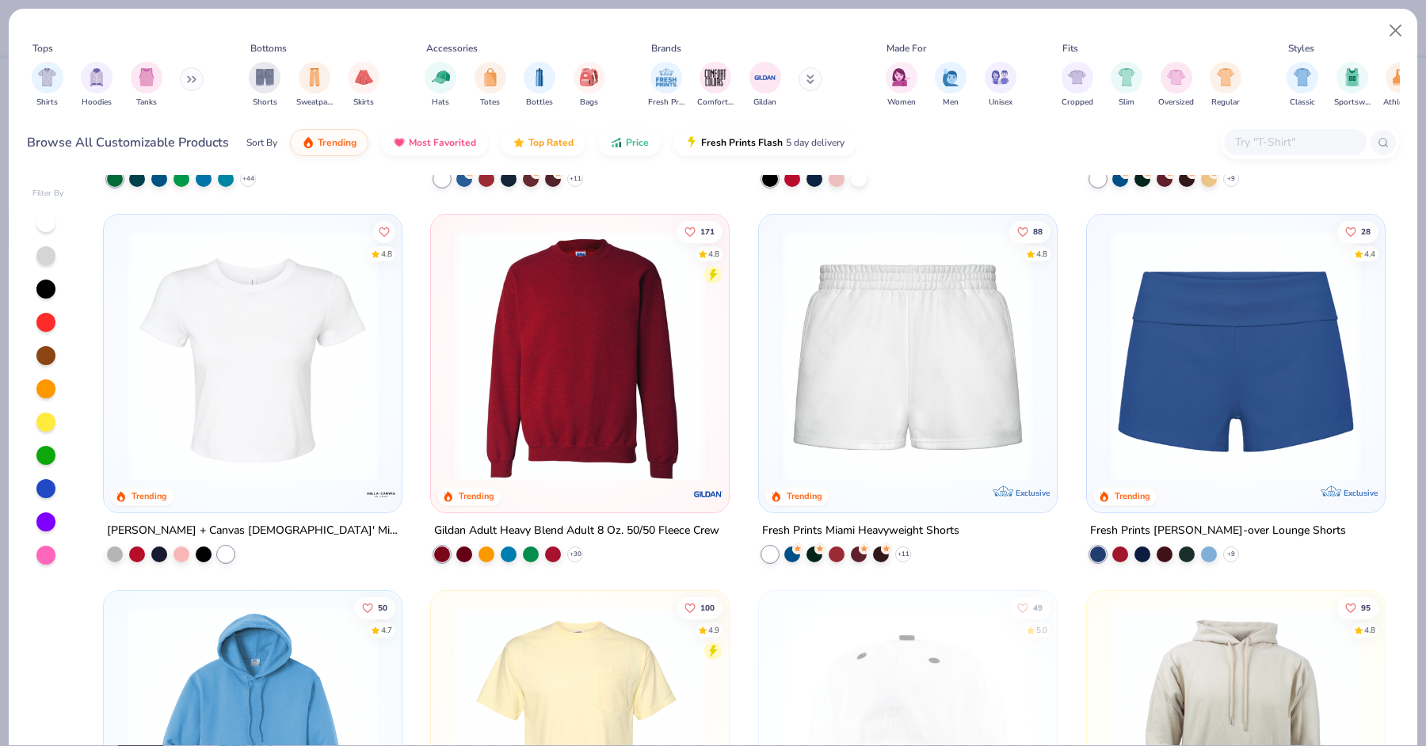
click at [242, 353] on img at bounding box center [253, 356] width 266 height 250
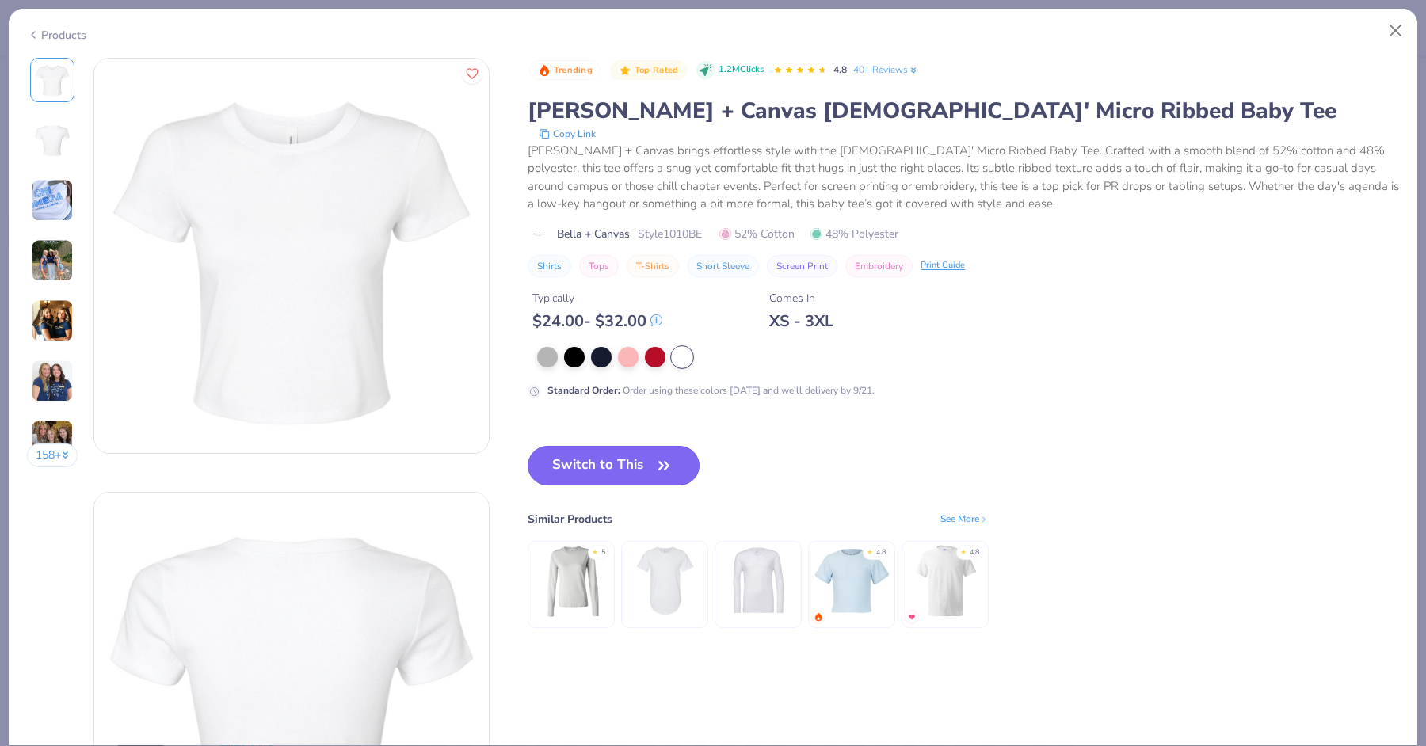
click at [587, 454] on button "Switch to This" at bounding box center [614, 466] width 172 height 40
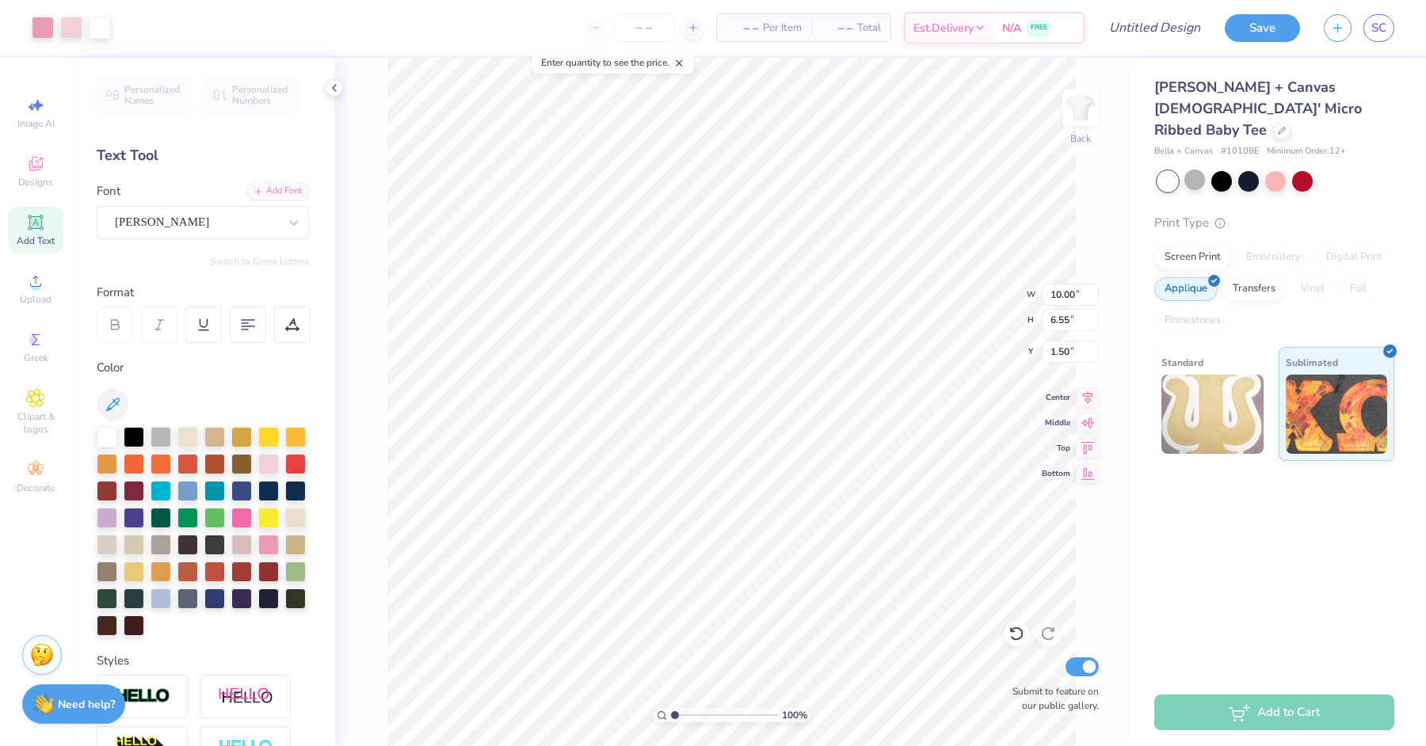
type input "1.50"
type input "3.48"
type input "0.92"
type input "5.84"
click at [1161, 30] on input "Design Title" at bounding box center [1135, 28] width 155 height 32
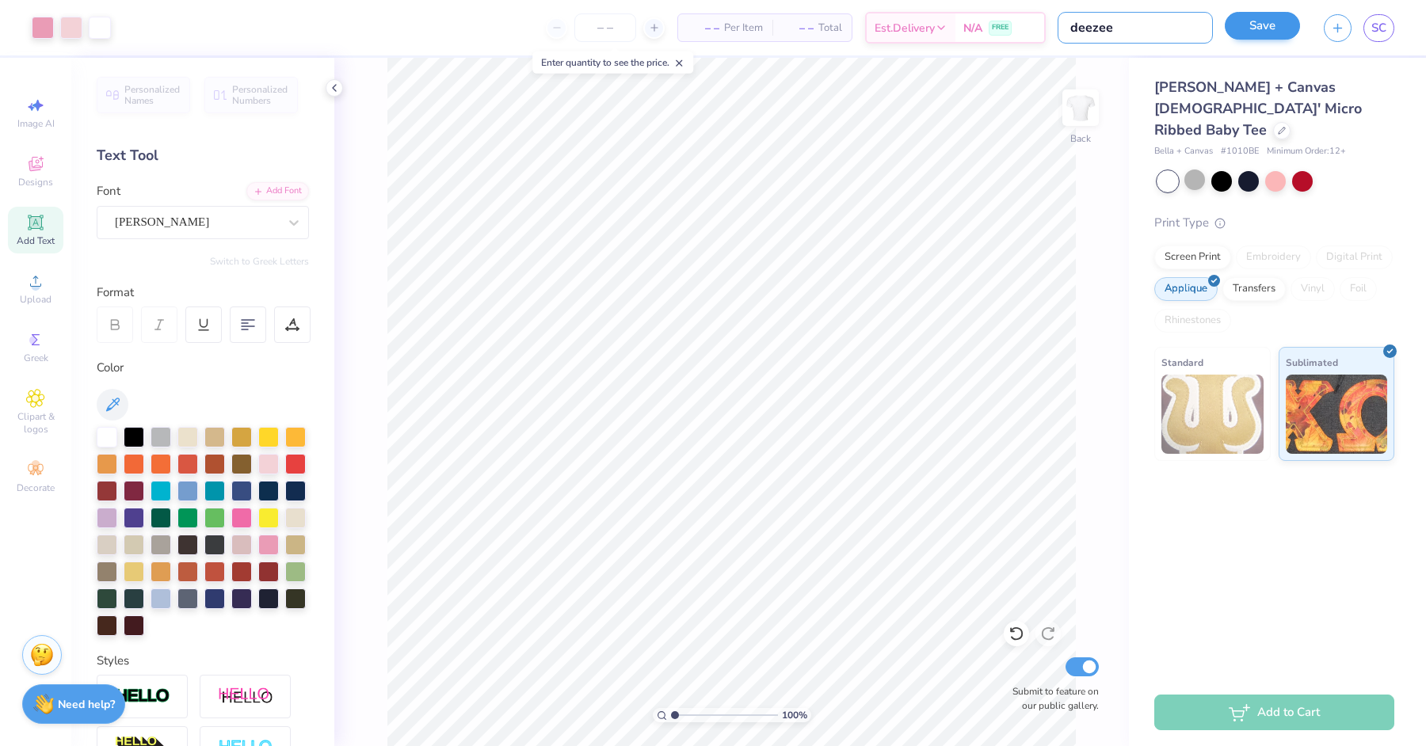
type input "deezee"
click at [1272, 29] on button "Save" at bounding box center [1262, 26] width 75 height 28
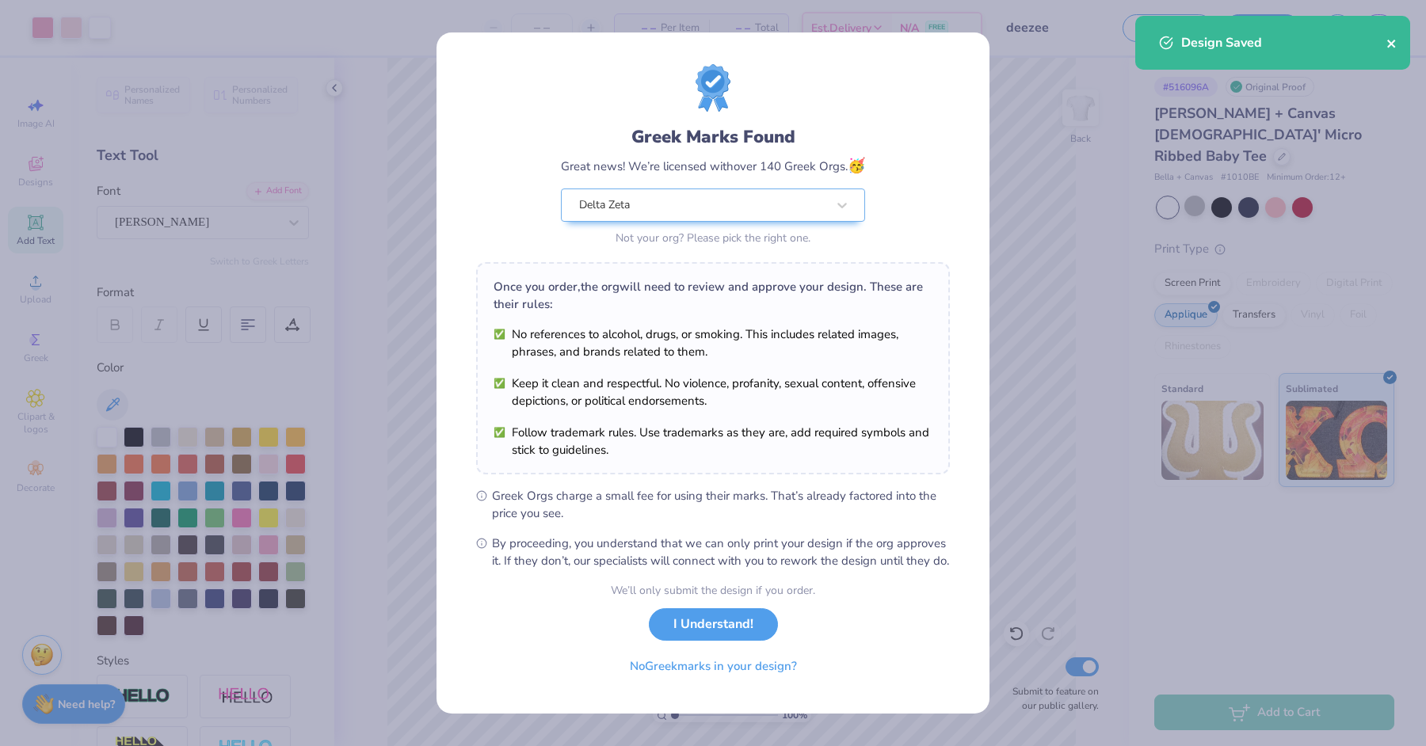
click at [1393, 37] on icon "close" at bounding box center [1391, 43] width 11 height 13
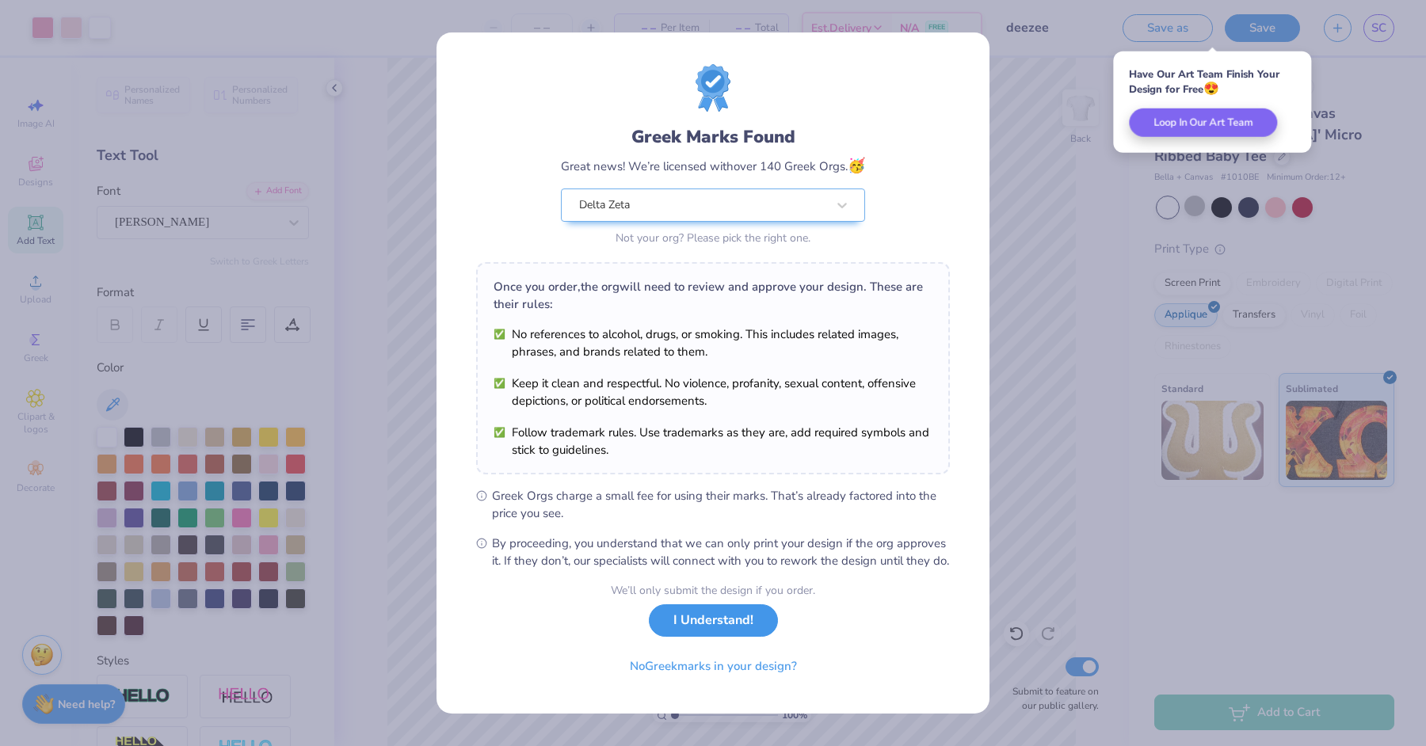
click at [702, 631] on button "I Understand!" at bounding box center [713, 620] width 129 height 32
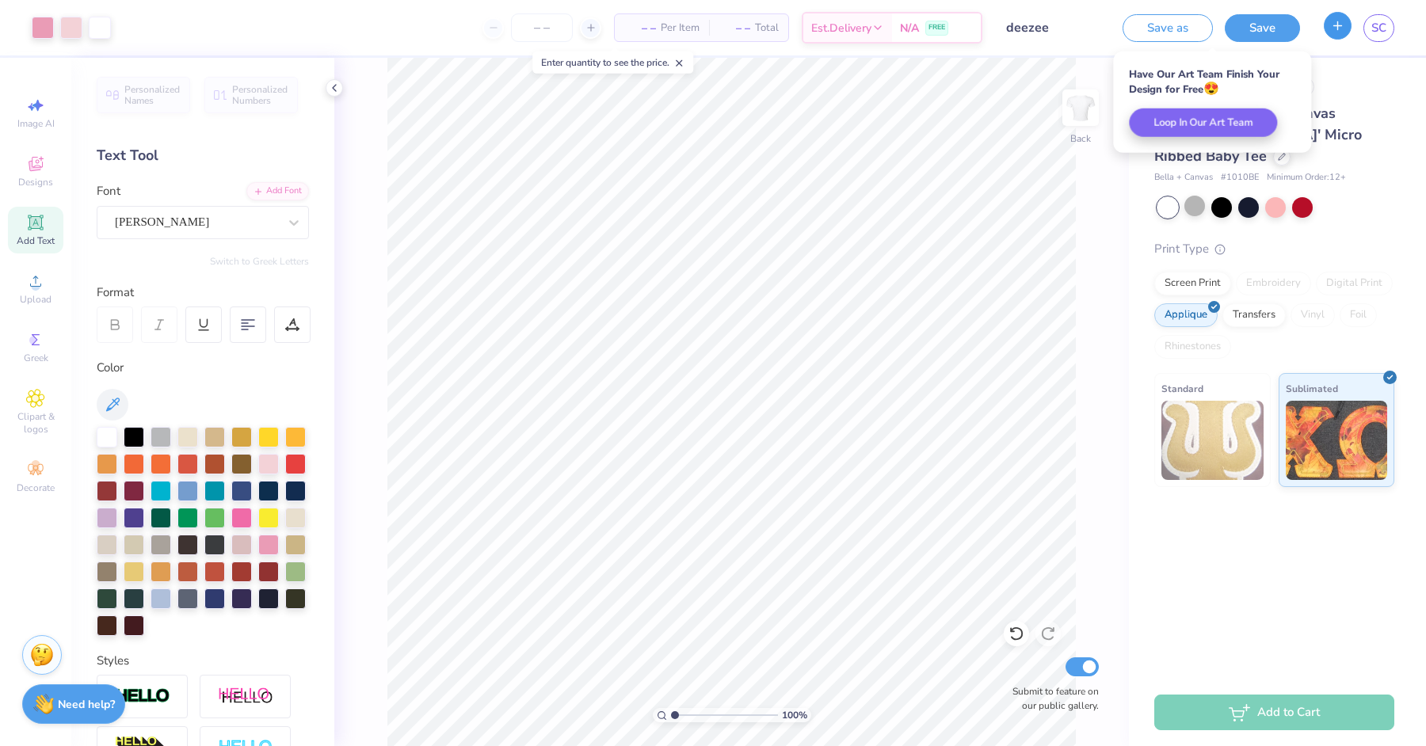
click at [1348, 25] on button "button" at bounding box center [1338, 26] width 28 height 28
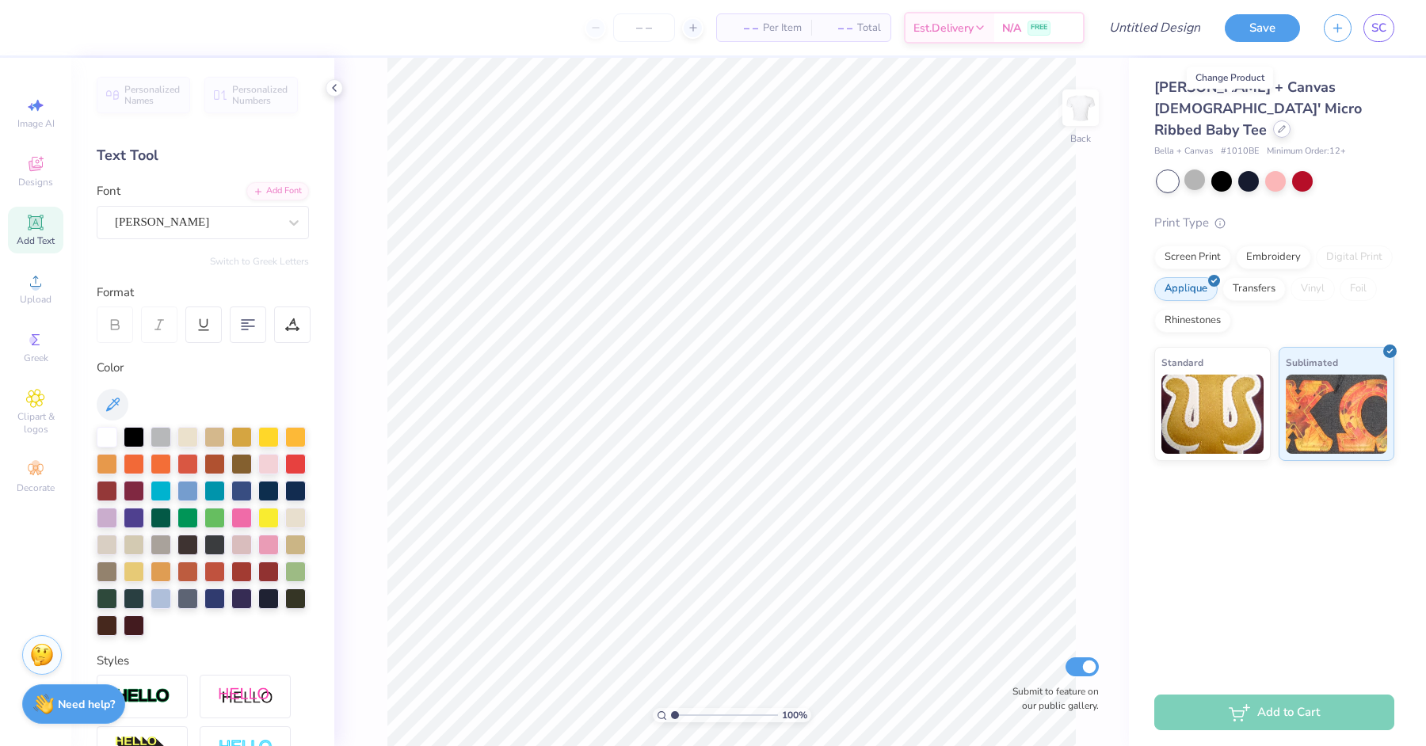
click at [1273, 120] on div at bounding box center [1281, 128] width 17 height 17
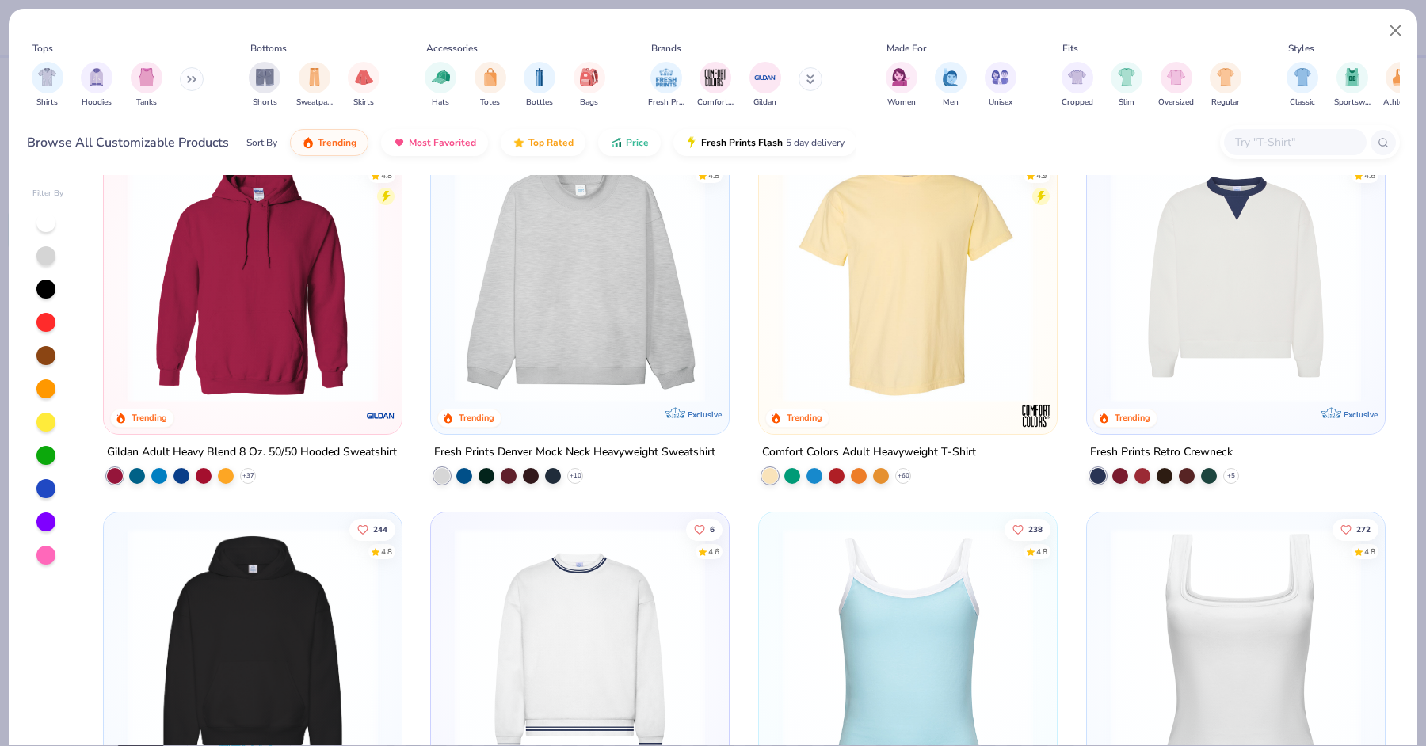
scroll to position [77, 0]
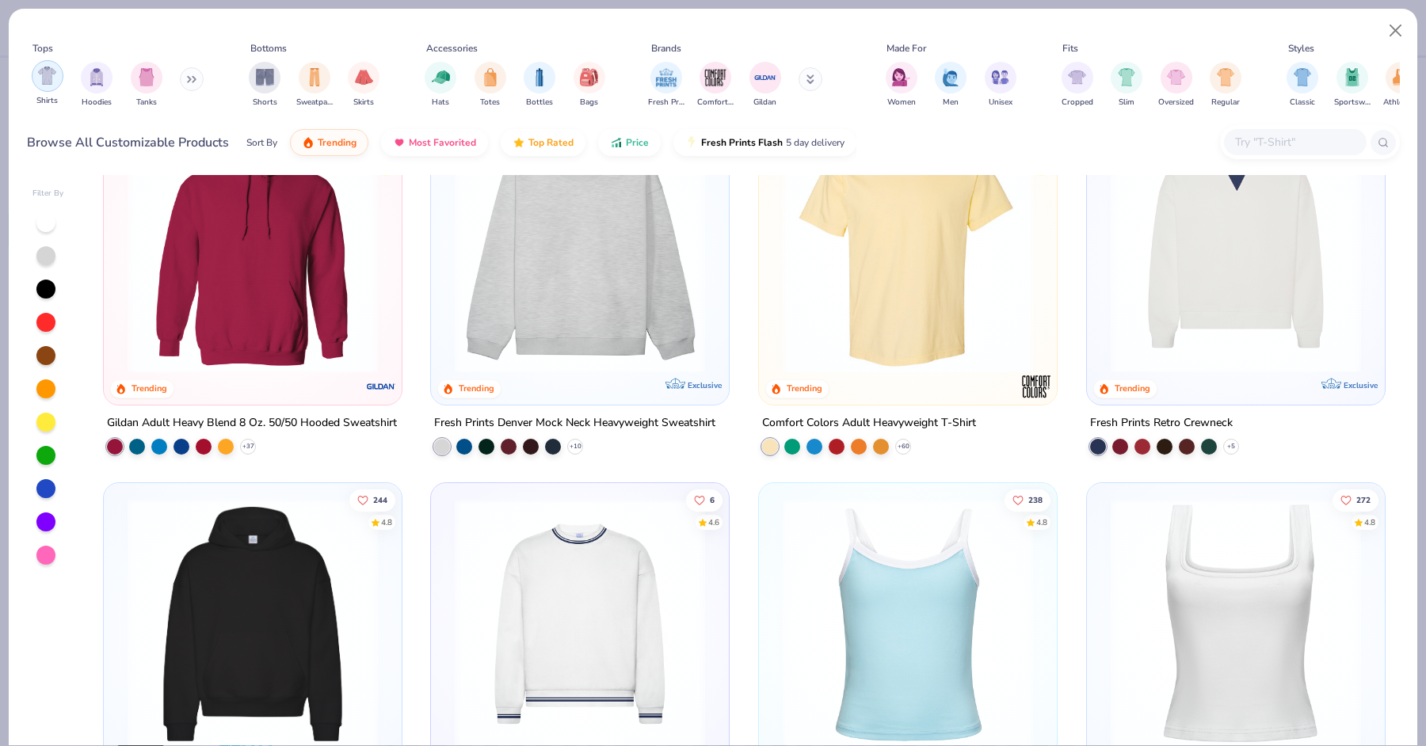
click at [53, 79] on img "filter for Shirts" at bounding box center [47, 76] width 18 height 18
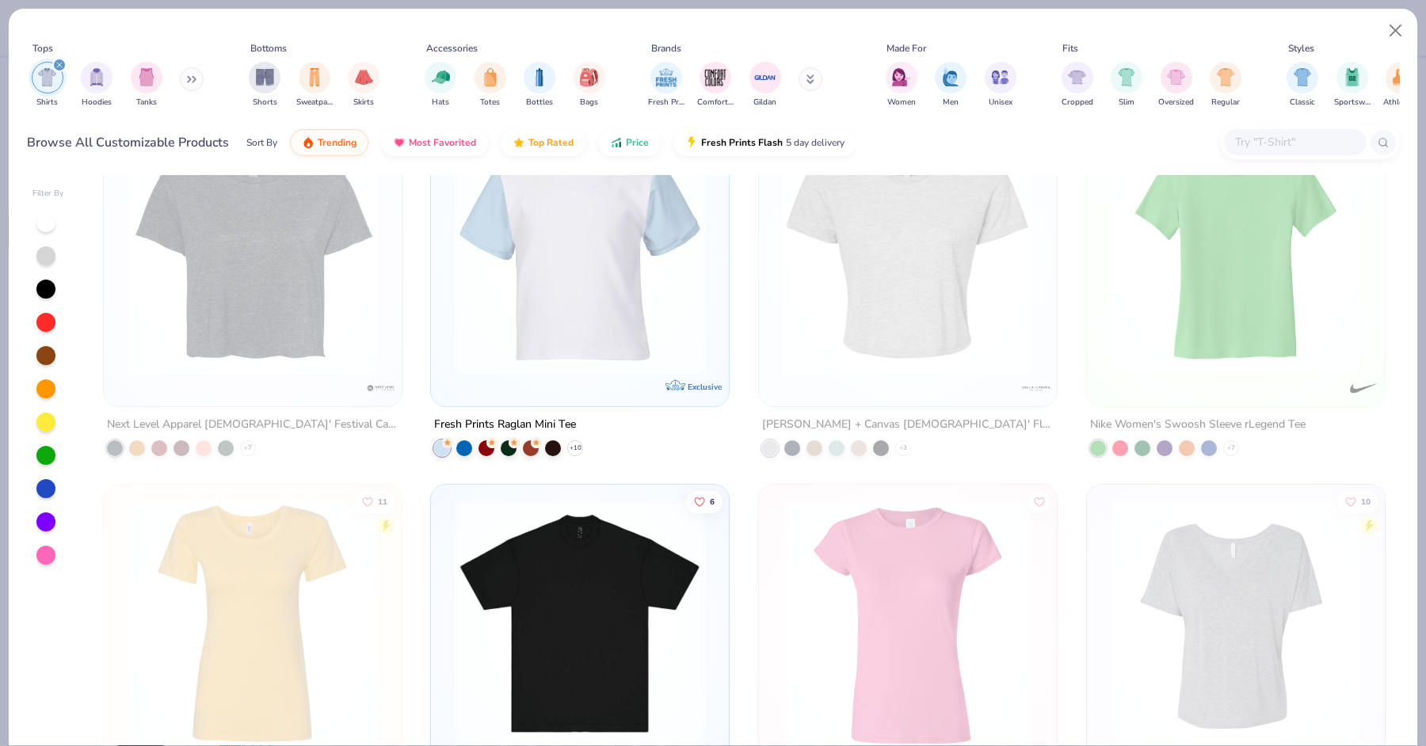
scroll to position [3488, 0]
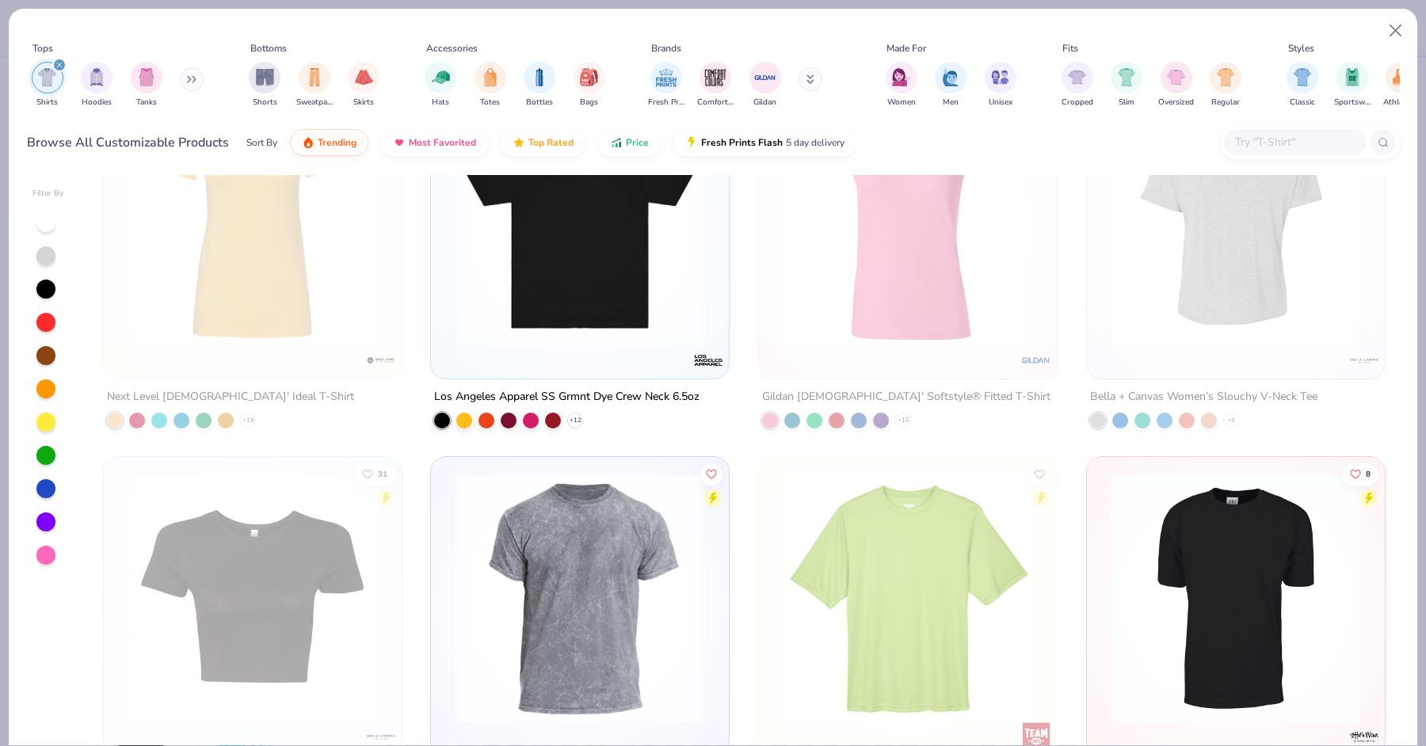
click at [1238, 146] on input "text" at bounding box center [1295, 142] width 122 height 18
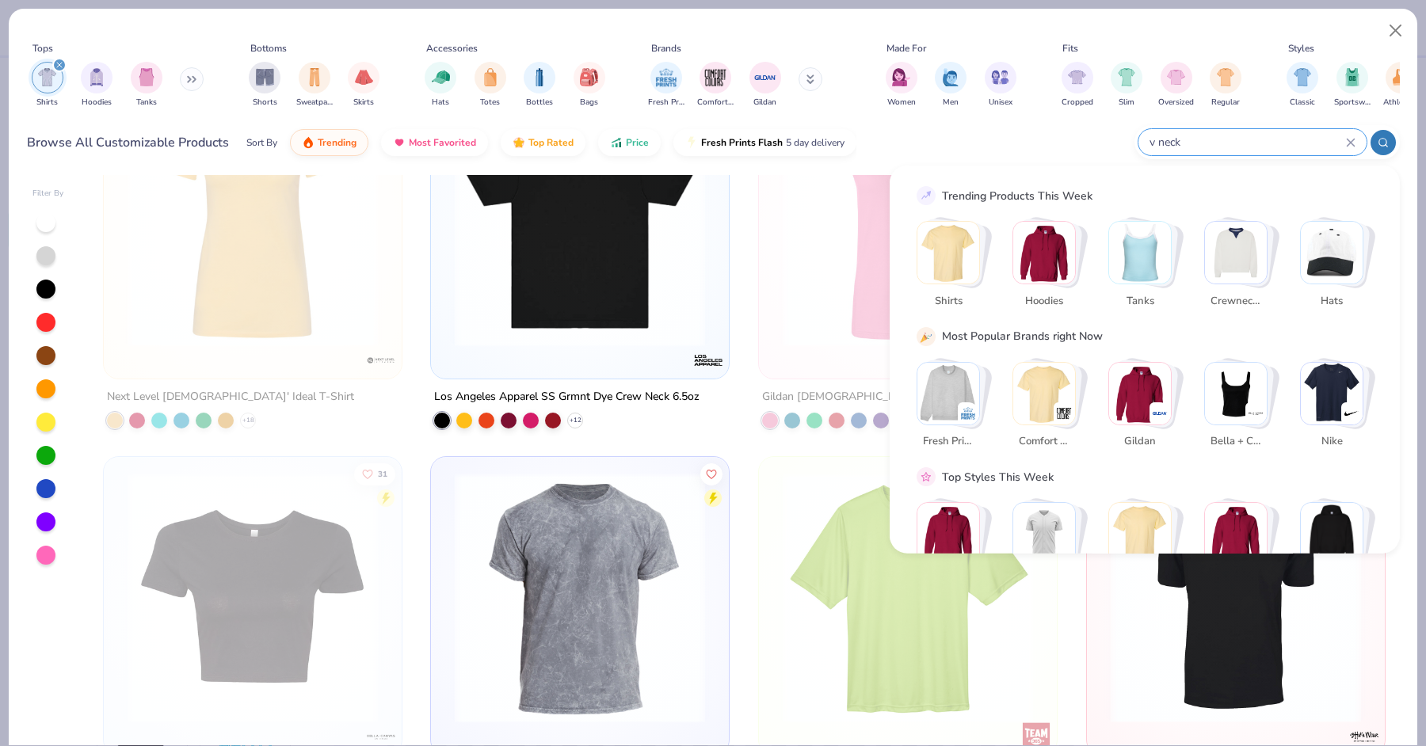
type input "v neck"
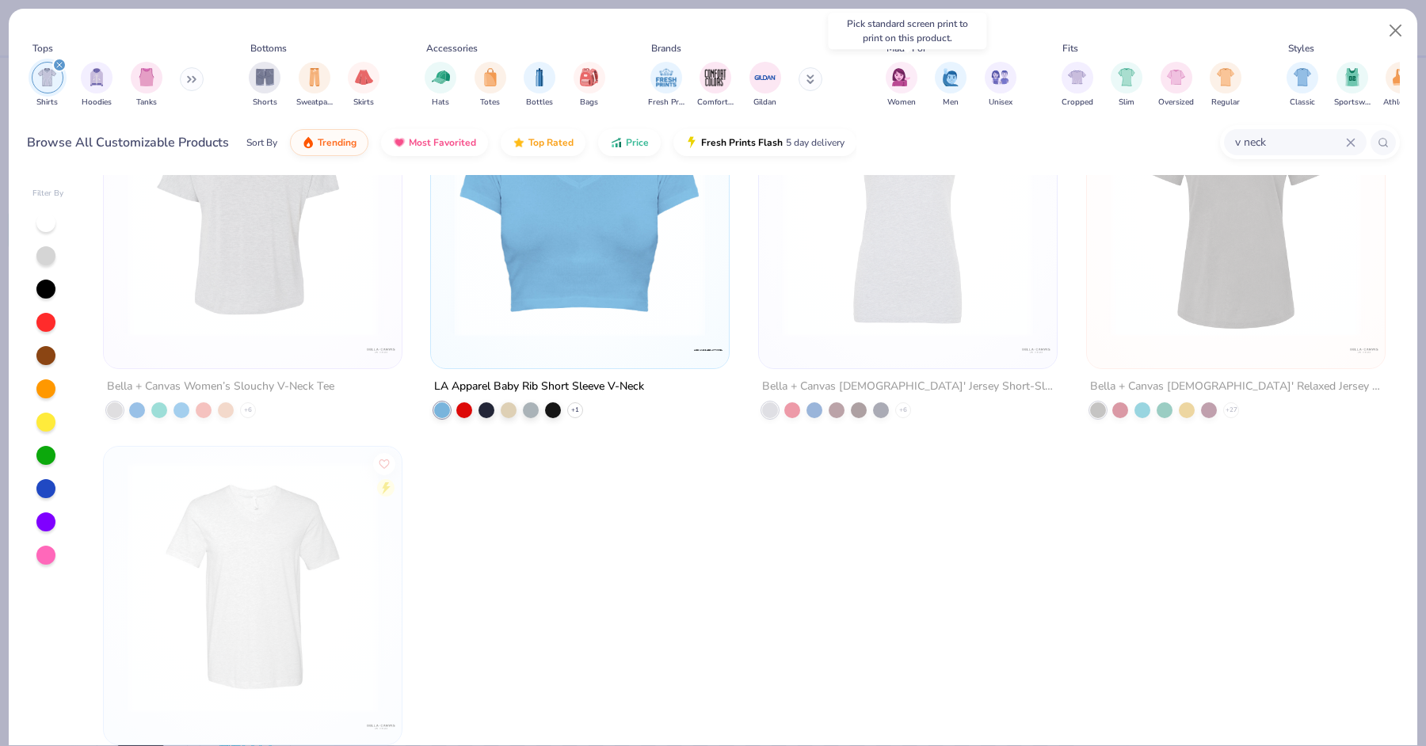
scroll to position [127, 0]
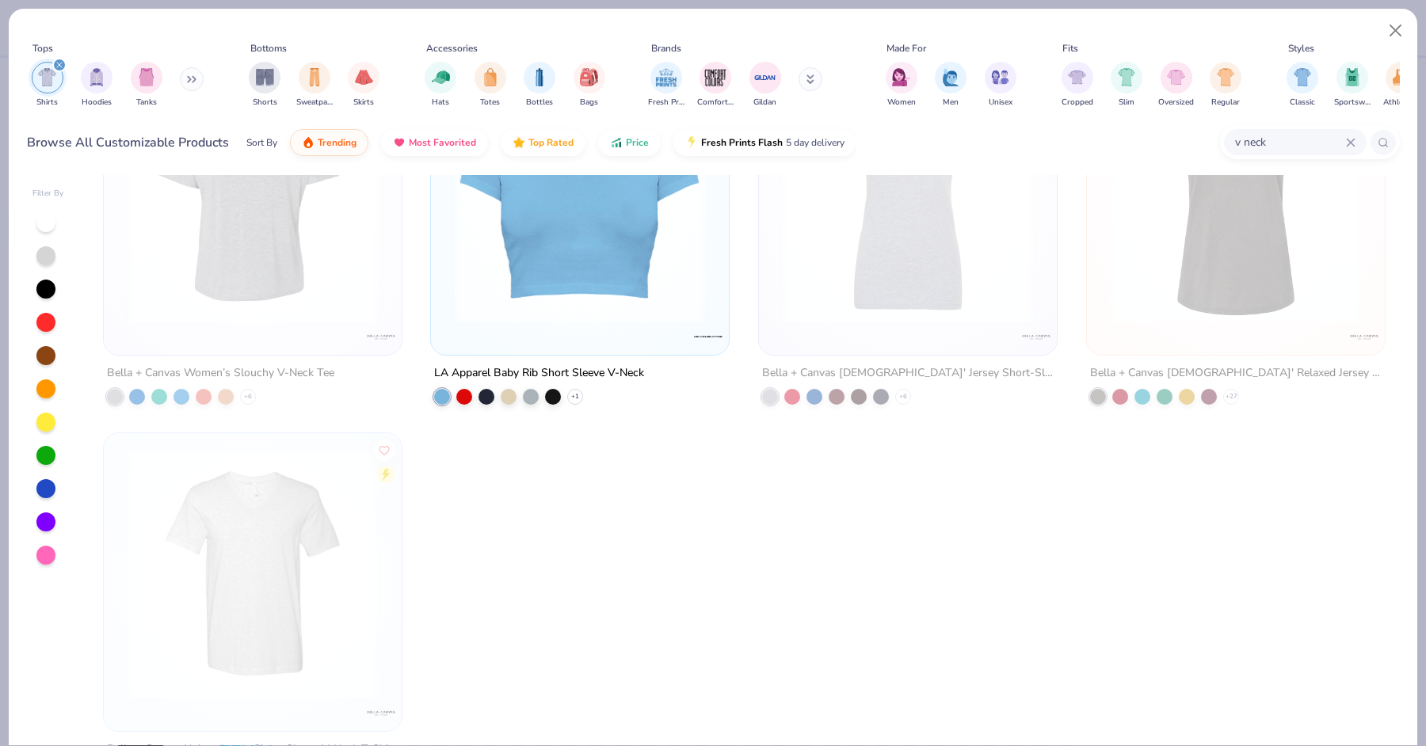
click at [1198, 267] on img at bounding box center [1236, 198] width 266 height 250
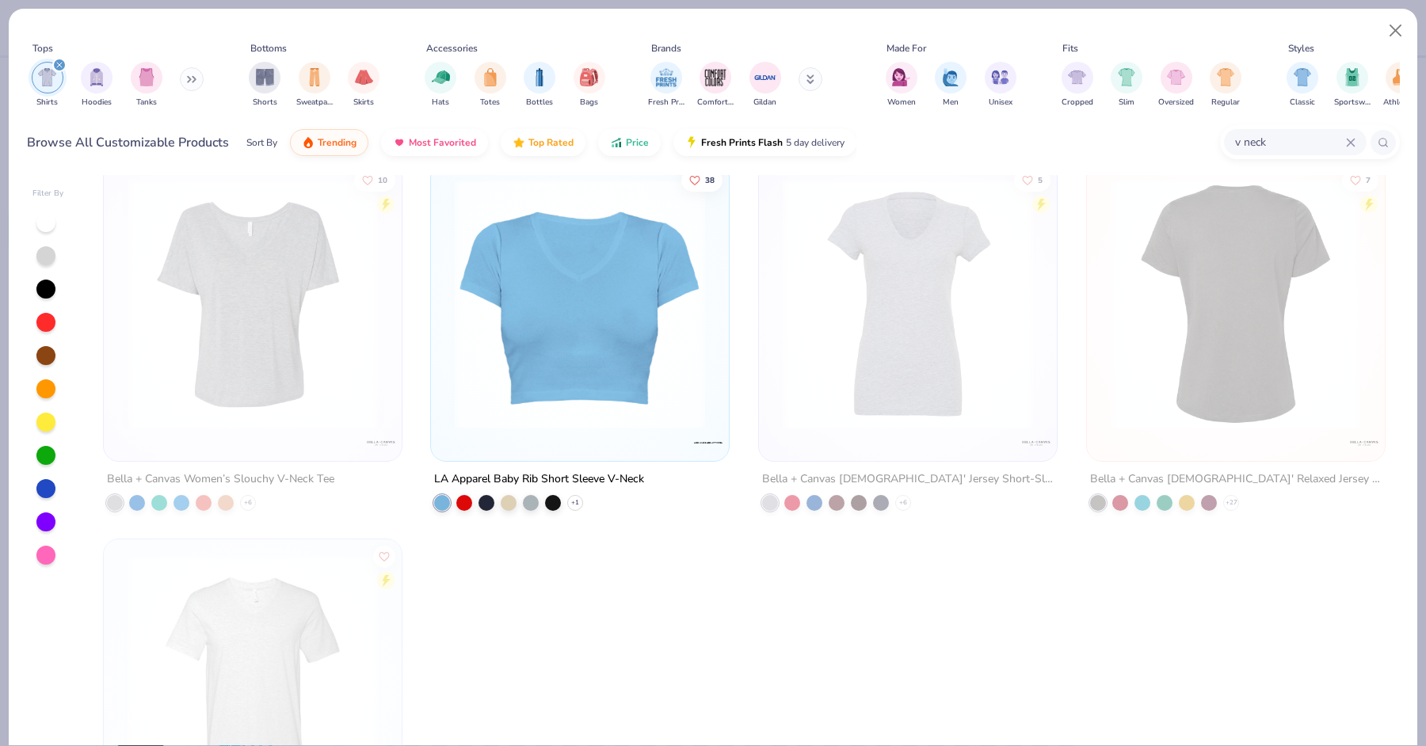
scroll to position [0, 0]
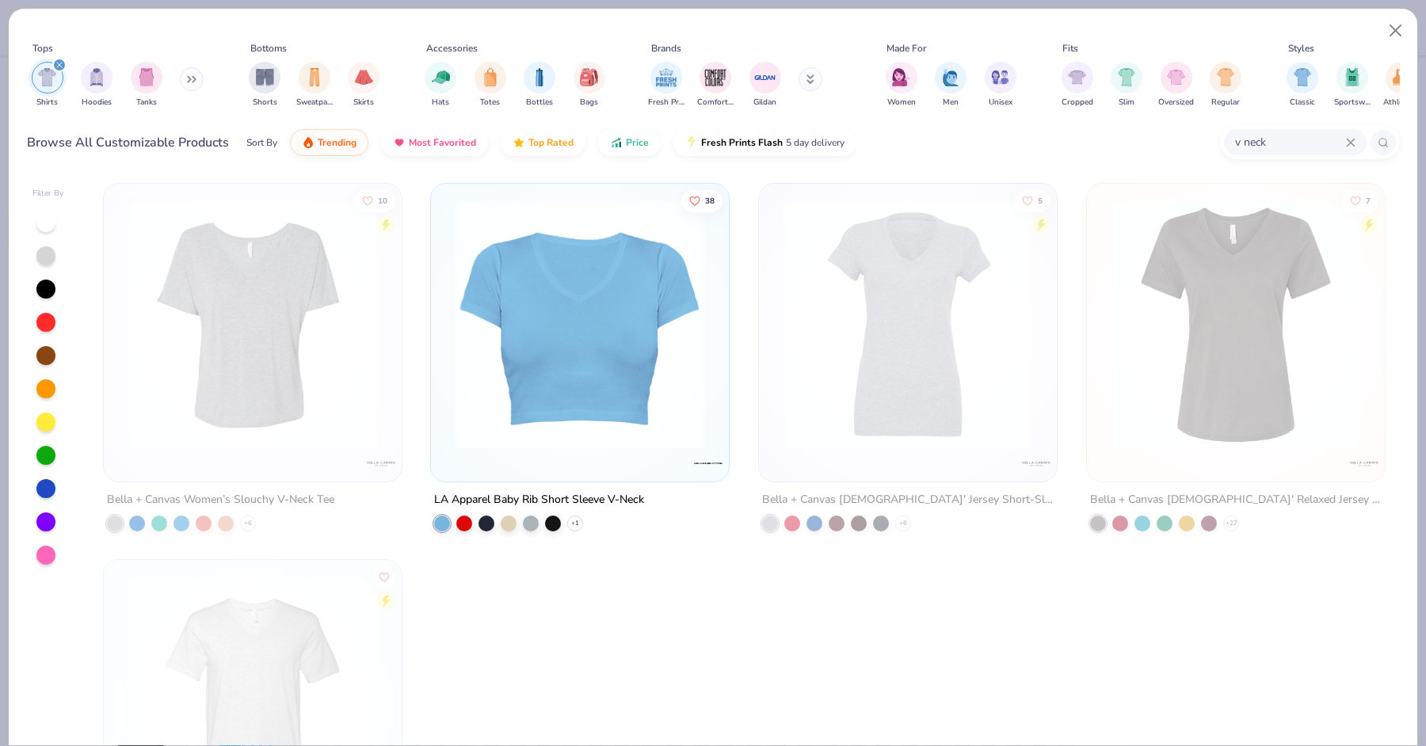
click at [1164, 434] on img at bounding box center [1236, 325] width 266 height 250
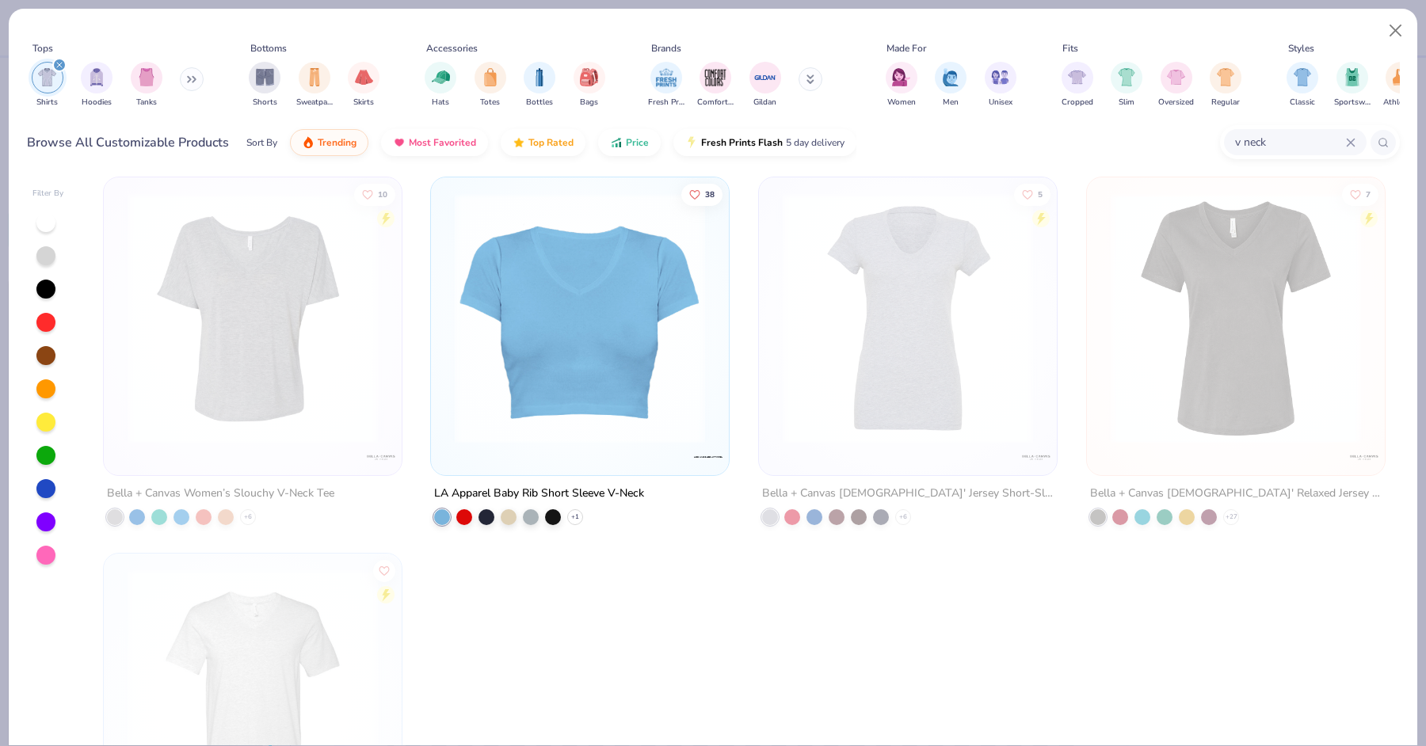
scroll to position [8, 0]
click at [1226, 393] on img at bounding box center [1236, 317] width 266 height 250
click at [1390, 26] on button "Close" at bounding box center [1396, 31] width 30 height 30
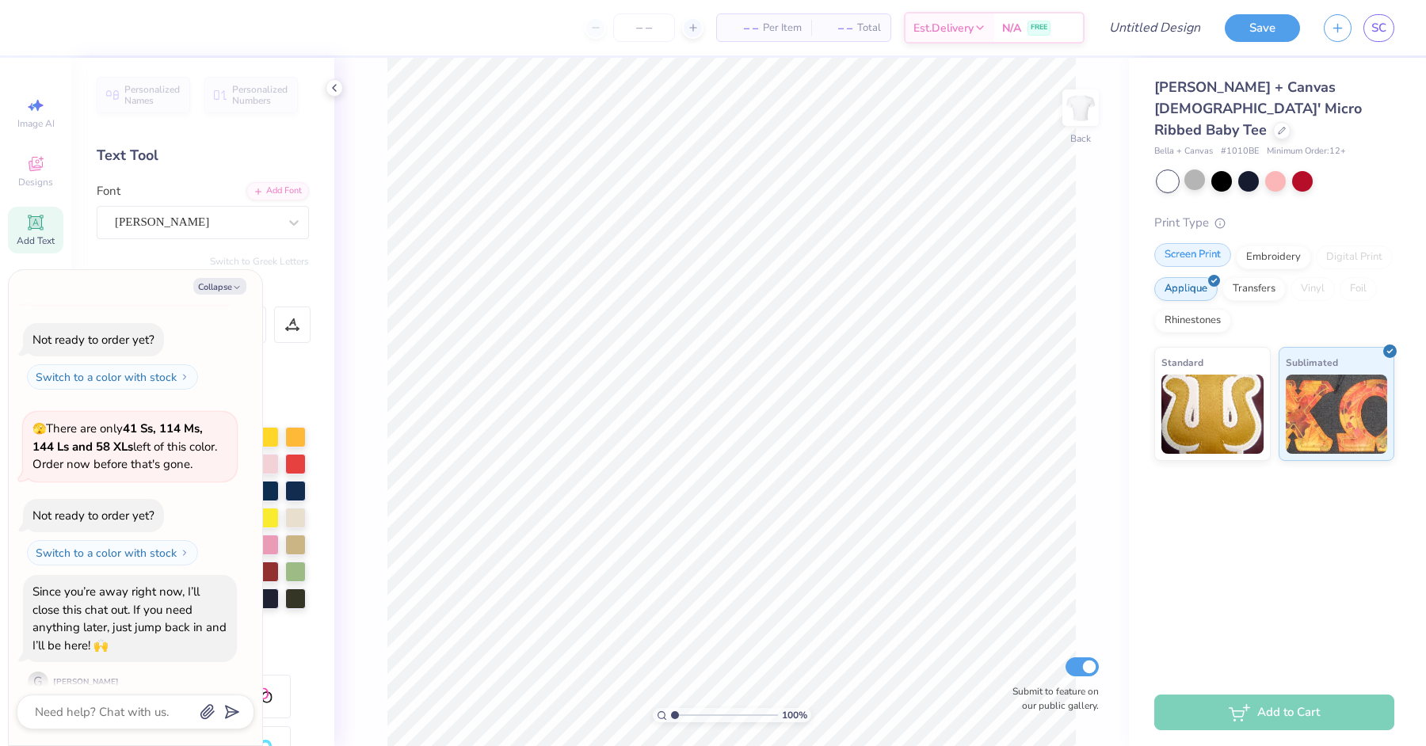
click at [1195, 243] on div "Screen Print" at bounding box center [1192, 255] width 77 height 24
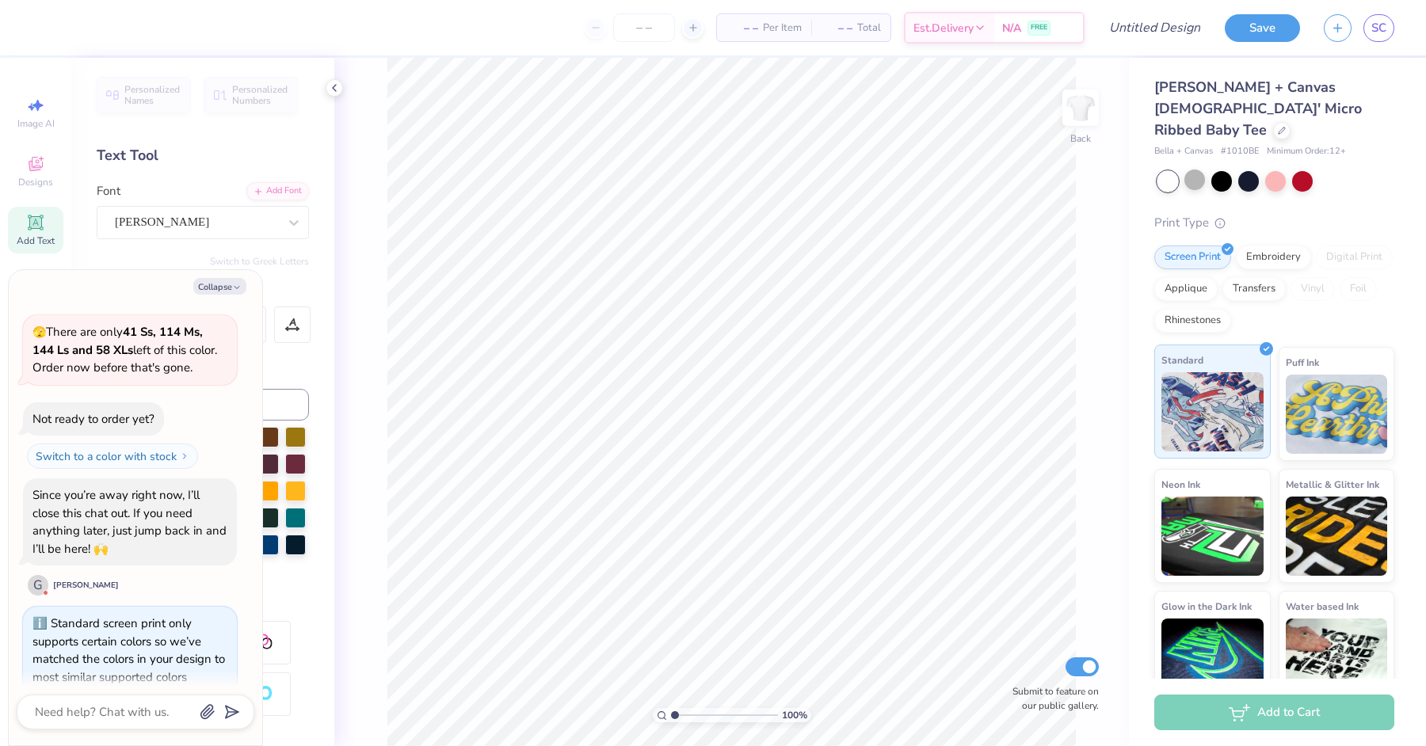
click at [1207, 372] on img at bounding box center [1212, 411] width 102 height 79
click at [1234, 116] on div "[PERSON_NAME] + Canvas [DEMOGRAPHIC_DATA]' Micro Ribbed Baby Tee" at bounding box center [1274, 109] width 240 height 64
click at [1273, 120] on div at bounding box center [1281, 128] width 17 height 17
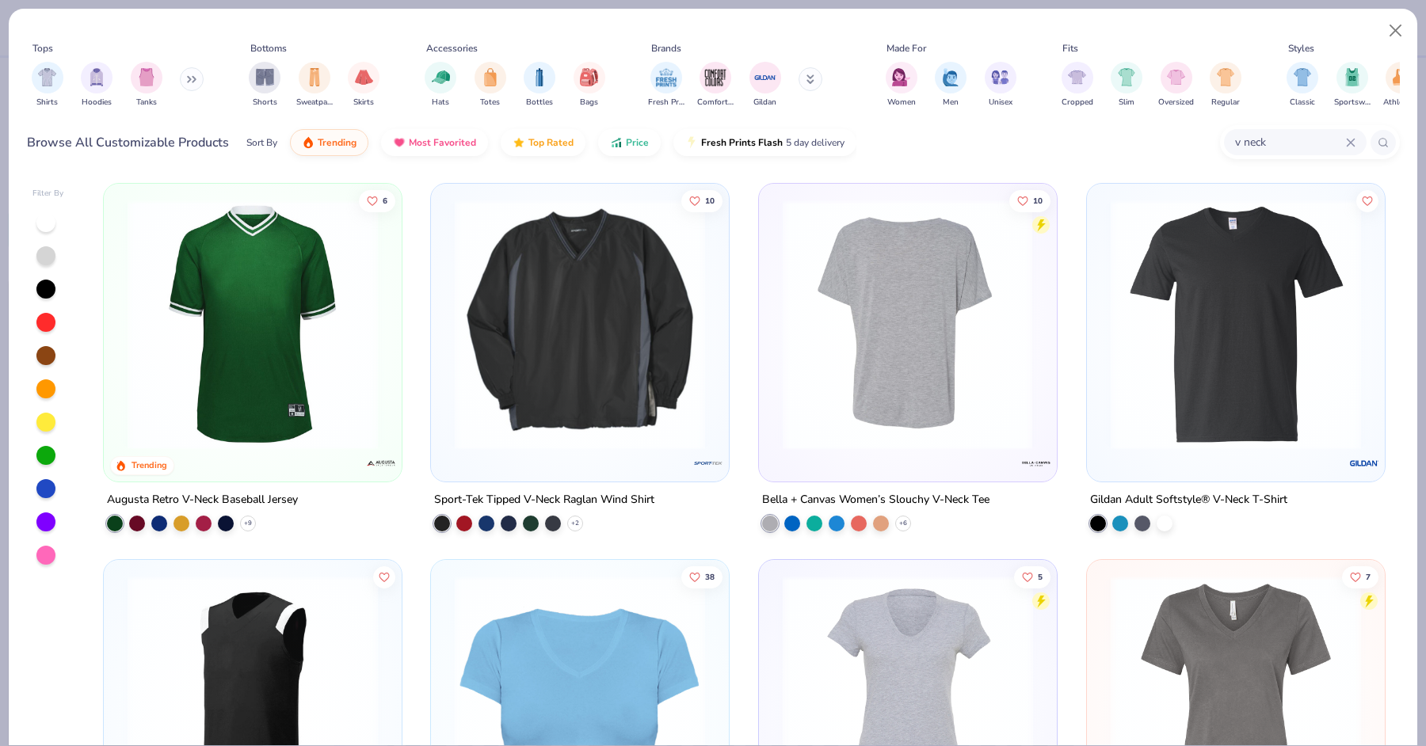
scroll to position [277, 0]
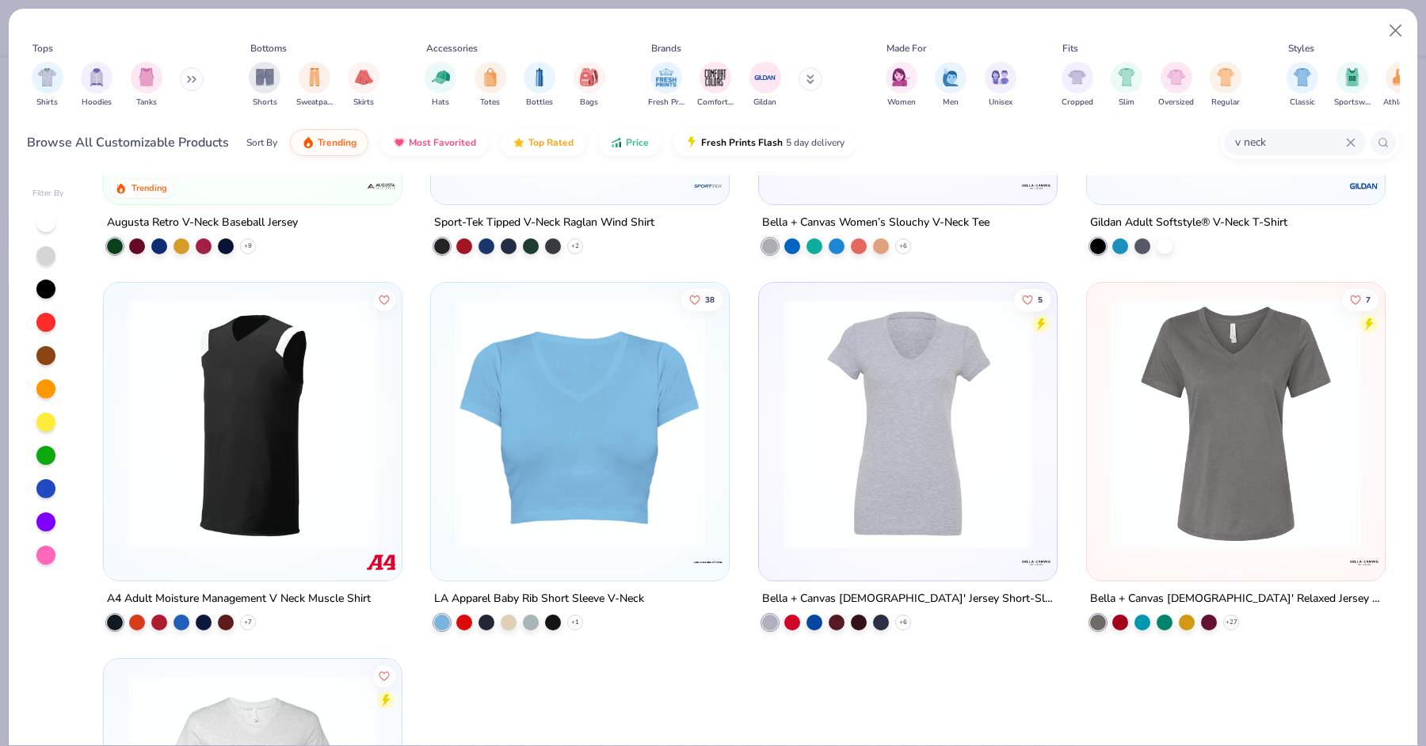
click at [1100, 410] on div at bounding box center [1236, 420] width 282 height 258
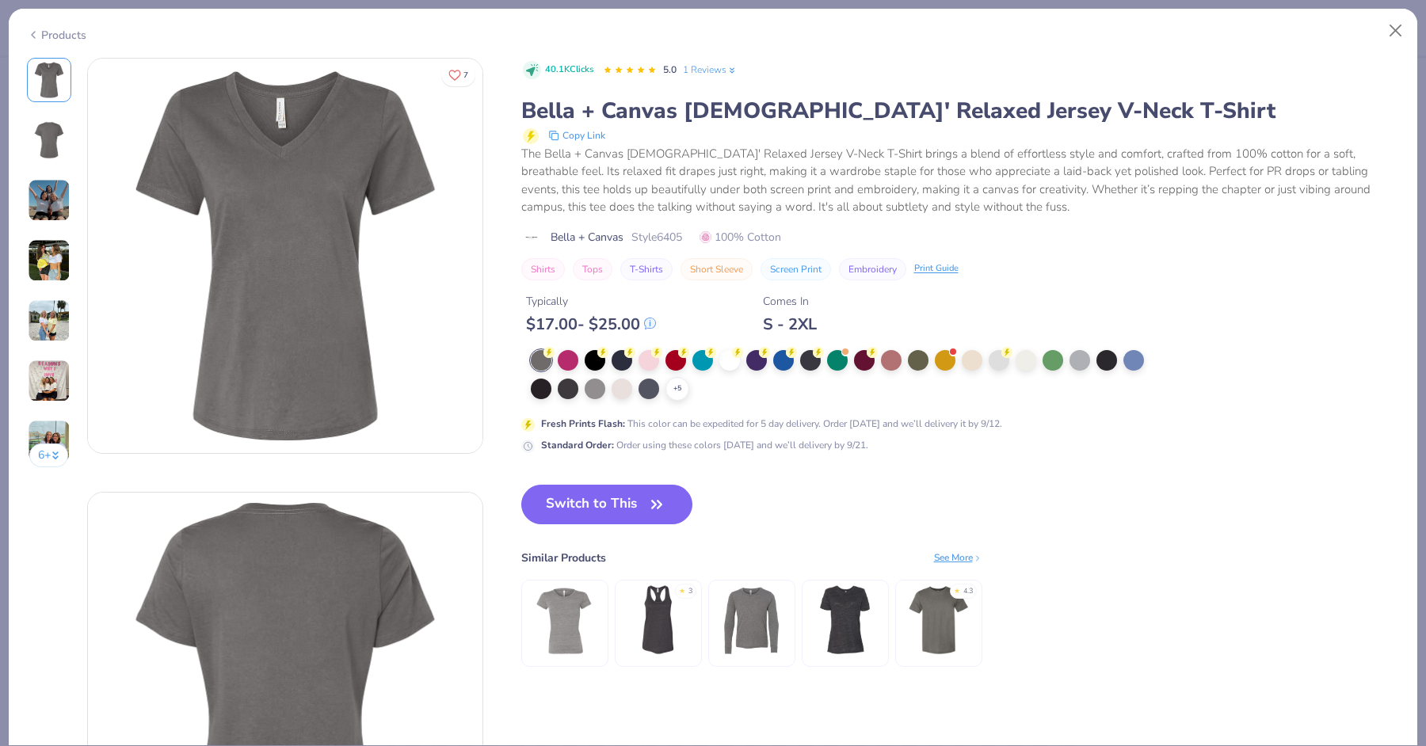
click at [51, 322] on img at bounding box center [49, 320] width 43 height 43
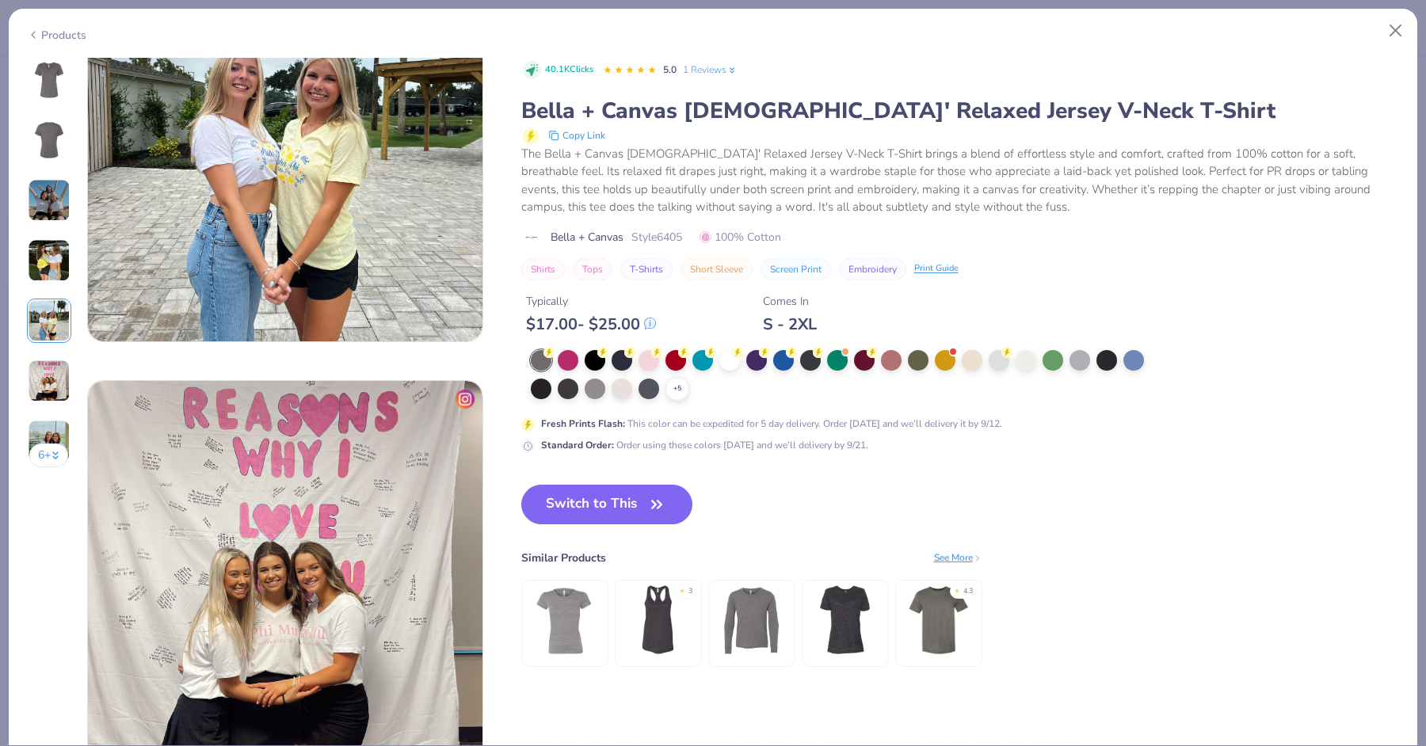
scroll to position [1112, 0]
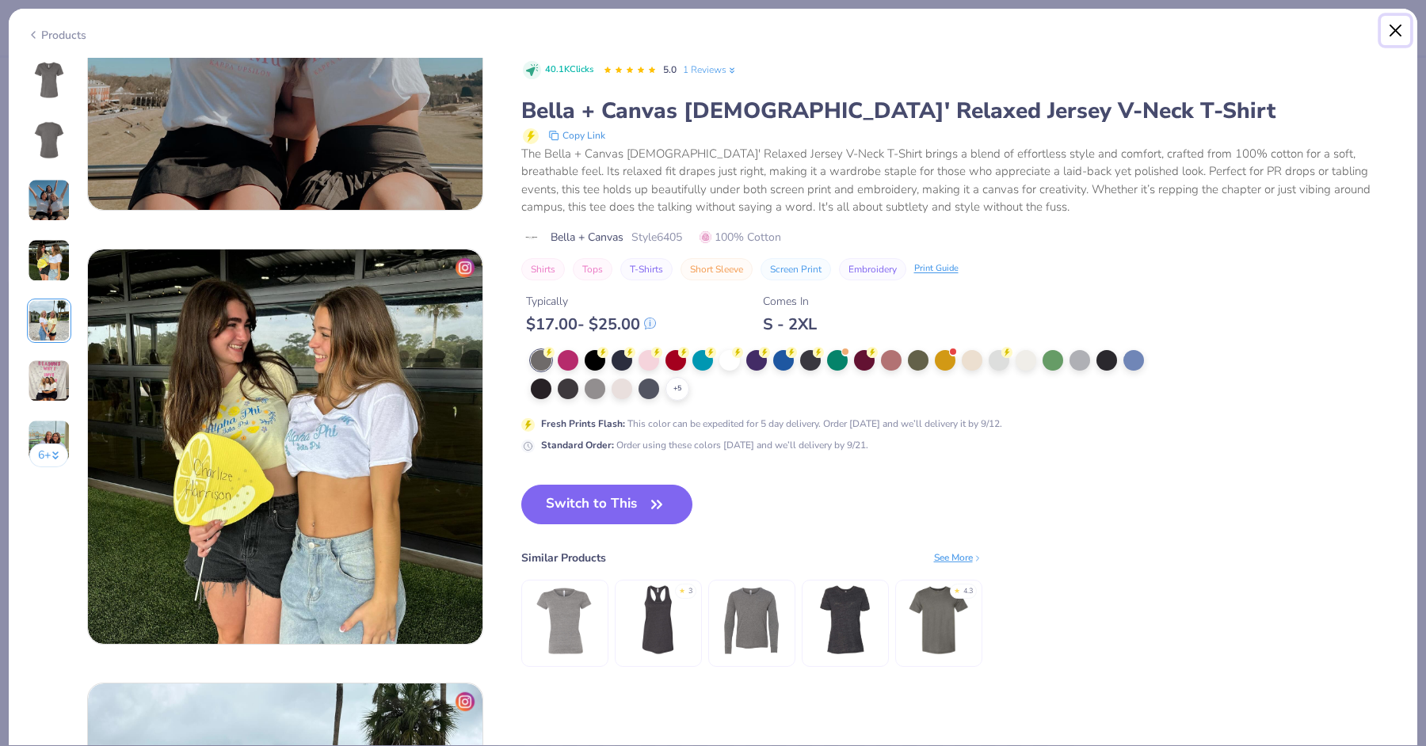
click at [1384, 39] on button "Close" at bounding box center [1396, 31] width 30 height 30
type textarea "x"
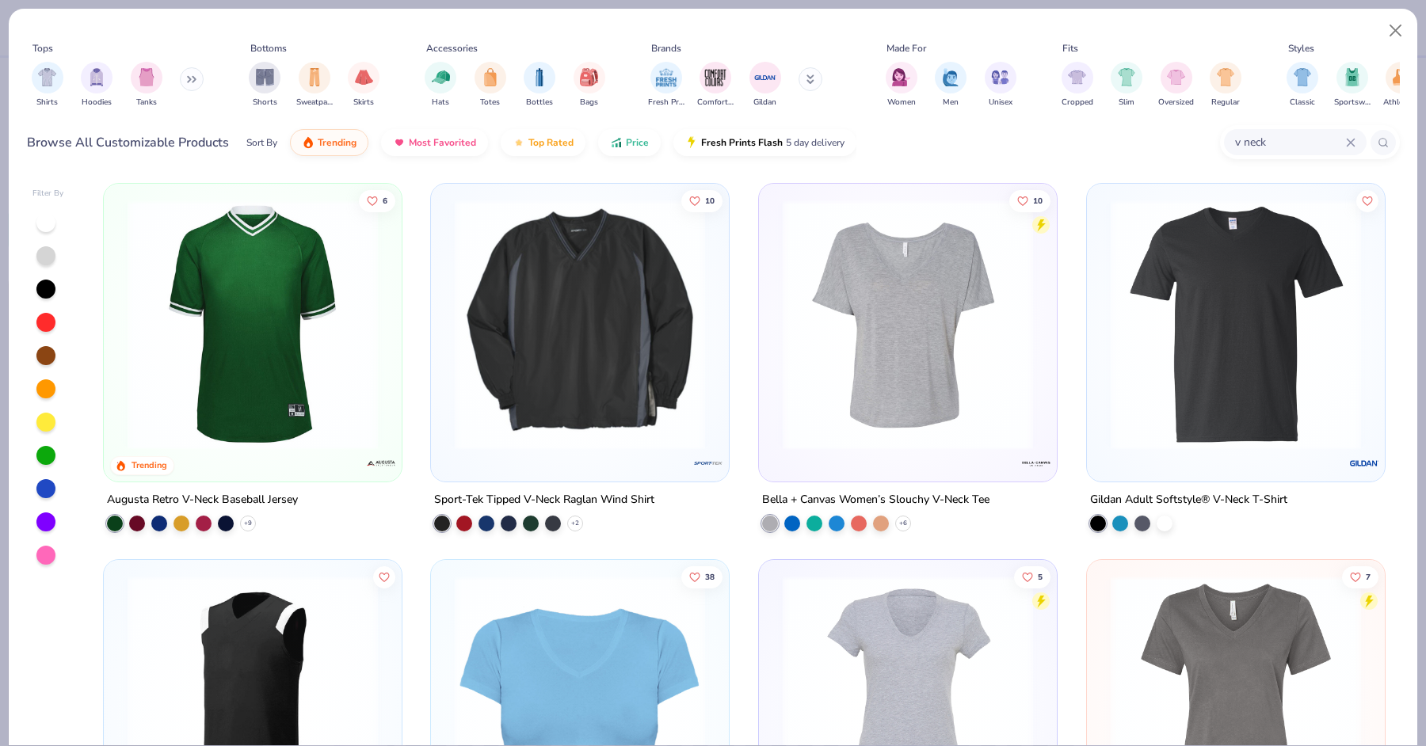
click at [1352, 142] on icon at bounding box center [1351, 143] width 10 height 10
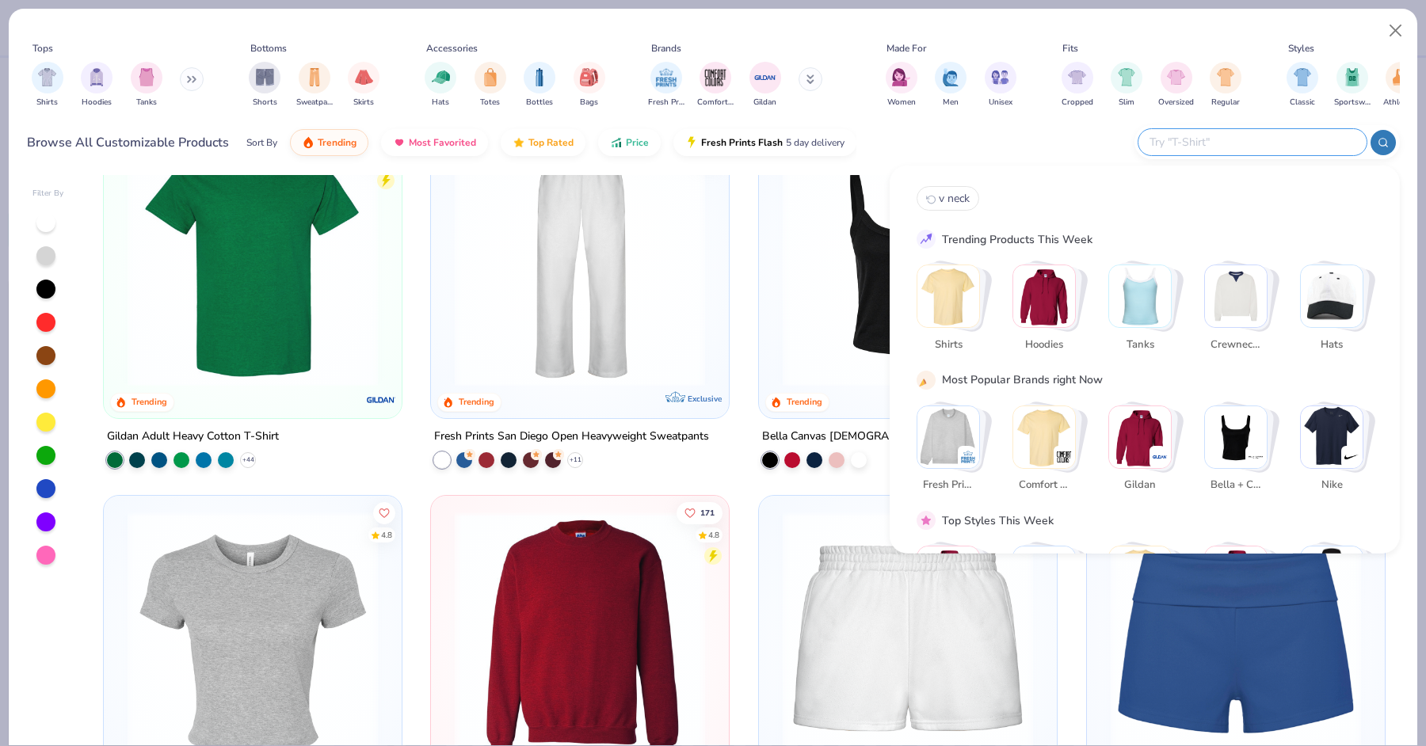
scroll to position [1115, 0]
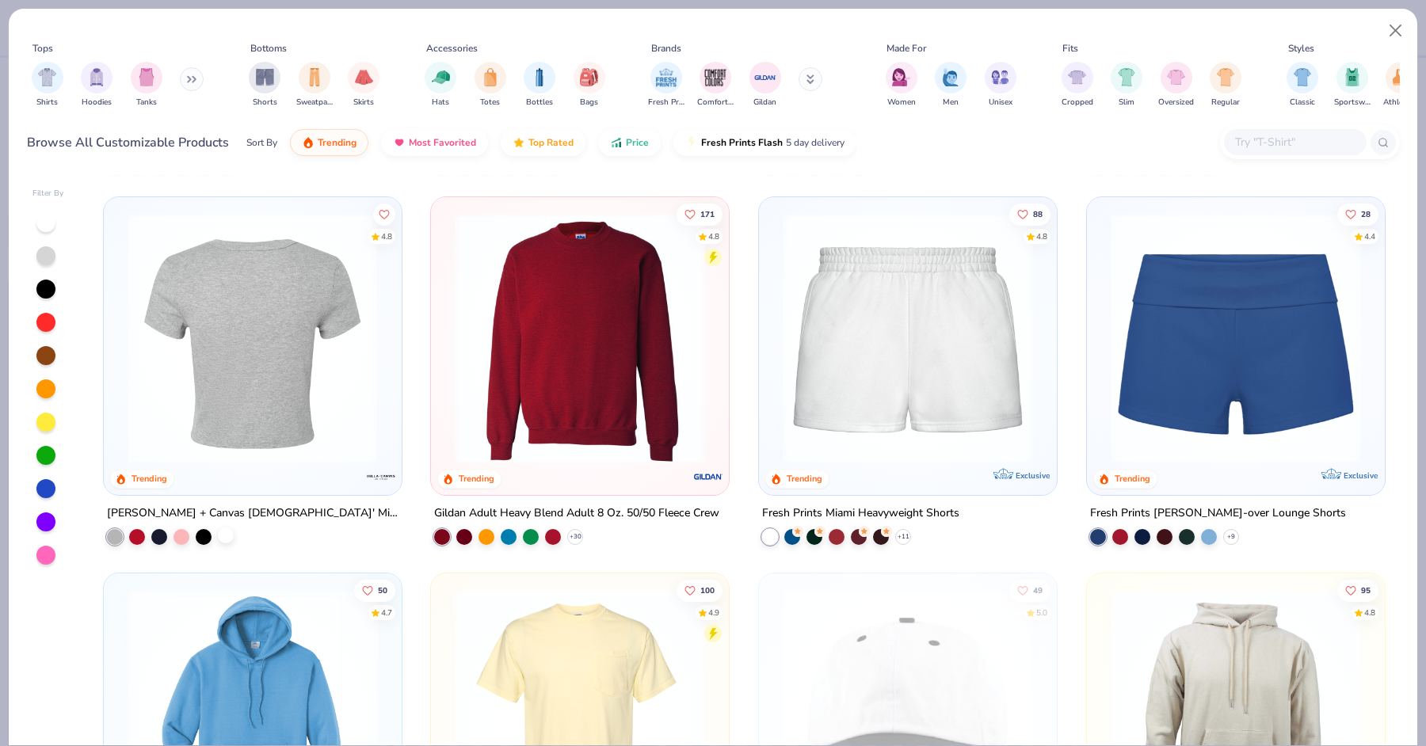
click at [227, 536] on div at bounding box center [226, 536] width 16 height 16
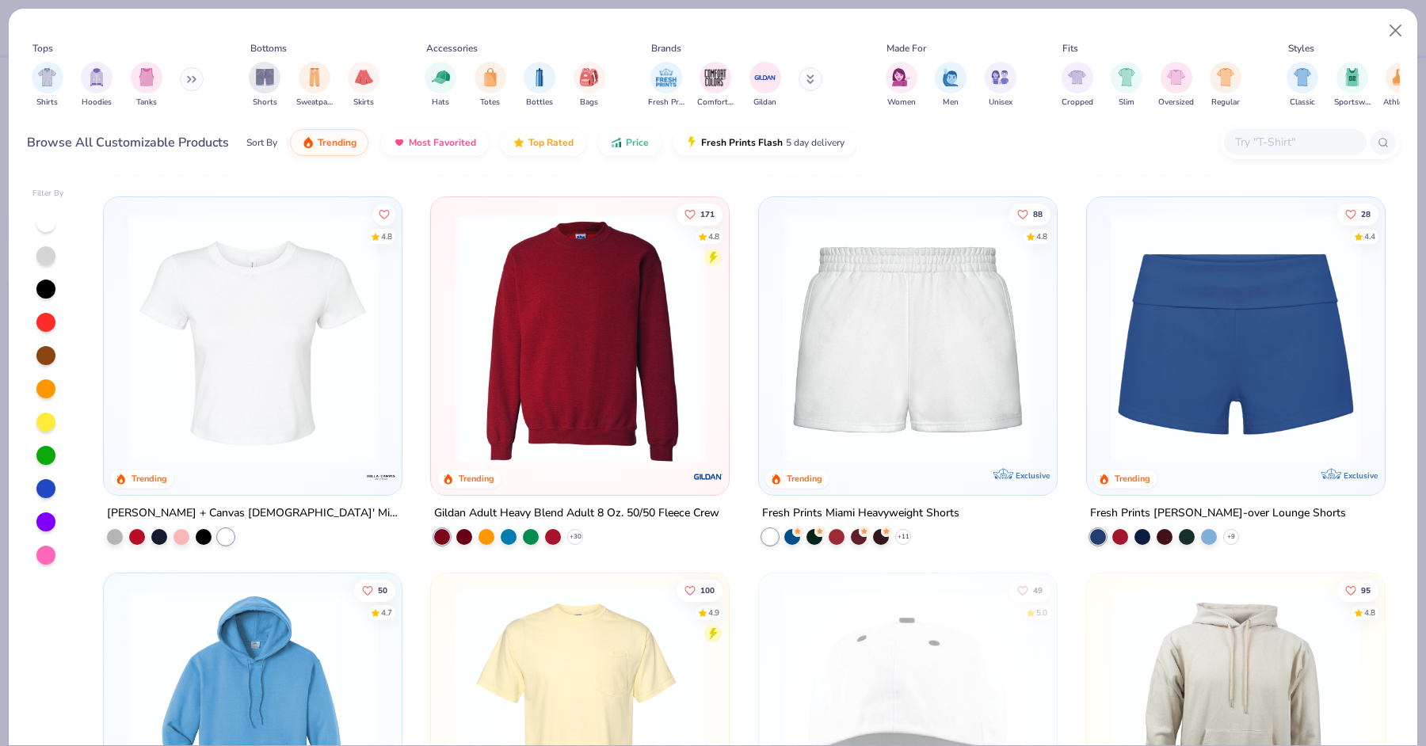
click at [272, 392] on img at bounding box center [253, 338] width 266 height 250
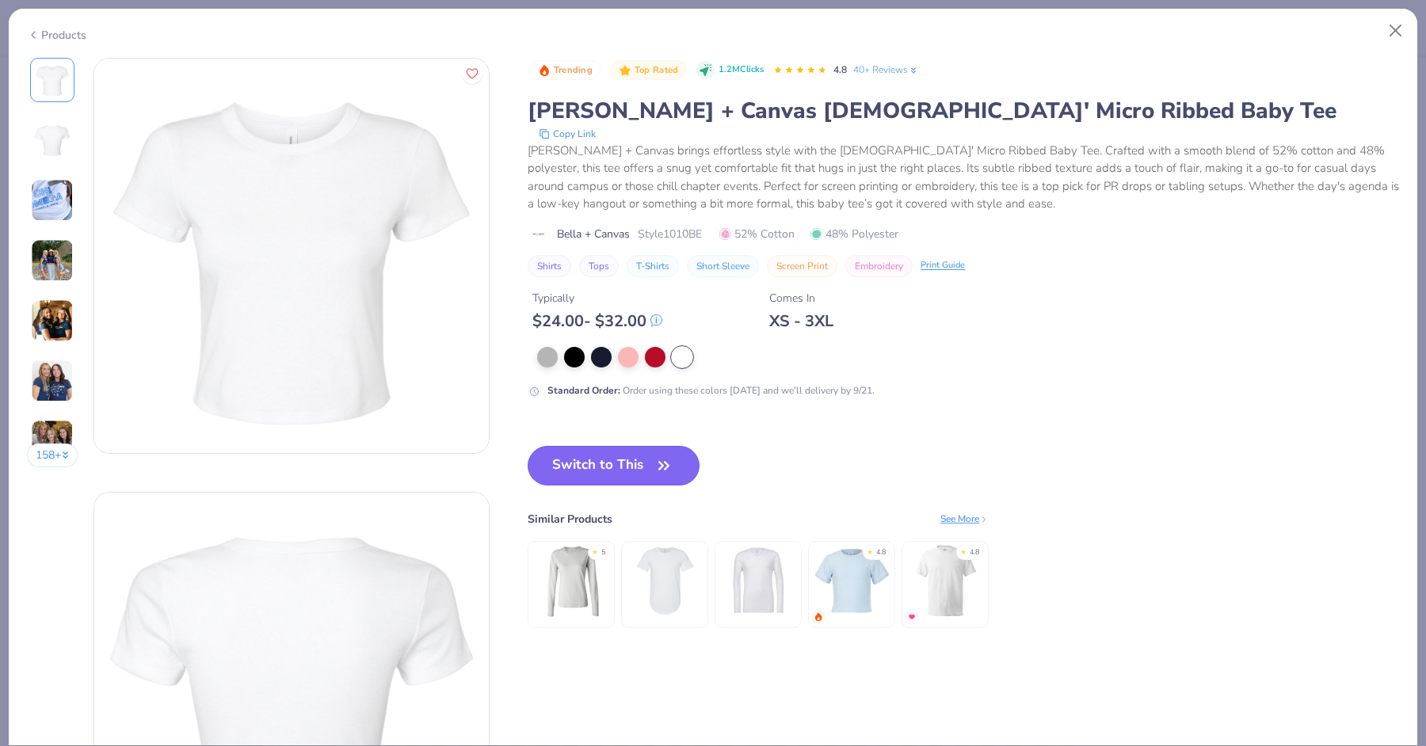
click at [584, 456] on button "Switch to This" at bounding box center [614, 466] width 172 height 40
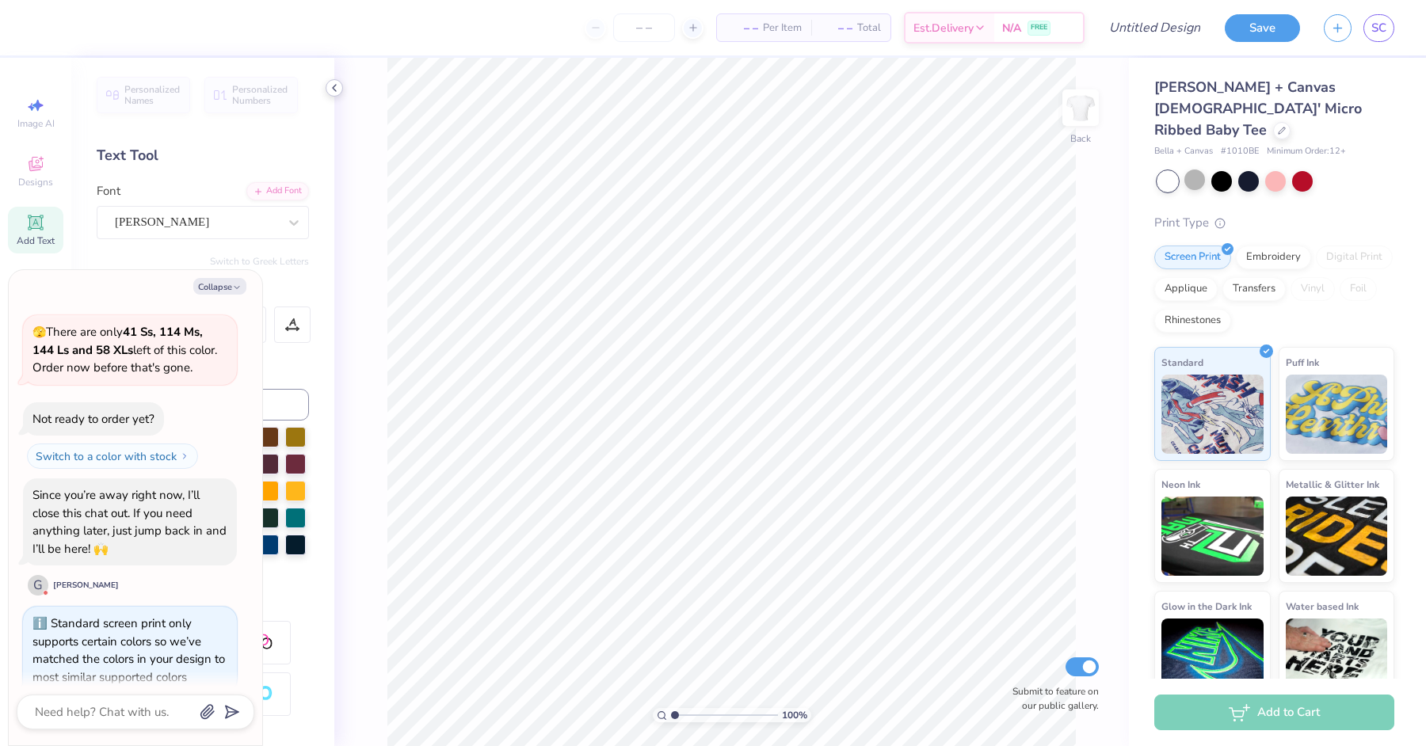
click at [332, 86] on icon at bounding box center [334, 88] width 13 height 13
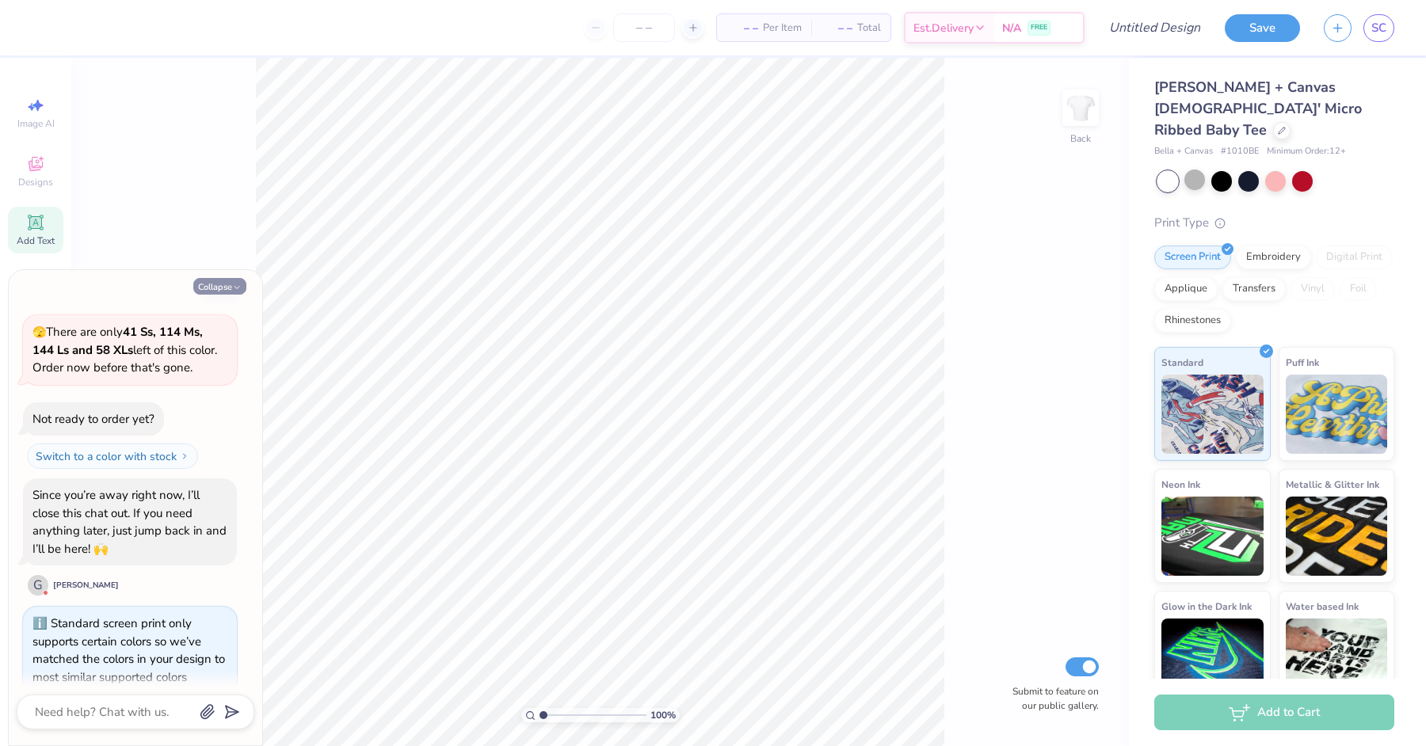
click at [230, 281] on button "Collapse" at bounding box center [219, 286] width 53 height 17
type textarea "x"
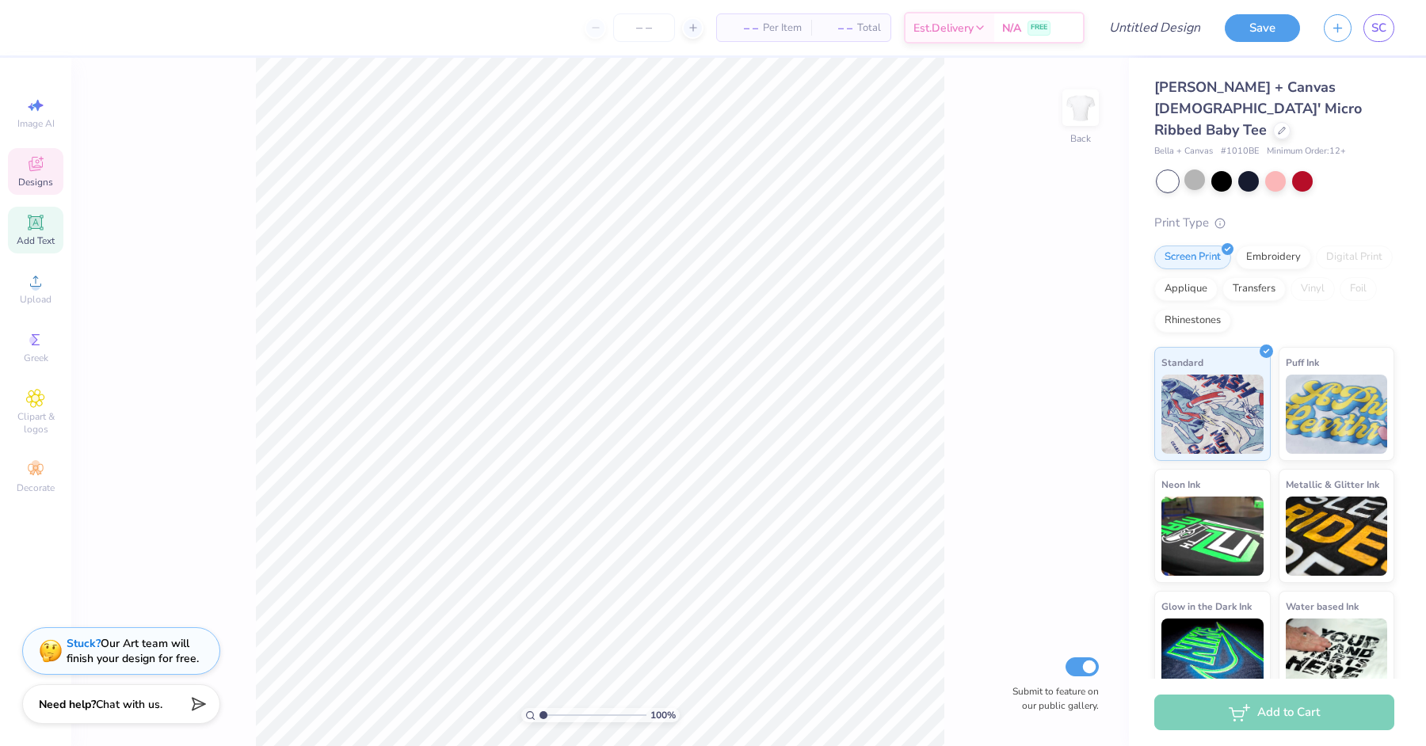
click at [45, 156] on div "Designs" at bounding box center [35, 171] width 55 height 47
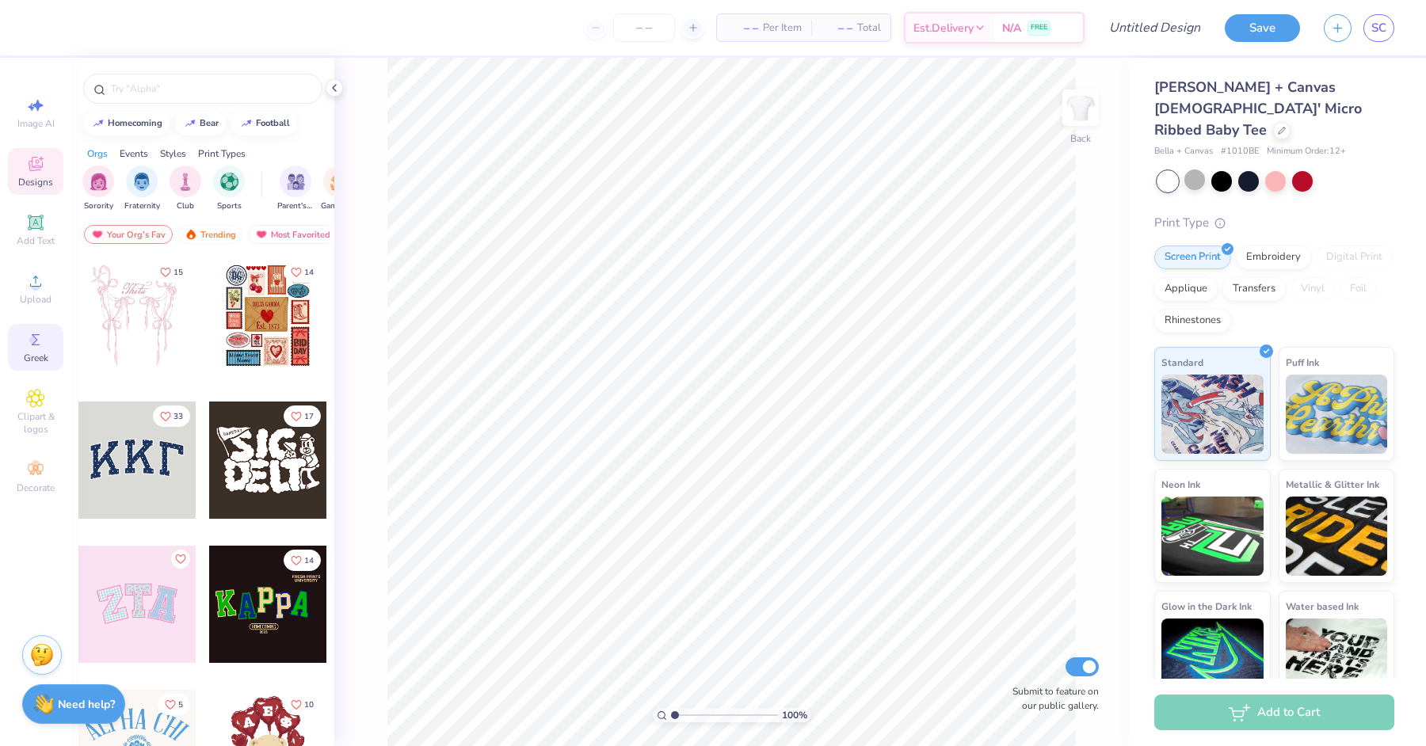
click at [46, 329] on div "Greek" at bounding box center [35, 347] width 55 height 47
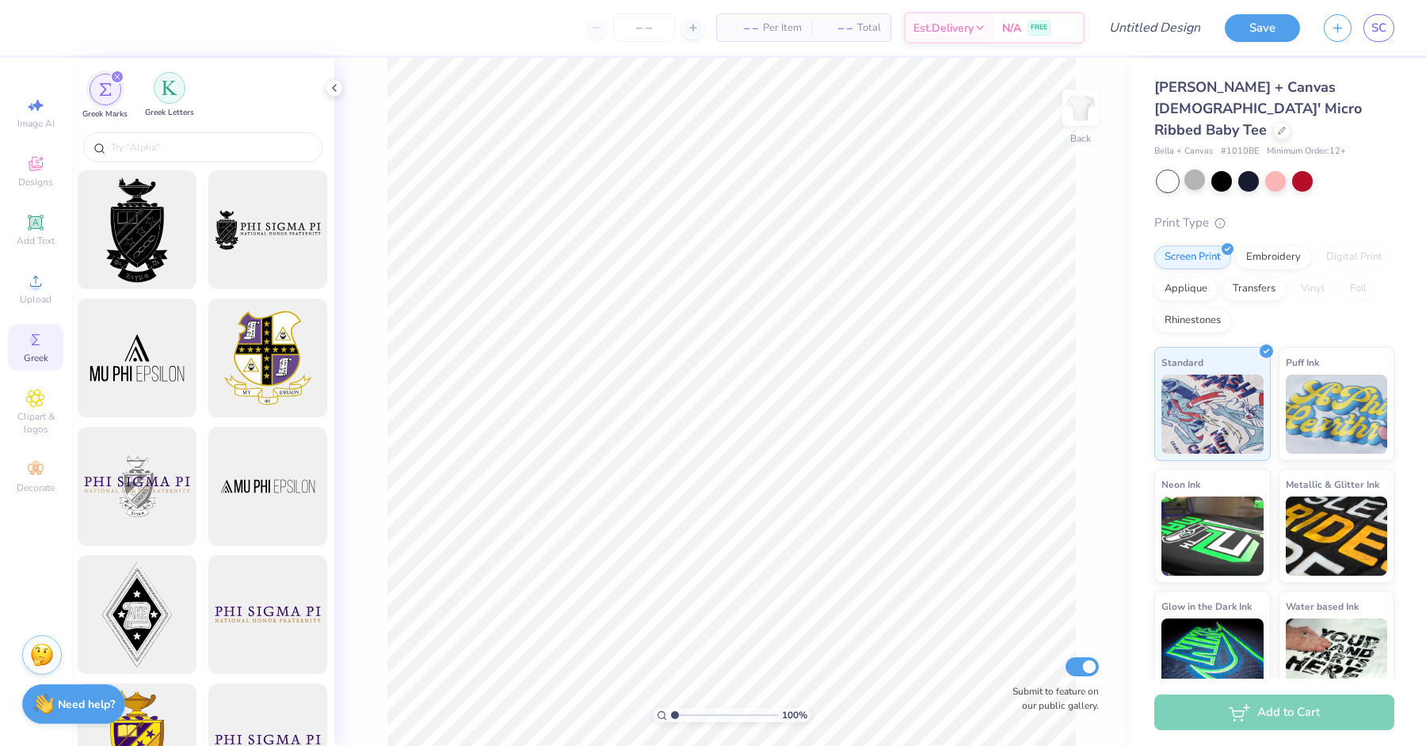
click at [161, 89] on div "filter for Greek Letters" at bounding box center [170, 88] width 32 height 32
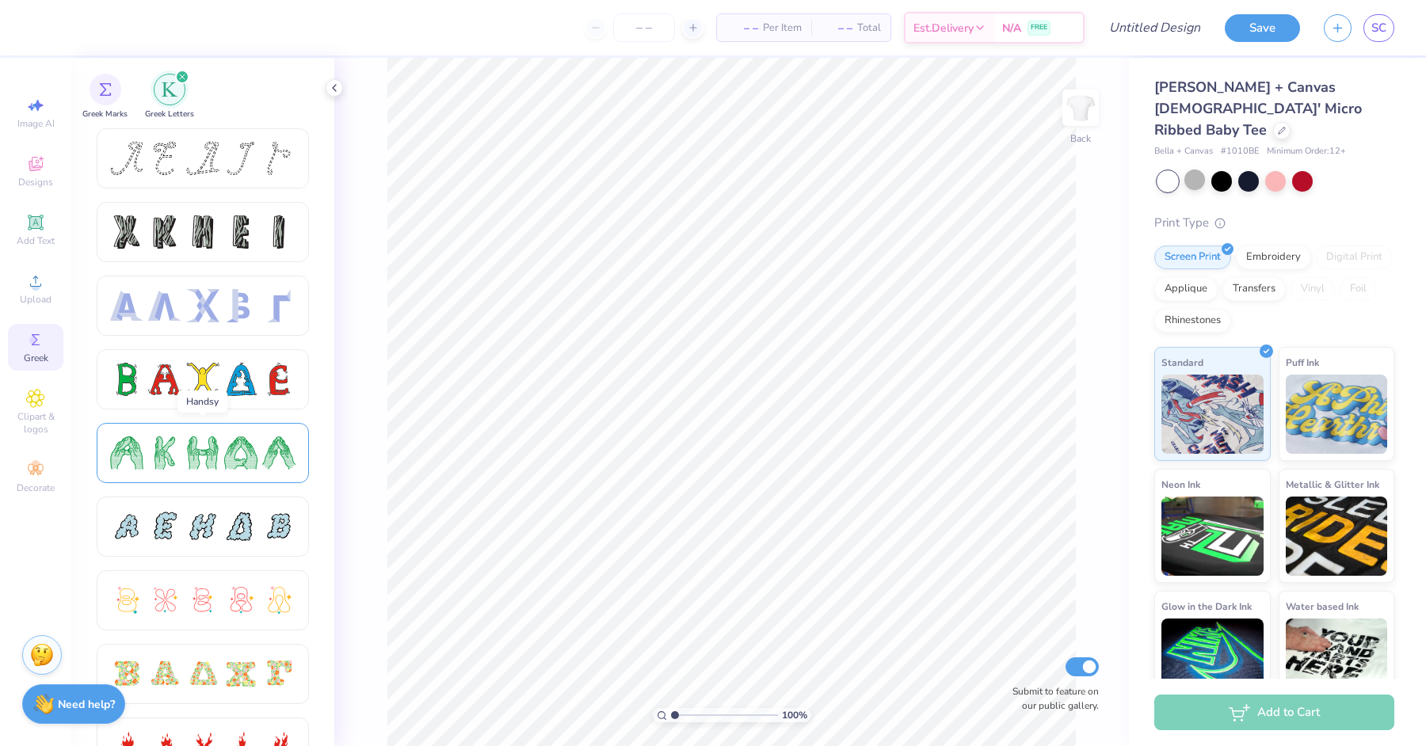
click at [216, 459] on div at bounding box center [202, 453] width 33 height 33
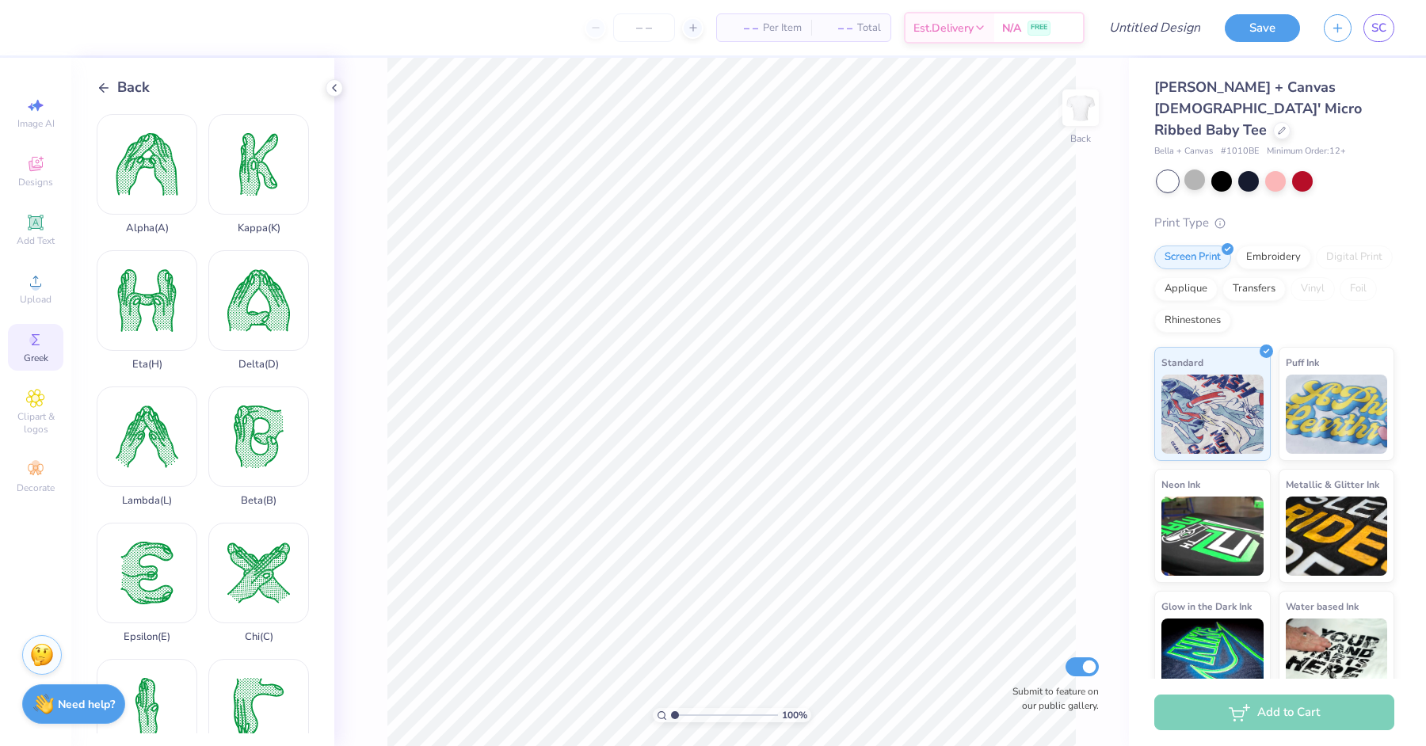
click at [128, 84] on span "Back" at bounding box center [133, 87] width 32 height 21
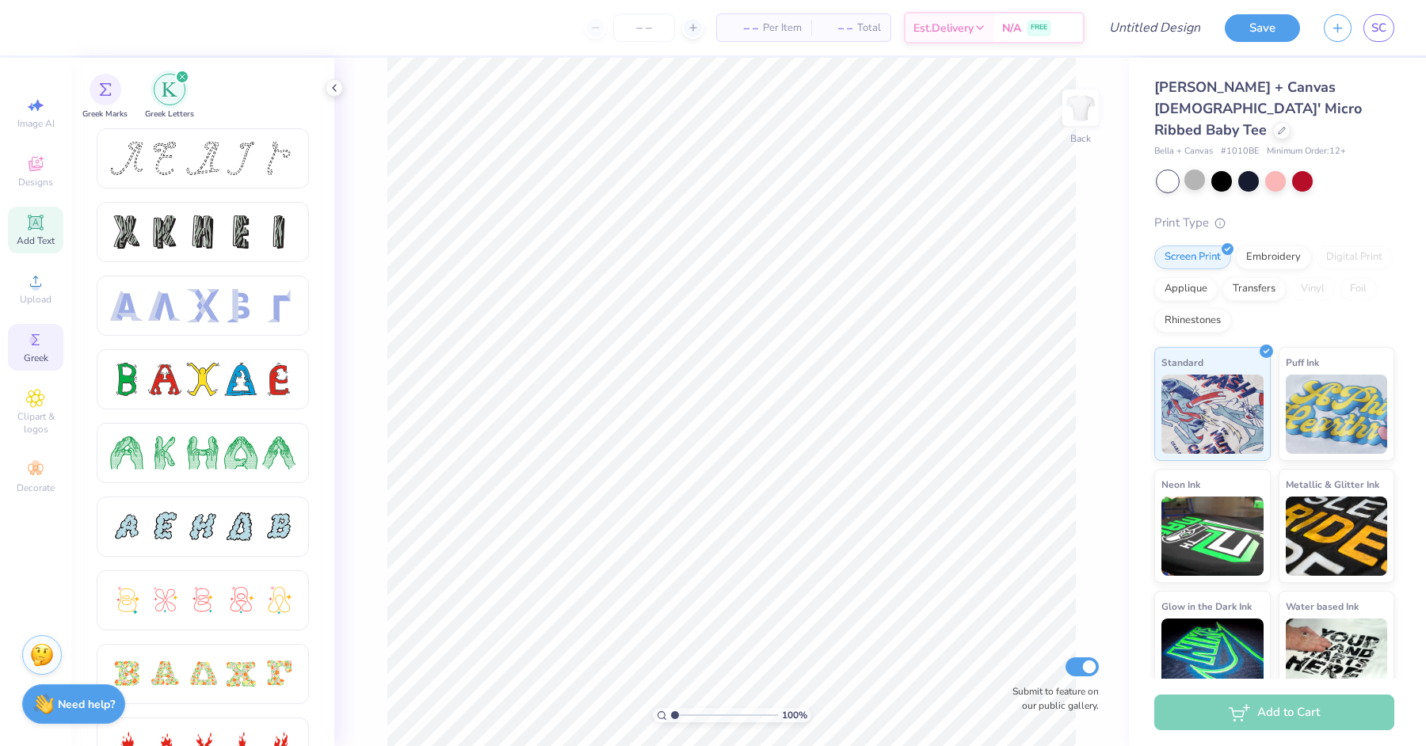
click at [51, 240] on span "Add Text" at bounding box center [36, 241] width 38 height 13
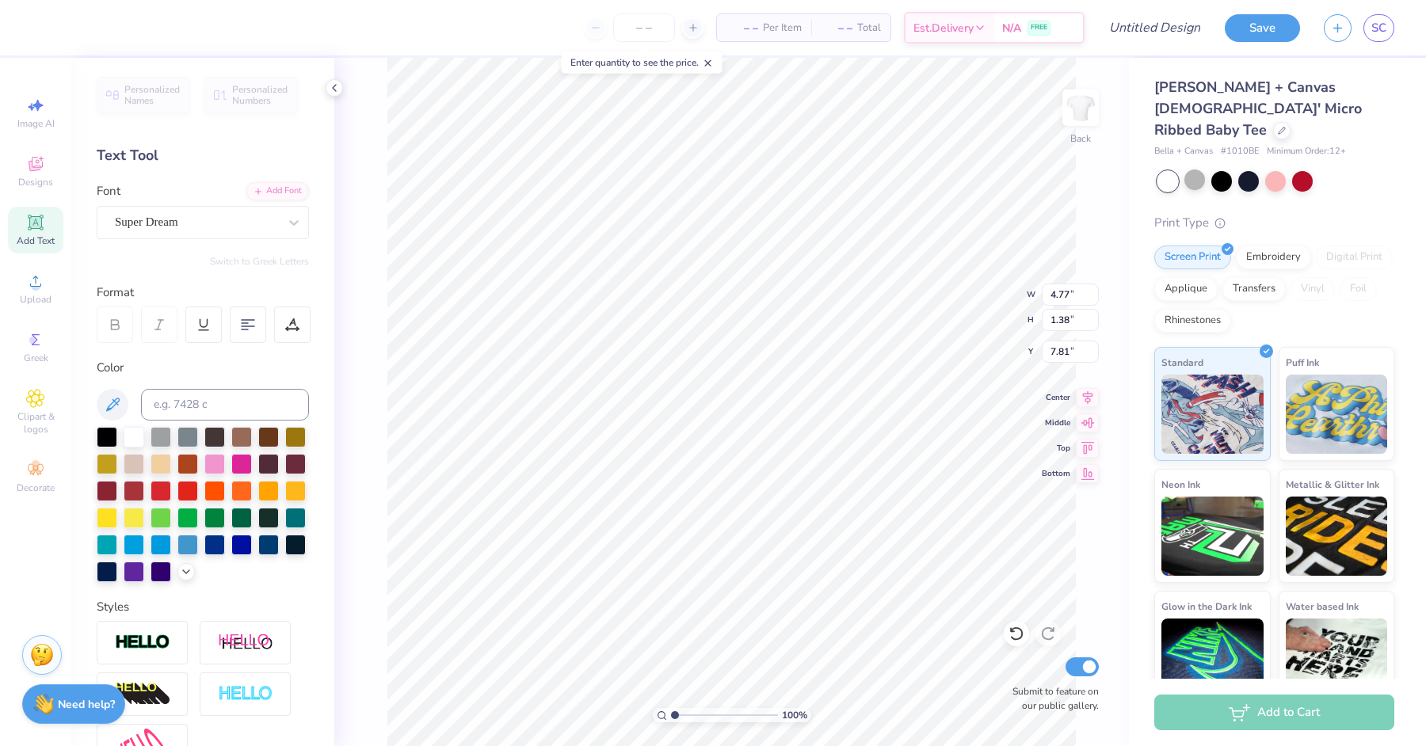
paste textarea
type textarea "z"
click at [40, 240] on span "Add Text" at bounding box center [36, 241] width 38 height 13
paste textarea
type textarea "z"
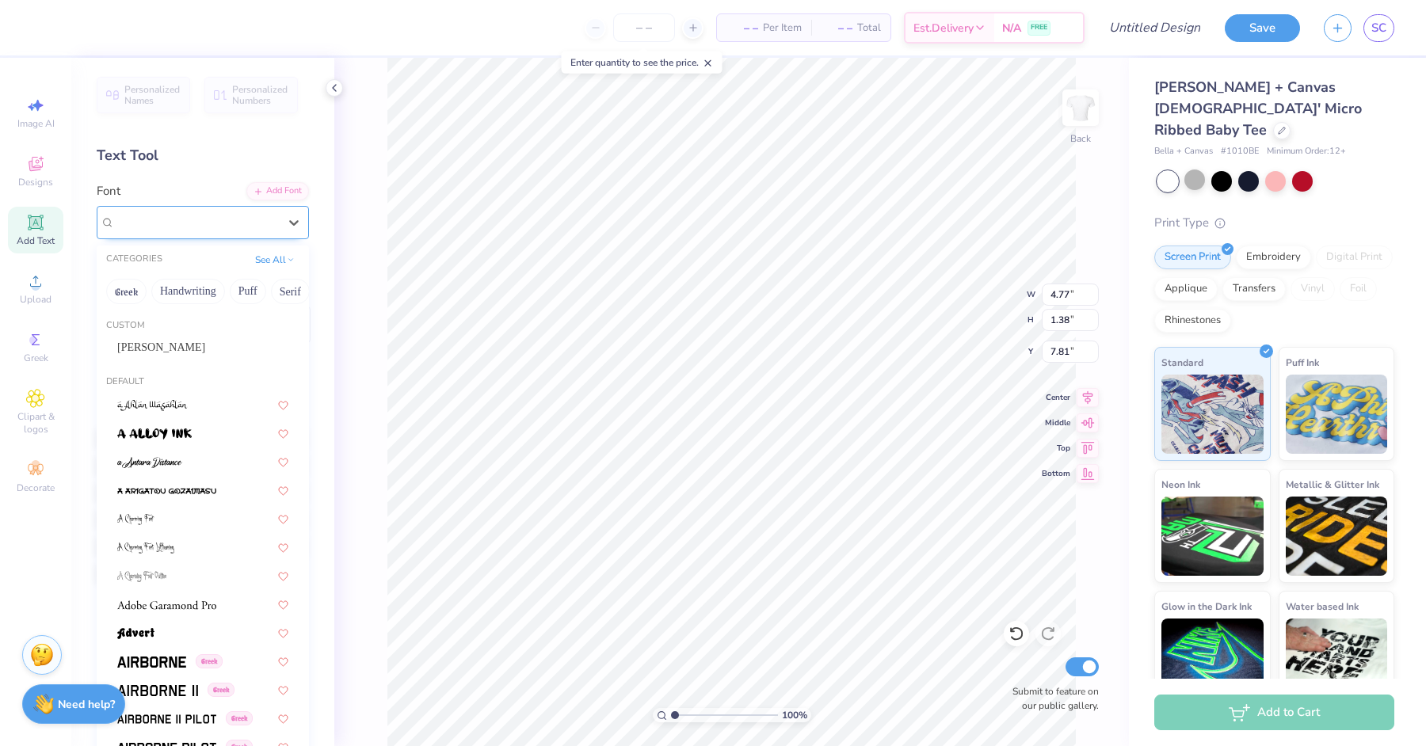
click at [158, 220] on div "Super Dream" at bounding box center [196, 222] width 166 height 25
click at [128, 295] on button "Greek" at bounding box center [126, 291] width 40 height 25
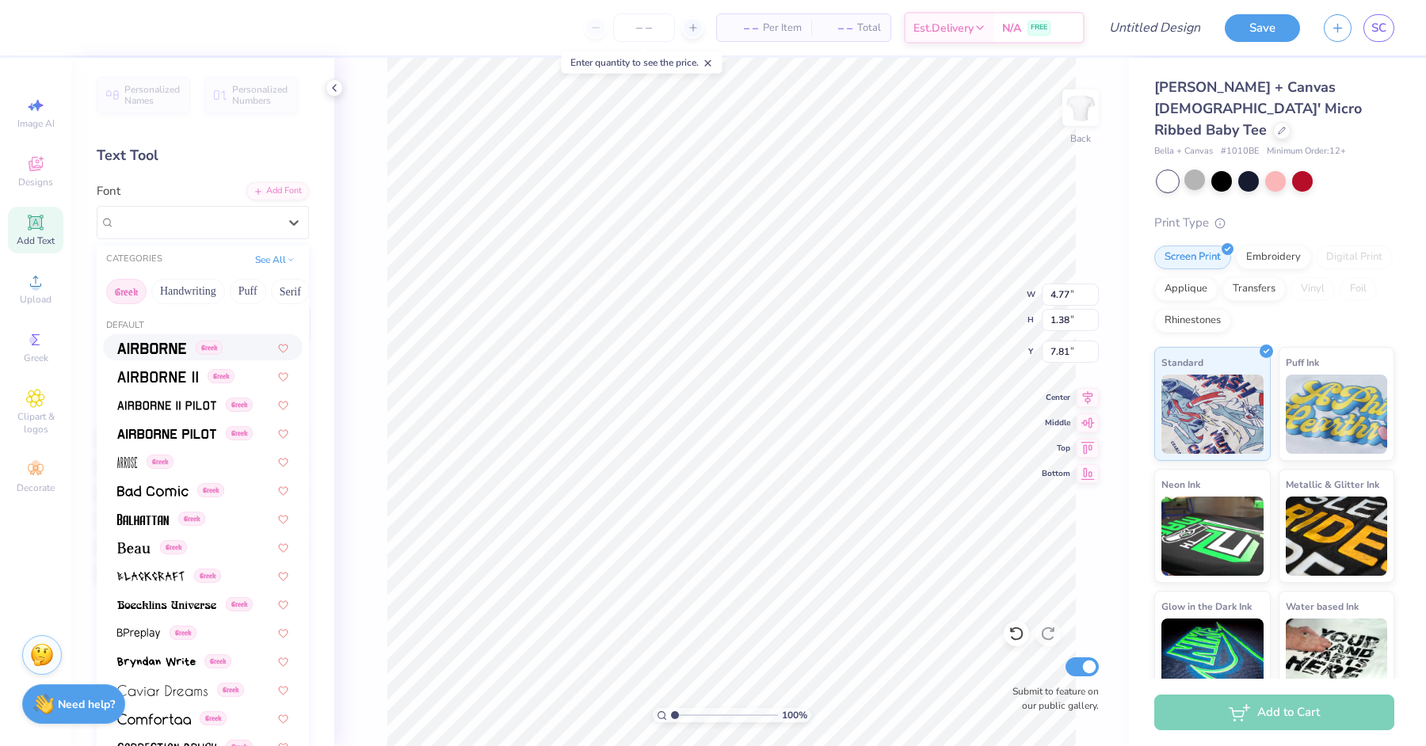
click at [138, 350] on img at bounding box center [151, 348] width 69 height 11
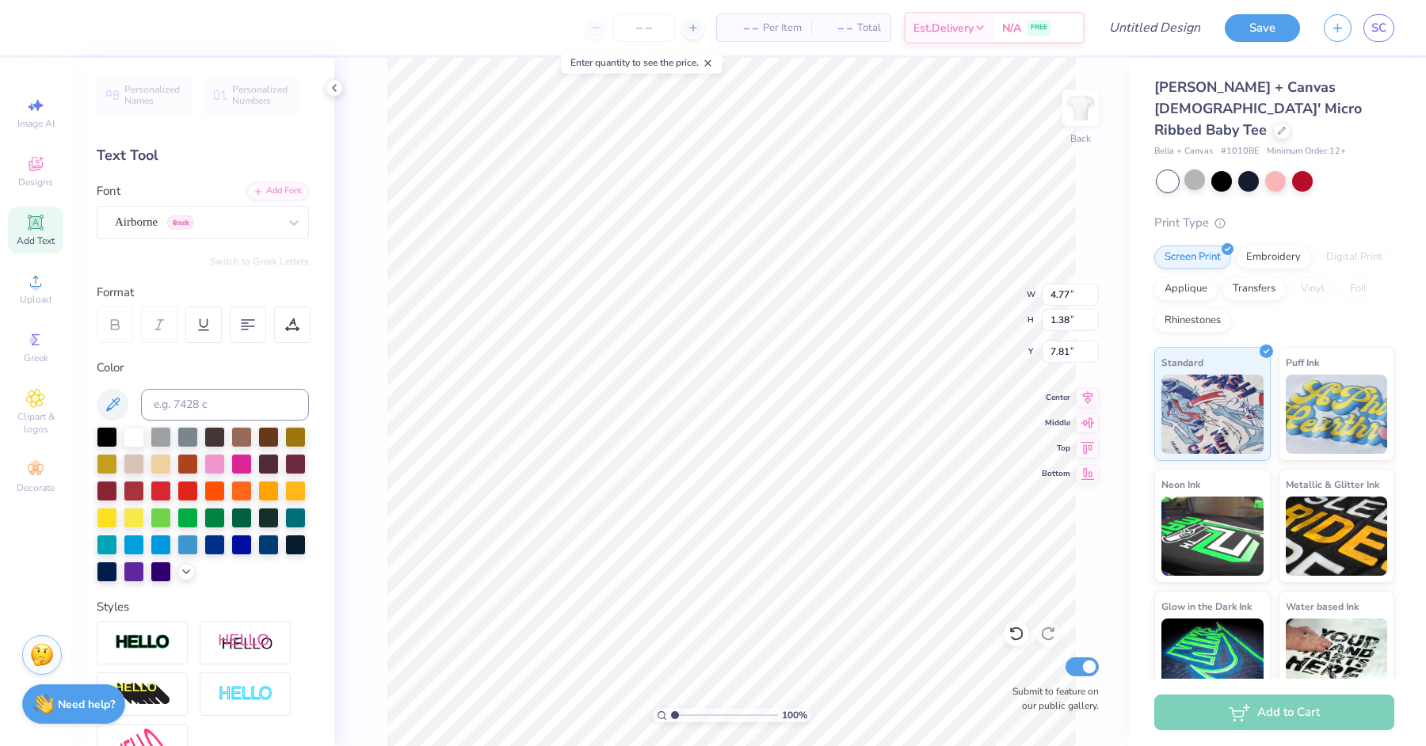
paste textarea "D"
type textarea "Dz"
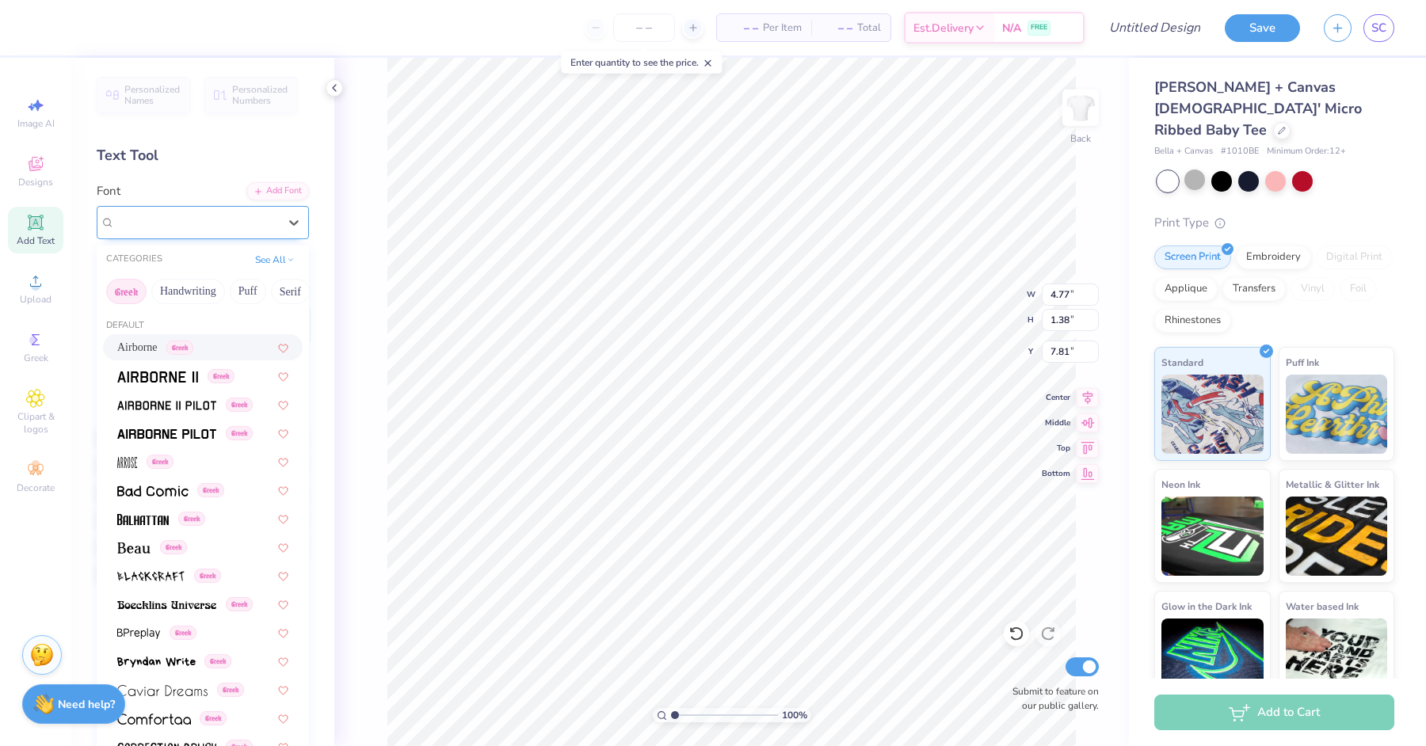
click at [191, 227] on div "Airborne Greek" at bounding box center [196, 222] width 166 height 25
click at [127, 225] on div "Airborne Greek" at bounding box center [196, 222] width 166 height 25
click at [145, 383] on span at bounding box center [157, 376] width 81 height 17
click at [147, 223] on div "Airborne II Greek" at bounding box center [196, 222] width 166 height 25
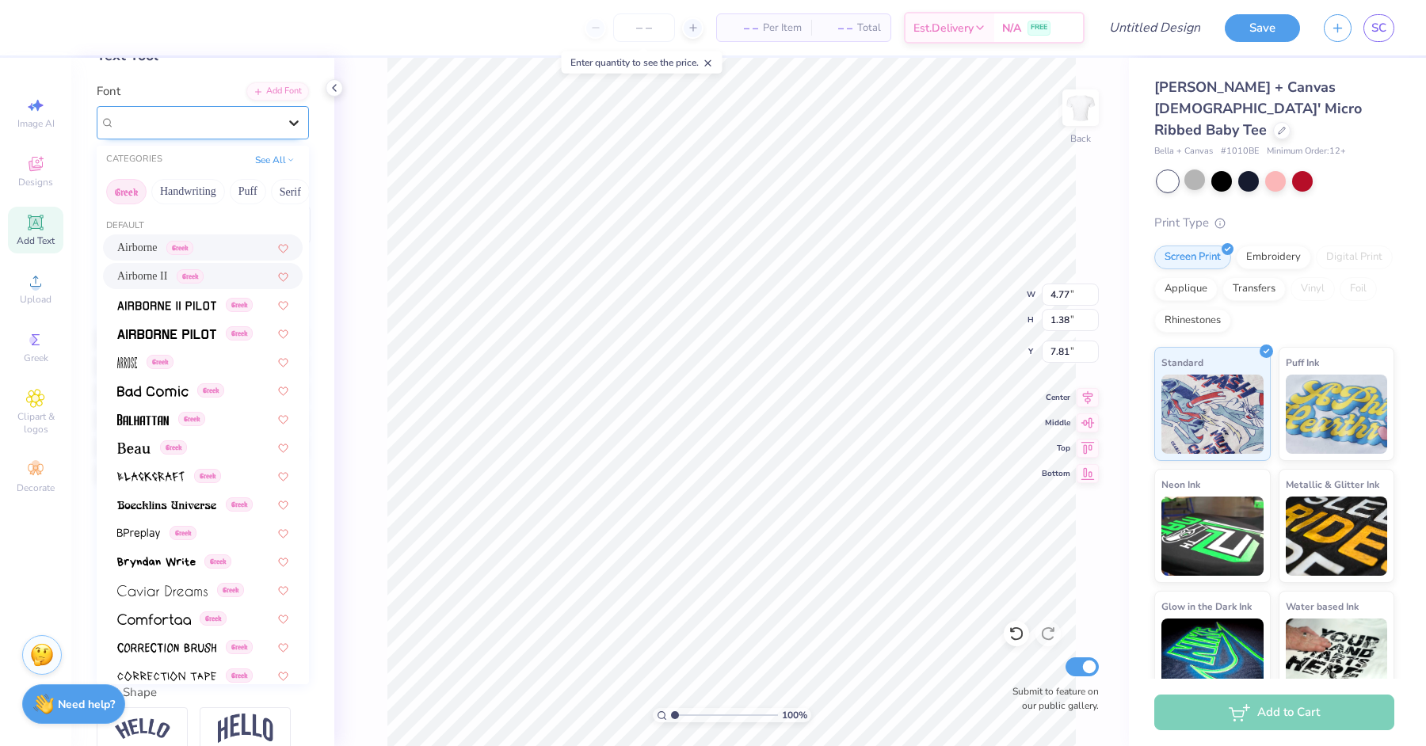
click at [295, 132] on div at bounding box center [294, 123] width 29 height 29
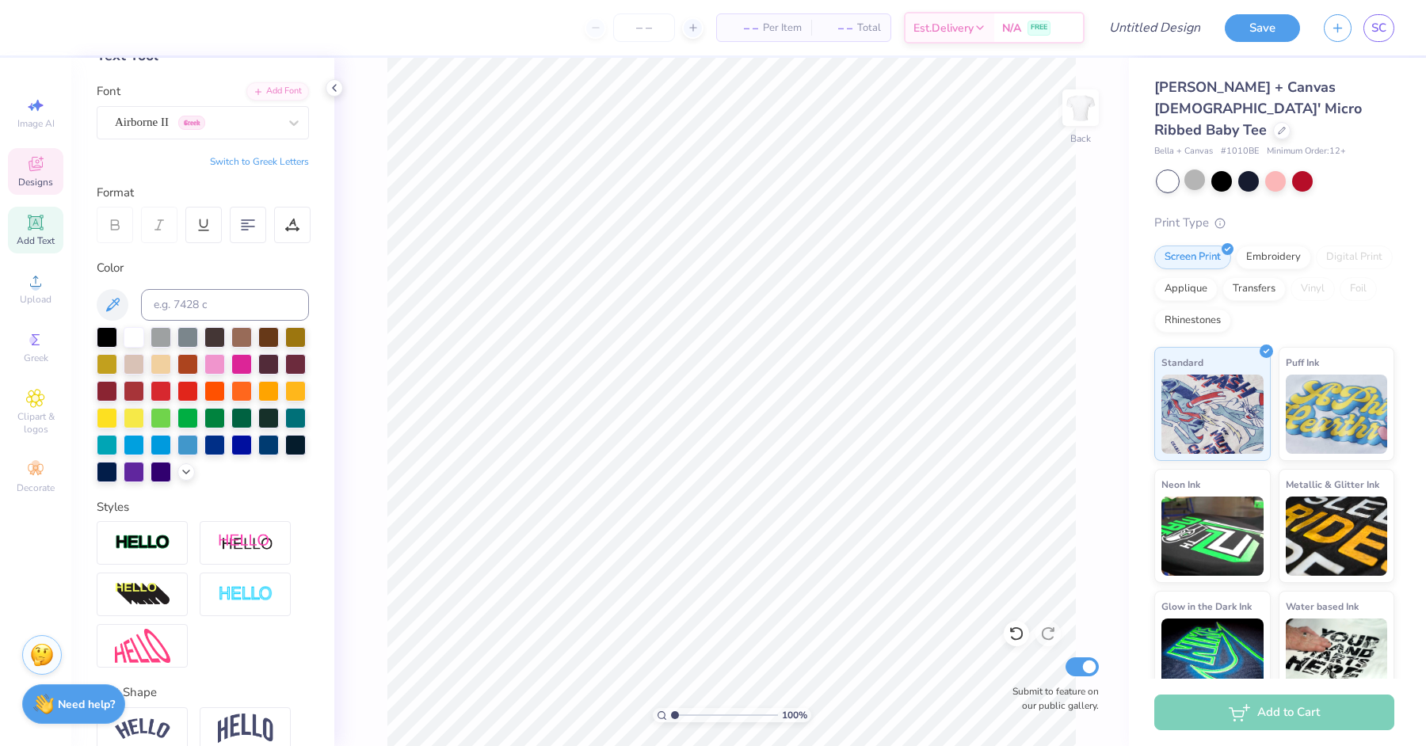
click at [45, 176] on span "Designs" at bounding box center [35, 182] width 35 height 13
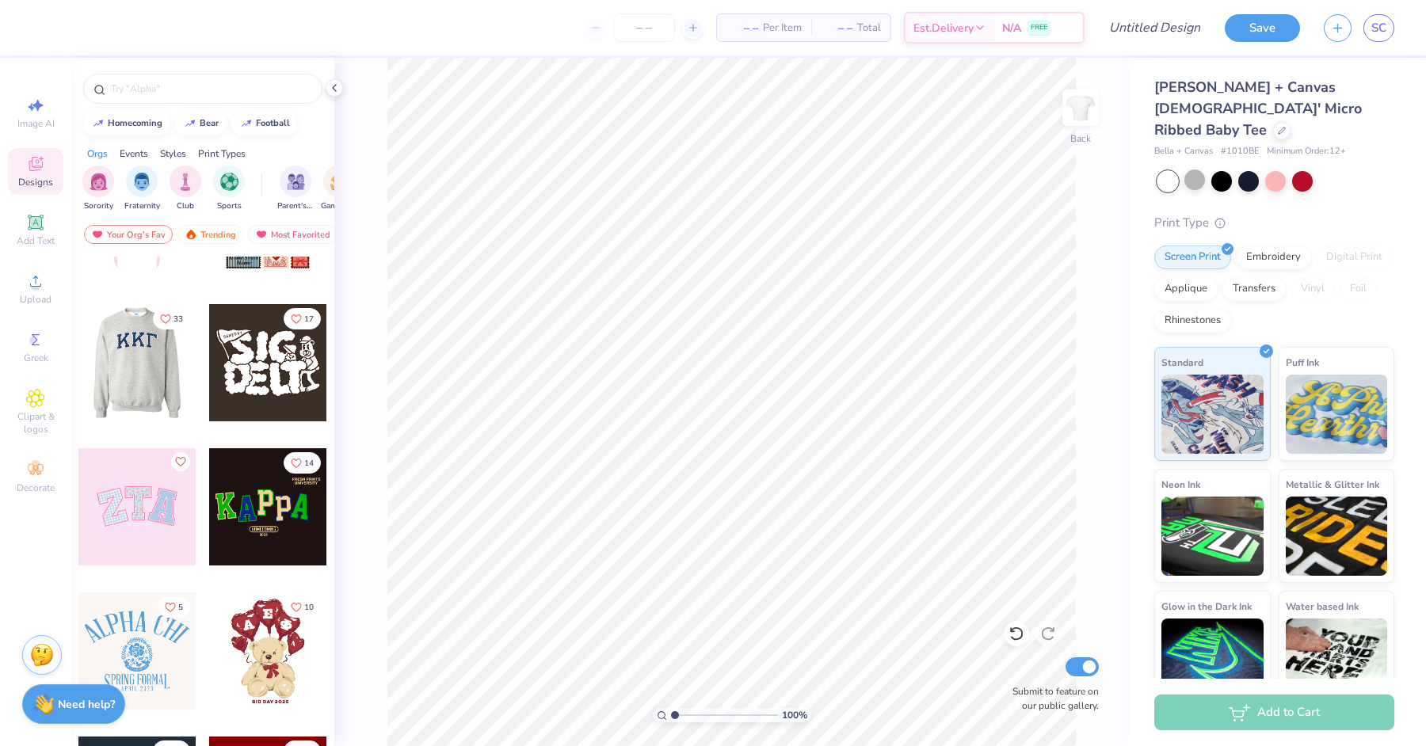
scroll to position [100, 0]
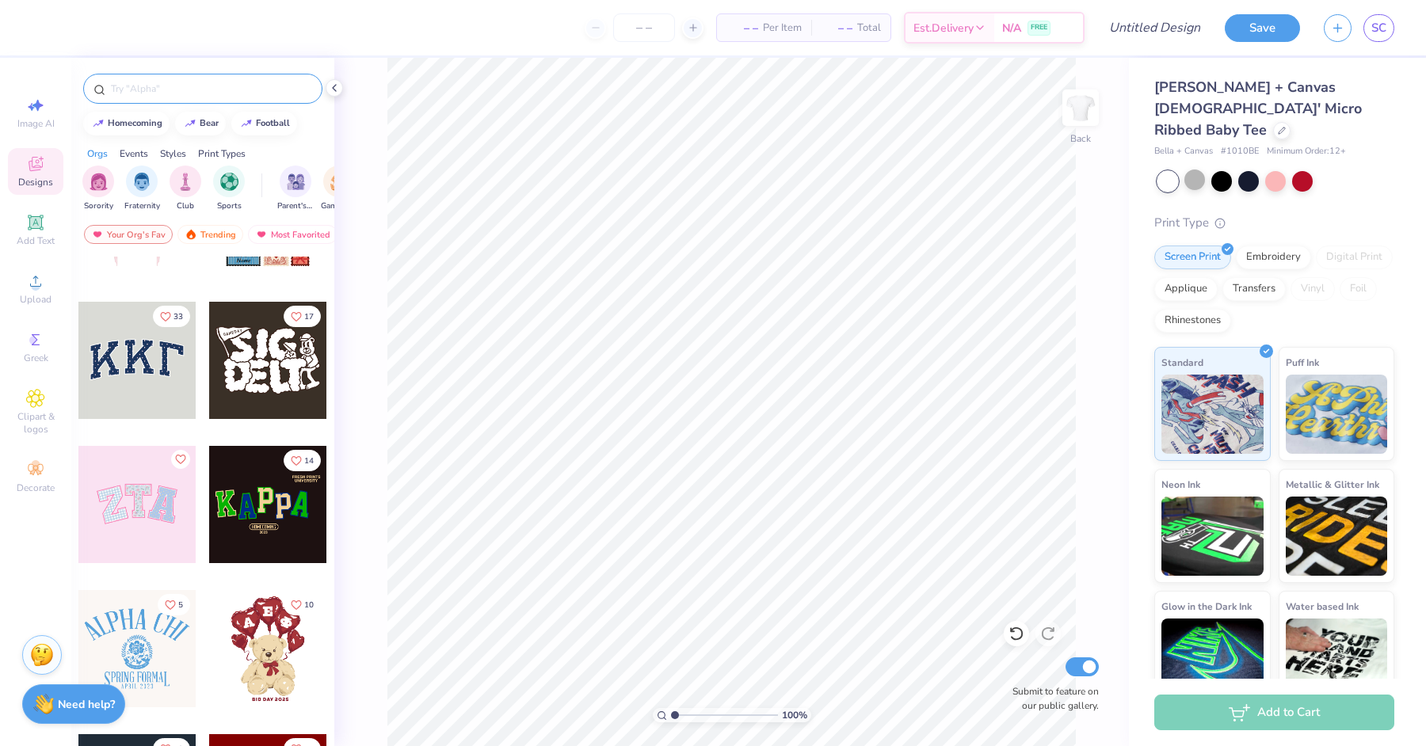
click at [175, 101] on div at bounding box center [202, 89] width 239 height 30
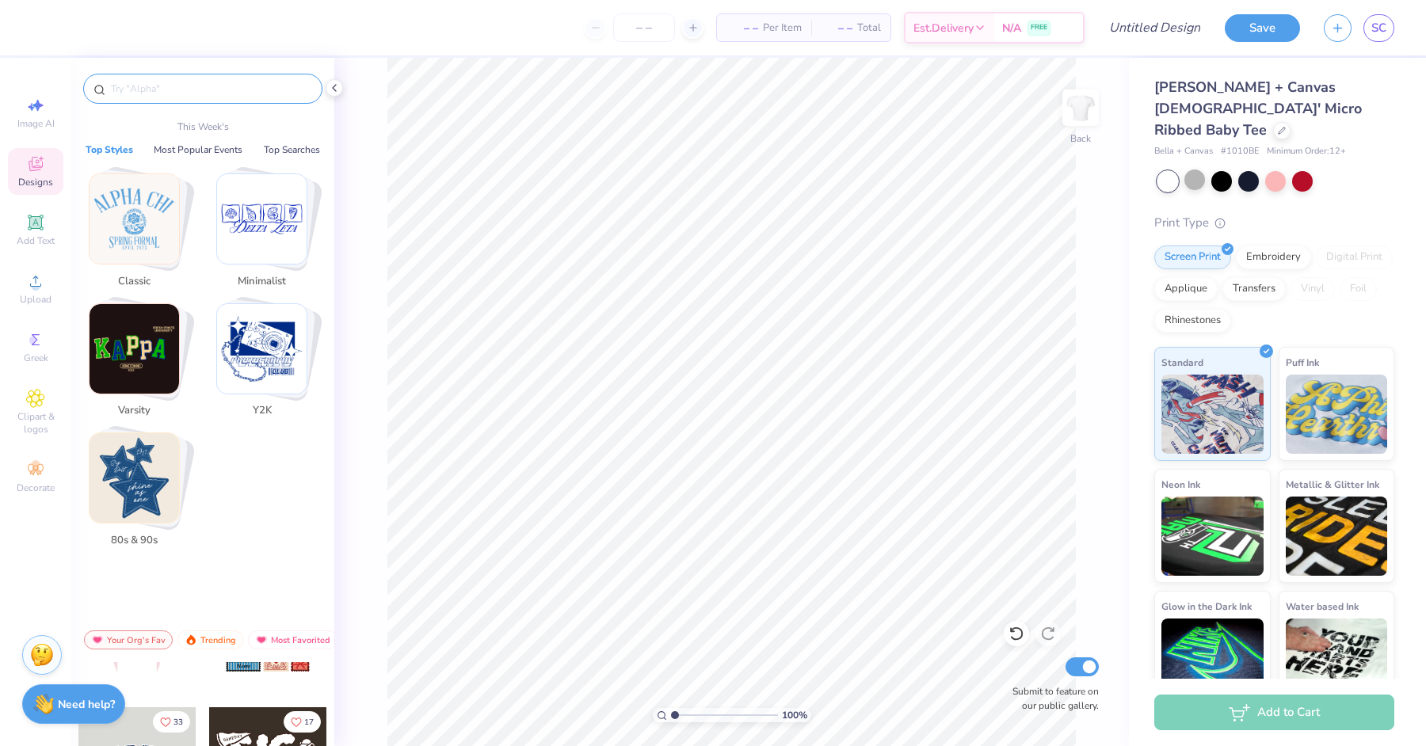
click at [167, 87] on input "text" at bounding box center [210, 89] width 203 height 16
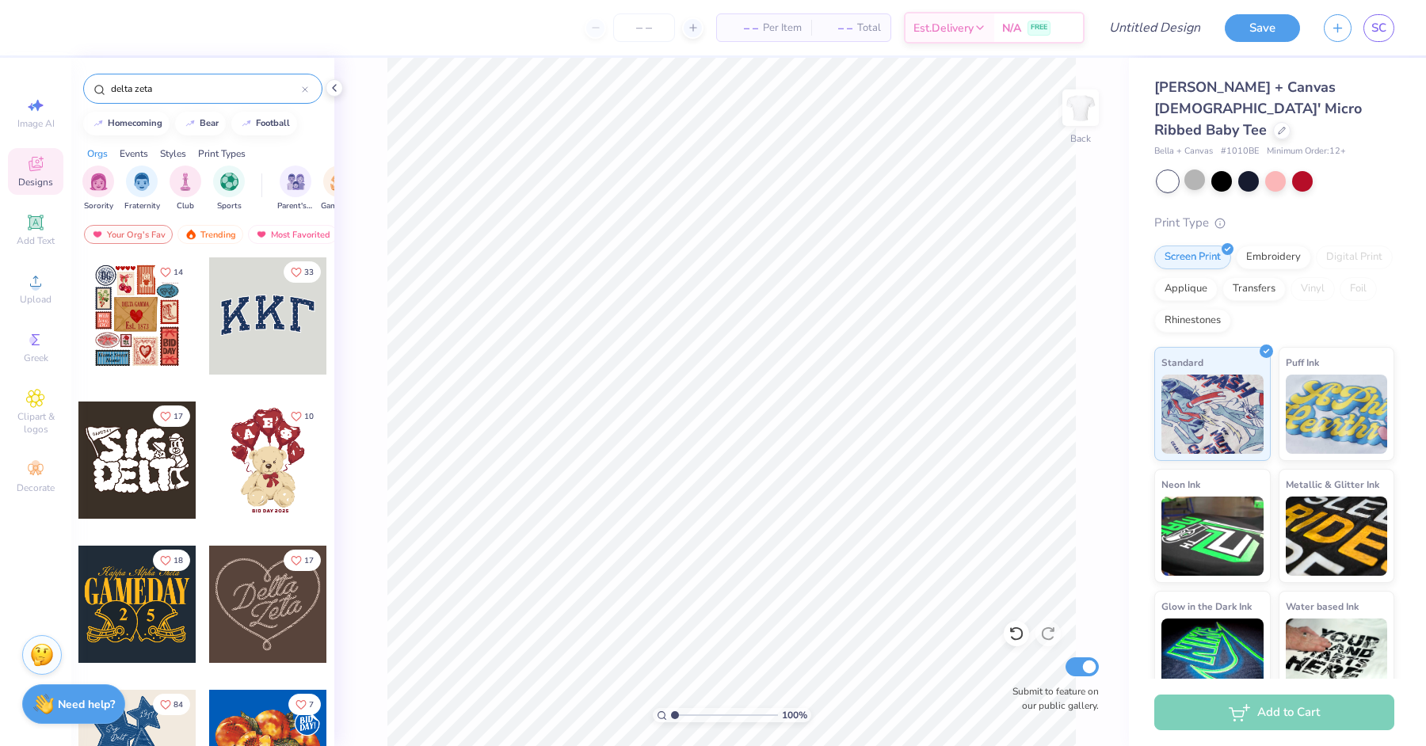
type input "delta zeta"
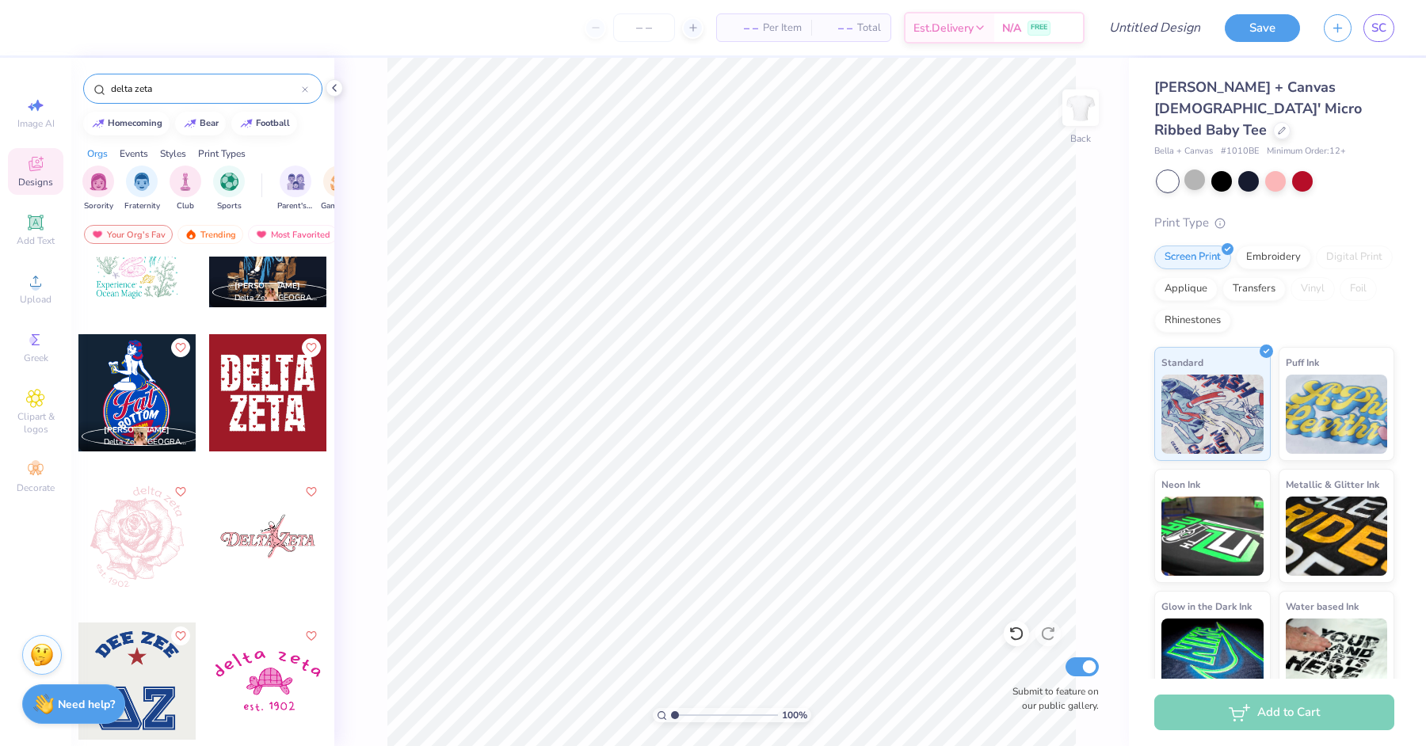
scroll to position [2359, 0]
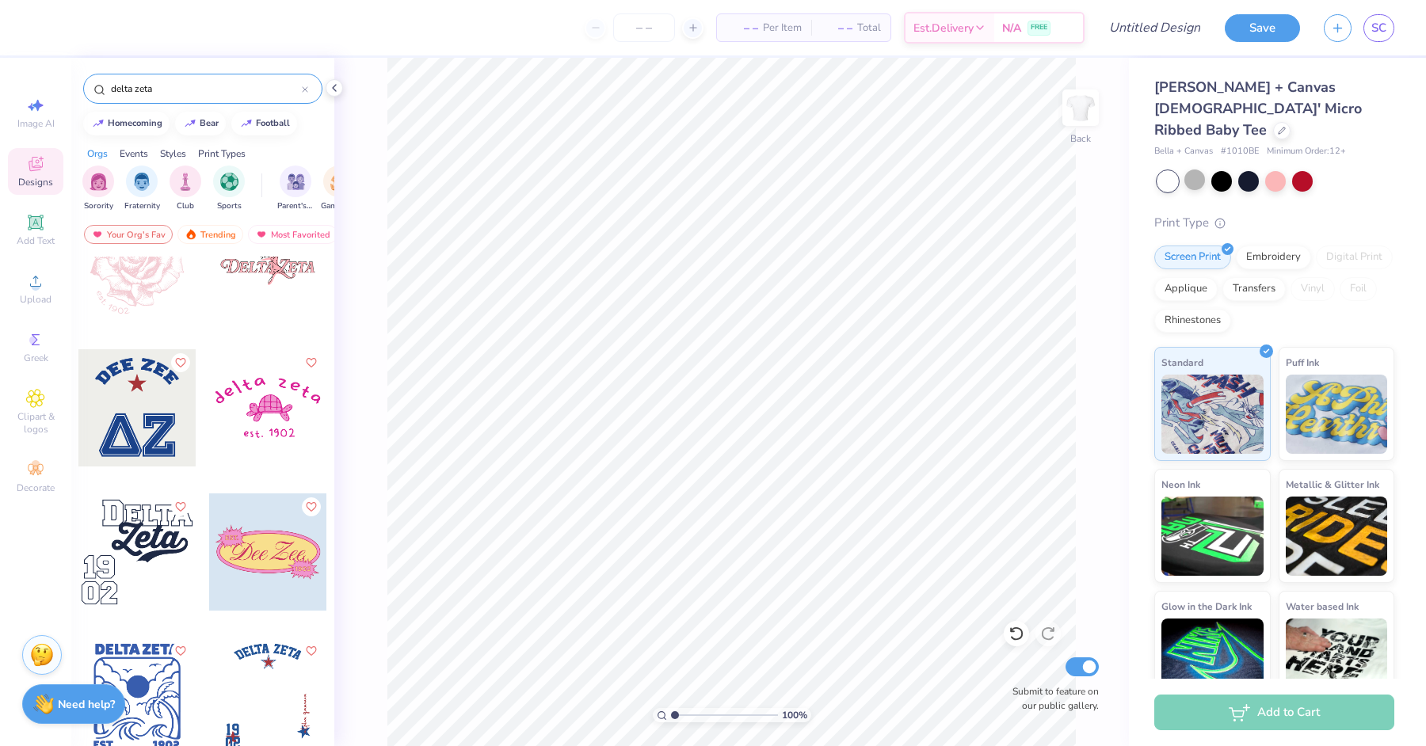
click at [162, 414] on div at bounding box center [136, 407] width 117 height 117
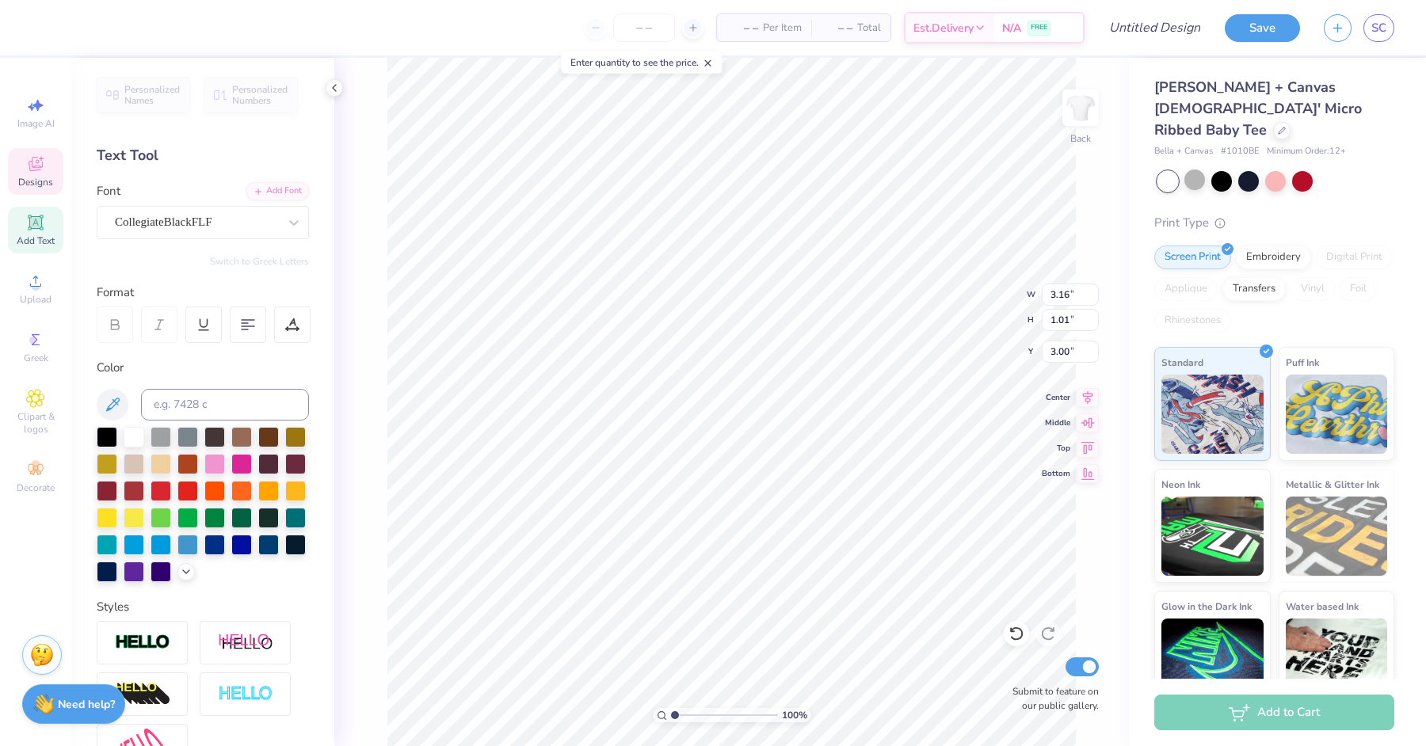
type input "2.64"
type input "1.50"
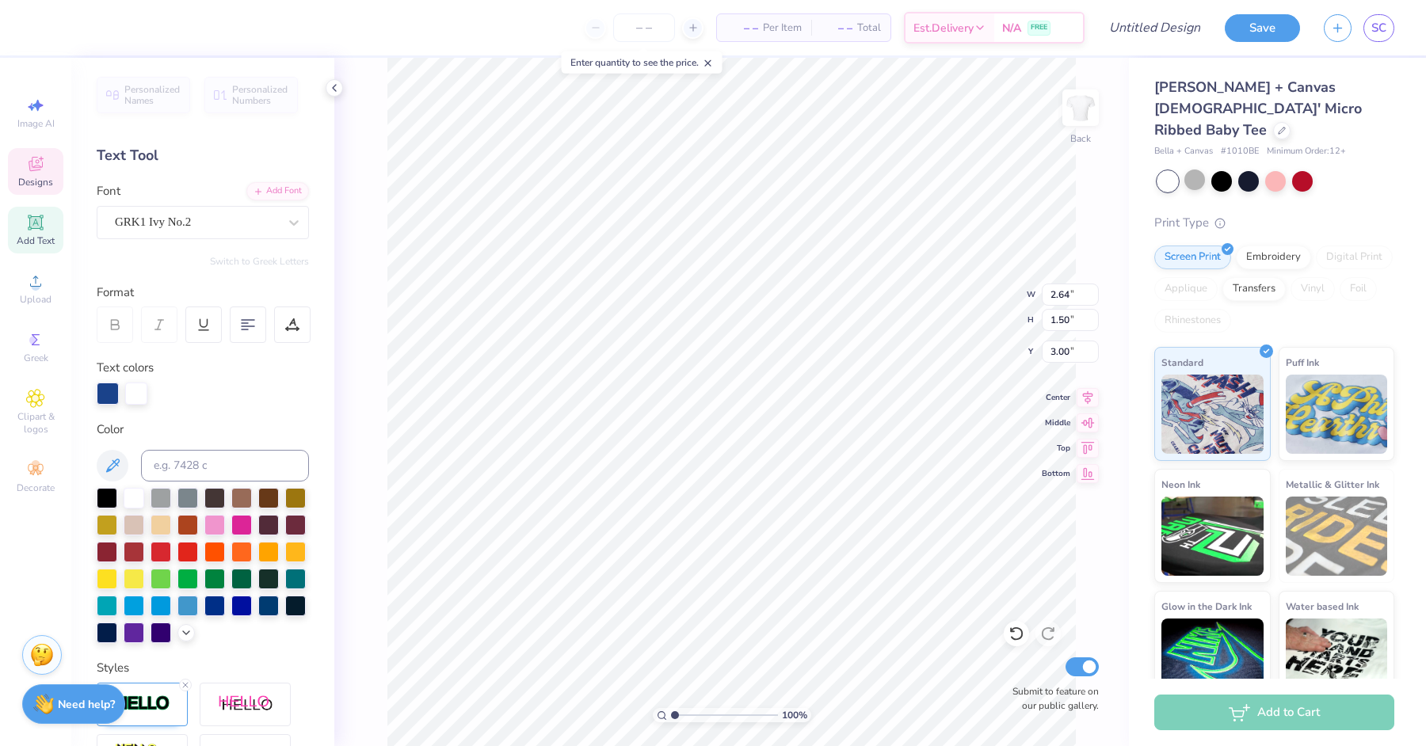
type input "3.16"
type input "1.01"
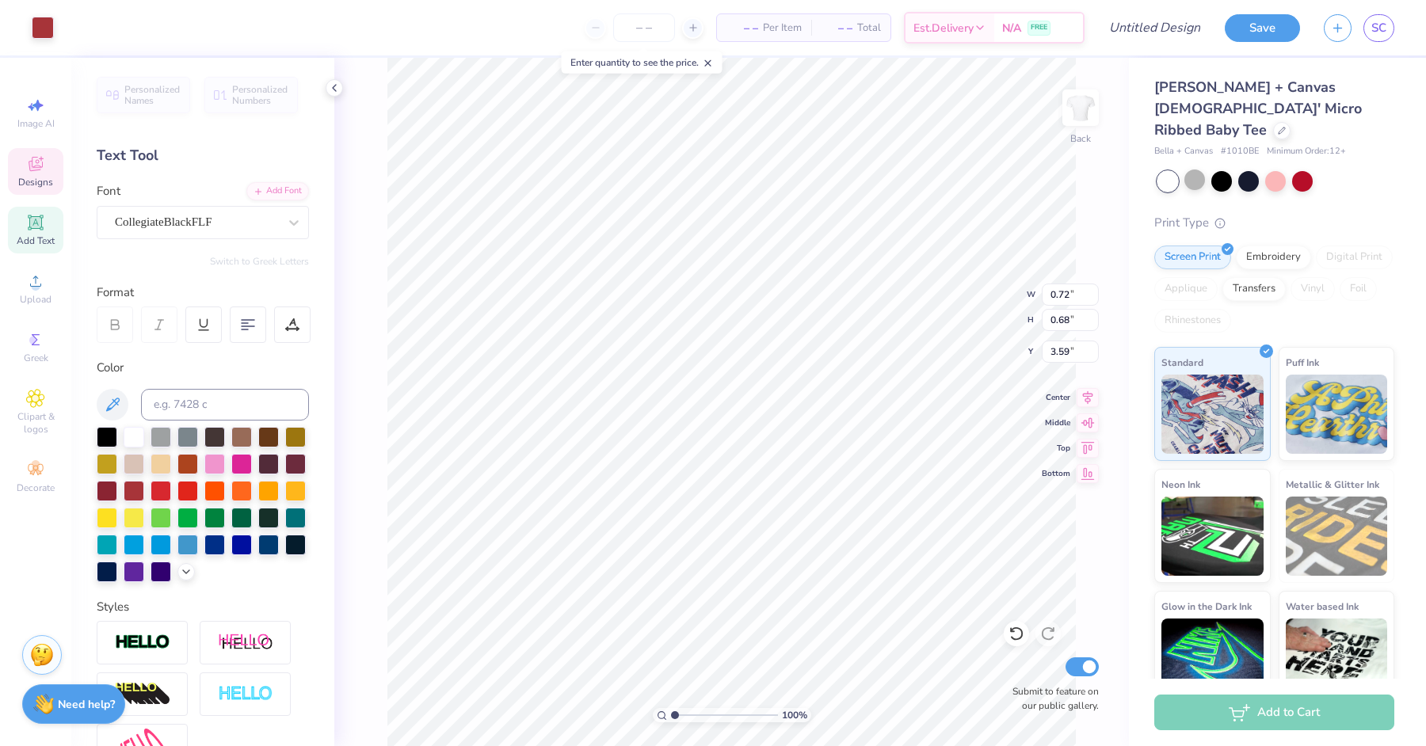
type input "3.60"
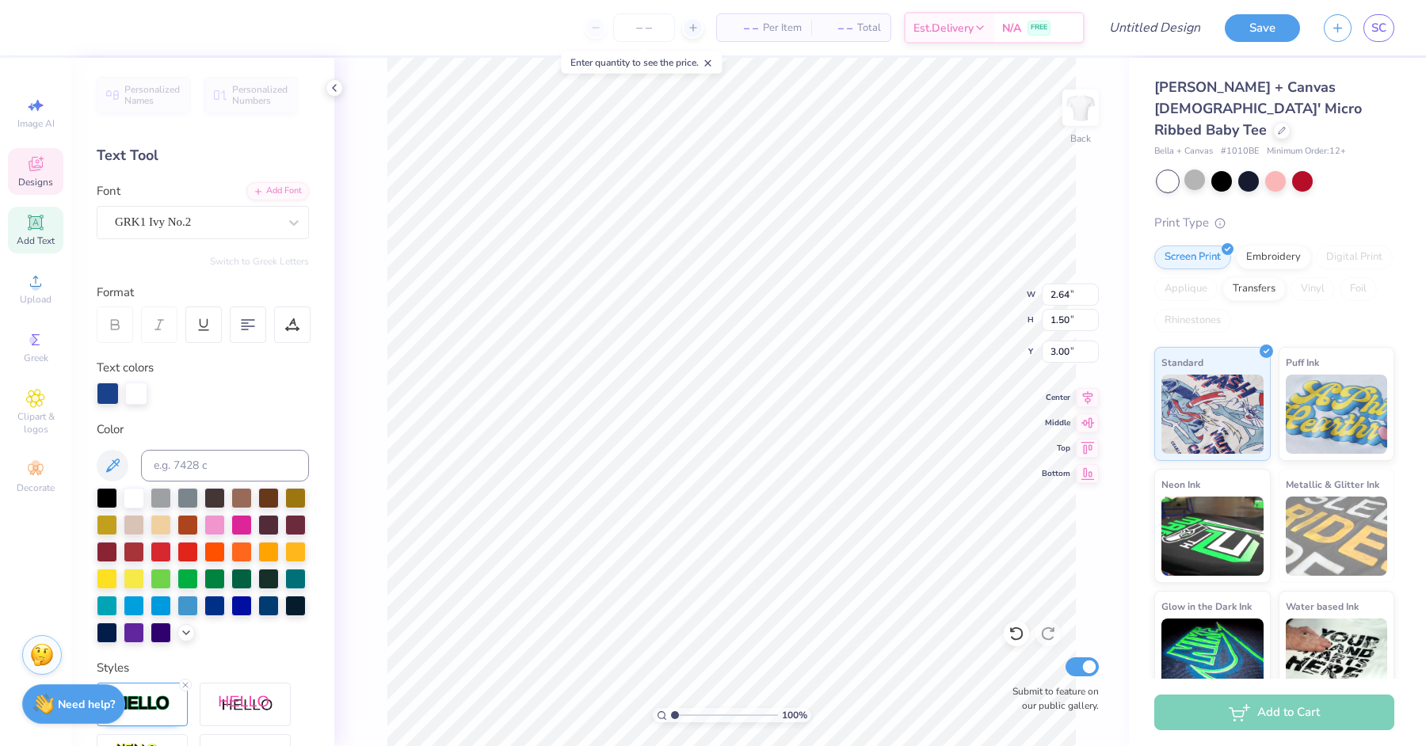
type input "9.77"
type input "5.56"
click at [108, 385] on div at bounding box center [108, 392] width 22 height 22
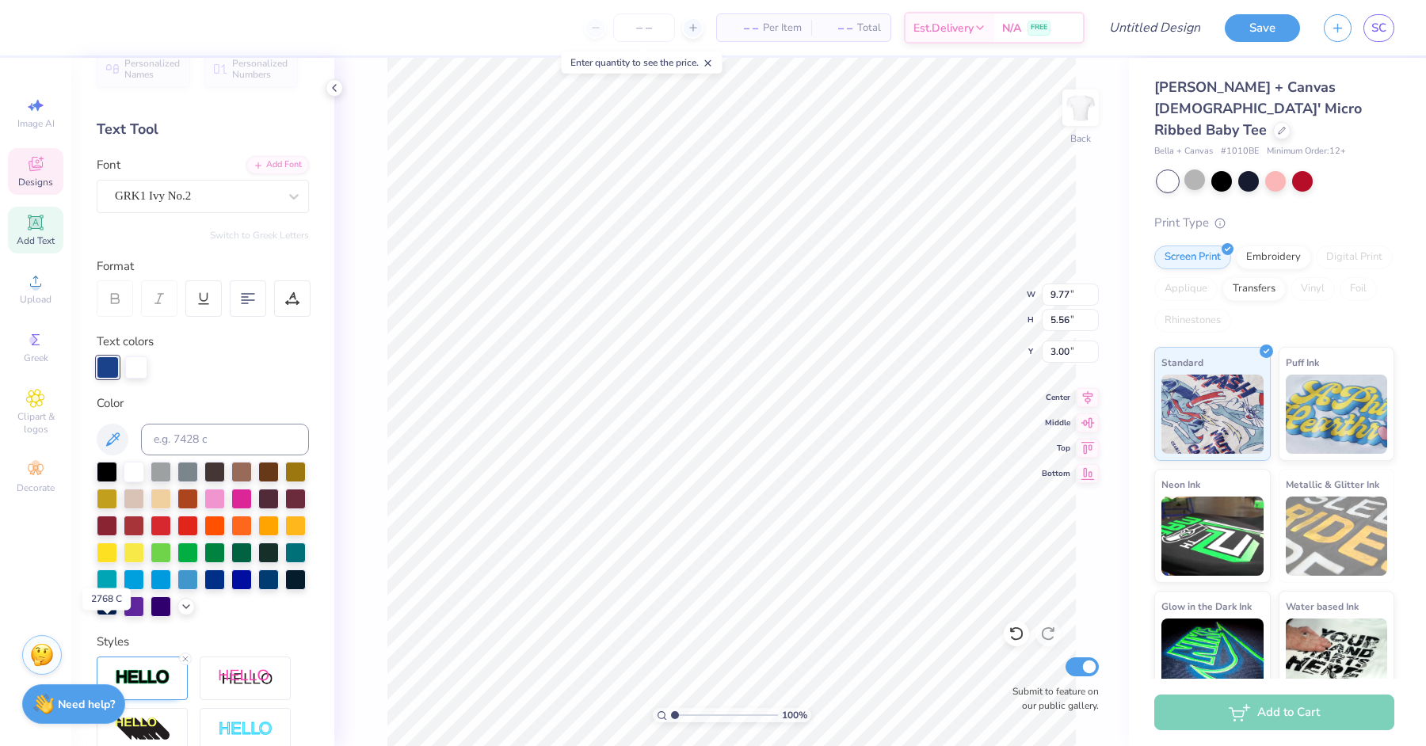
scroll to position [0, 0]
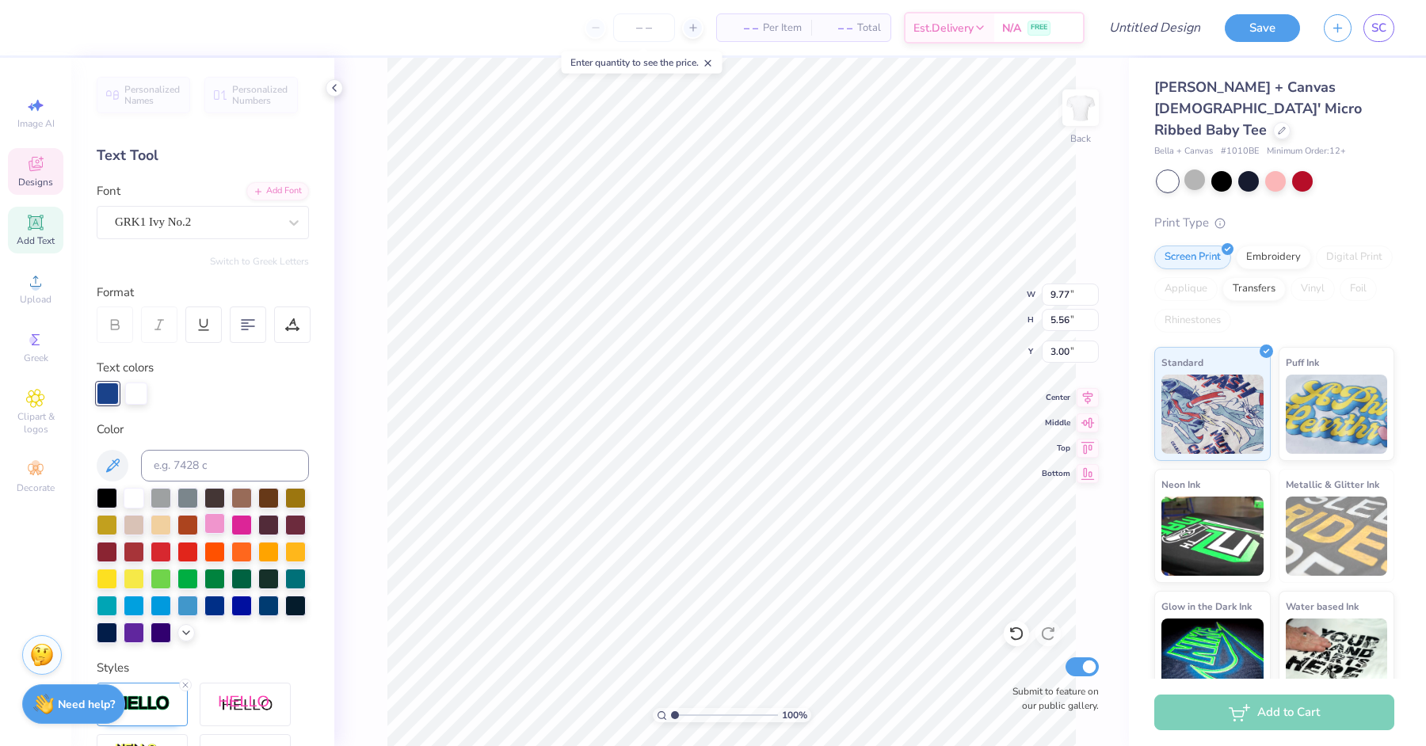
click at [216, 529] on div at bounding box center [214, 523] width 21 height 21
click at [112, 388] on div at bounding box center [108, 394] width 22 height 22
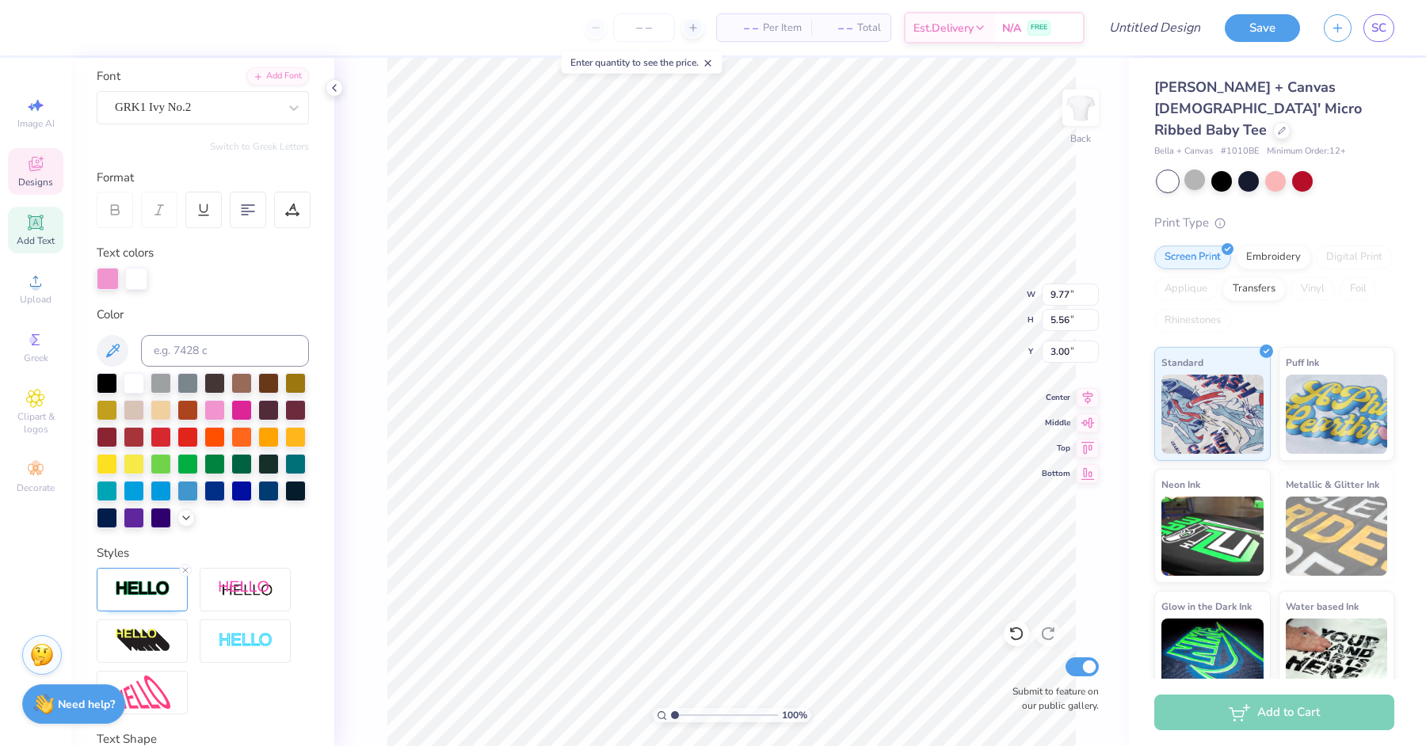
scroll to position [235, 0]
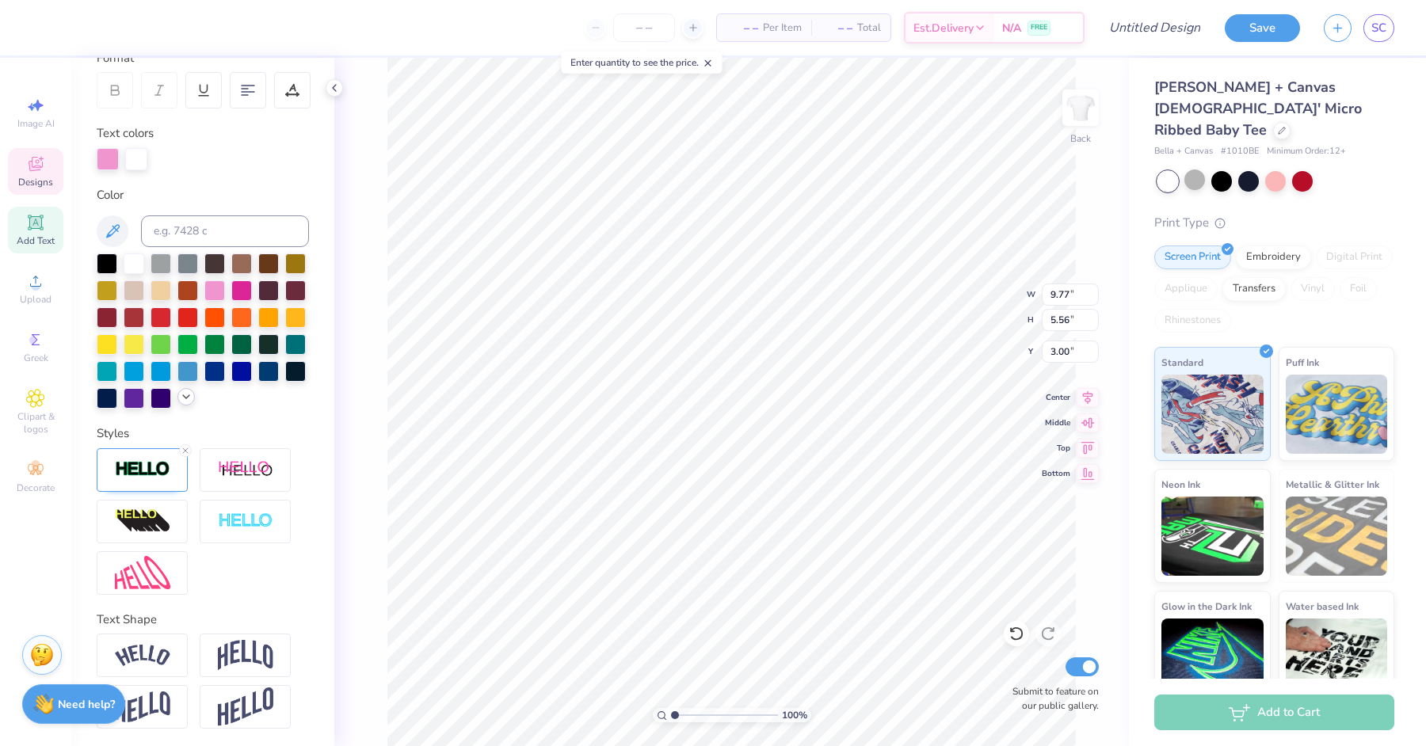
click at [187, 398] on icon at bounding box center [186, 397] width 13 height 13
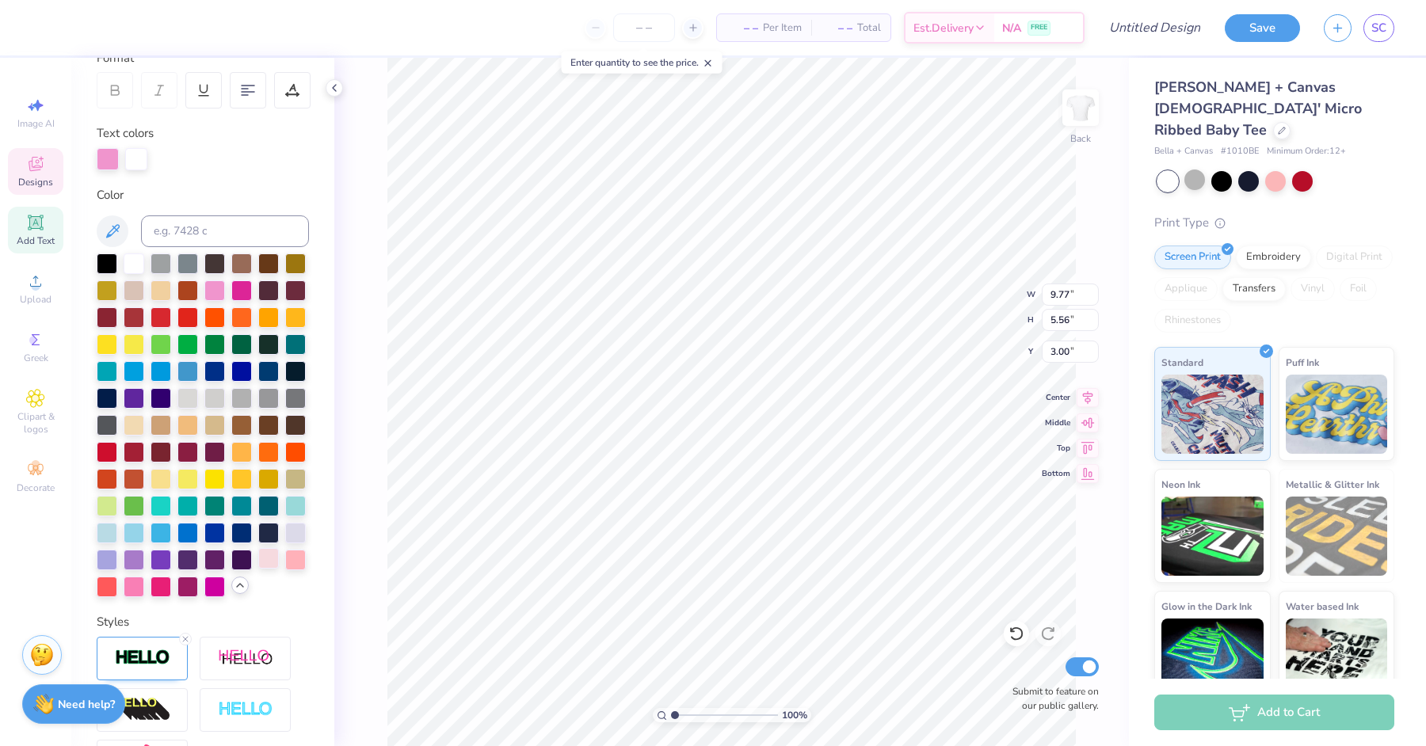
click at [270, 557] on div at bounding box center [268, 558] width 21 height 21
click at [136, 144] on div "Text colors" at bounding box center [203, 147] width 212 height 46
click at [132, 257] on div at bounding box center [134, 262] width 21 height 21
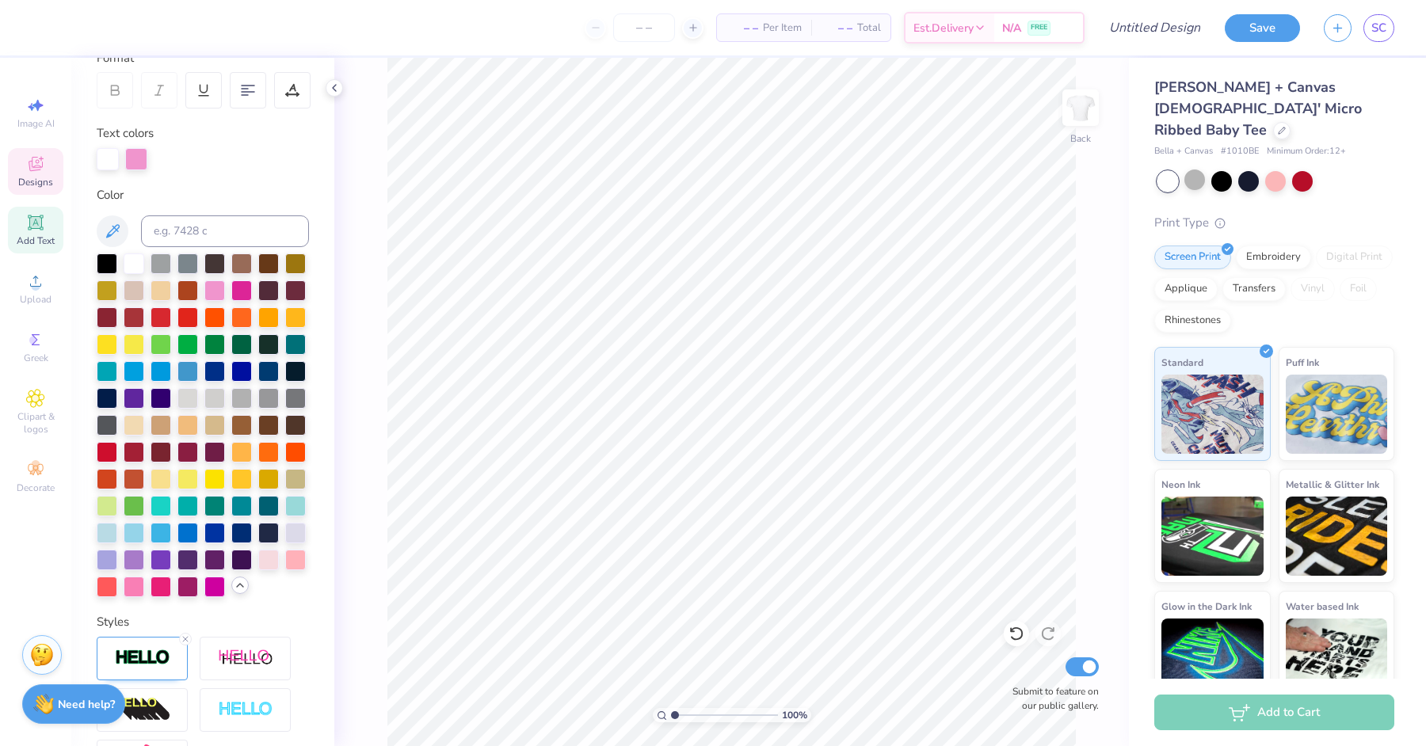
click at [41, 158] on icon at bounding box center [35, 163] width 19 height 19
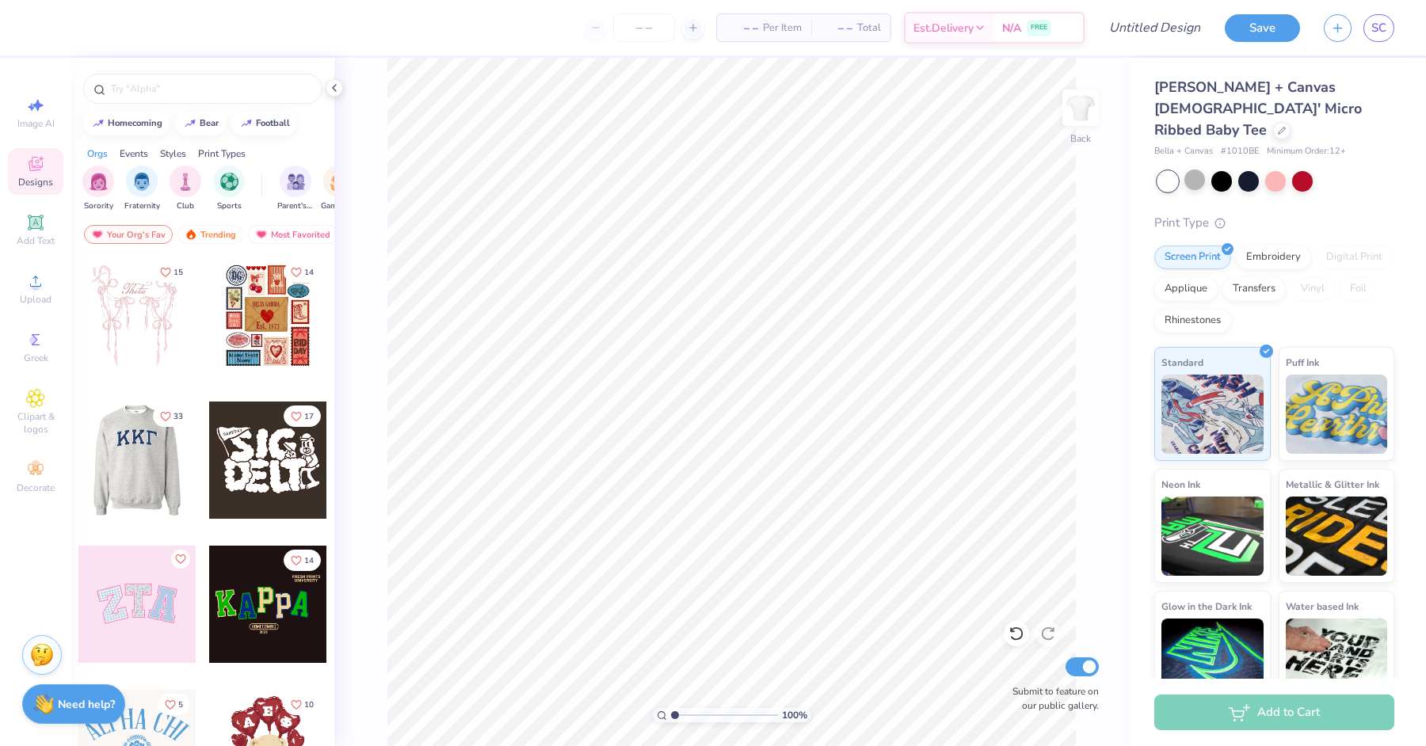
click at [141, 467] on div at bounding box center [136, 460] width 117 height 117
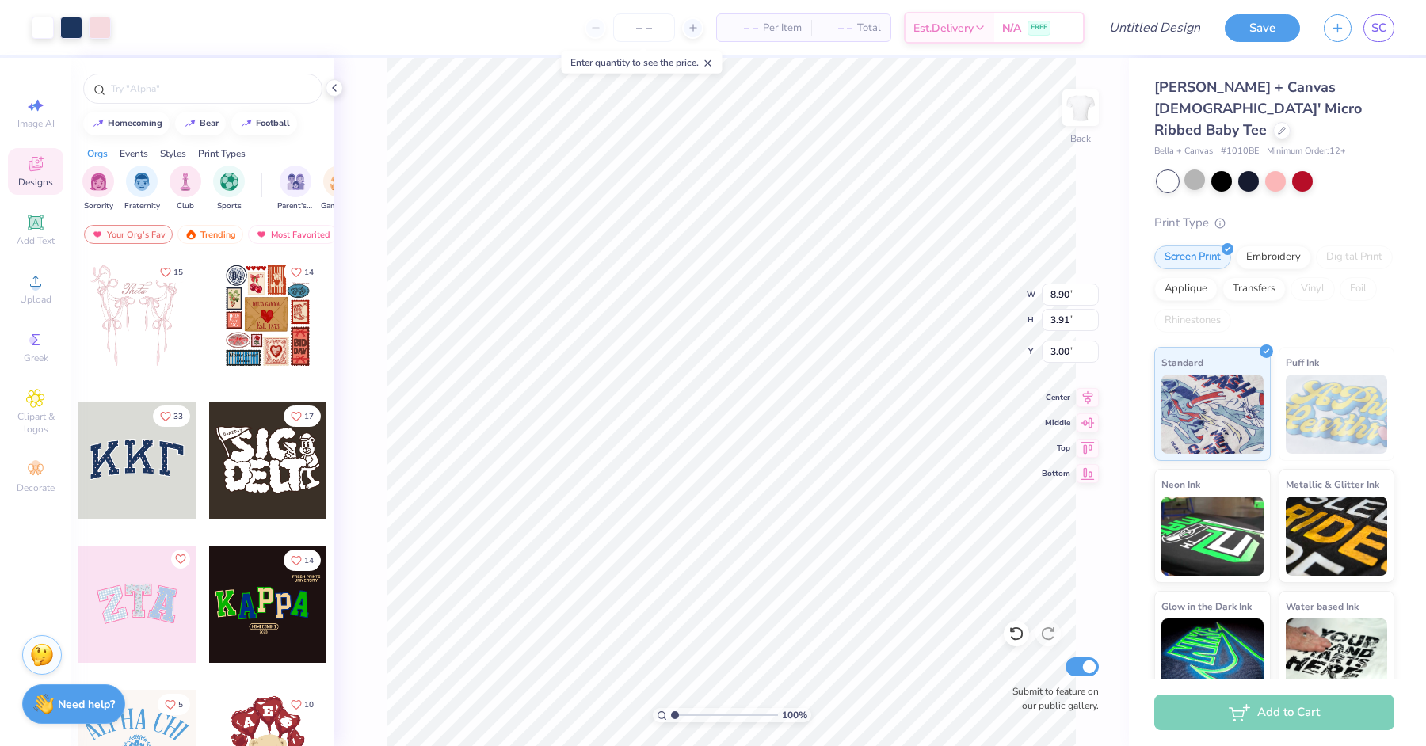
type input "1.88"
click at [170, 593] on div at bounding box center [136, 604] width 117 height 117
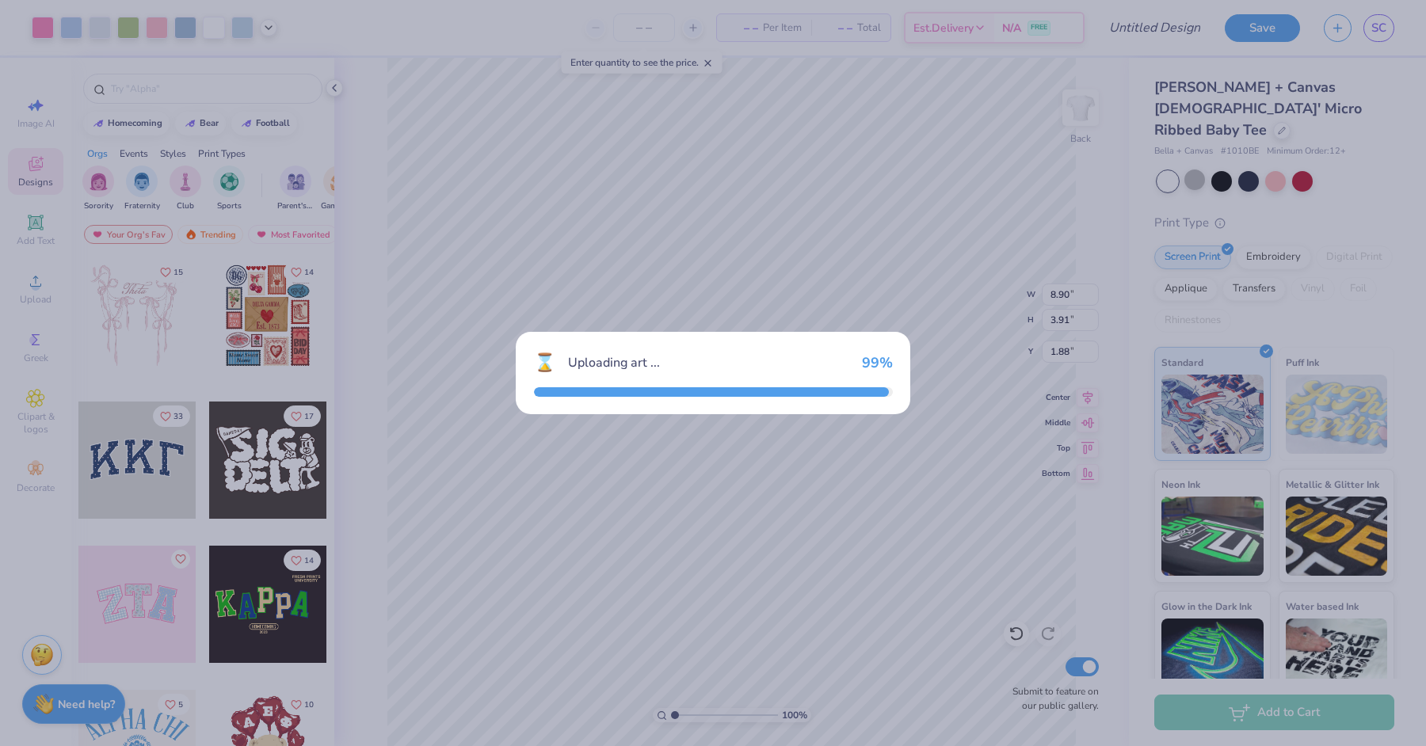
type input "8.28"
type input "4.14"
type input "3.00"
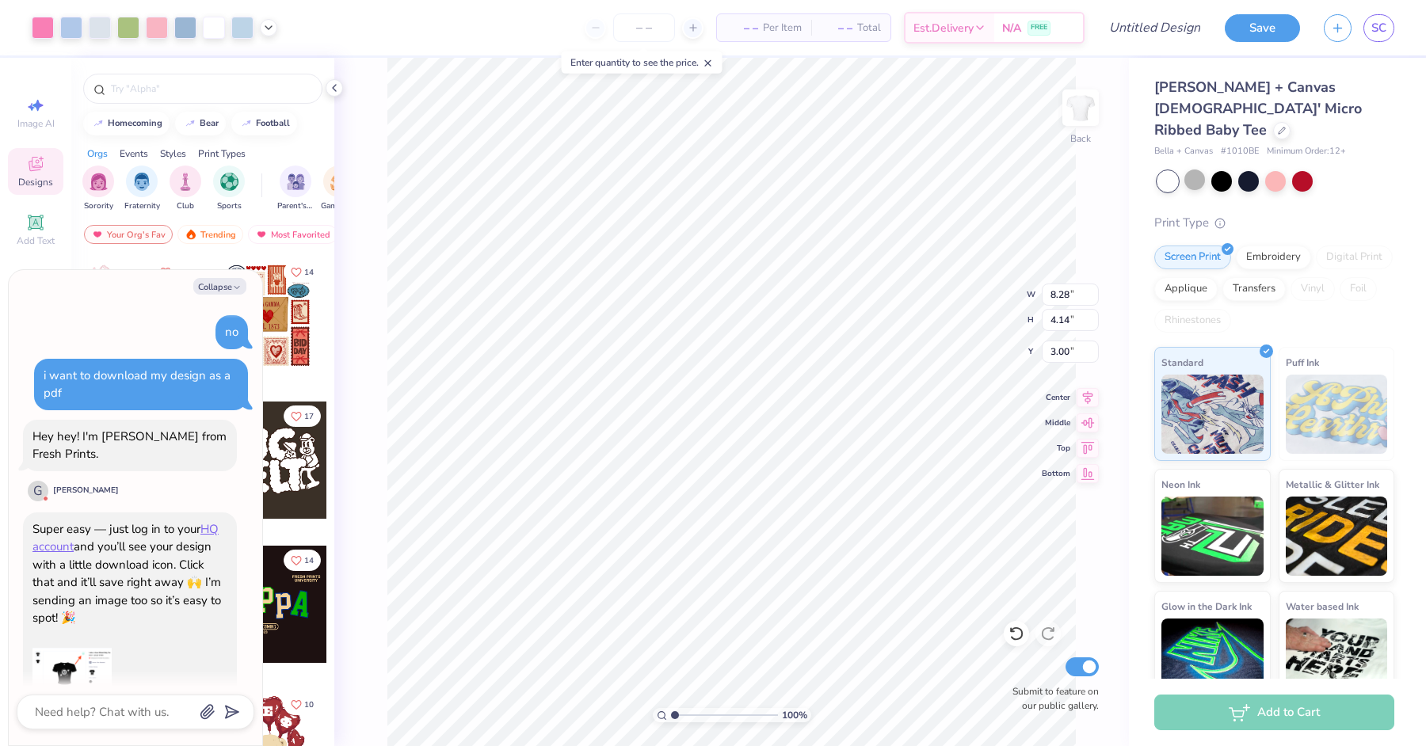
scroll to position [1759, 0]
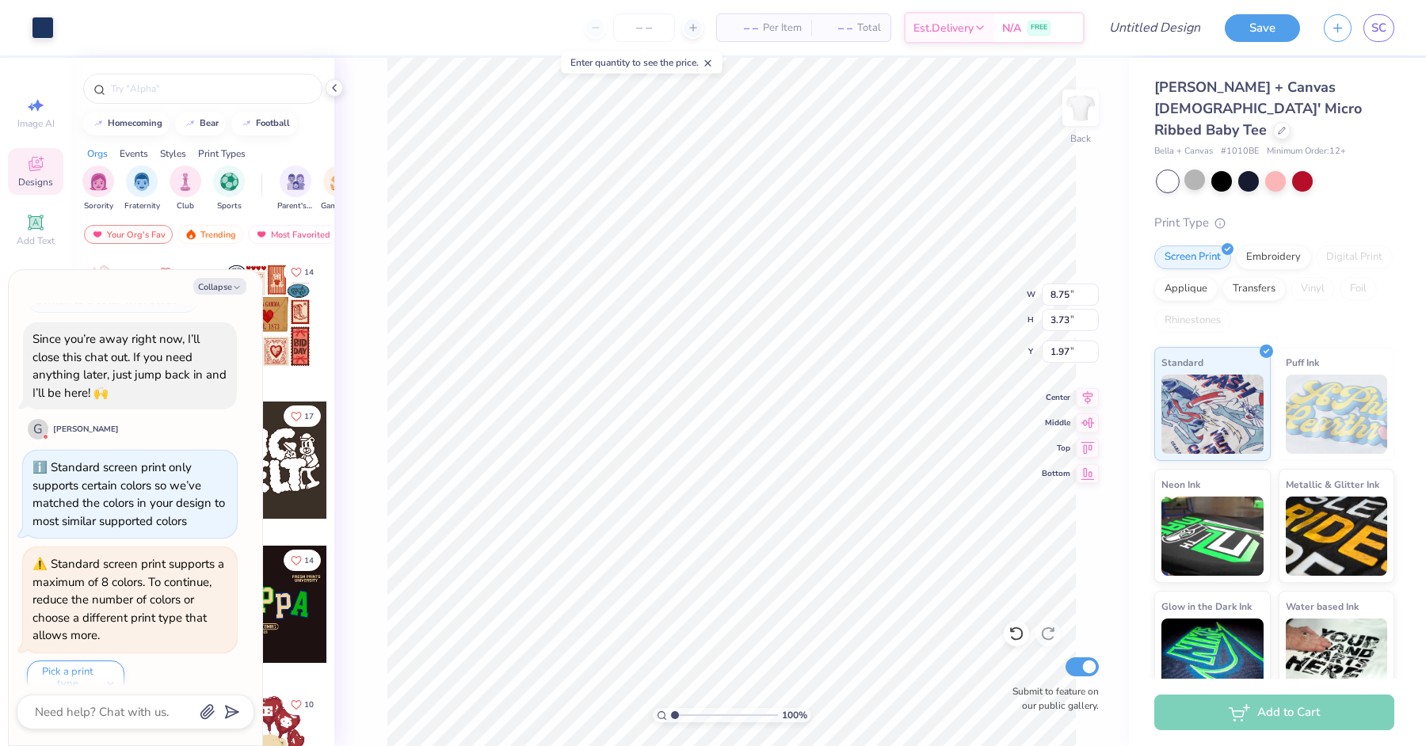
type textarea "x"
type input "8.28"
type input "4.14"
type input "3.00"
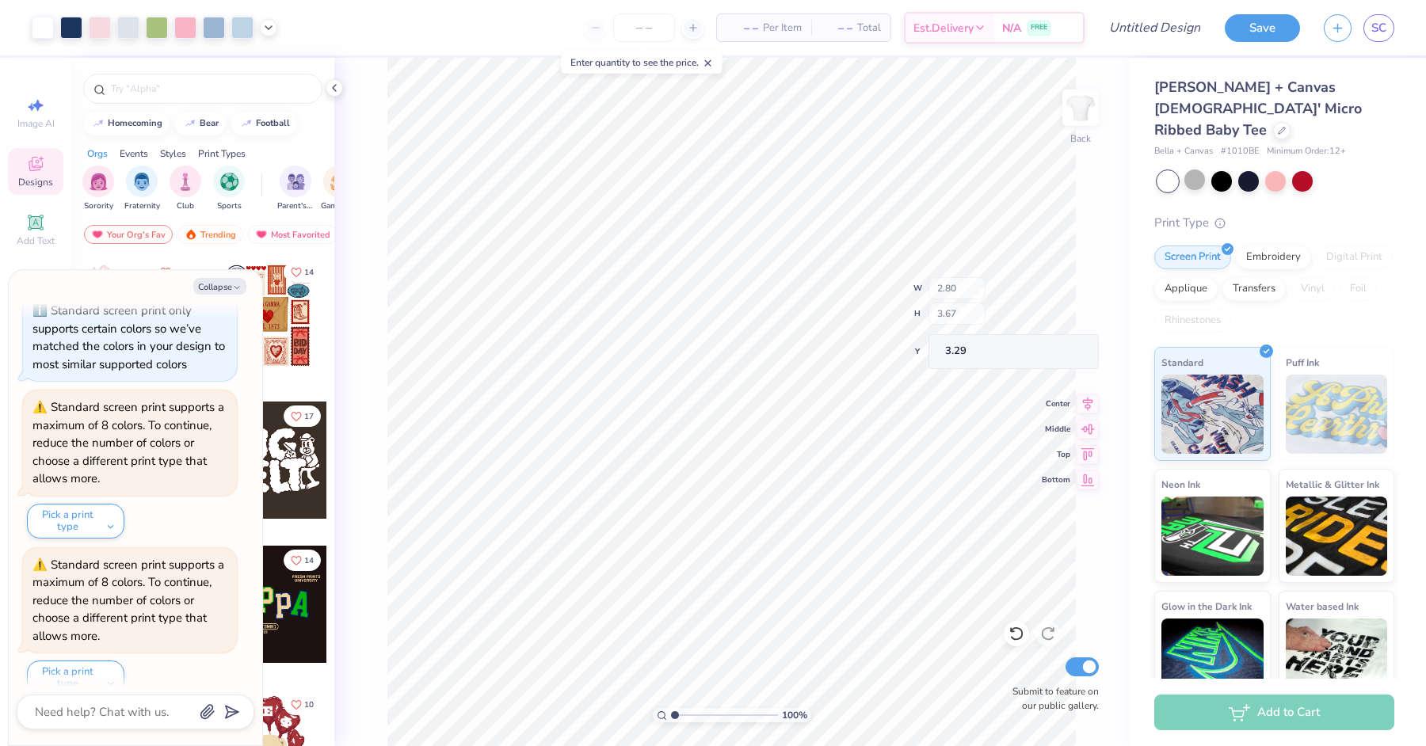
scroll to position [2072, 0]
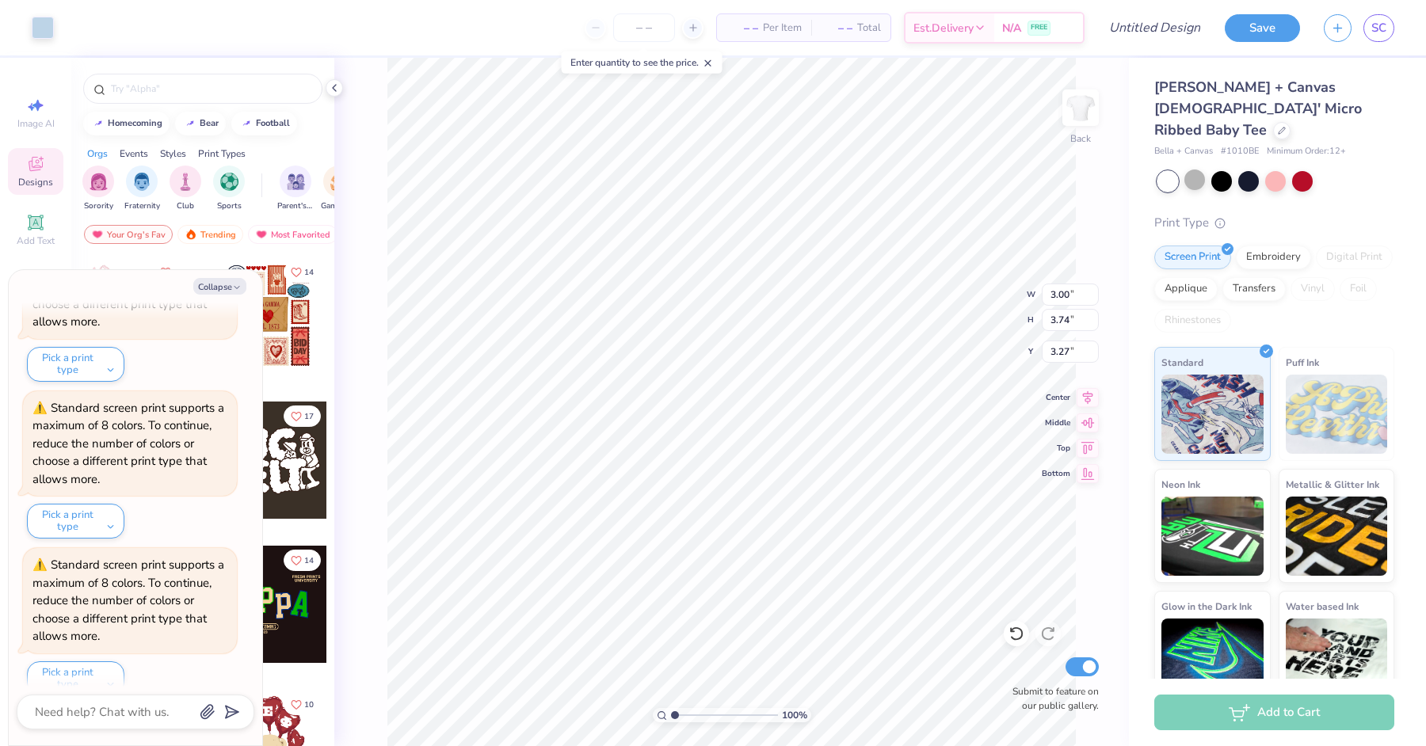
type textarea "x"
type input "3.26"
type textarea "x"
type input "3.26"
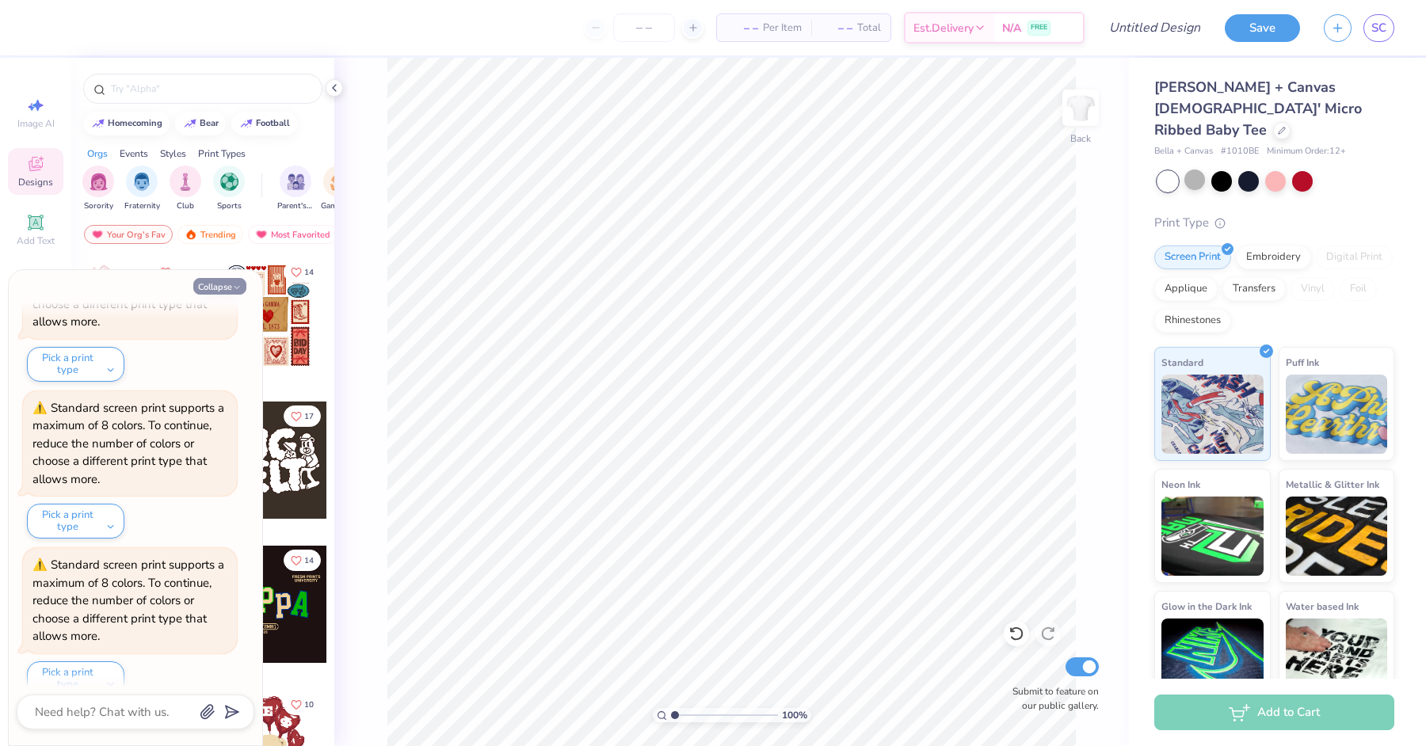
click at [216, 292] on button "Collapse" at bounding box center [219, 286] width 53 height 17
type textarea "x"
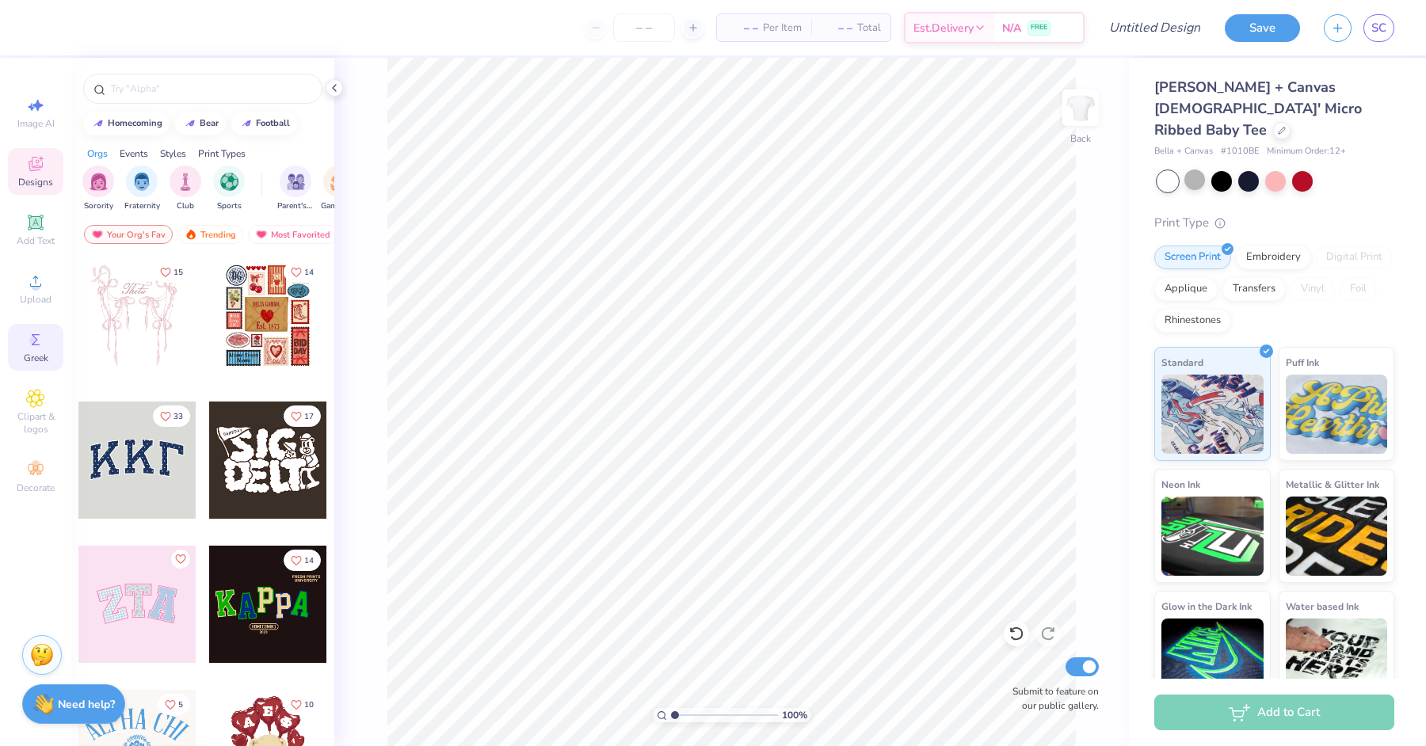
click at [50, 345] on div "Greek" at bounding box center [35, 347] width 55 height 47
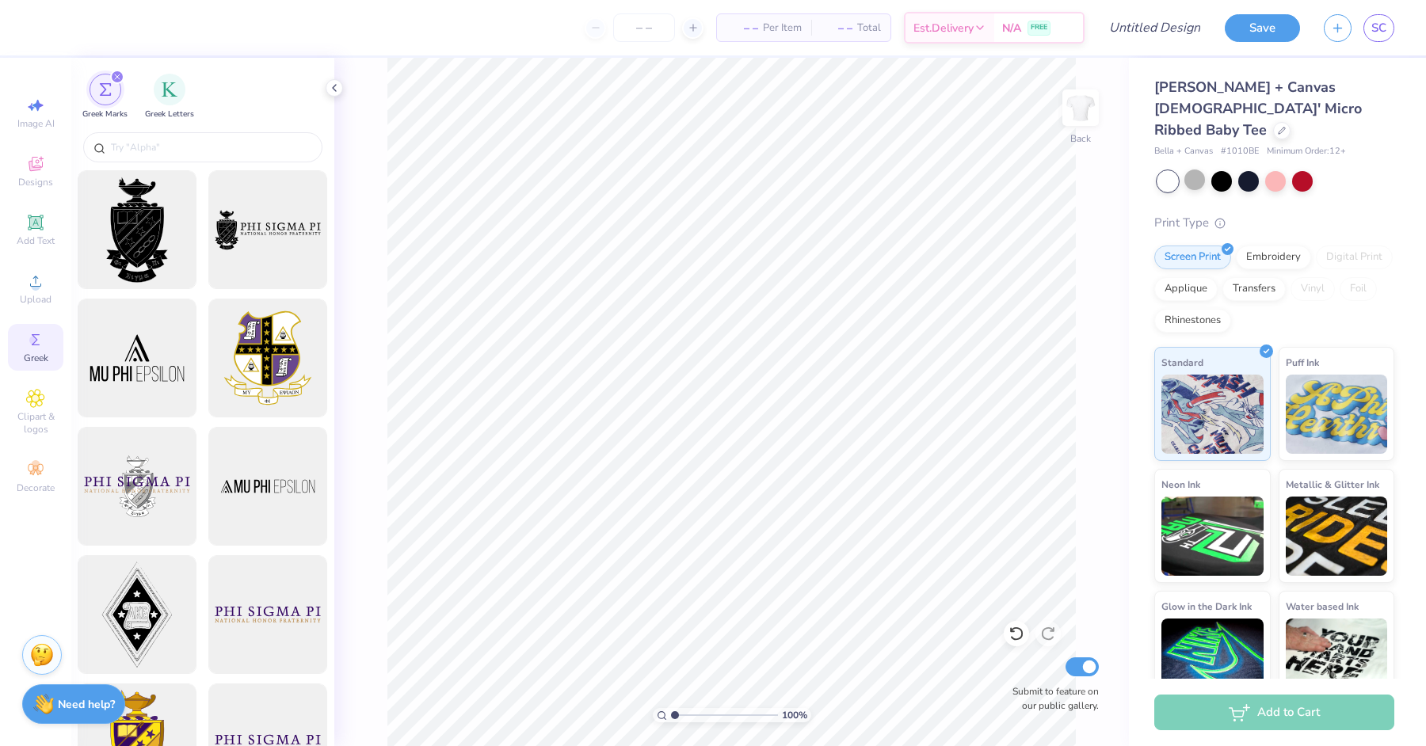
click at [336, 86] on icon at bounding box center [334, 88] width 13 height 13
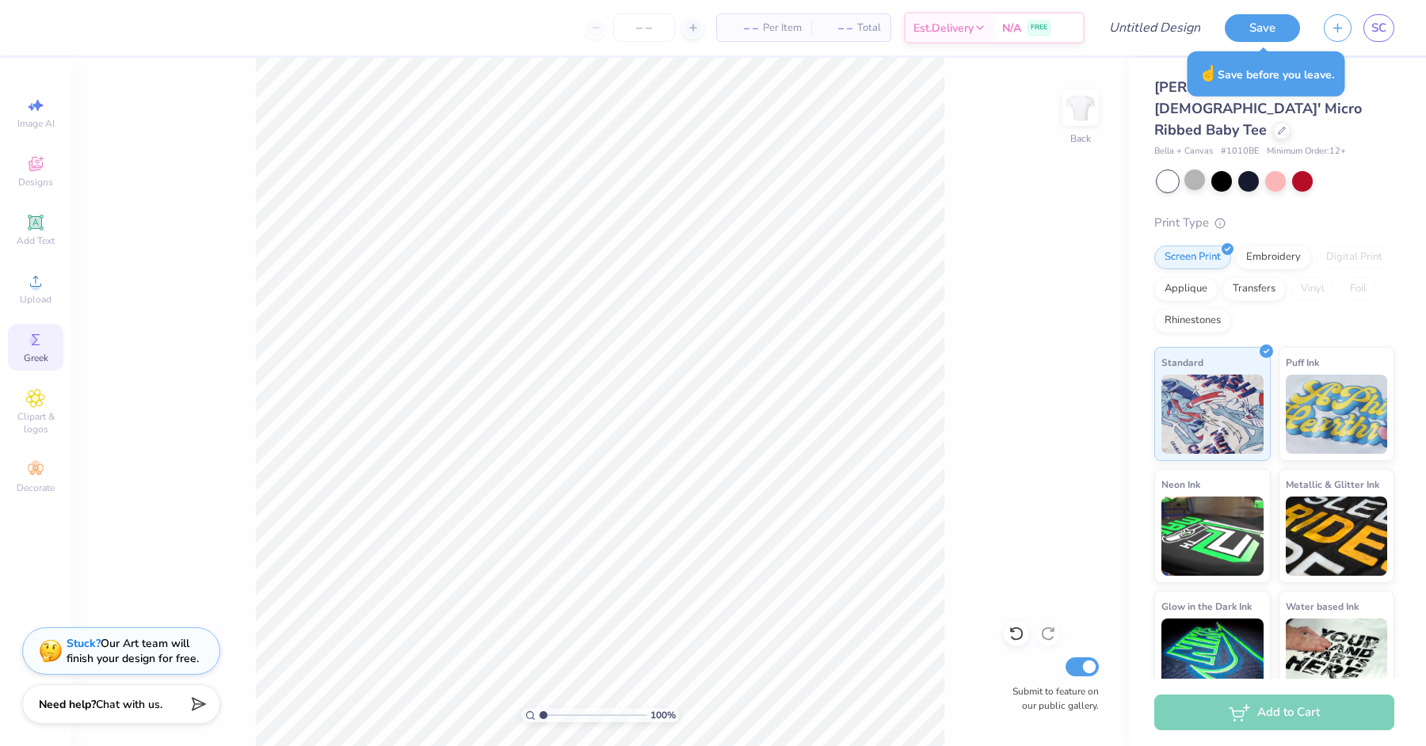
click at [1408, 27] on div "Save SC" at bounding box center [1325, 27] width 201 height 55
click at [1402, 28] on div "Save SC" at bounding box center [1325, 27] width 201 height 55
click at [1370, 20] on link "SC" at bounding box center [1378, 28] width 31 height 28
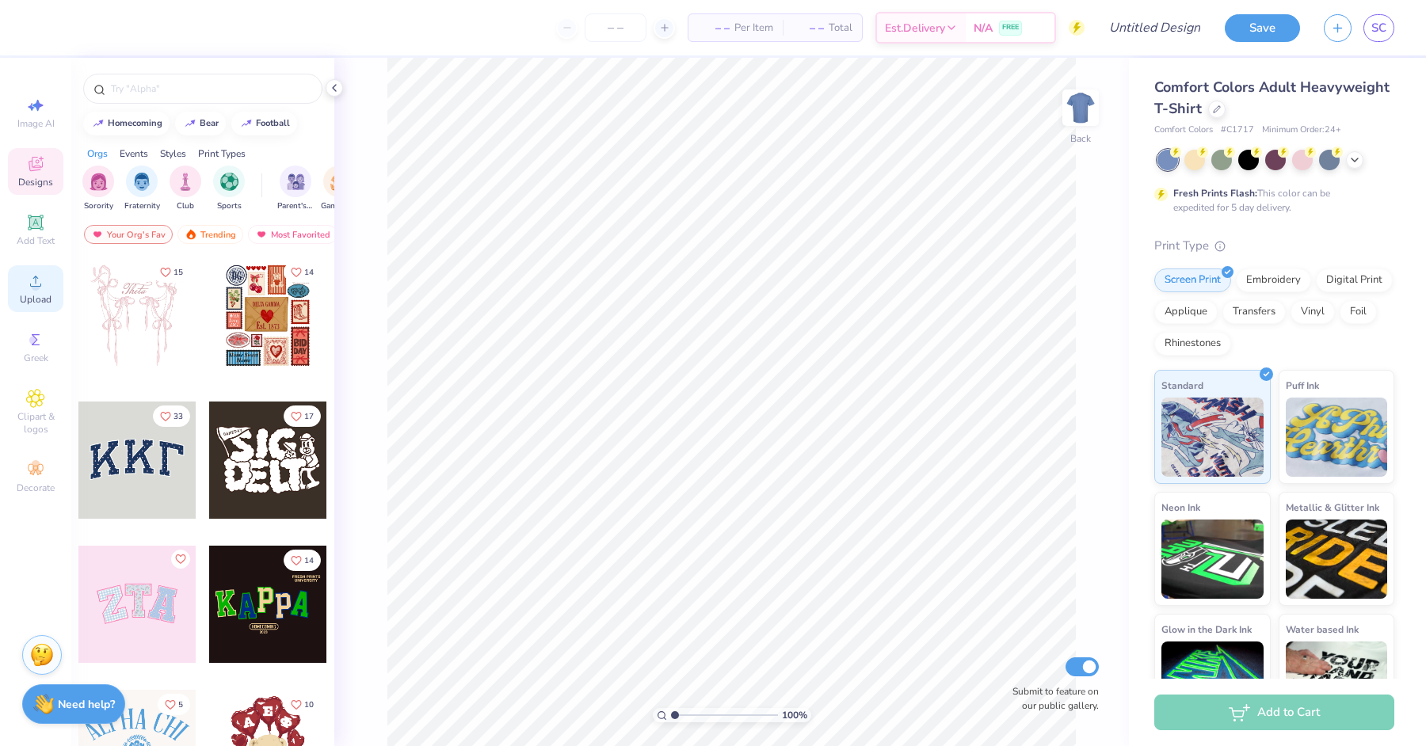
click at [34, 287] on icon at bounding box center [35, 281] width 11 height 11
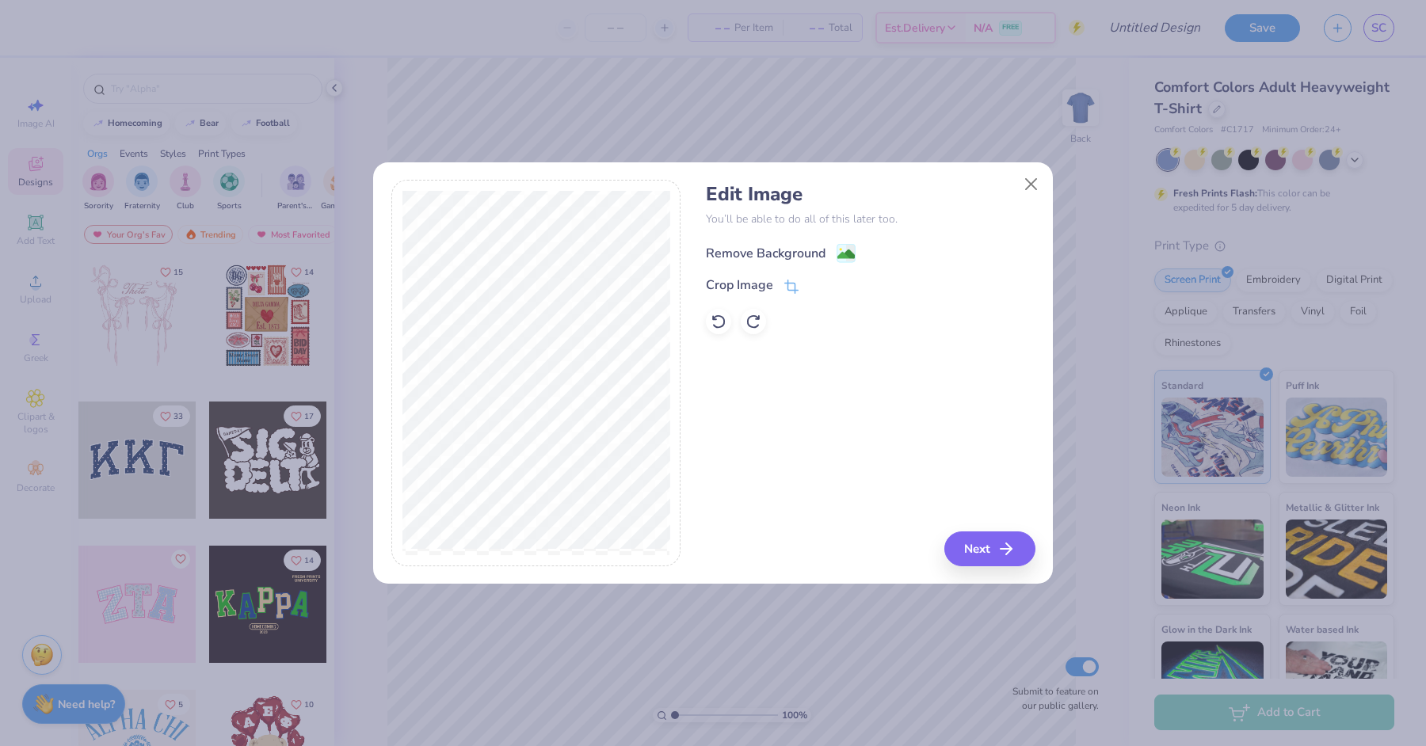
click at [776, 249] on div "Remove Background" at bounding box center [766, 253] width 120 height 19
click at [970, 547] on button "Next" at bounding box center [992, 549] width 91 height 35
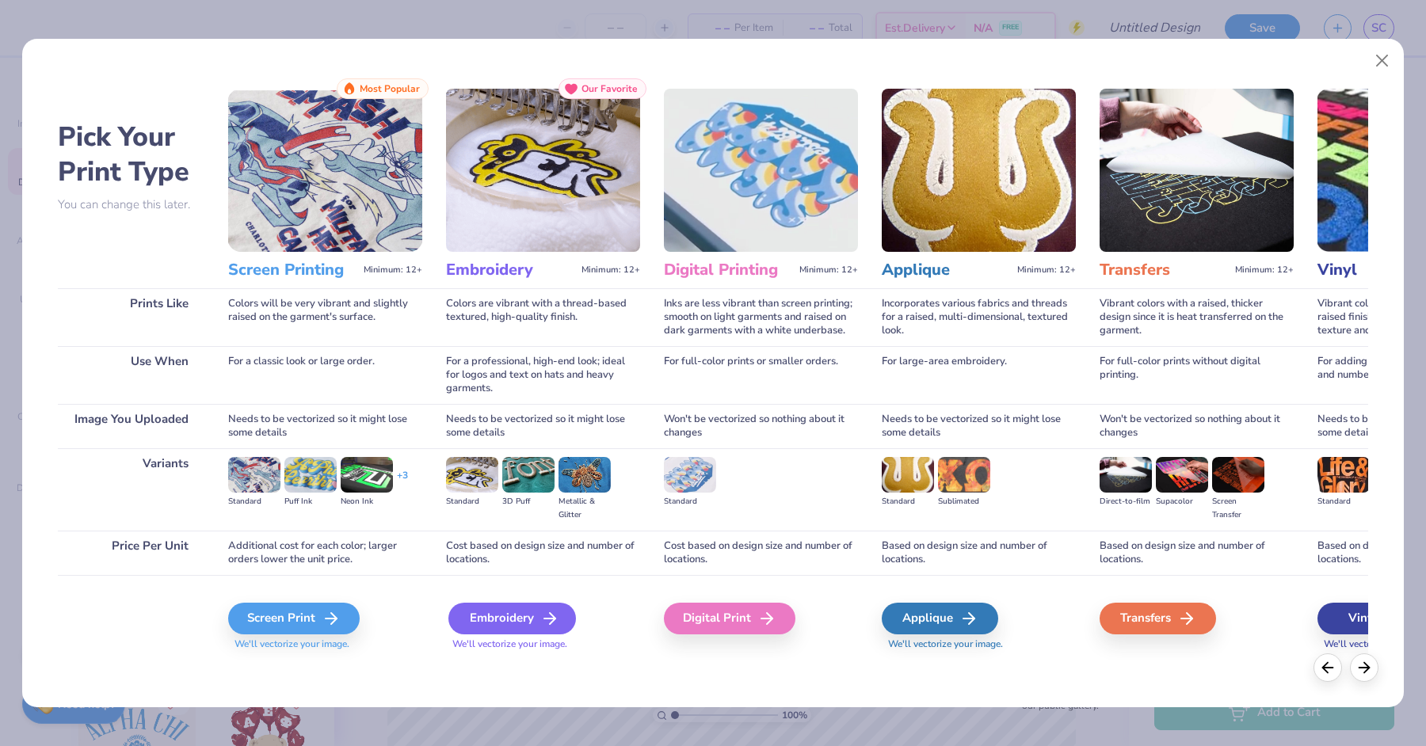
click at [459, 608] on div "Embroidery" at bounding box center [512, 619] width 128 height 32
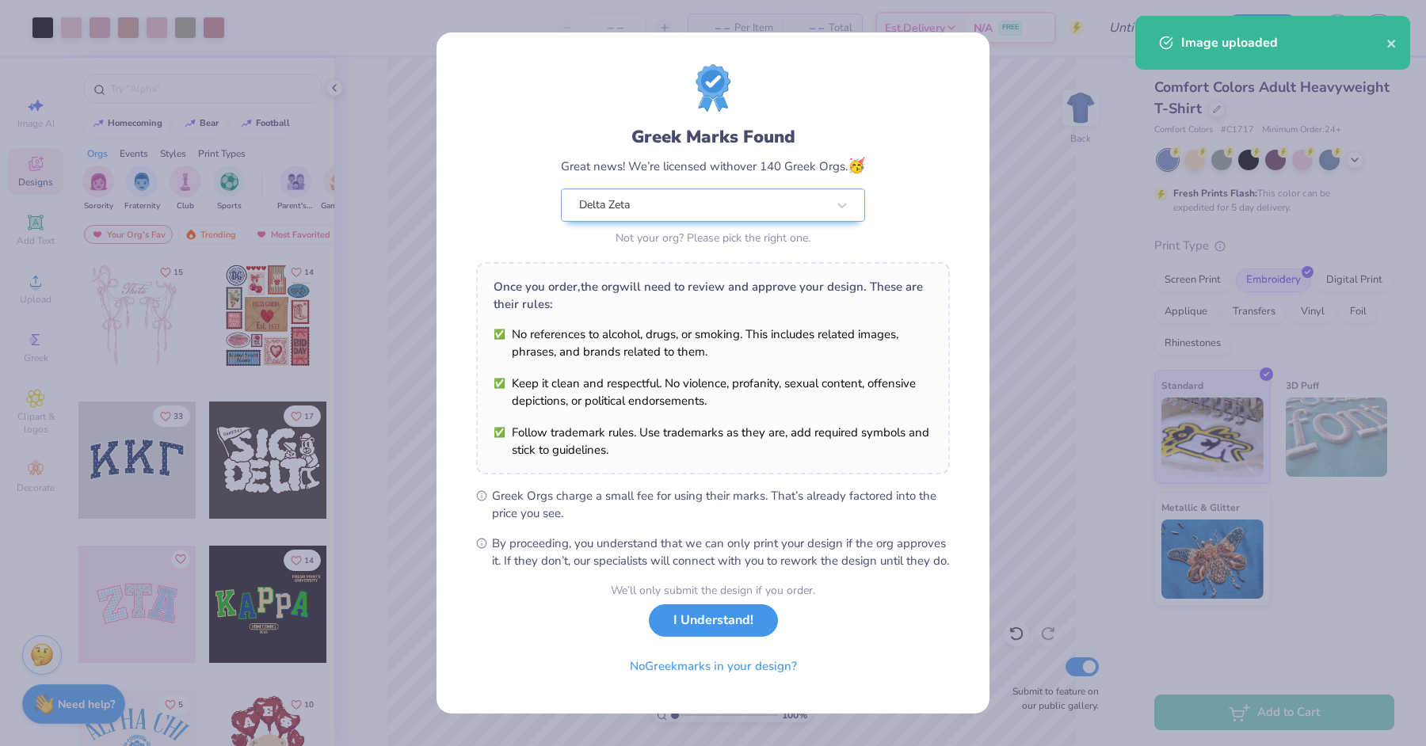
click at [723, 634] on button "I Understand!" at bounding box center [713, 620] width 129 height 32
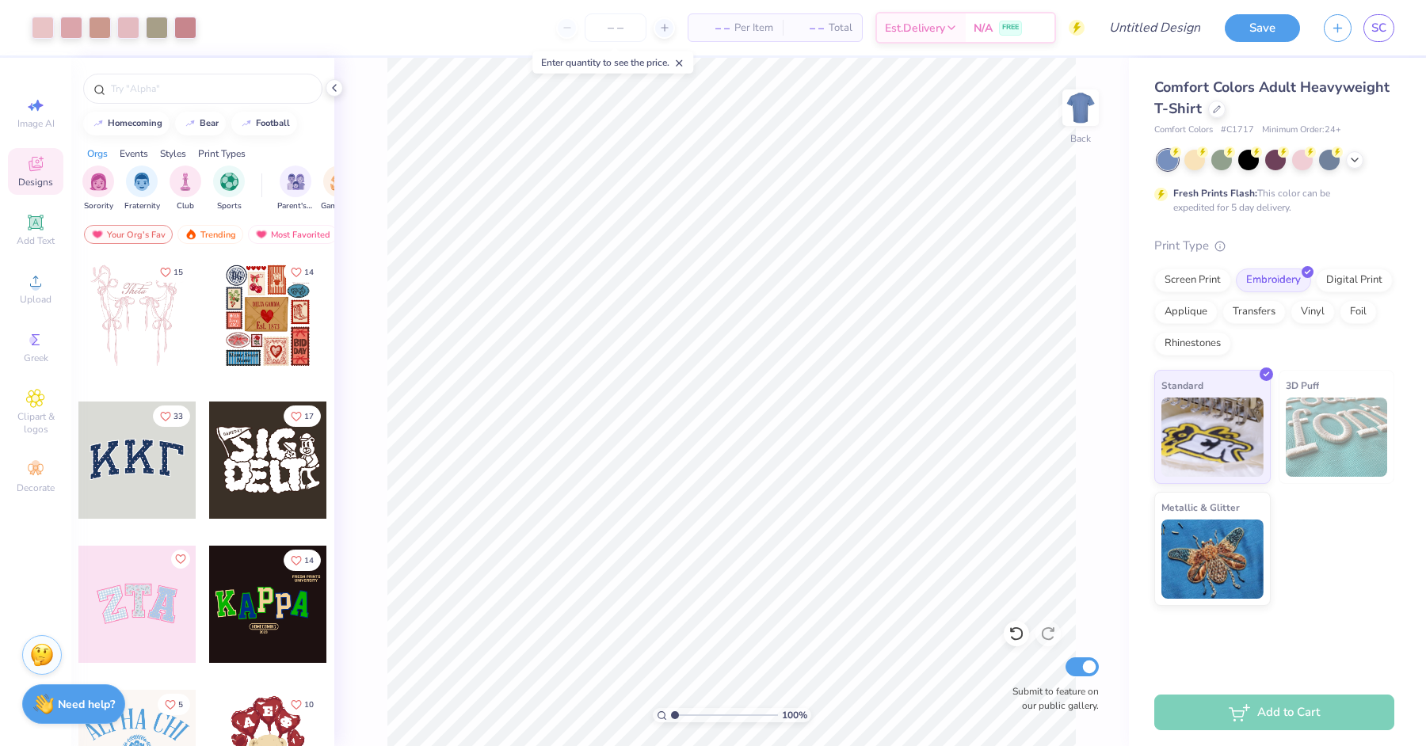
click at [1224, 103] on div "Comfort Colors Adult Heavyweight T-Shirt" at bounding box center [1274, 98] width 240 height 43
click at [1216, 106] on icon at bounding box center [1217, 108] width 8 height 8
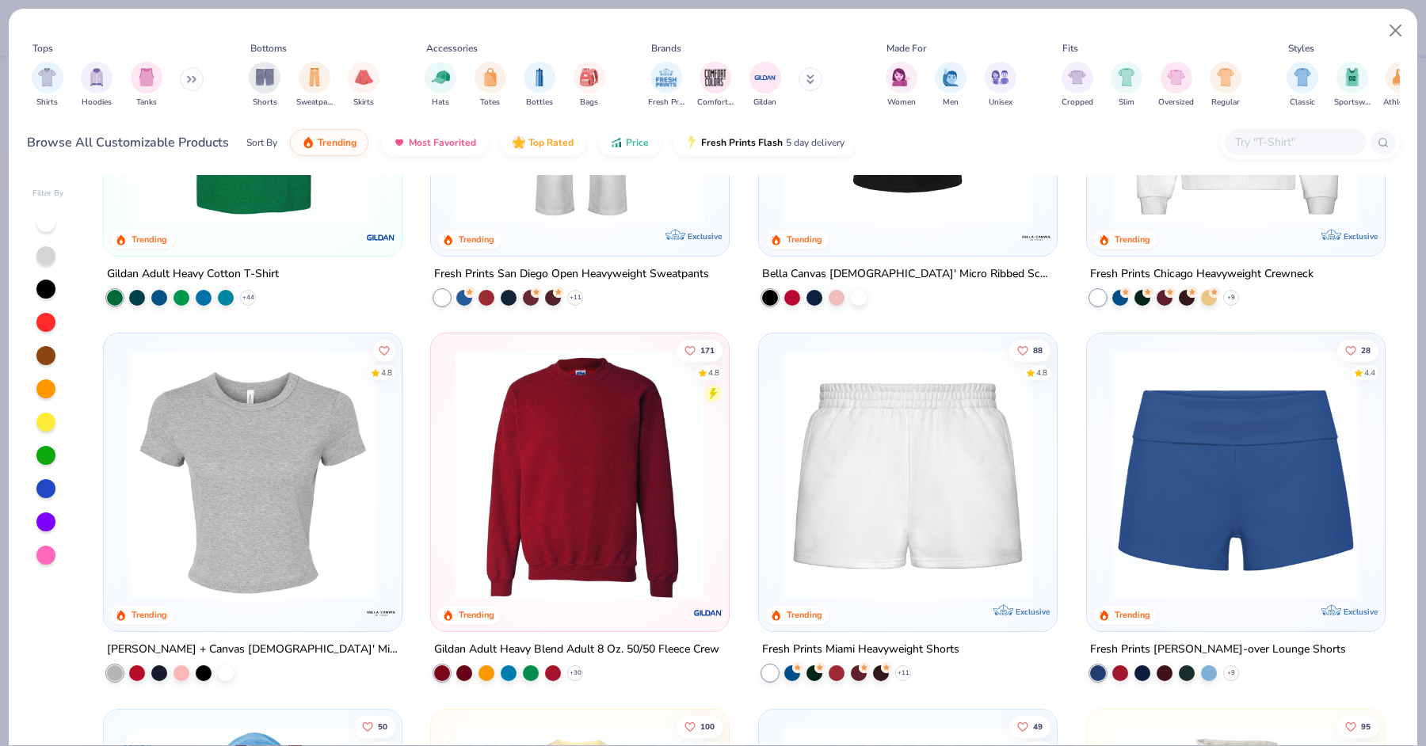
scroll to position [1085, 0]
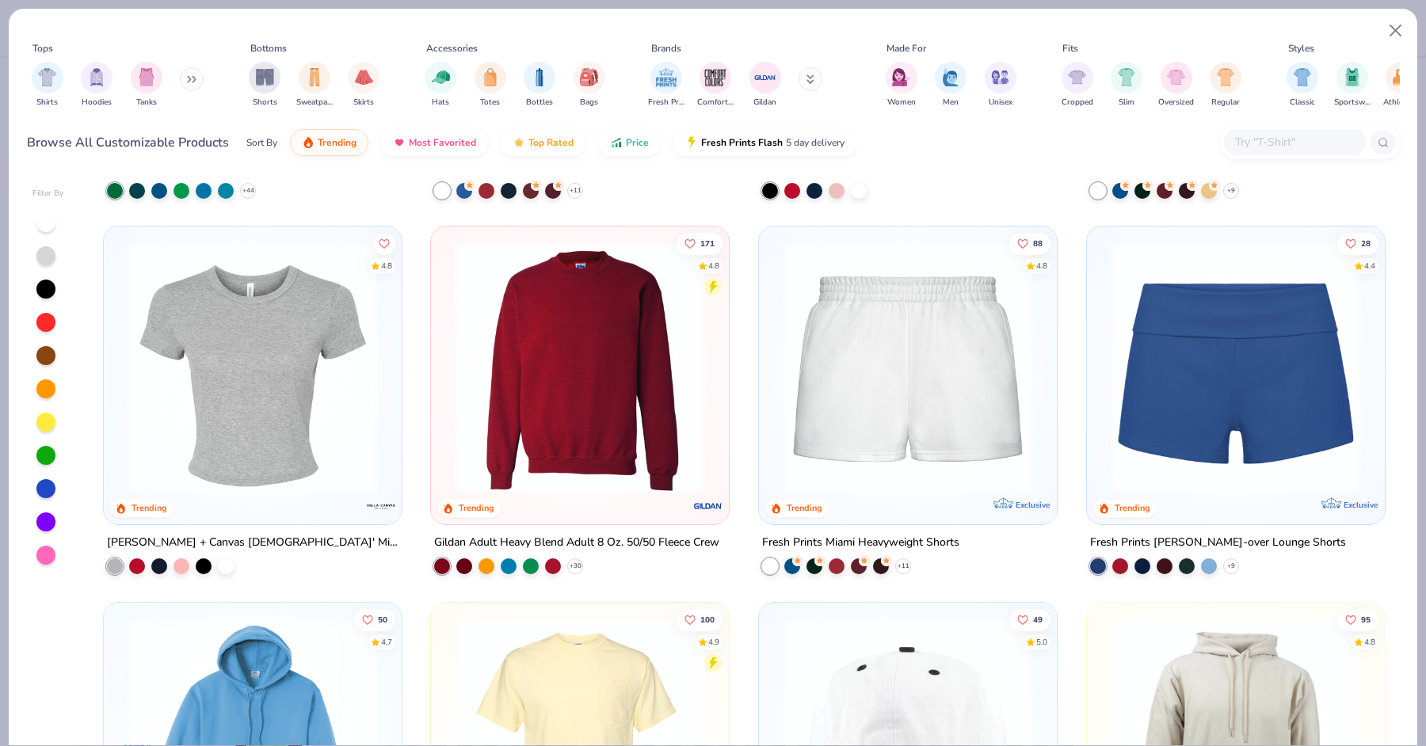
click at [255, 479] on img at bounding box center [253, 367] width 266 height 250
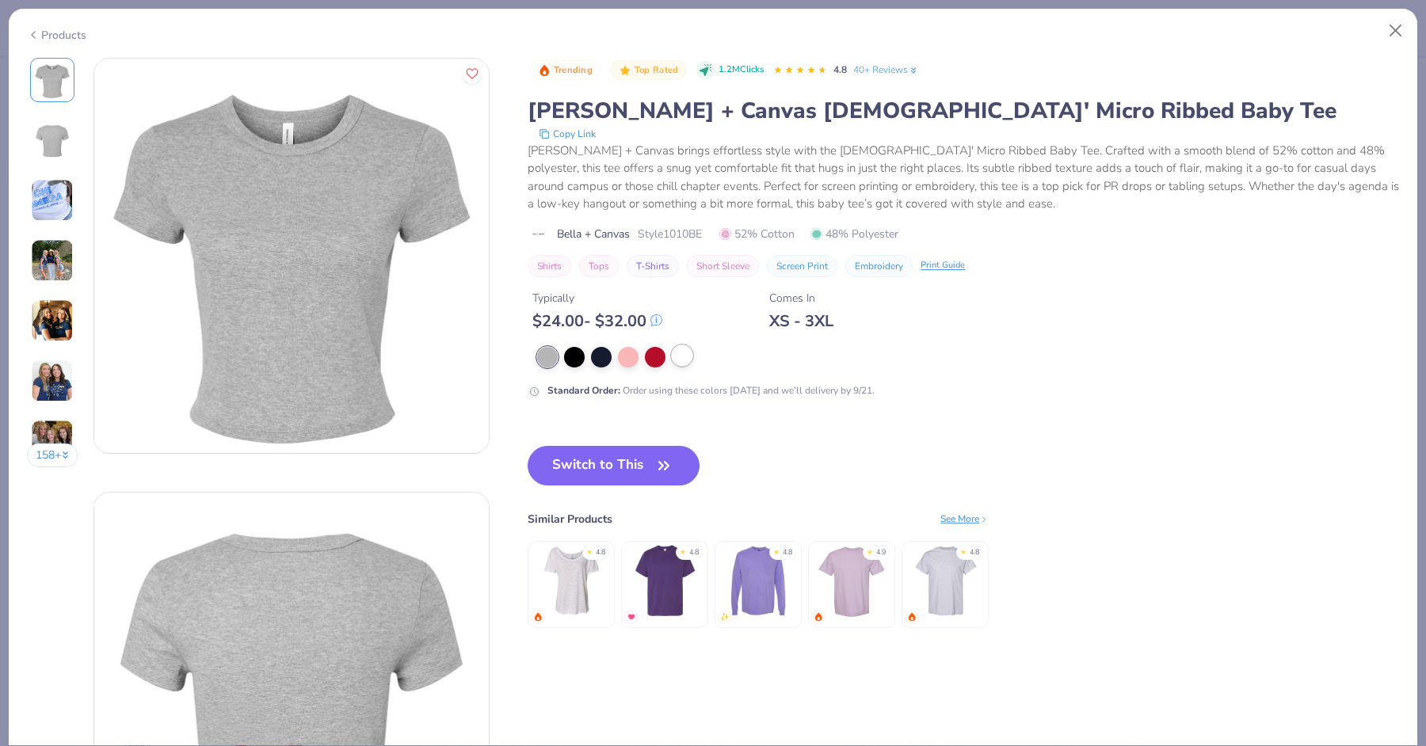
click at [684, 358] on div at bounding box center [682, 355] width 21 height 21
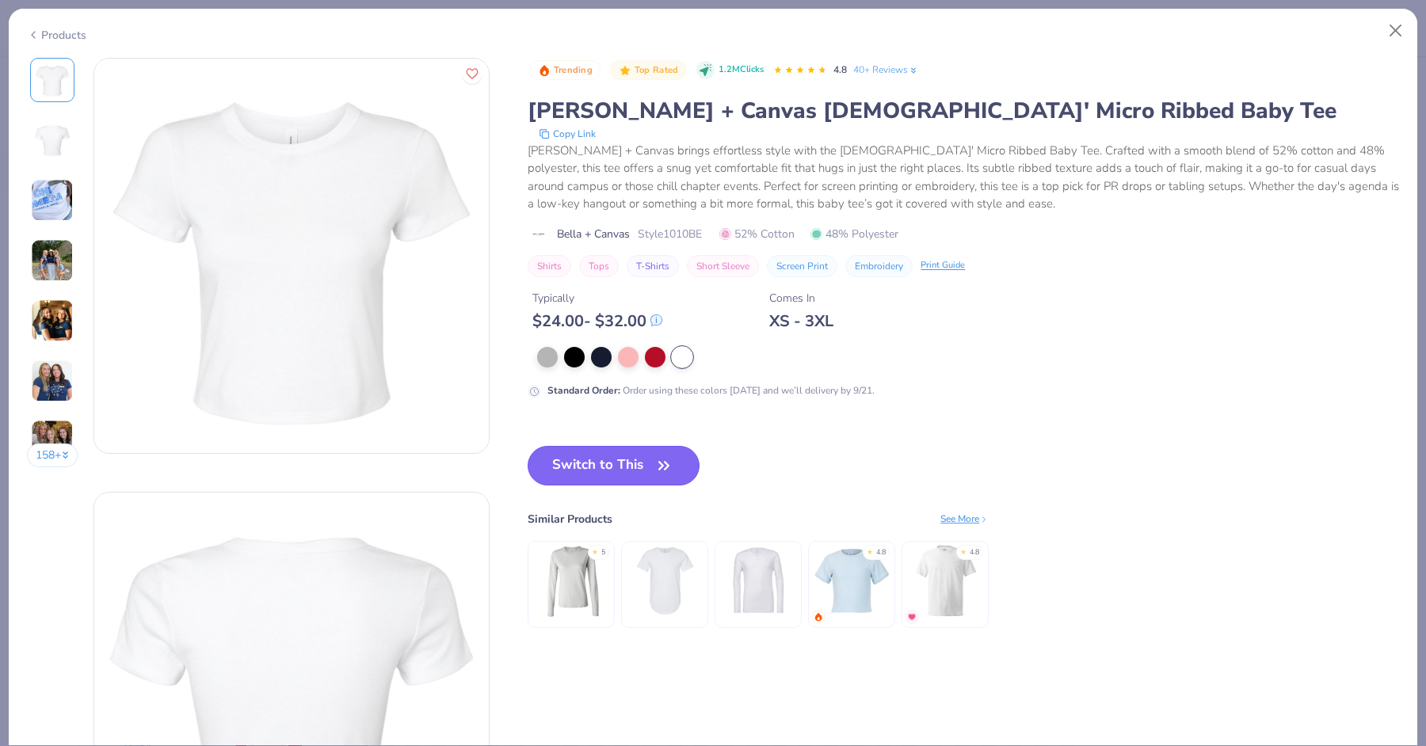
click at [617, 447] on button "Switch to This" at bounding box center [614, 466] width 172 height 40
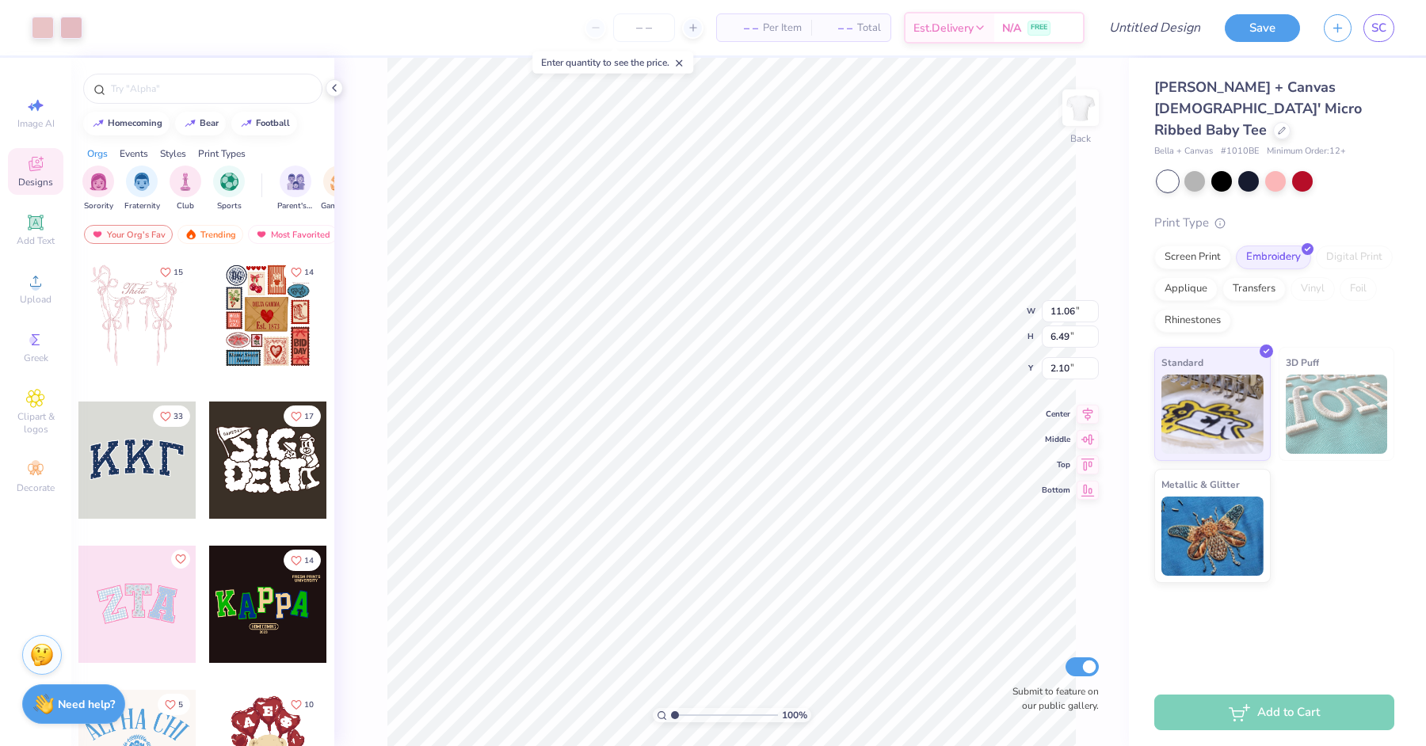
type input "9.94"
type input "5.83"
type input "2.76"
type input "2.23"
type input "0.15"
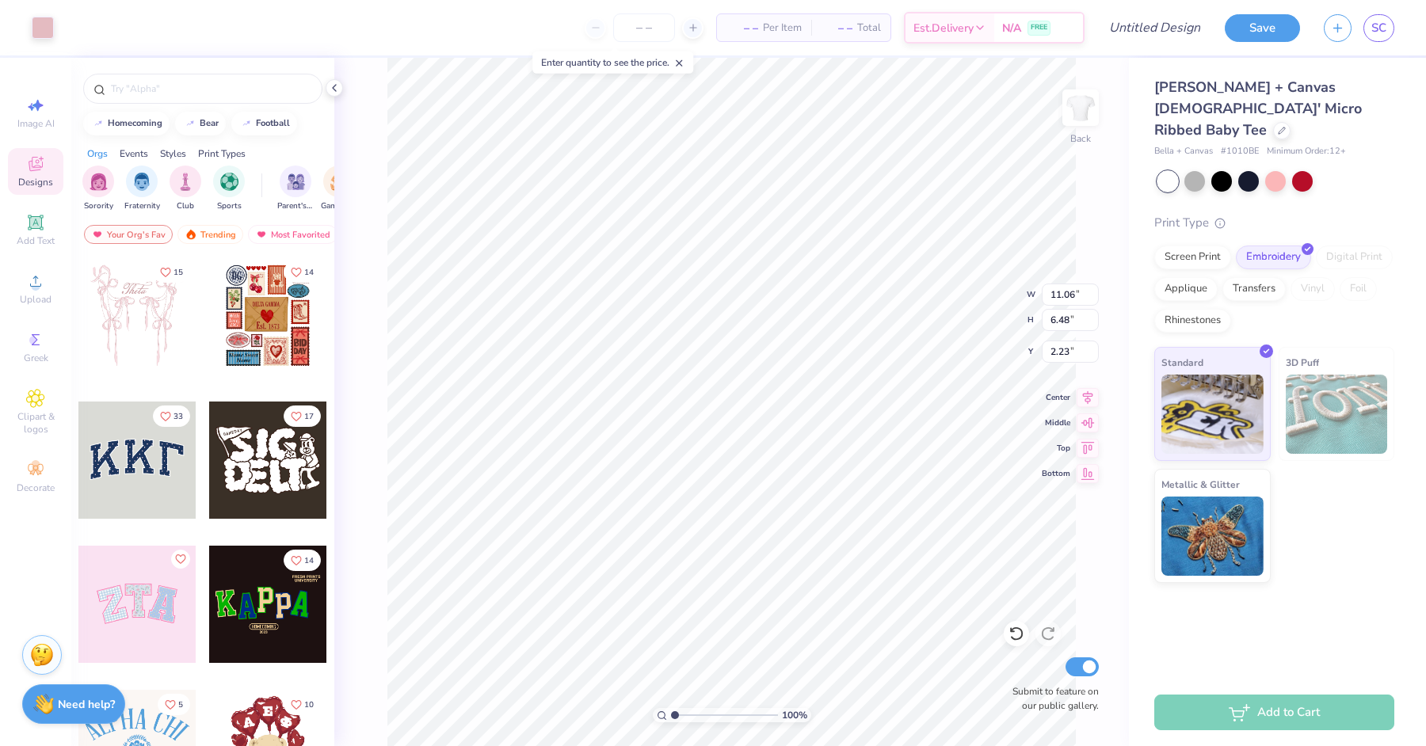
type input "0.14"
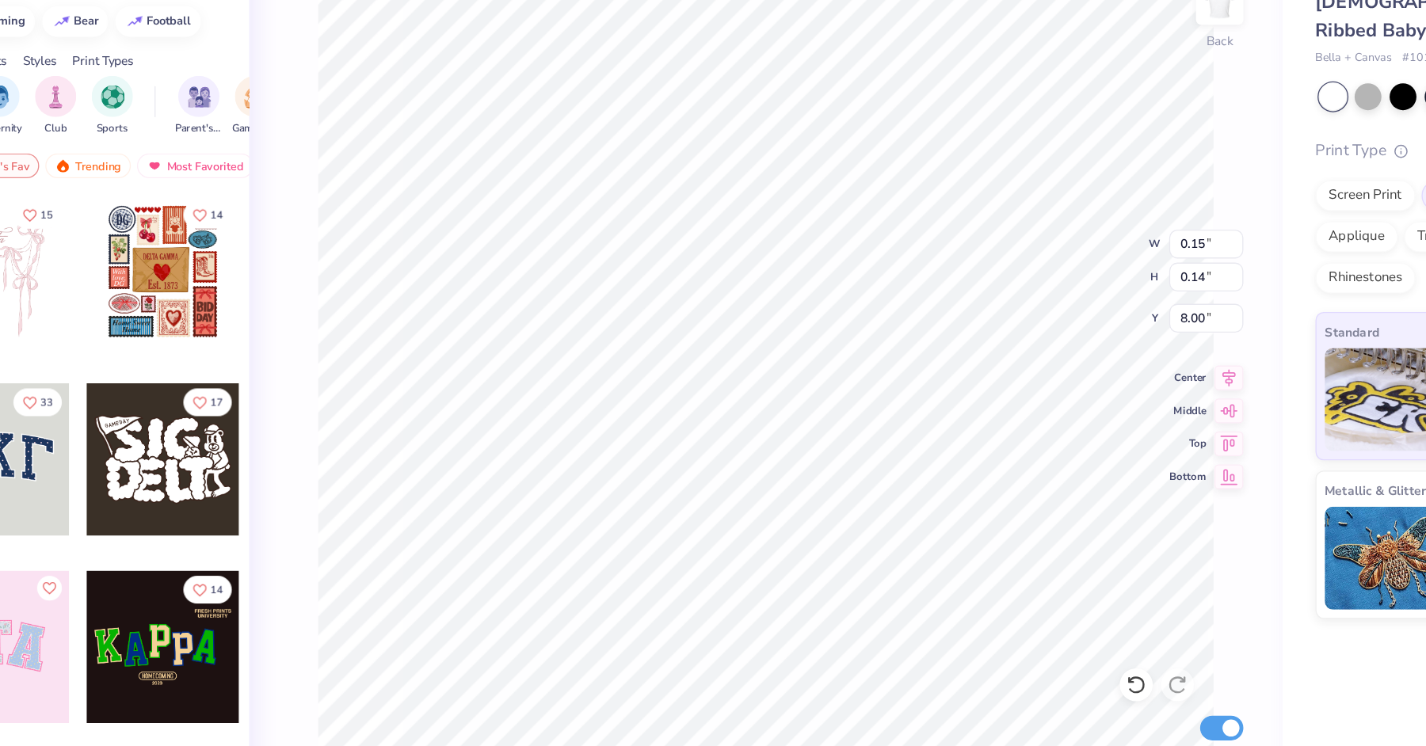
type input "7.87"
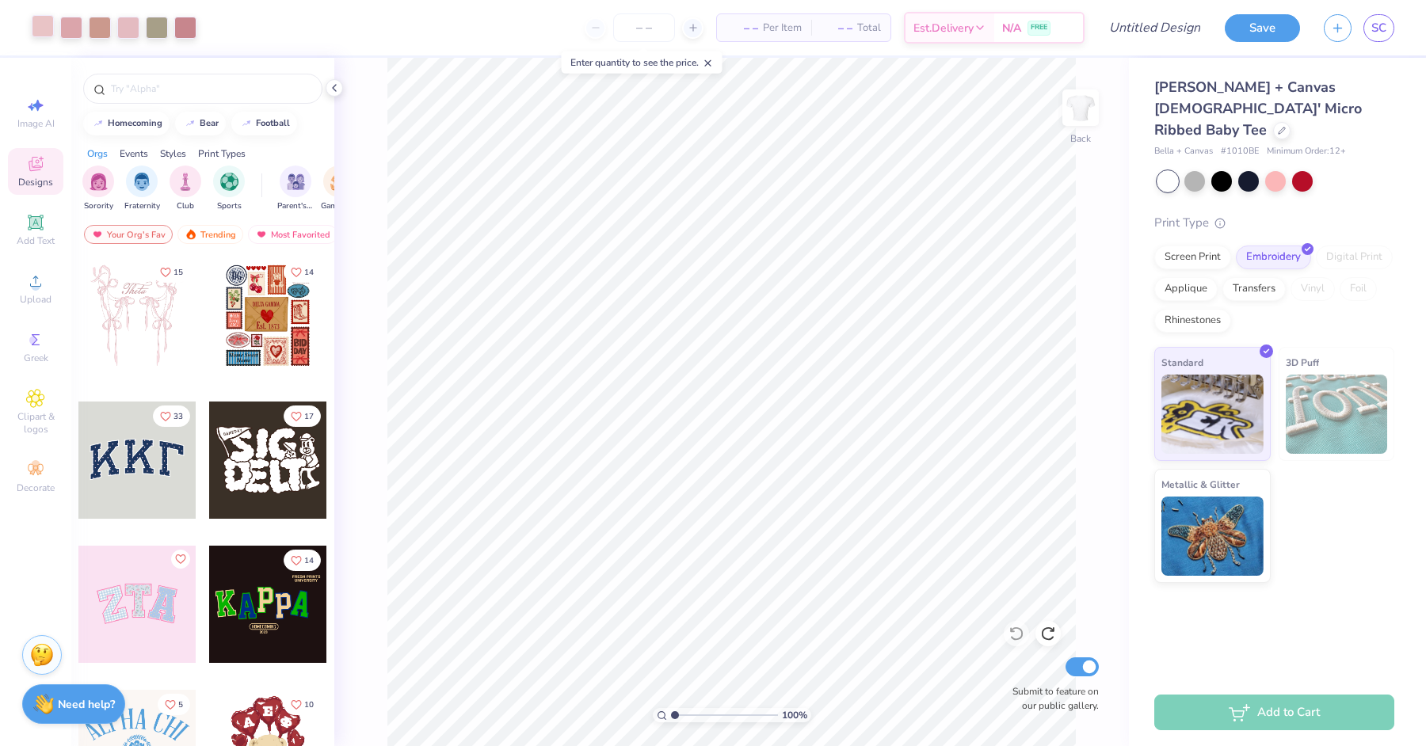
click at [34, 21] on div at bounding box center [43, 26] width 22 height 22
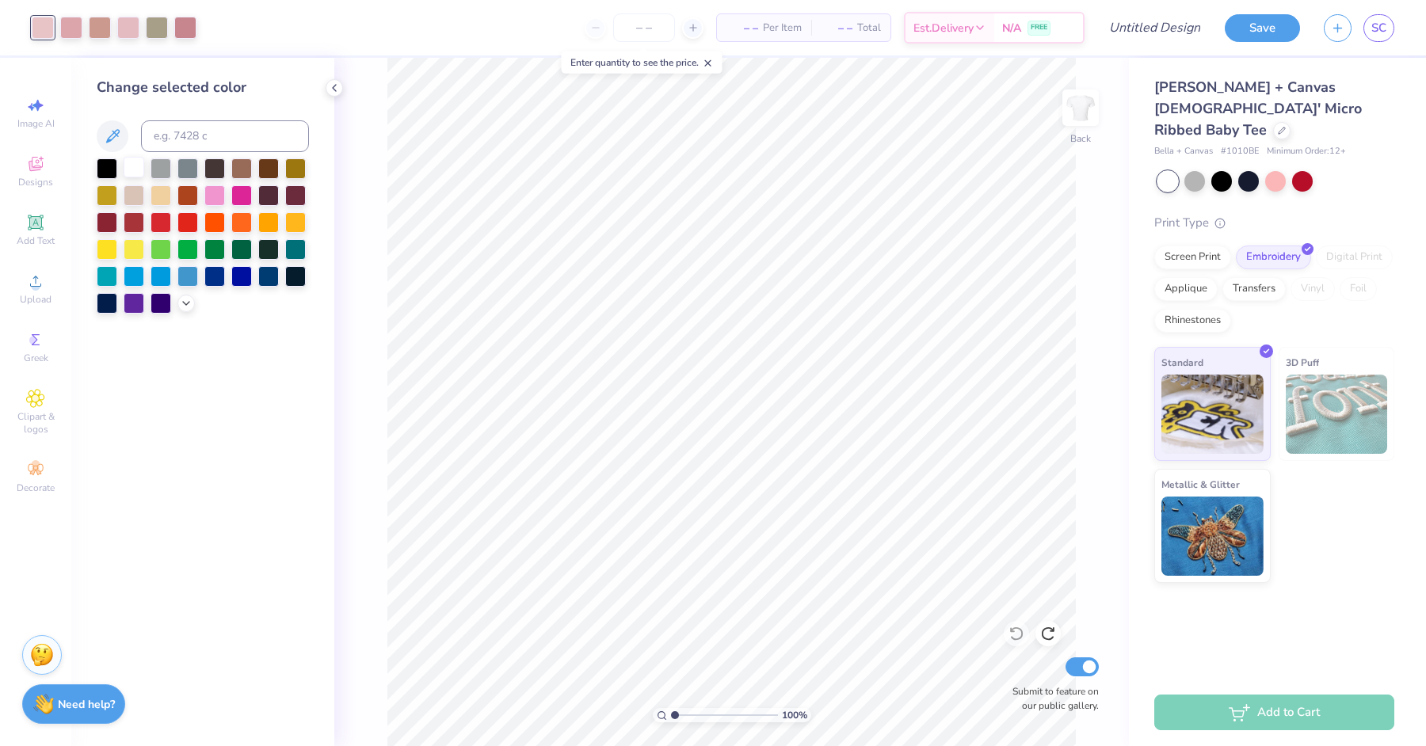
click at [130, 171] on div at bounding box center [134, 167] width 21 height 21
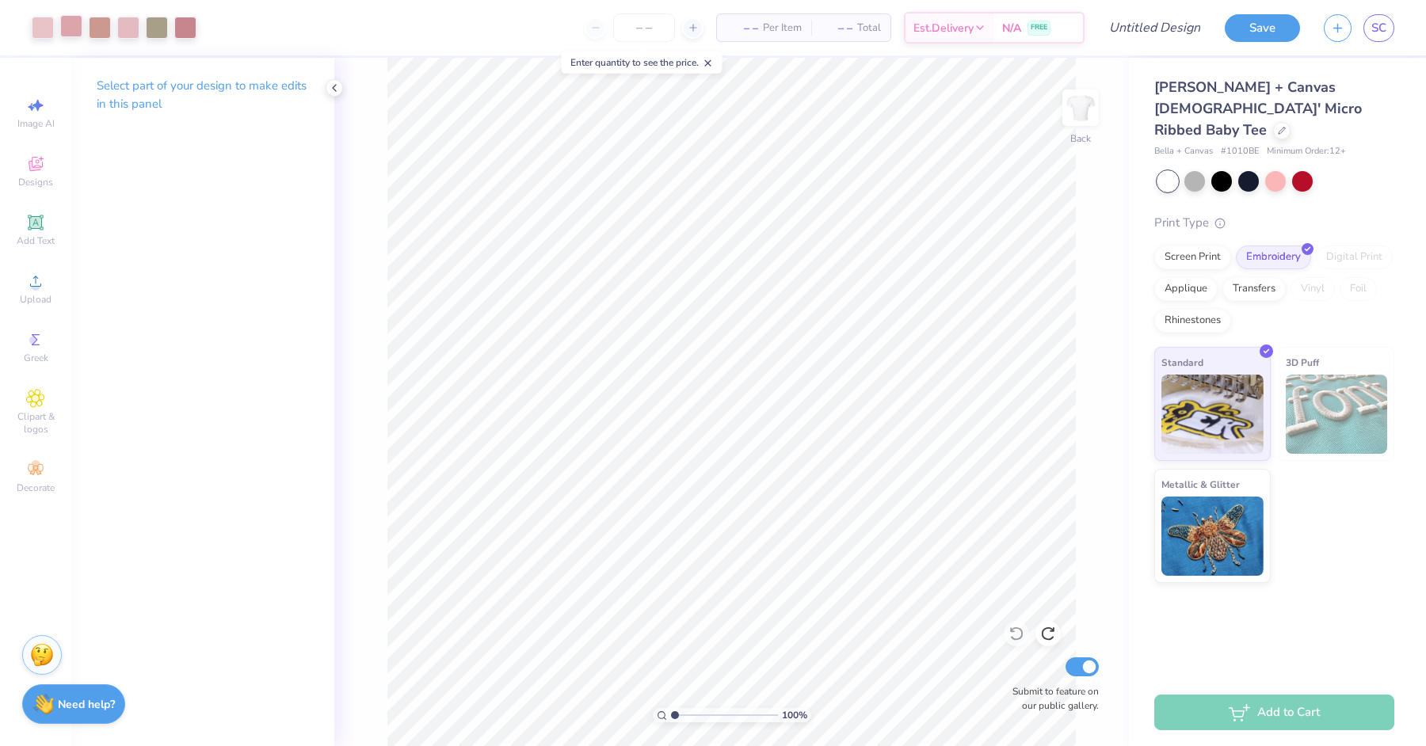
click at [74, 24] on div at bounding box center [71, 26] width 22 height 22
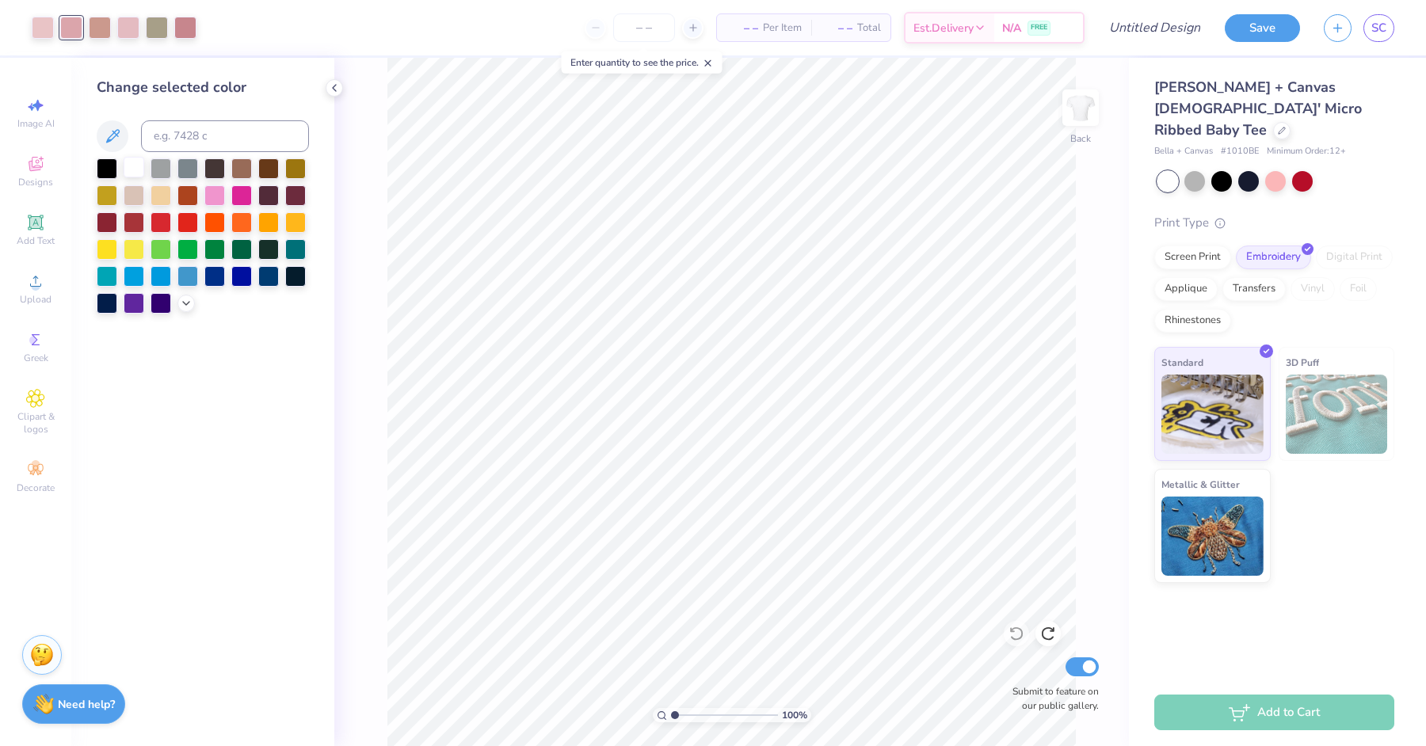
click at [135, 171] on div at bounding box center [134, 167] width 21 height 21
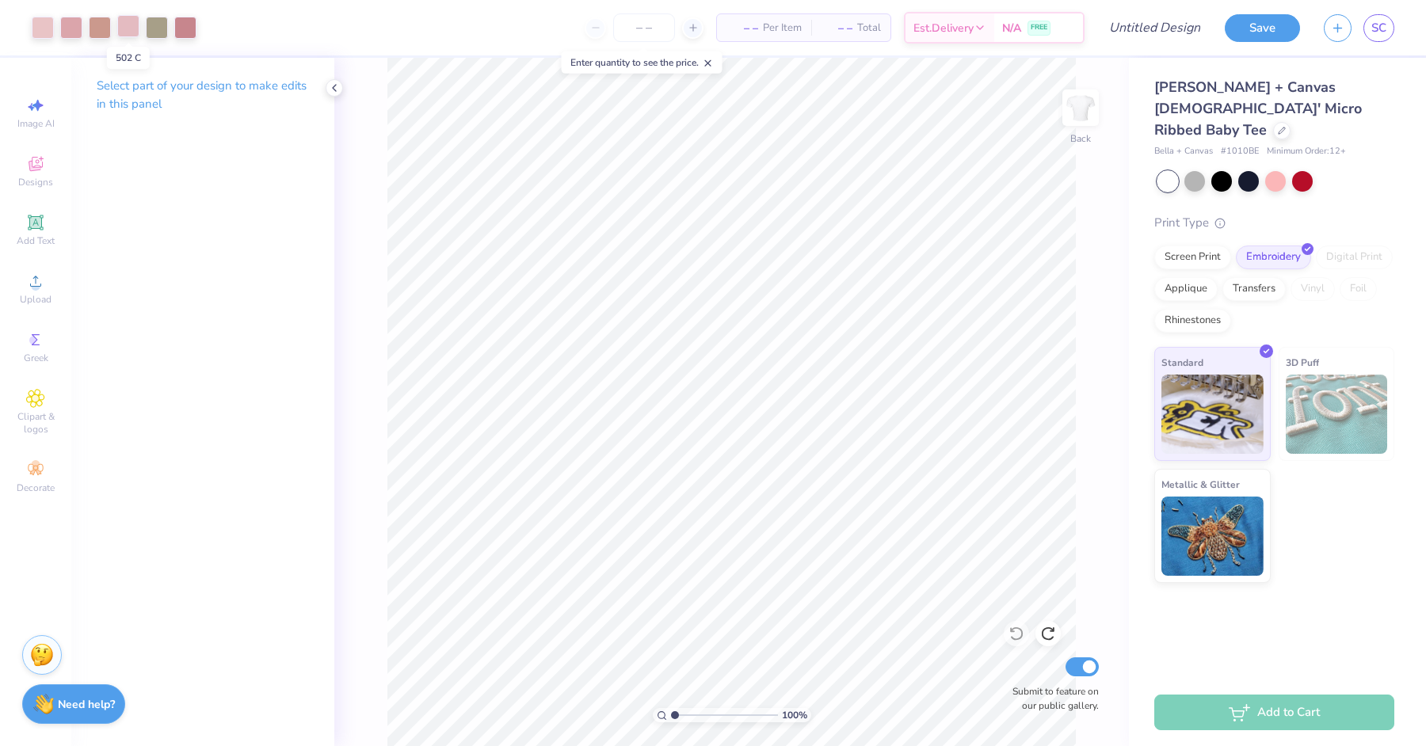
click at [126, 26] on div at bounding box center [128, 26] width 22 height 22
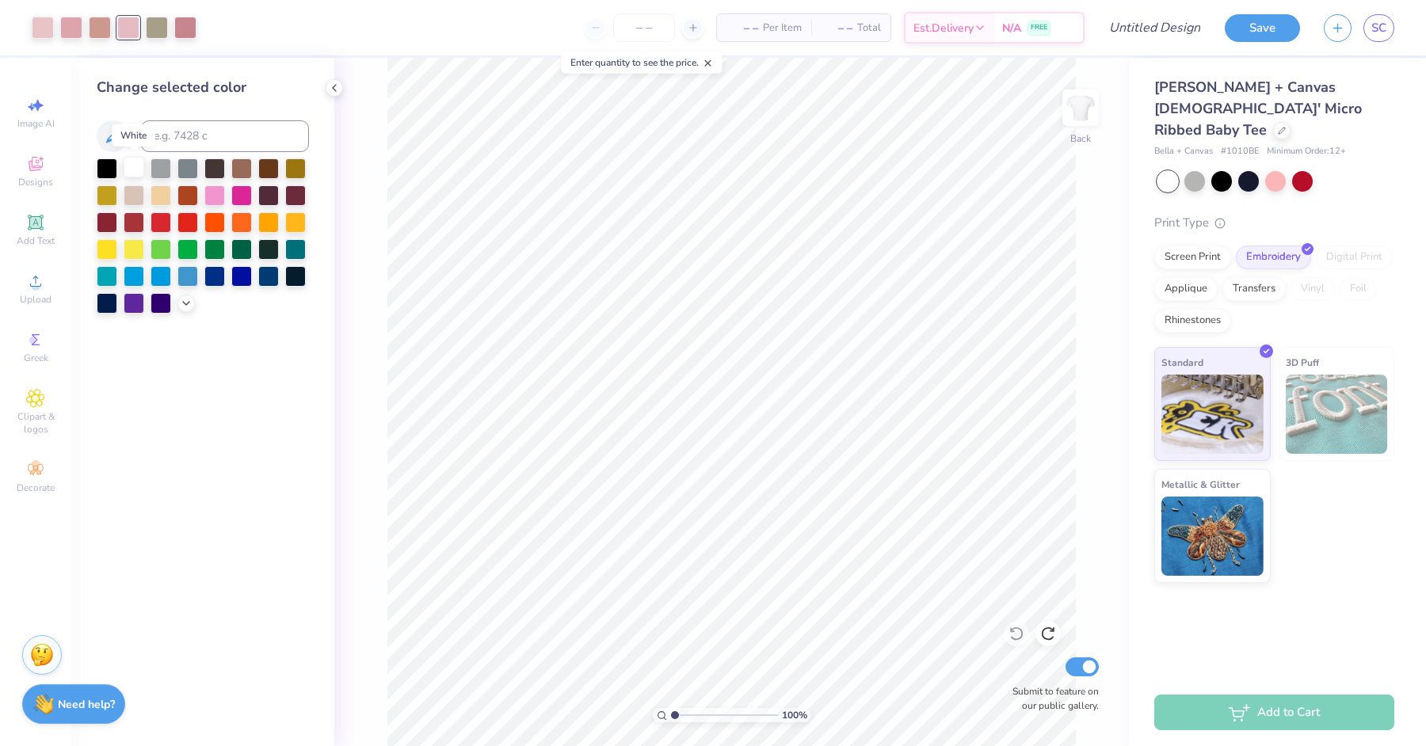
click at [138, 164] on div at bounding box center [134, 167] width 21 height 21
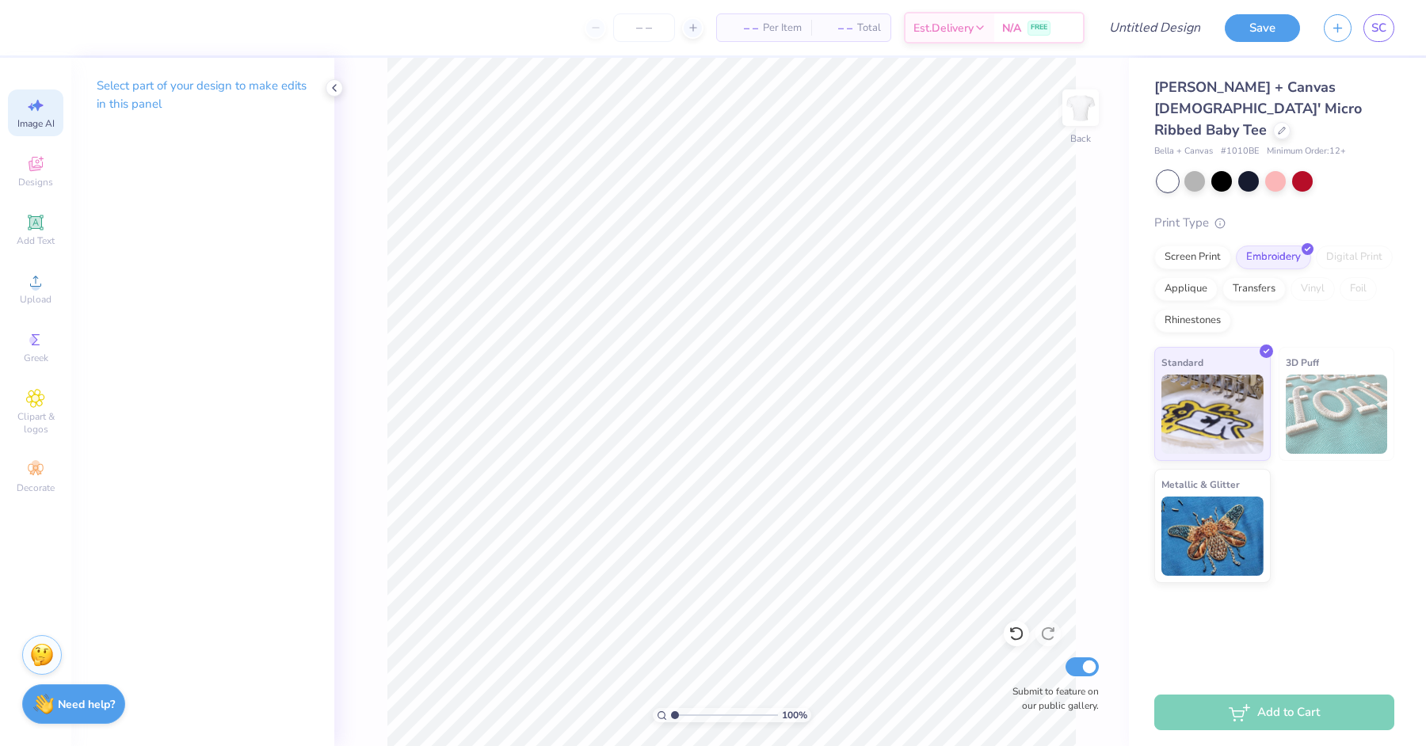
click at [13, 120] on div "Image AI" at bounding box center [35, 113] width 55 height 47
select select "4"
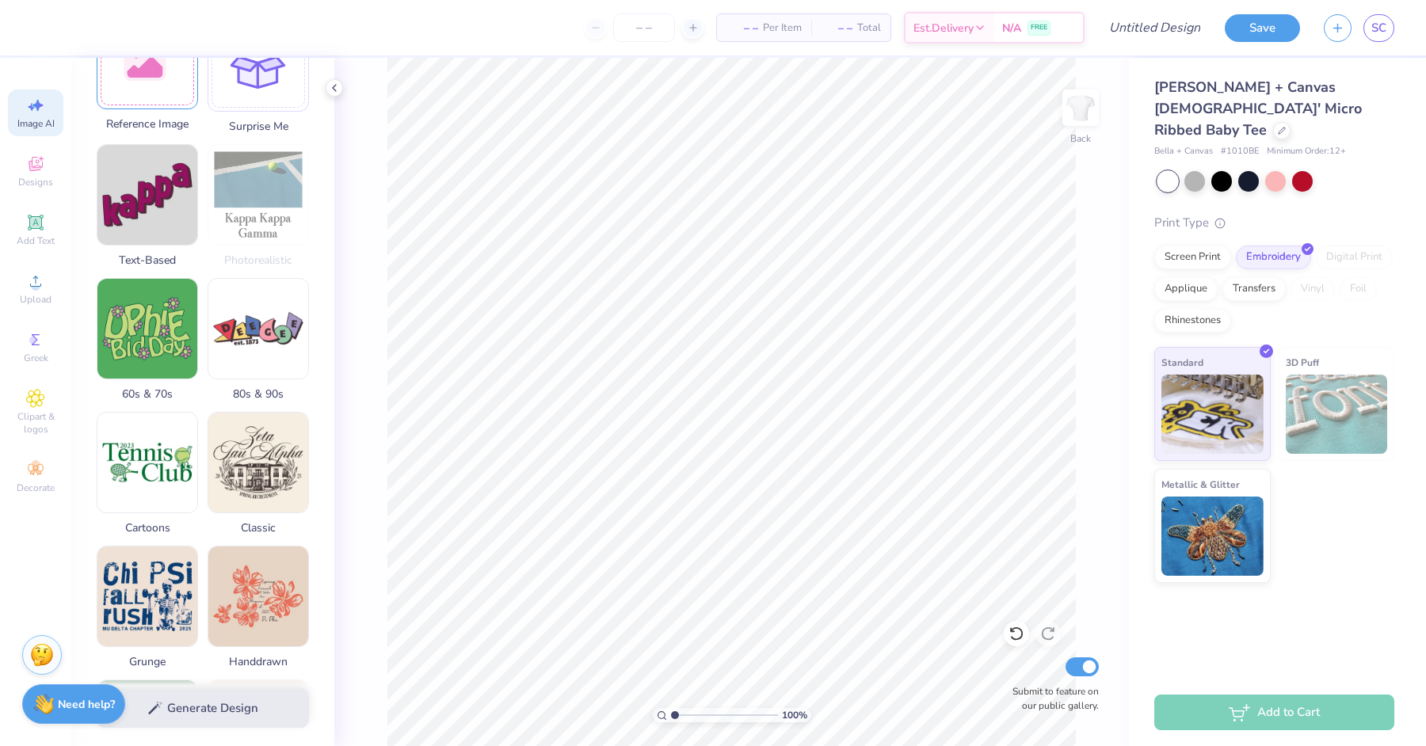
scroll to position [313, 0]
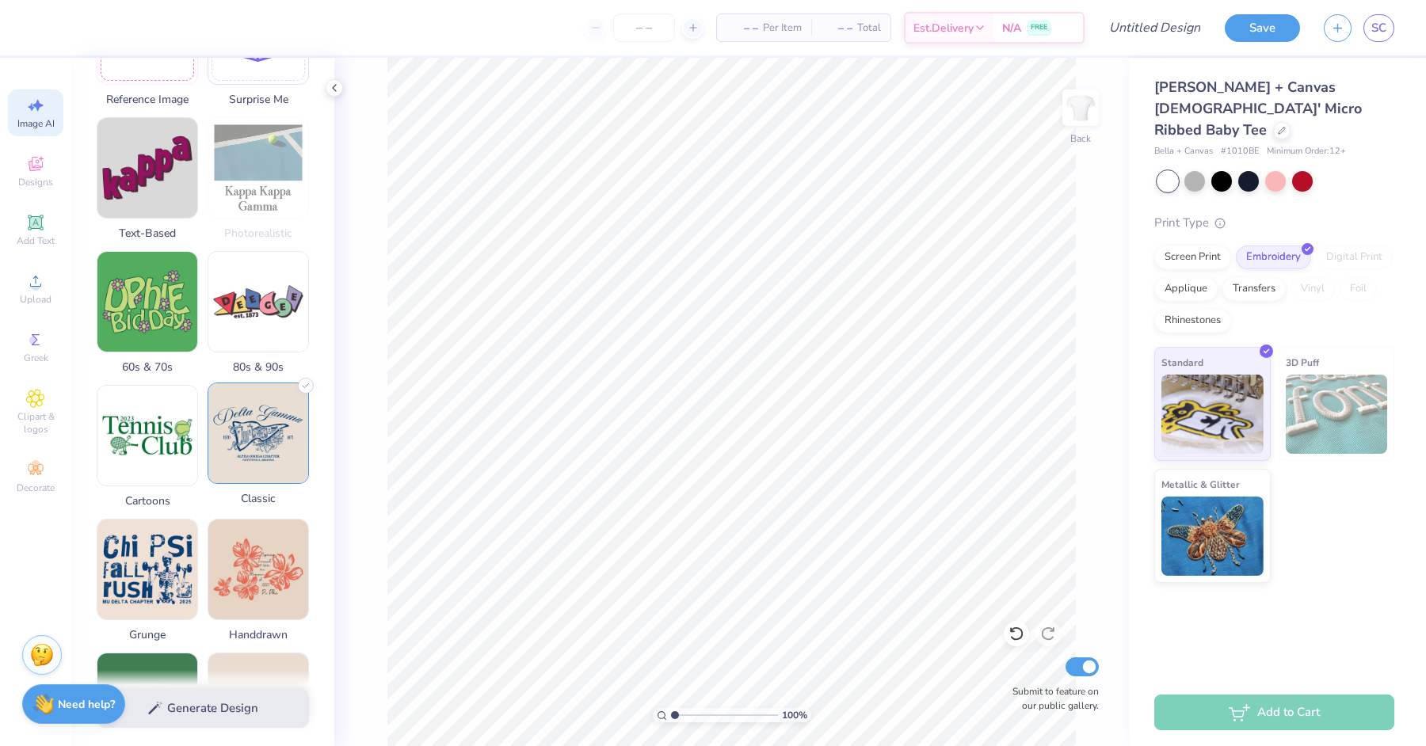
click at [234, 442] on img at bounding box center [258, 433] width 100 height 100
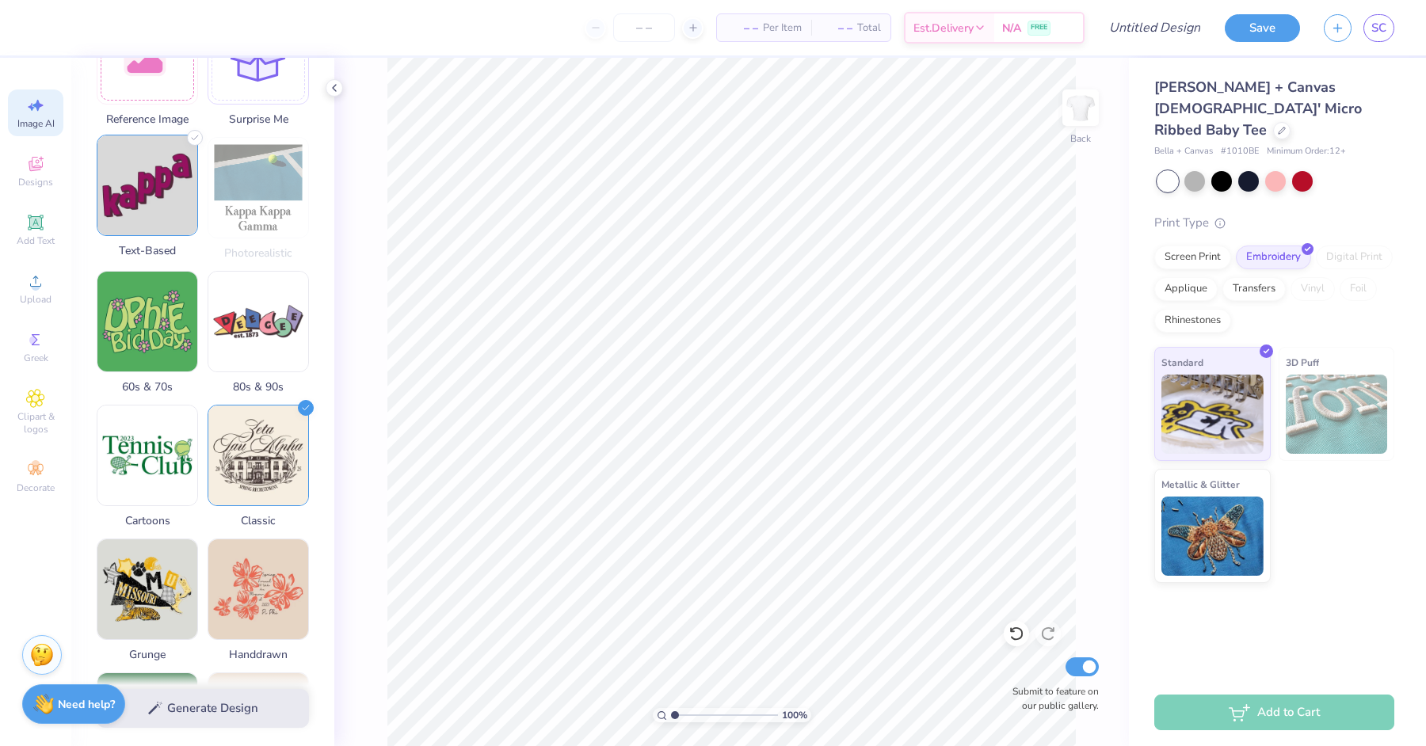
scroll to position [0, 0]
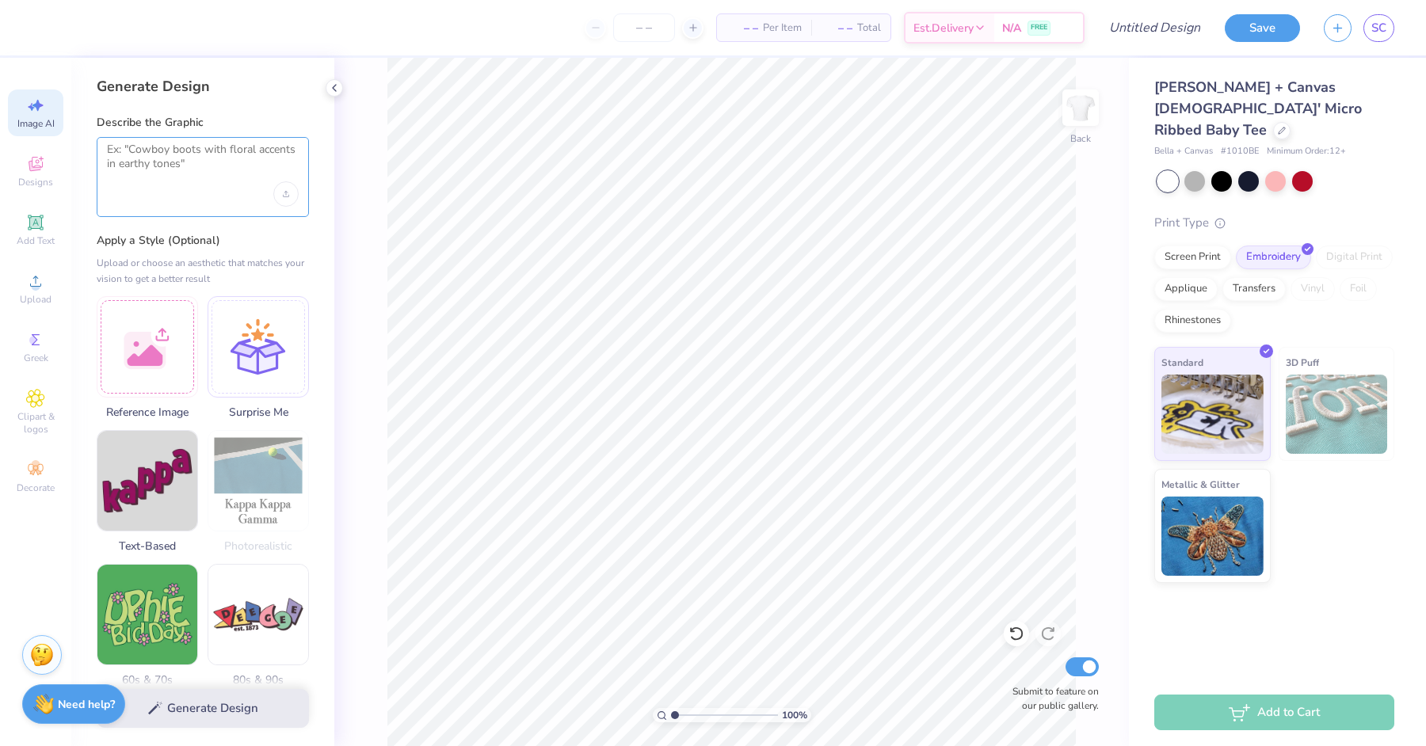
click at [251, 179] on textarea at bounding box center [203, 163] width 192 height 40
type textarea "sisterhood delta zeta"
click at [194, 721] on button "Generate Design" at bounding box center [203, 704] width 212 height 39
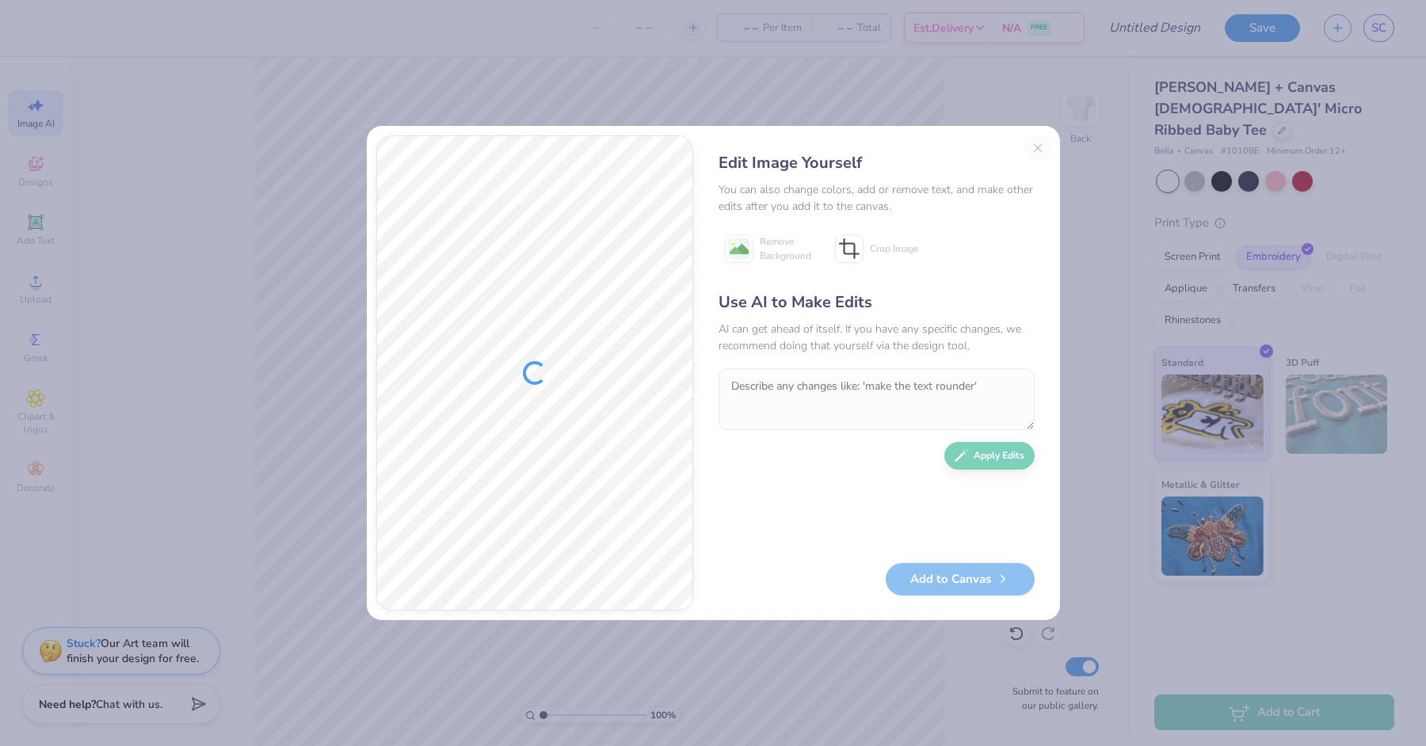
click at [1029, 139] on div "Edit Image Yourself You can also change colors, add or remove text, and make ot…" at bounding box center [877, 372] width 348 height 475
click at [1035, 144] on div "Edit Image Yourself You can also change colors, add or remove text, and make ot…" at bounding box center [877, 372] width 348 height 475
click at [1031, 155] on button "Close" at bounding box center [1037, 147] width 25 height 25
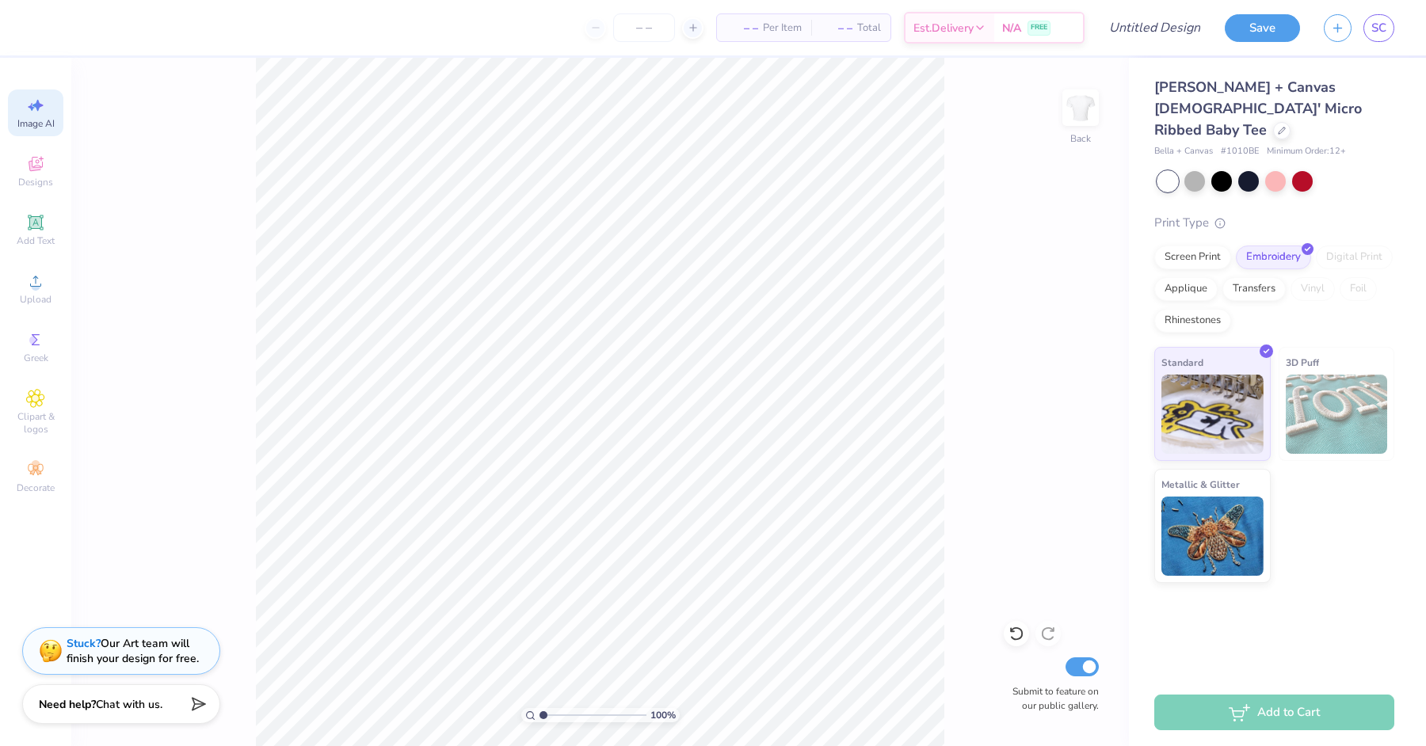
scroll to position [0, 35]
click at [29, 299] on span "Upload" at bounding box center [36, 299] width 32 height 13
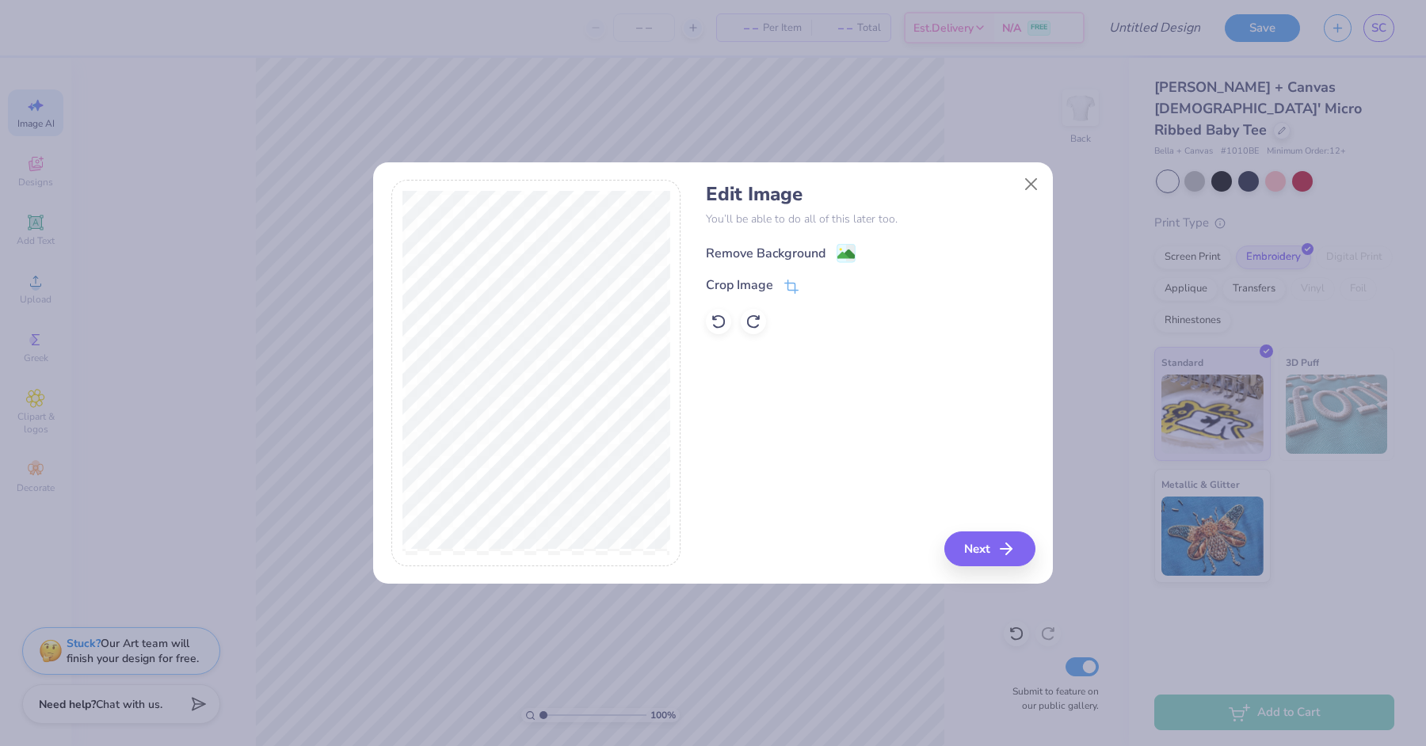
click at [752, 248] on div "Remove Background" at bounding box center [766, 253] width 120 height 19
click at [765, 280] on div "Remove Background Crop Image" at bounding box center [870, 288] width 329 height 93
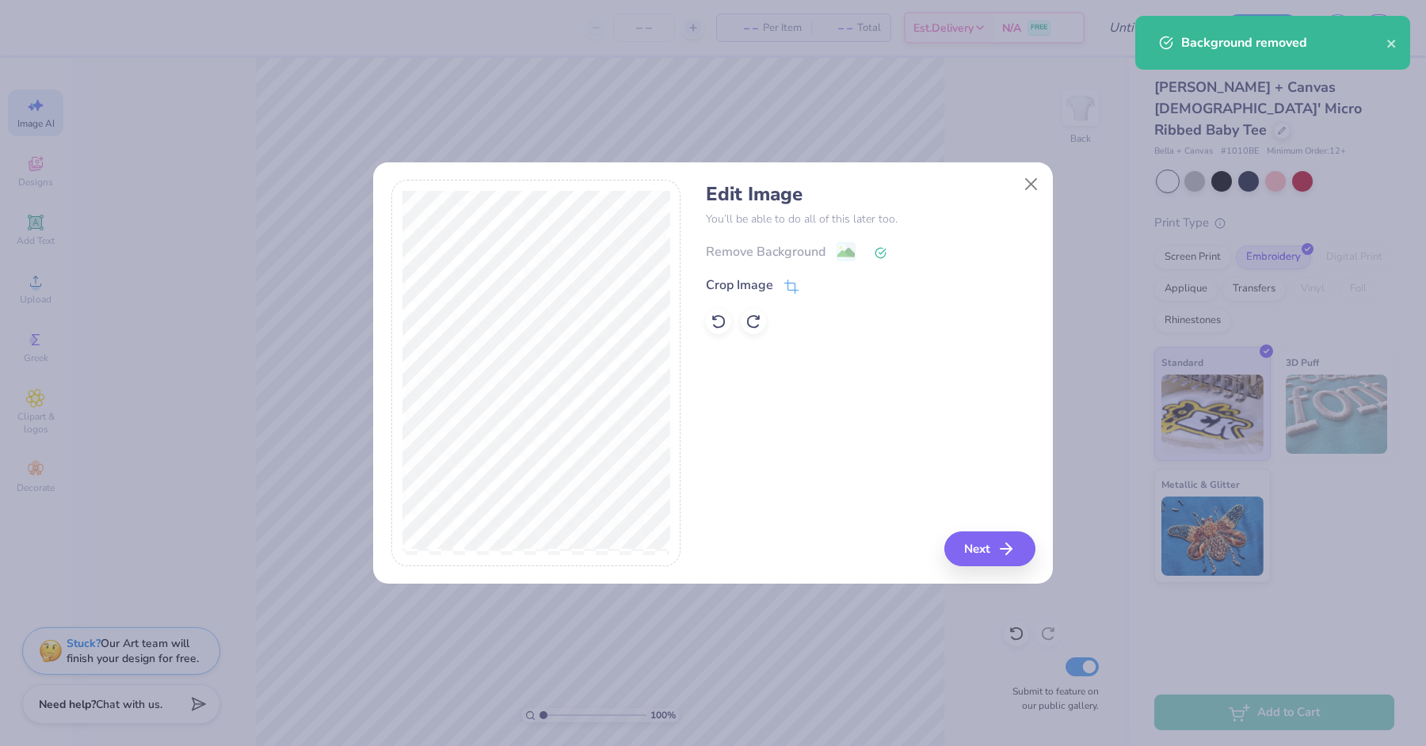
select select "4"
click at [1019, 555] on icon "button" at bounding box center [1010, 549] width 19 height 19
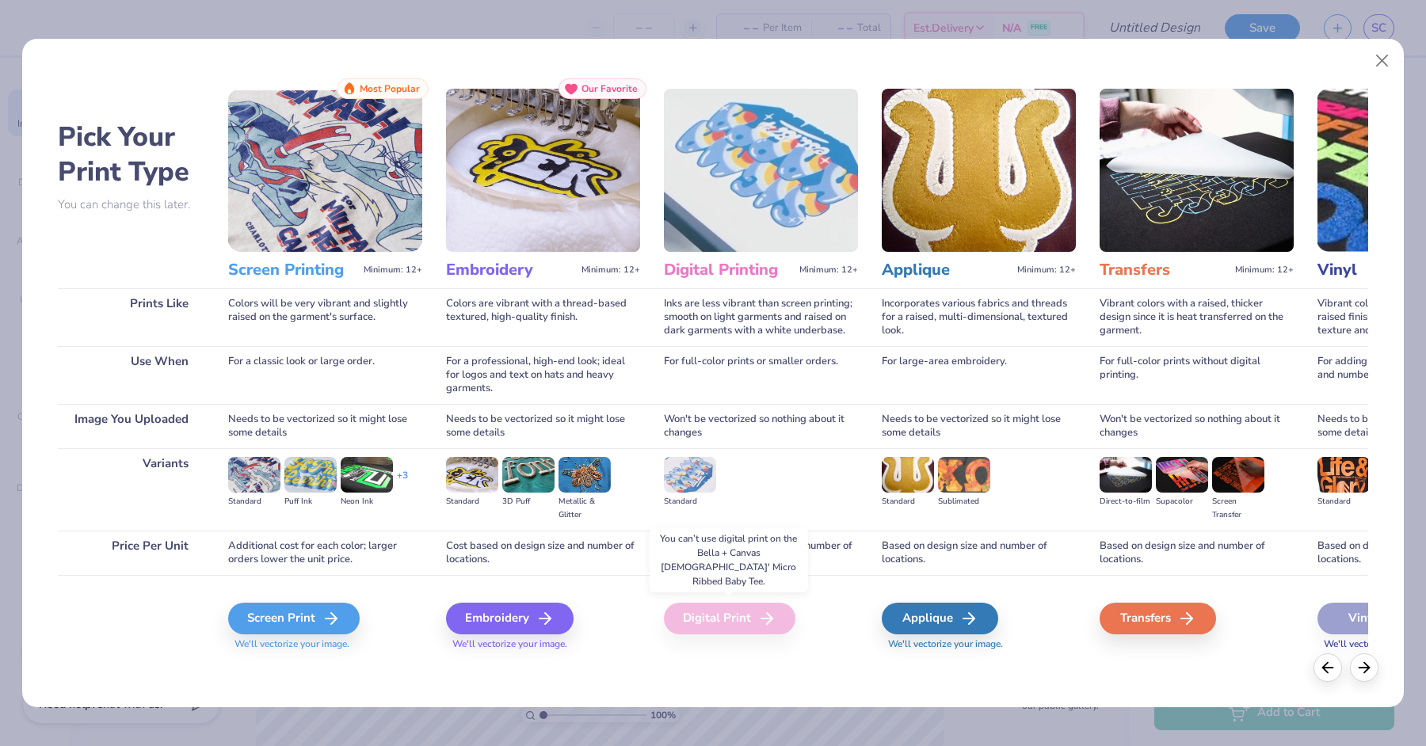
click at [709, 616] on div "Digital Print" at bounding box center [730, 619] width 132 height 32
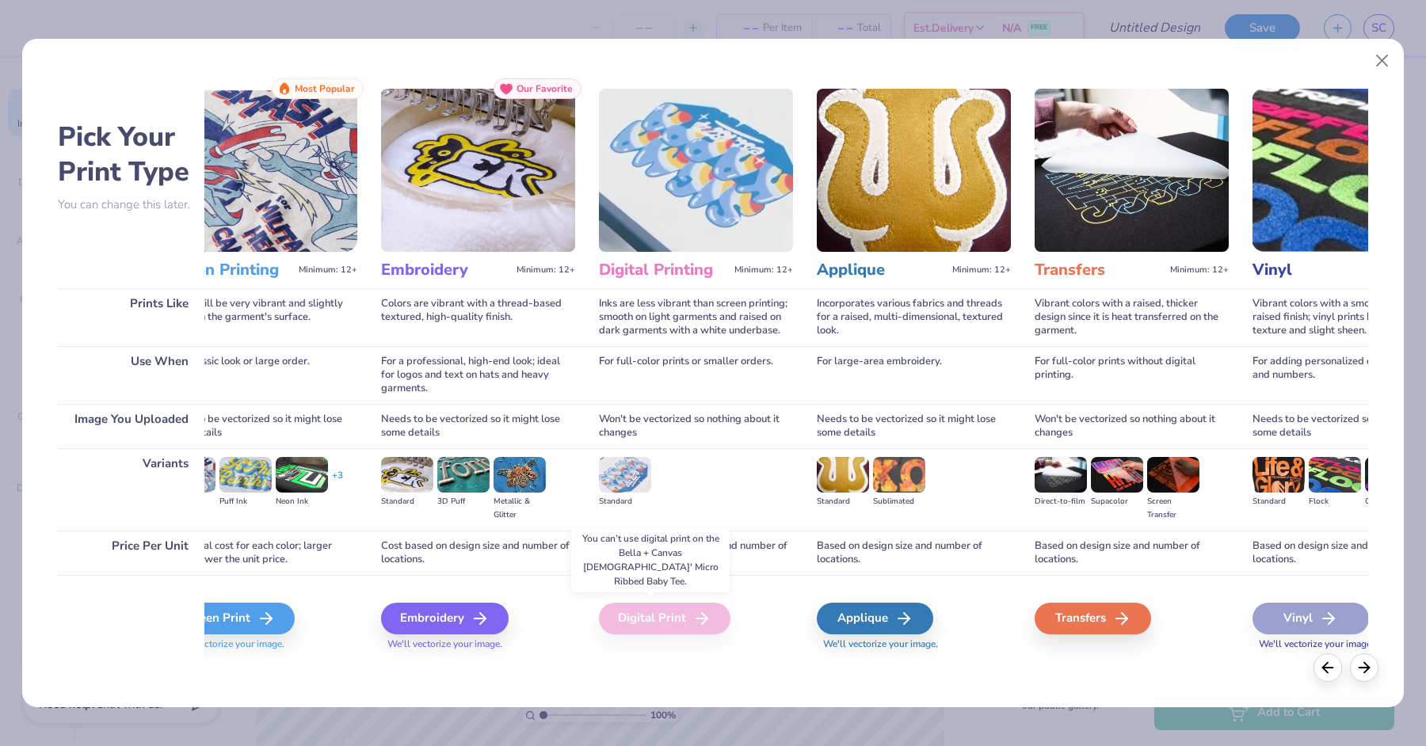
scroll to position [0, 78]
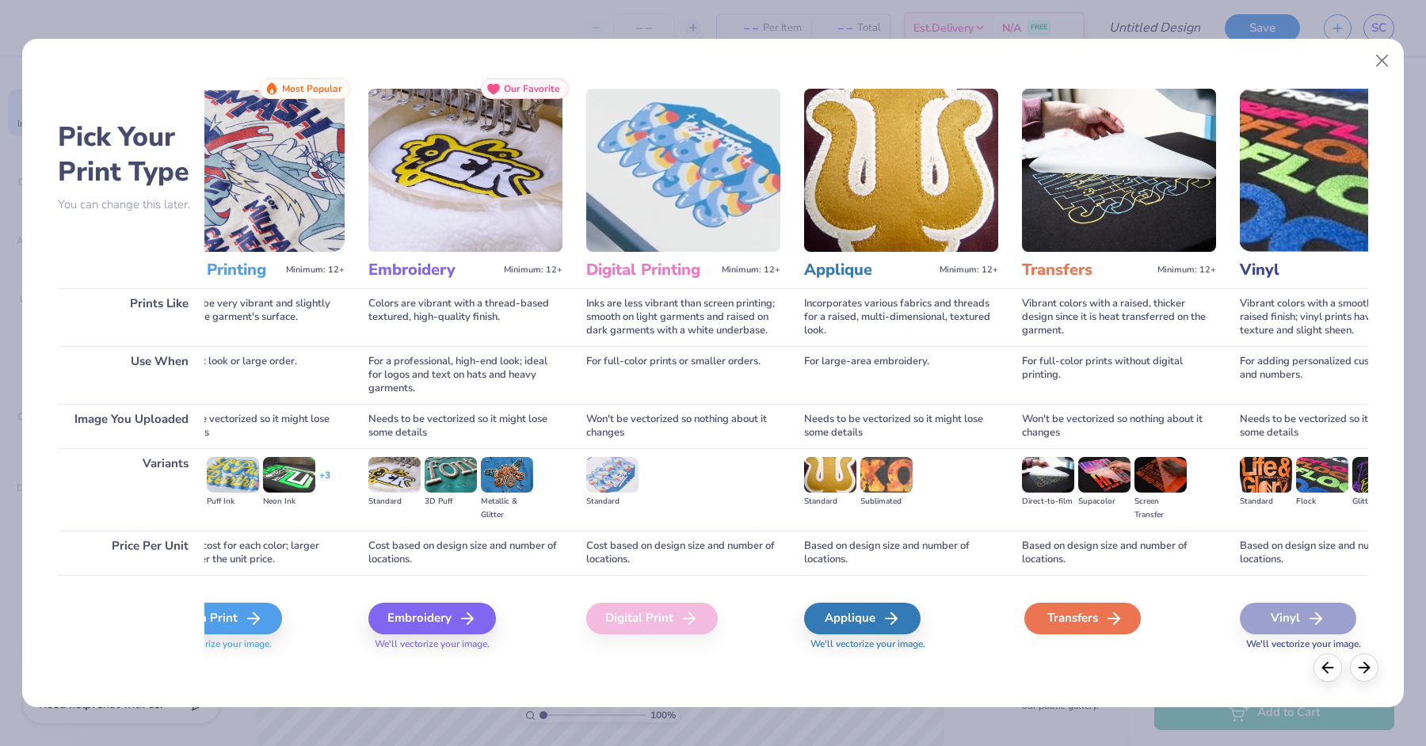
click at [1049, 619] on div "Transfers" at bounding box center [1082, 619] width 116 height 32
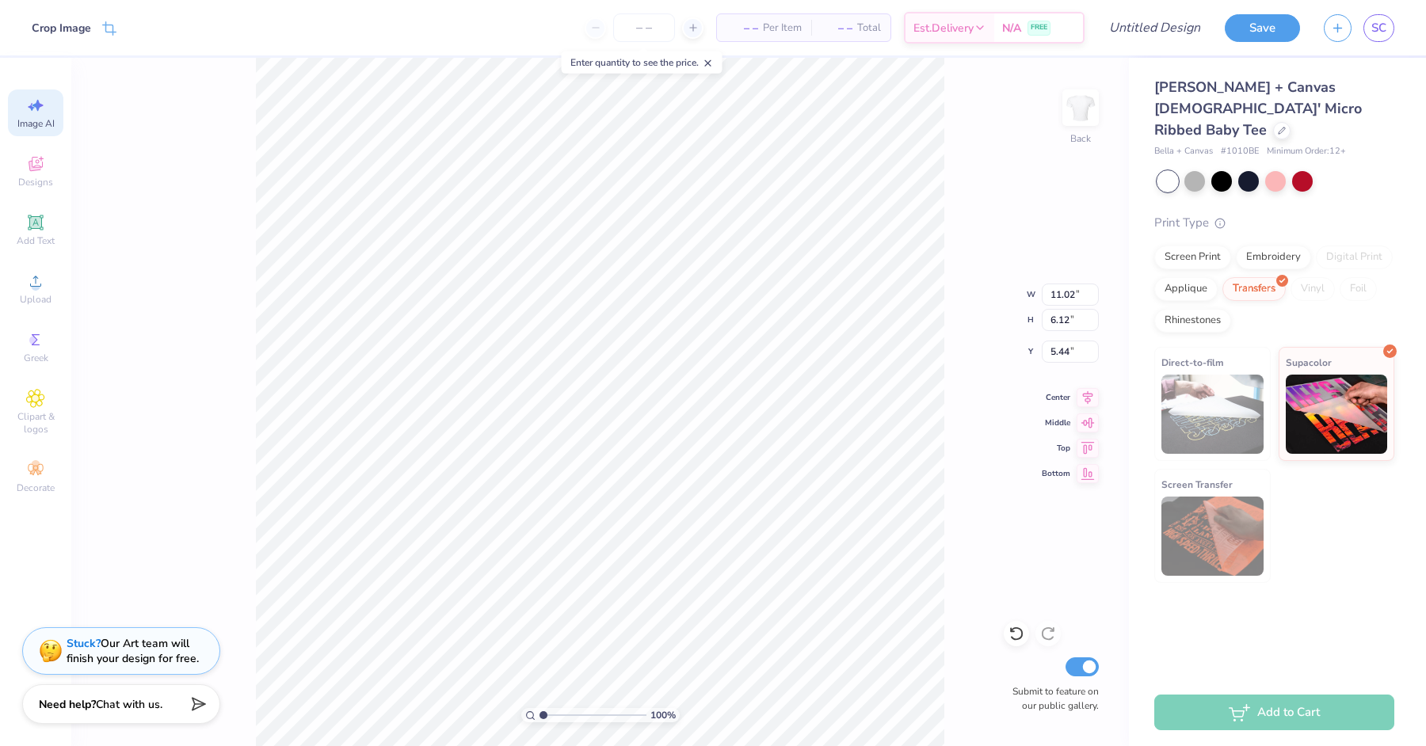
type input "2.38"
type input "9.10"
type input "5.05"
type input "3.00"
click at [1162, 25] on input "Design Title" at bounding box center [1135, 28] width 155 height 32
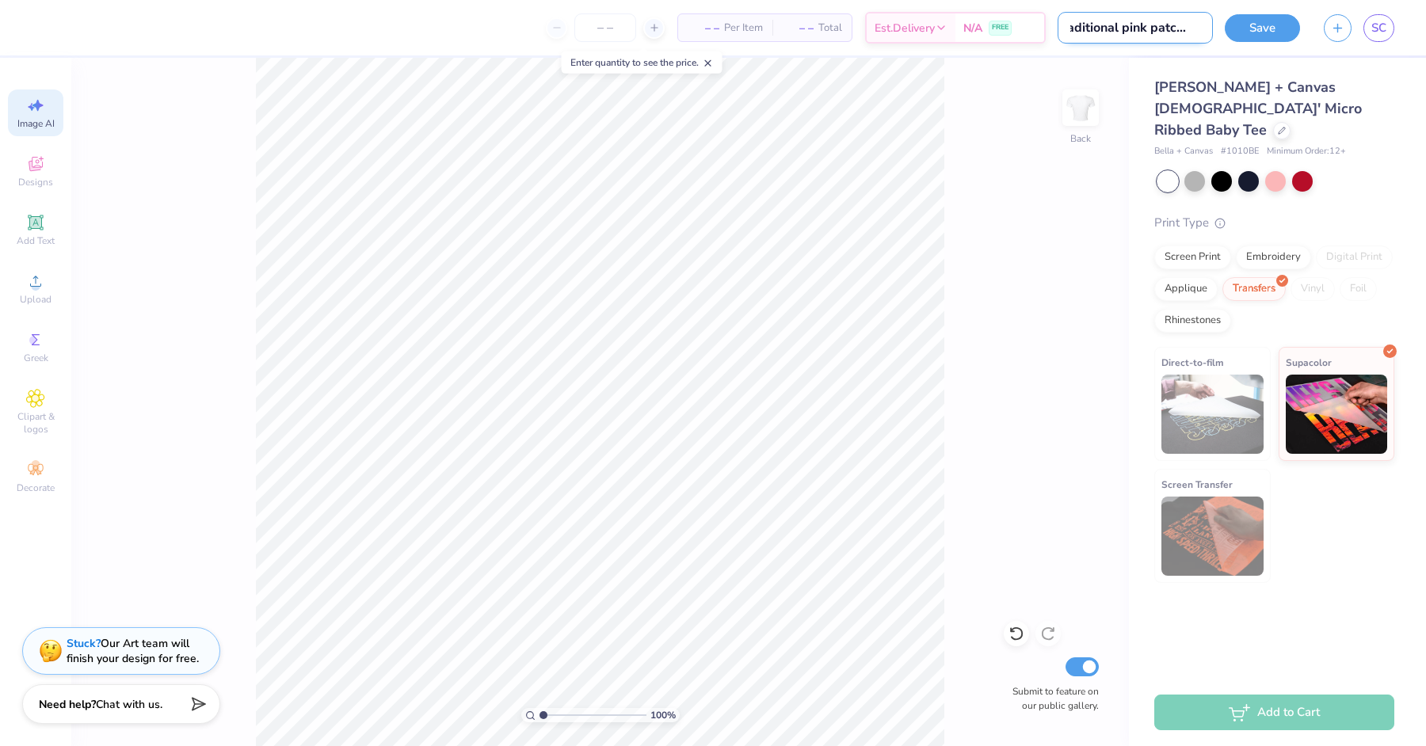
scroll to position [0, 25]
type input "traditional pink patchwork"
click at [1277, 23] on button "Save" at bounding box center [1262, 26] width 75 height 28
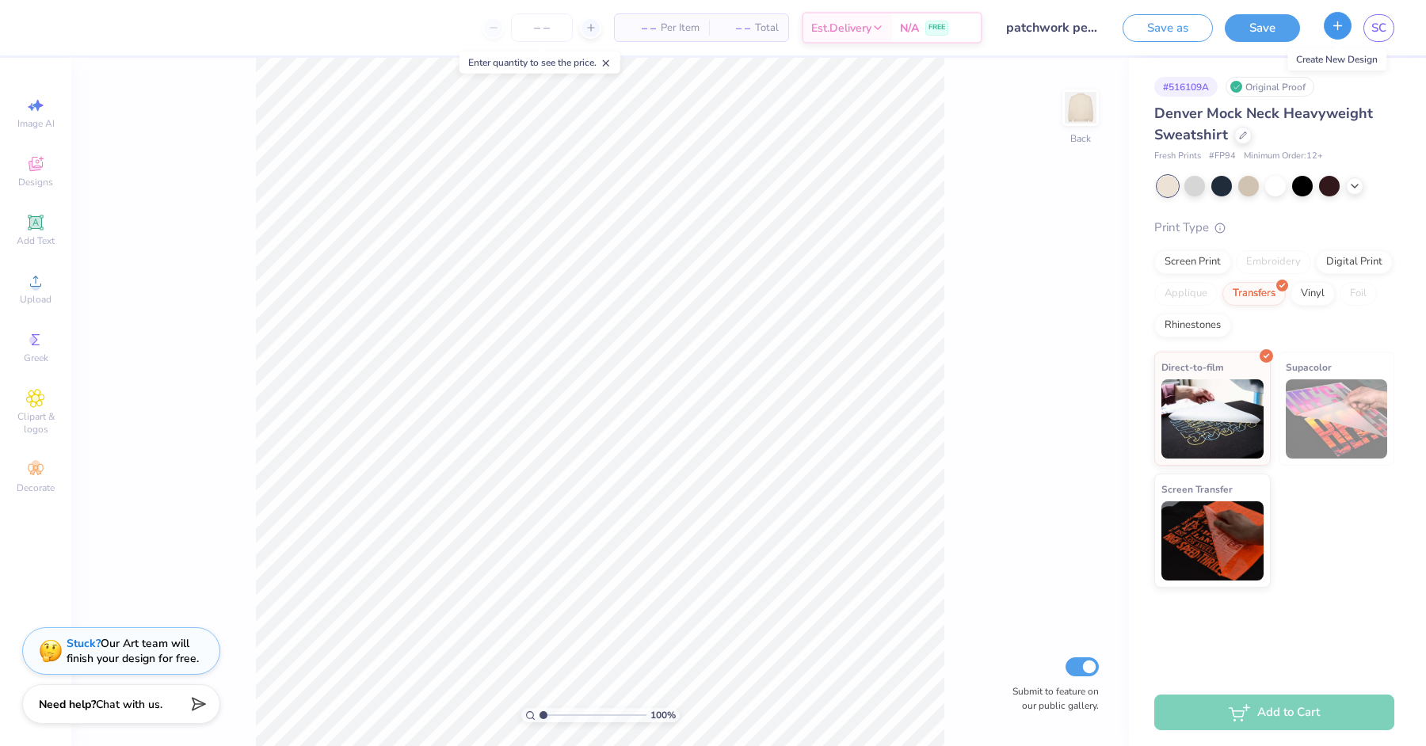
click at [1333, 32] on button "button" at bounding box center [1338, 26] width 28 height 28
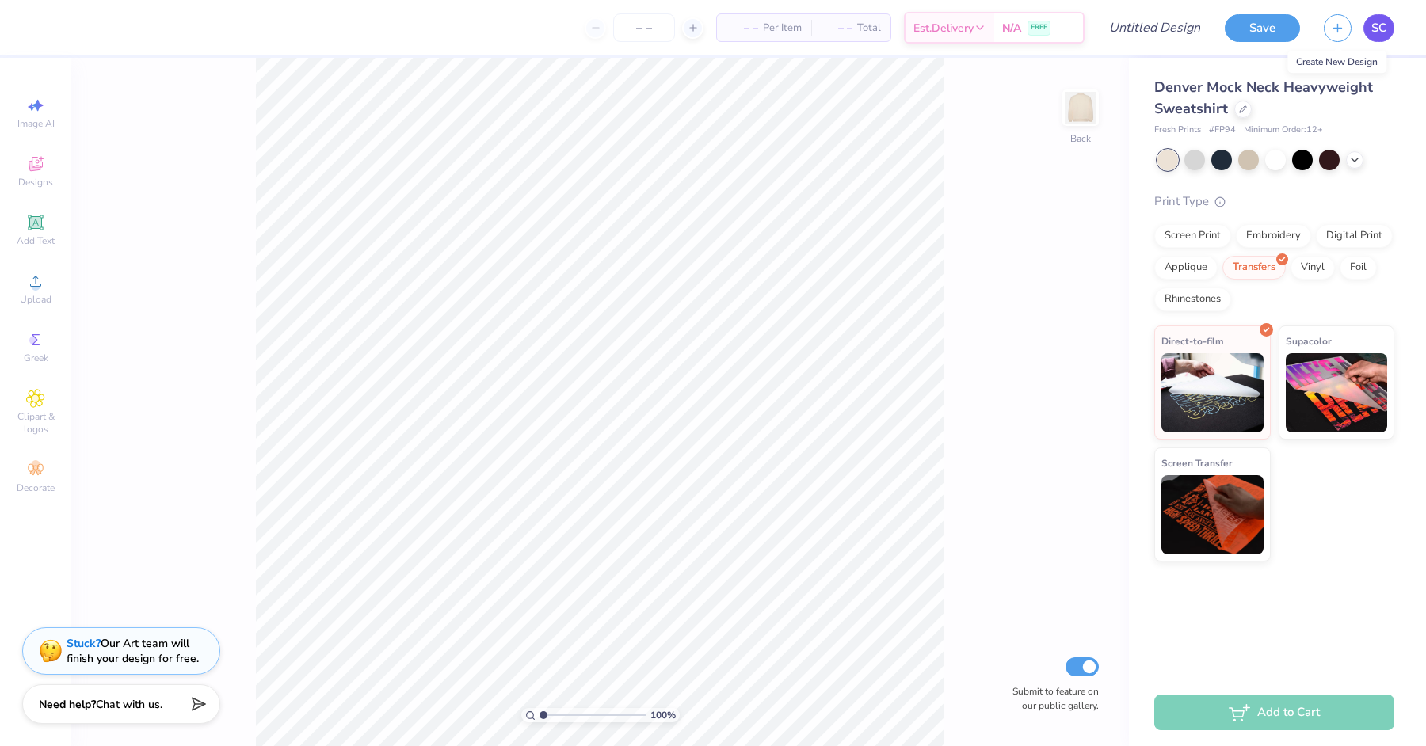
click at [1379, 35] on span "SC" at bounding box center [1378, 28] width 15 height 18
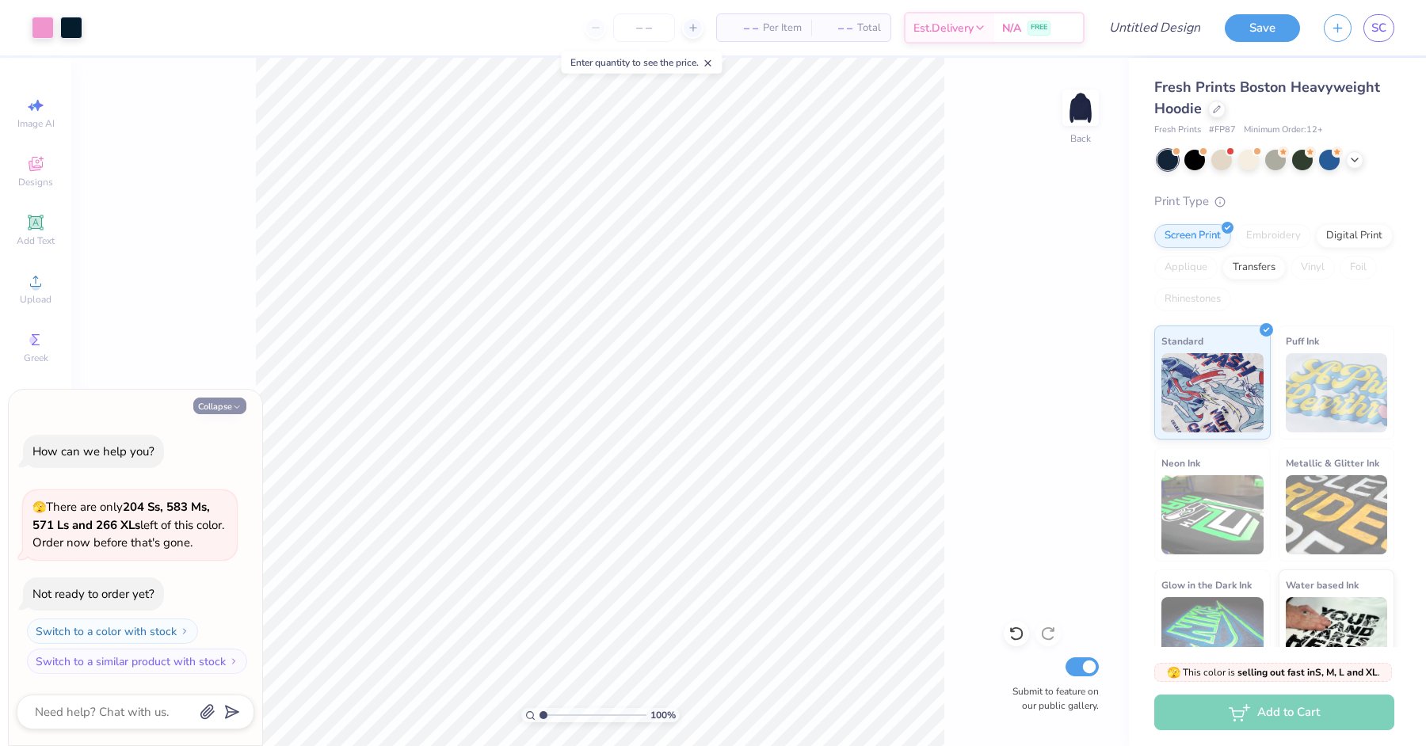
click at [237, 404] on icon "button" at bounding box center [237, 407] width 10 height 10
type textarea "x"
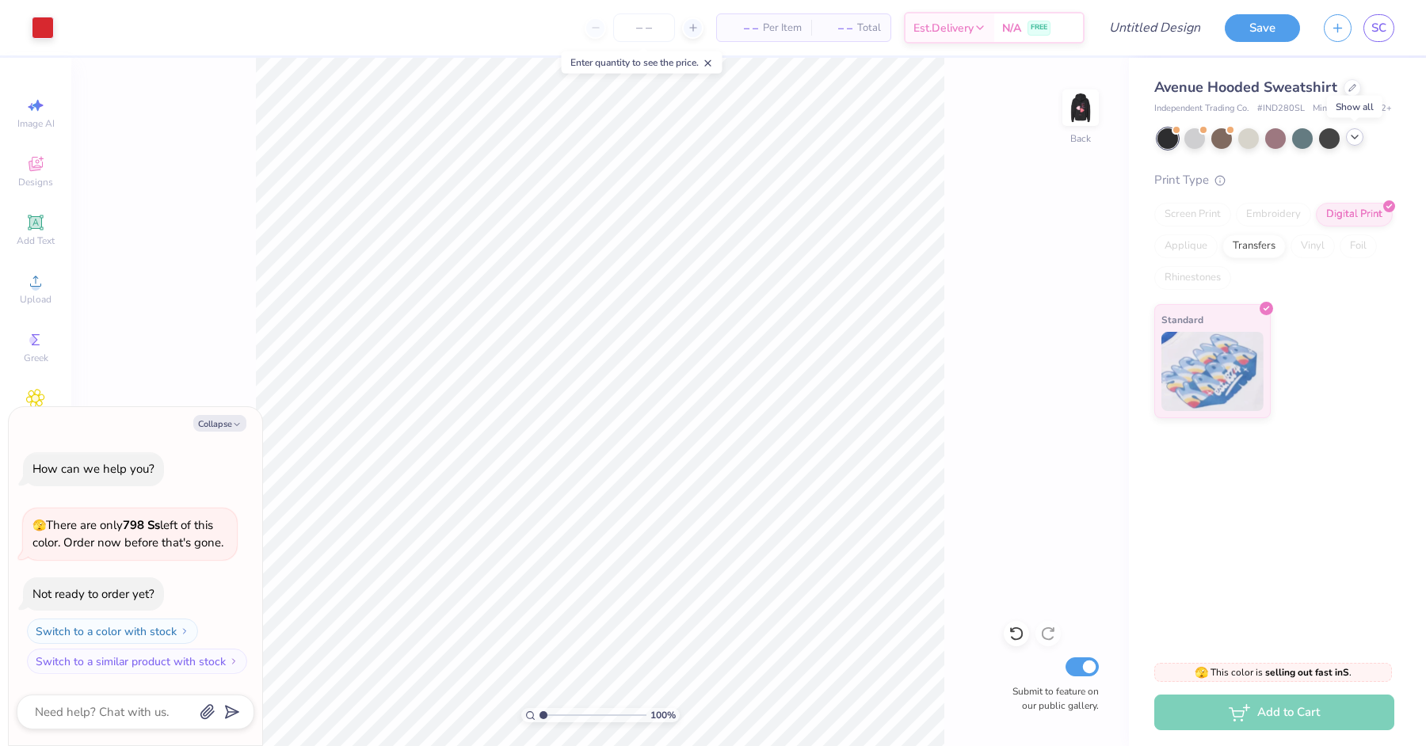
click at [1352, 144] on div at bounding box center [1354, 136] width 17 height 17
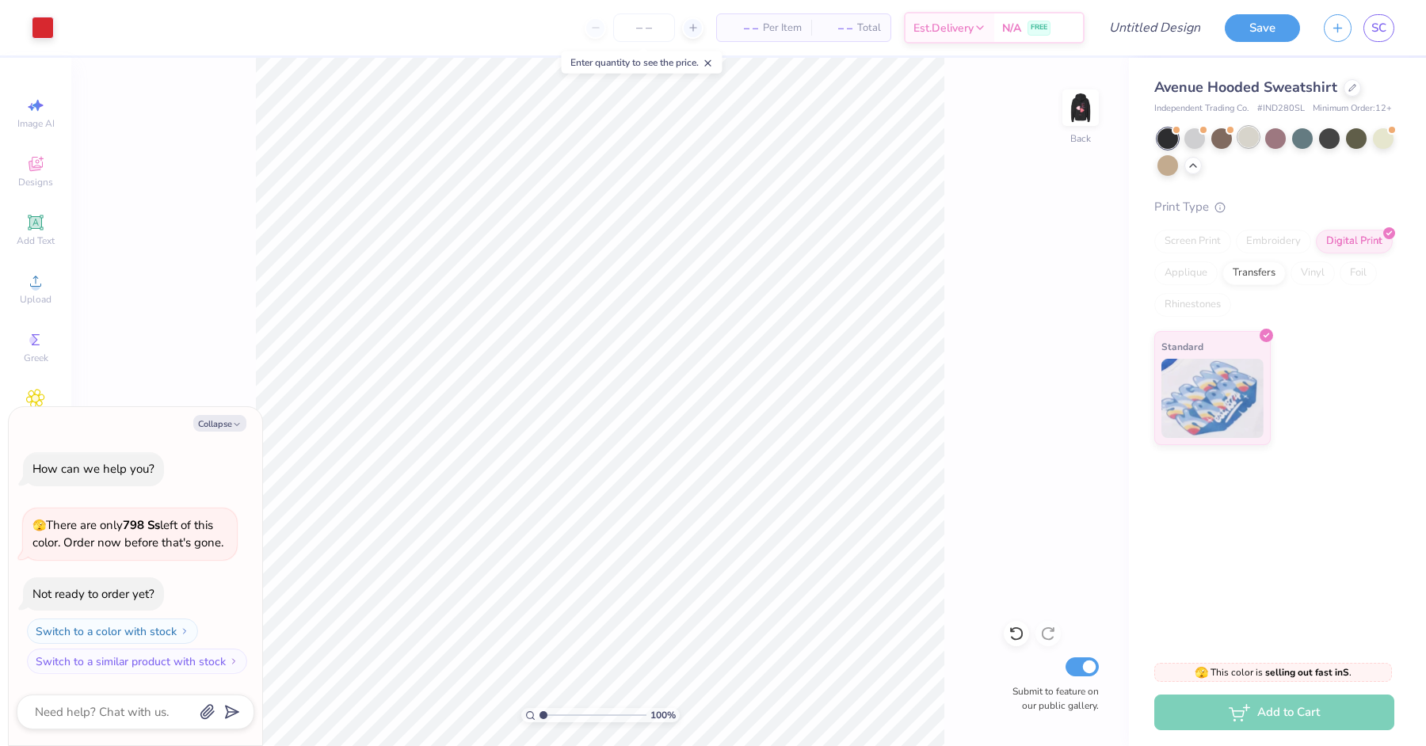
click at [1245, 139] on div at bounding box center [1248, 137] width 21 height 21
click at [1194, 128] on div at bounding box center [1194, 137] width 21 height 21
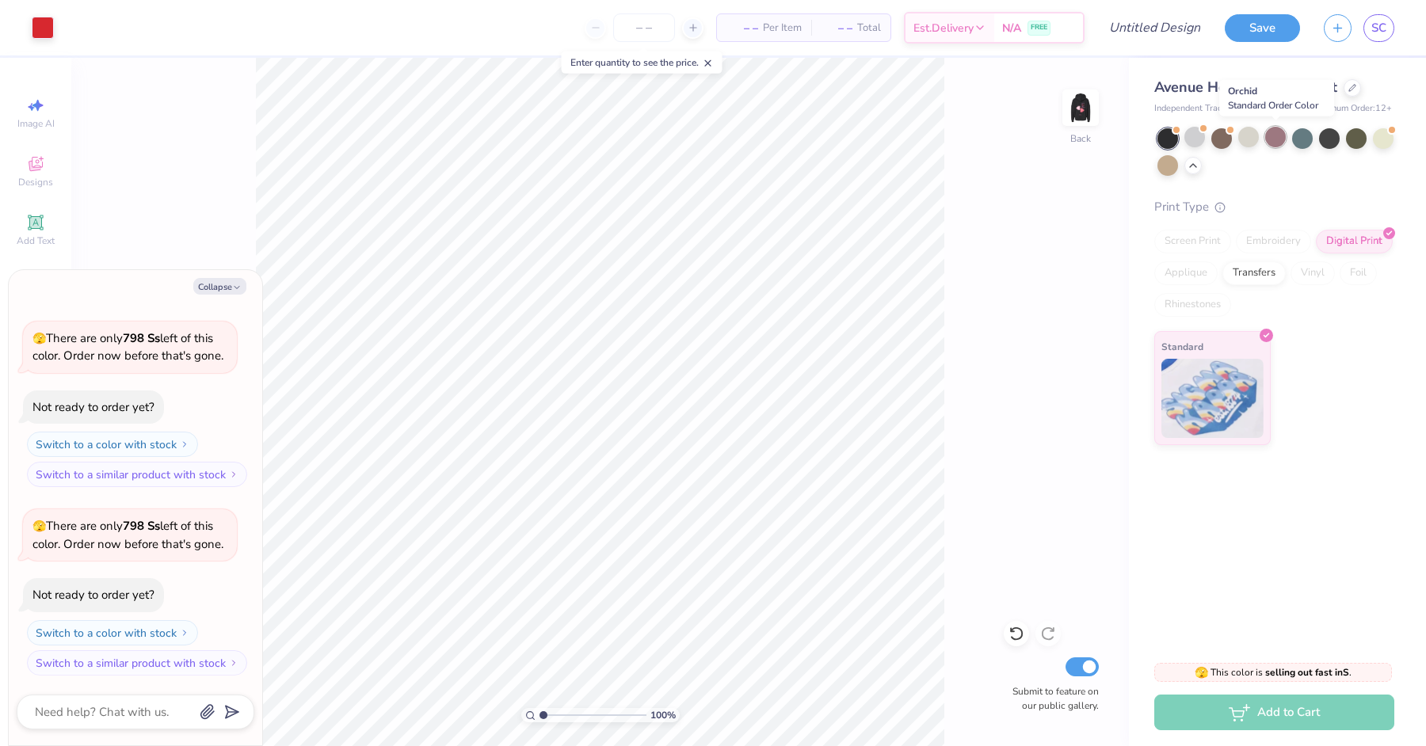
click at [1286, 139] on div at bounding box center [1275, 137] width 21 height 21
click at [1378, 138] on div at bounding box center [1383, 137] width 21 height 21
click at [1219, 143] on div at bounding box center [1221, 137] width 21 height 21
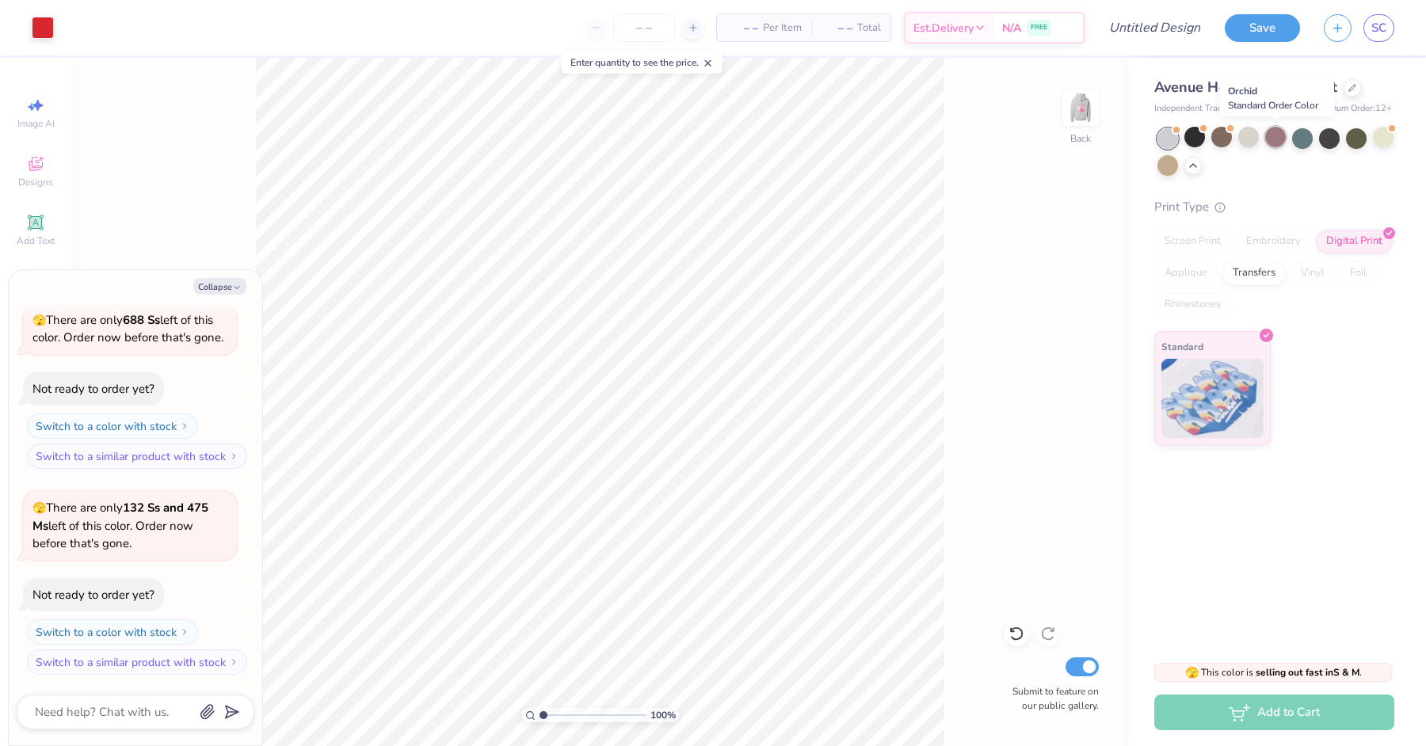
click at [1286, 139] on div at bounding box center [1275, 137] width 21 height 21
click at [1194, 165] on icon at bounding box center [1193, 164] width 13 height 13
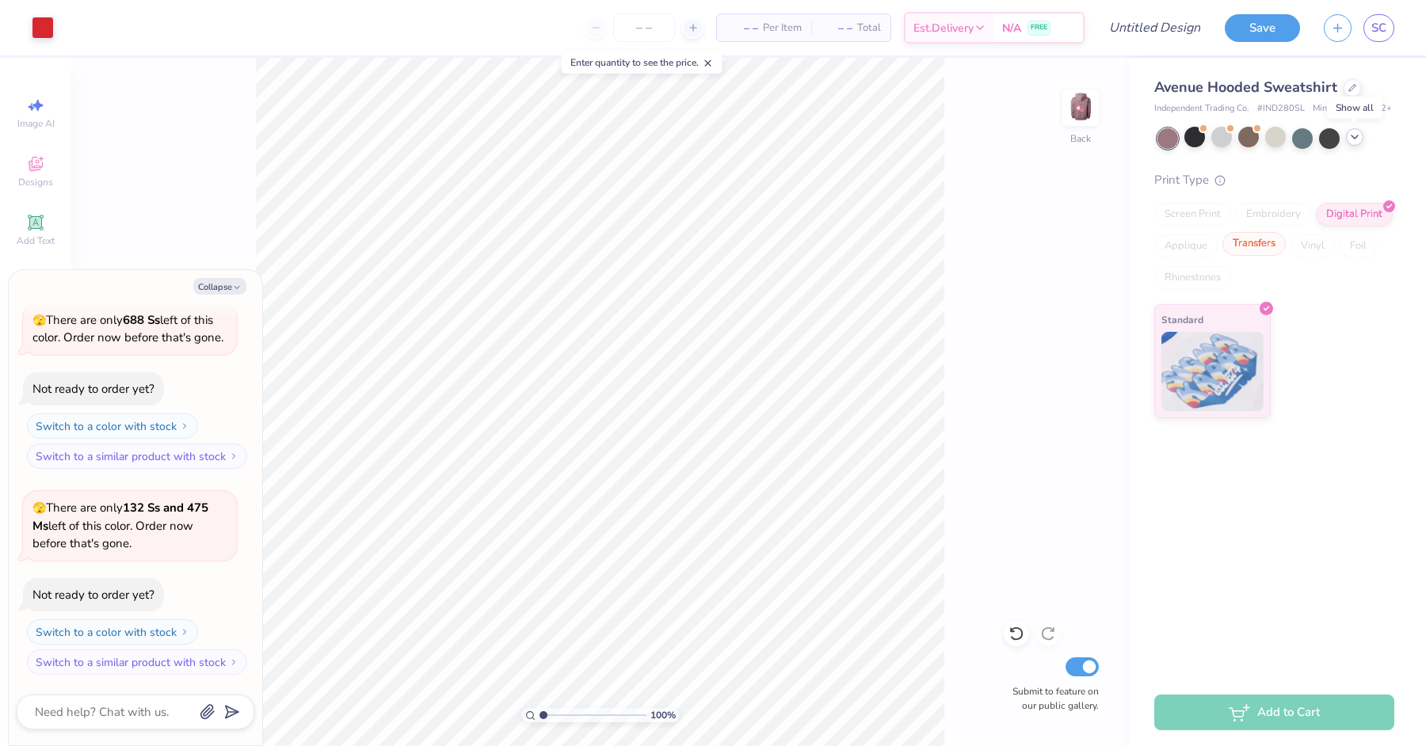
click at [1277, 242] on div "Transfers" at bounding box center [1253, 244] width 63 height 24
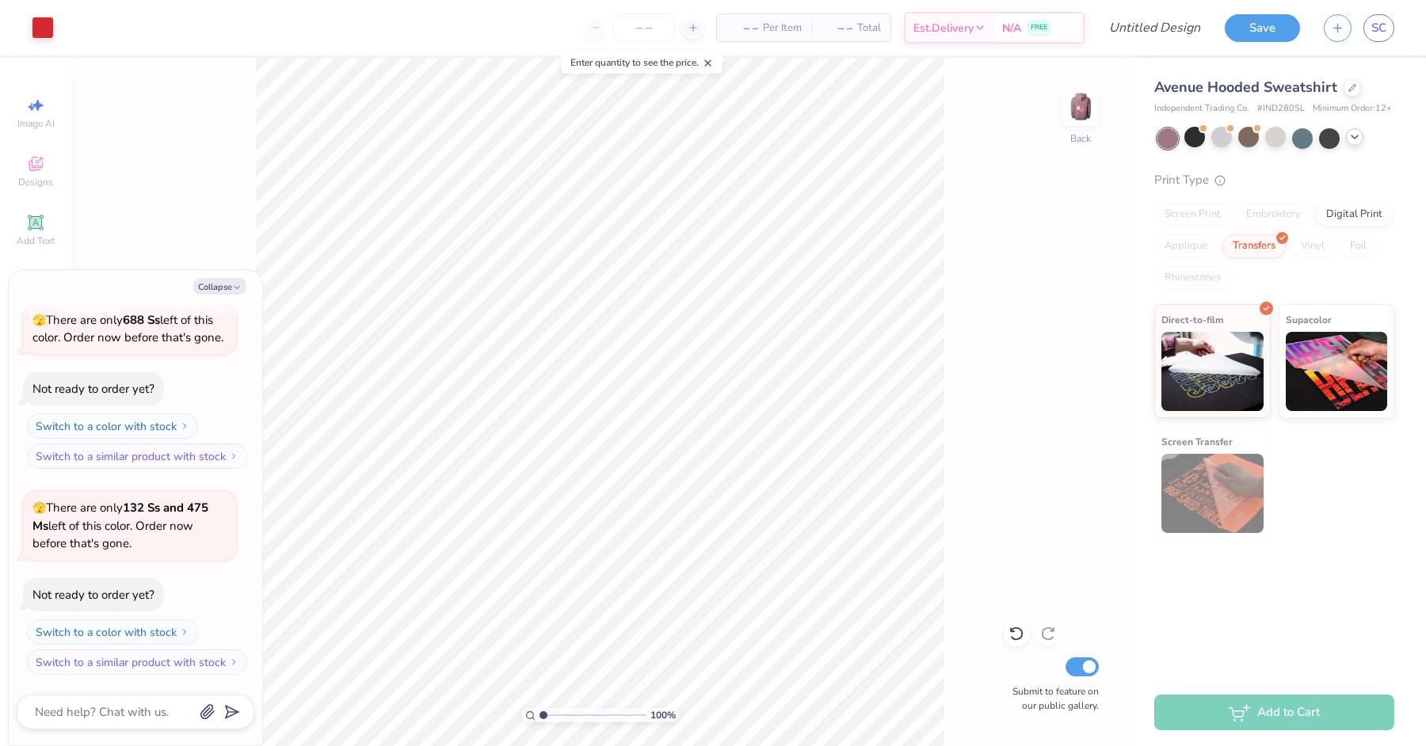
click at [1356, 137] on icon at bounding box center [1354, 137] width 13 height 13
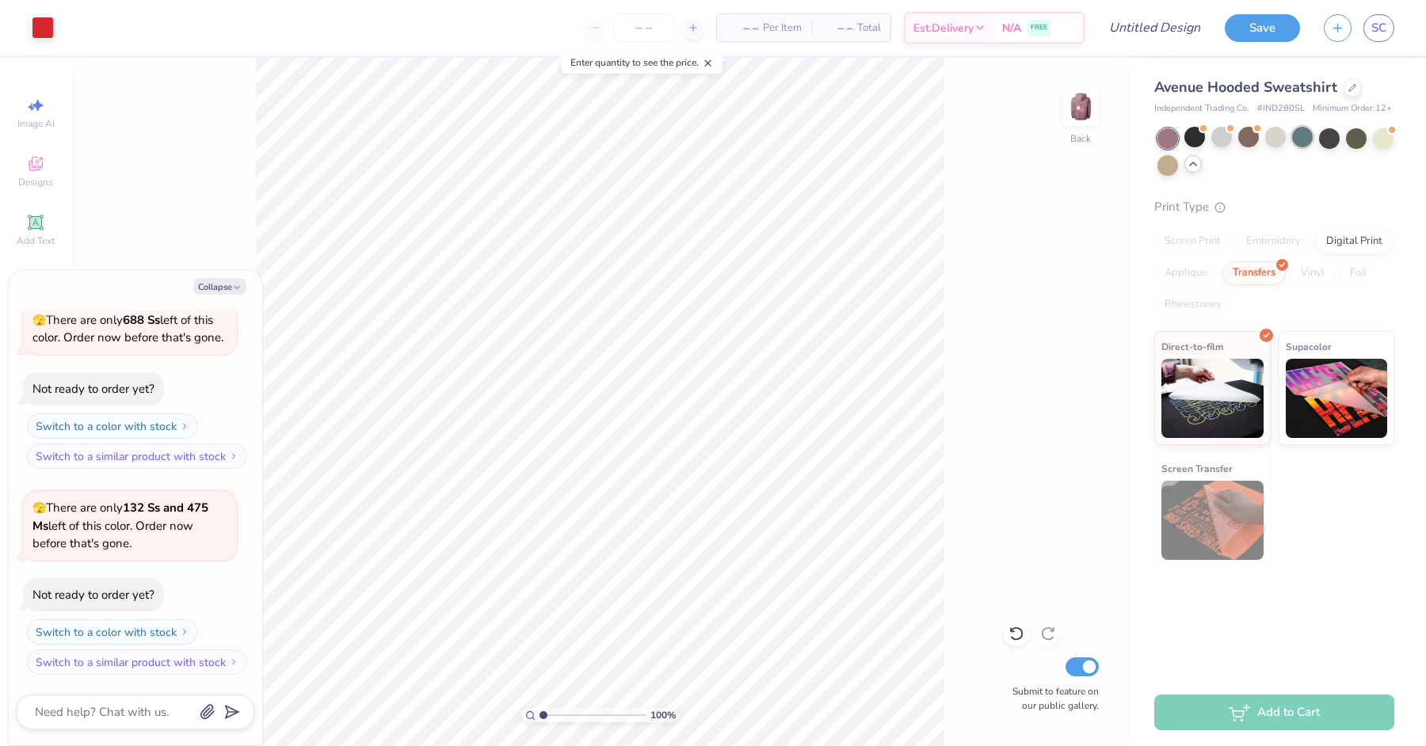
click at [1308, 132] on div at bounding box center [1302, 137] width 21 height 21
click at [1277, 129] on div at bounding box center [1275, 137] width 21 height 21
type textarea "x"
